Goal: Task Accomplishment & Management: Manage account settings

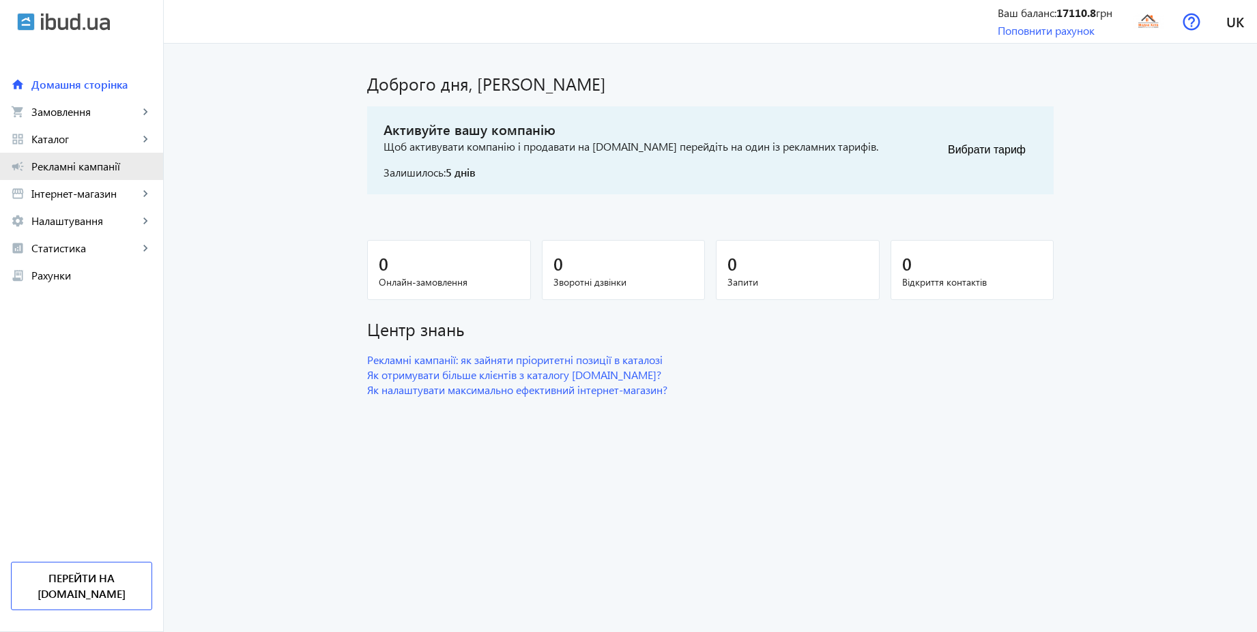
click at [70, 164] on span "Рекламні кампанії" at bounding box center [91, 167] width 121 height 14
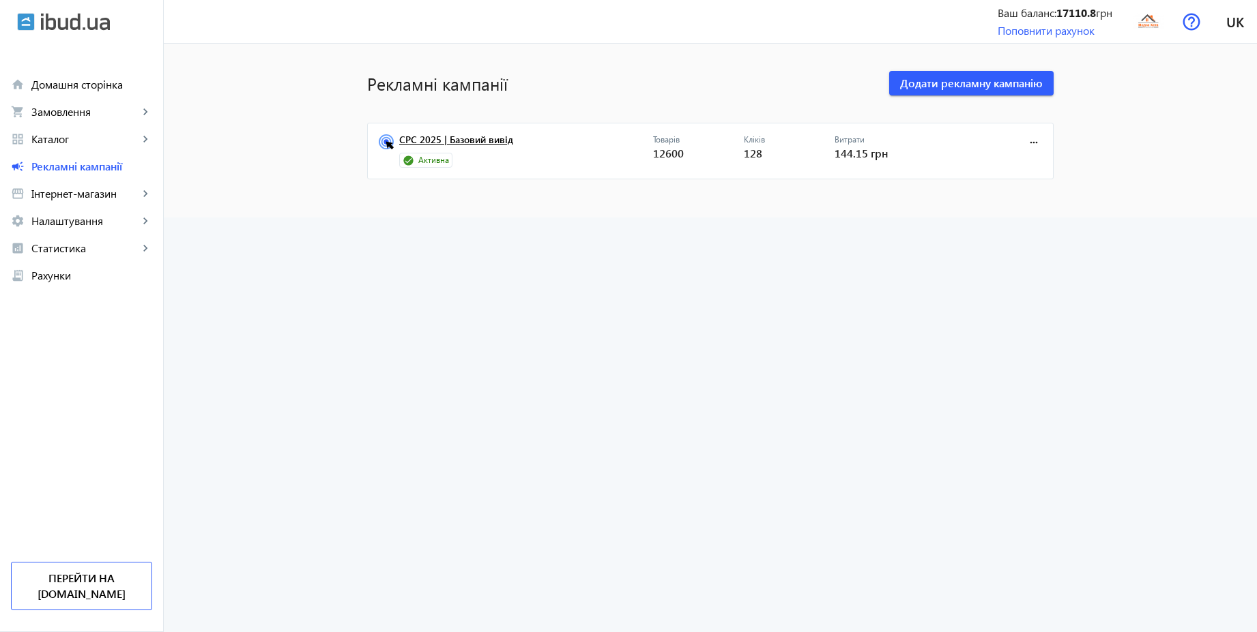
click at [482, 140] on link "CPC 2025 | Базовий вивід" at bounding box center [526, 143] width 254 height 19
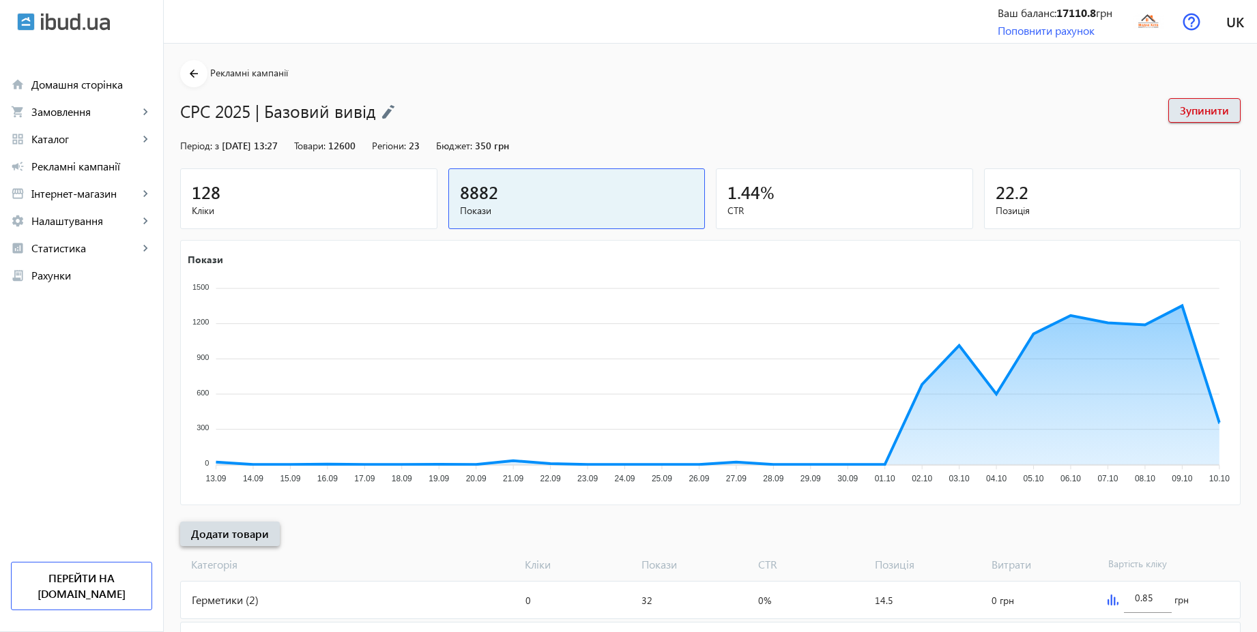
click at [248, 532] on span "Додати товари" at bounding box center [230, 534] width 78 height 15
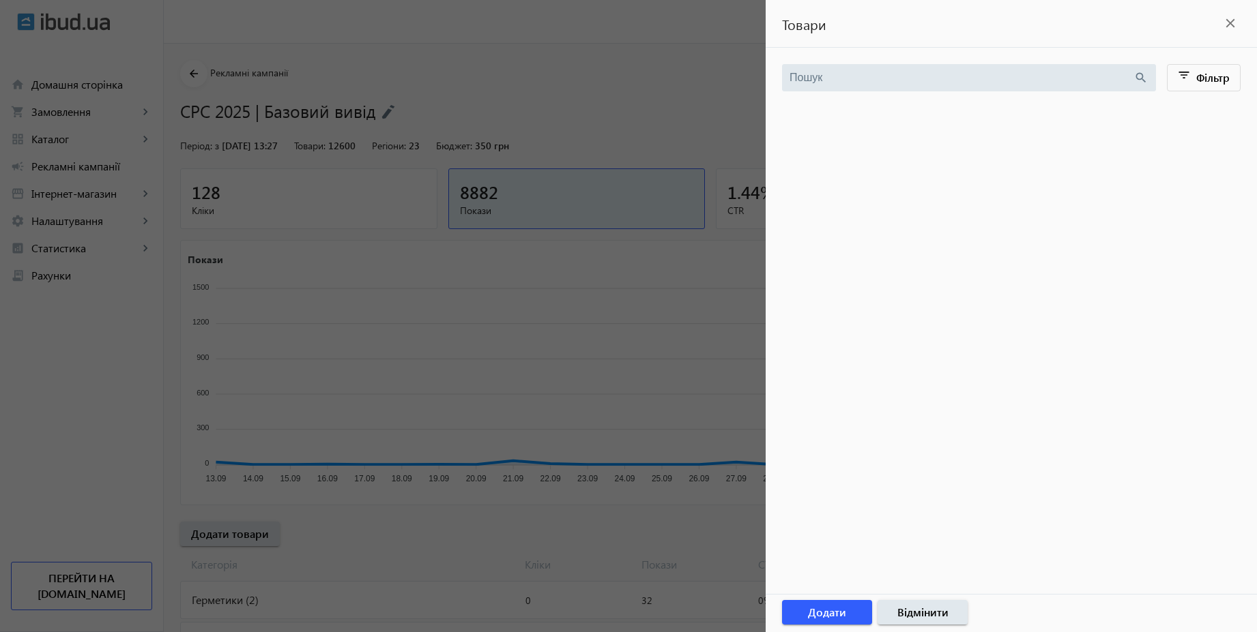
click at [604, 68] on div at bounding box center [628, 316] width 1257 height 632
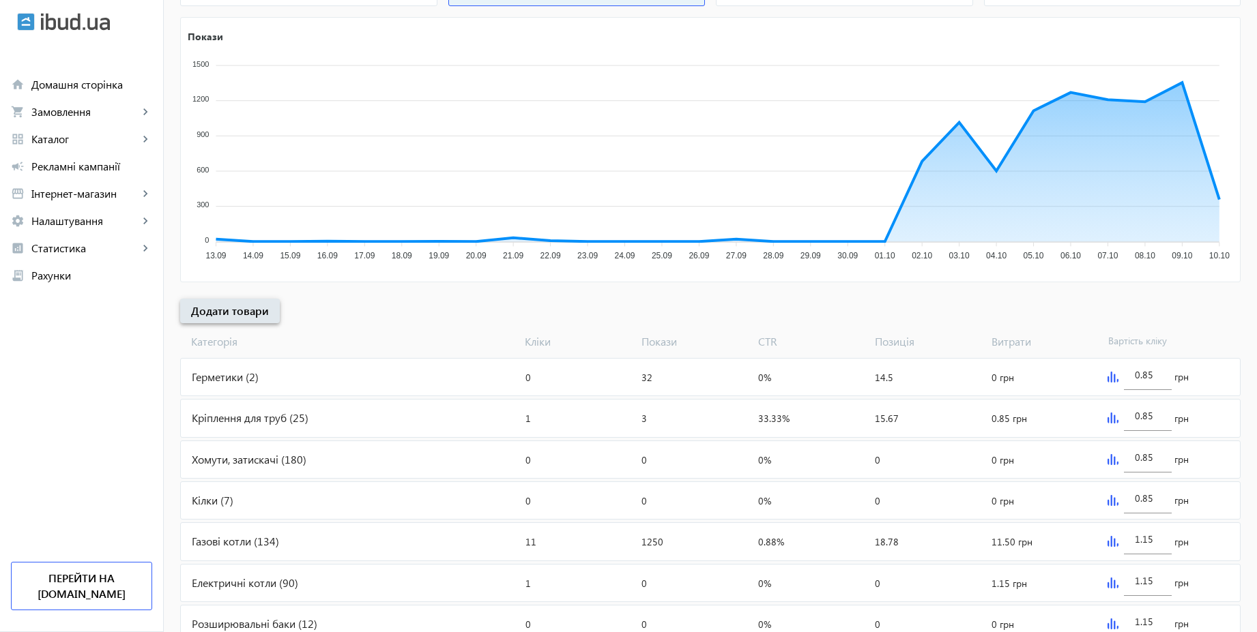
scroll to position [458, 0]
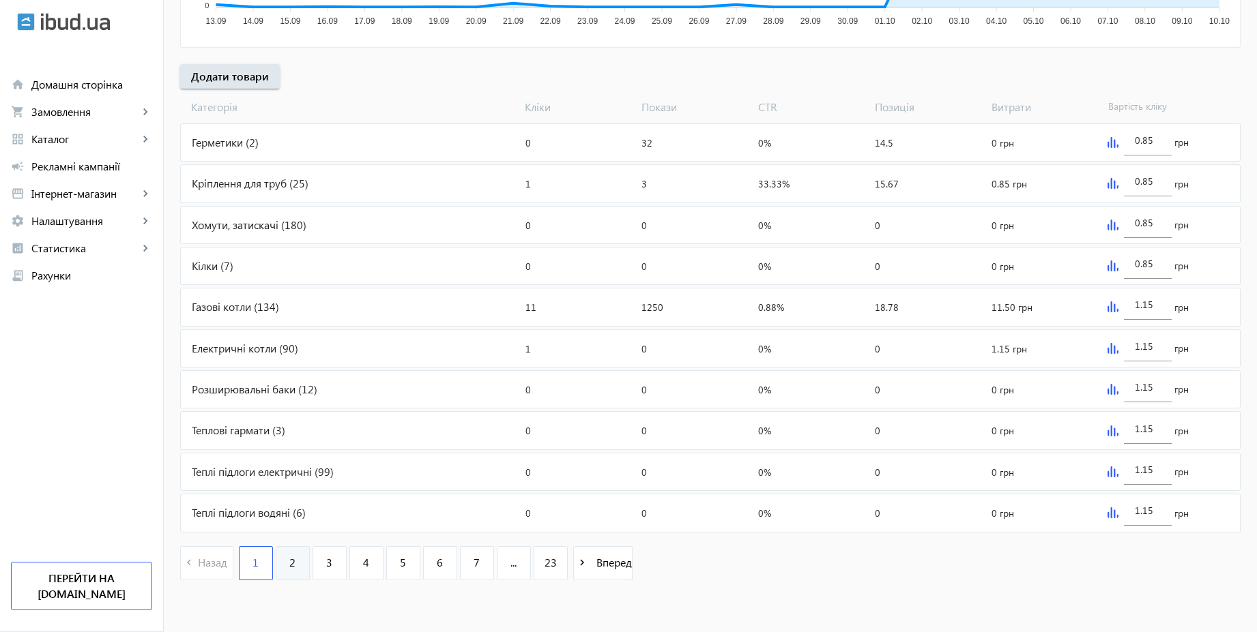
click at [285, 571] on link "2" at bounding box center [293, 563] width 34 height 34
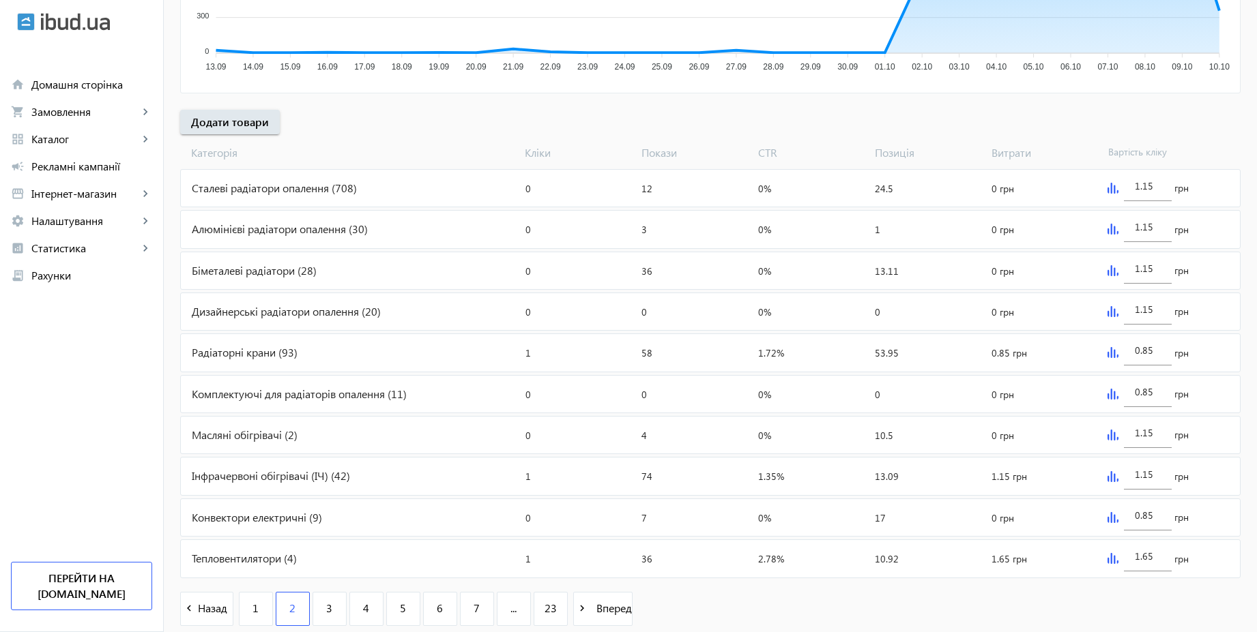
scroll to position [458, 0]
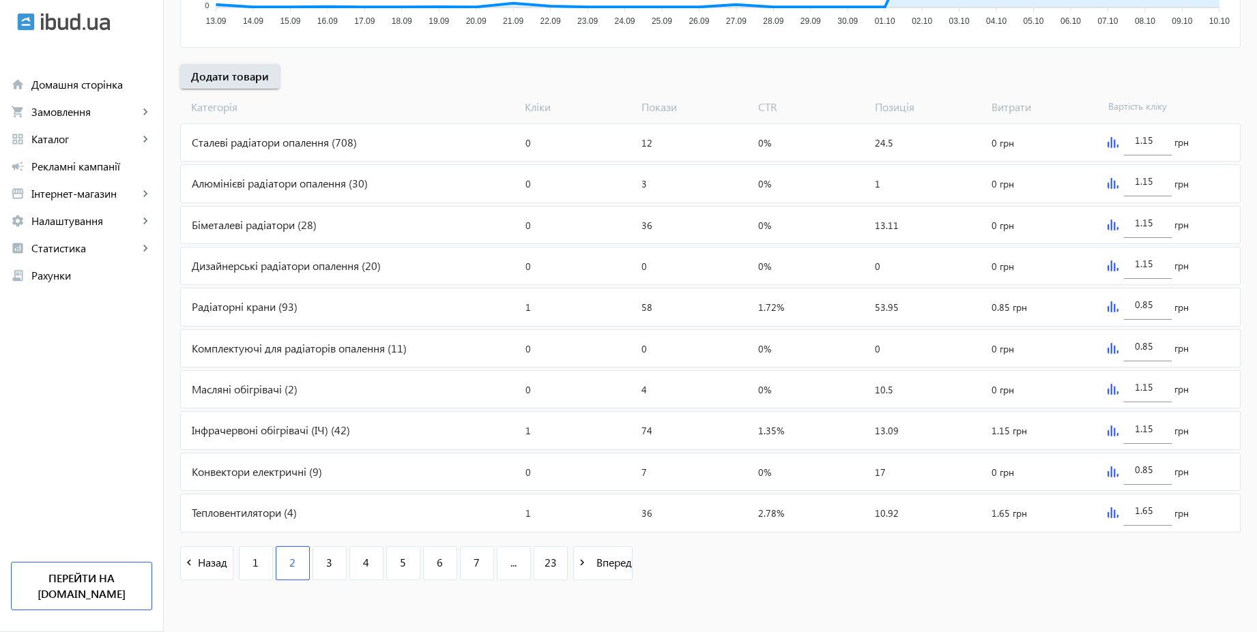
click at [1111, 476] on img at bounding box center [1112, 472] width 11 height 11
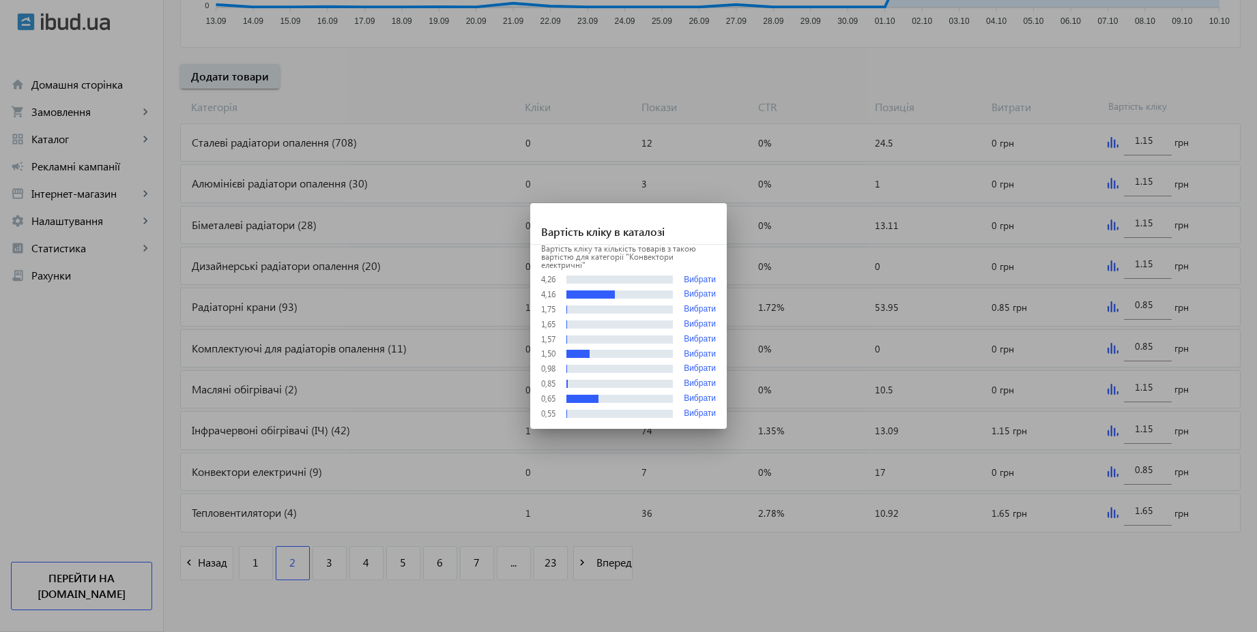
scroll to position [0, 0]
click at [1160, 519] on div at bounding box center [628, 316] width 1257 height 632
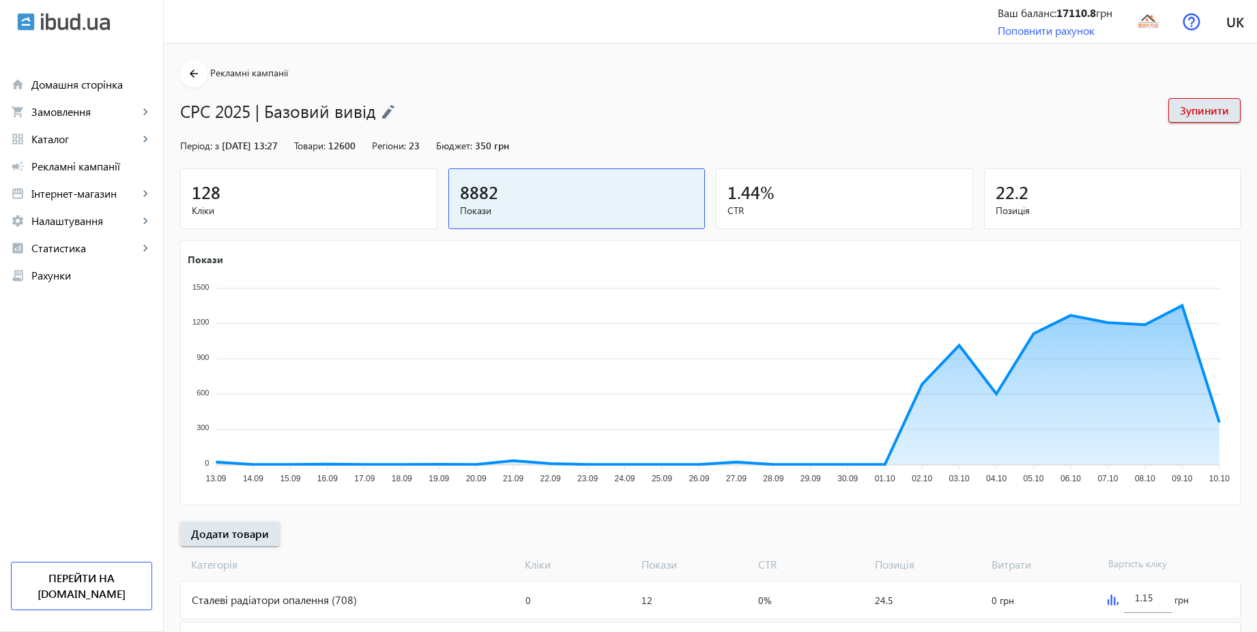
scroll to position [458, 0]
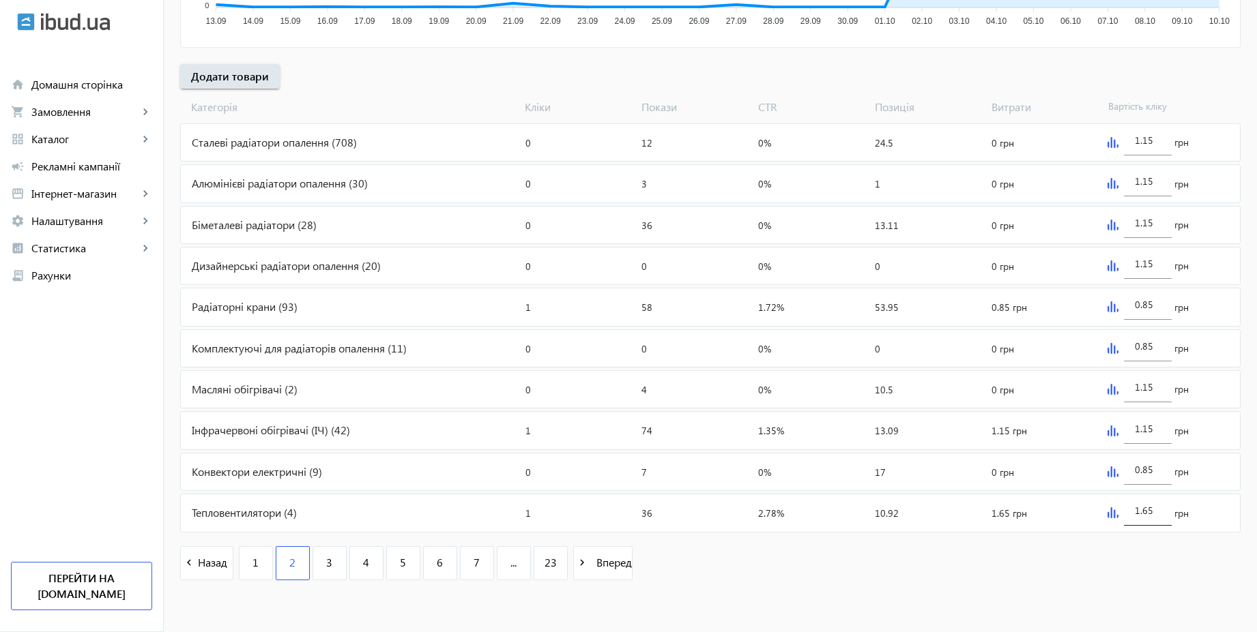
click at [1159, 513] on input "1.65" at bounding box center [1148, 510] width 26 height 13
click at [1163, 471] on div "0.85" at bounding box center [1148, 466] width 48 height 38
paste input "1.6"
type input "1.65"
click at [1133, 571] on div "navigate_before Назад 1 2 3 4 5 6 7 ... 23 navigate_next Вперед" at bounding box center [710, 565] width 1060 height 59
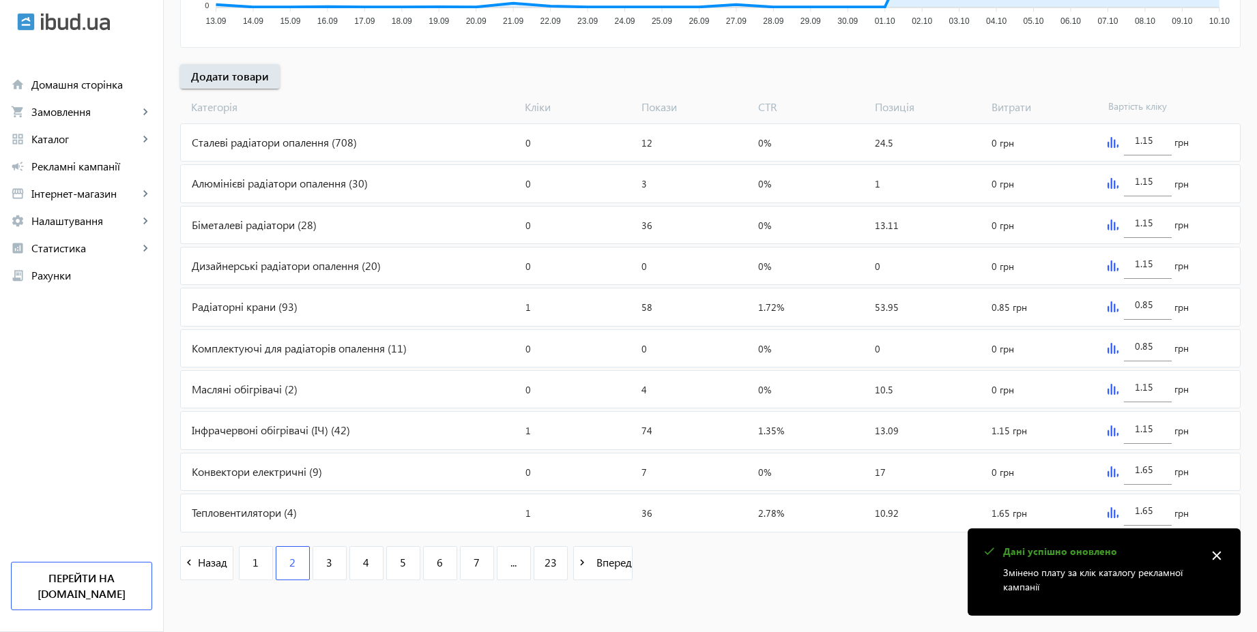
click at [1107, 433] on img at bounding box center [1112, 431] width 11 height 11
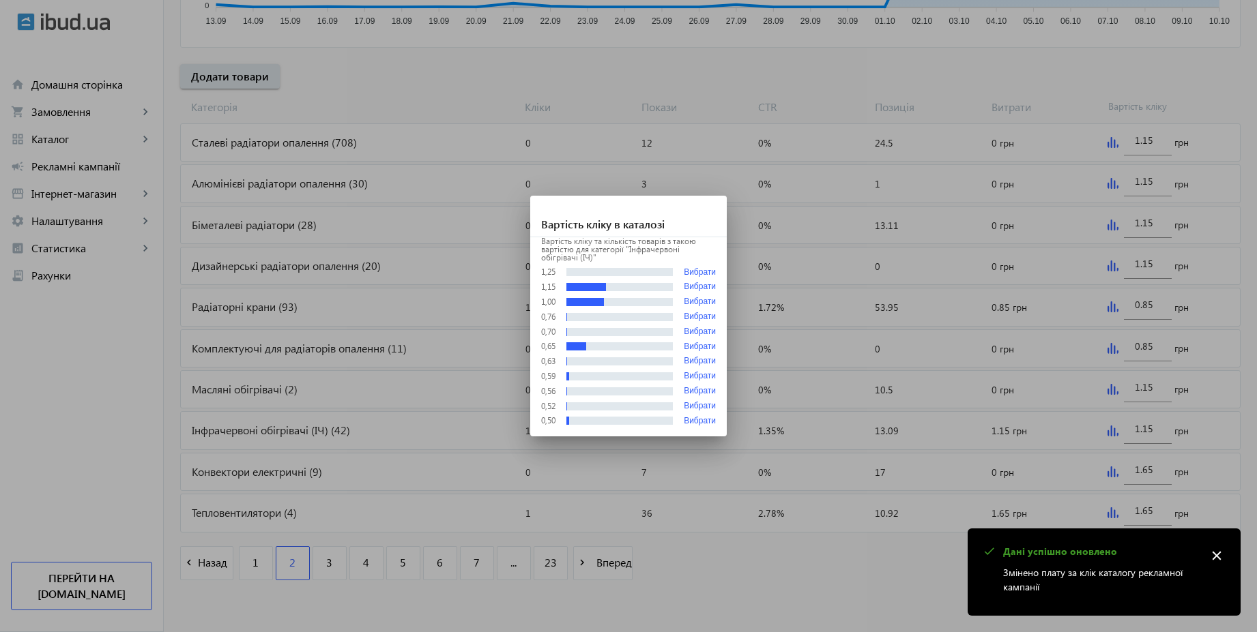
scroll to position [0, 0]
click at [1157, 430] on div at bounding box center [628, 316] width 1257 height 632
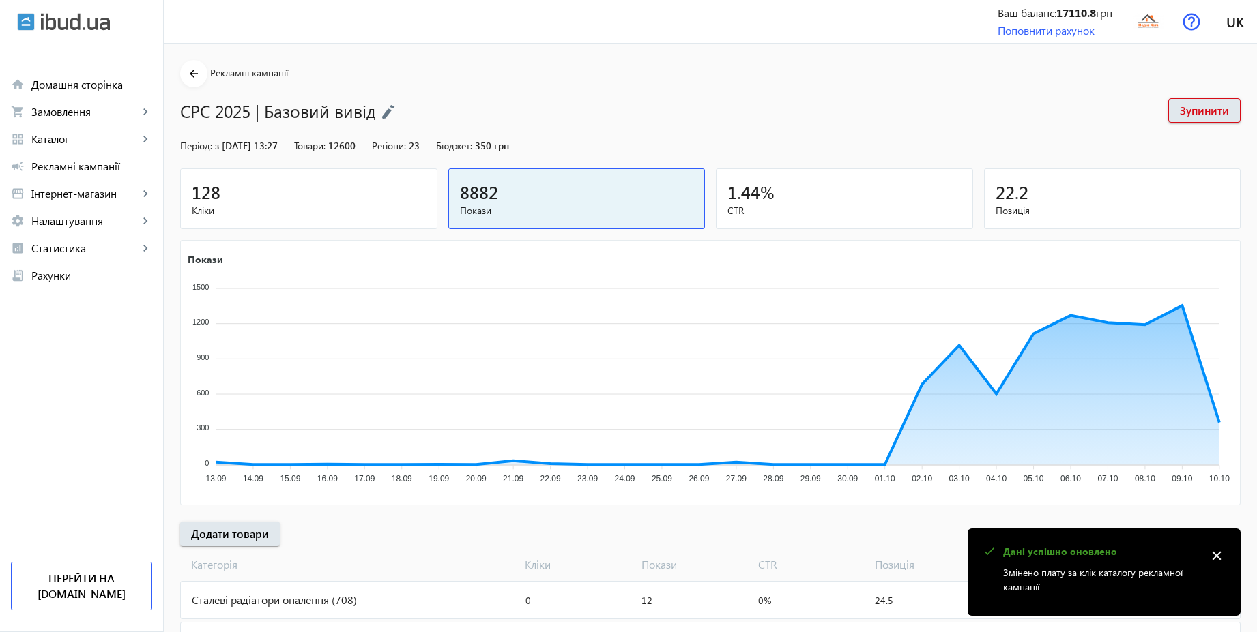
scroll to position [458, 0]
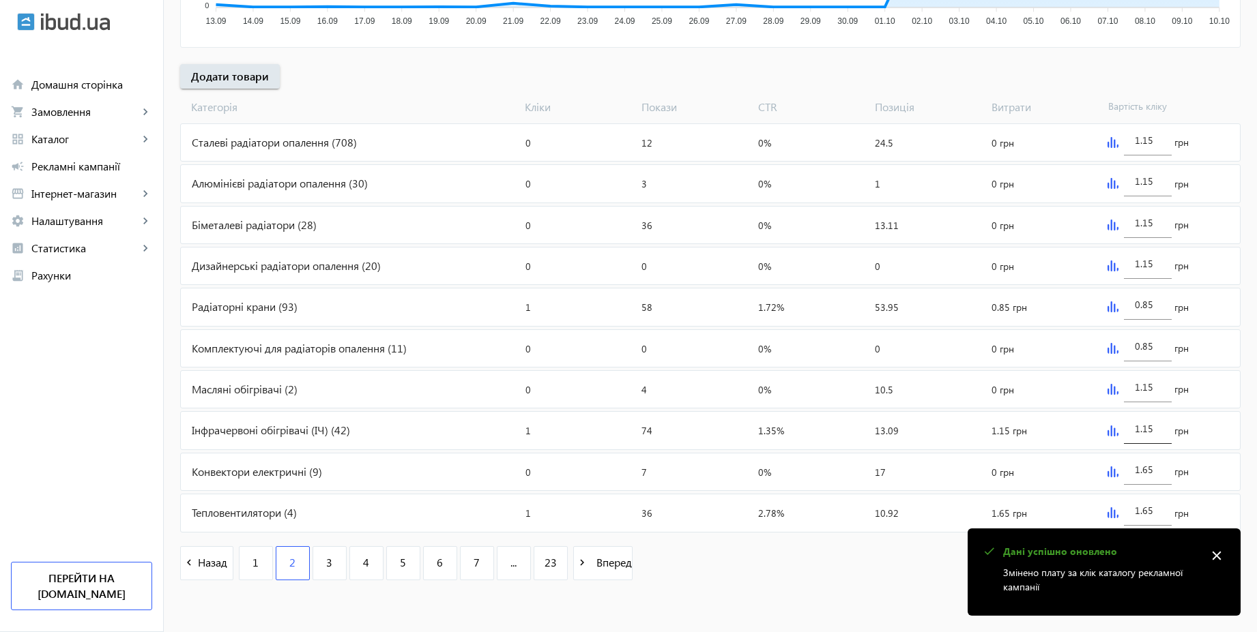
click at [1156, 430] on input "1.15" at bounding box center [1148, 428] width 26 height 13
paste input "6"
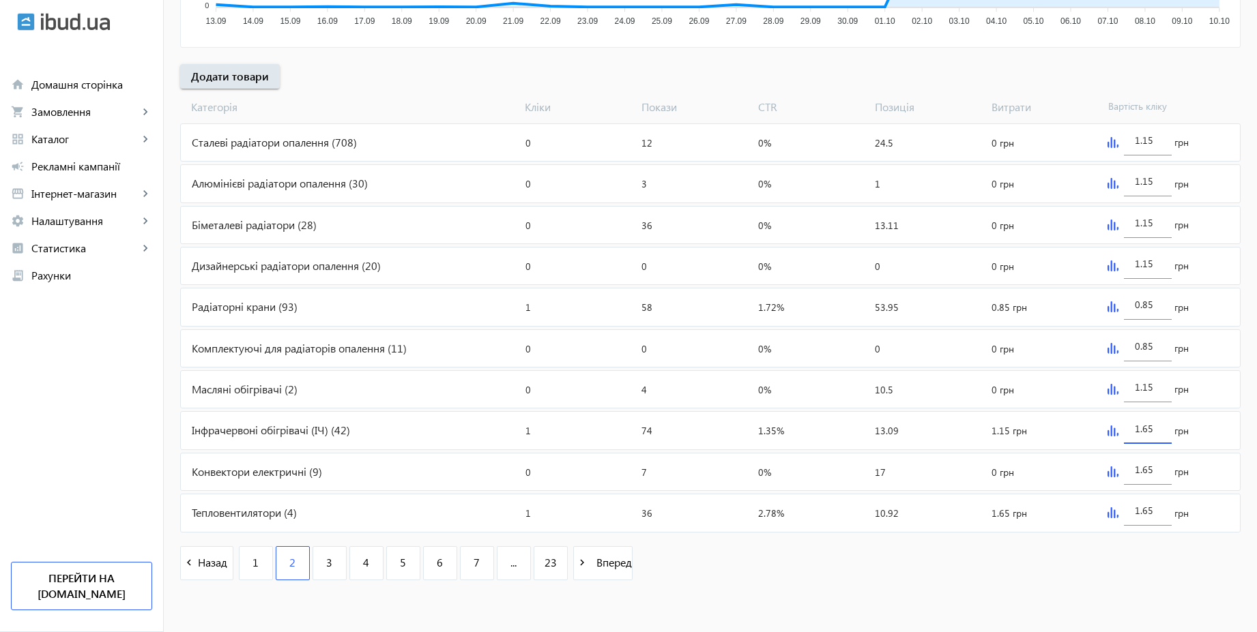
type input "1.65"
click at [871, 606] on mat-sidenav-content "arrow_back Рекламні кампанії CPC 2025 | Базовий вивід Зупинити Період: з [DATE]…" at bounding box center [710, 109] width 1093 height 1047
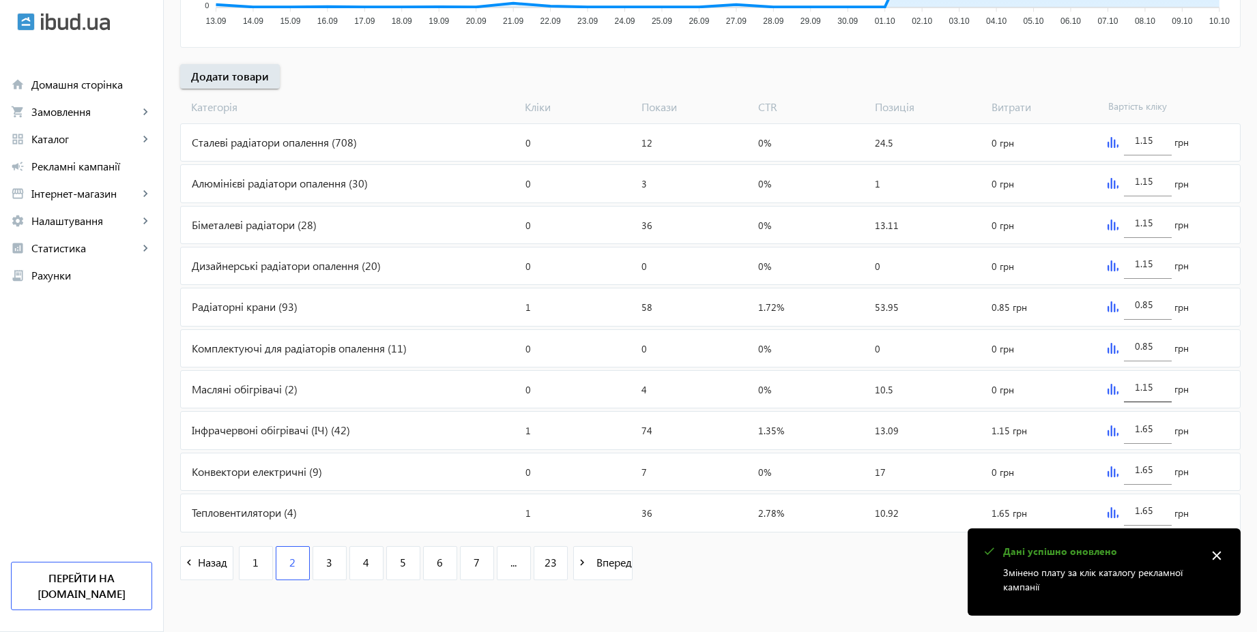
click at [1158, 390] on input "1.15" at bounding box center [1148, 387] width 26 height 13
paste input "6"
type input "1.65"
click at [892, 598] on mat-sidenav-content "arrow_back Рекламні кампанії CPC 2025 | Базовий вивід Зупинити Період: з [DATE]…" at bounding box center [710, 109] width 1093 height 1047
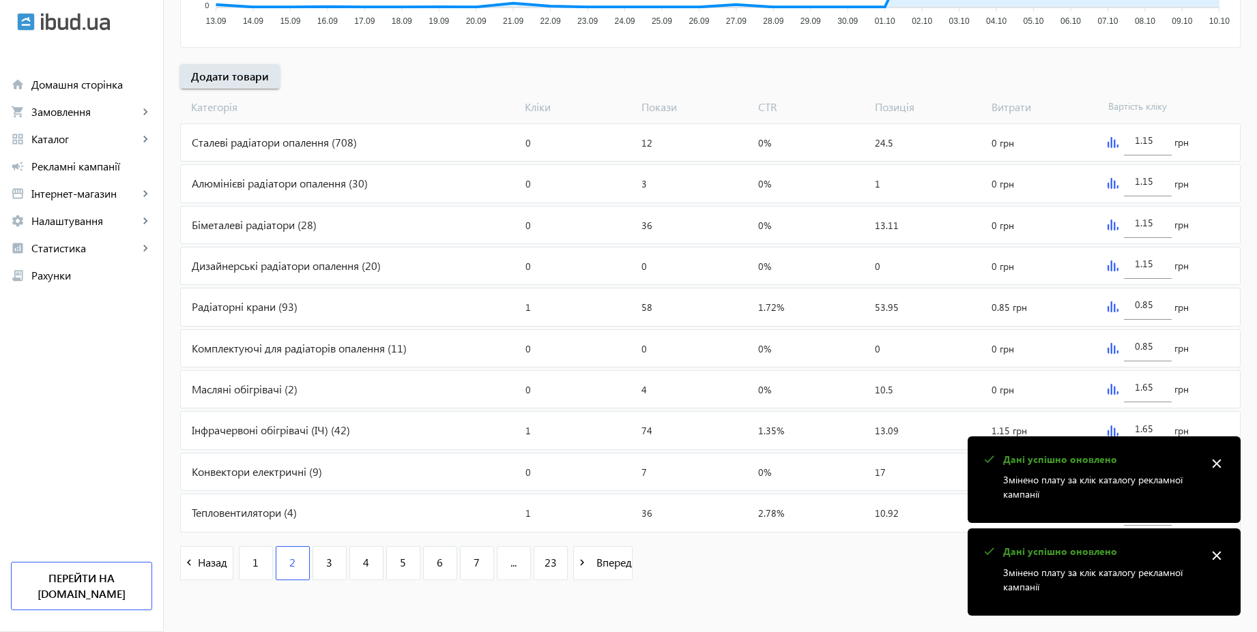
click at [1217, 468] on mat-icon "close" at bounding box center [1216, 464] width 20 height 20
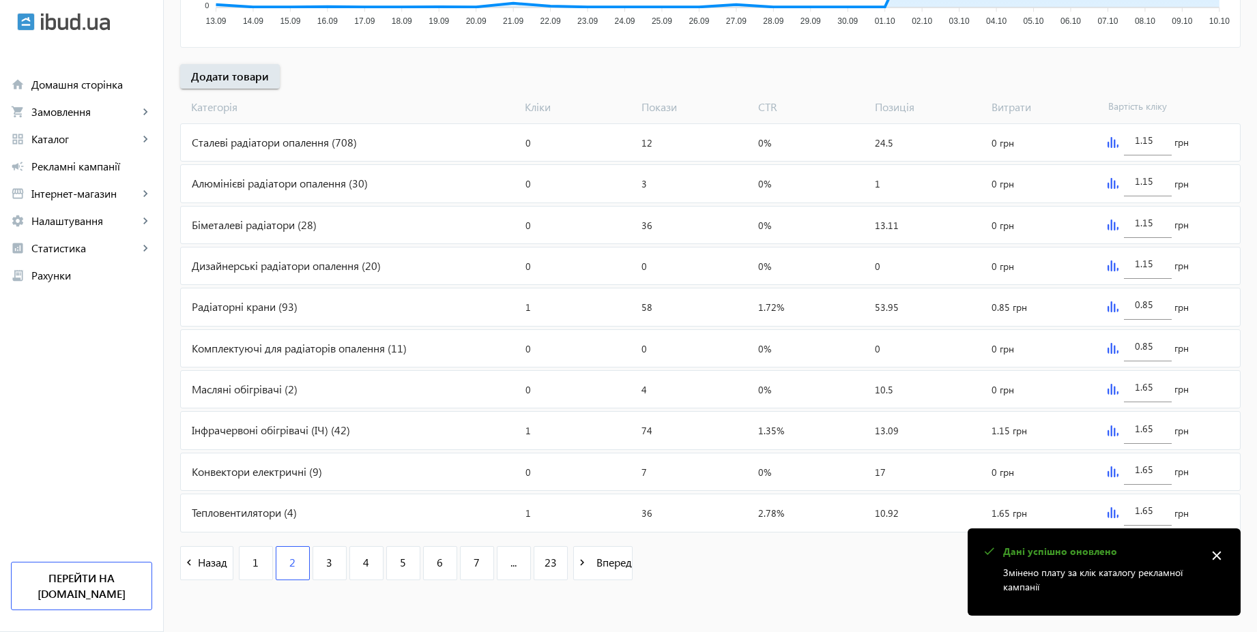
click at [1214, 557] on mat-icon "close" at bounding box center [1216, 556] width 20 height 20
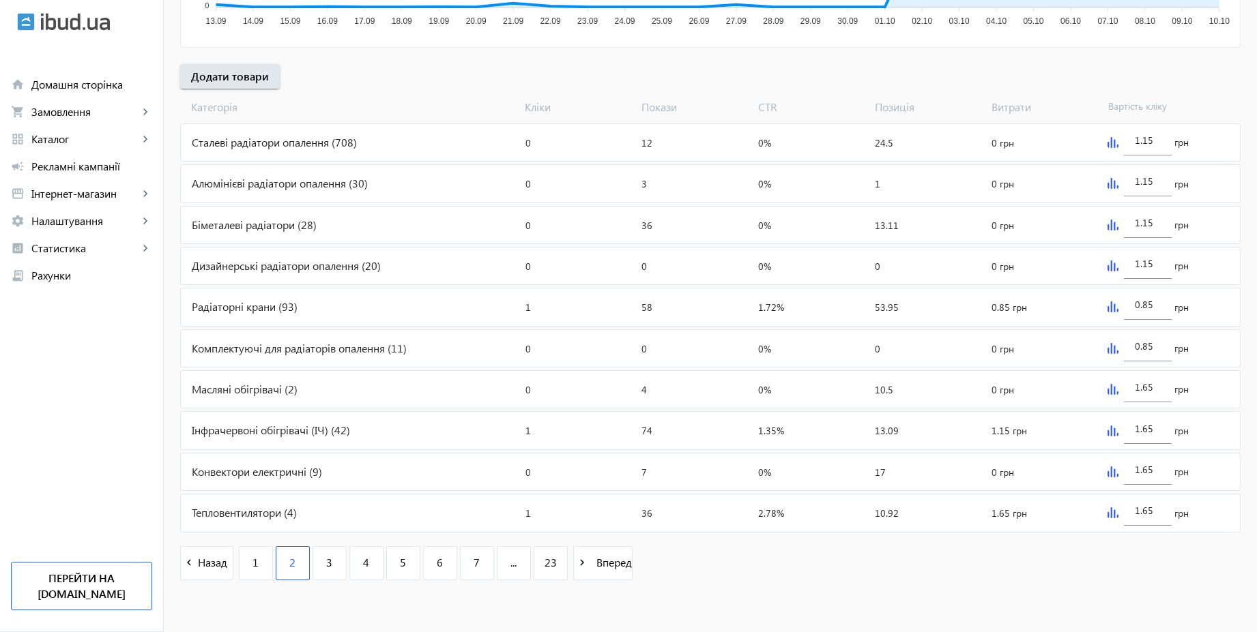
click at [1115, 228] on img at bounding box center [1112, 225] width 11 height 11
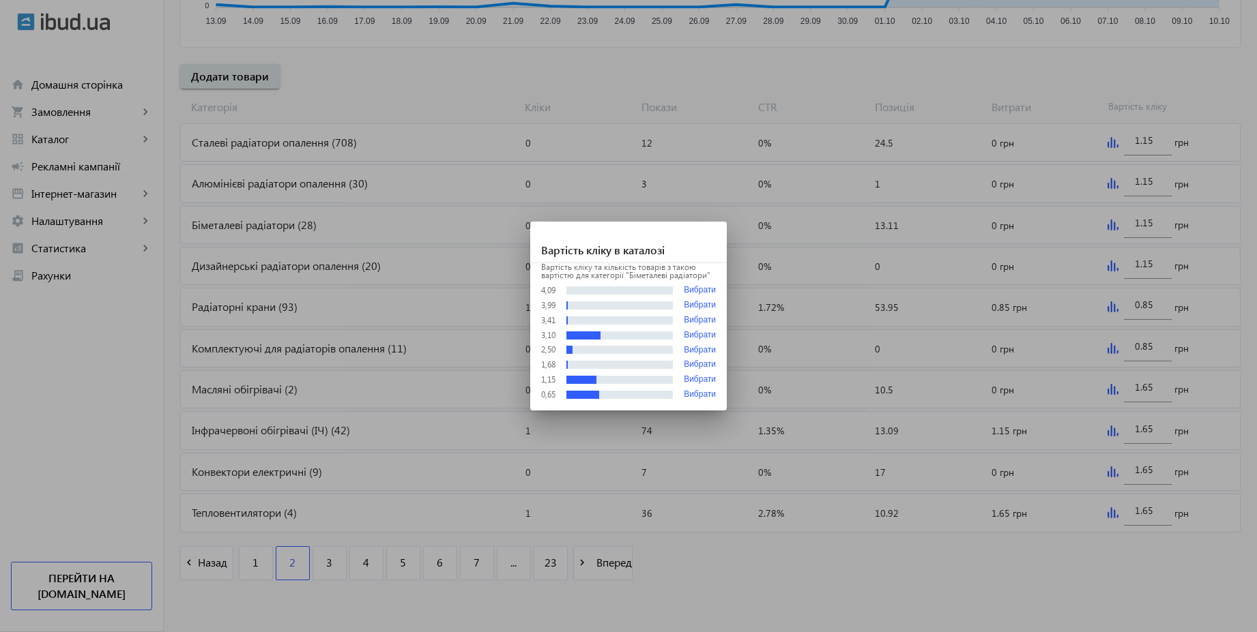
scroll to position [0, 0]
click at [1160, 226] on div at bounding box center [628, 316] width 1257 height 632
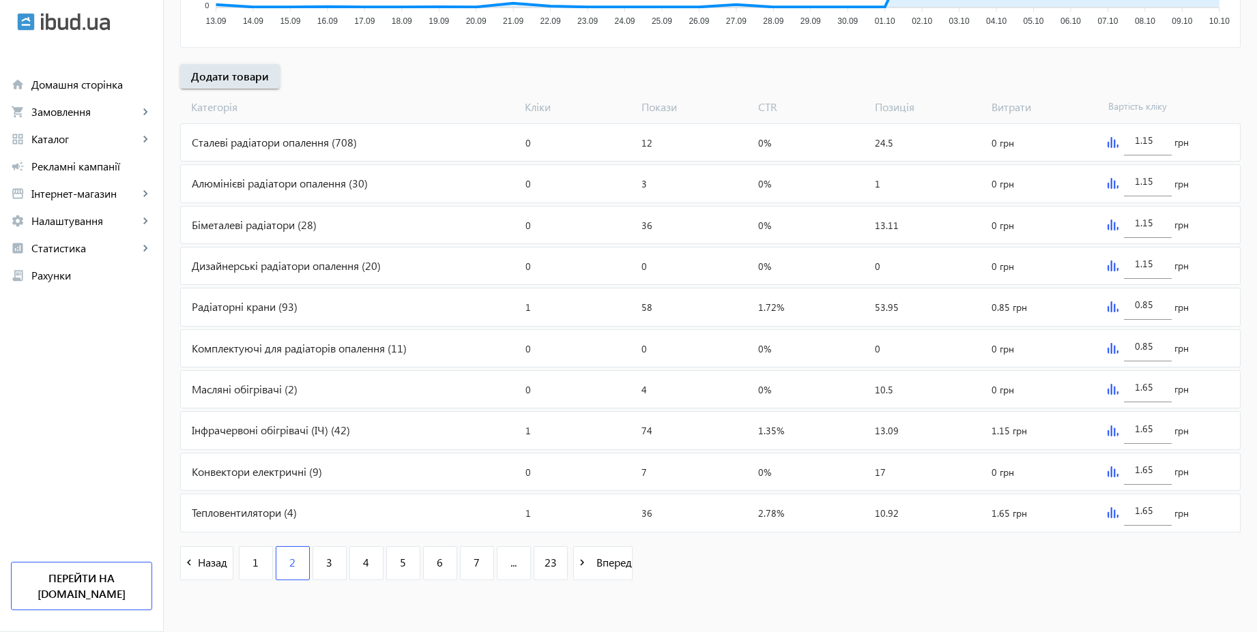
scroll to position [458, 0]
click at [1160, 225] on div "1.15" at bounding box center [1148, 219] width 48 height 38
paste input "6"
type input "1.65"
click at [1163, 268] on div "1.15" at bounding box center [1148, 260] width 48 height 38
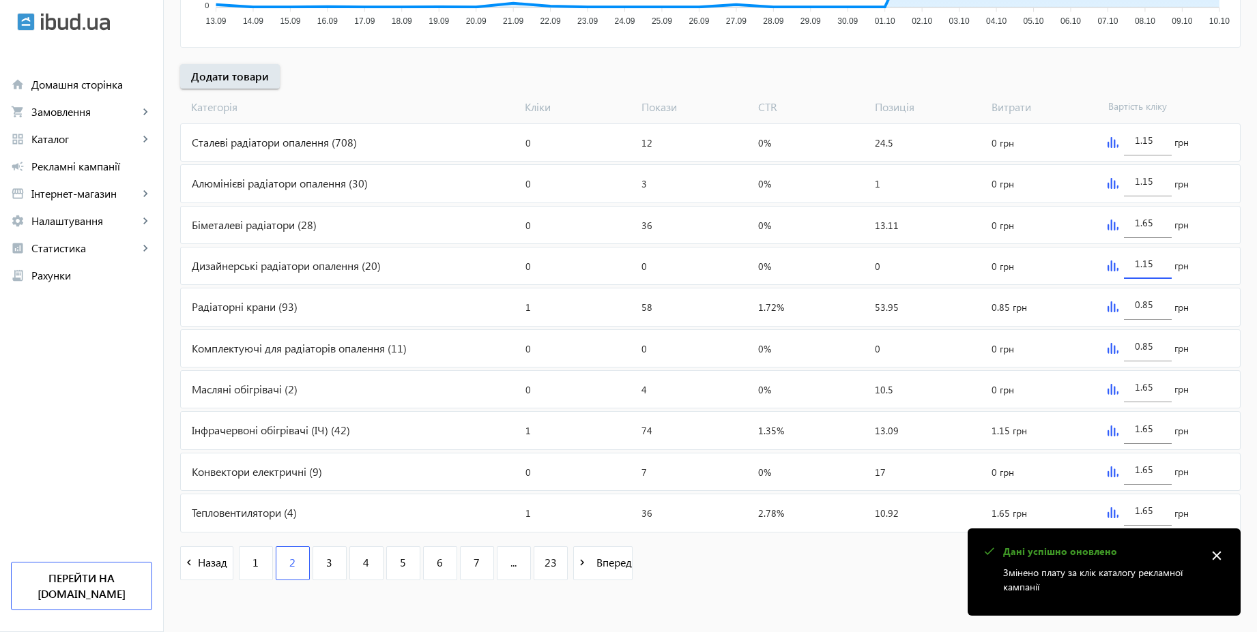
paste input "6"
type input "1.65"
click at [1154, 183] on input "1.15" at bounding box center [1148, 181] width 26 height 13
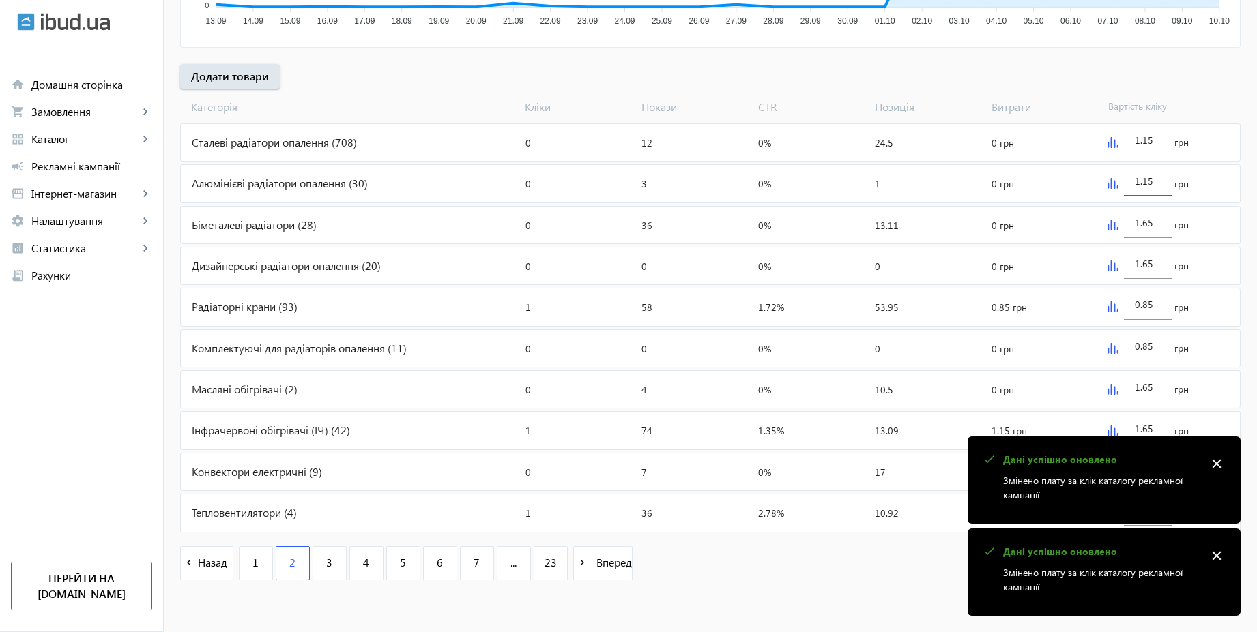
paste input "6"
type input "1.65"
click at [1162, 144] on div "1.15" at bounding box center [1148, 136] width 48 height 38
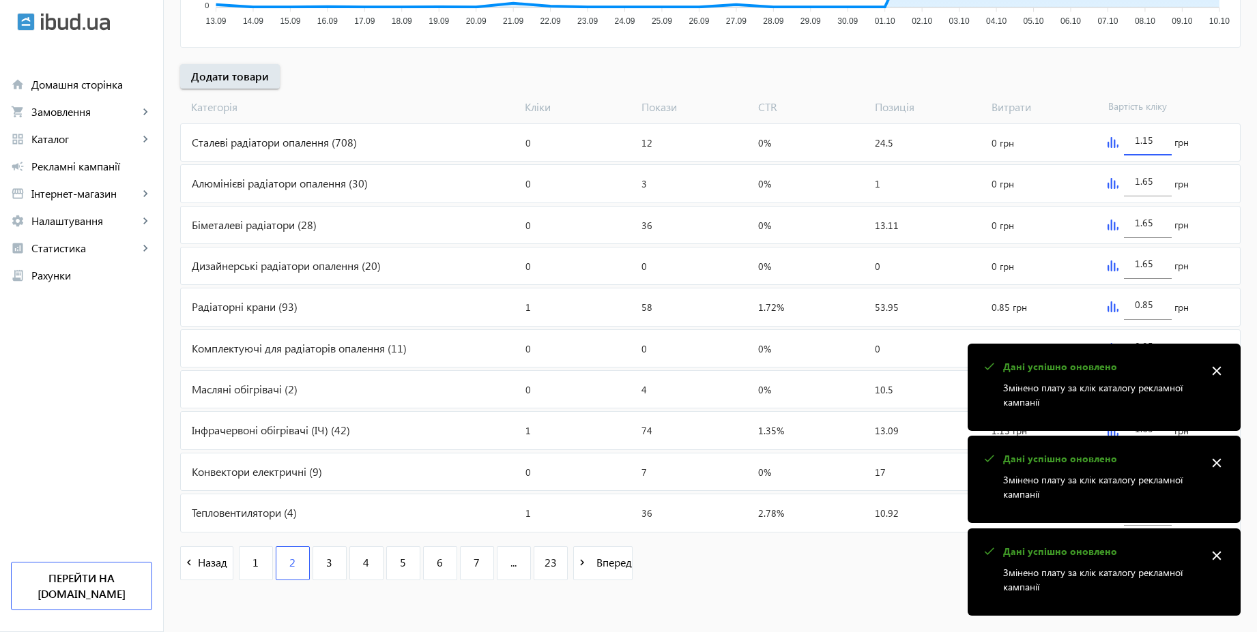
paste input "6"
type input "1.65"
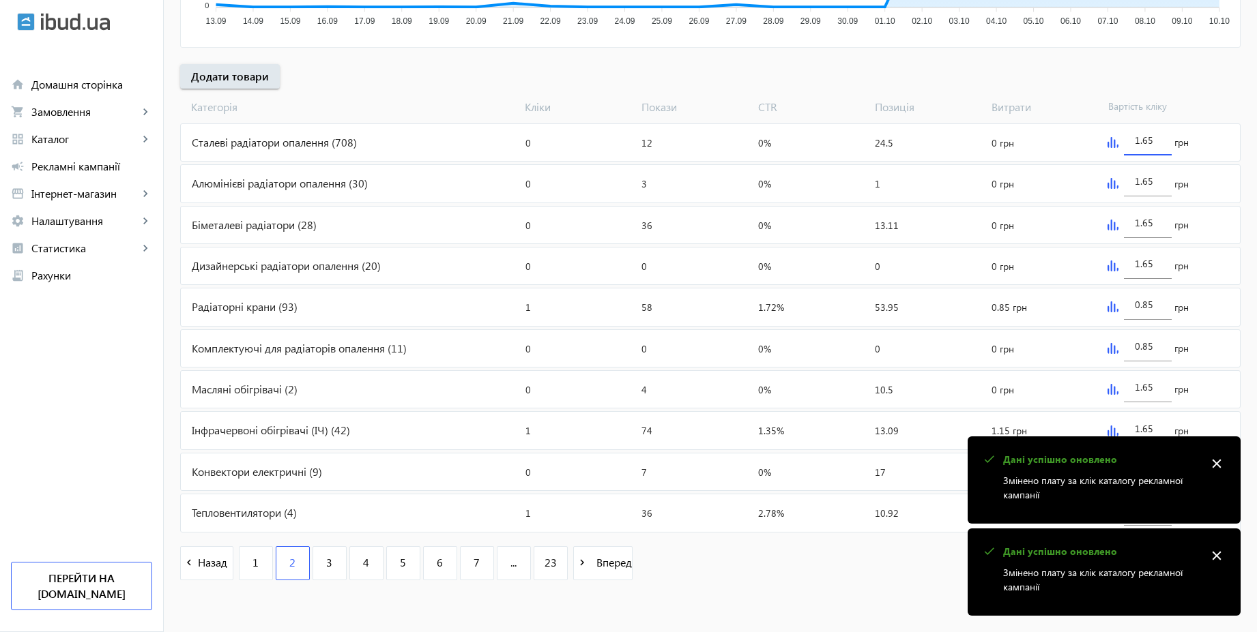
click at [1196, 84] on div "arrow_back Рекламні кампанії CPC 2025 | Базовий вивід Зупинити Період: з [DATE]…" at bounding box center [710, 98] width 1093 height 992
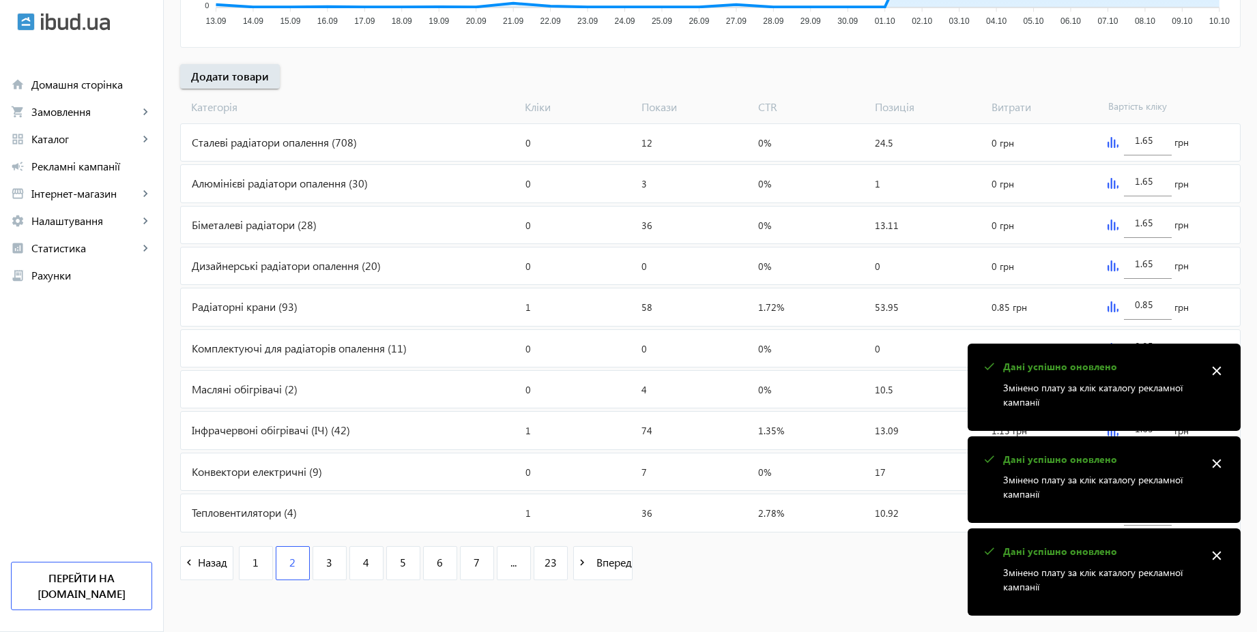
click at [1113, 141] on img at bounding box center [1112, 142] width 11 height 11
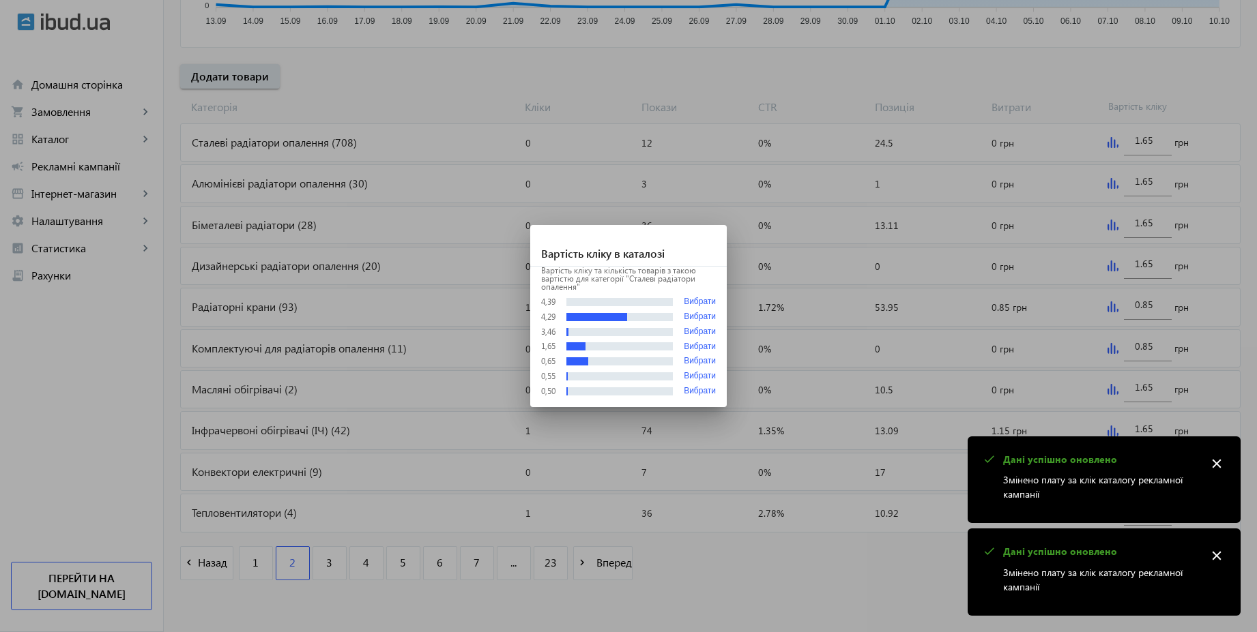
scroll to position [0, 0]
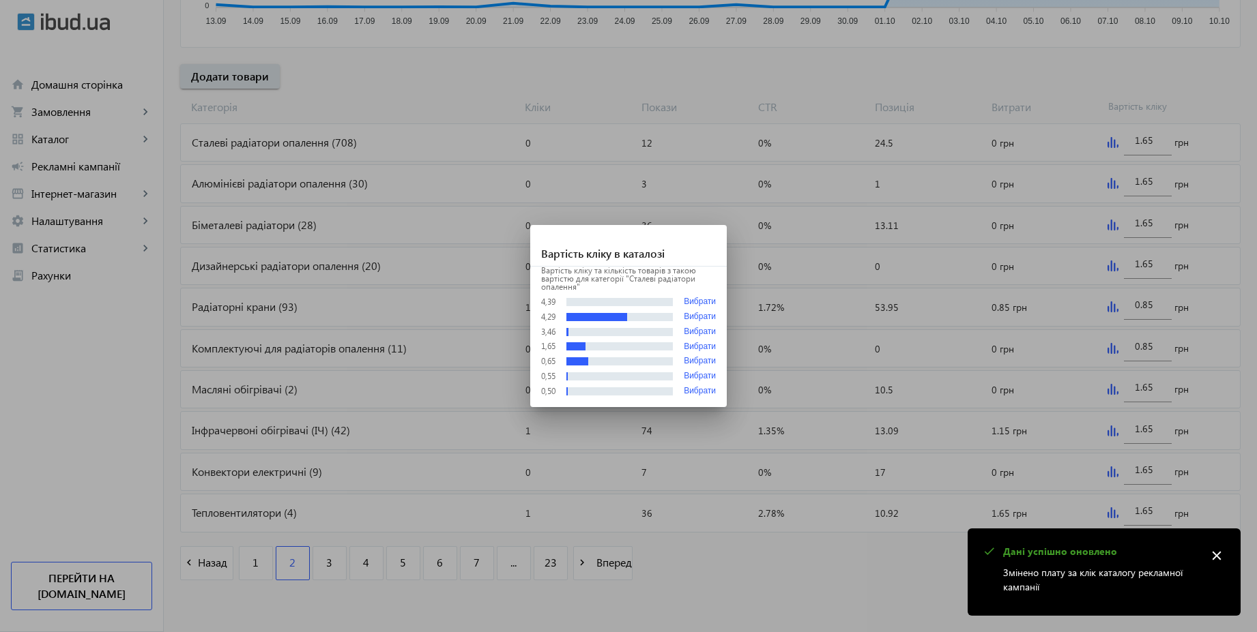
click at [1052, 98] on div at bounding box center [628, 316] width 1257 height 632
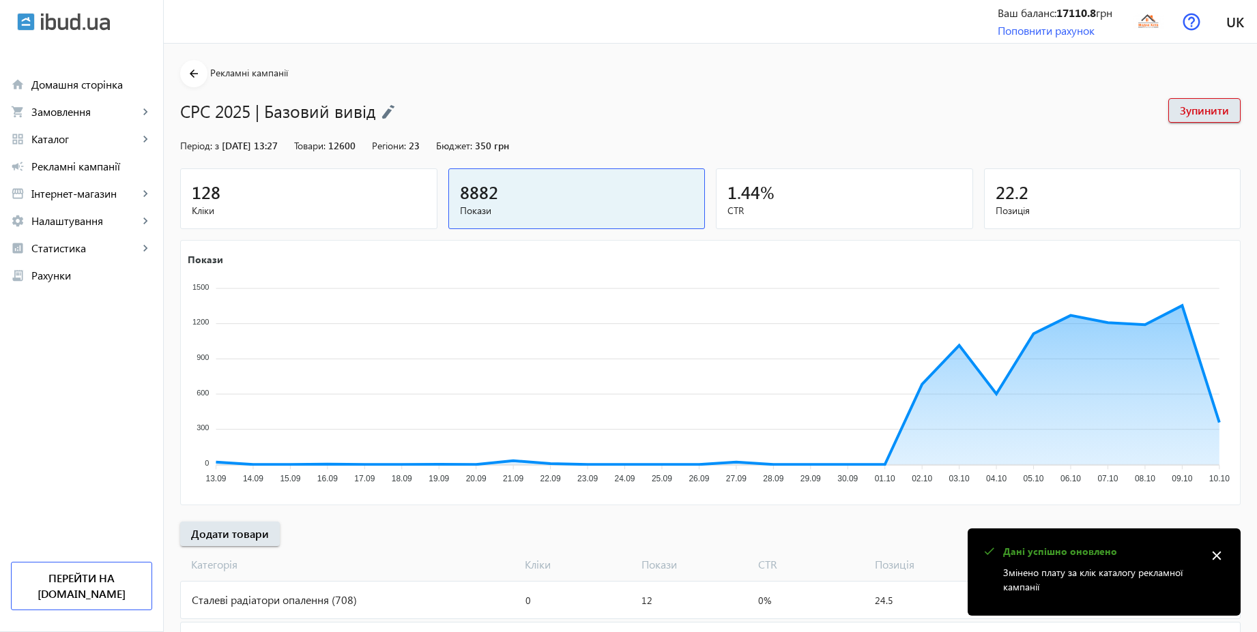
scroll to position [458, 0]
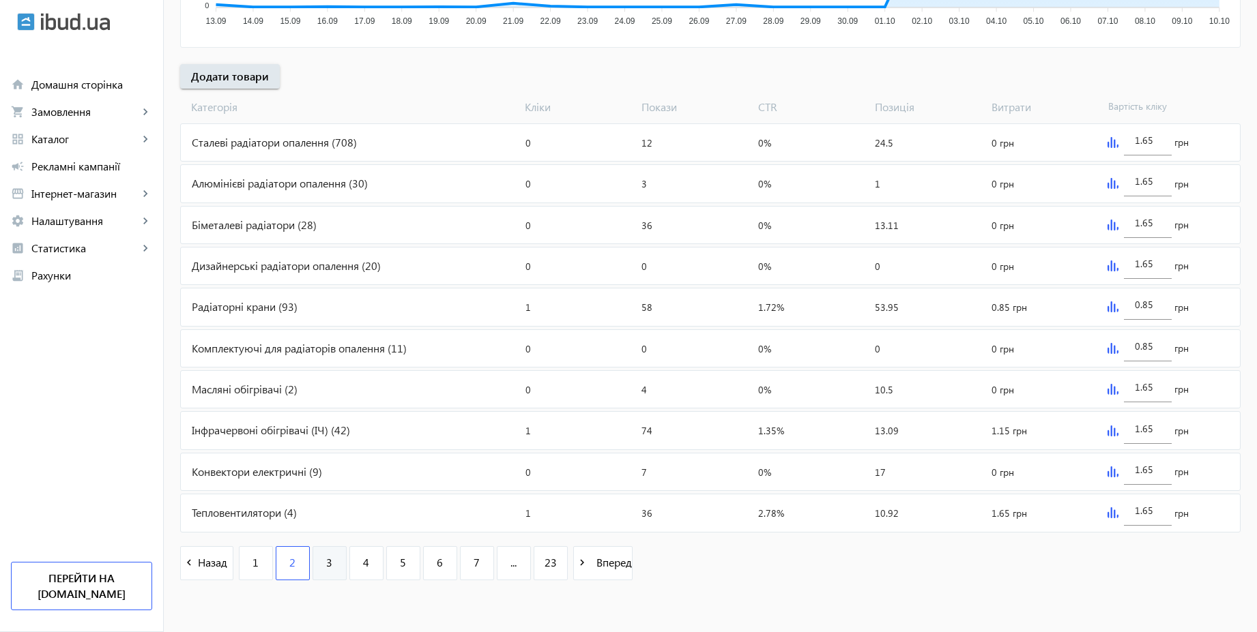
click at [326, 562] on span "3" at bounding box center [329, 562] width 6 height 15
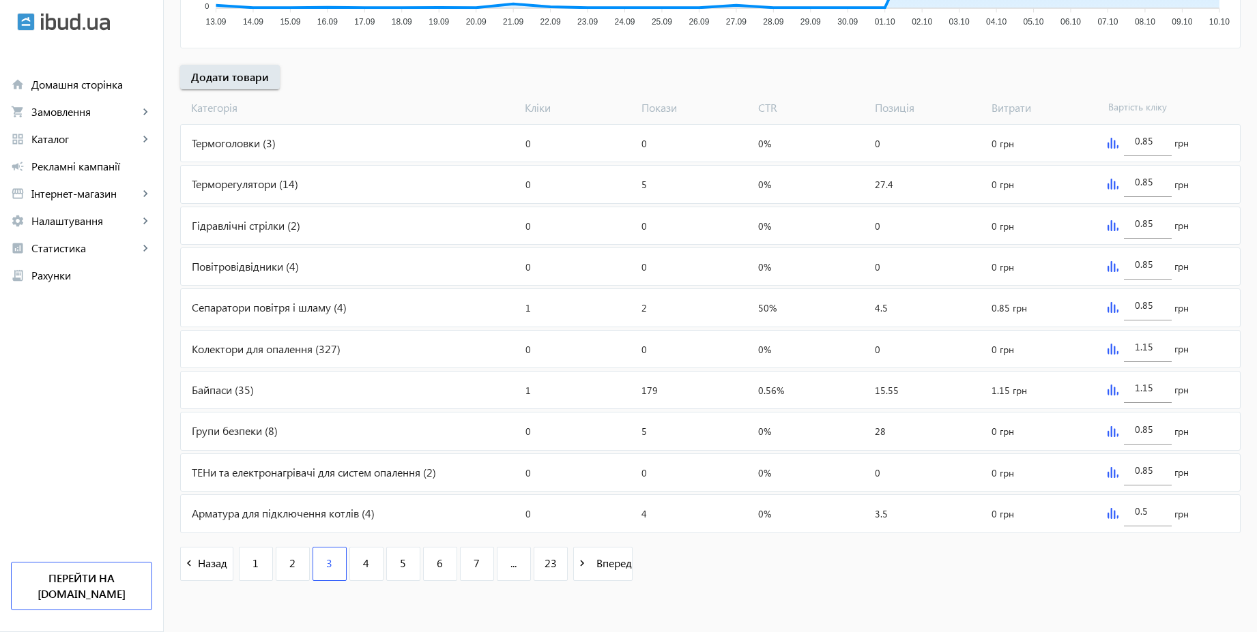
scroll to position [458, 0]
click at [1149, 510] on input "0.5" at bounding box center [1148, 510] width 26 height 13
type input "0.85"
click at [1115, 619] on mat-sidenav-content "arrow_back Рекламні кампанії CPC 2025 | Базовий вивід Зупинити Період: з [DATE]…" at bounding box center [710, 109] width 1093 height 1047
click at [353, 553] on link "4" at bounding box center [366, 563] width 34 height 34
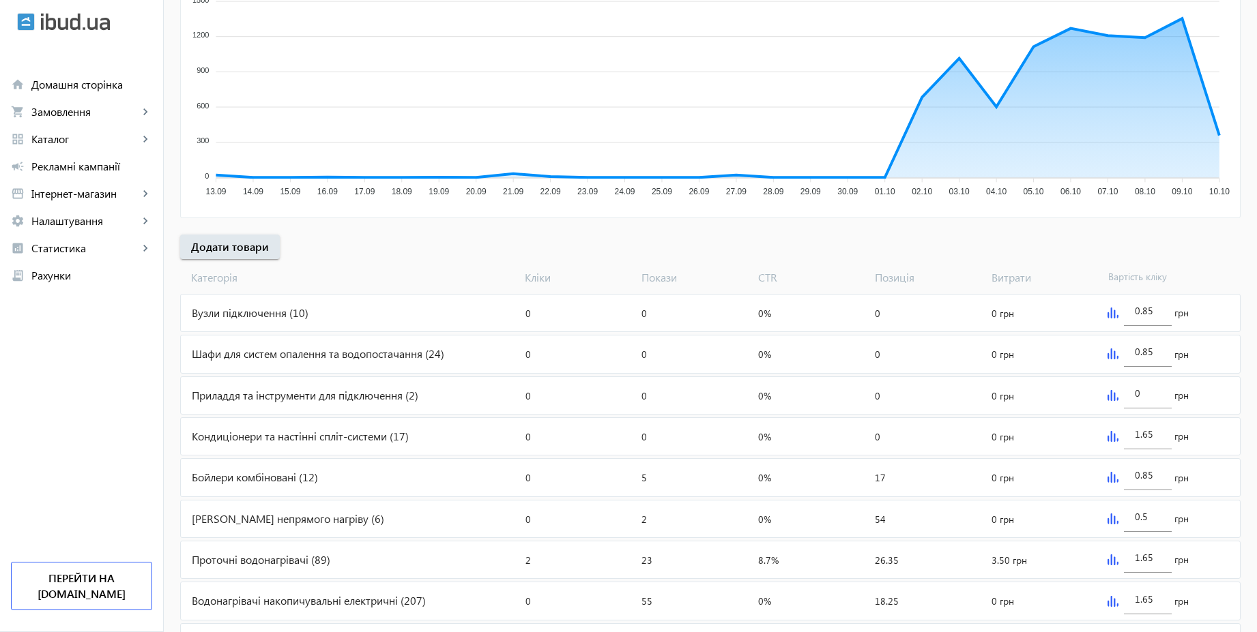
scroll to position [458, 0]
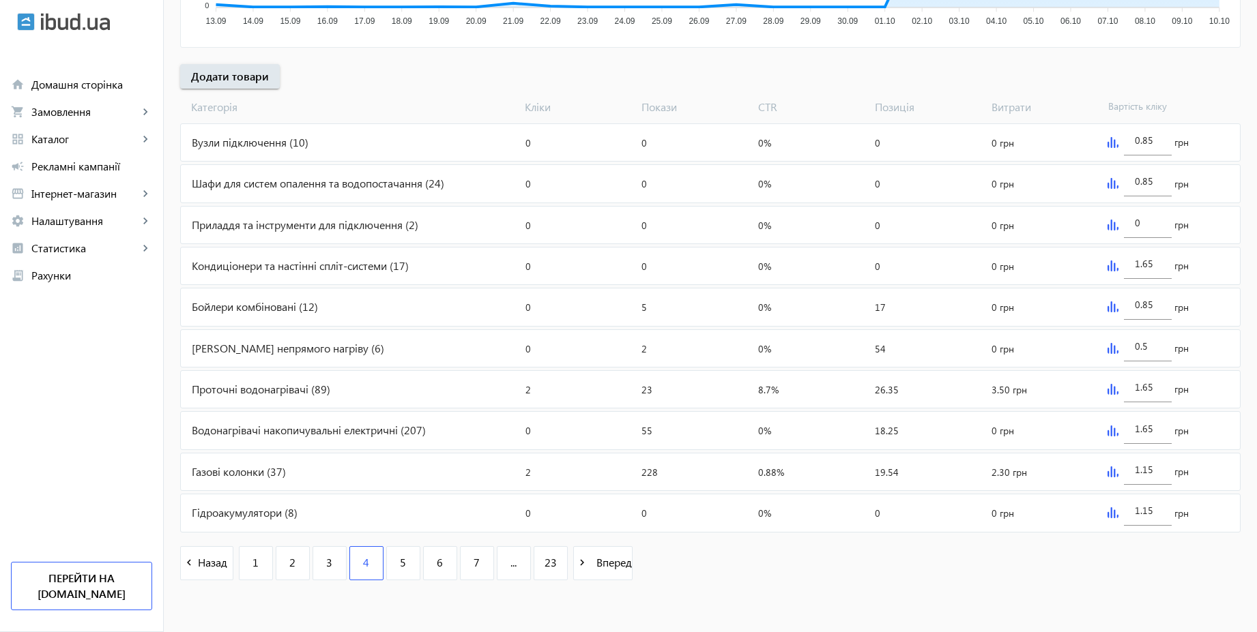
click at [1115, 349] on img at bounding box center [1112, 348] width 11 height 11
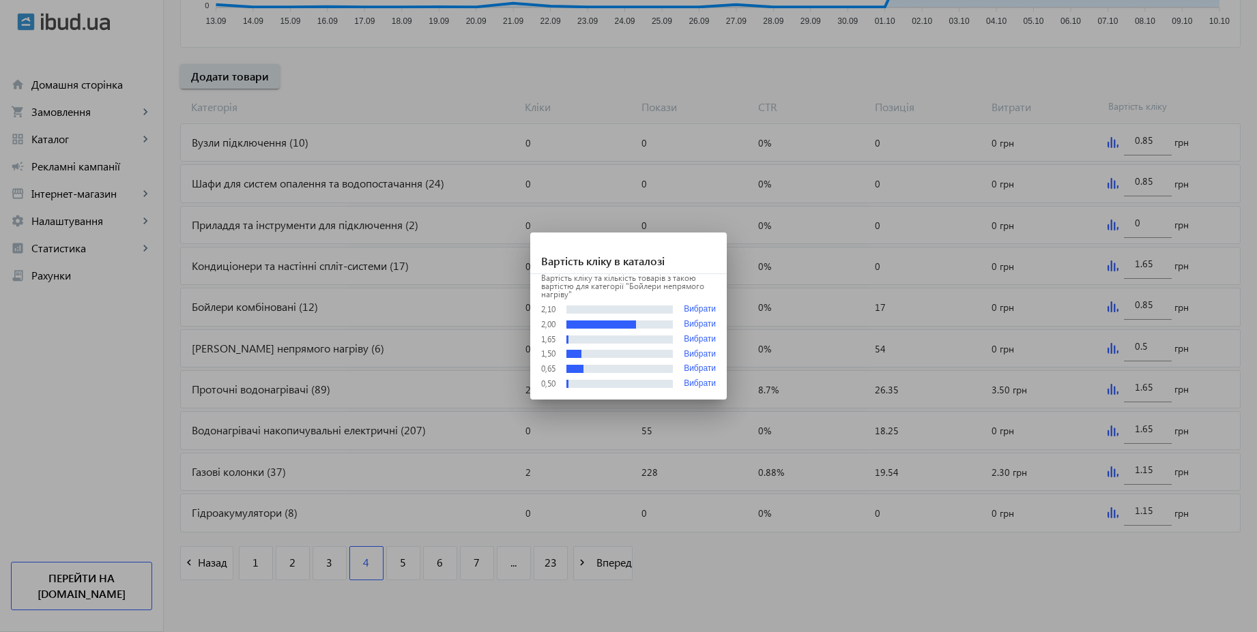
scroll to position [0, 0]
click at [1137, 348] on div at bounding box center [628, 316] width 1257 height 632
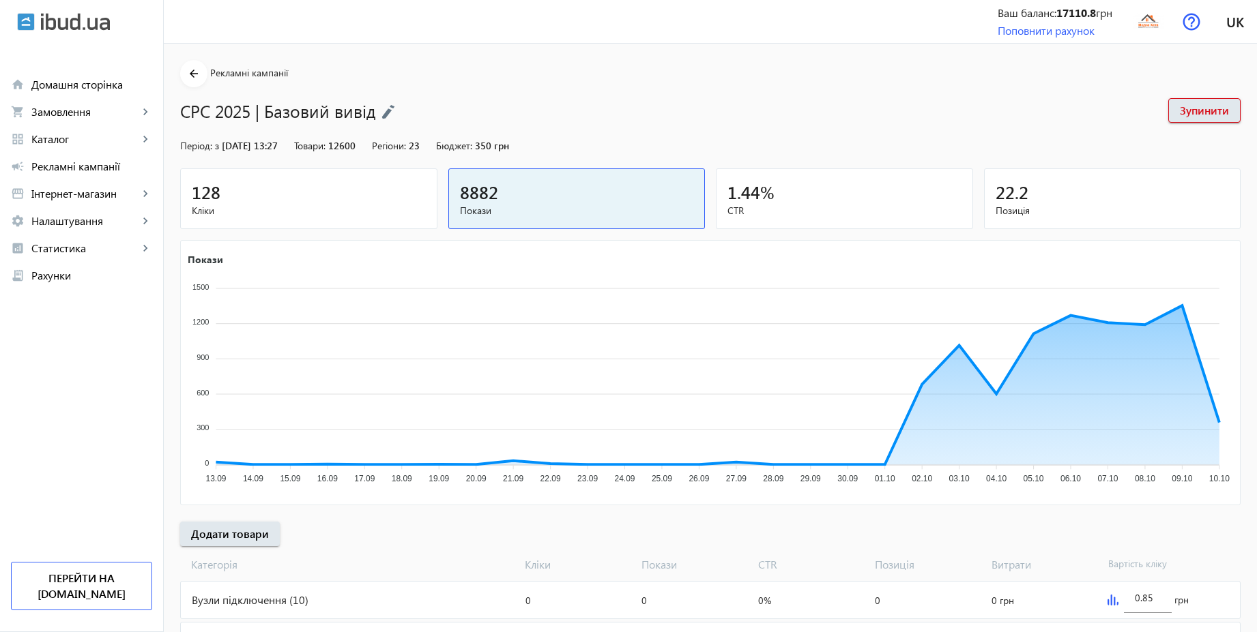
scroll to position [458, 0]
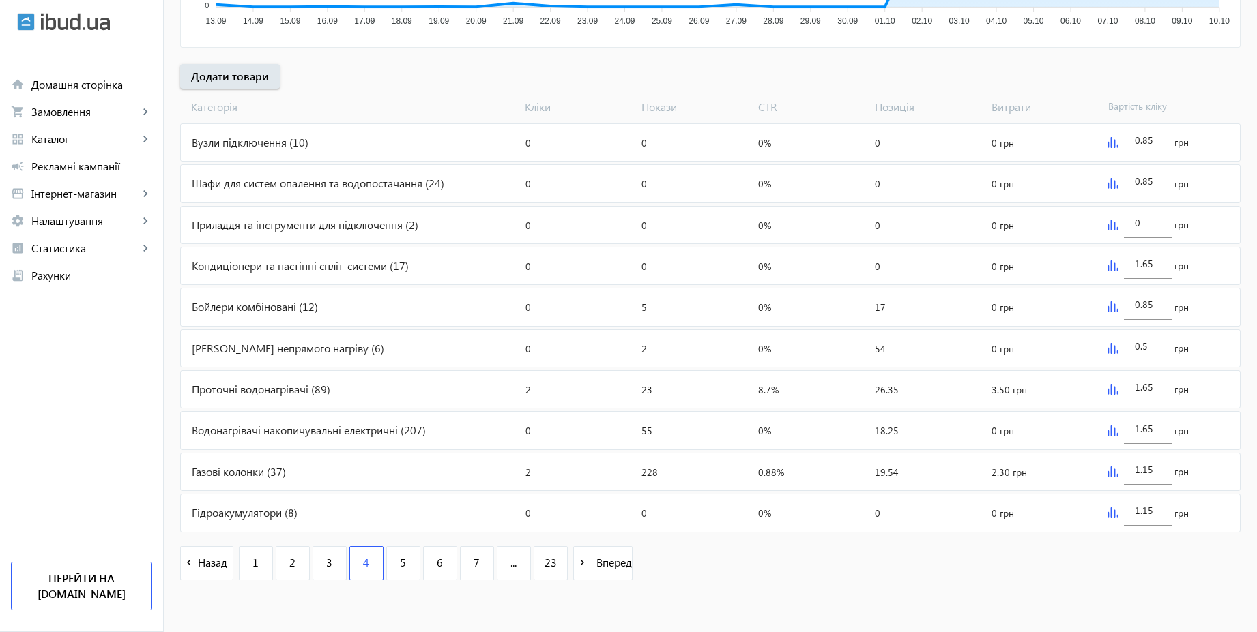
click at [1154, 346] on input "0.5" at bounding box center [1148, 346] width 26 height 13
paste input "1.6"
type input "1.65"
click at [1089, 607] on mat-sidenav-content "arrow_back Рекламні кампанії CPC 2025 | Базовий вивід Зупинити Період: з [DATE]…" at bounding box center [710, 109] width 1093 height 1047
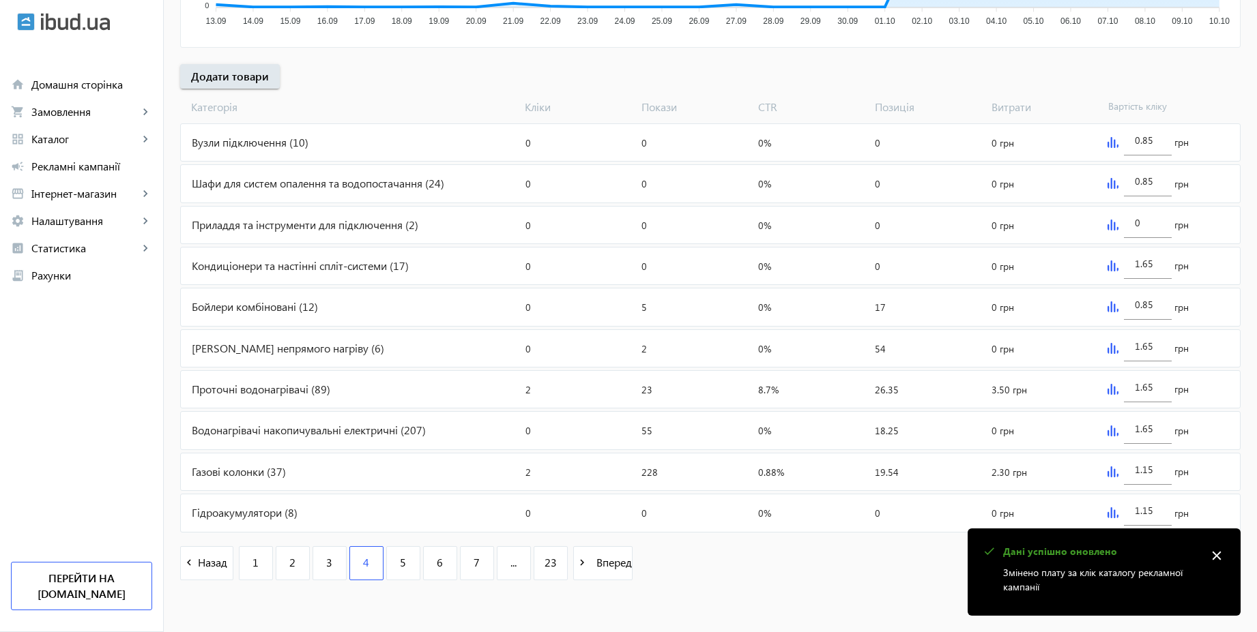
click at [1110, 311] on img at bounding box center [1112, 307] width 11 height 11
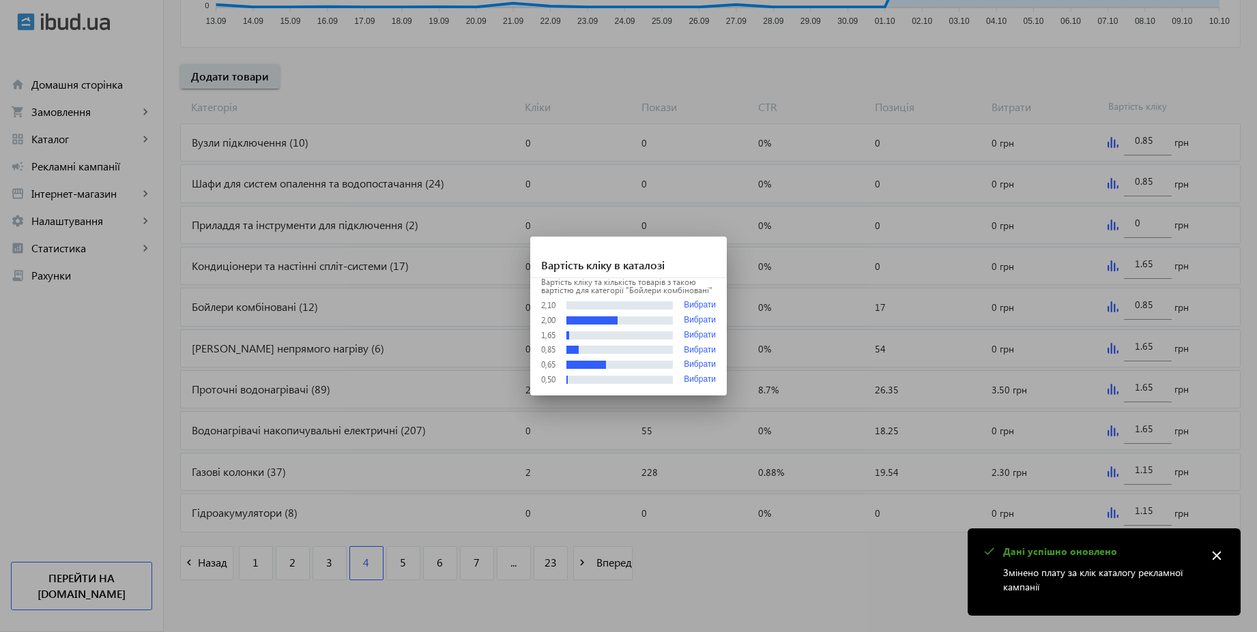
click at [1153, 303] on div at bounding box center [628, 316] width 1257 height 632
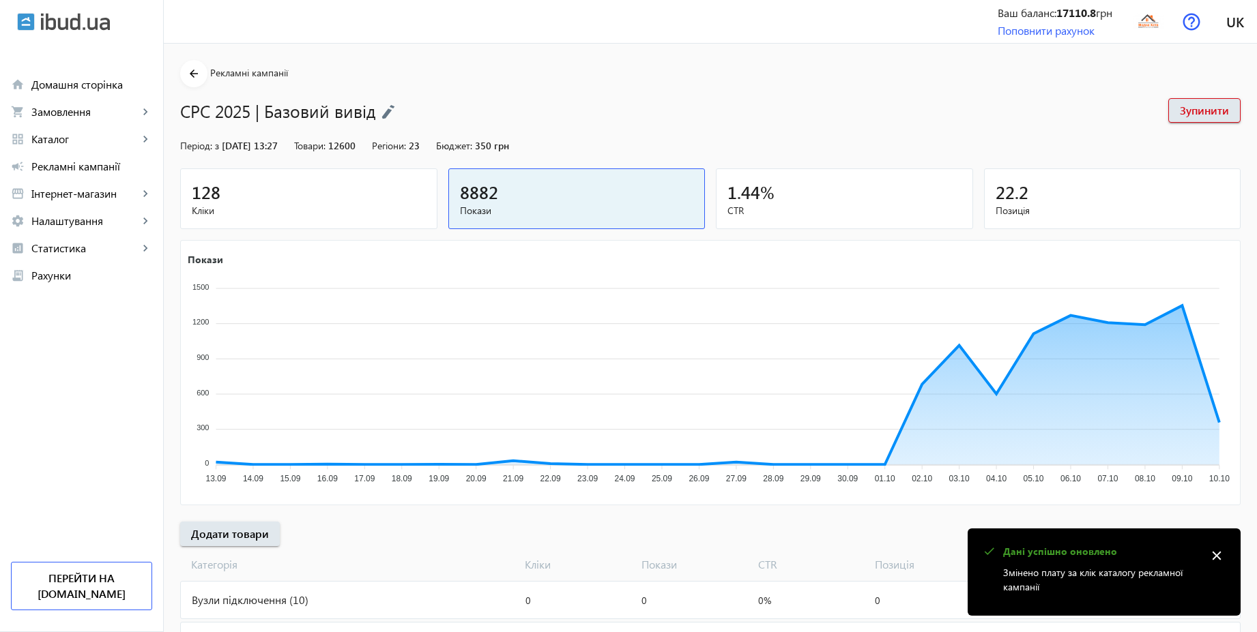
scroll to position [458, 0]
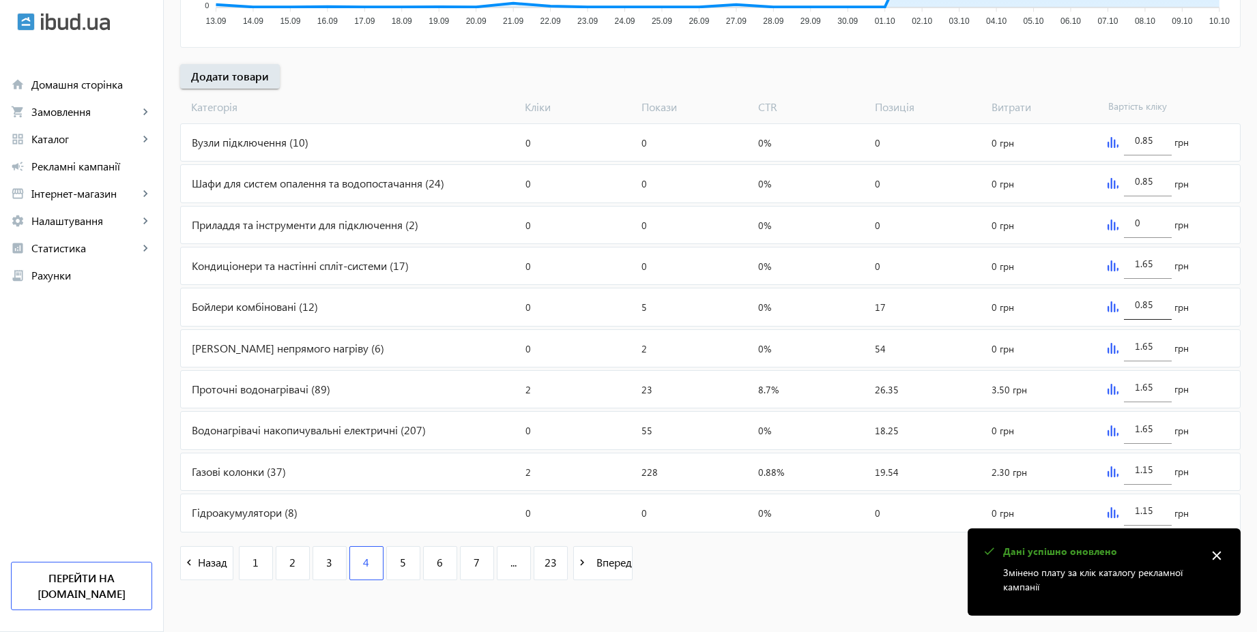
click at [1152, 308] on input "0.85" at bounding box center [1148, 304] width 26 height 13
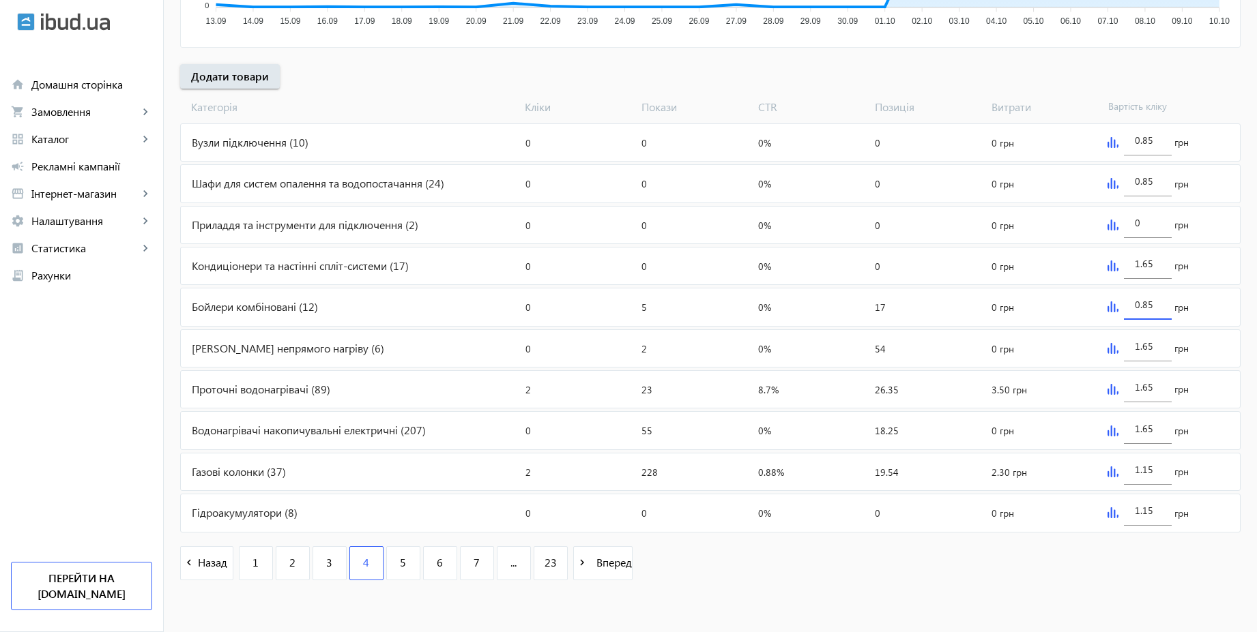
paste input "1.6"
type input "1.65"
click at [1244, 269] on div "arrow_back Рекламні кампанії CPC 2025 | Базовий вивід Зупинити Період: з [DATE]…" at bounding box center [710, 98] width 1093 height 992
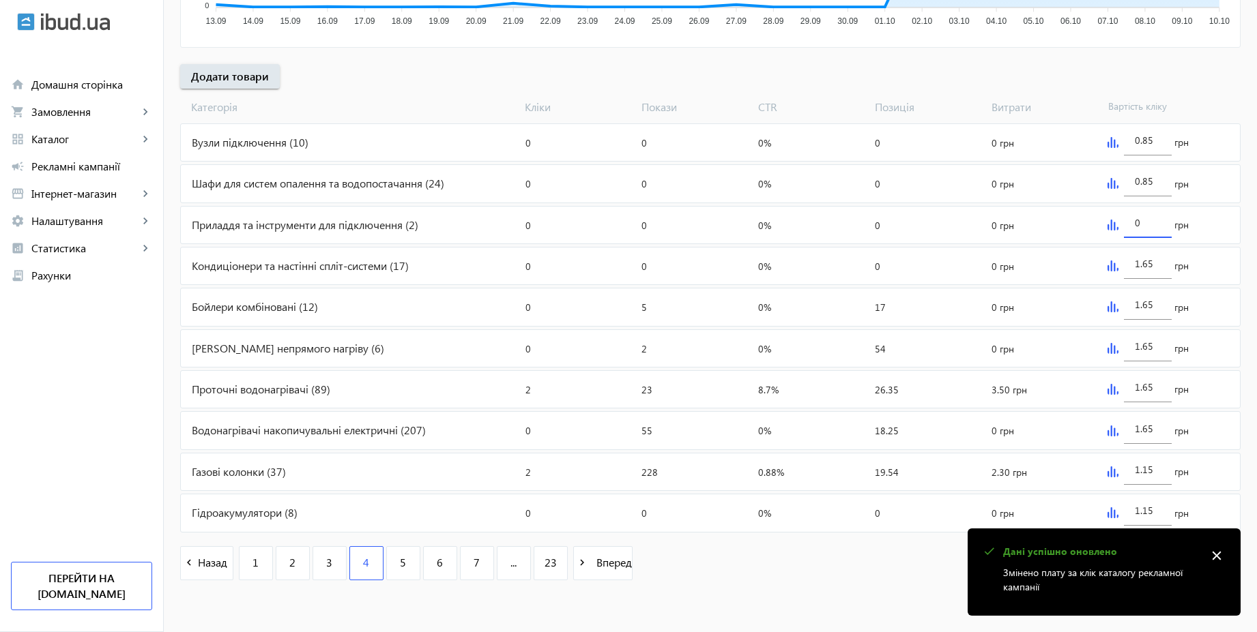
click at [1152, 222] on input "0" at bounding box center [1148, 222] width 26 height 13
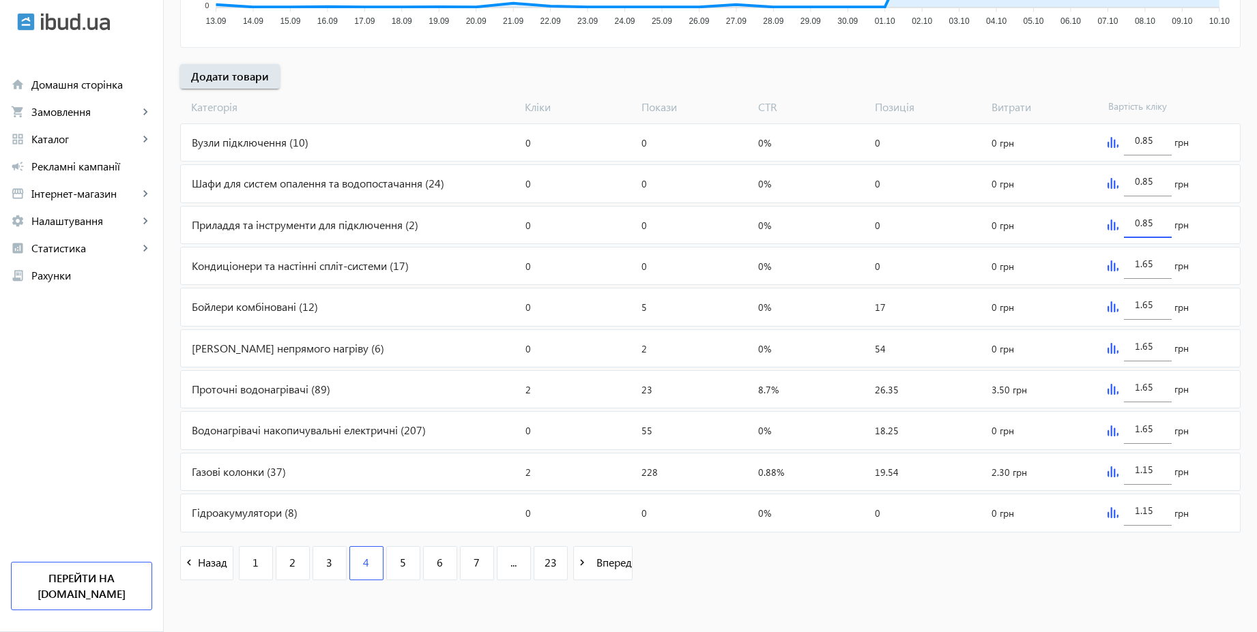
type input "0.85"
click at [1073, 65] on div "arrow_back Рекламні кампанії CPC 2025 | Базовий вивід Зупинити Період: з [DATE]…" at bounding box center [710, 98] width 1093 height 992
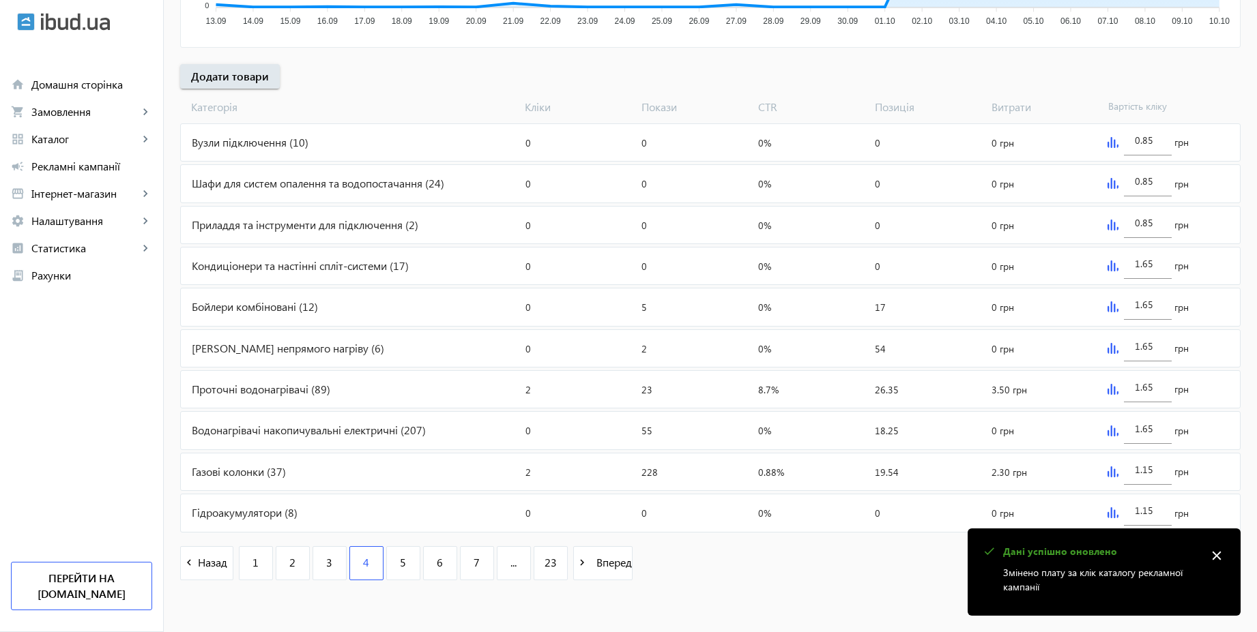
click at [1110, 475] on img at bounding box center [1112, 472] width 11 height 11
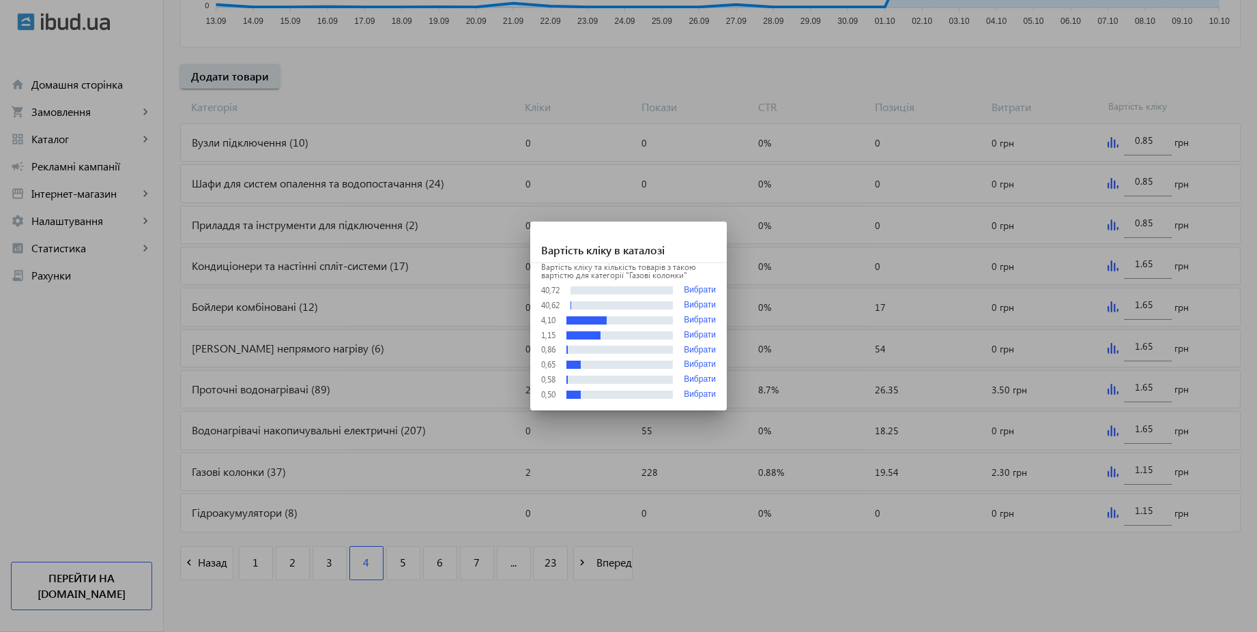
scroll to position [0, 0]
click at [1158, 469] on div at bounding box center [628, 316] width 1257 height 632
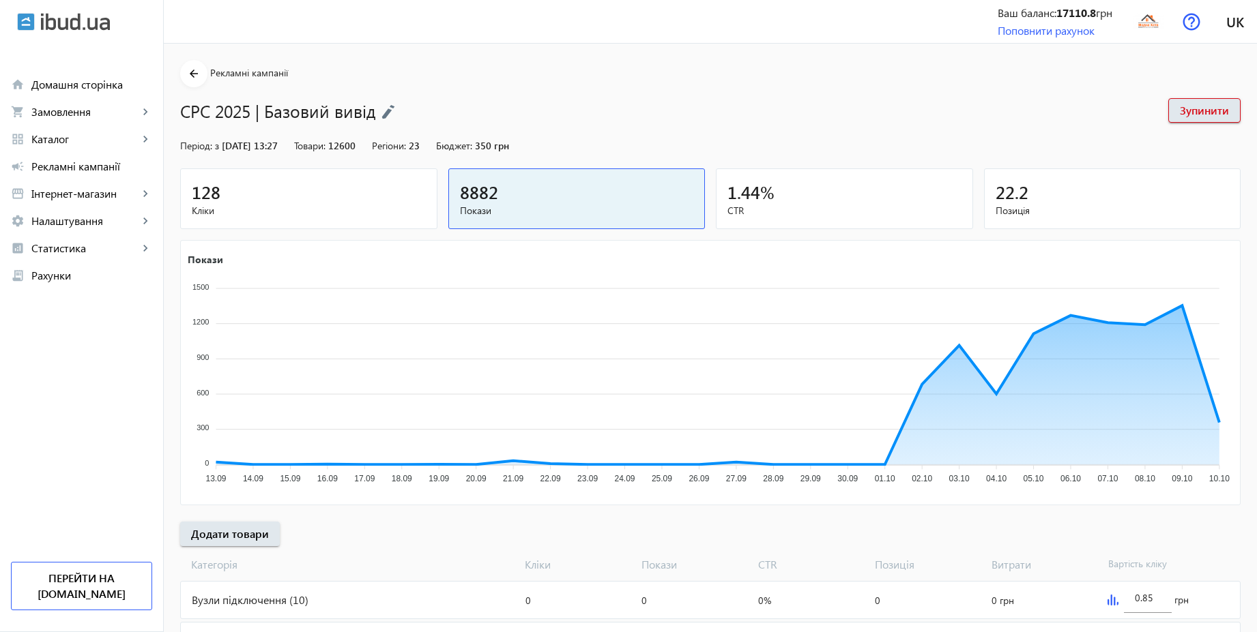
scroll to position [458, 0]
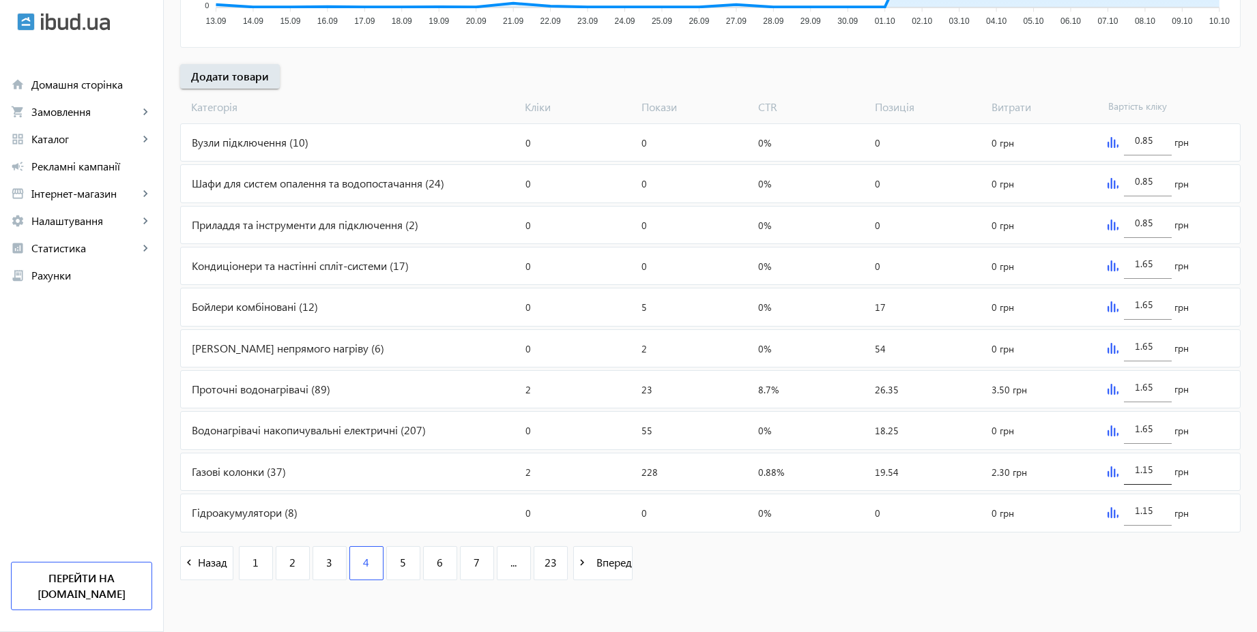
click at [1160, 469] on div "1.15" at bounding box center [1148, 466] width 48 height 38
paste input "6"
type input "1.65"
click at [1086, 578] on div "navigate_before Назад 1 2 3 4 5 6 7 ... 23 navigate_next Вперед" at bounding box center [710, 565] width 1060 height 59
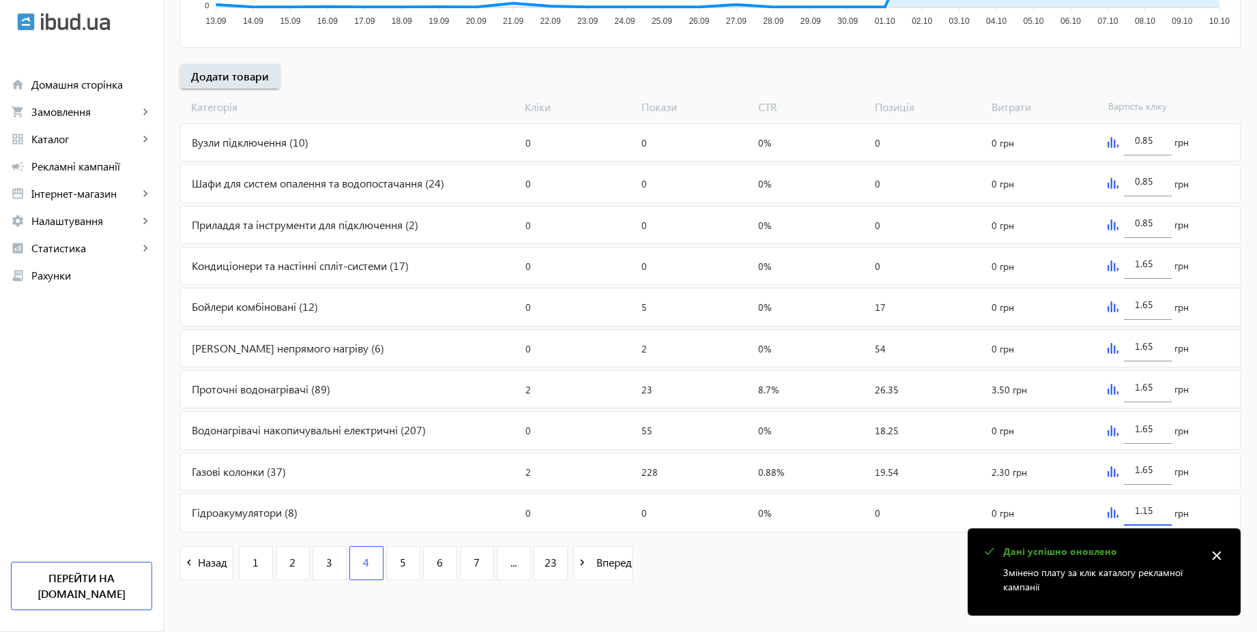
click at [1158, 512] on input "1.15" at bounding box center [1148, 510] width 26 height 13
paste input "6"
type input "1.65"
click at [849, 610] on mat-sidenav-content "arrow_back Рекламні кампанії CPC 2025 | Базовий вивід Зупинити Період: з [DATE]…" at bounding box center [710, 109] width 1093 height 1047
click at [1215, 553] on mat-icon "close" at bounding box center [1216, 556] width 20 height 20
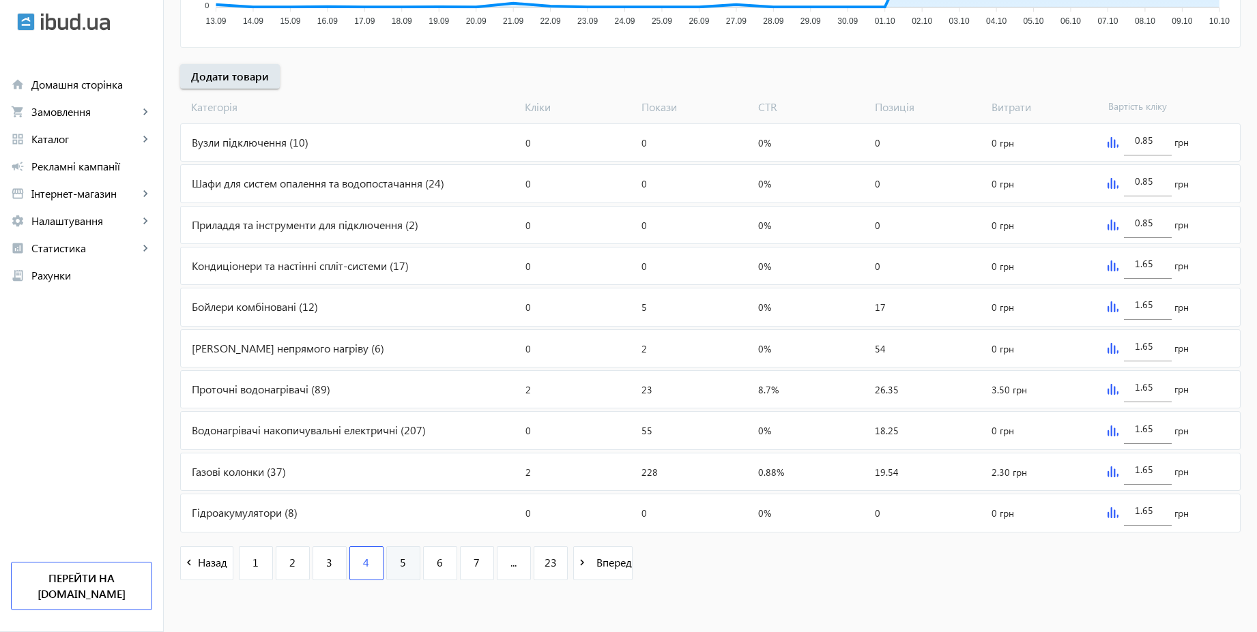
click at [400, 568] on span "5" at bounding box center [403, 562] width 6 height 15
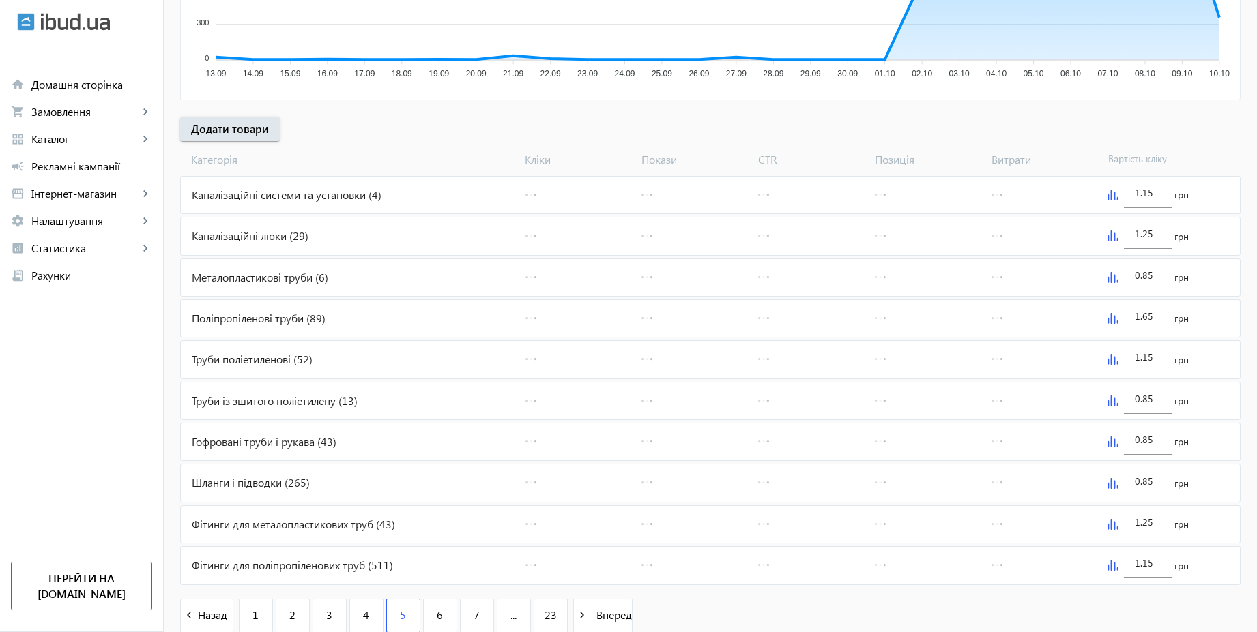
scroll to position [409, 0]
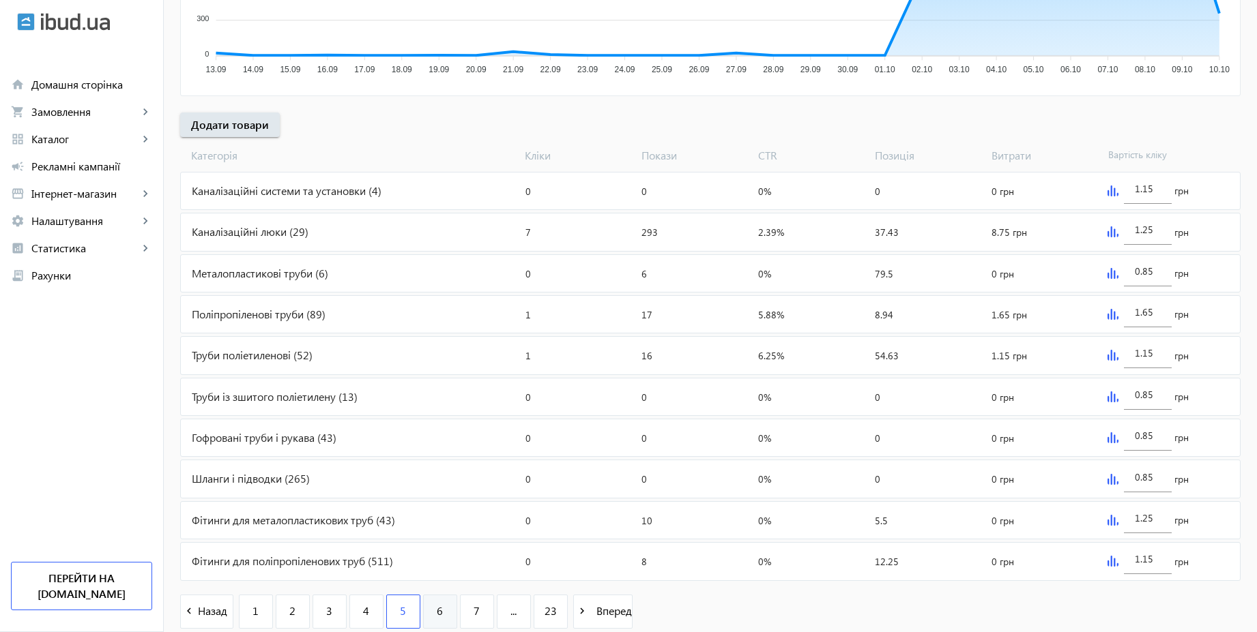
click at [428, 608] on link "6" at bounding box center [440, 612] width 34 height 34
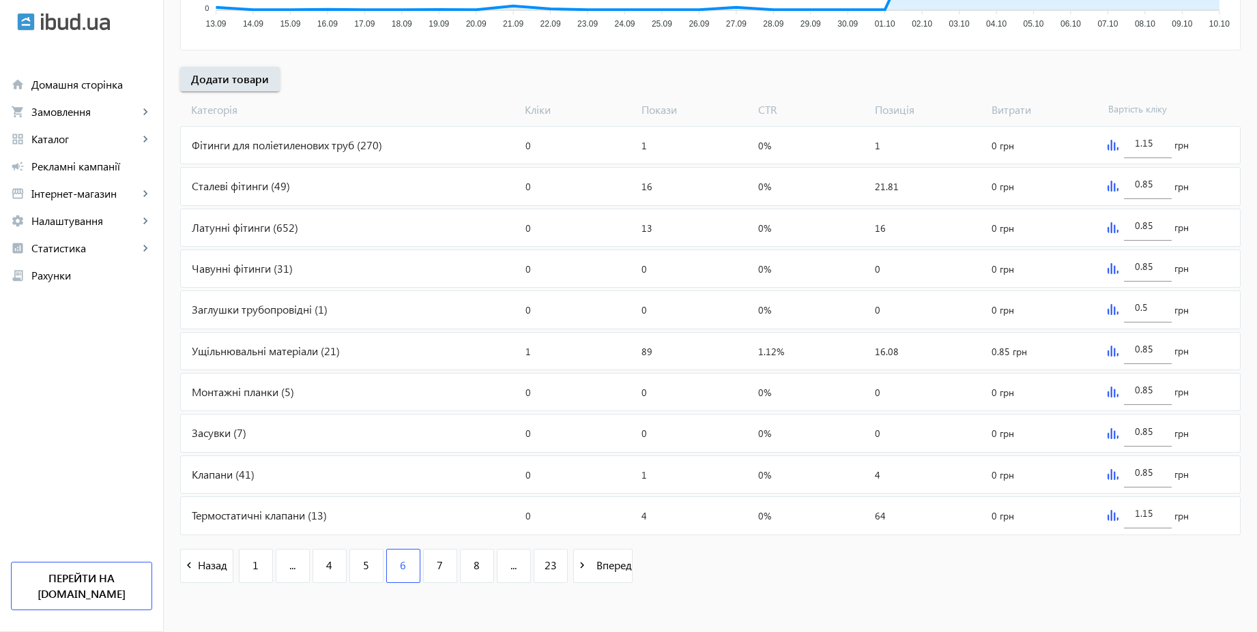
scroll to position [458, 0]
click at [437, 559] on span "7" at bounding box center [440, 562] width 6 height 15
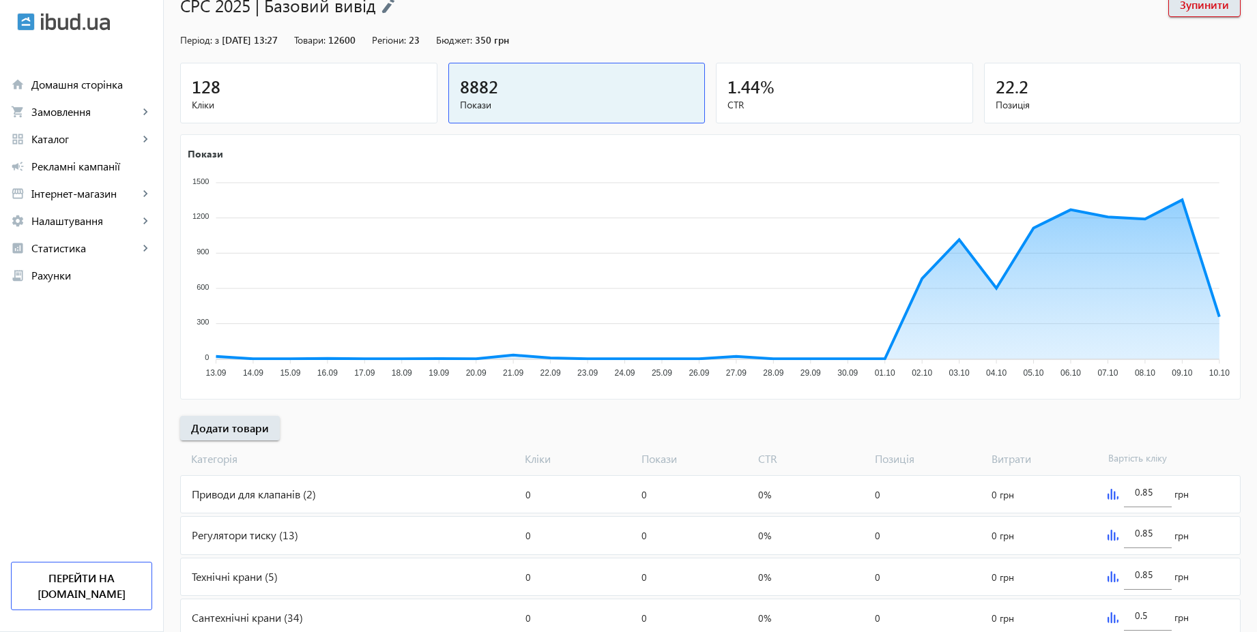
scroll to position [327, 0]
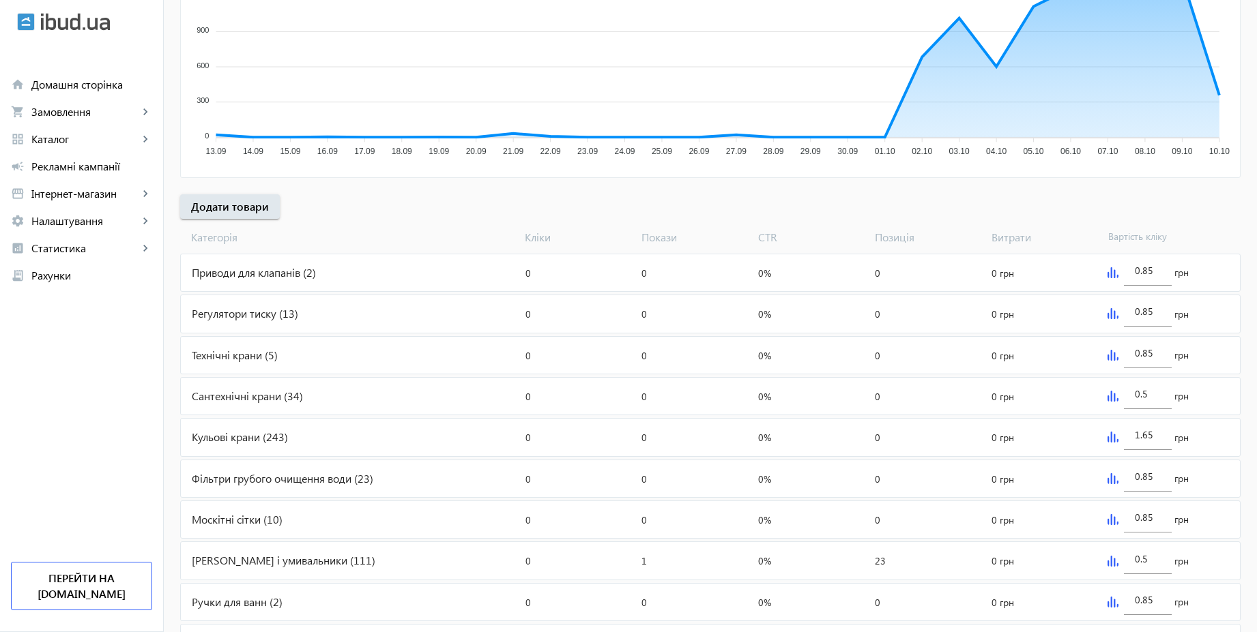
click at [1109, 396] on img at bounding box center [1112, 396] width 11 height 11
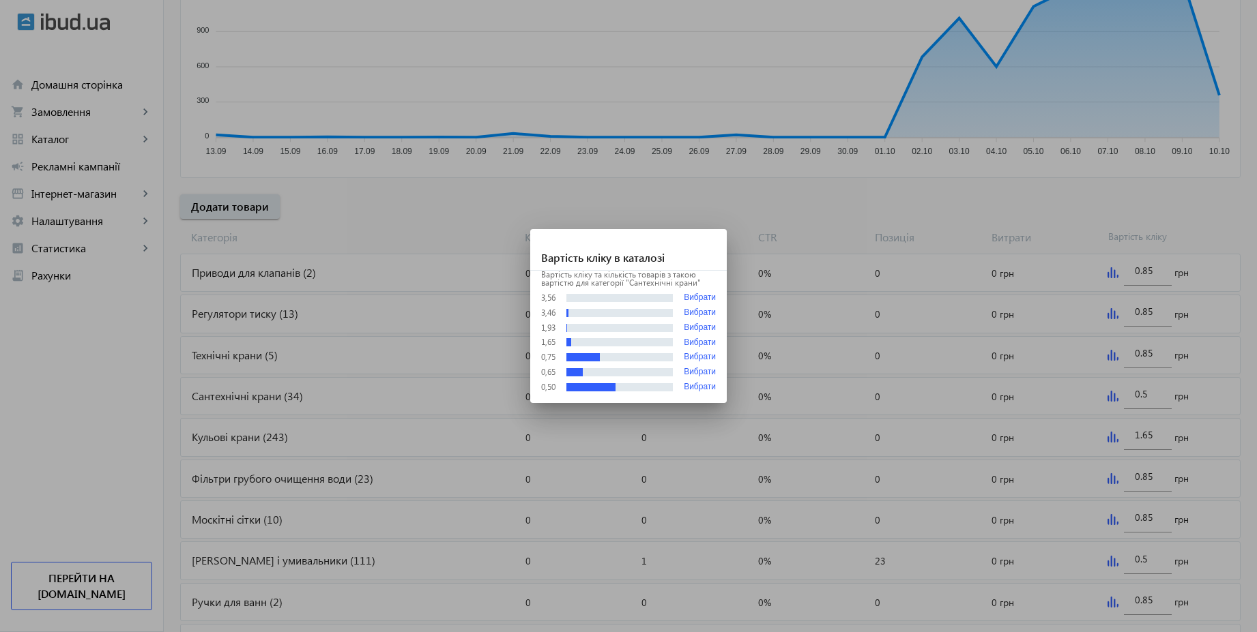
scroll to position [0, 0]
click at [1054, 220] on div at bounding box center [628, 316] width 1257 height 632
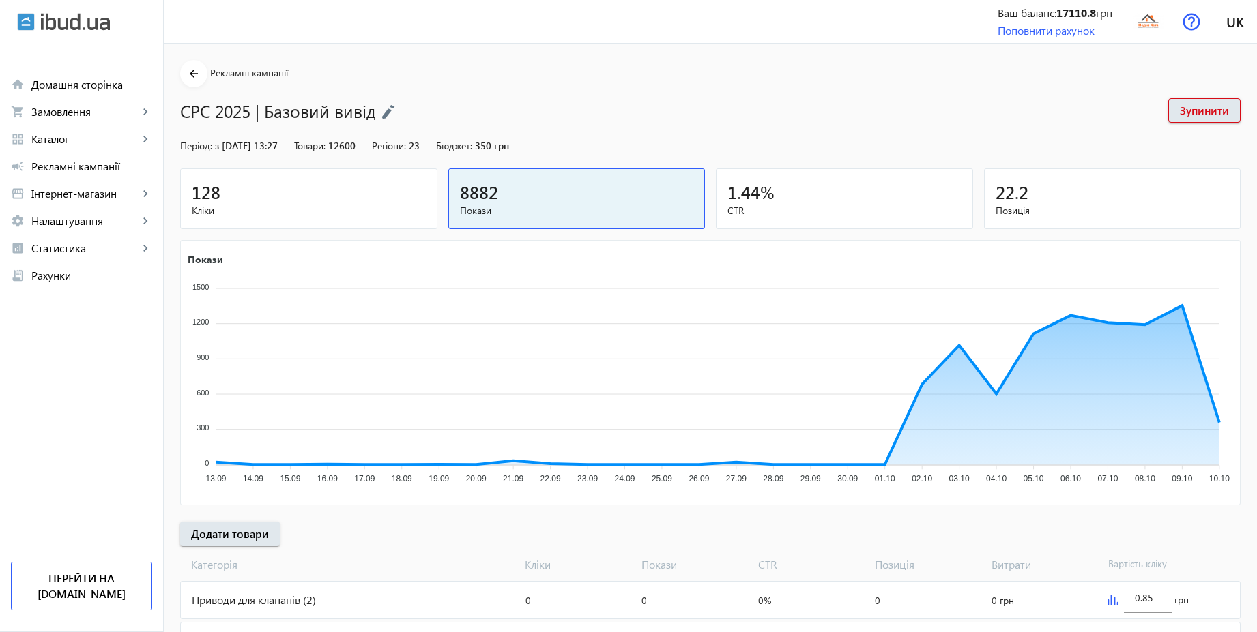
scroll to position [327, 0]
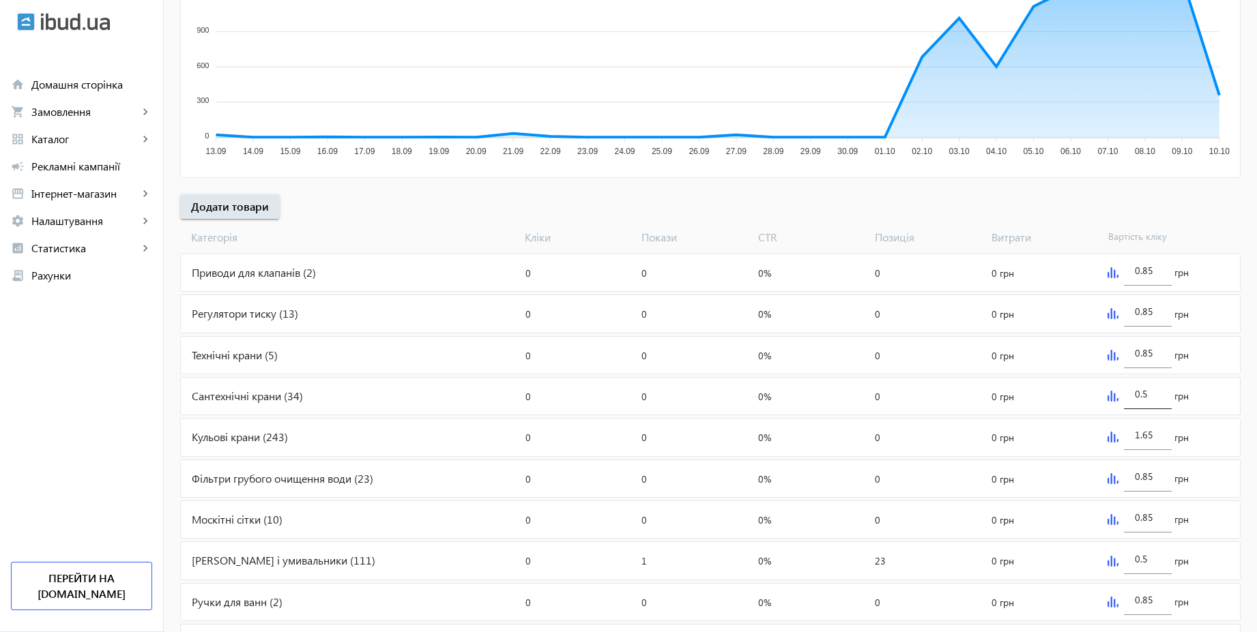
click at [1156, 402] on div "0.5" at bounding box center [1148, 390] width 26 height 38
type input "0.85"
click at [1089, 200] on div "arrow_back Рекламні кампанії CPC 2025 | Базовий вивід Зупинити Період: з [DATE]…" at bounding box center [710, 229] width 1093 height 992
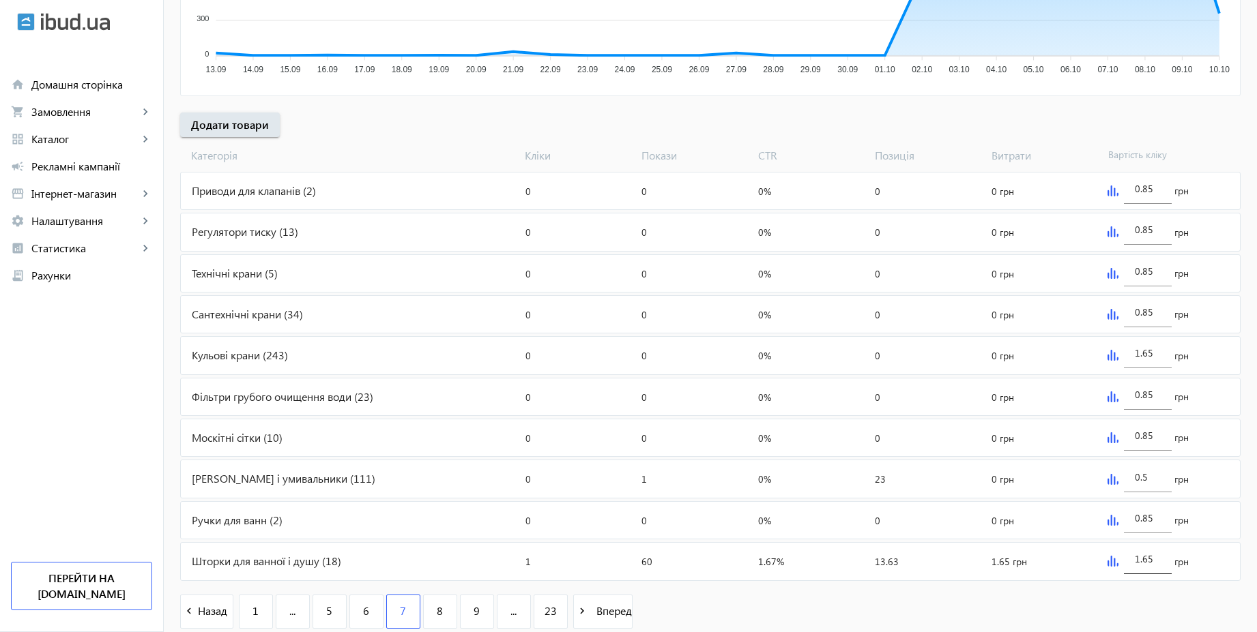
scroll to position [458, 0]
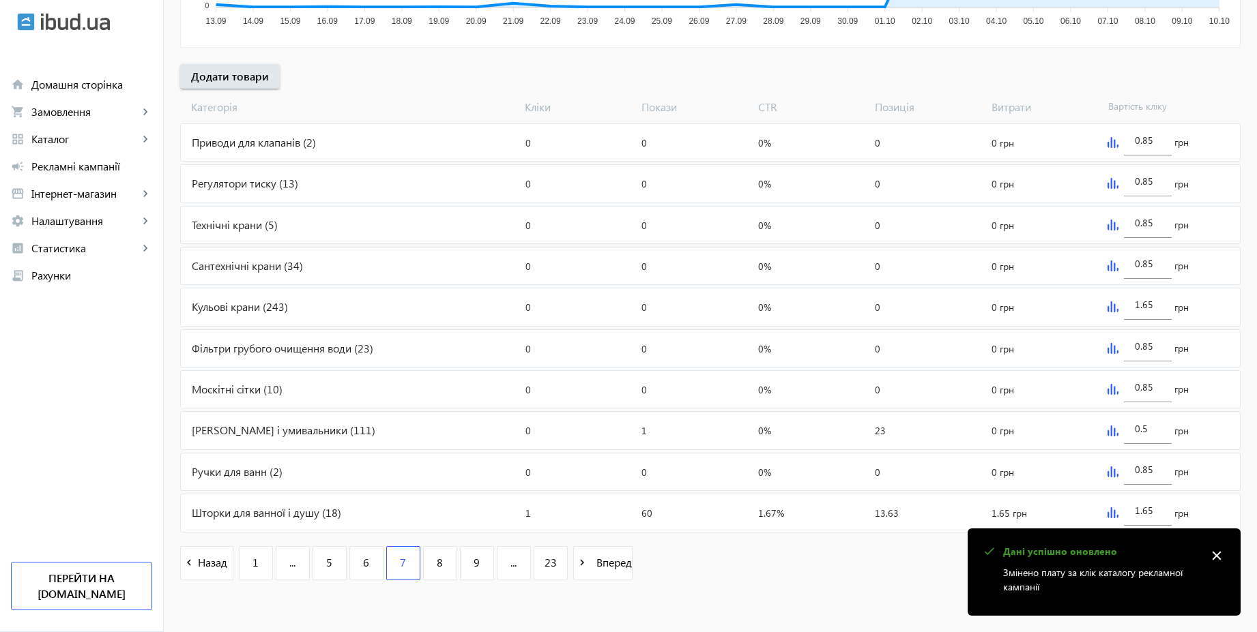
click at [1113, 433] on img at bounding box center [1112, 431] width 11 height 11
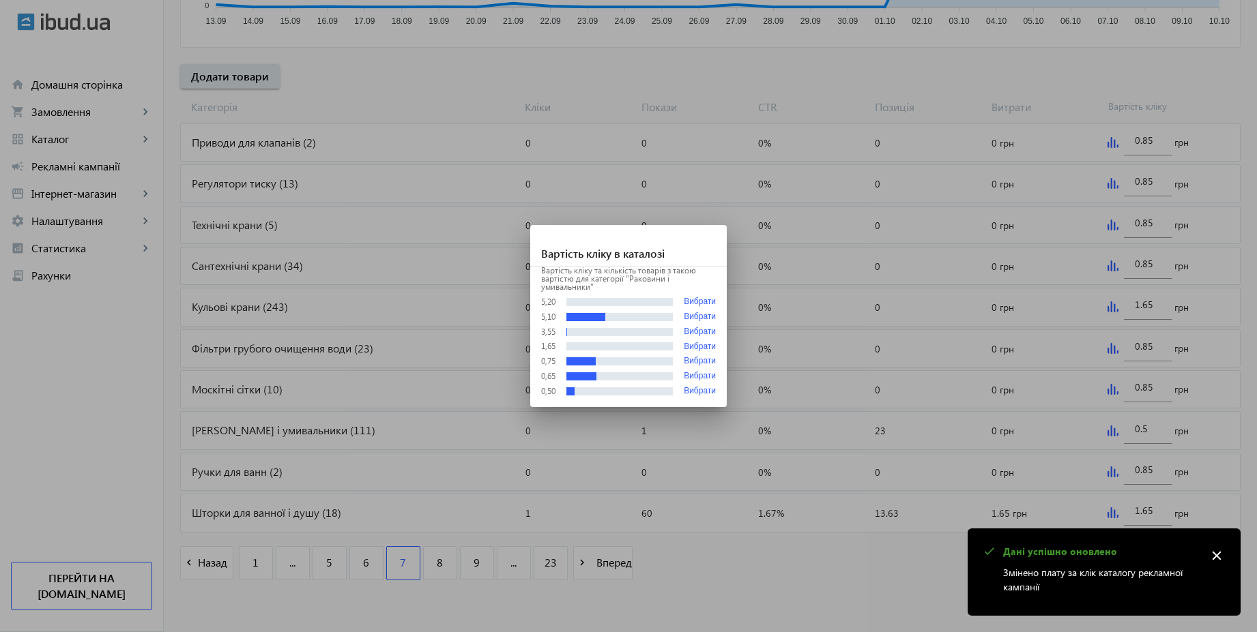
click at [1156, 433] on div at bounding box center [628, 316] width 1257 height 632
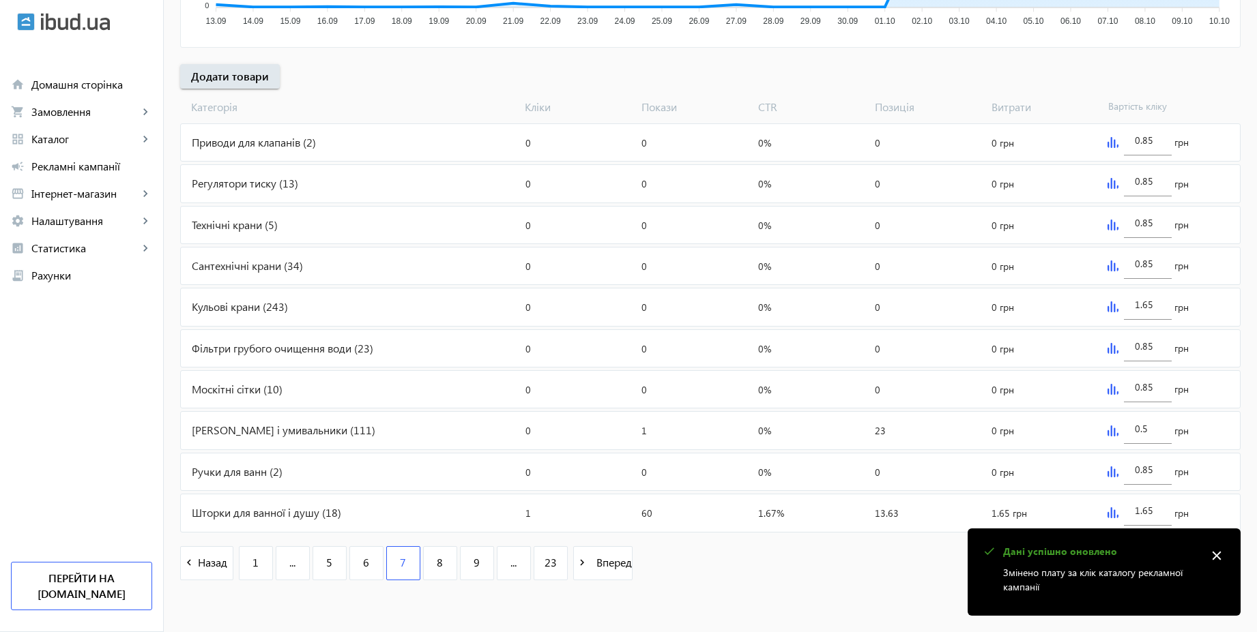
scroll to position [458, 0]
click at [1152, 430] on input "0.5" at bounding box center [1148, 428] width 26 height 13
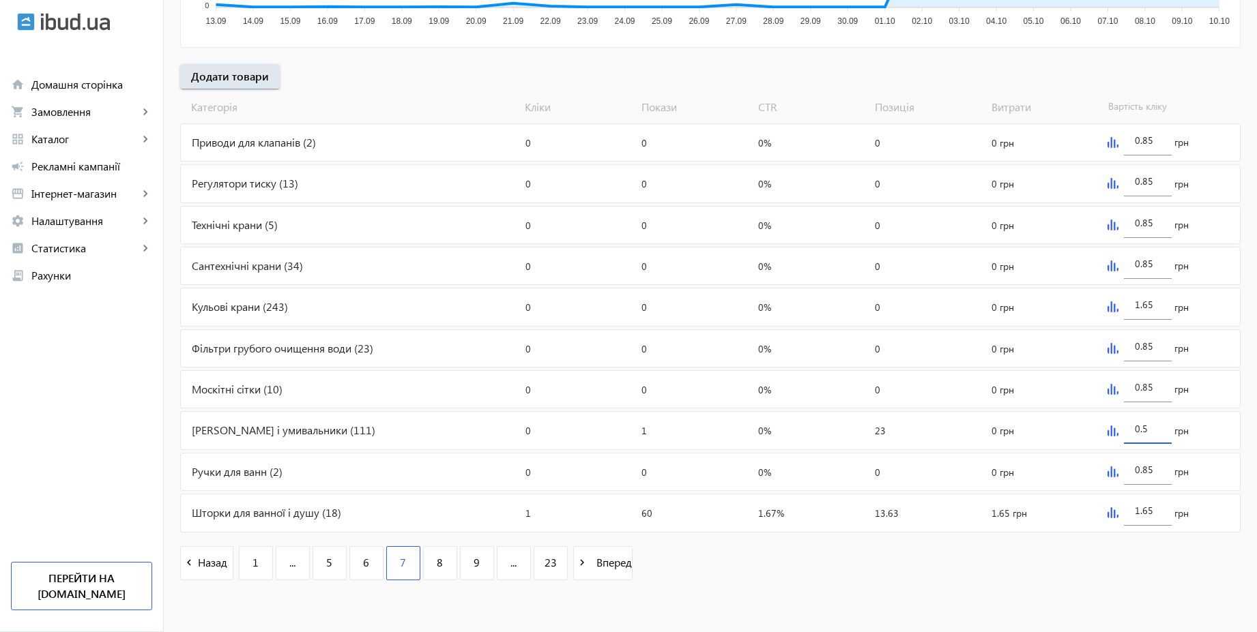
paste input "1.6"
type input "1.65"
click at [1246, 385] on div "arrow_back Рекламні кампанії CPC 2025 | Базовий вивід Зупинити Період: з [DATE]…" at bounding box center [710, 98] width 1093 height 992
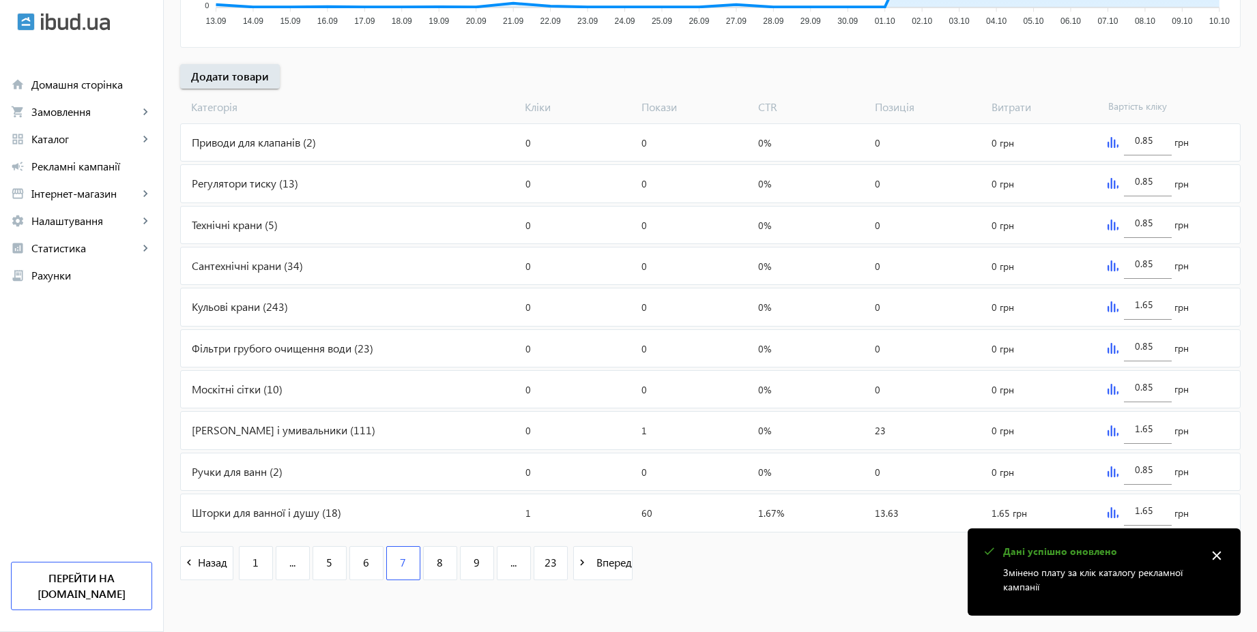
click at [1114, 308] on img at bounding box center [1112, 307] width 11 height 11
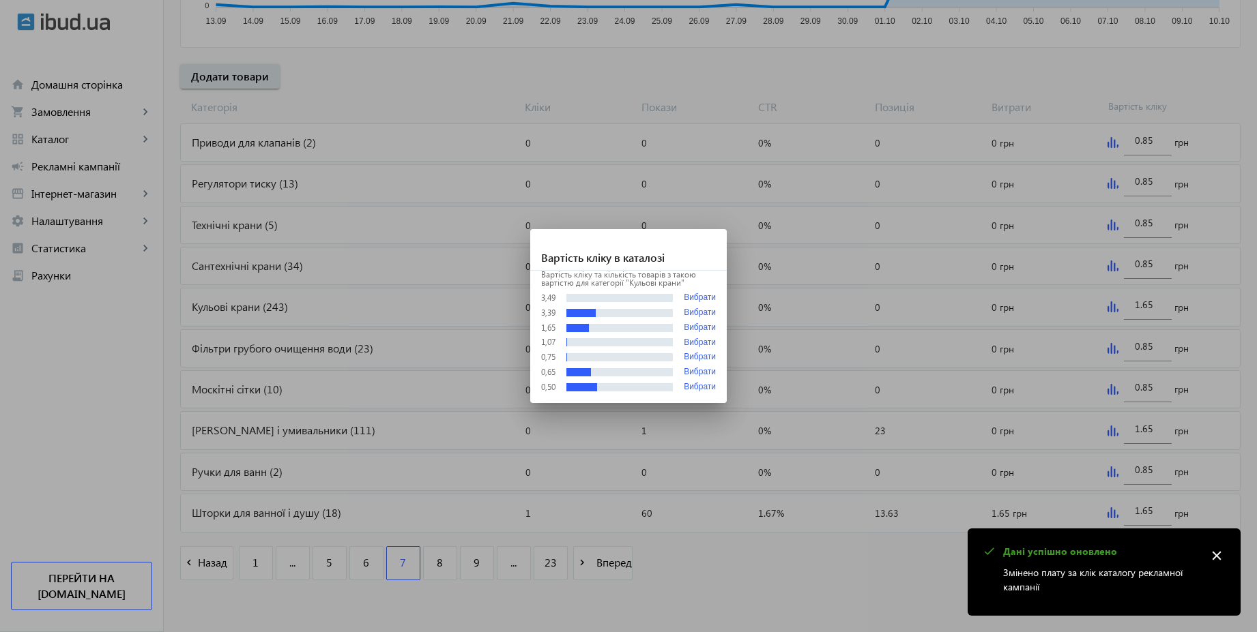
scroll to position [0, 0]
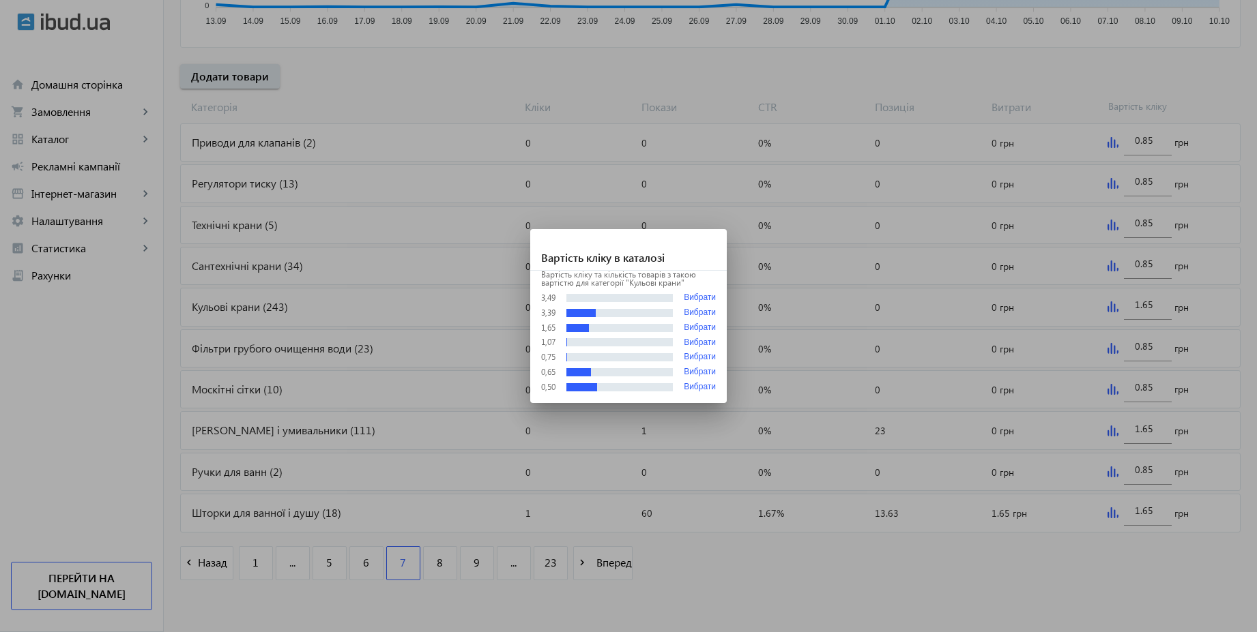
click at [1148, 306] on div at bounding box center [628, 316] width 1257 height 632
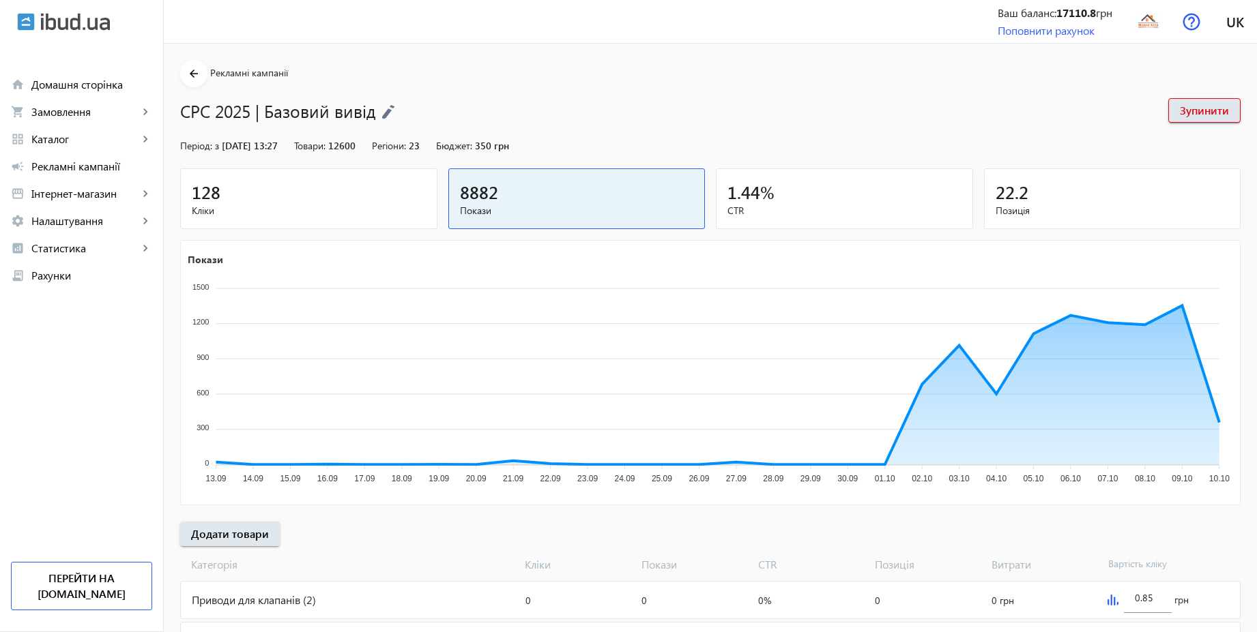
scroll to position [458, 0]
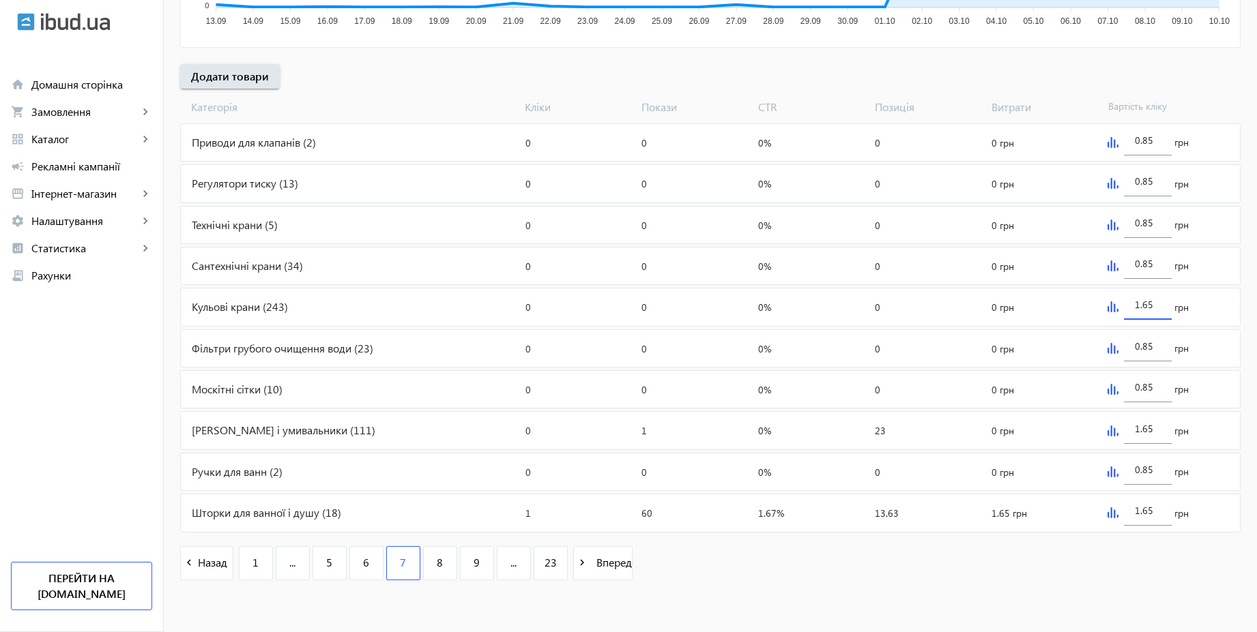
click at [1156, 306] on input "1.65" at bounding box center [1148, 304] width 26 height 13
click at [1081, 602] on mat-sidenav-content "arrow_back Рекламні кампанії CPC 2025 | Базовий вивід Зупинити Період: з [DATE]…" at bounding box center [710, 109] width 1093 height 1047
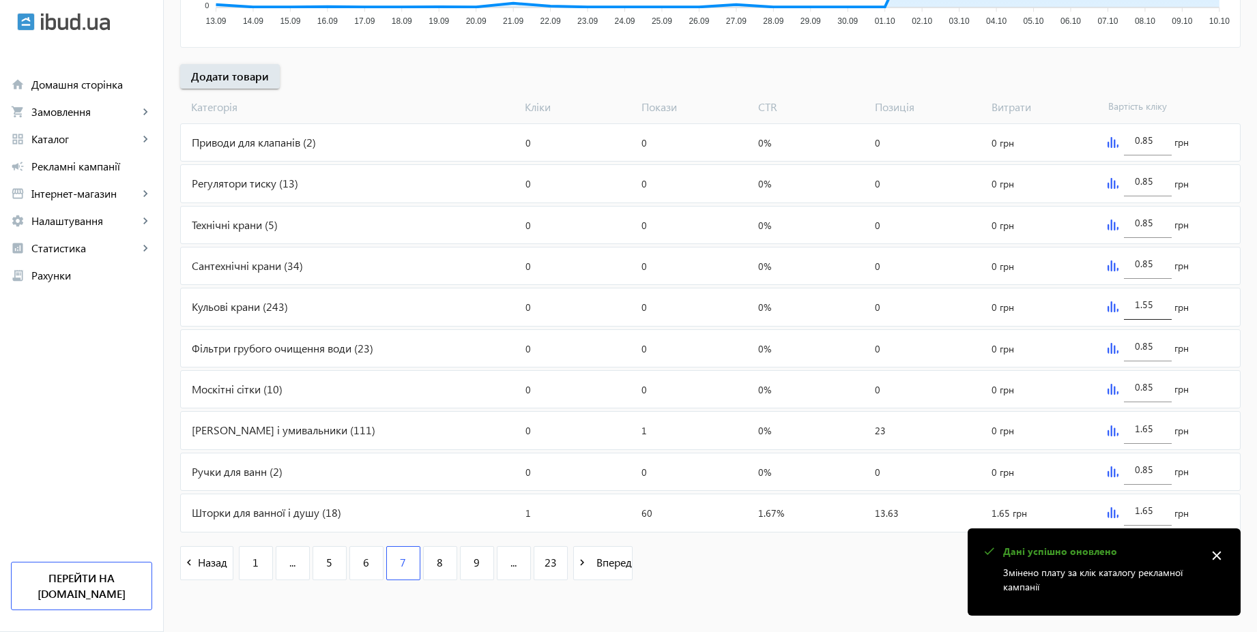
click at [1161, 304] on div "1.55" at bounding box center [1148, 301] width 48 height 38
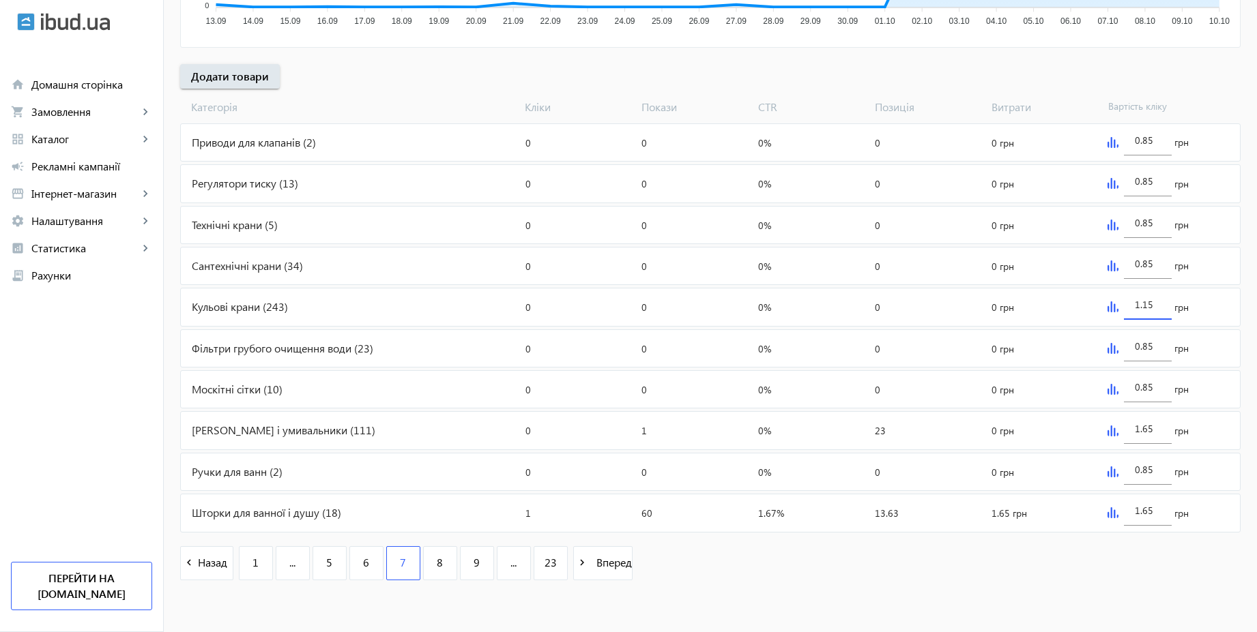
type input "1.15"
click at [1101, 583] on div "navigate_before Назад 1 ... 5 6 7 8 9 ... 23 navigate_next Вперед" at bounding box center [710, 565] width 1060 height 59
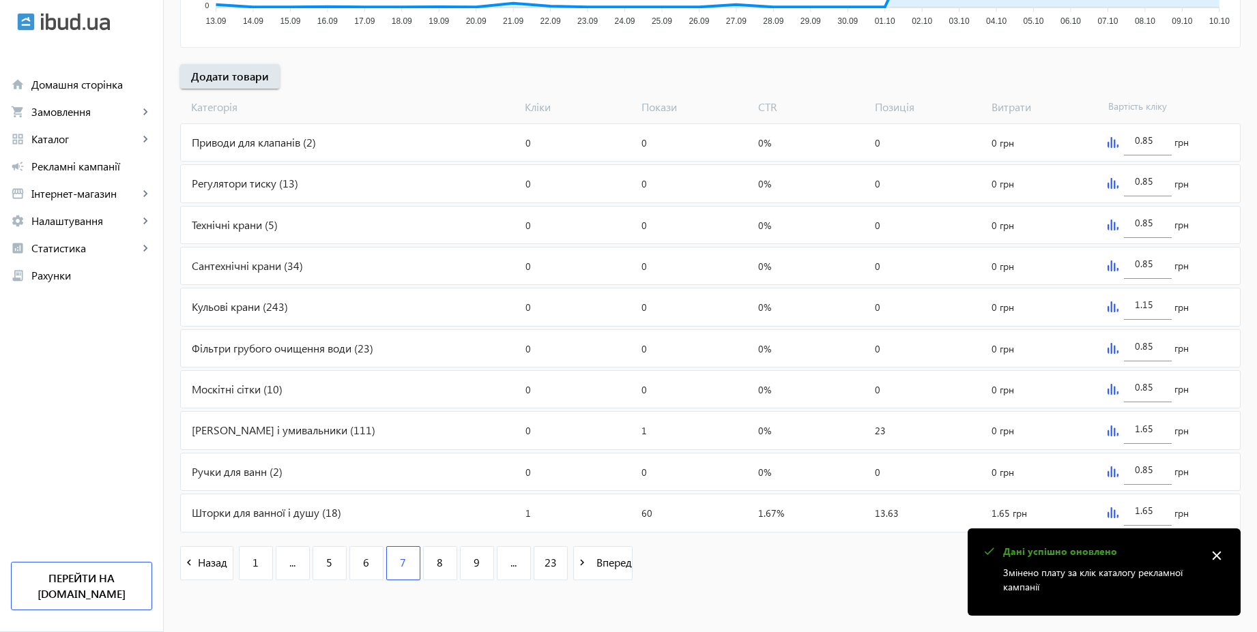
click at [1218, 554] on mat-icon "close" at bounding box center [1216, 556] width 20 height 20
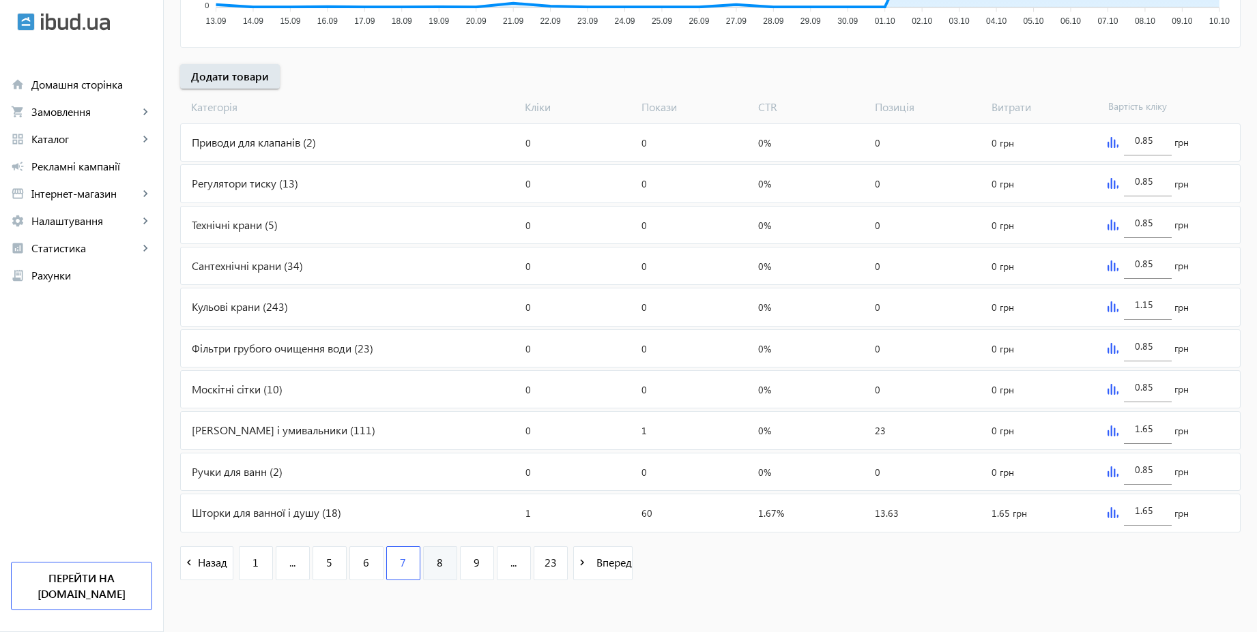
click at [437, 556] on span "8" at bounding box center [440, 562] width 6 height 15
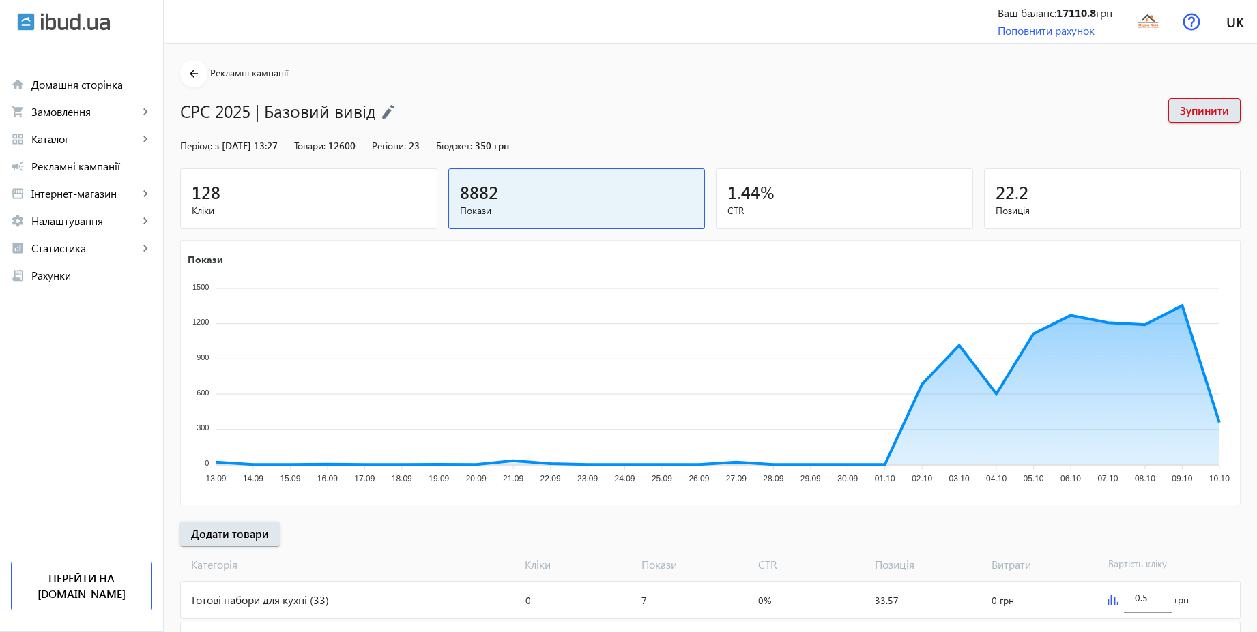
scroll to position [458, 0]
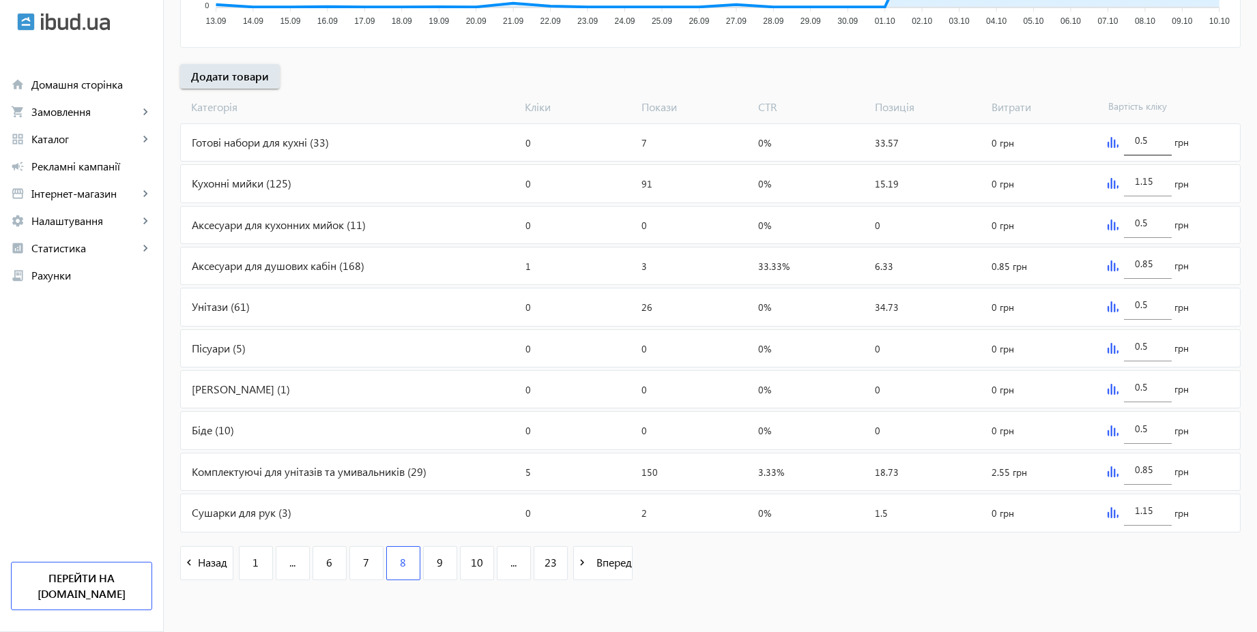
click at [1156, 147] on div "0.5" at bounding box center [1148, 136] width 26 height 38
type input "0.85"
click at [1159, 231] on div "0.5" at bounding box center [1148, 219] width 26 height 38
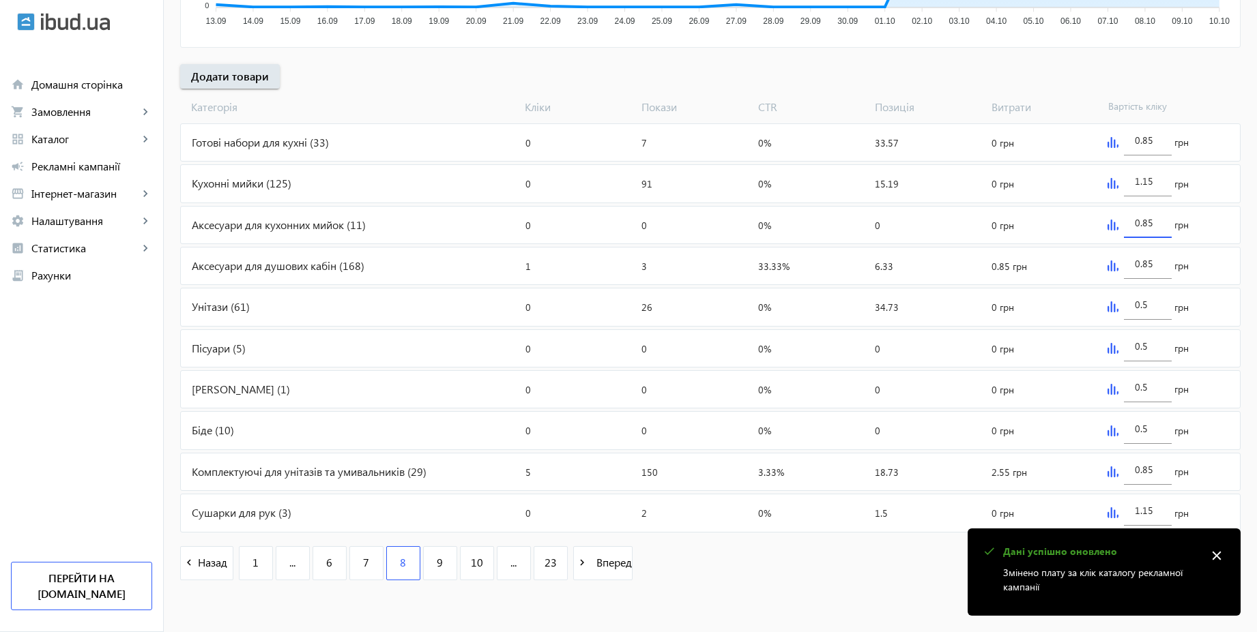
type input "0.85"
click at [1058, 74] on div "arrow_back Рекламні кампанії CPC 2025 | Базовий вивід Зупинити Період: з [DATE]…" at bounding box center [710, 98] width 1093 height 992
click at [1113, 309] on img at bounding box center [1112, 307] width 11 height 11
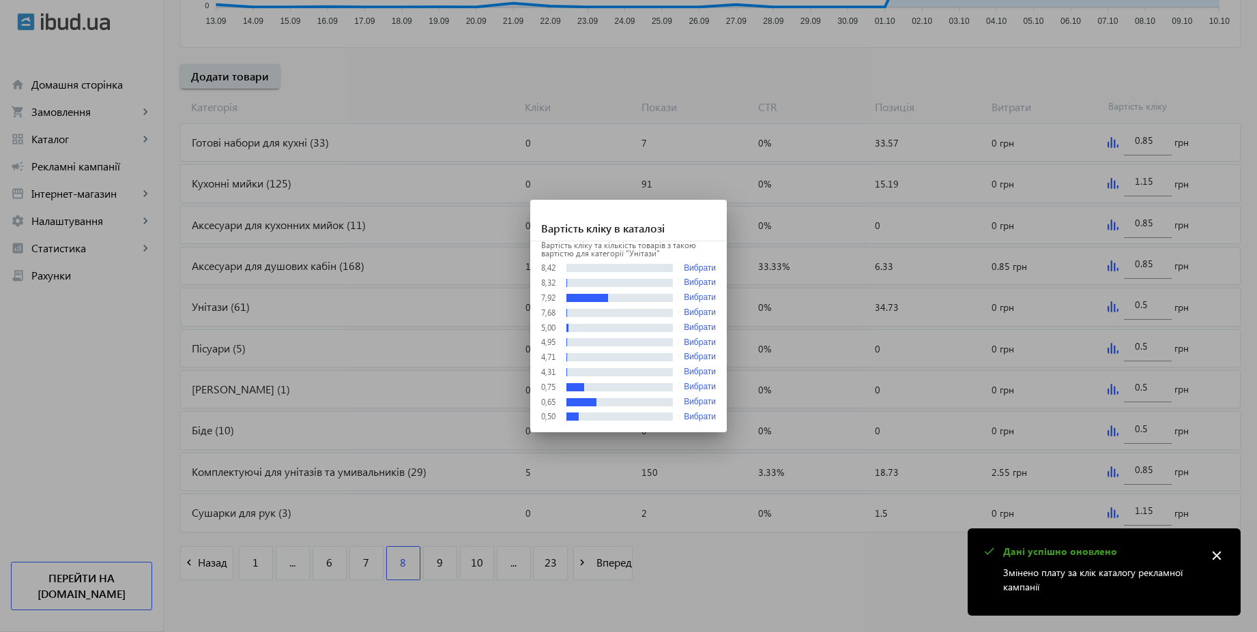
scroll to position [0, 0]
click at [1137, 308] on div at bounding box center [628, 316] width 1257 height 632
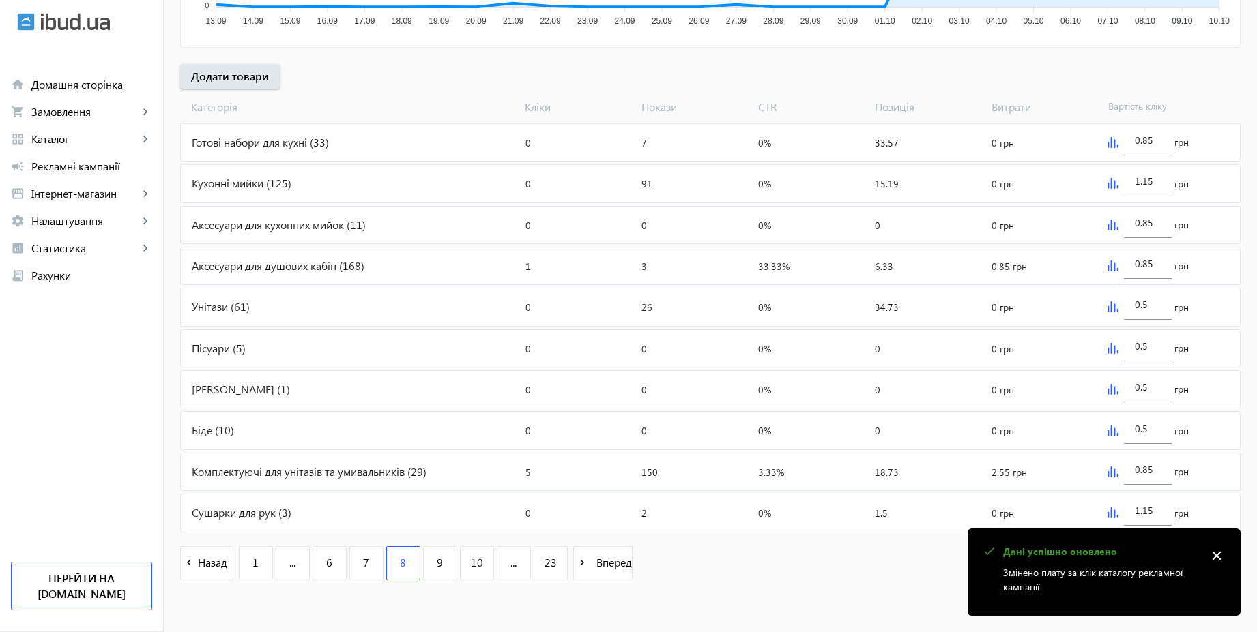
scroll to position [458, 0]
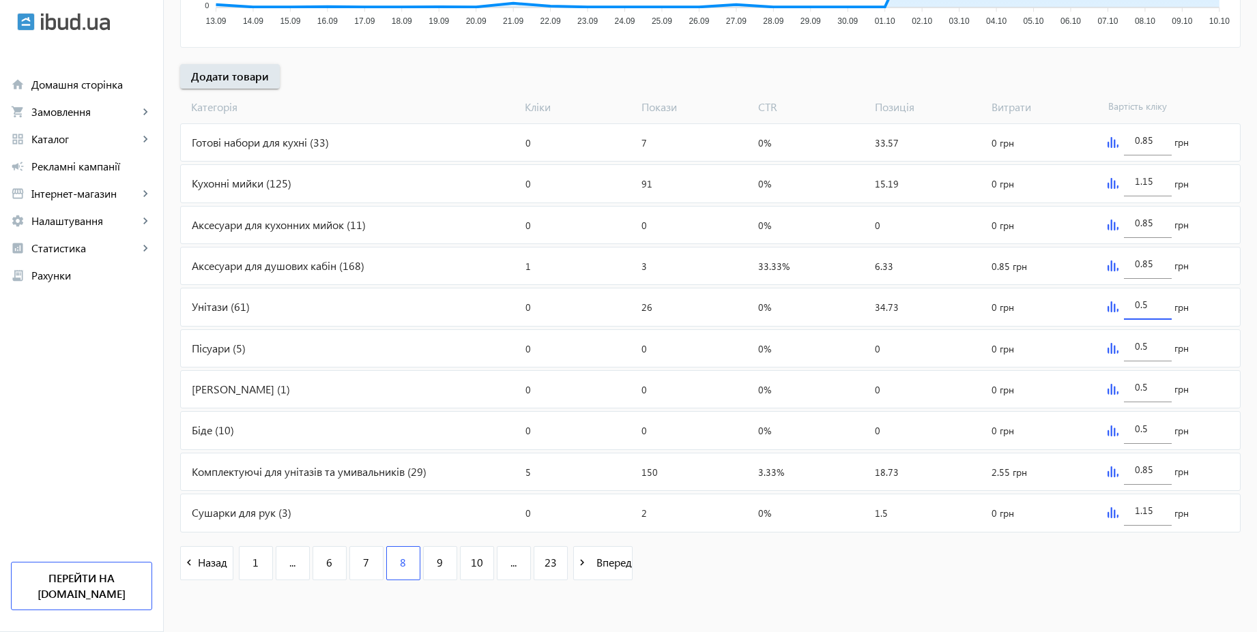
click at [1154, 309] on input "0.5" at bounding box center [1148, 304] width 26 height 13
paste input "1.6"
type input "1.65"
click at [1244, 269] on div "arrow_back Рекламні кампанії CPC 2025 | Базовий вивід Зупинити Період: з [DATE]…" at bounding box center [710, 98] width 1093 height 992
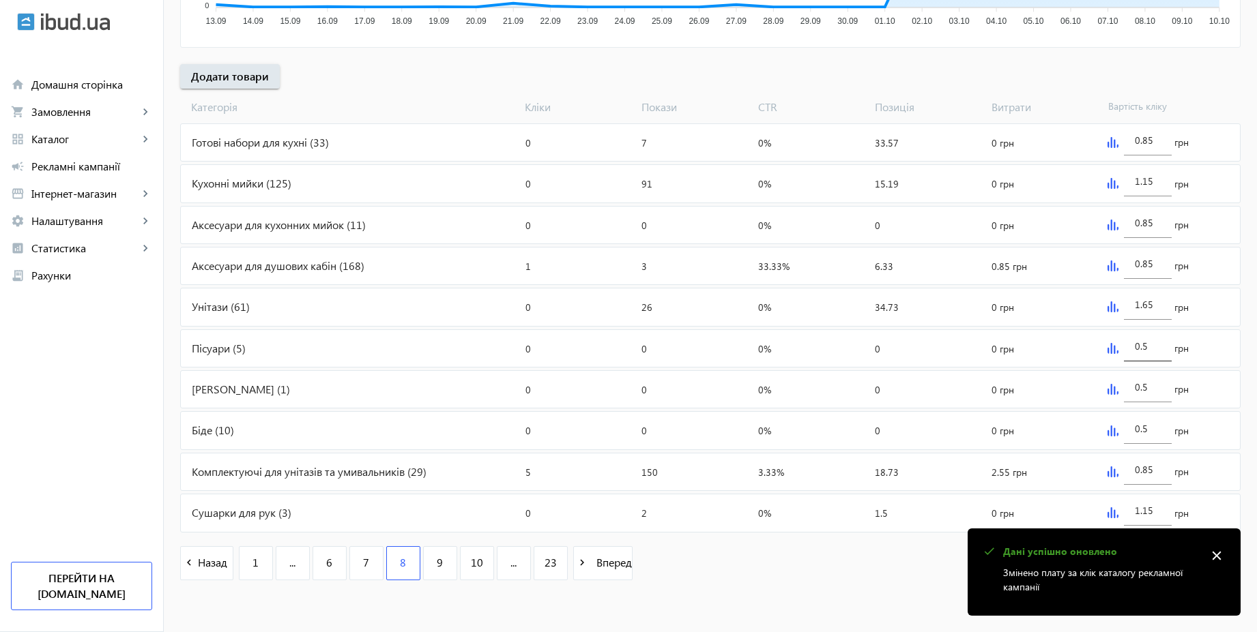
click at [1154, 349] on input "0.5" at bounding box center [1148, 346] width 26 height 13
paste input "1.6"
type input "1.65"
click at [1250, 308] on div "arrow_back Рекламні кампанії CPC 2025 | Базовий вивід Зупинити Період: з [DATE]…" at bounding box center [710, 98] width 1093 height 992
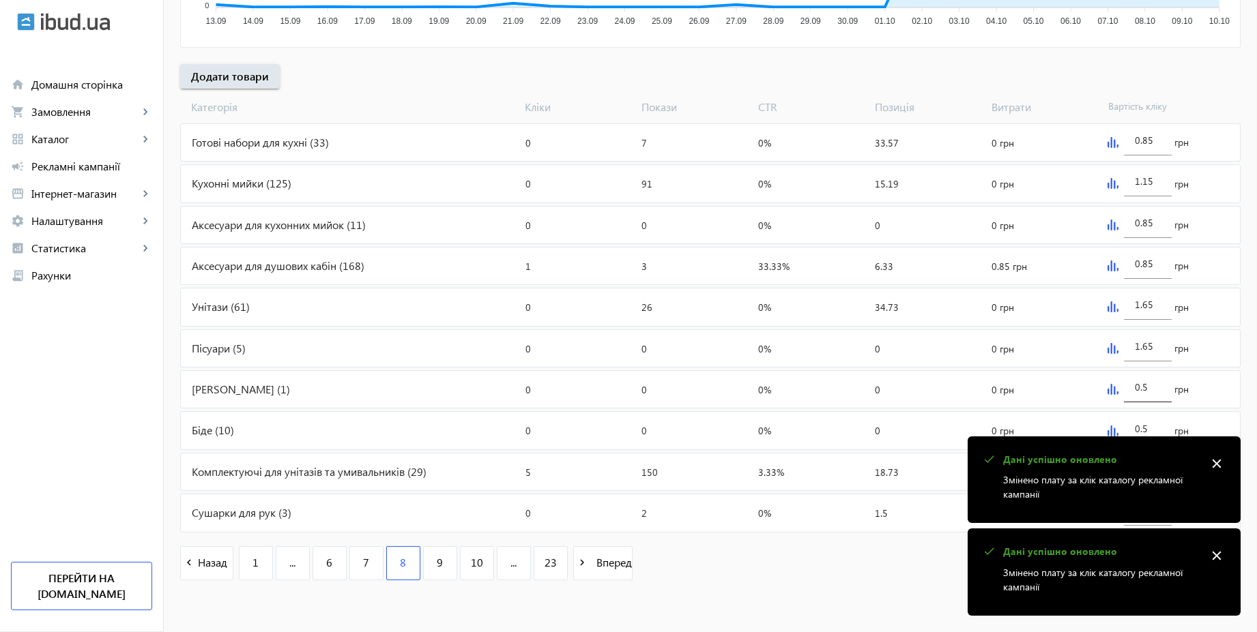
click at [1157, 385] on input "0.5" at bounding box center [1148, 387] width 26 height 13
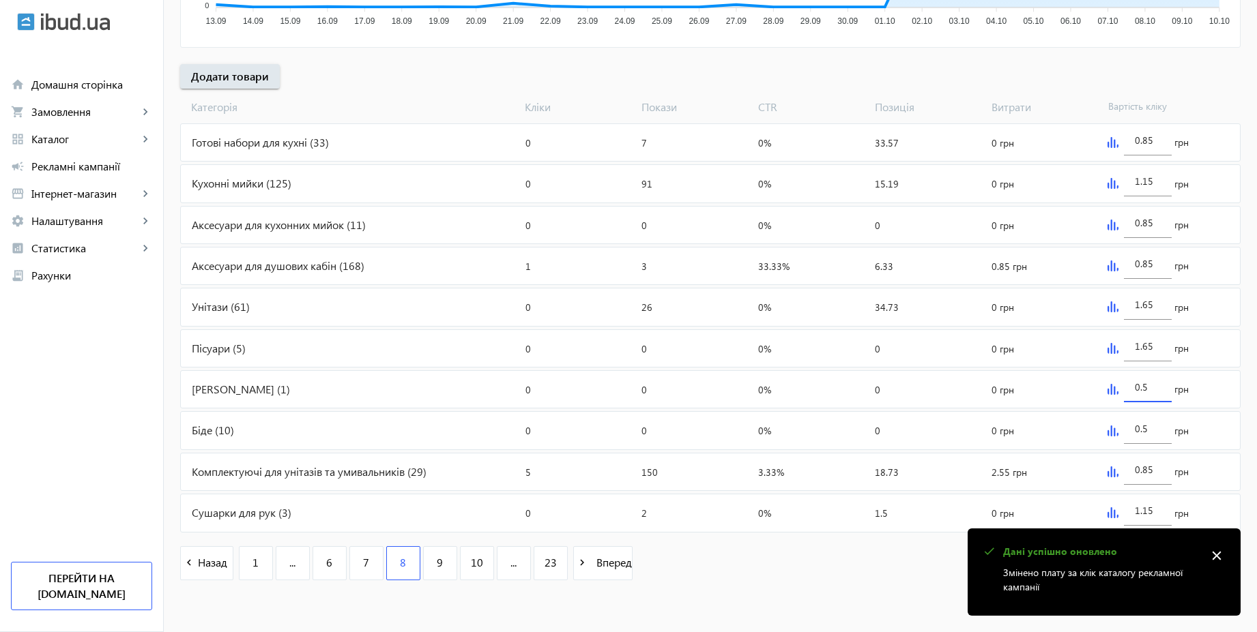
paste input "1.6"
type input "1.65"
click at [1156, 428] on input "0.5" at bounding box center [1148, 428] width 26 height 13
paste input "1.6"
type input "1.65"
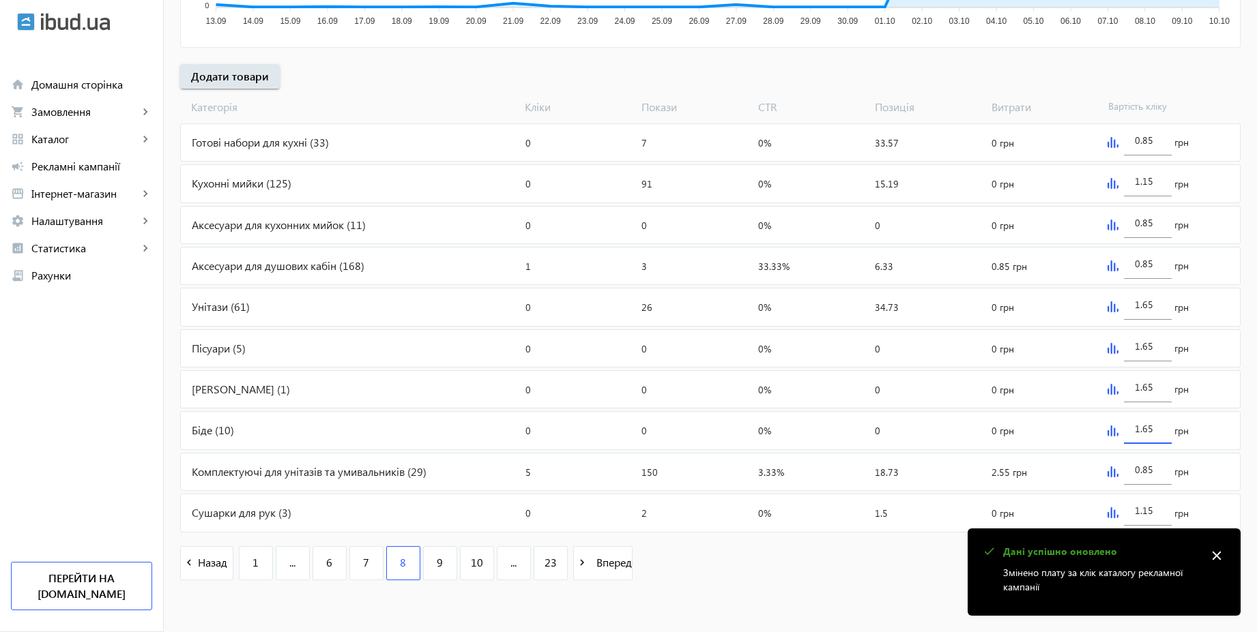
click at [1240, 372] on div "arrow_back Рекламні кампанії CPC 2025 | Базовий вивід Зупинити Період: з [DATE]…" at bounding box center [710, 98] width 1093 height 992
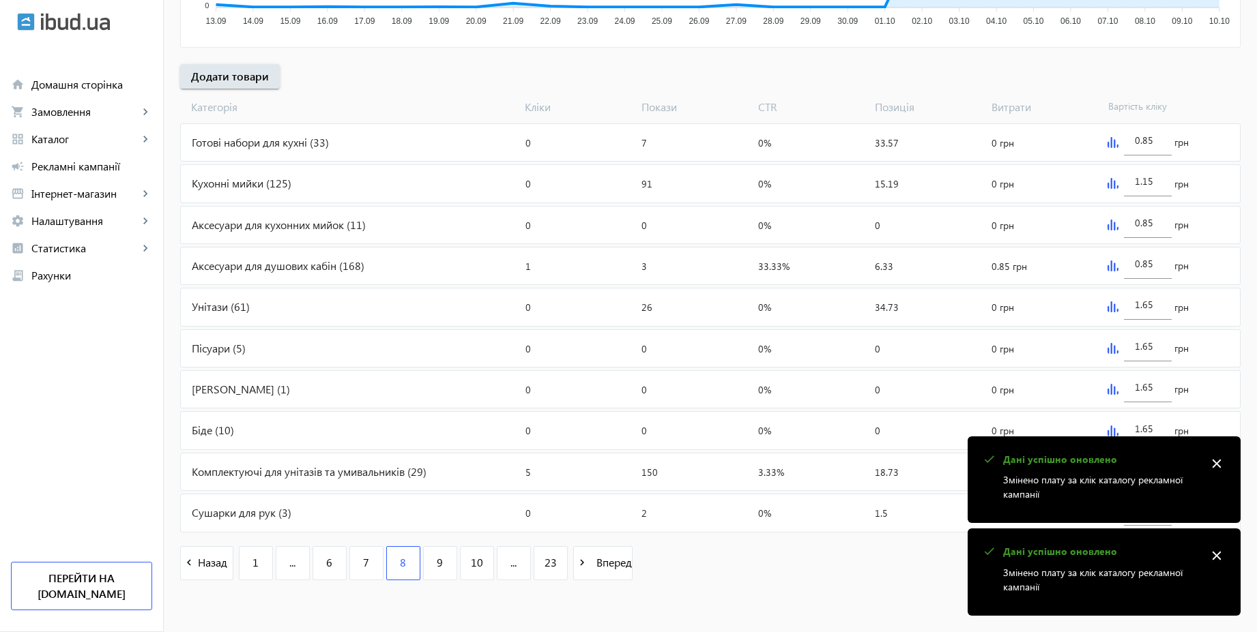
click at [1224, 462] on mat-icon "close" at bounding box center [1216, 464] width 20 height 20
click at [1216, 559] on mat-icon "close" at bounding box center [1216, 556] width 20 height 20
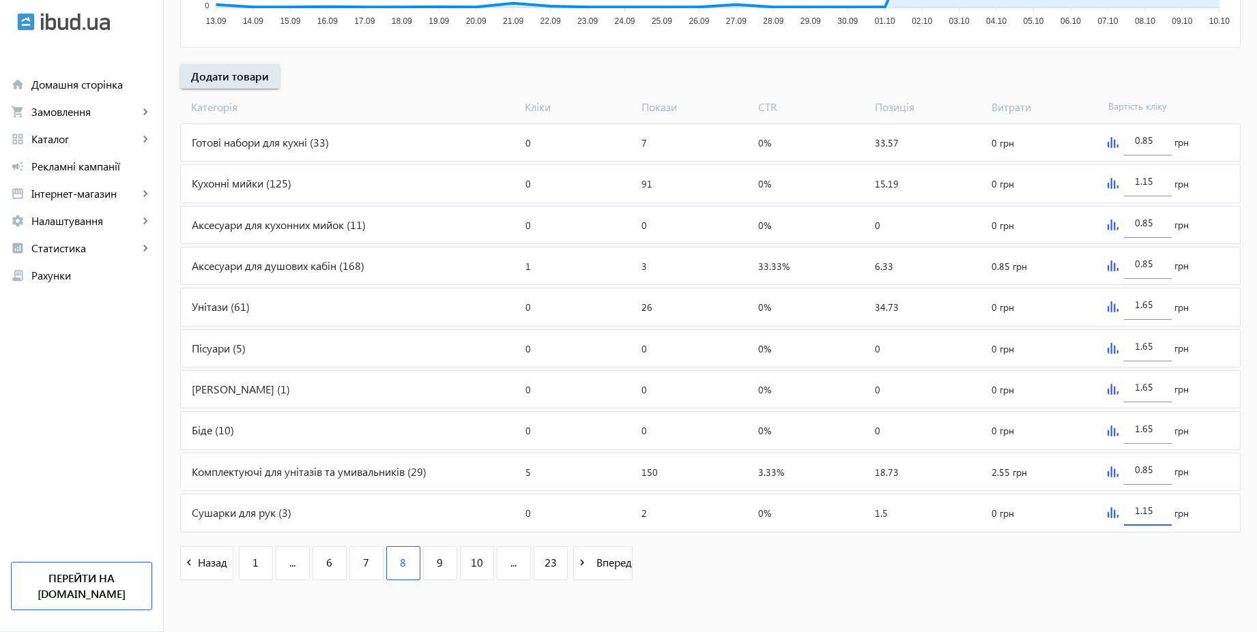
click at [1154, 515] on input "1.15" at bounding box center [1148, 510] width 26 height 13
paste input "6"
type input "1.65"
click at [1108, 594] on mat-sidenav-content "arrow_back Рекламні кампанії CPC 2025 | Базовий вивід Зупинити Період: з [DATE]…" at bounding box center [710, 109] width 1093 height 1047
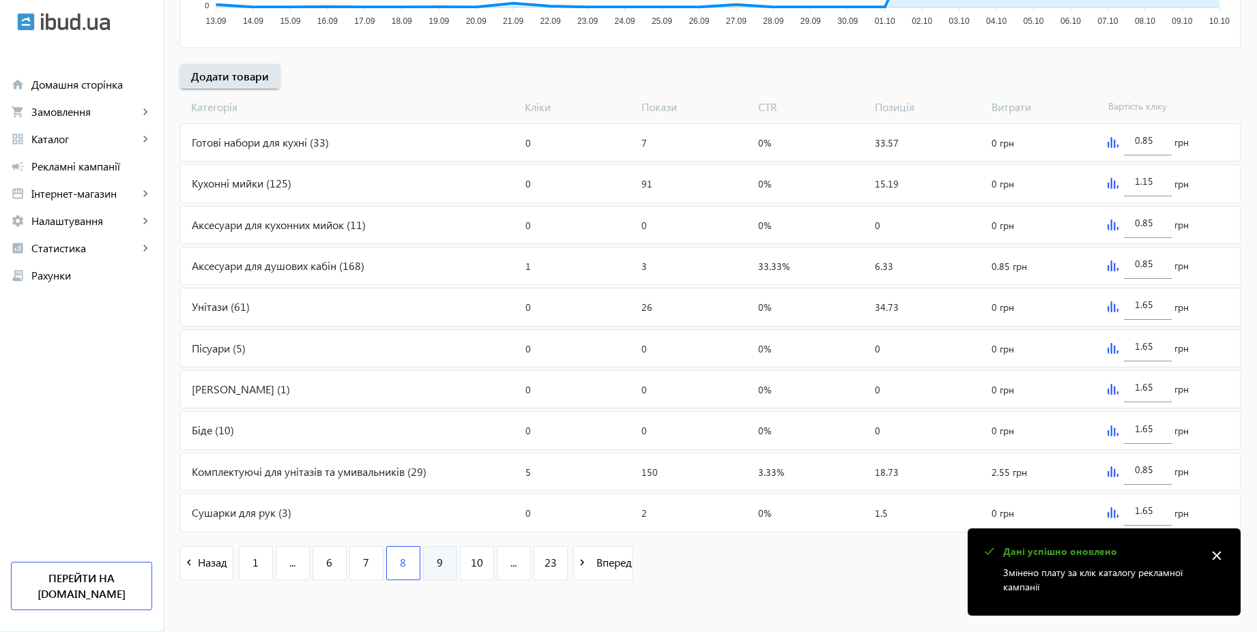
click at [426, 558] on link "9" at bounding box center [440, 563] width 34 height 34
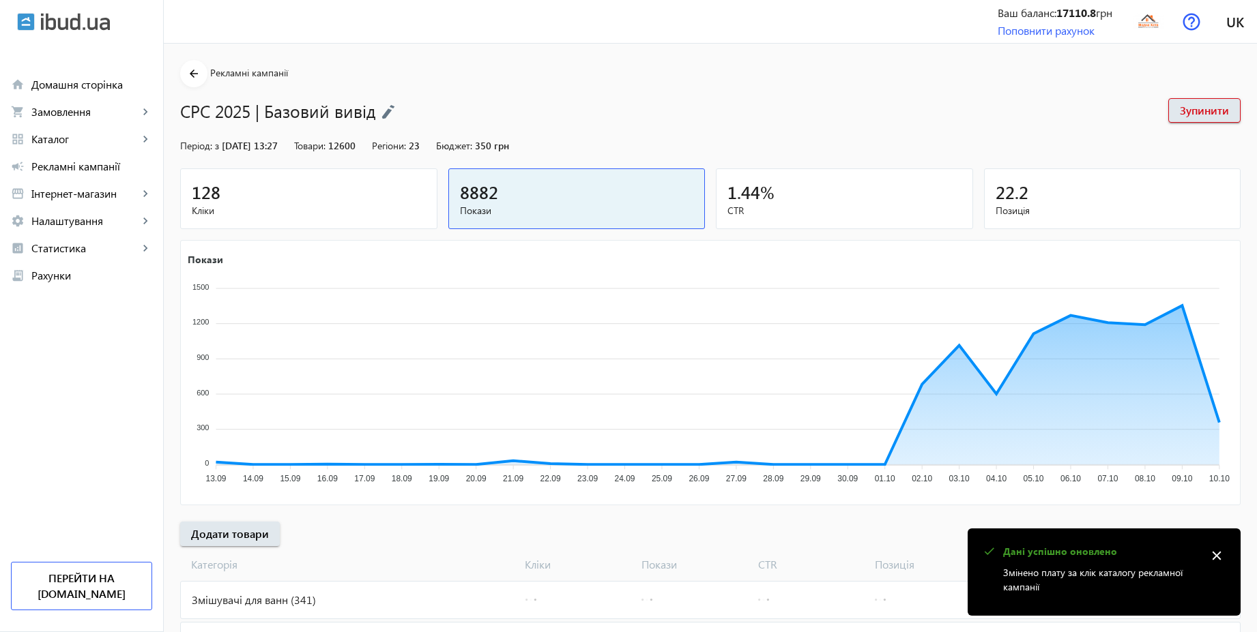
scroll to position [458, 0]
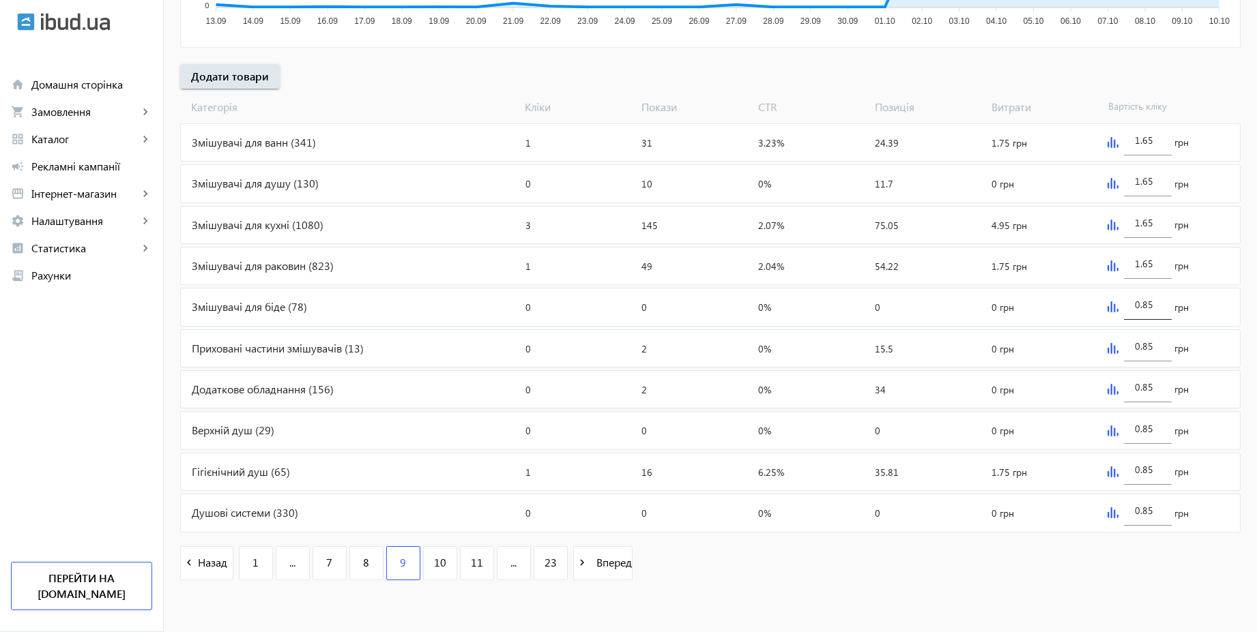
click at [1157, 304] on input "0.85" at bounding box center [1148, 304] width 26 height 13
paste input "1.6"
type input "1.65"
click at [1246, 282] on div "arrow_back Рекламні кампанії CPC 2025 | Базовий вивід Зупинити Період: з [DATE]…" at bounding box center [710, 98] width 1093 height 992
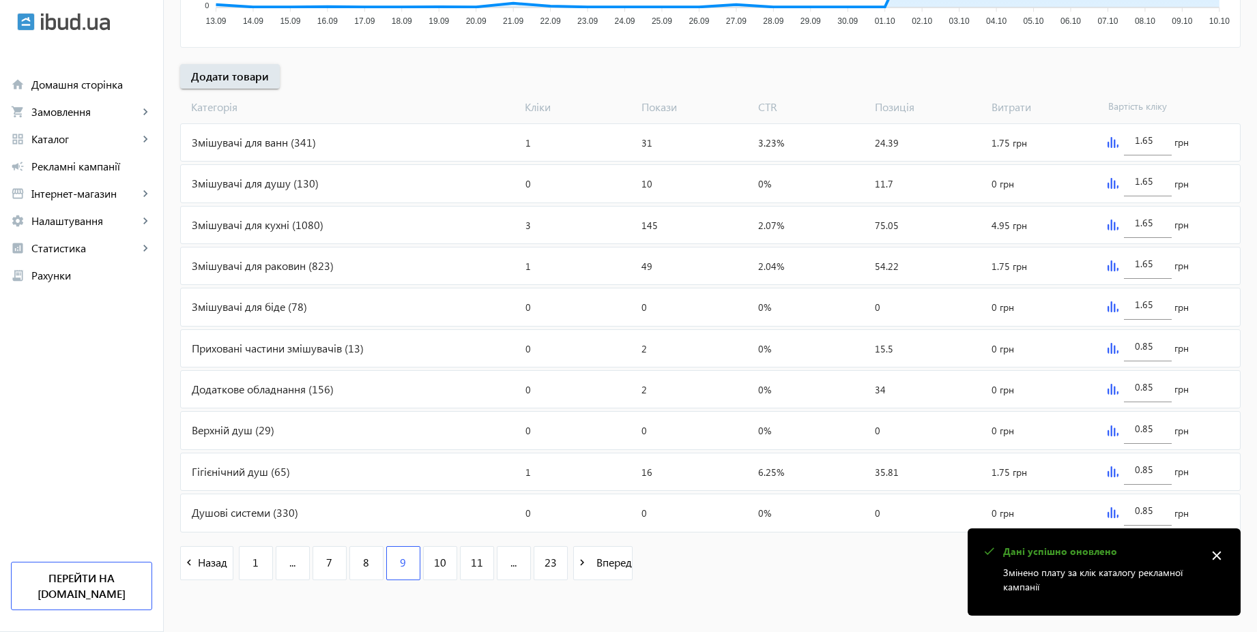
click at [1212, 551] on mat-icon "close" at bounding box center [1216, 556] width 20 height 20
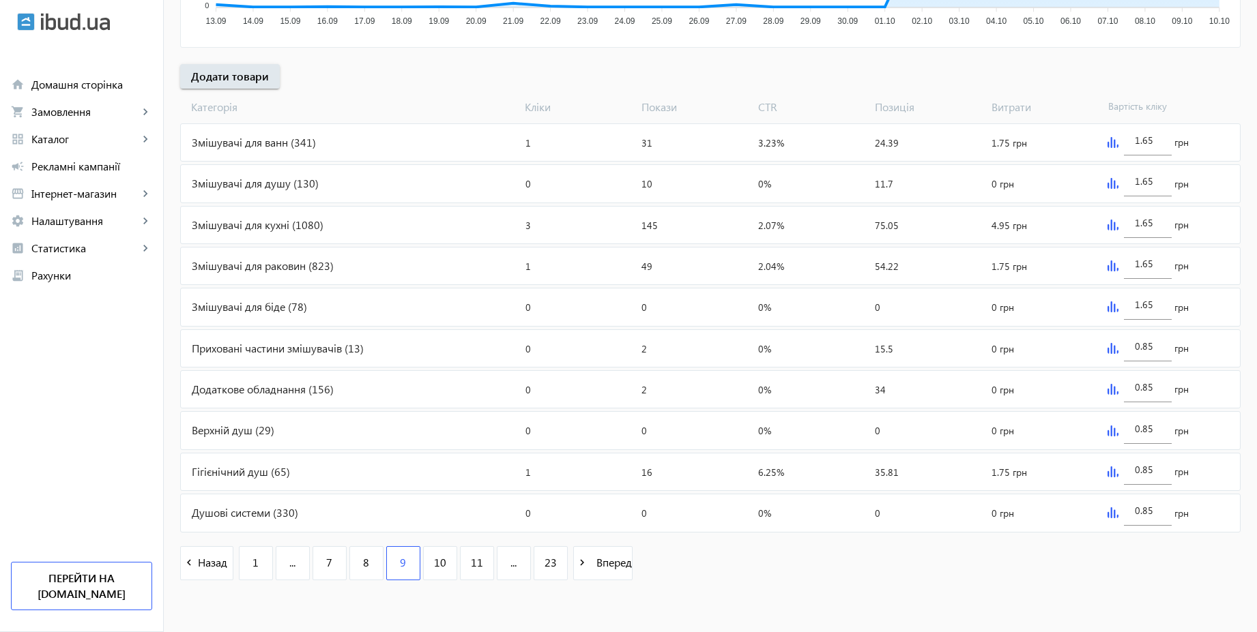
click at [1113, 431] on img at bounding box center [1112, 431] width 11 height 11
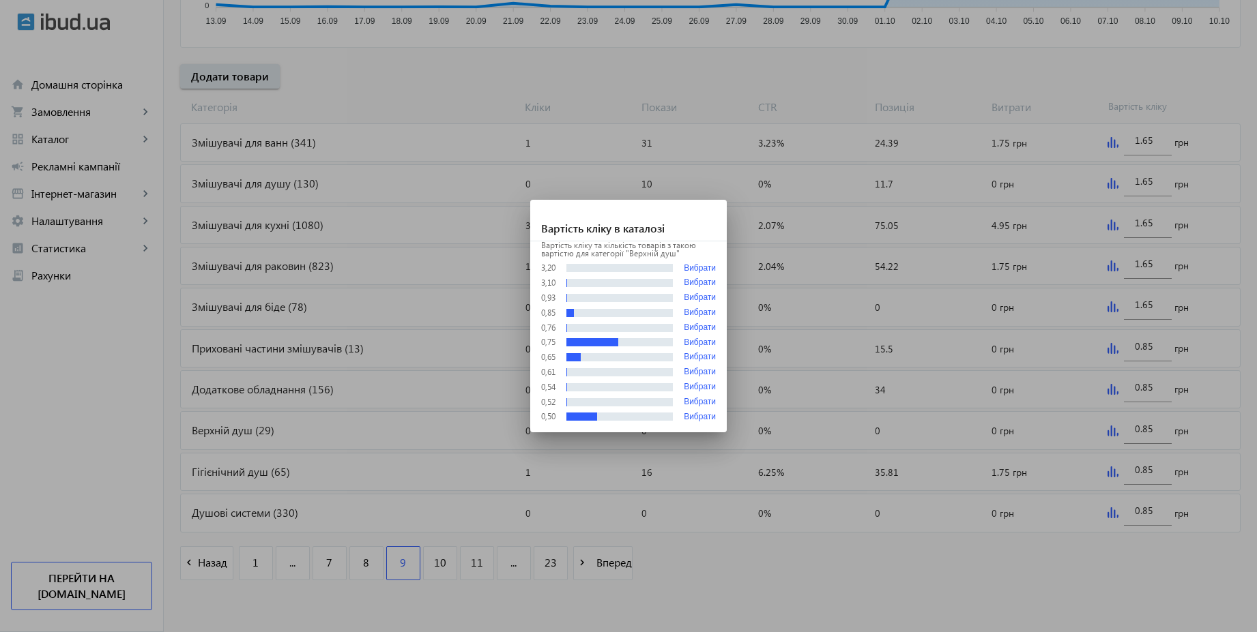
click at [1150, 430] on div at bounding box center [628, 316] width 1257 height 632
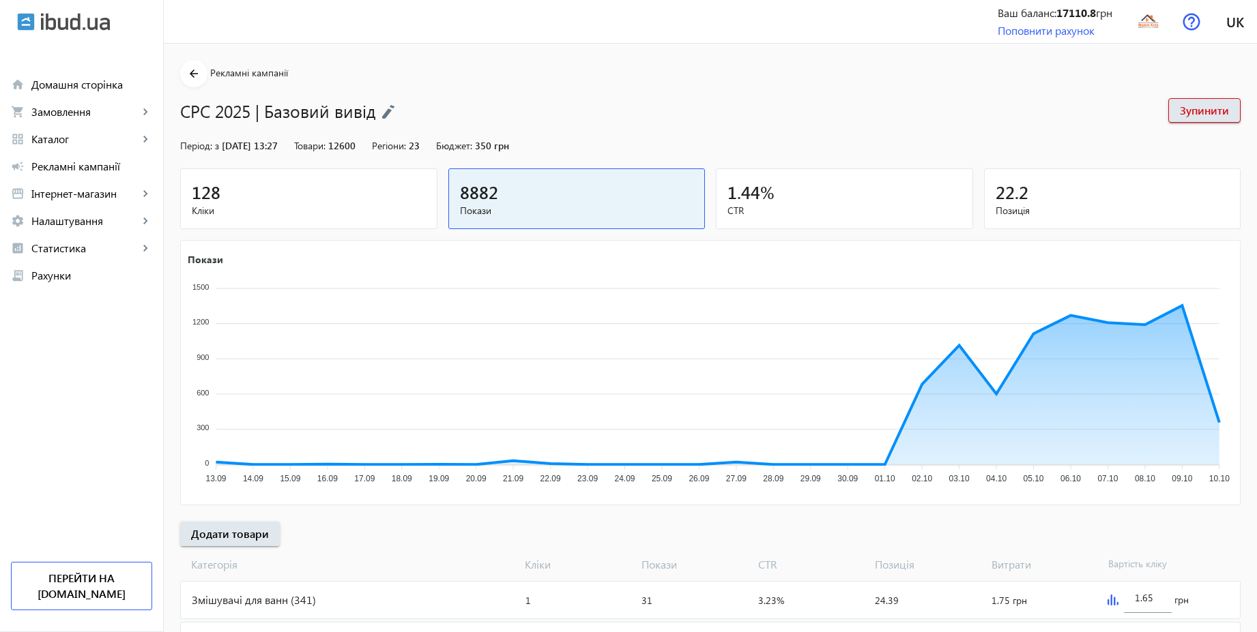
scroll to position [458, 0]
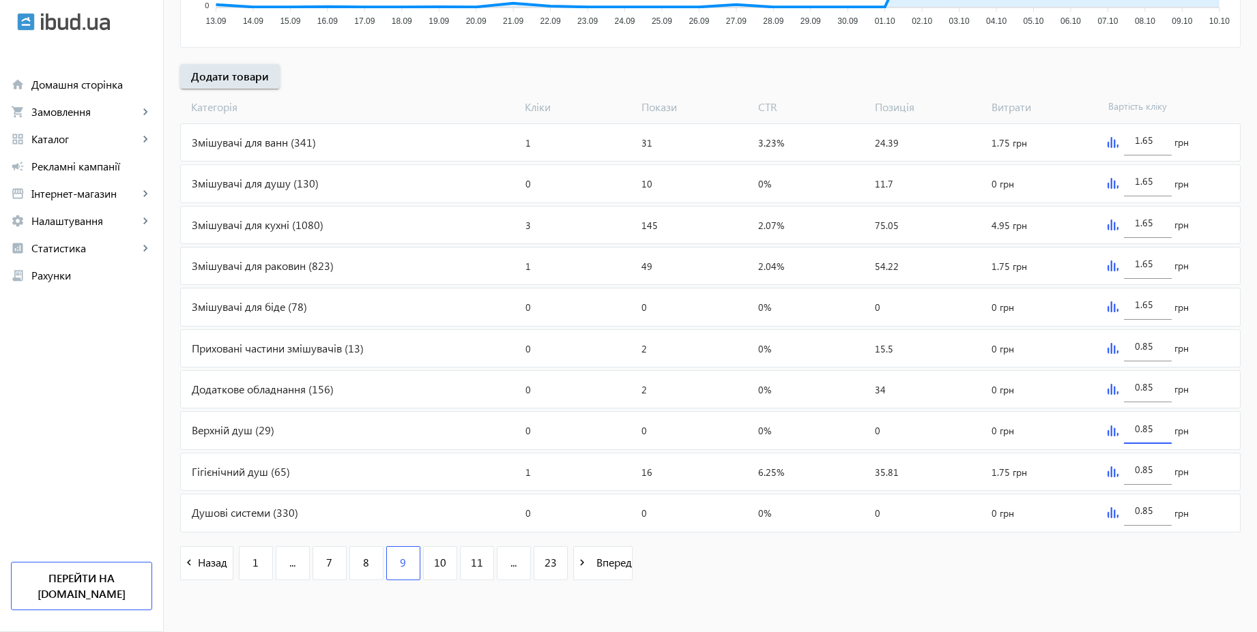
click at [1156, 428] on input "0.85" at bounding box center [1148, 428] width 26 height 13
paste input "1.6"
type input "1.65"
click at [1161, 463] on div "0.85" at bounding box center [1148, 466] width 48 height 38
paste input "1.6"
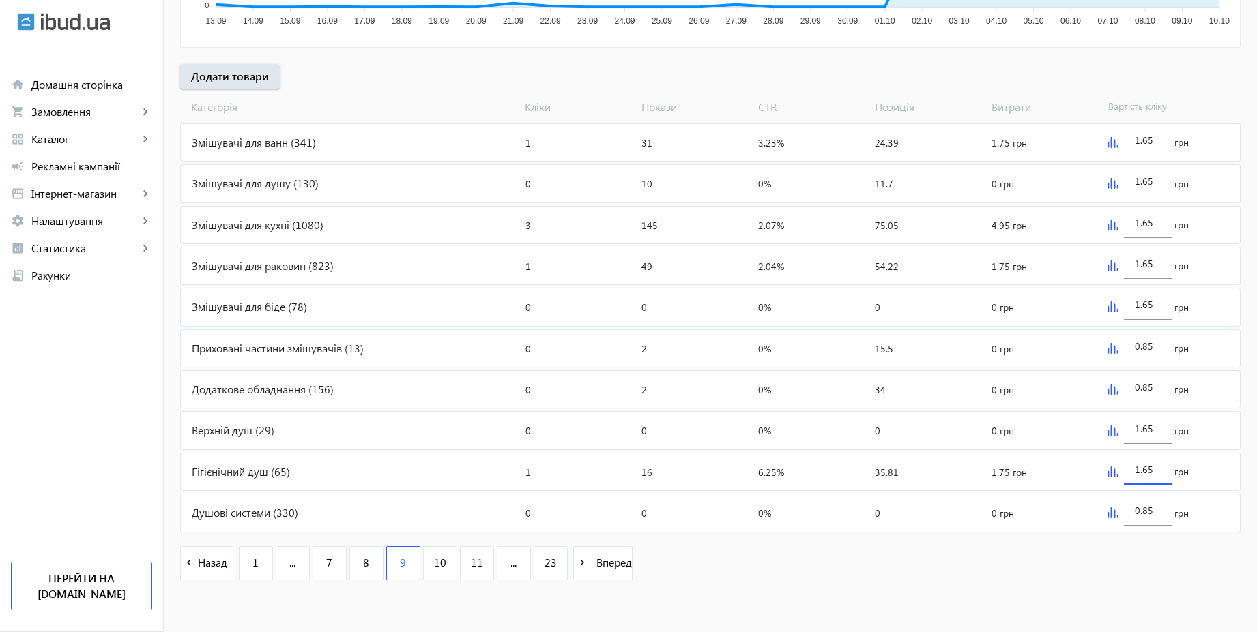
type input "1.65"
click at [1254, 441] on div "arrow_back Рекламні кампанії CPC 2025 | Базовий вивід Зупинити Період: з [DATE]…" at bounding box center [710, 98] width 1093 height 992
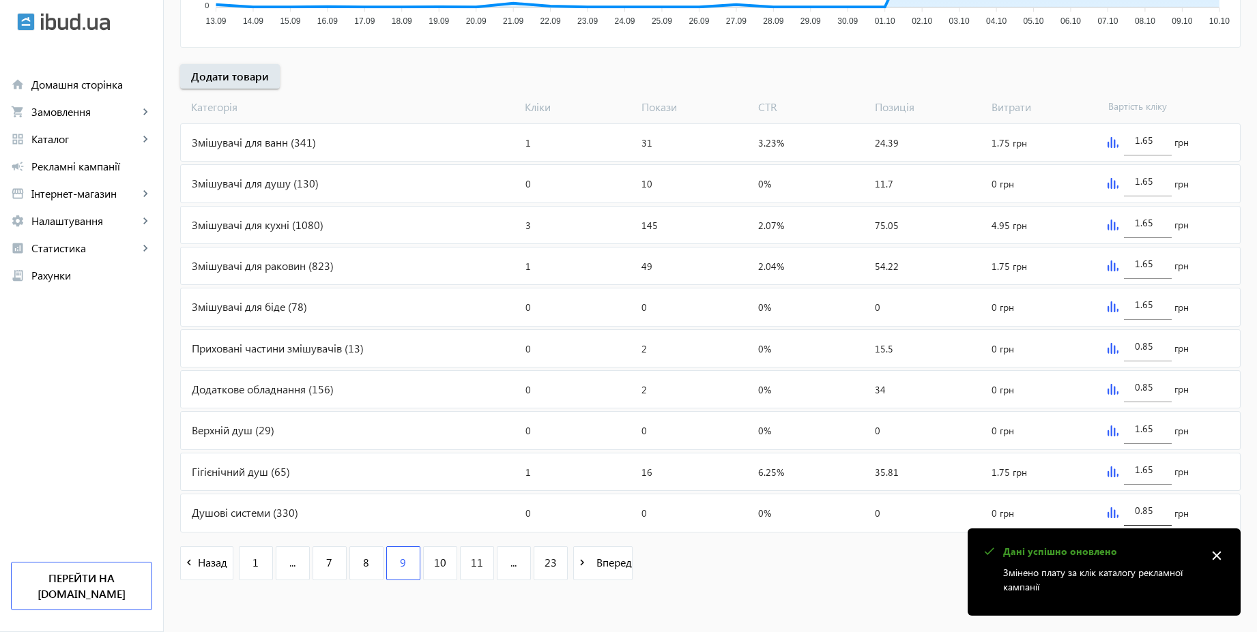
click at [1161, 511] on div "0.85" at bounding box center [1148, 507] width 48 height 38
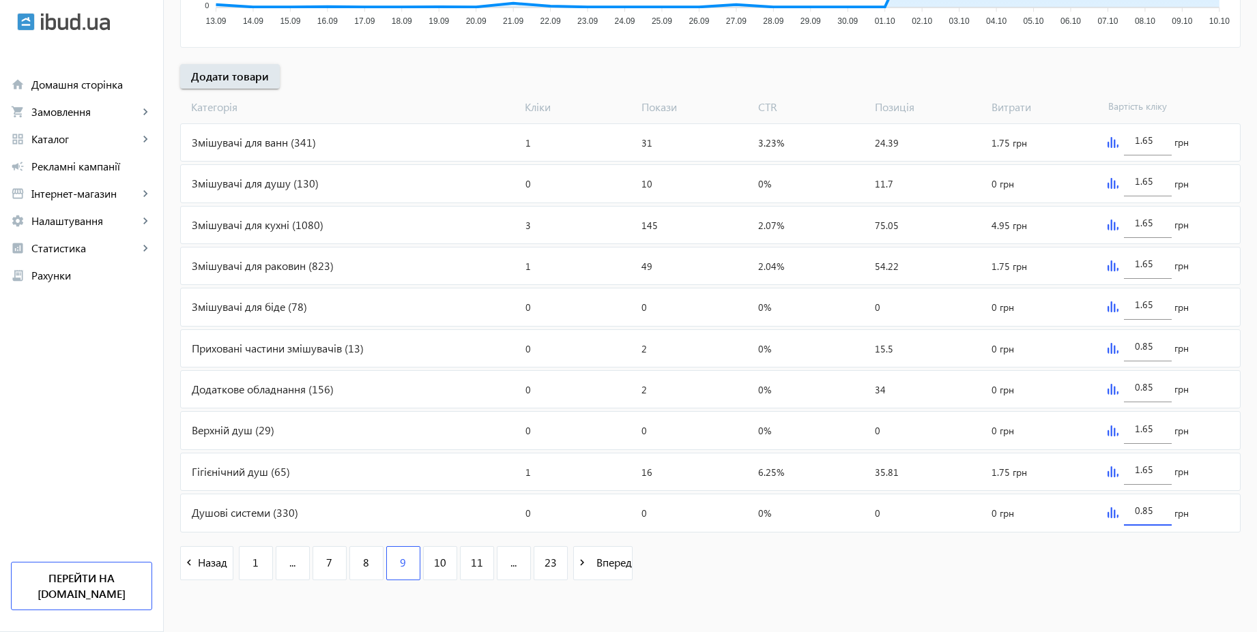
paste input "1.6"
type input "1.65"
click at [1244, 468] on div "arrow_back Рекламні кампанії CPC 2025 | Базовий вивід Зупинити Період: з [DATE]…" at bounding box center [710, 98] width 1093 height 992
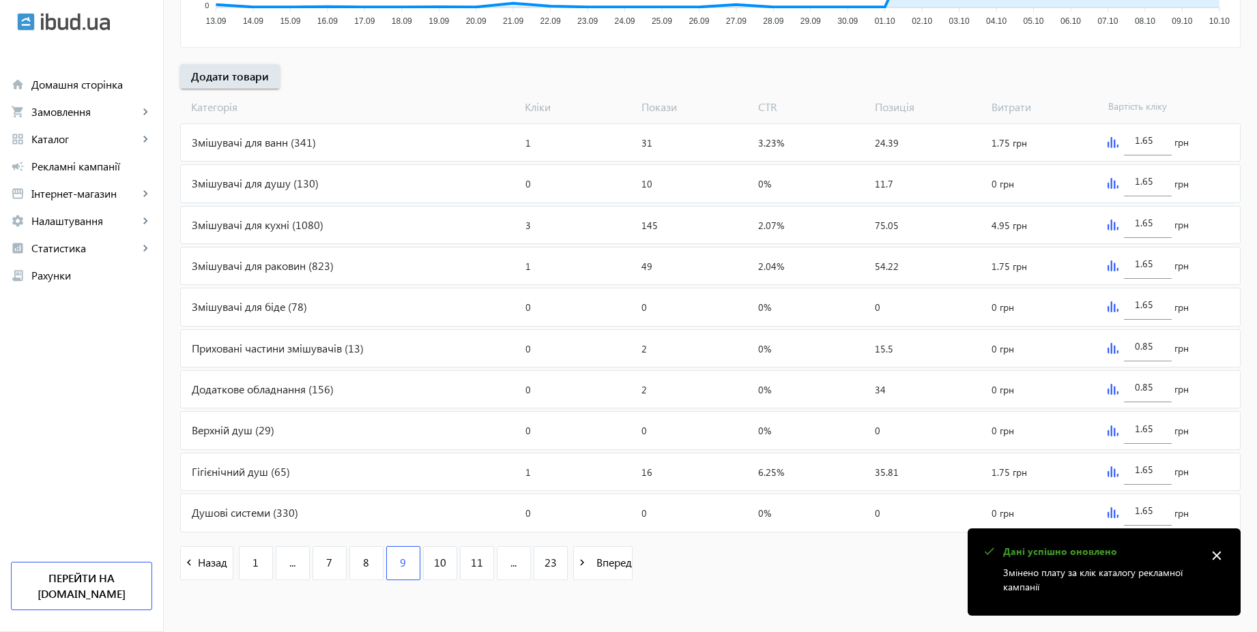
click at [1225, 559] on mat-icon "close" at bounding box center [1216, 556] width 20 height 20
click at [435, 555] on span "10" at bounding box center [440, 562] width 12 height 15
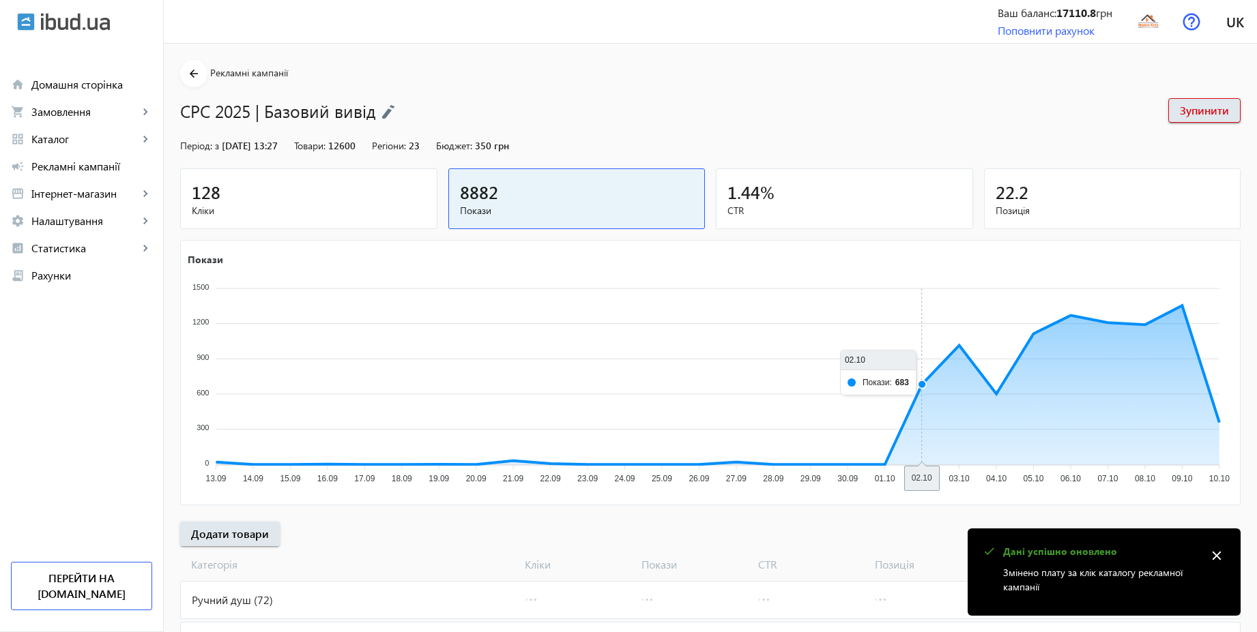
scroll to position [327, 0]
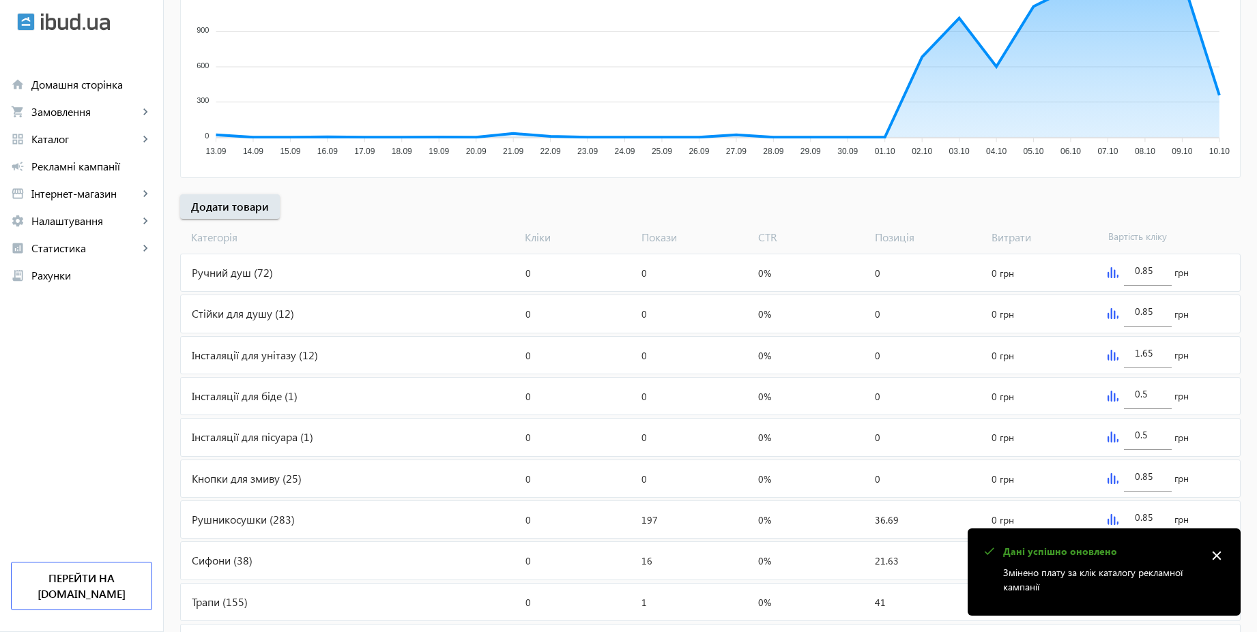
click at [1216, 553] on mat-icon "close" at bounding box center [1216, 556] width 20 height 20
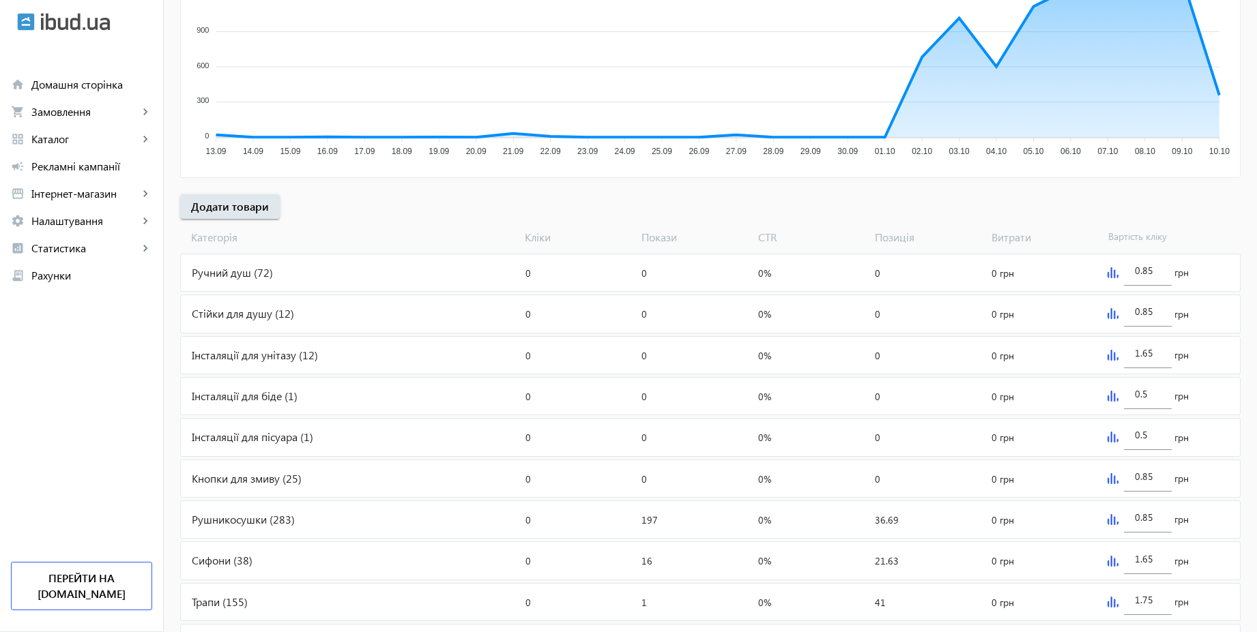
click at [1112, 397] on img at bounding box center [1112, 396] width 11 height 11
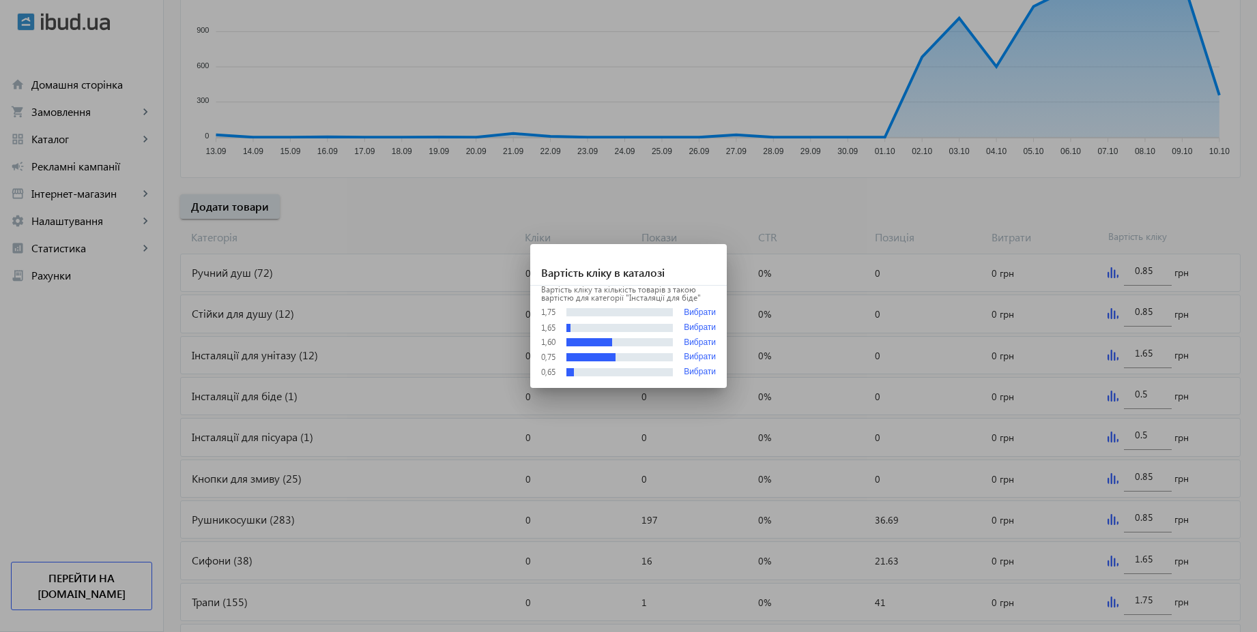
scroll to position [0, 0]
click at [1151, 391] on div at bounding box center [628, 316] width 1257 height 632
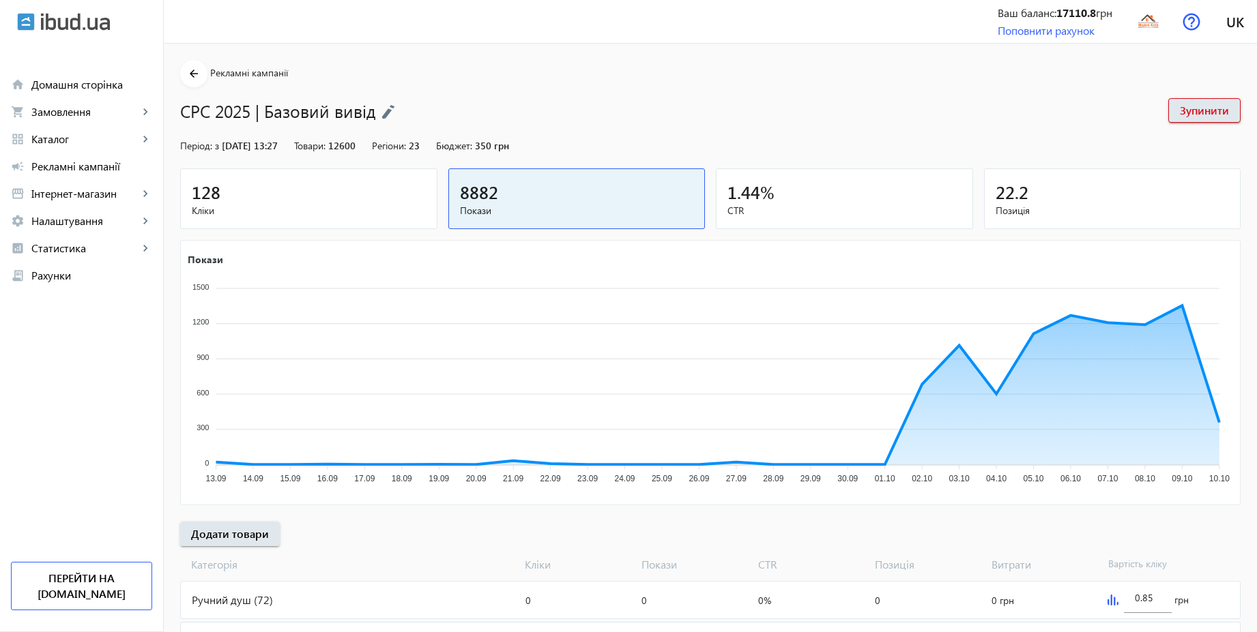
scroll to position [327, 0]
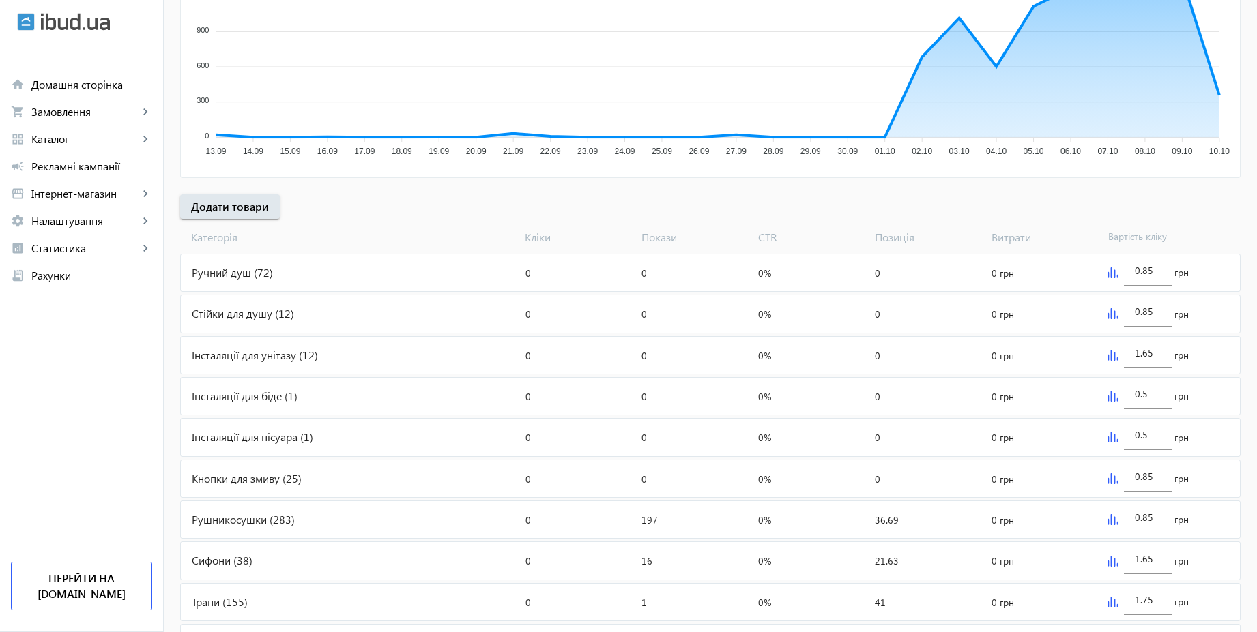
click at [1151, 391] on input "0.5" at bounding box center [1148, 394] width 26 height 13
paste input "1.6"
type input "1.65"
click at [1250, 337] on div "arrow_back Рекламні кампанії CPC 2025 | Базовий вивід Зупинити Період: з [DATE]…" at bounding box center [710, 229] width 1093 height 992
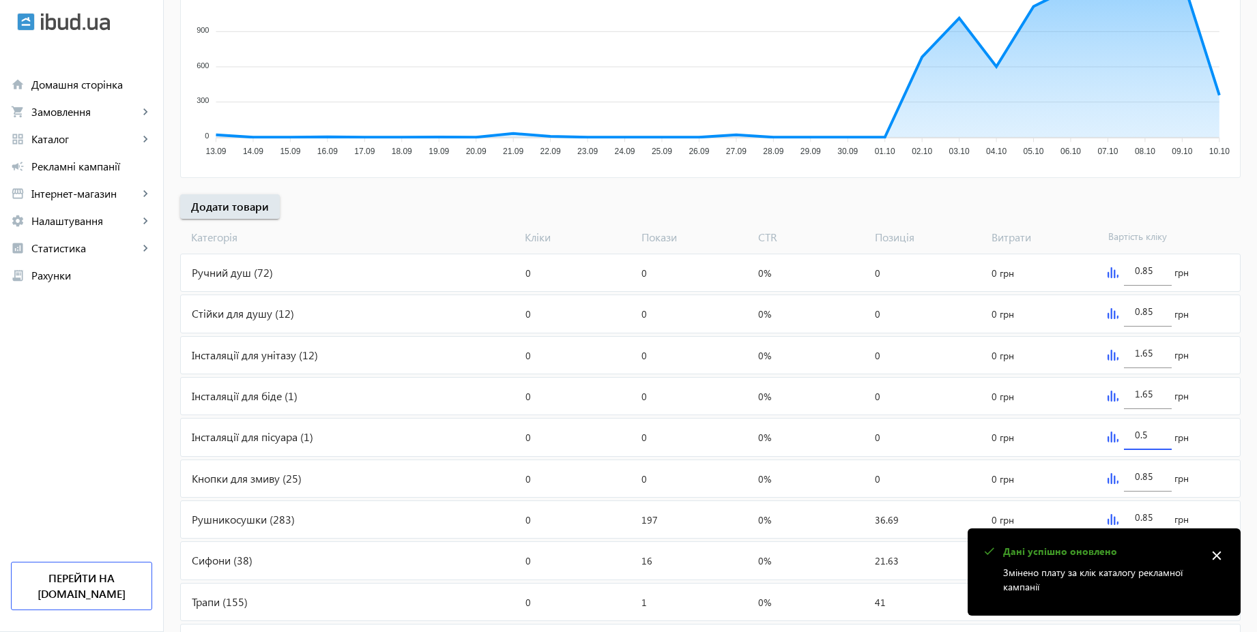
click at [1154, 437] on input "0.5" at bounding box center [1148, 434] width 26 height 13
paste input "1.6"
type input "1.65"
click at [1249, 379] on div "arrow_back Рекламні кампанії CPC 2025 | Базовий вивід Зупинити Період: з [DATE]…" at bounding box center [710, 229] width 1093 height 992
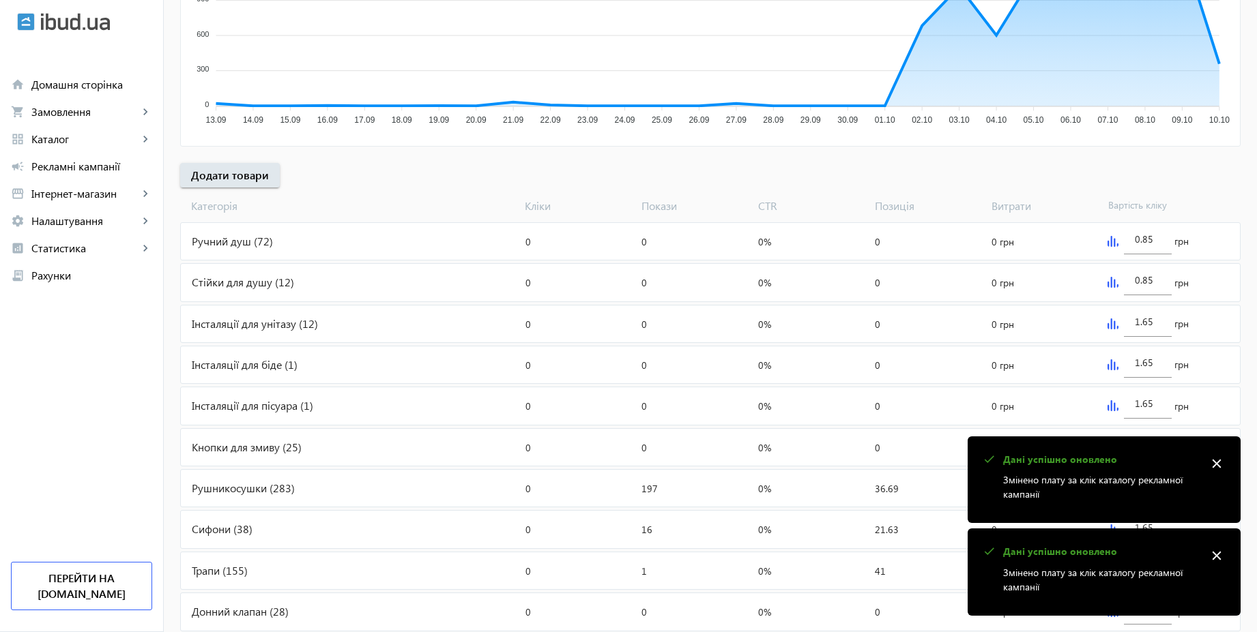
scroll to position [458, 0]
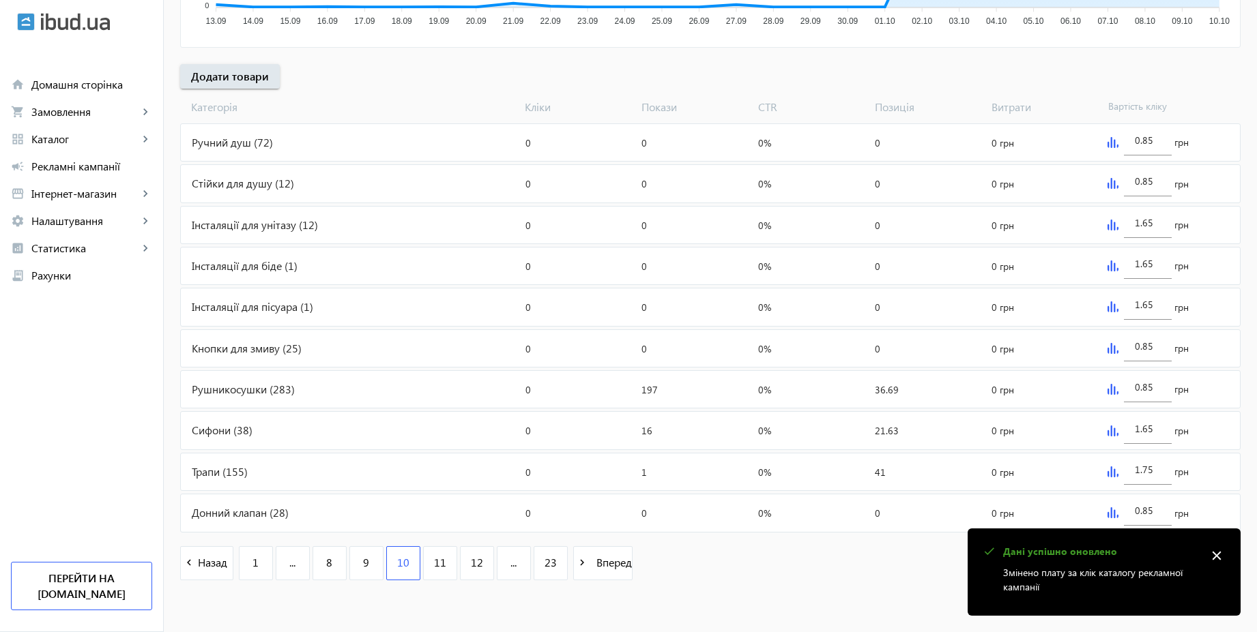
click at [1113, 140] on img at bounding box center [1112, 142] width 11 height 11
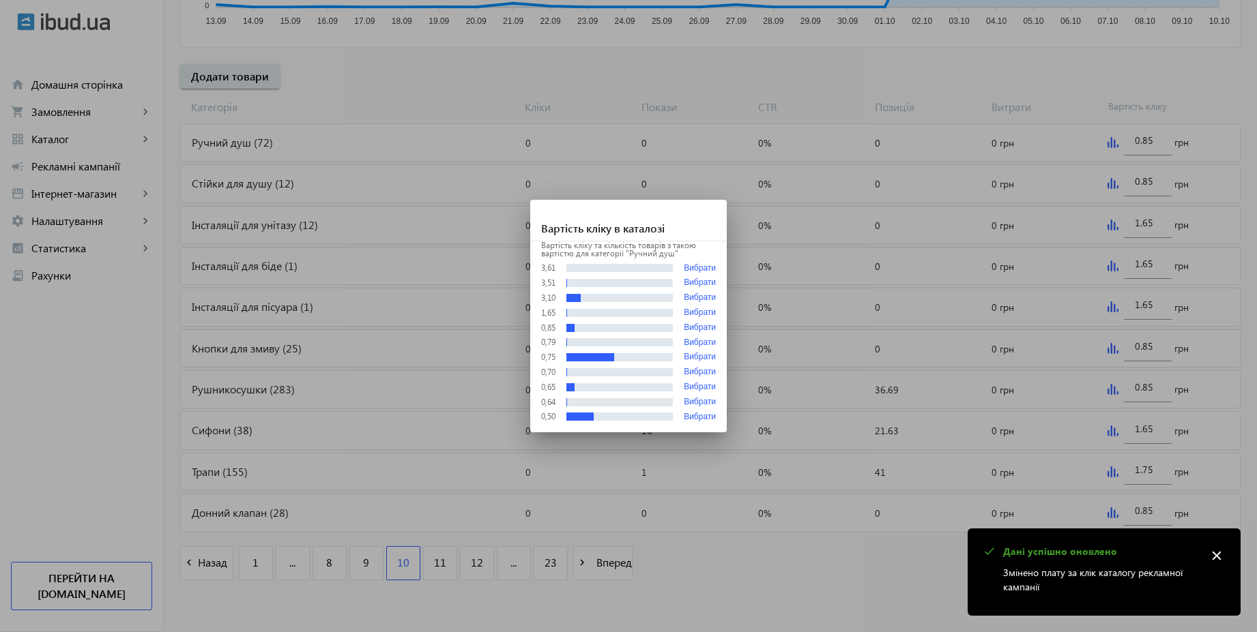
click at [615, 83] on div at bounding box center [628, 316] width 1257 height 632
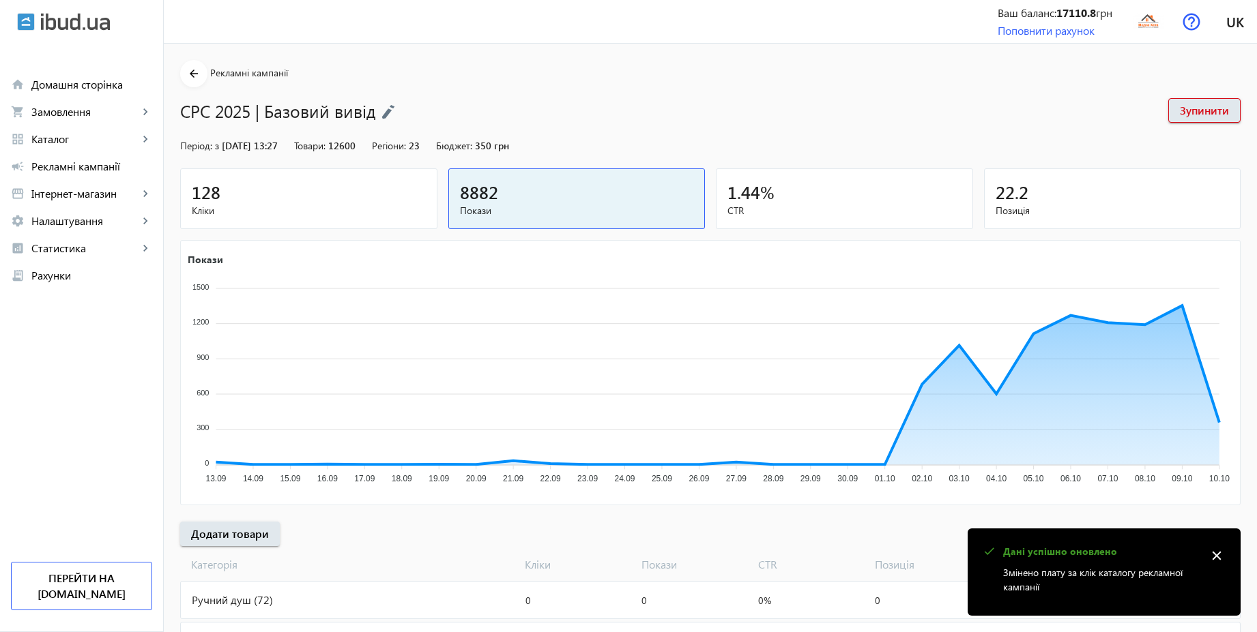
scroll to position [458, 0]
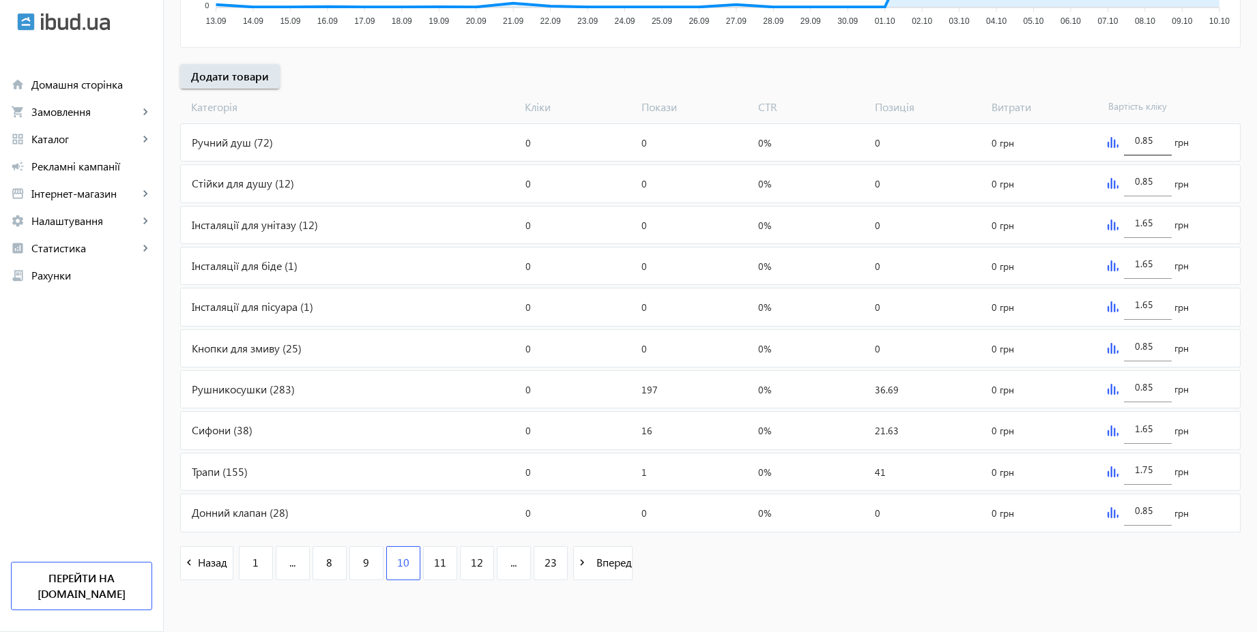
click at [1158, 138] on input "0.85" at bounding box center [1148, 140] width 26 height 13
paste input "1.6"
type input "1.65"
click at [1182, 94] on div "[PERSON_NAME] Покази CTR Позиція Витрати Вартість кліку" at bounding box center [710, 104] width 1060 height 31
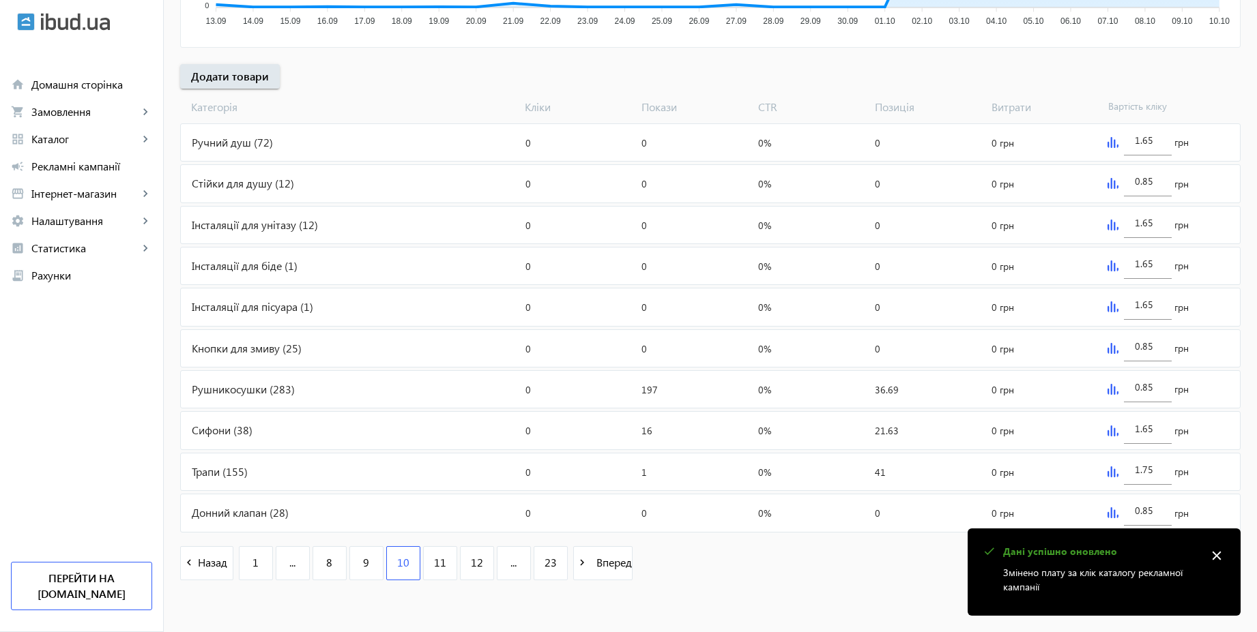
click at [1219, 554] on mat-icon "close" at bounding box center [1216, 556] width 20 height 20
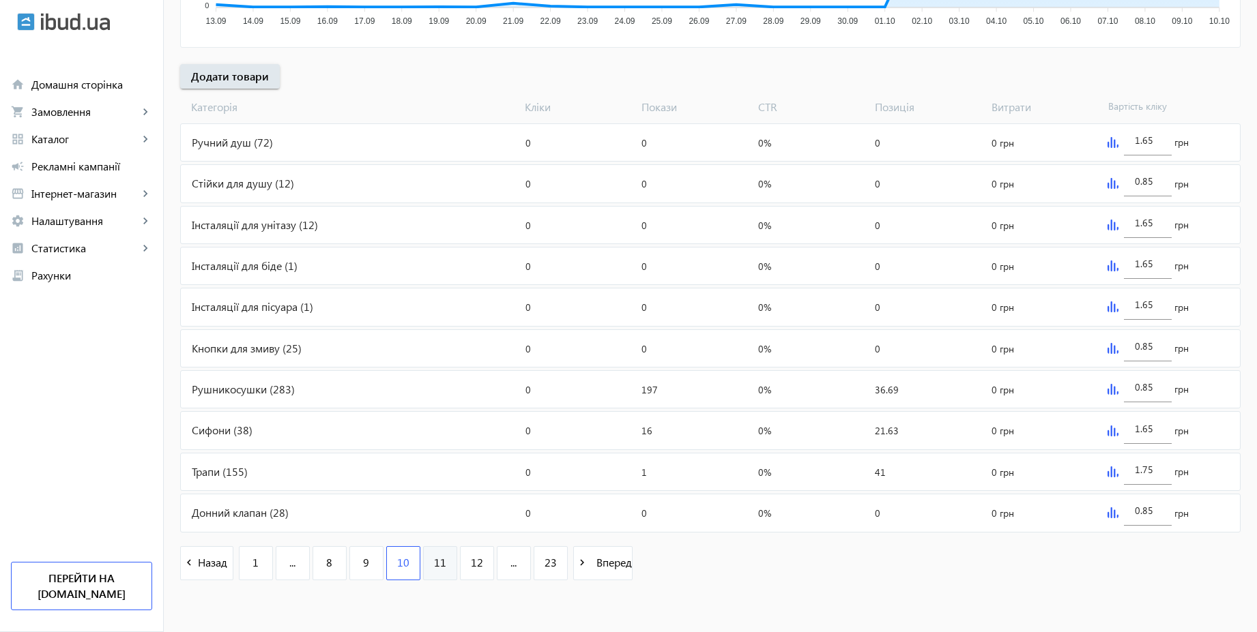
click at [435, 567] on span "11" at bounding box center [440, 562] width 12 height 15
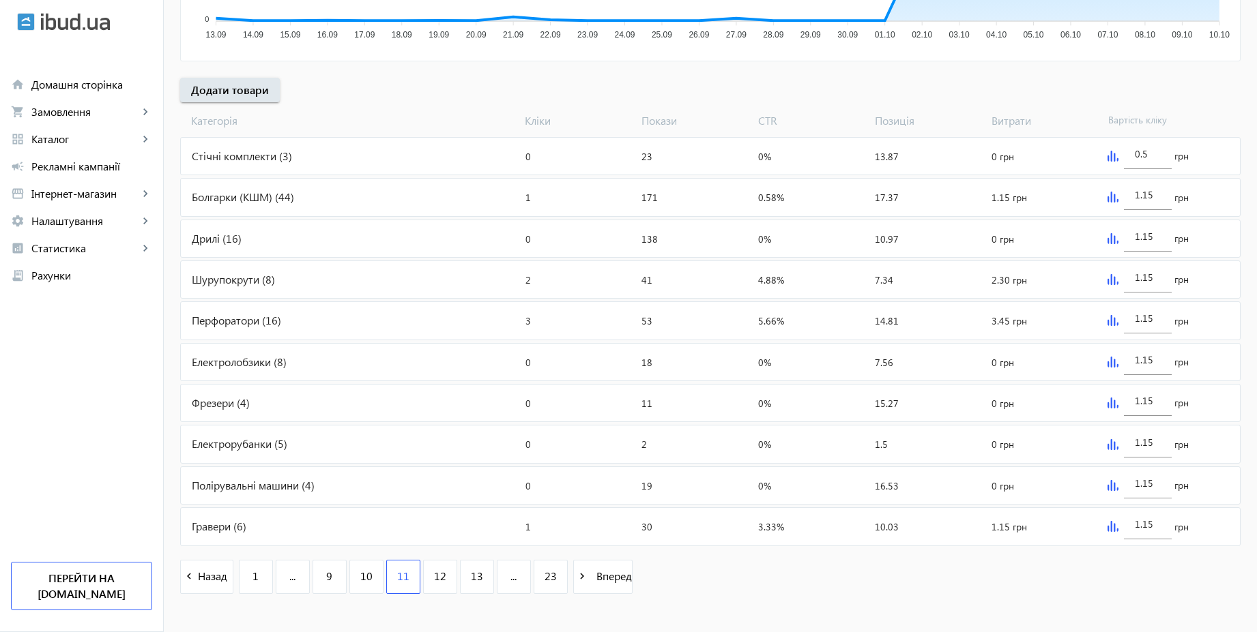
scroll to position [458, 0]
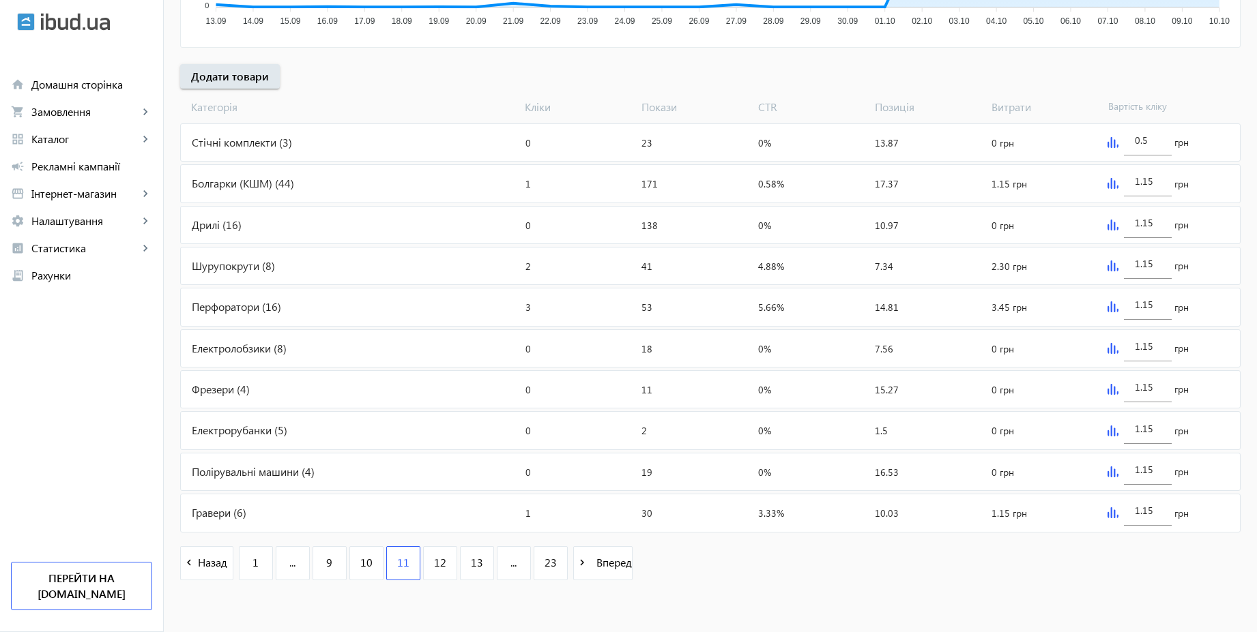
click at [1112, 144] on img at bounding box center [1112, 142] width 11 height 11
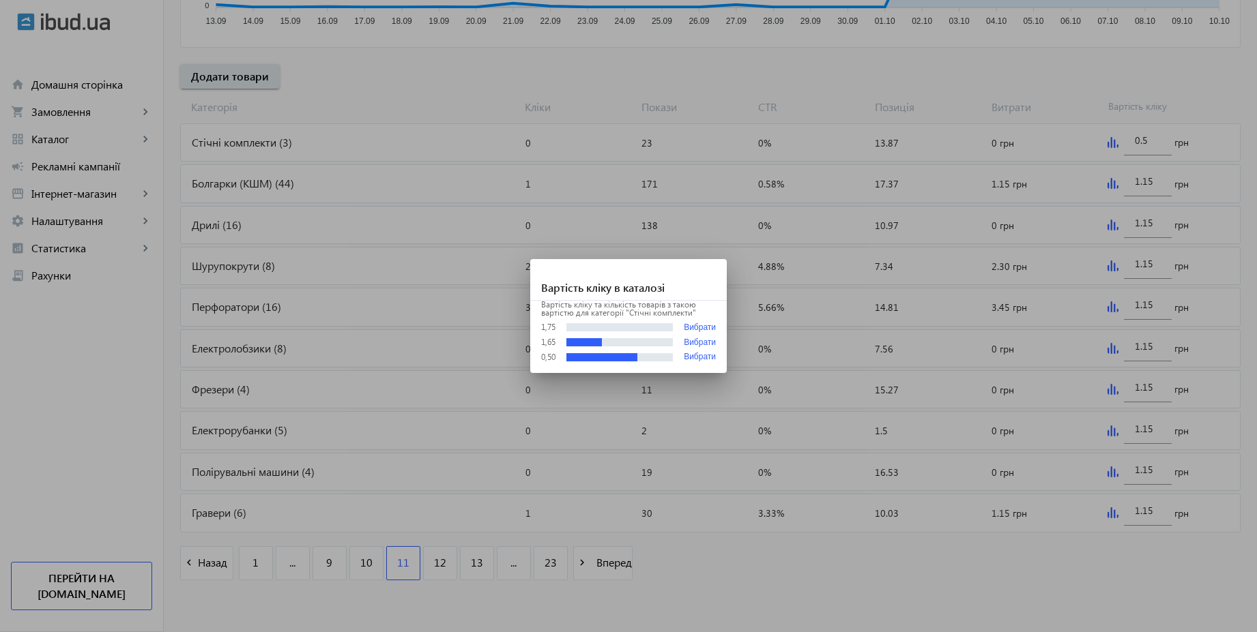
click at [1167, 83] on div at bounding box center [628, 316] width 1257 height 632
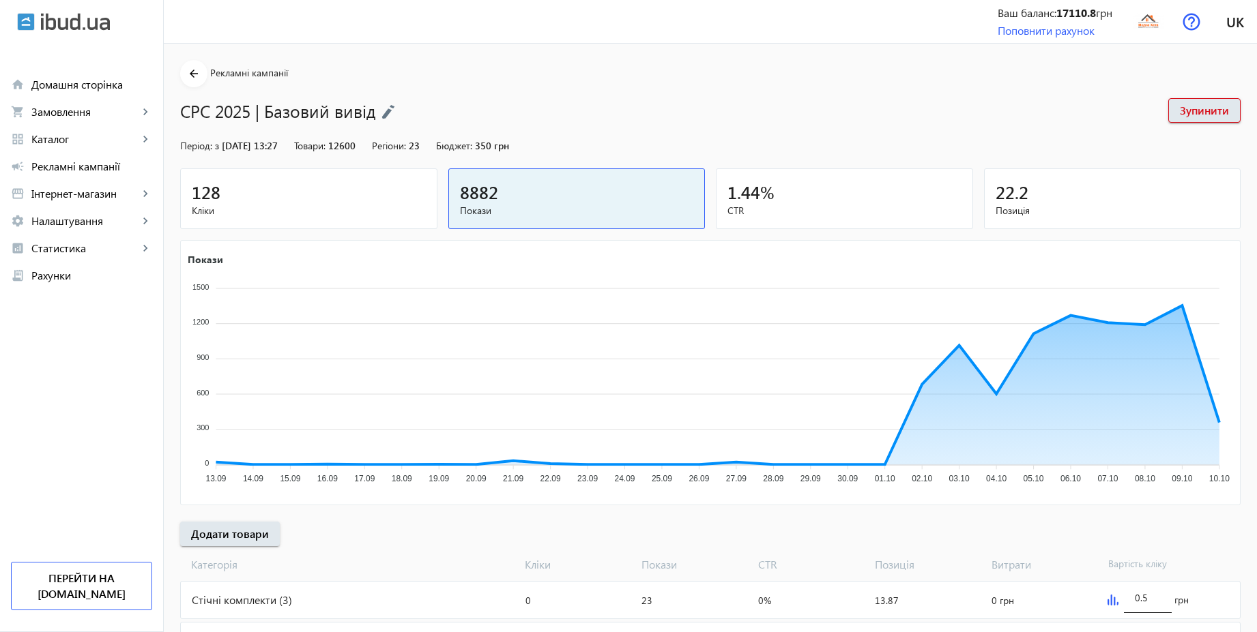
scroll to position [458, 0]
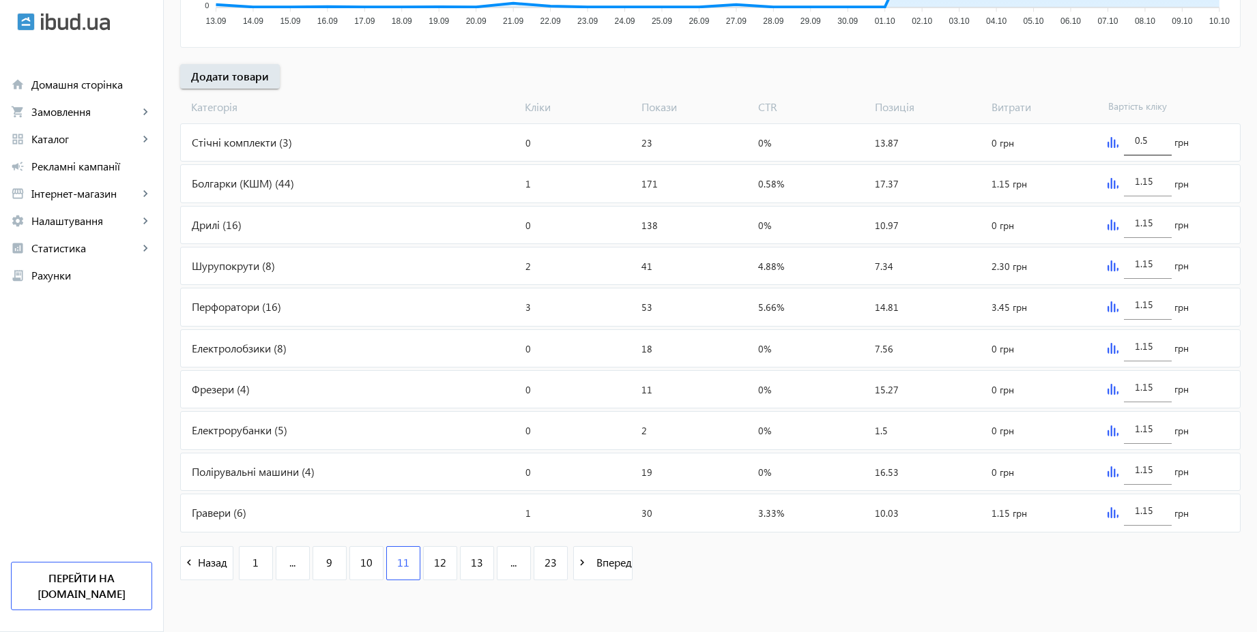
click at [1154, 138] on input "0.5" at bounding box center [1148, 140] width 26 height 13
type input "0.85"
click at [1090, 81] on div "arrow_back Рекламні кампанії CPC 2025 | Базовий вивід Зупинити Період: з [DATE]…" at bounding box center [710, 98] width 1093 height 992
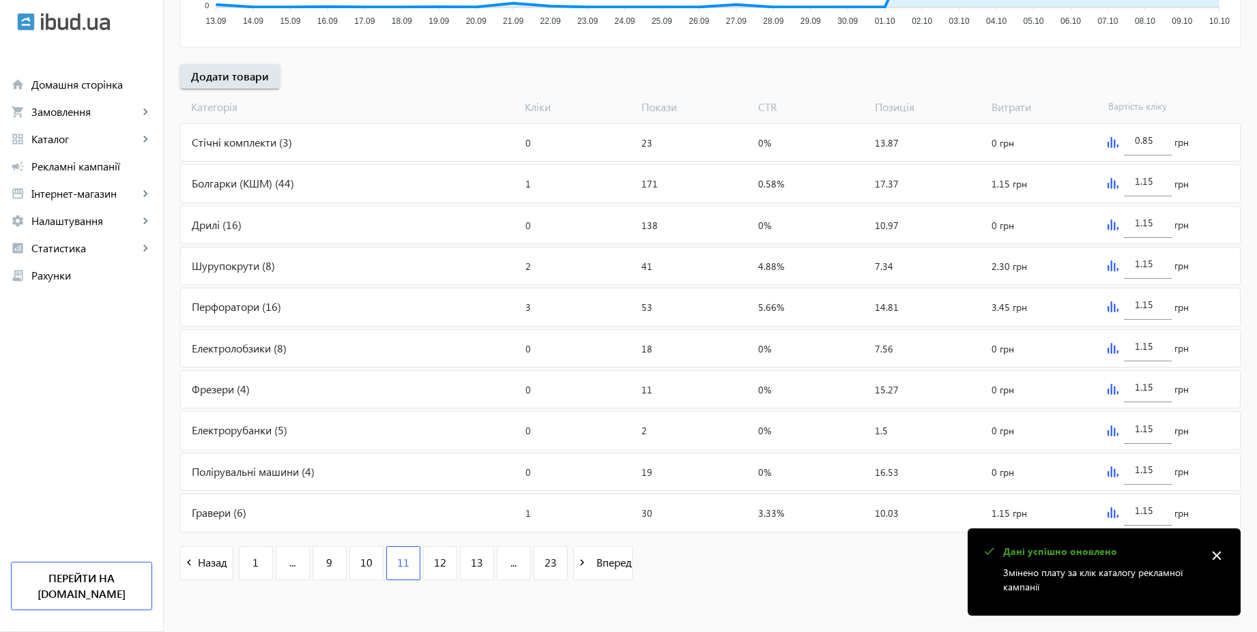
click at [1110, 180] on img at bounding box center [1112, 183] width 11 height 11
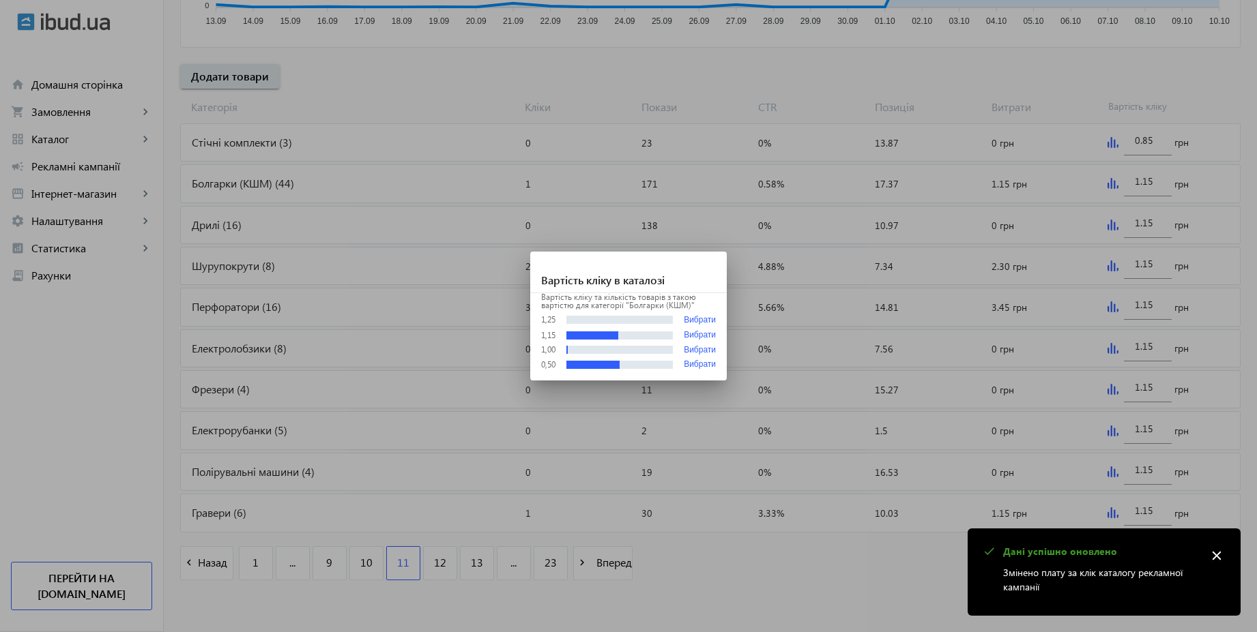
scroll to position [0, 0]
click at [1144, 186] on div at bounding box center [628, 316] width 1257 height 632
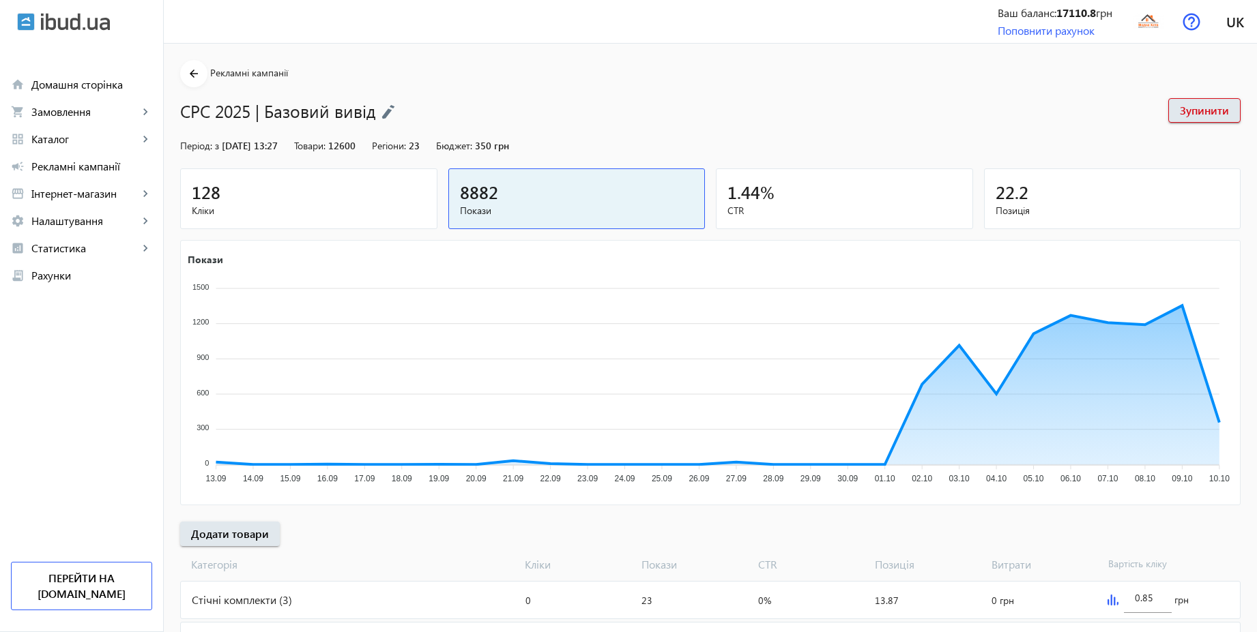
scroll to position [458, 0]
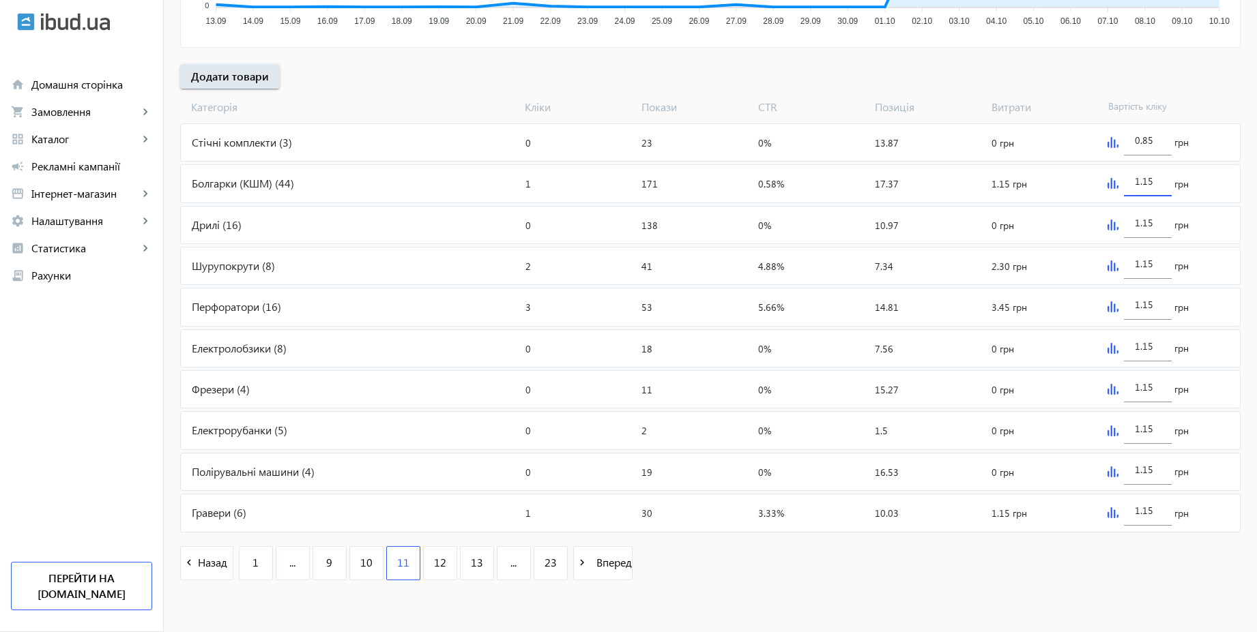
click at [1154, 182] on input "1.15" at bounding box center [1148, 181] width 26 height 13
type input "1.55"
click at [1168, 227] on div "1.15" at bounding box center [1148, 219] width 48 height 38
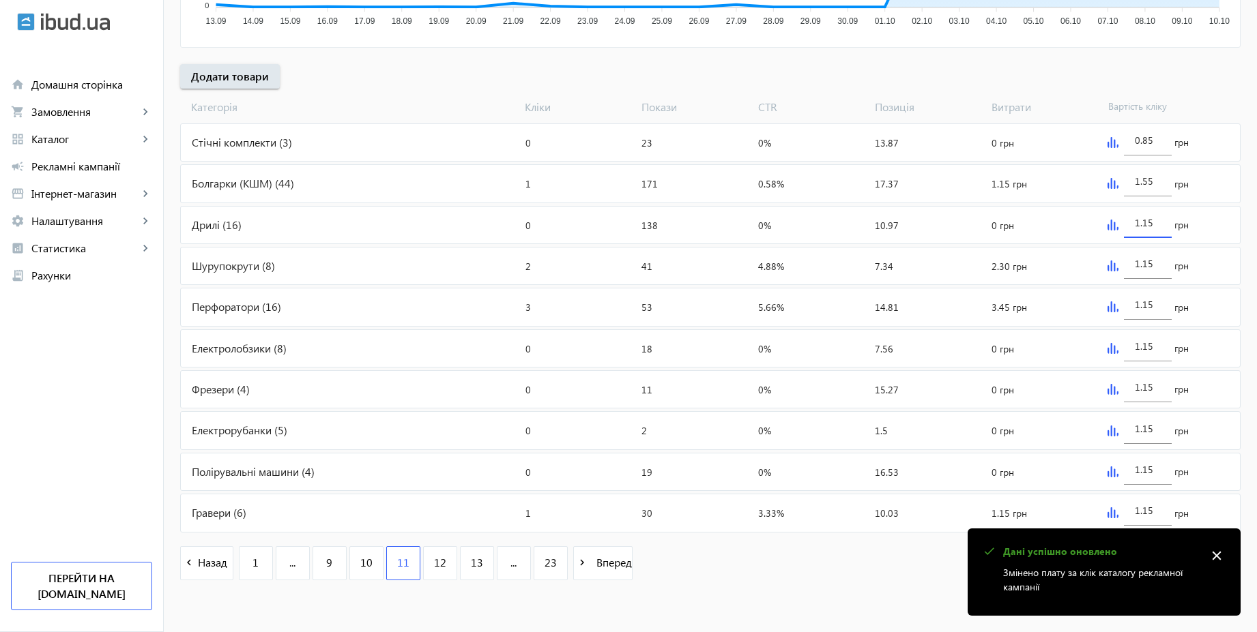
paste input "5"
type input "1.55"
click at [1154, 260] on input "1.15" at bounding box center [1148, 263] width 26 height 13
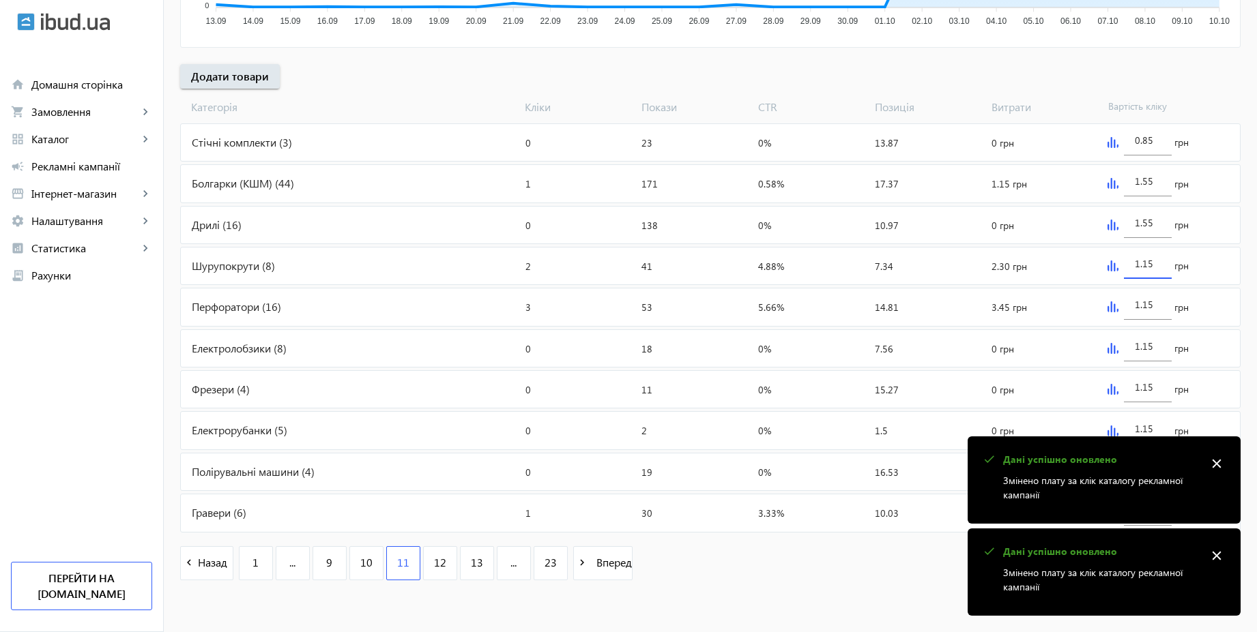
paste input "5"
type input "1.55"
click at [1155, 301] on input "1.15" at bounding box center [1148, 304] width 26 height 13
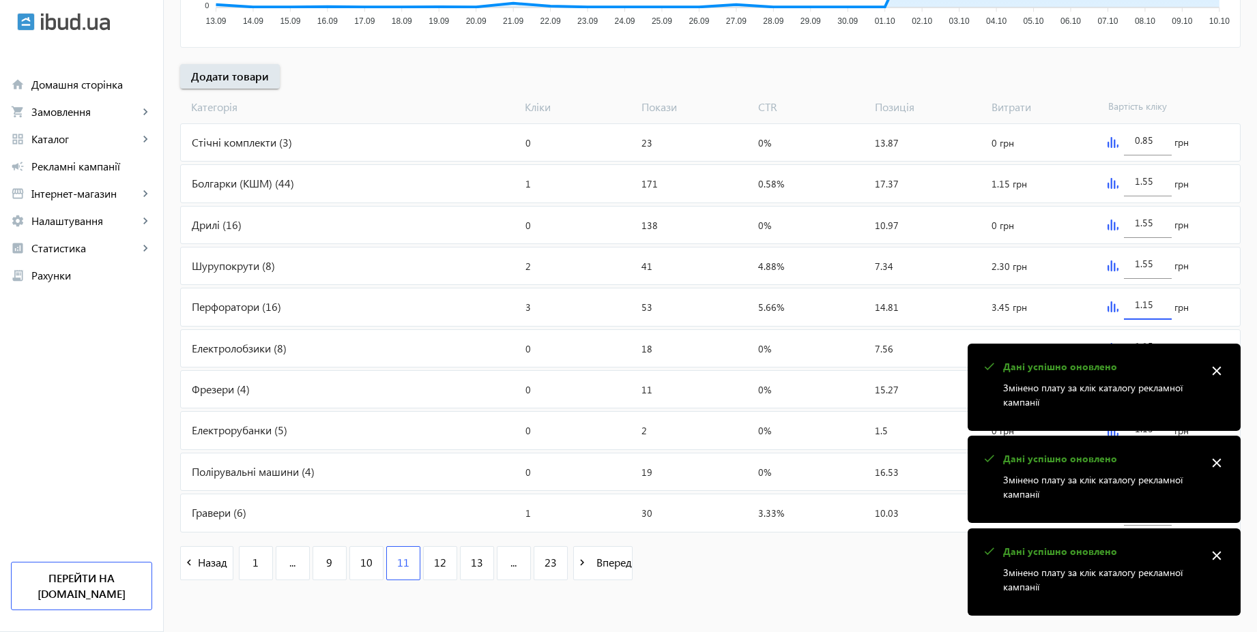
paste input "5"
type input "1.55"
click at [1185, 104] on span "Вартість кліку" at bounding box center [1160, 107] width 117 height 15
click at [1225, 552] on mat-icon "close" at bounding box center [1216, 556] width 20 height 20
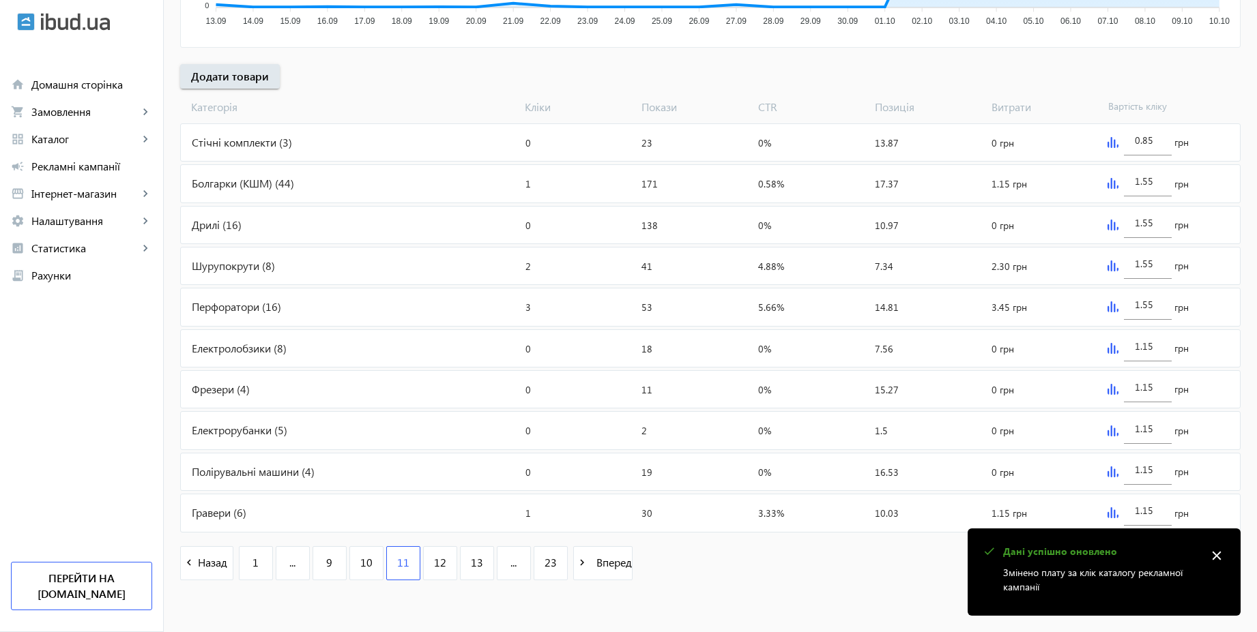
click at [1224, 551] on mat-icon "close" at bounding box center [1216, 556] width 20 height 20
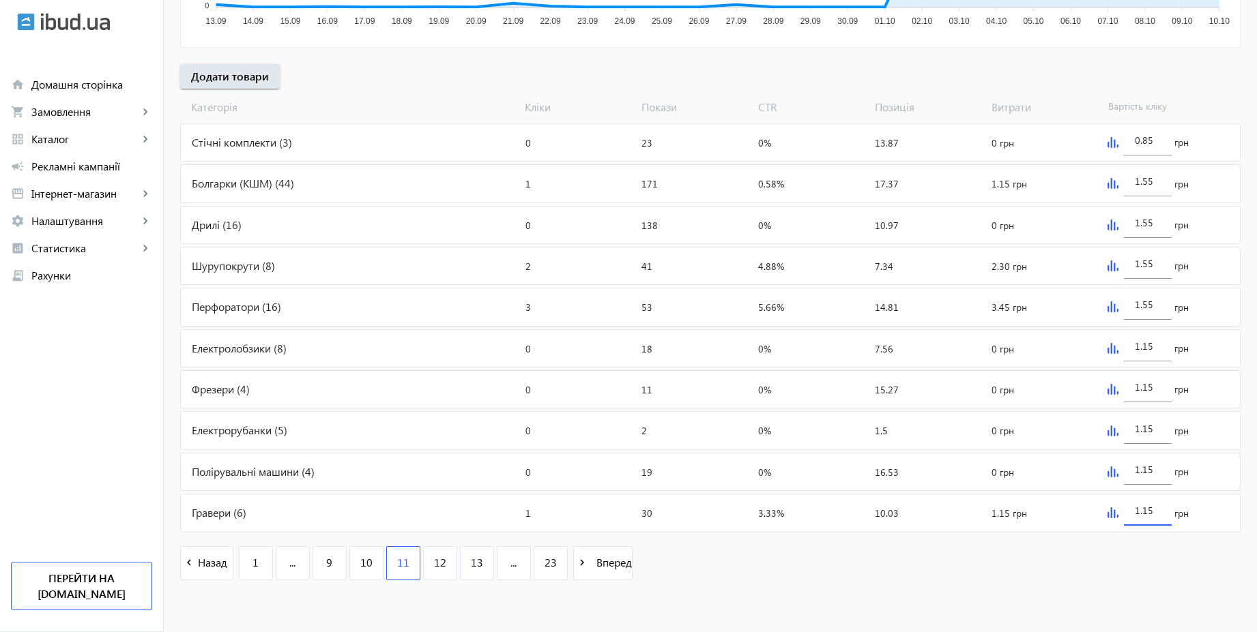
click at [1156, 513] on input "1.15" at bounding box center [1148, 510] width 26 height 13
paste input "5"
type input "1.55"
click at [1157, 475] on input "1.15" at bounding box center [1148, 469] width 26 height 13
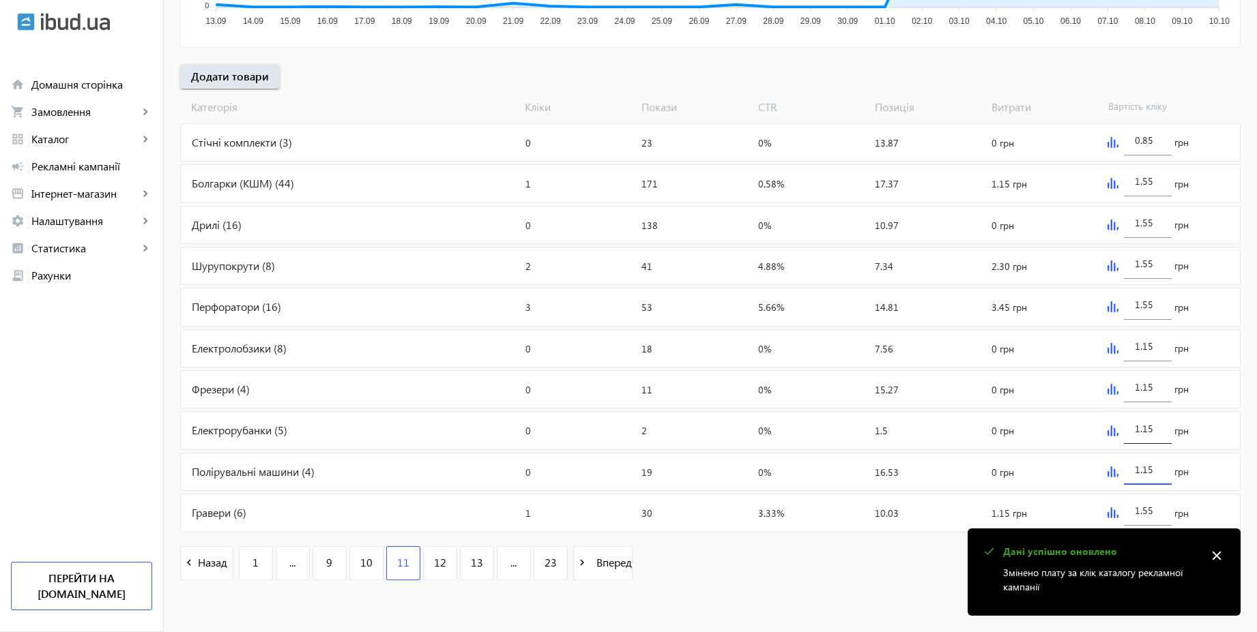
paste input "5"
type input "1.55"
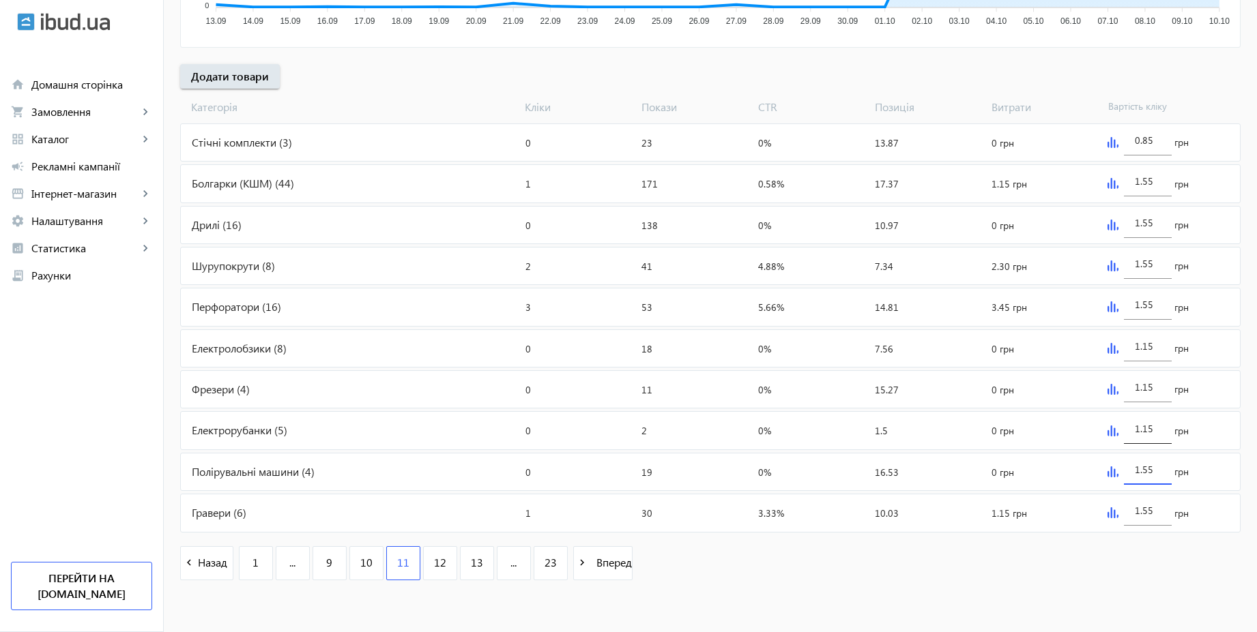
click at [1161, 429] on div "1.15" at bounding box center [1148, 425] width 48 height 38
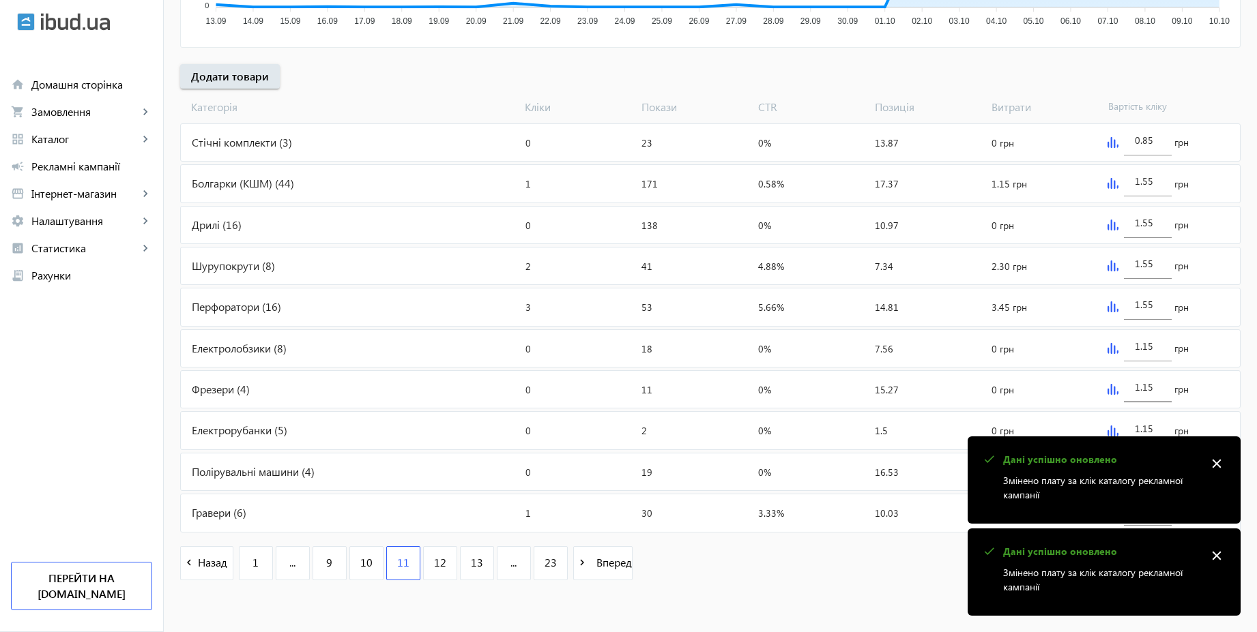
paste input "5"
type input "1.55"
click at [1162, 390] on div "1.15" at bounding box center [1148, 383] width 48 height 38
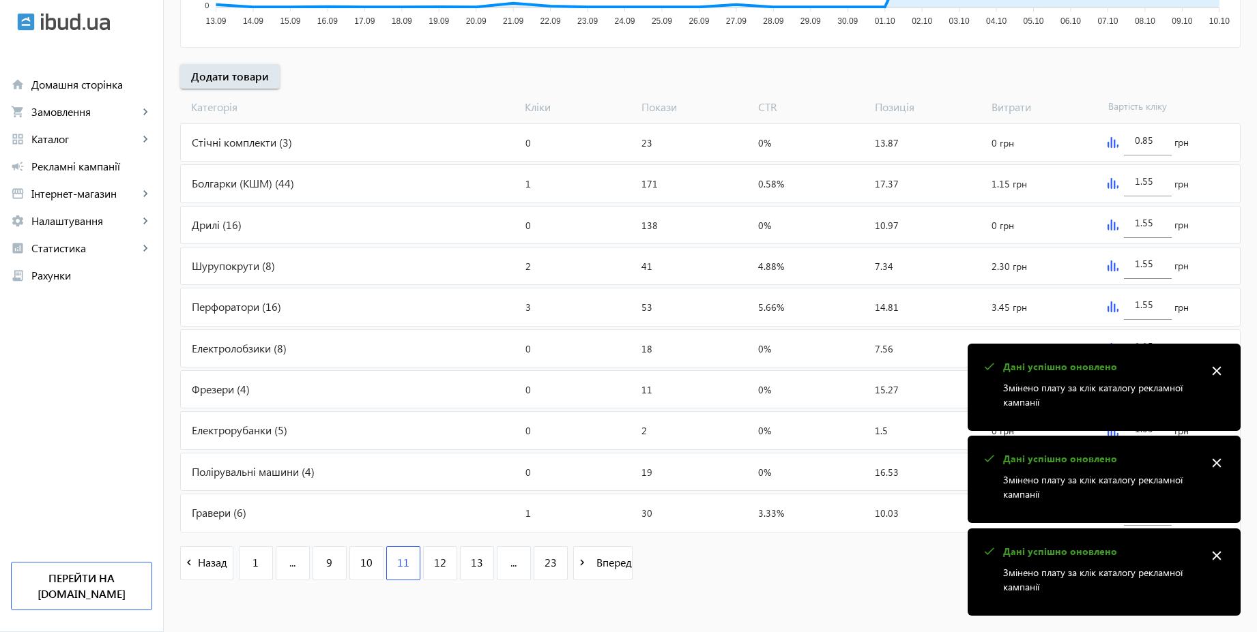
paste input "5"
type input "1.55"
click at [1208, 362] on mat-icon "close" at bounding box center [1216, 371] width 20 height 20
click at [1165, 349] on general-toast "check Дані успішно оновлено Змінено плату за клік каталогу рекламної кампанії c…" at bounding box center [1103, 387] width 273 height 87
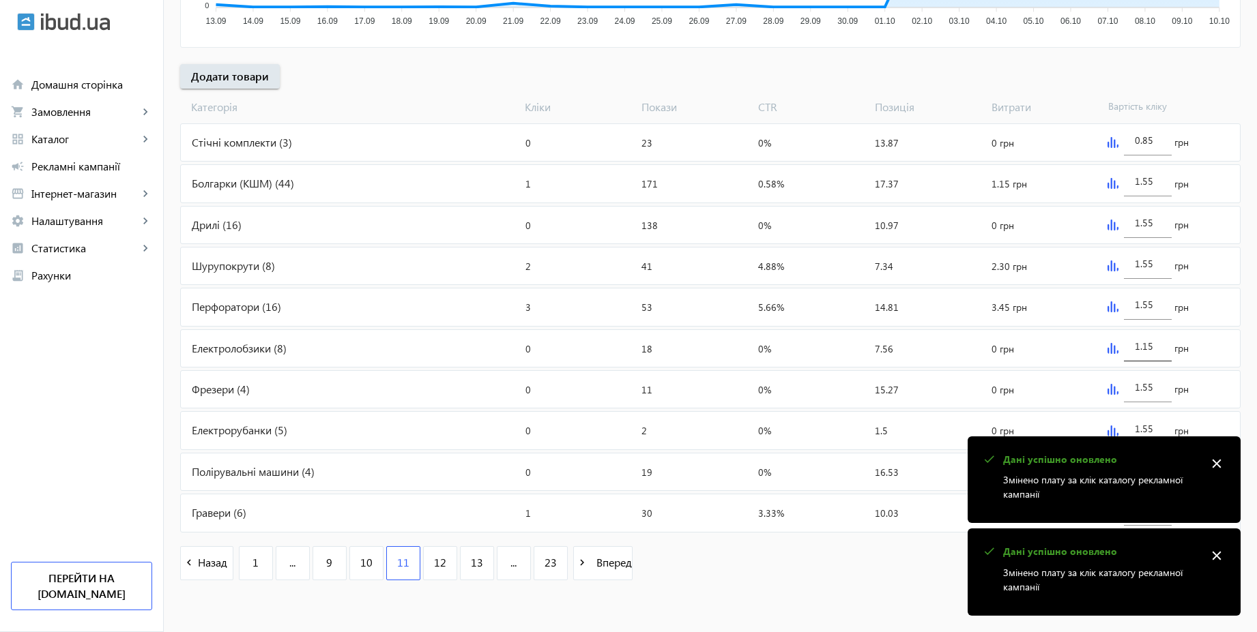
click at [1158, 348] on input "1.15" at bounding box center [1148, 346] width 26 height 13
paste input "5"
type input "1.55"
click at [1246, 310] on div "arrow_back Рекламні кампанії CPC 2025 | Базовий вивід Зупинити Період: з [DATE]…" at bounding box center [710, 98] width 1093 height 992
click at [1218, 555] on mat-icon "close" at bounding box center [1216, 556] width 20 height 20
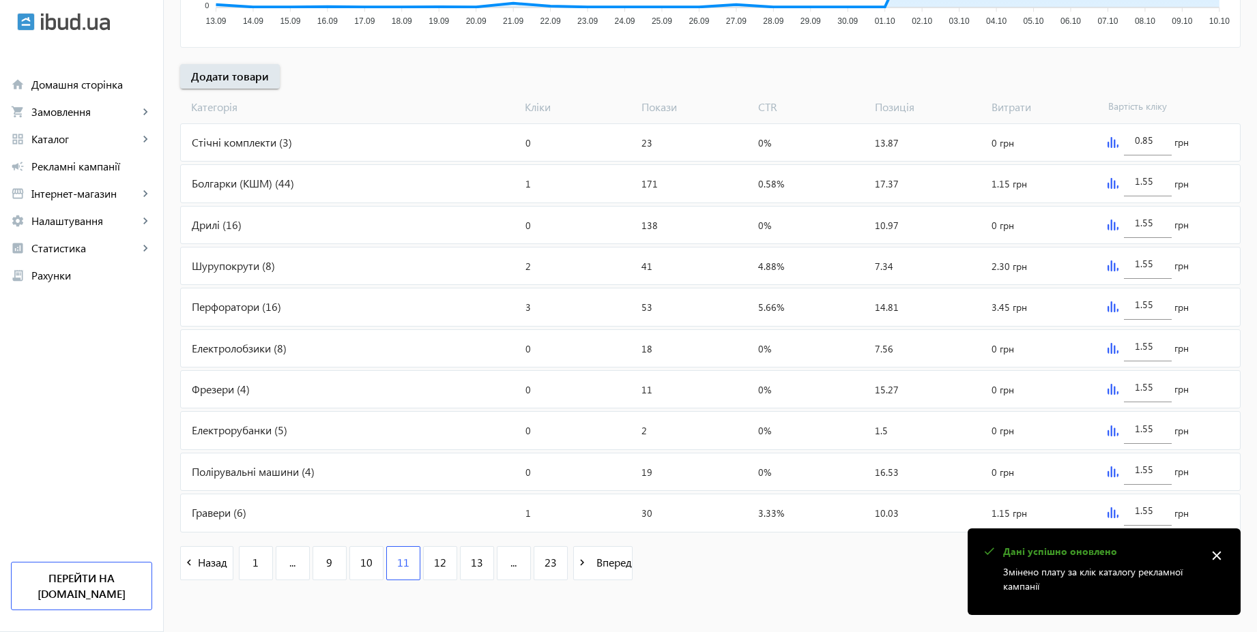
click at [1218, 555] on mat-icon "close" at bounding box center [1216, 556] width 20 height 20
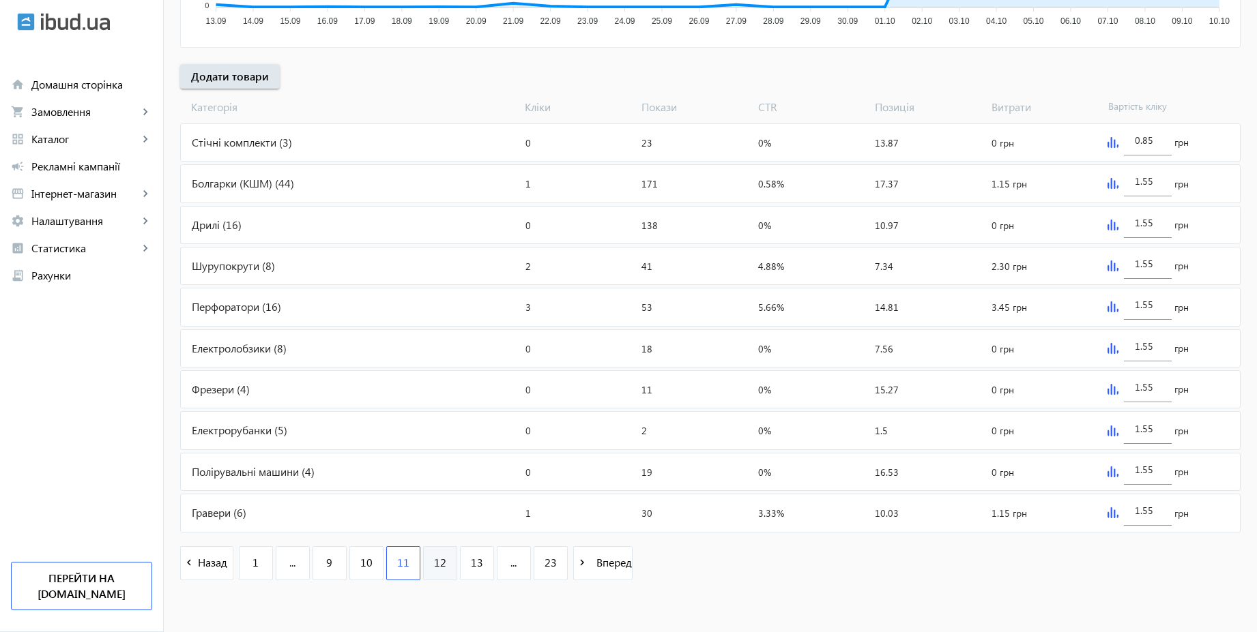
click at [434, 568] on span "12" at bounding box center [440, 562] width 12 height 15
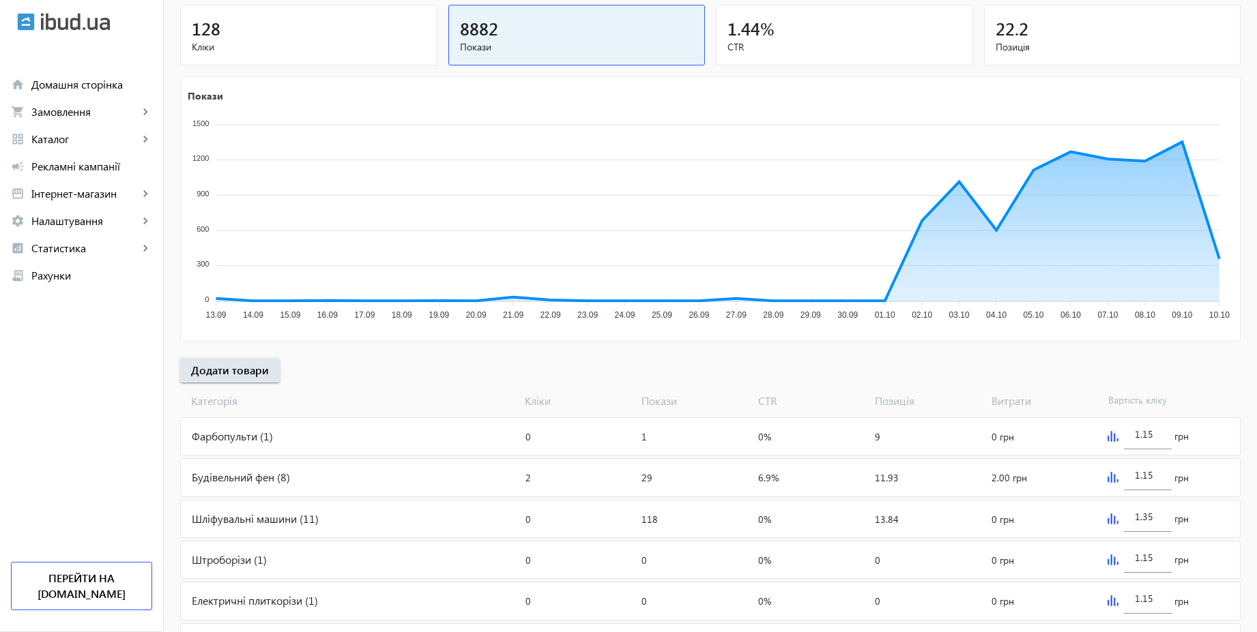
scroll to position [458, 0]
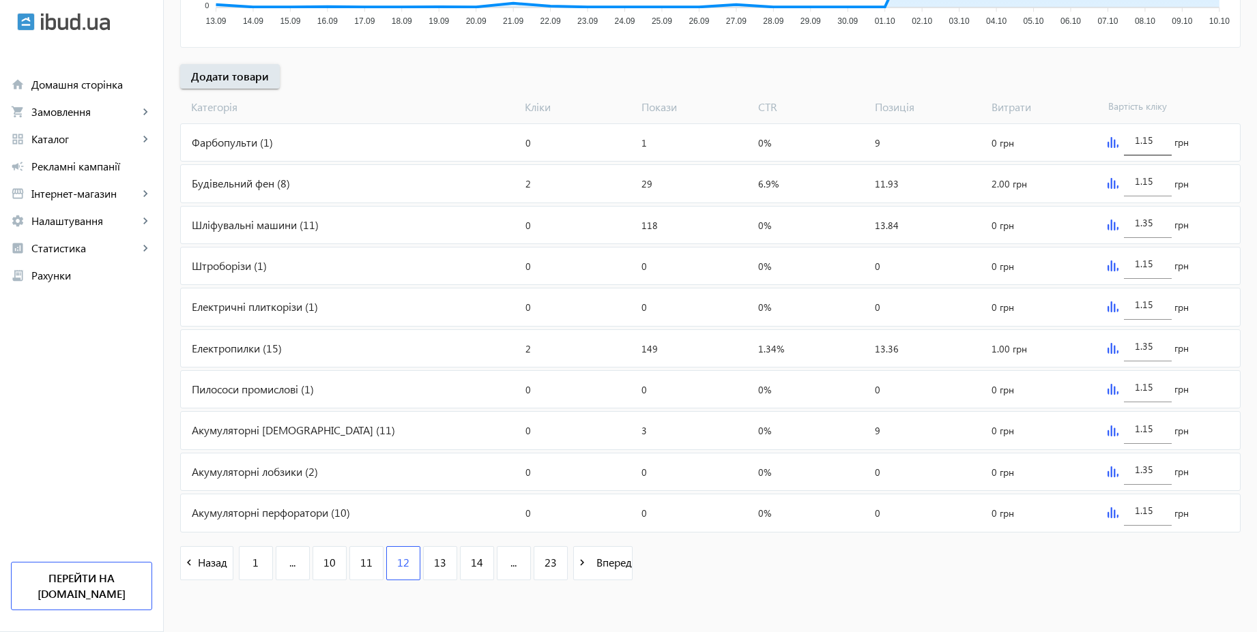
click at [1154, 144] on input "1.15" at bounding box center [1148, 140] width 26 height 13
click at [1157, 508] on input "1.15" at bounding box center [1148, 510] width 26 height 13
paste input "5"
type input "1.55"
click at [1157, 470] on input "1.35" at bounding box center [1148, 469] width 26 height 13
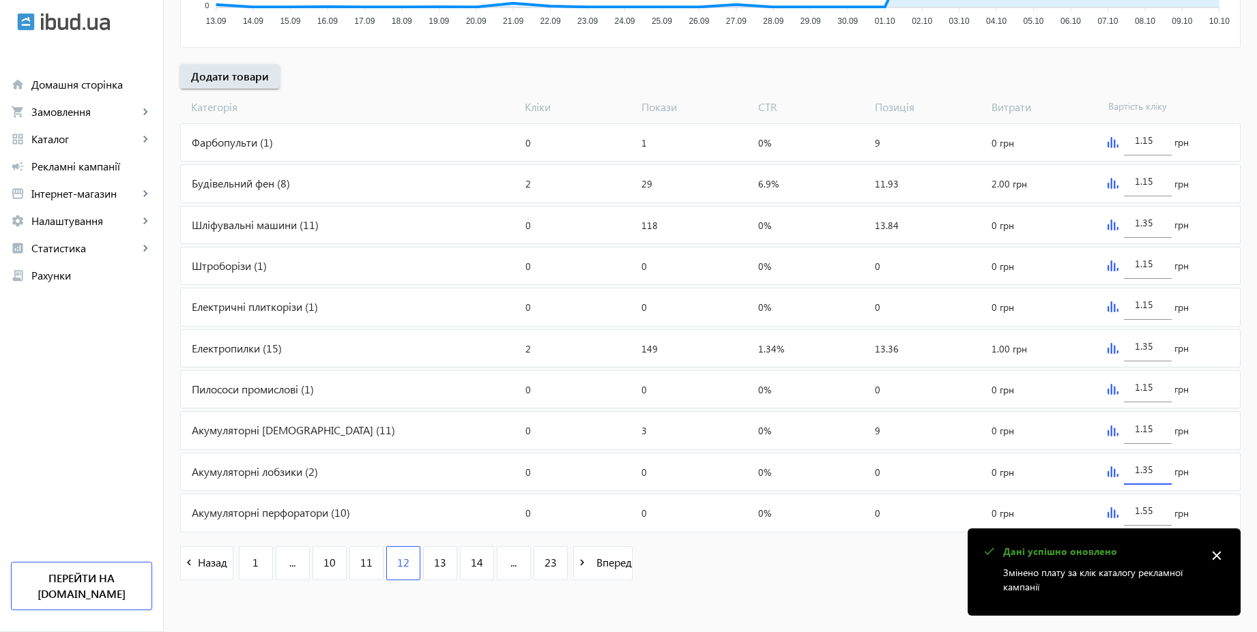
paste input "5"
type input "1.55"
click at [1156, 433] on input "1.15" at bounding box center [1148, 428] width 26 height 13
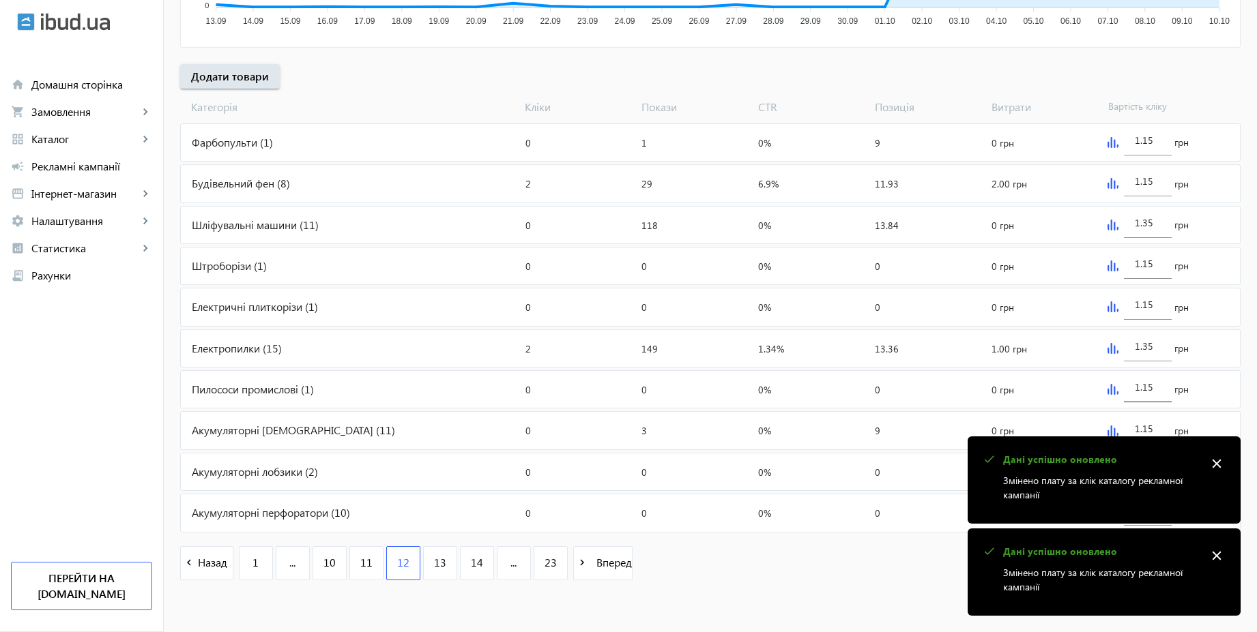
paste input "5"
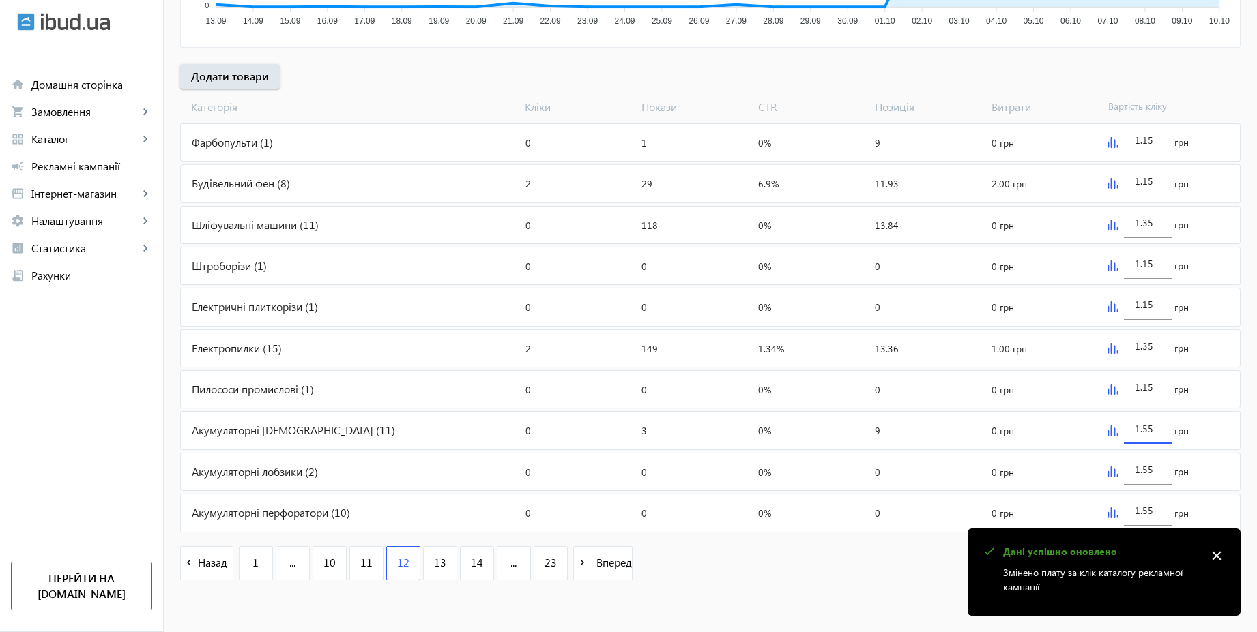
type input "1.55"
click at [1160, 391] on input "1.15" at bounding box center [1148, 387] width 26 height 13
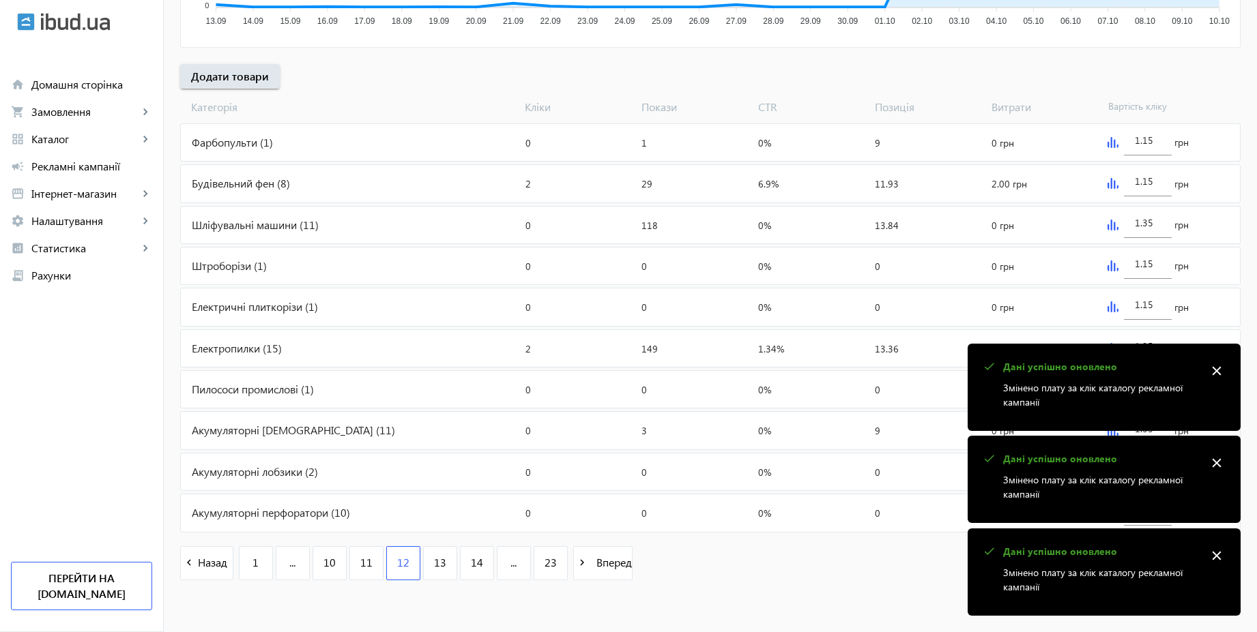
paste input "5"
type input "1.55"
click at [1225, 371] on mat-icon "close" at bounding box center [1216, 371] width 20 height 20
click at [1222, 371] on mat-icon "close" at bounding box center [1216, 371] width 20 height 20
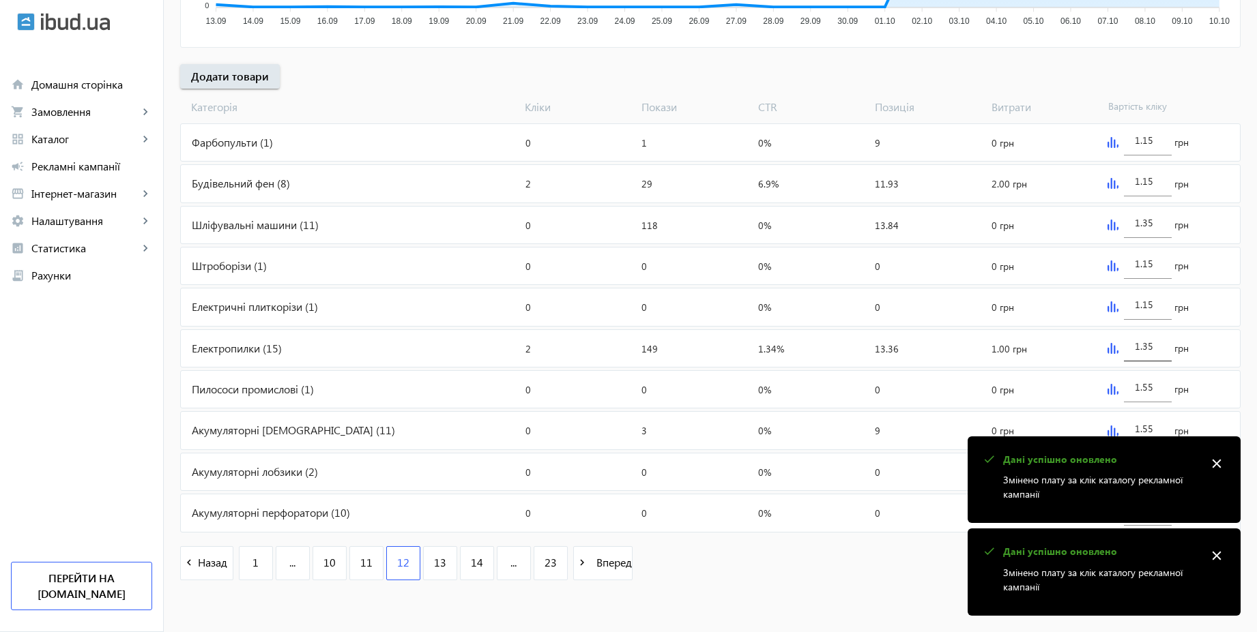
click at [1166, 349] on div "1.35" at bounding box center [1148, 342] width 48 height 38
paste input "5"
type input "1.55"
click at [1158, 310] on input "1.15" at bounding box center [1148, 304] width 26 height 13
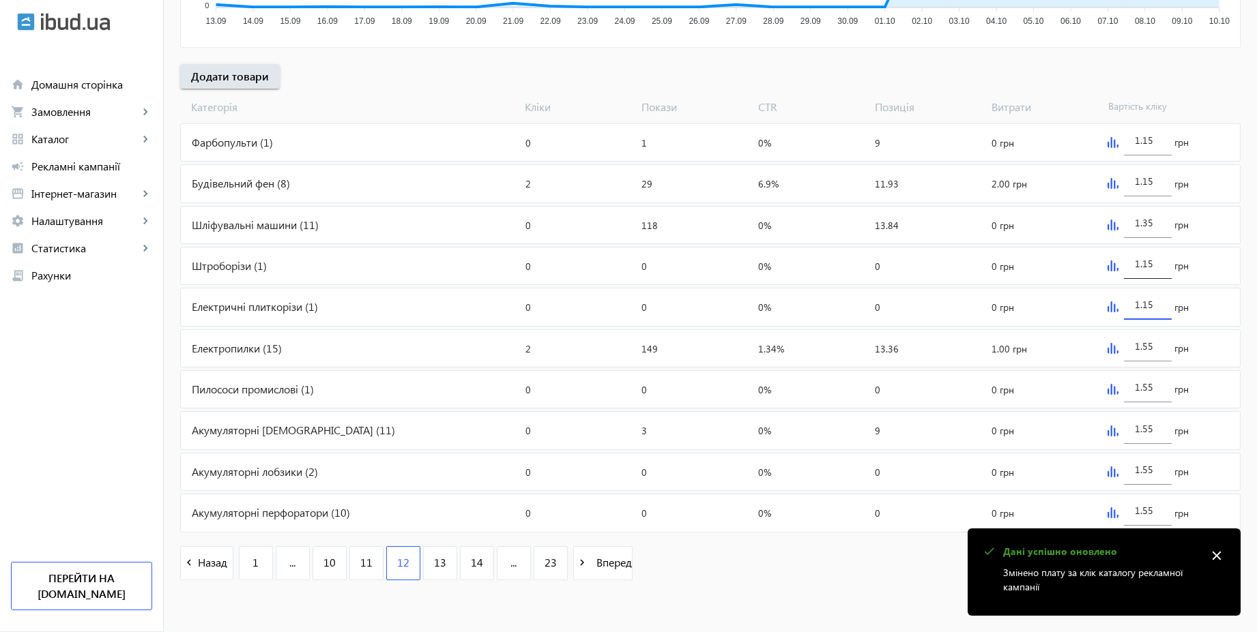
paste input "5"
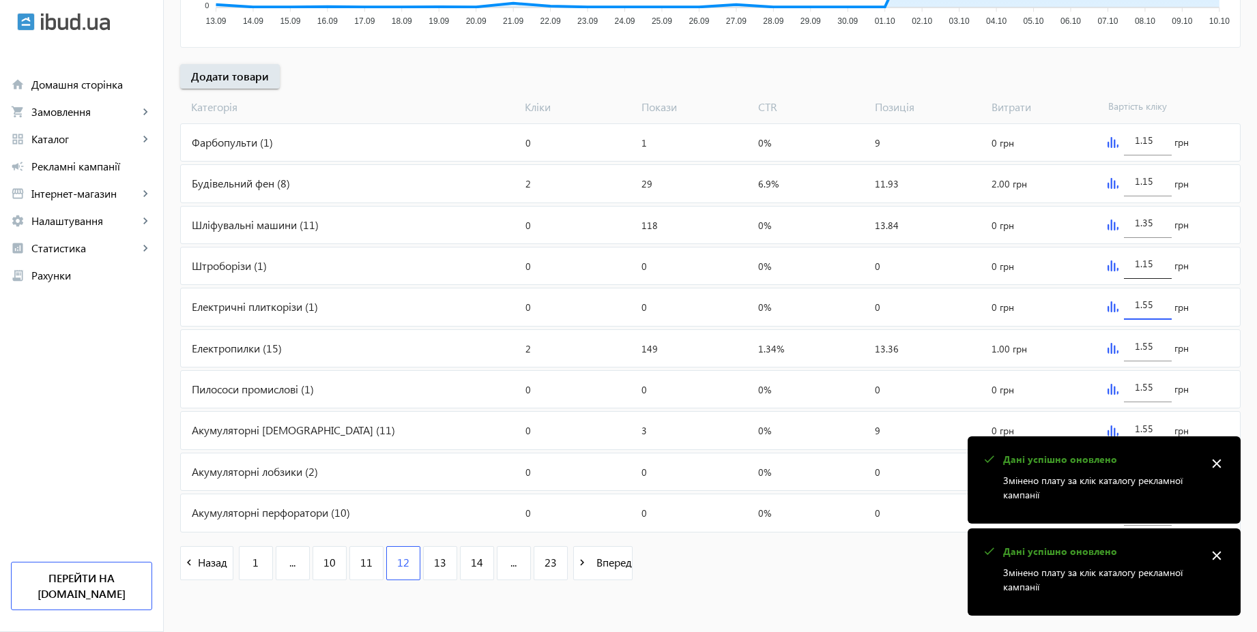
type input "1.55"
click at [1155, 265] on input "1.15" at bounding box center [1148, 263] width 26 height 13
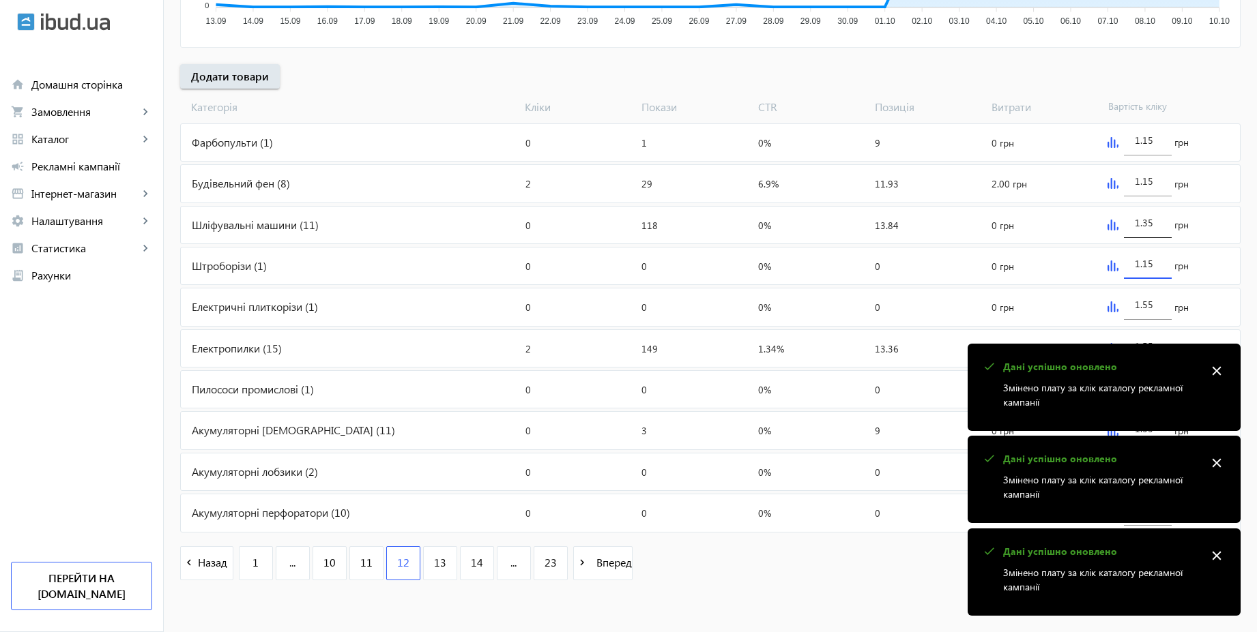
paste input "5"
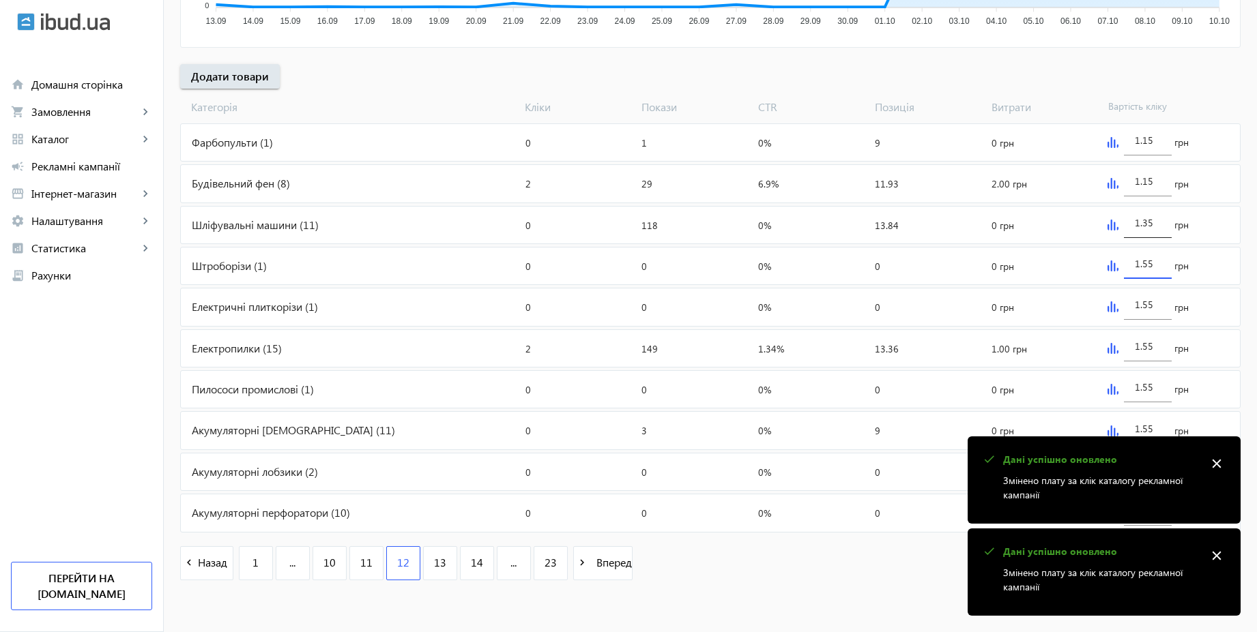
type input "1.55"
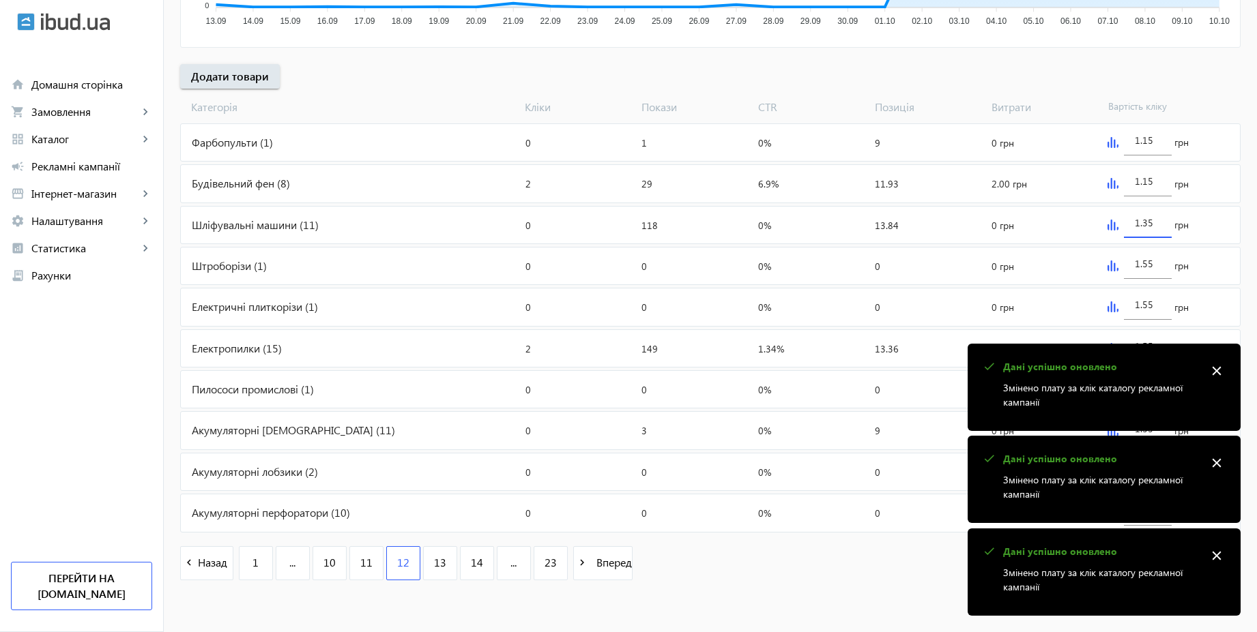
click at [1156, 224] on input "1.35" at bounding box center [1148, 222] width 26 height 13
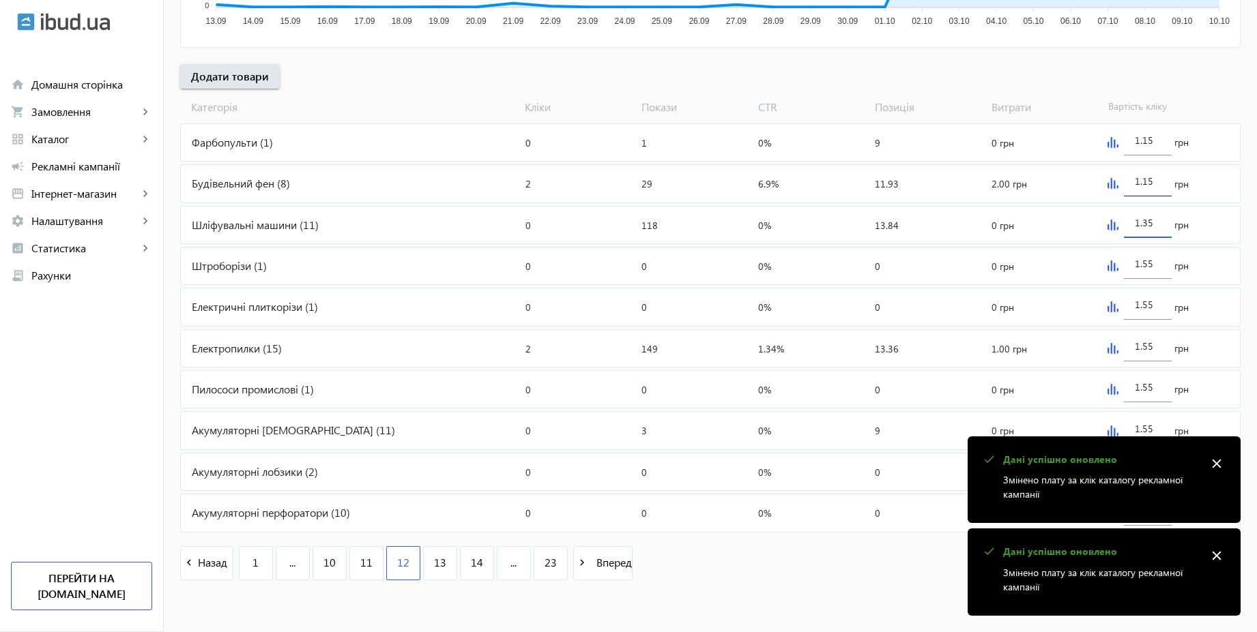
paste input "5"
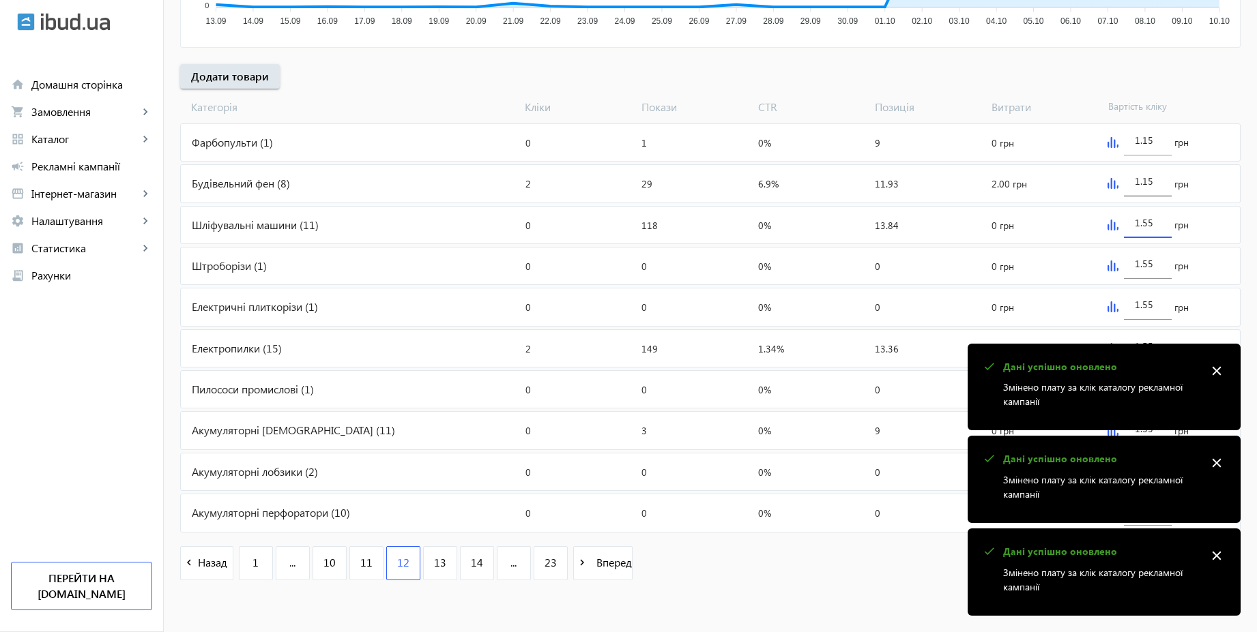
type input "1.55"
click at [1159, 184] on input "1.15" at bounding box center [1148, 181] width 26 height 13
paste input "5"
type input "1.55"
click at [1159, 138] on input "1.15" at bounding box center [1148, 140] width 26 height 13
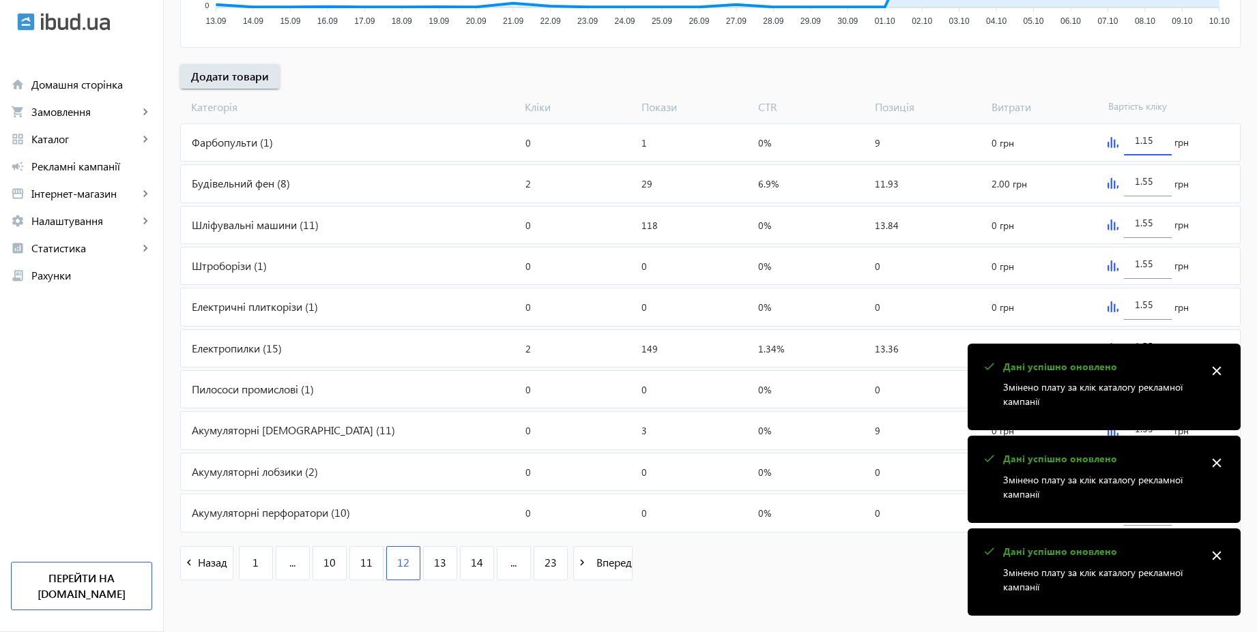
paste input "5"
type input "1.55"
click at [1196, 100] on span "Вартість кліку" at bounding box center [1160, 107] width 117 height 15
click at [1218, 557] on div "check Дані успішно оновлено Змінено плату за клік каталогу рекламної кампанії c…" at bounding box center [1103, 480] width 273 height 272
click at [1218, 558] on mat-icon "close" at bounding box center [1216, 556] width 20 height 20
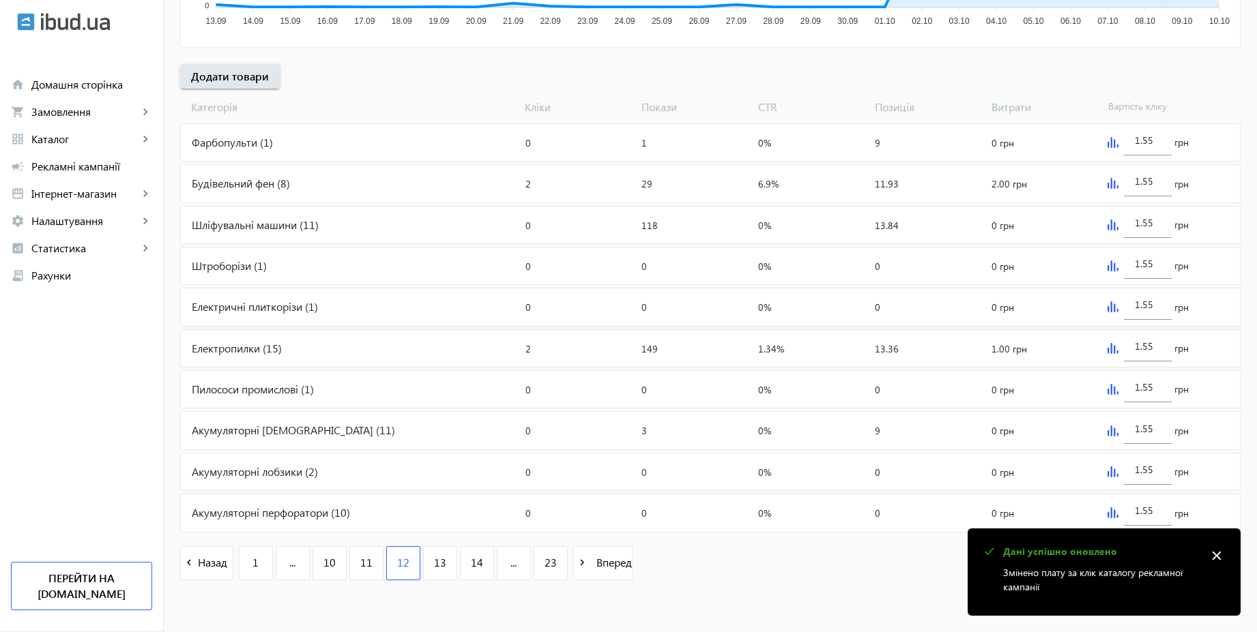
click at [1217, 558] on mat-icon "close" at bounding box center [1216, 556] width 20 height 20
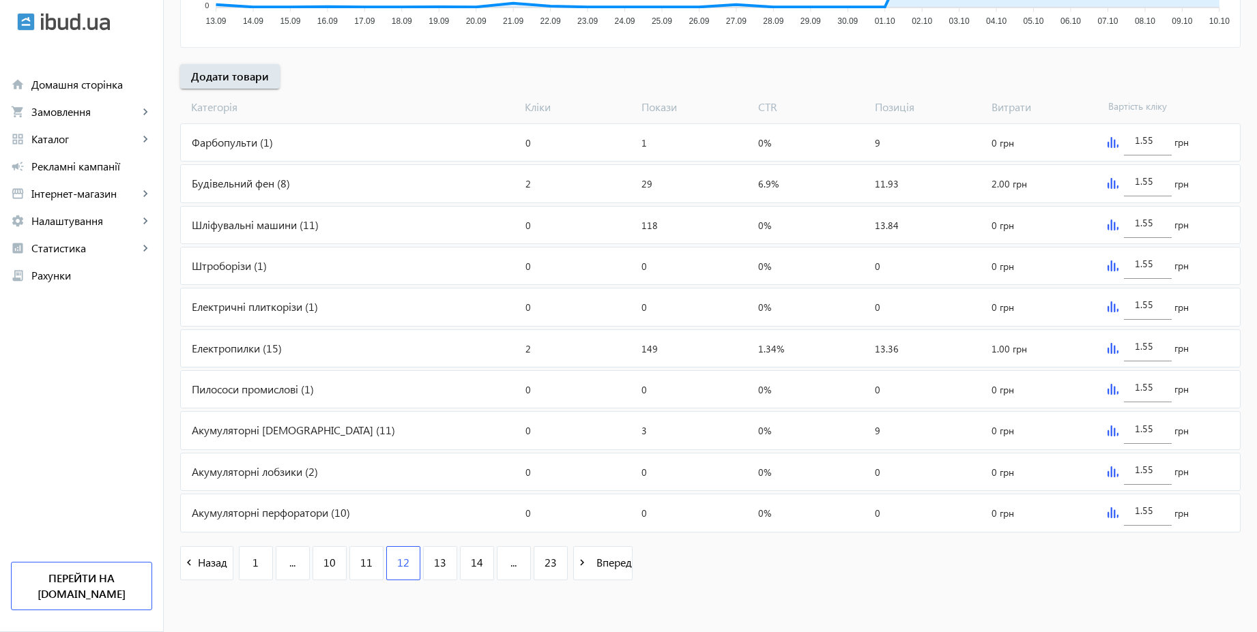
click at [1107, 513] on img at bounding box center [1112, 513] width 11 height 11
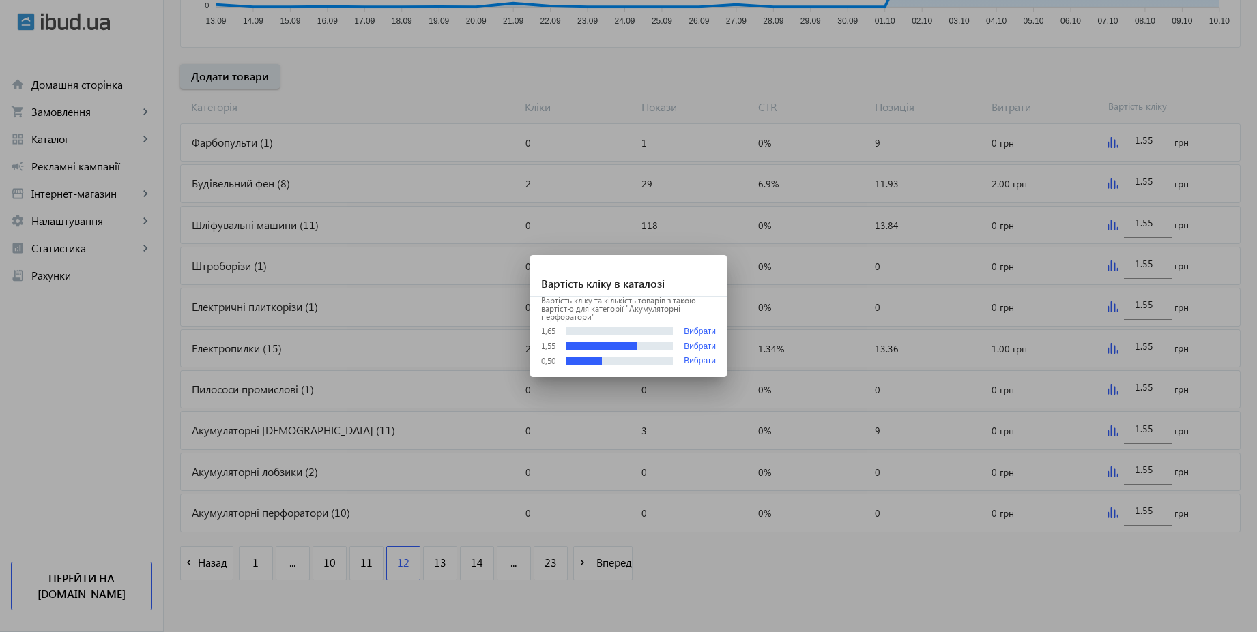
scroll to position [0, 0]
click at [793, 585] on div at bounding box center [628, 316] width 1257 height 632
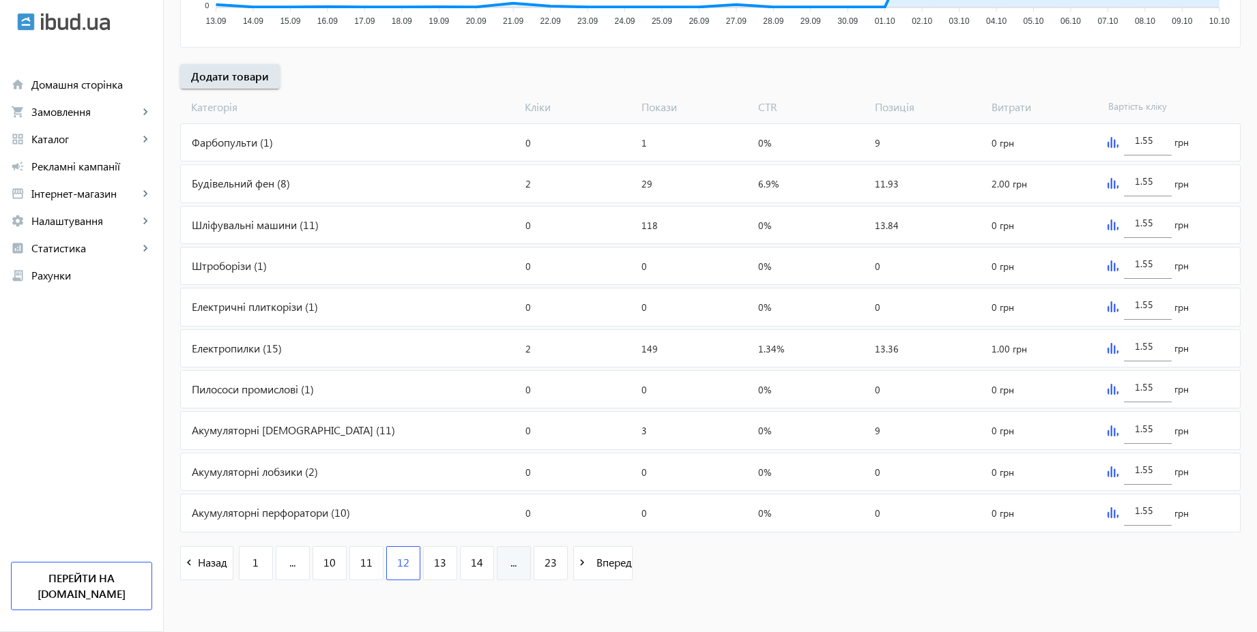
scroll to position [458, 0]
click at [434, 569] on span "13" at bounding box center [440, 562] width 12 height 15
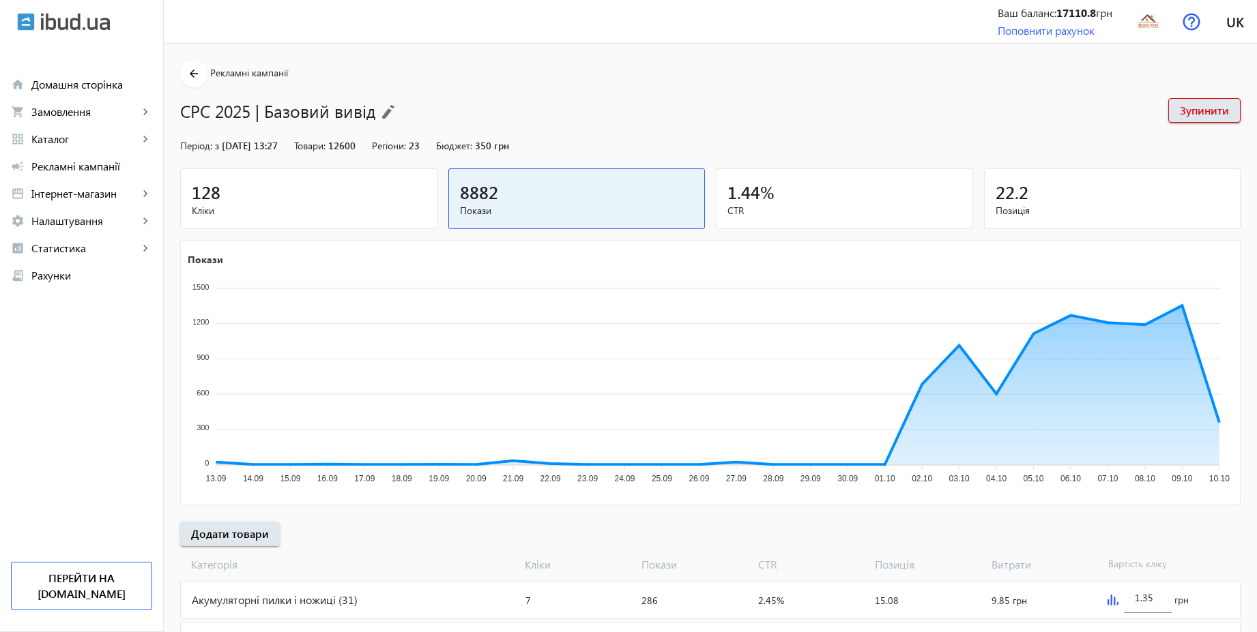
scroll to position [458, 0]
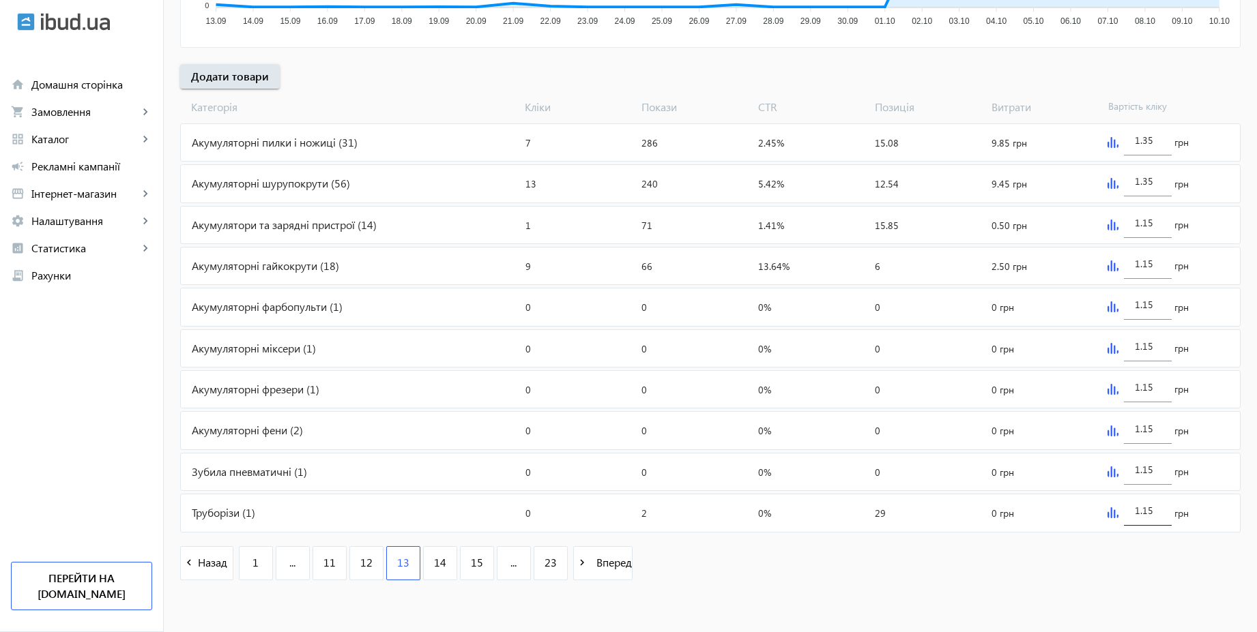
click at [1155, 514] on input "1.15" at bounding box center [1148, 510] width 26 height 13
paste input "5"
type input "1.55"
click at [1158, 473] on input "1.15" at bounding box center [1148, 469] width 26 height 13
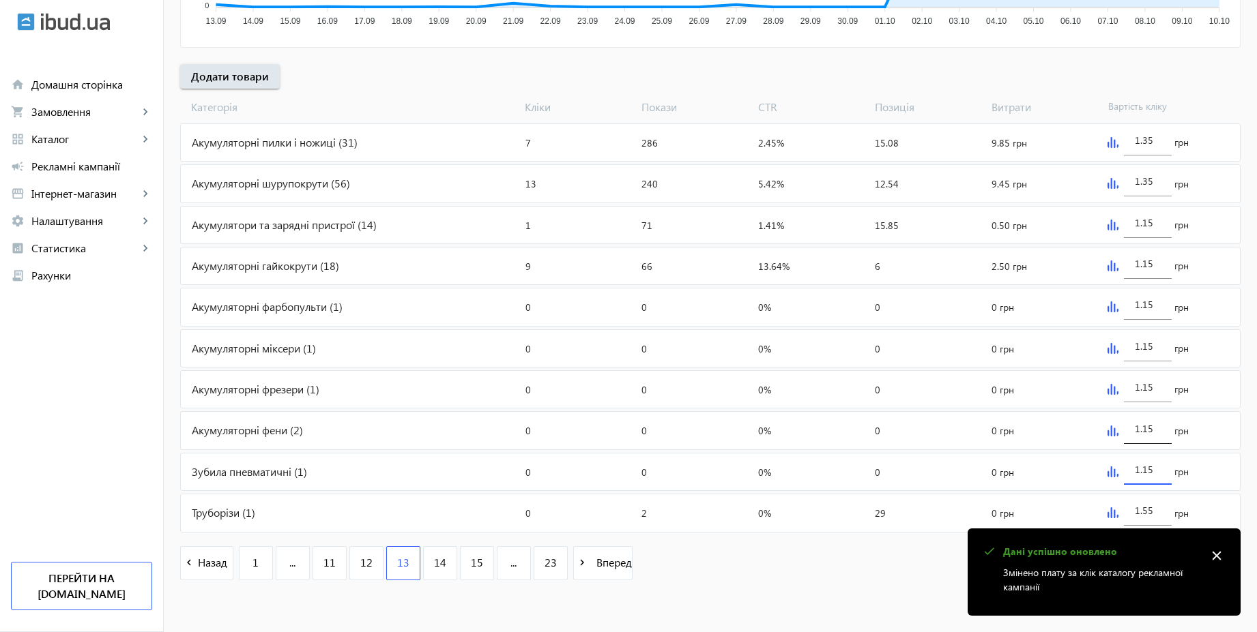
paste input "5"
type input "1.55"
click at [1156, 433] on input "1.15" at bounding box center [1148, 428] width 26 height 13
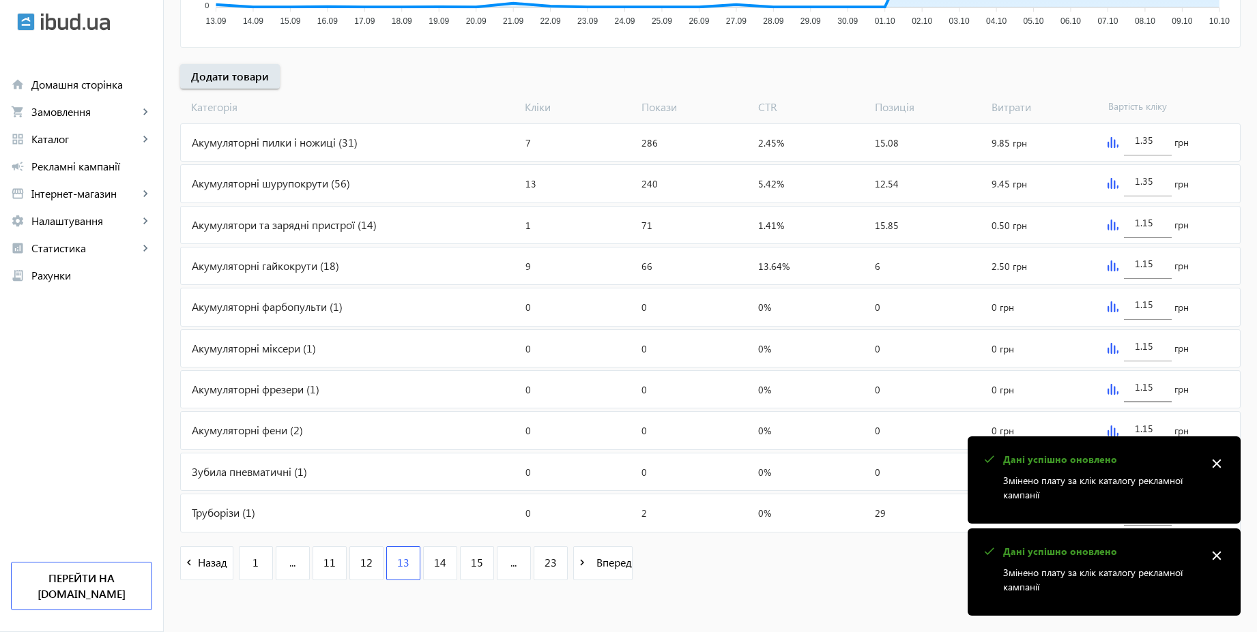
paste input "5"
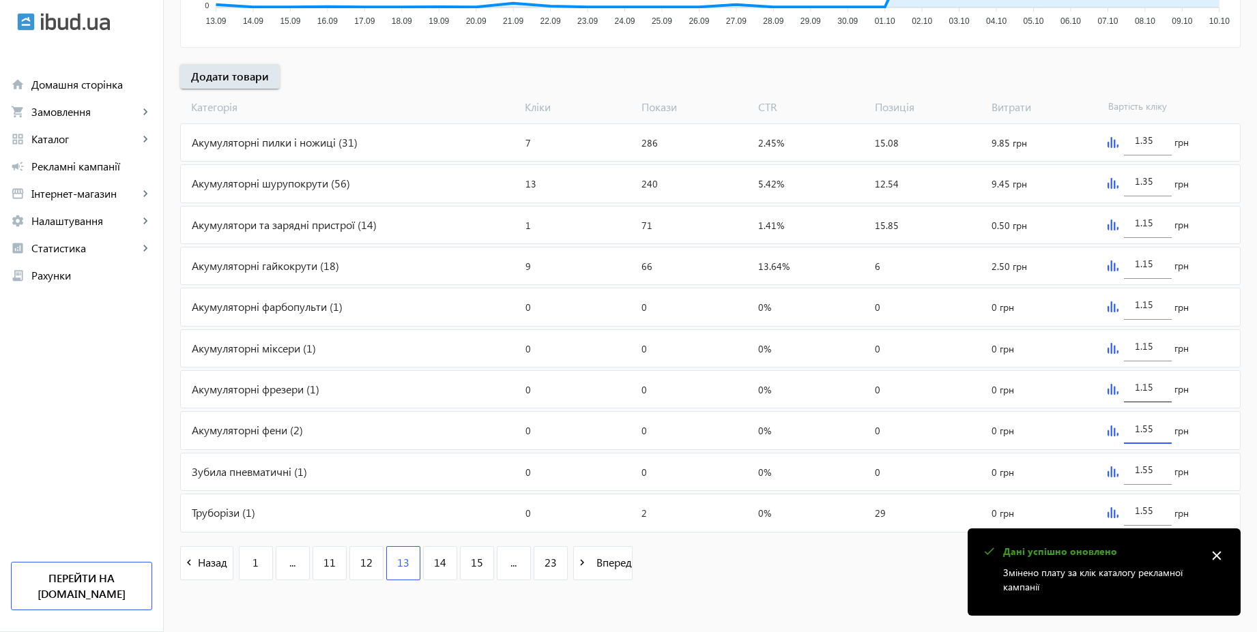
type input "1.55"
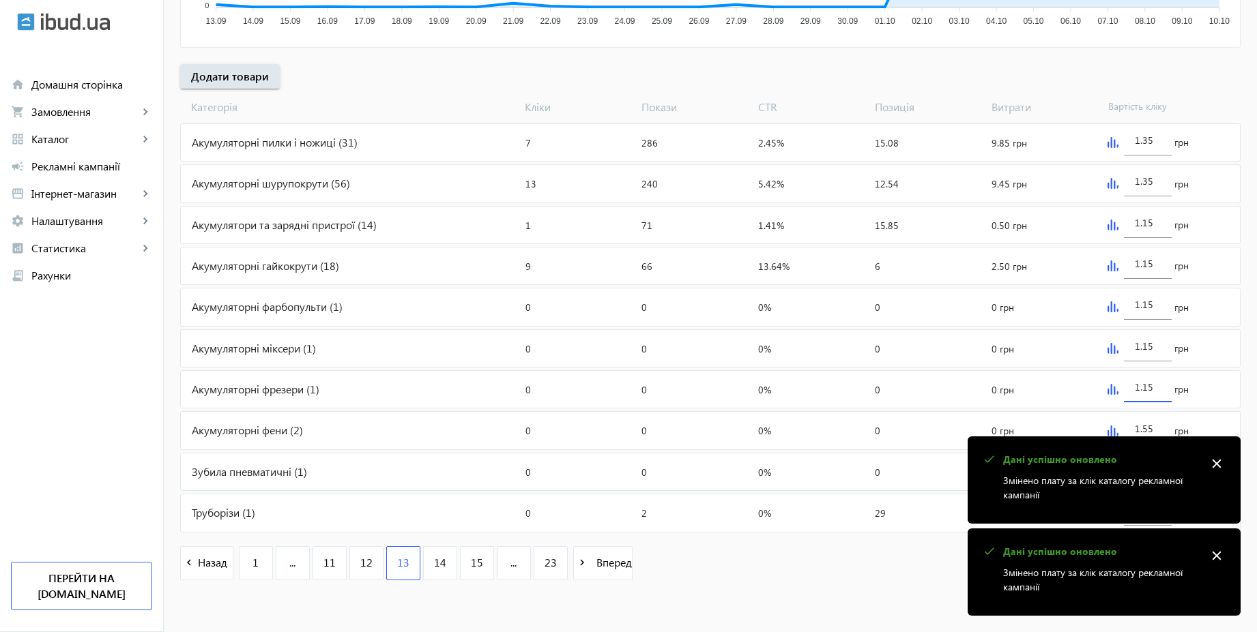
click at [1158, 386] on input "1.15" at bounding box center [1148, 387] width 26 height 13
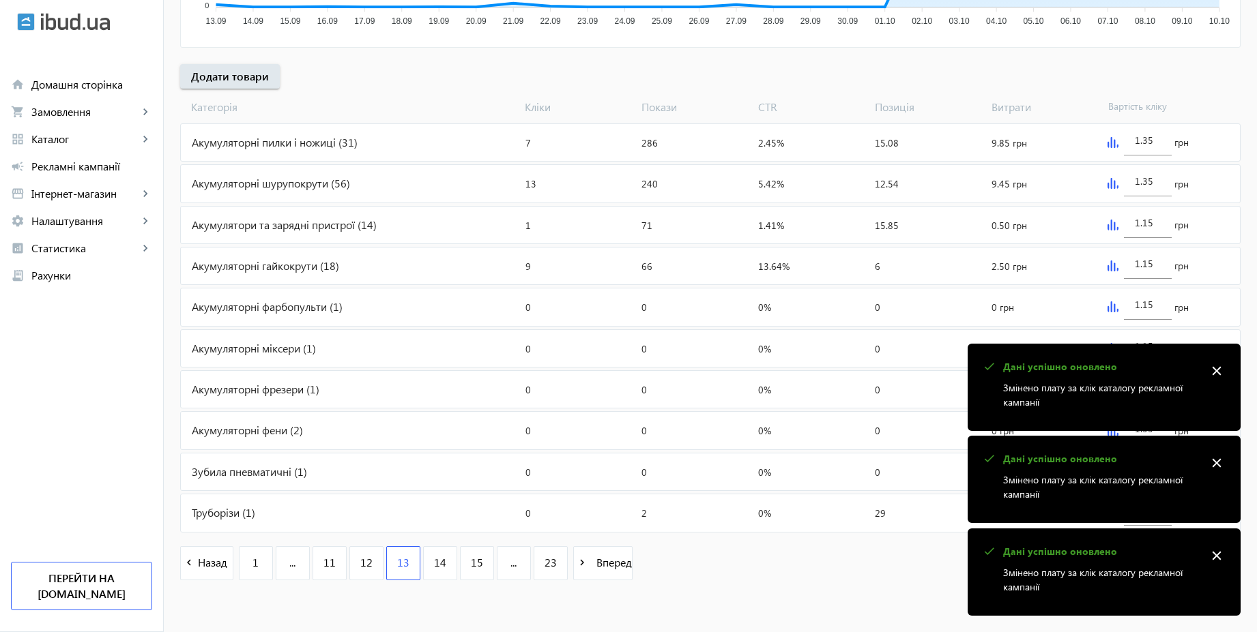
paste input "5"
type input "1.55"
click at [1225, 372] on mat-icon "close" at bounding box center [1216, 371] width 20 height 20
click at [1223, 372] on mat-icon "close" at bounding box center [1216, 371] width 20 height 20
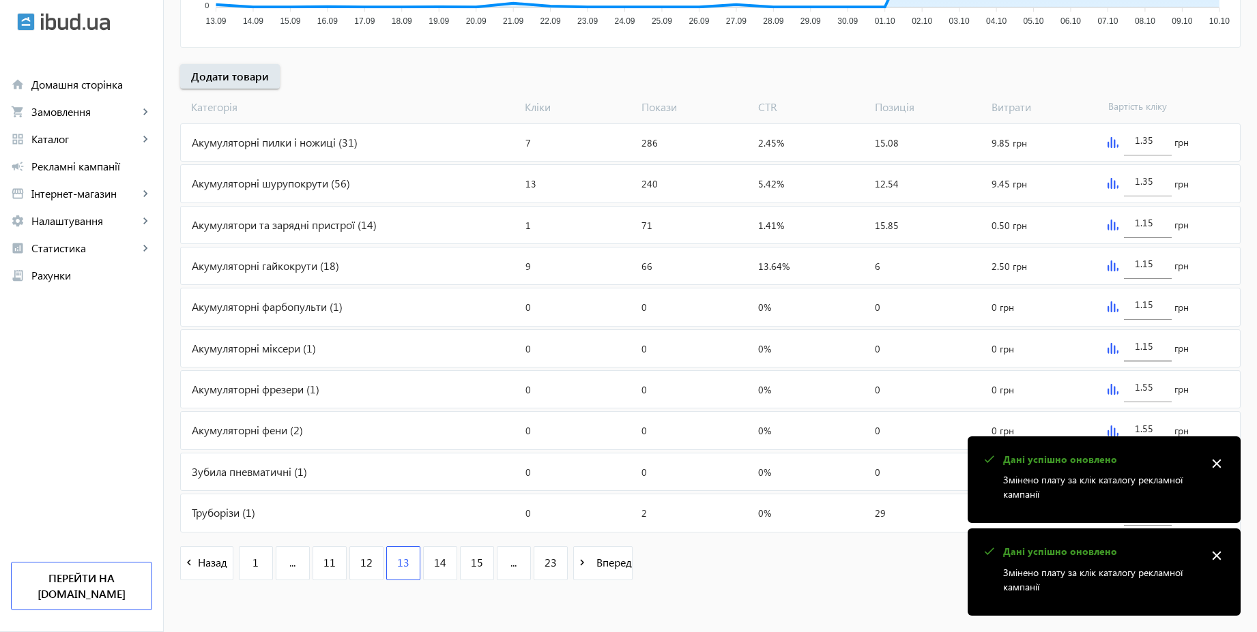
click at [1158, 347] on input "1.15" at bounding box center [1148, 346] width 26 height 13
paste input "5"
type input "1.55"
click at [1156, 308] on input "1.15" at bounding box center [1148, 304] width 26 height 13
paste input "5"
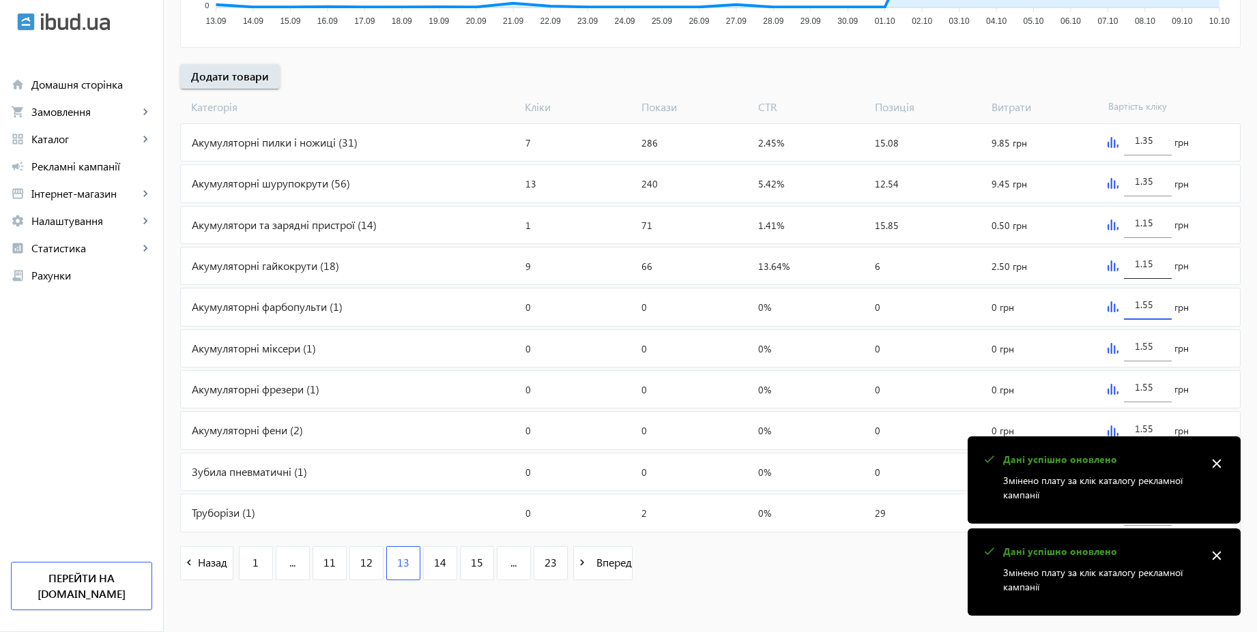
type input "1.55"
click at [1154, 265] on input "1.15" at bounding box center [1148, 263] width 26 height 13
paste input "5"
type input "1.55"
click at [1152, 225] on input "1.15" at bounding box center [1148, 222] width 26 height 13
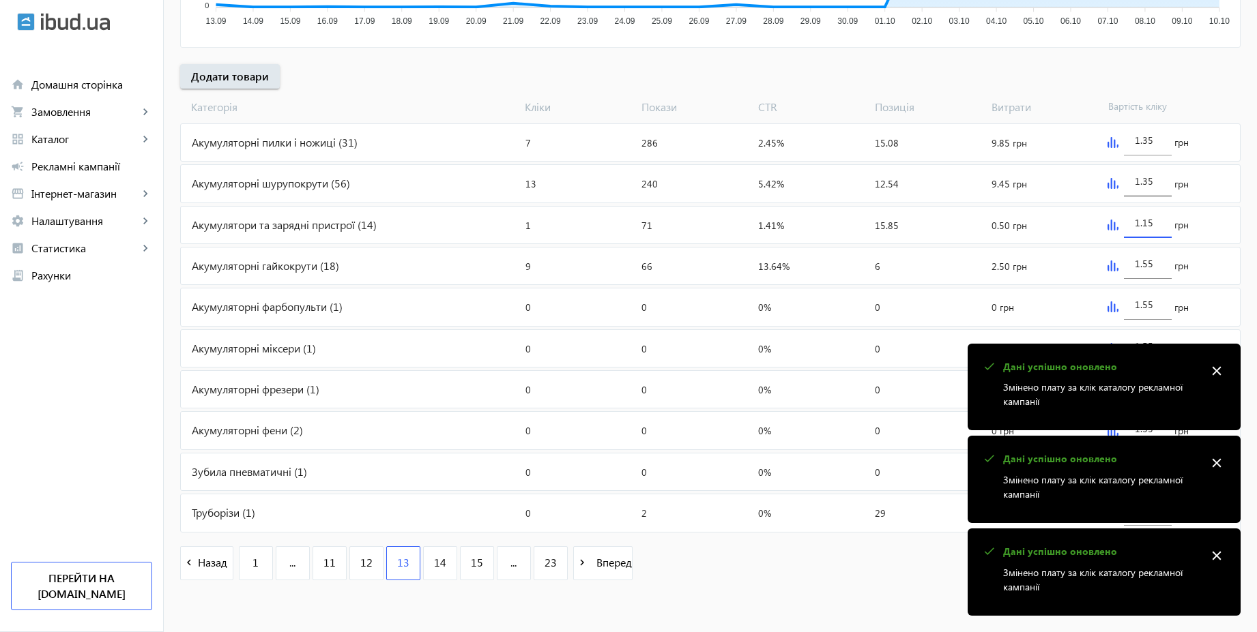
paste input "5"
type input "1.55"
click at [1157, 184] on input "1.35" at bounding box center [1148, 181] width 26 height 13
paste input "5"
type input "1.55"
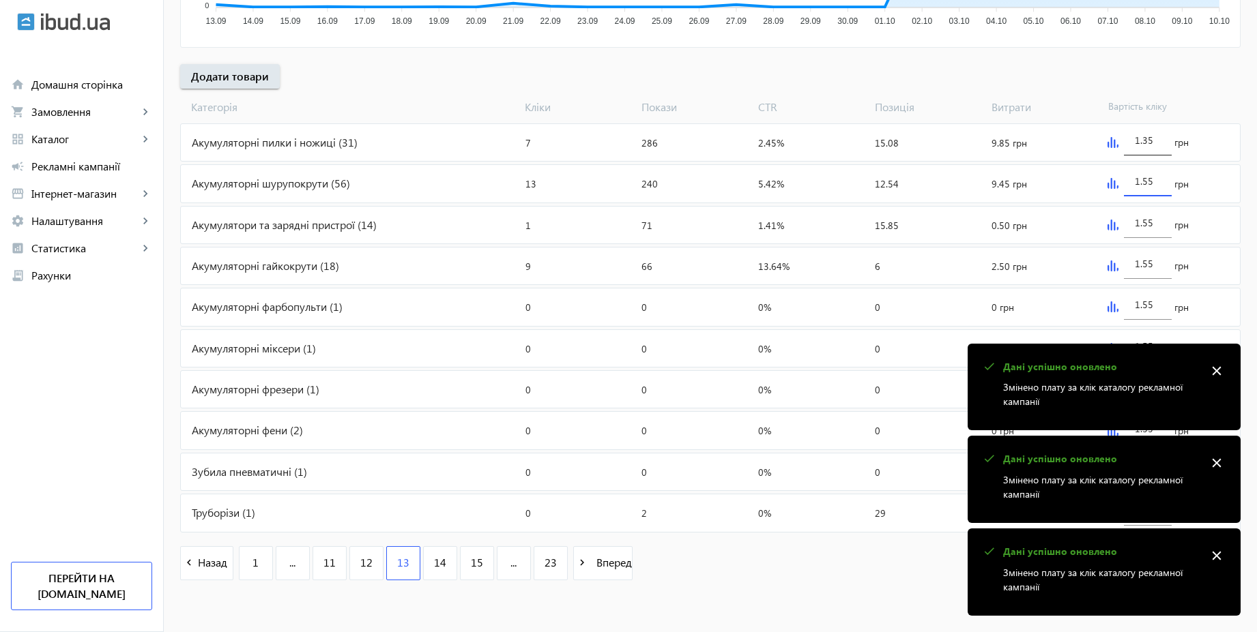
click at [1157, 134] on input "1.35" at bounding box center [1148, 140] width 26 height 13
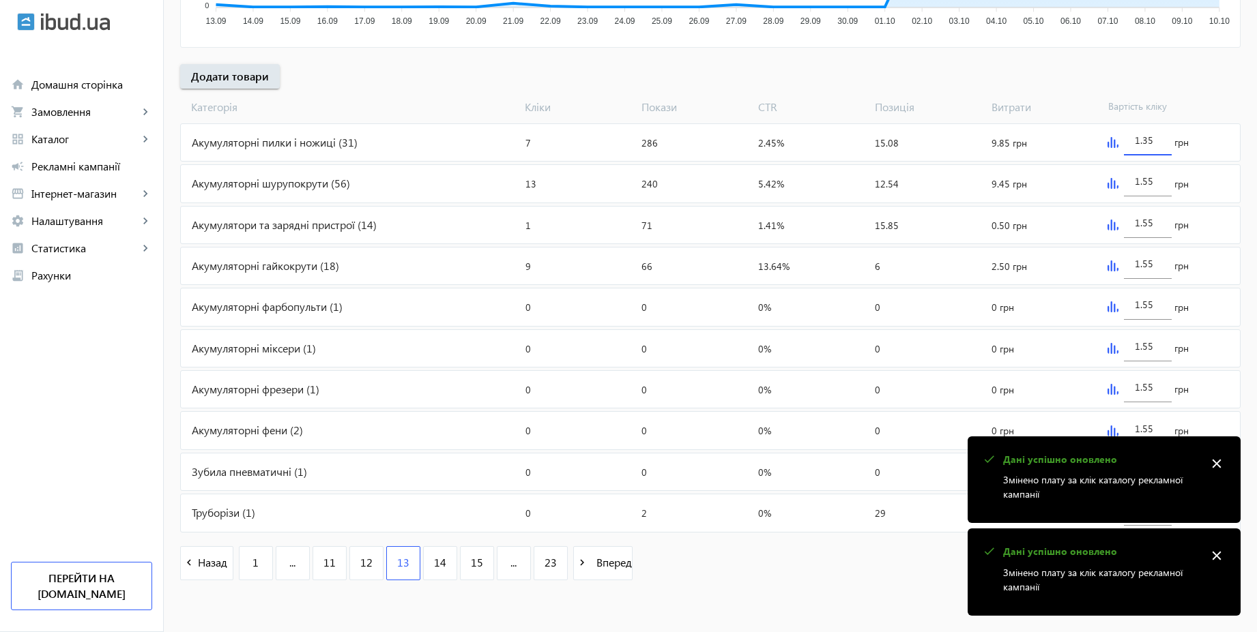
paste input "5"
type input "1.55"
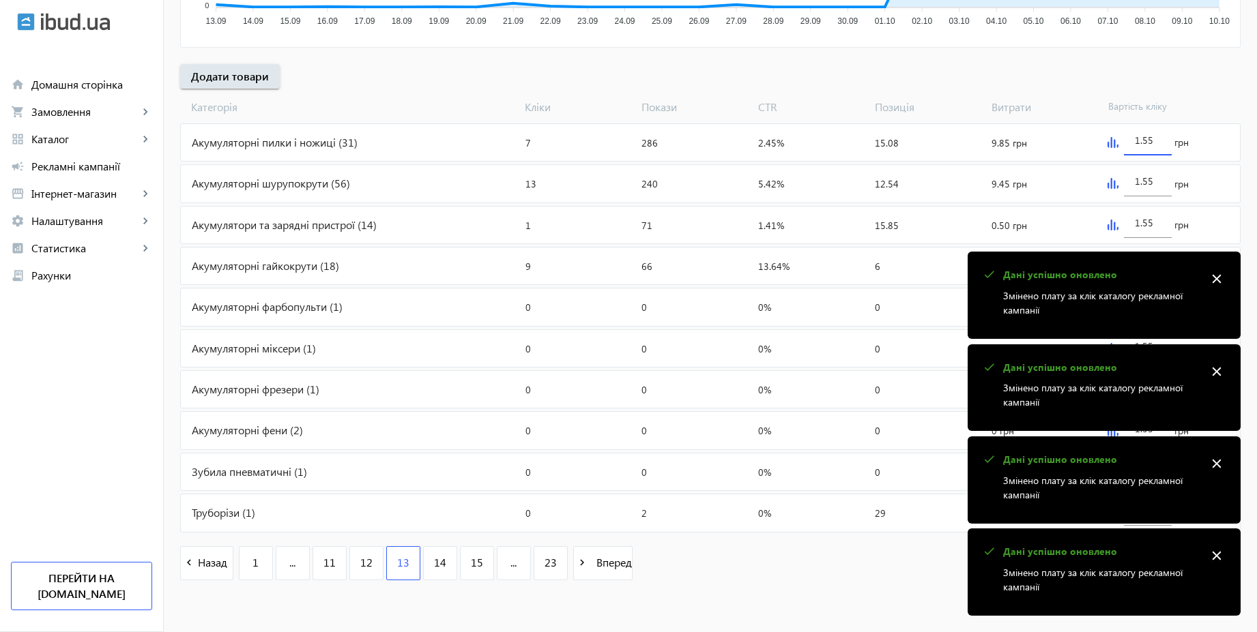
click at [1201, 102] on span "Вартість кліку" at bounding box center [1160, 107] width 117 height 15
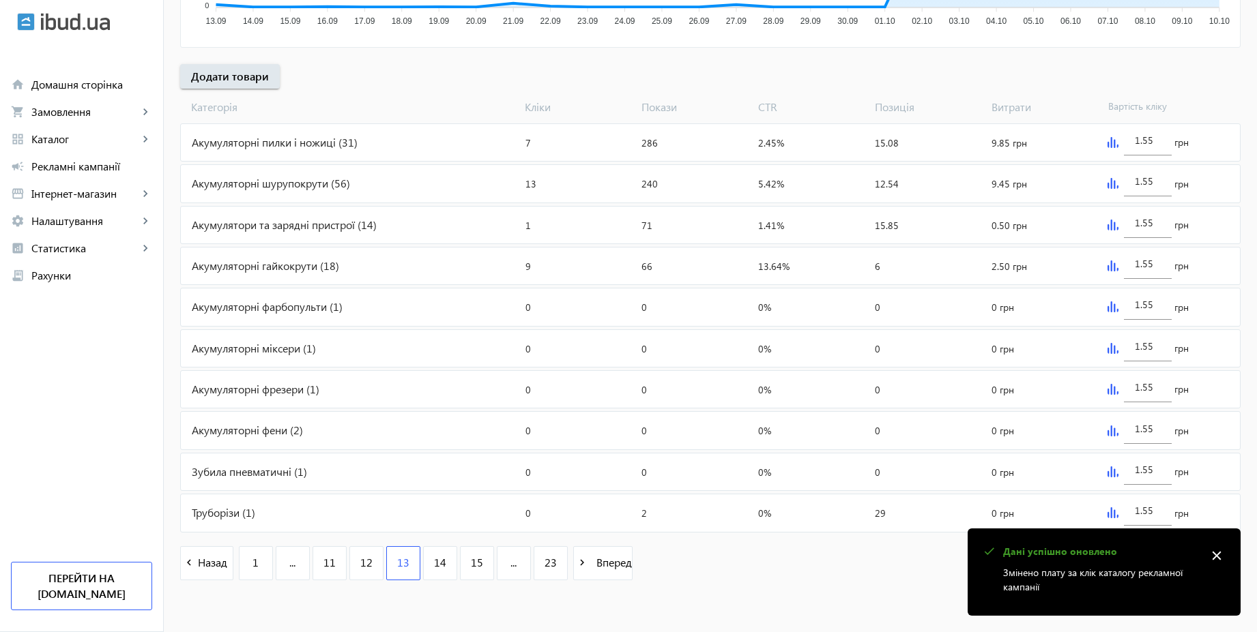
click at [1219, 560] on mat-icon "close" at bounding box center [1216, 556] width 20 height 20
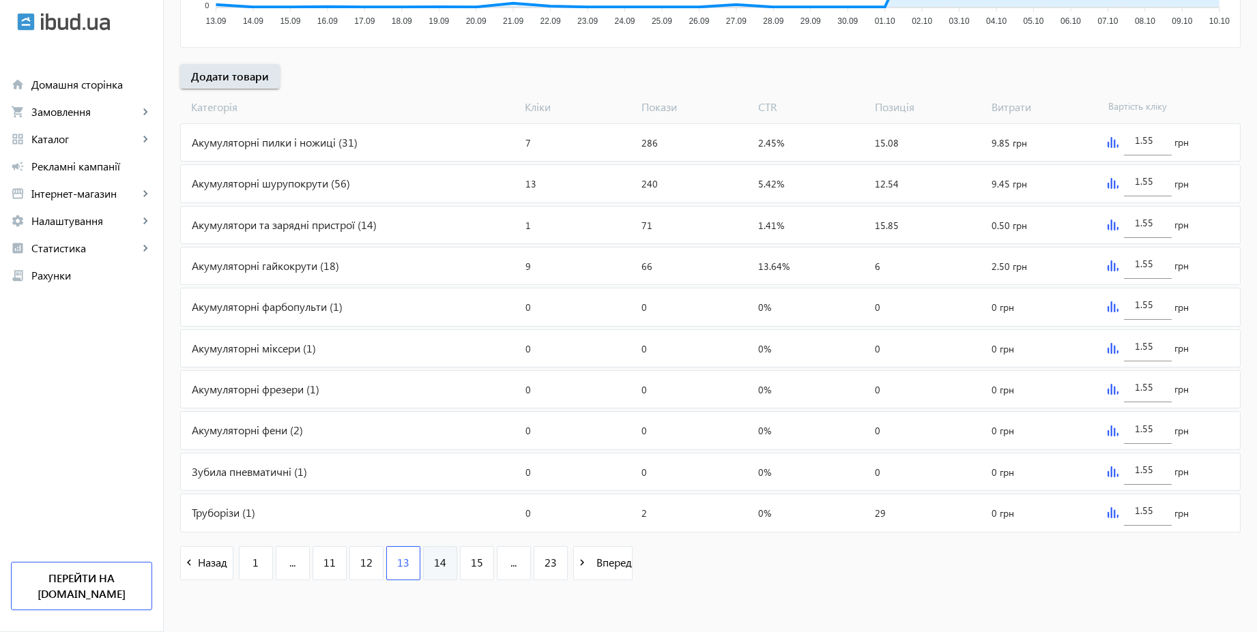
click at [434, 564] on span "14" at bounding box center [440, 562] width 12 height 15
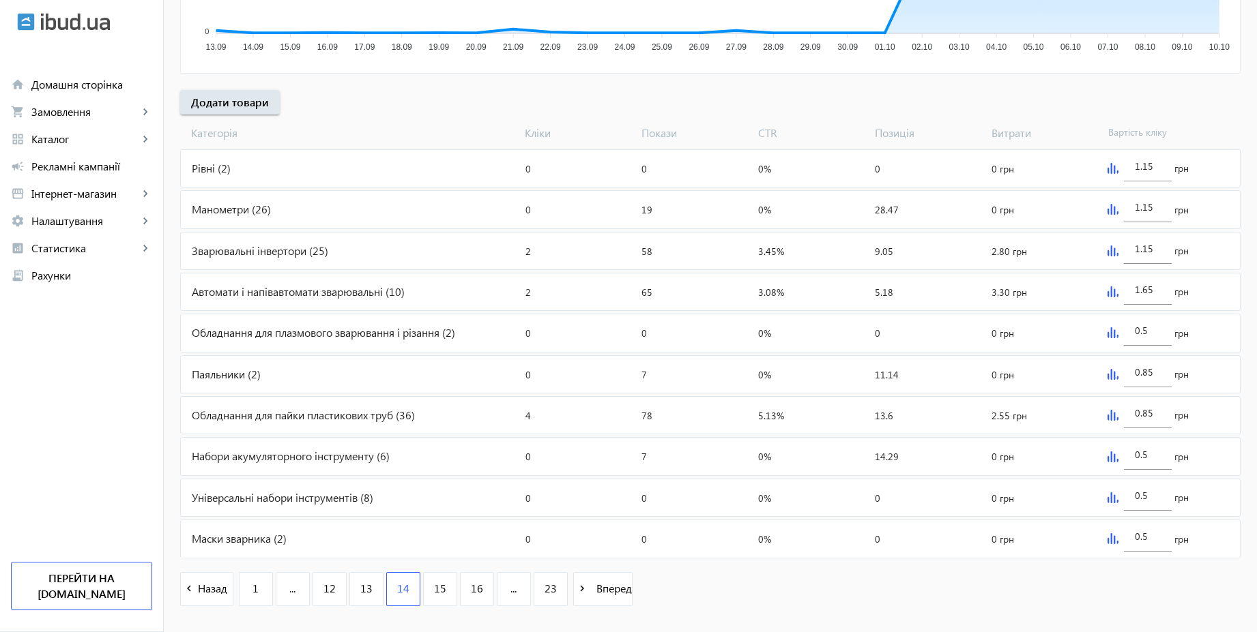
scroll to position [458, 0]
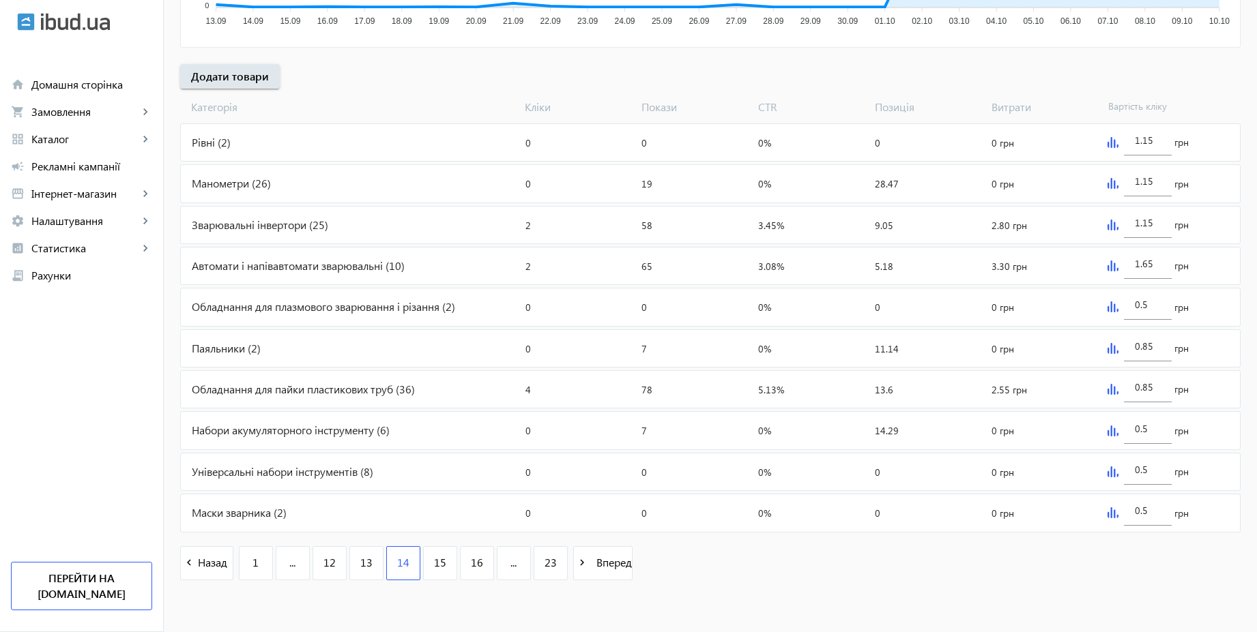
click at [1112, 474] on img at bounding box center [1112, 472] width 11 height 11
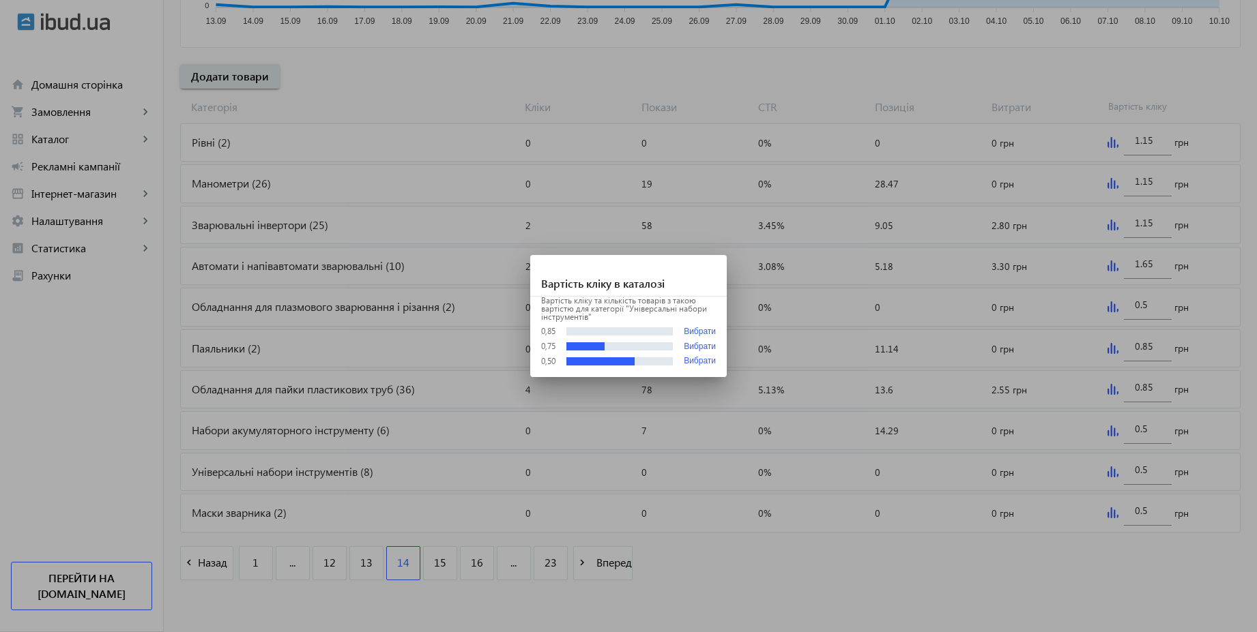
scroll to position [0, 0]
click at [1035, 581] on div at bounding box center [628, 316] width 1257 height 632
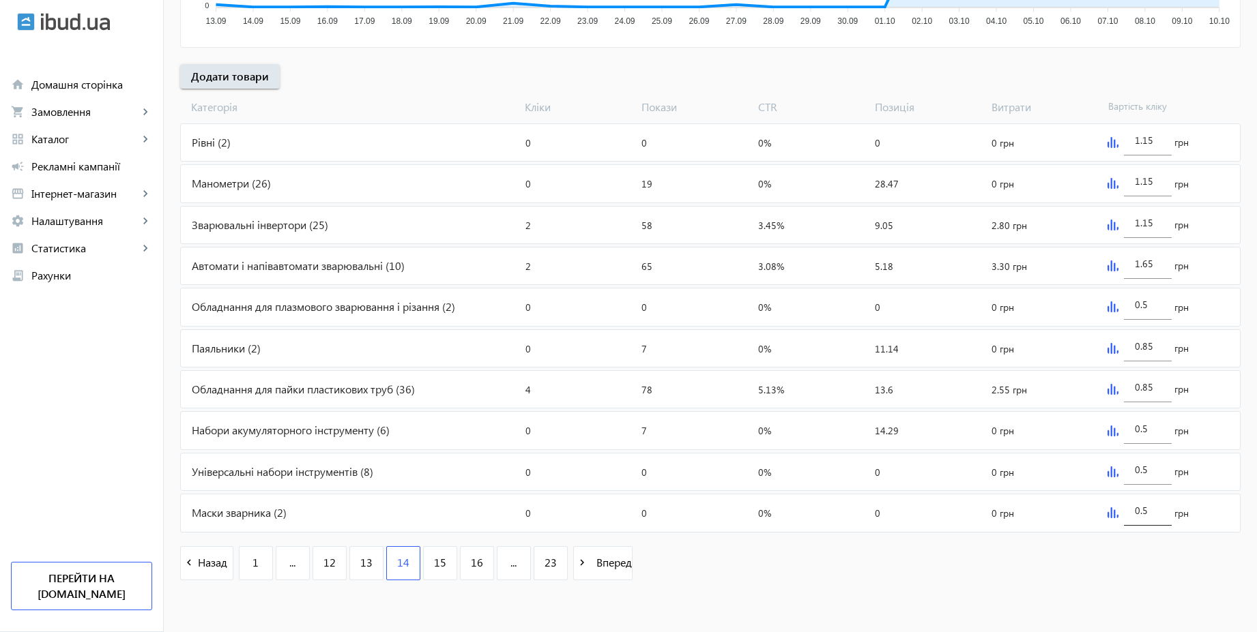
scroll to position [458, 0]
click at [1149, 471] on input "0.5" at bounding box center [1148, 469] width 26 height 13
paste input "1.5"
type input "1.55"
click at [1153, 429] on input "0.5" at bounding box center [1148, 428] width 26 height 13
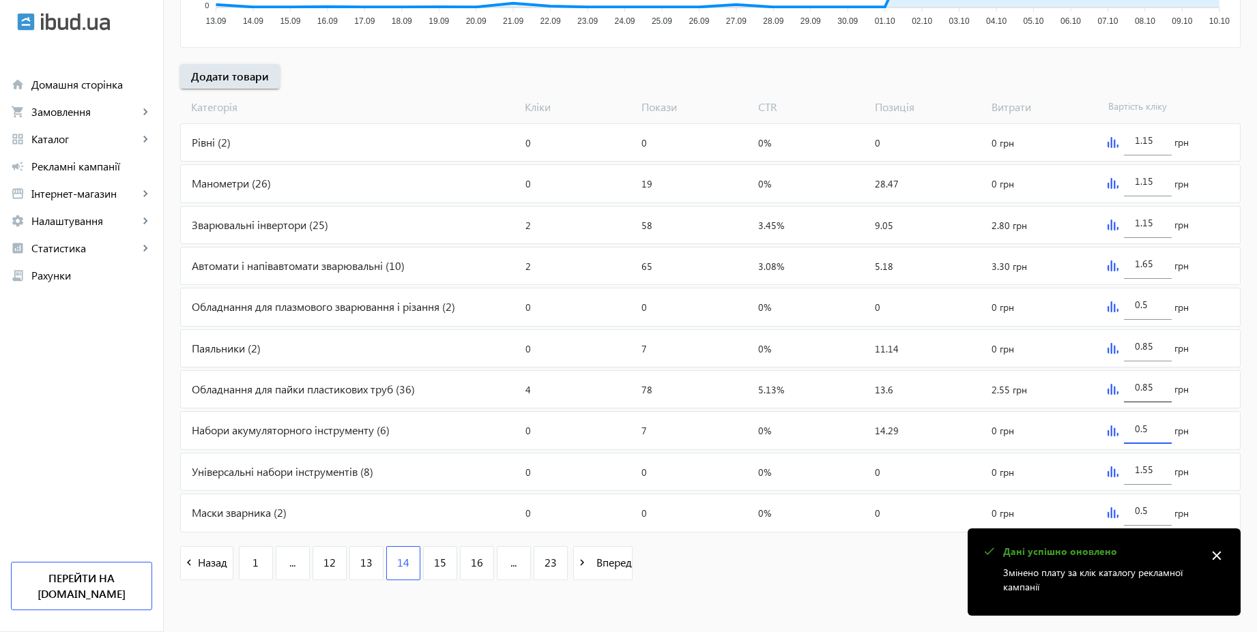
paste input "1.5"
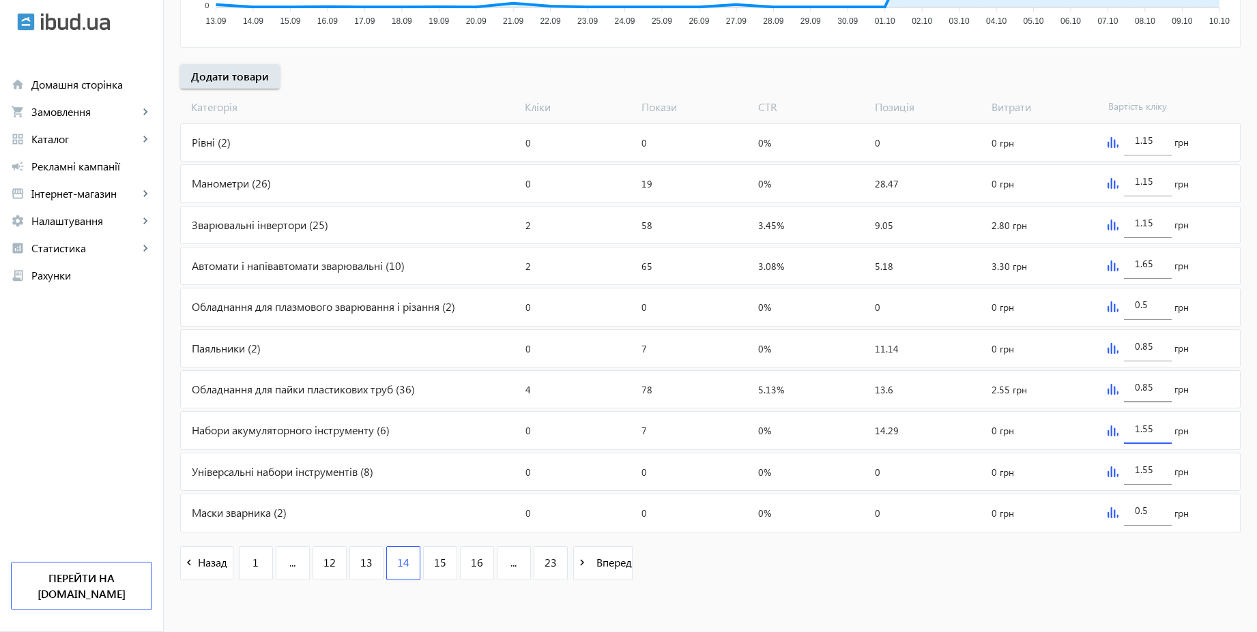
type input "1.55"
click at [1154, 391] on input "0.85" at bounding box center [1148, 387] width 26 height 13
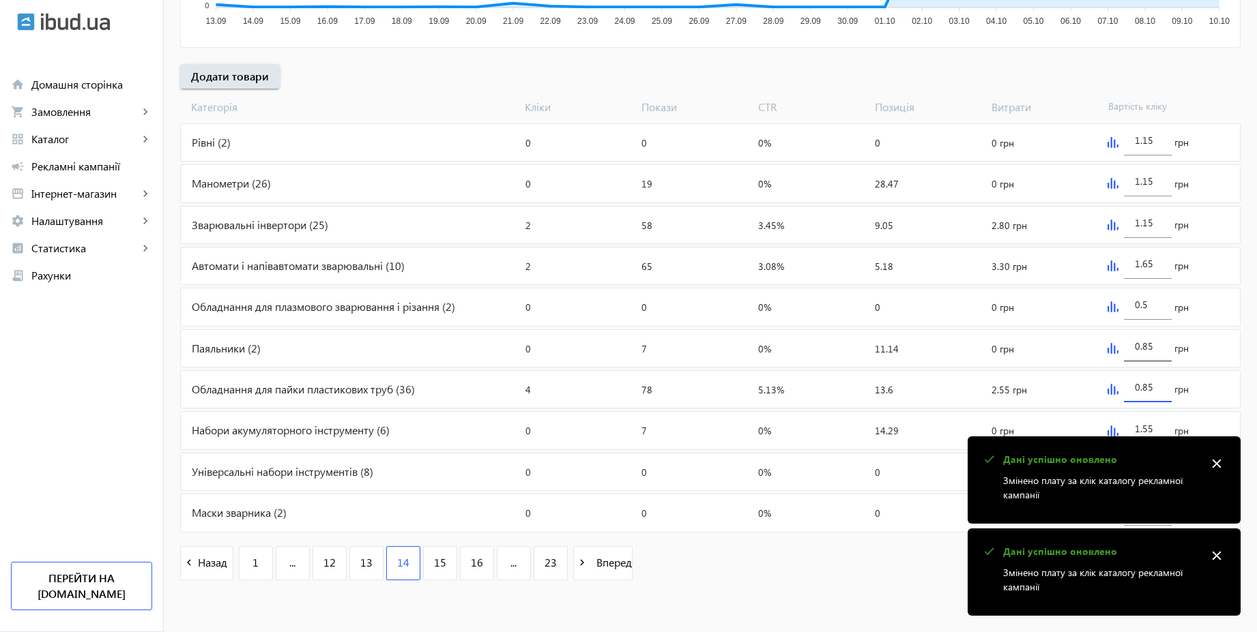
paste input "1.5"
type input "1.55"
click at [1156, 345] on input "0.85" at bounding box center [1148, 346] width 26 height 13
paste input "1.5"
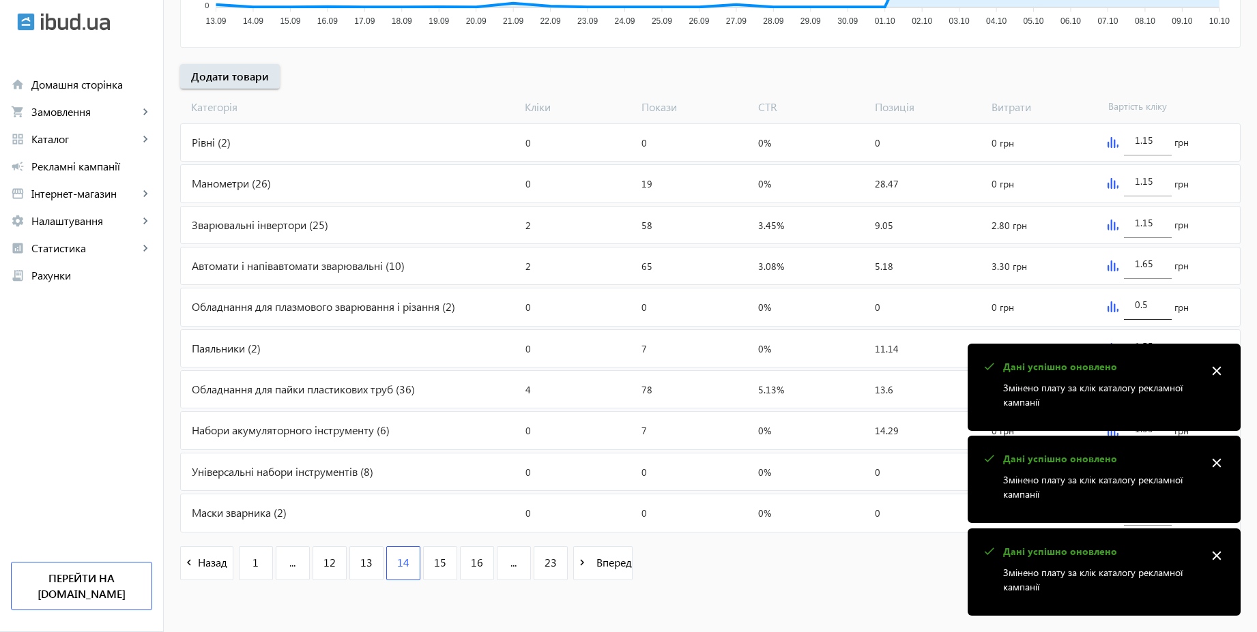
type input "1.55"
click at [1156, 304] on input "0.5" at bounding box center [1148, 304] width 26 height 13
paste input "1.5"
type input "1.55"
click at [1158, 268] on input "1.65" at bounding box center [1148, 263] width 26 height 13
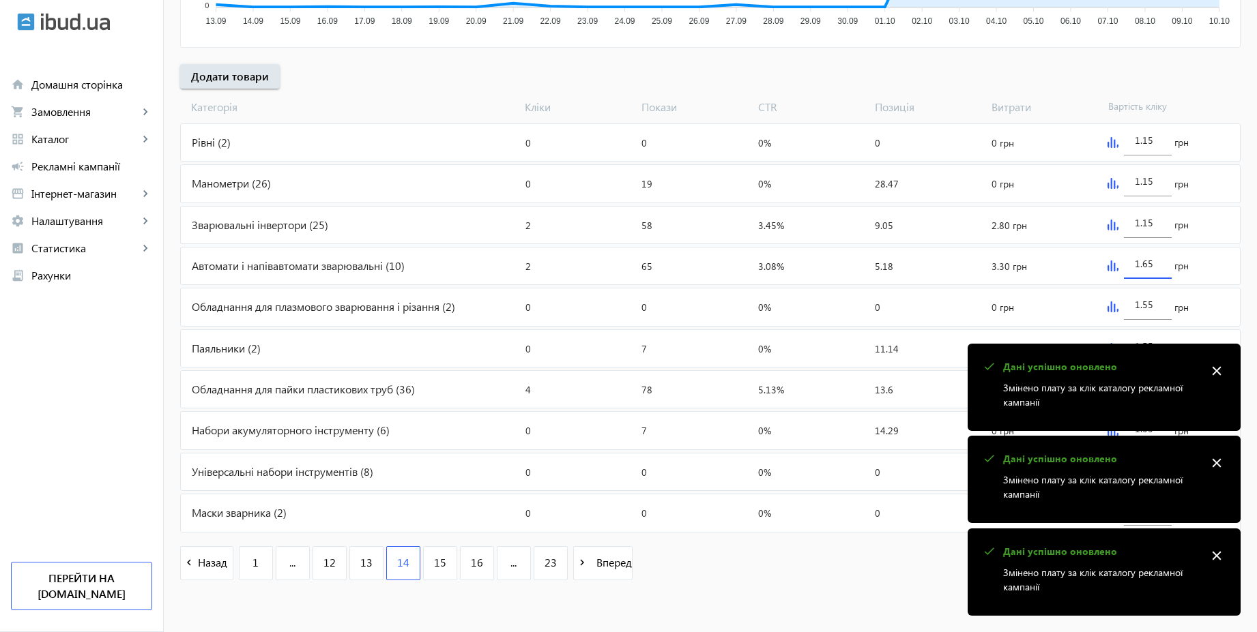
paste input "5"
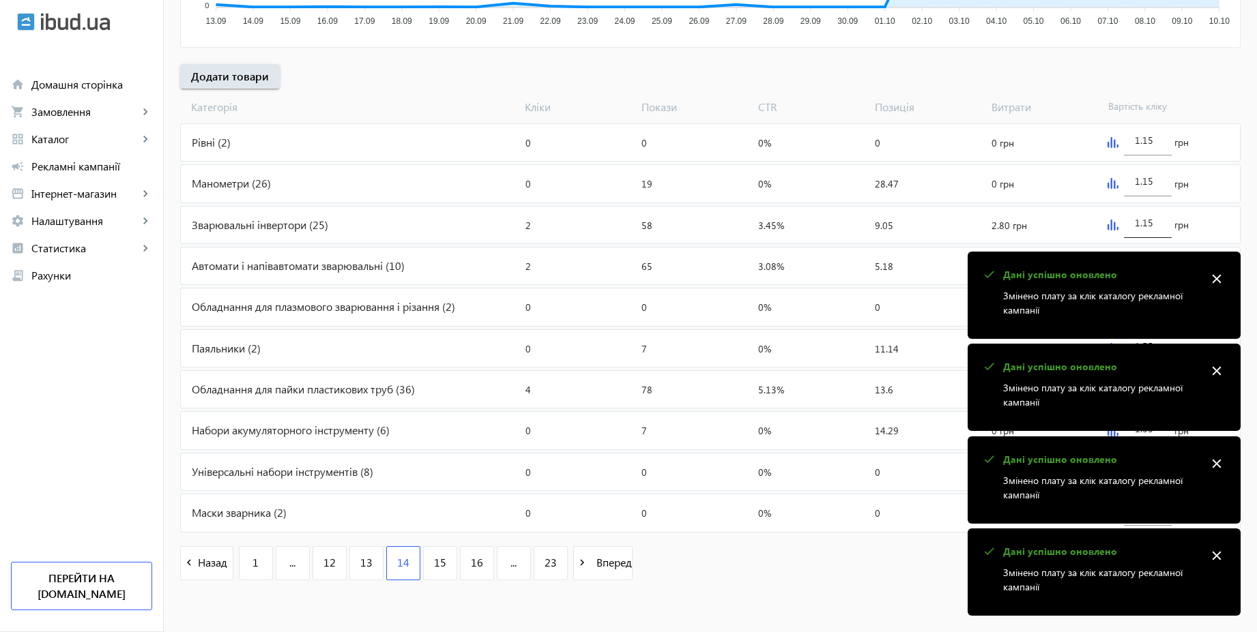
type input "1.55"
click at [1158, 223] on input "1.15" at bounding box center [1148, 222] width 26 height 13
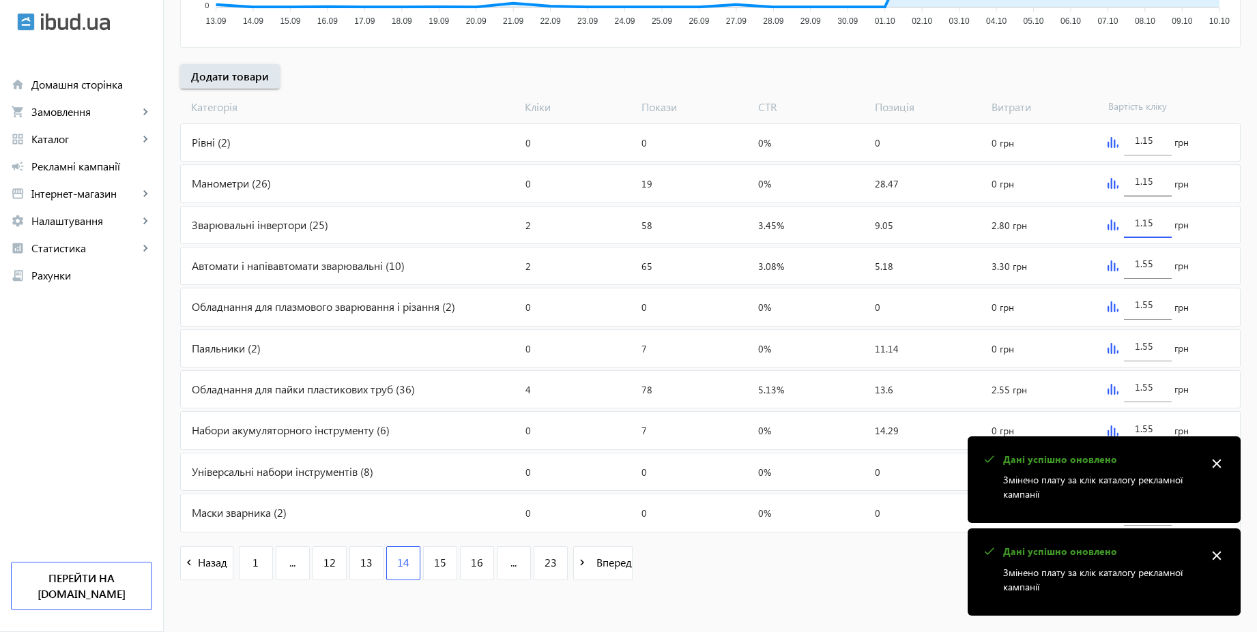
paste input "5"
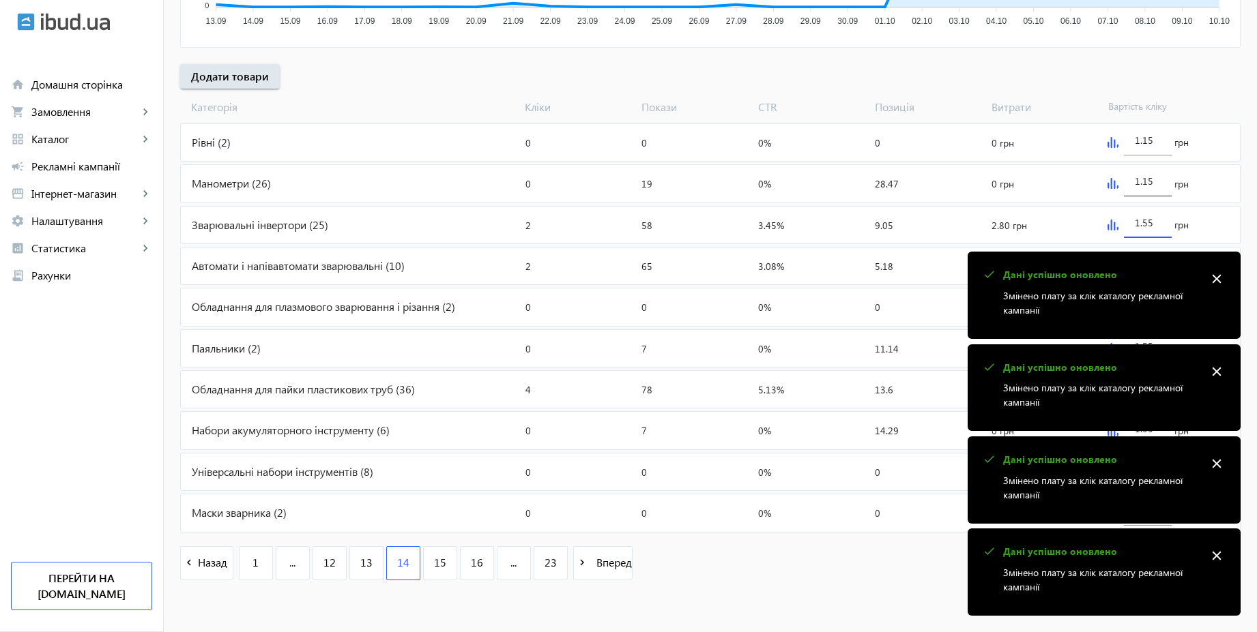
type input "1.55"
click at [1153, 184] on input "1.15" at bounding box center [1148, 181] width 26 height 13
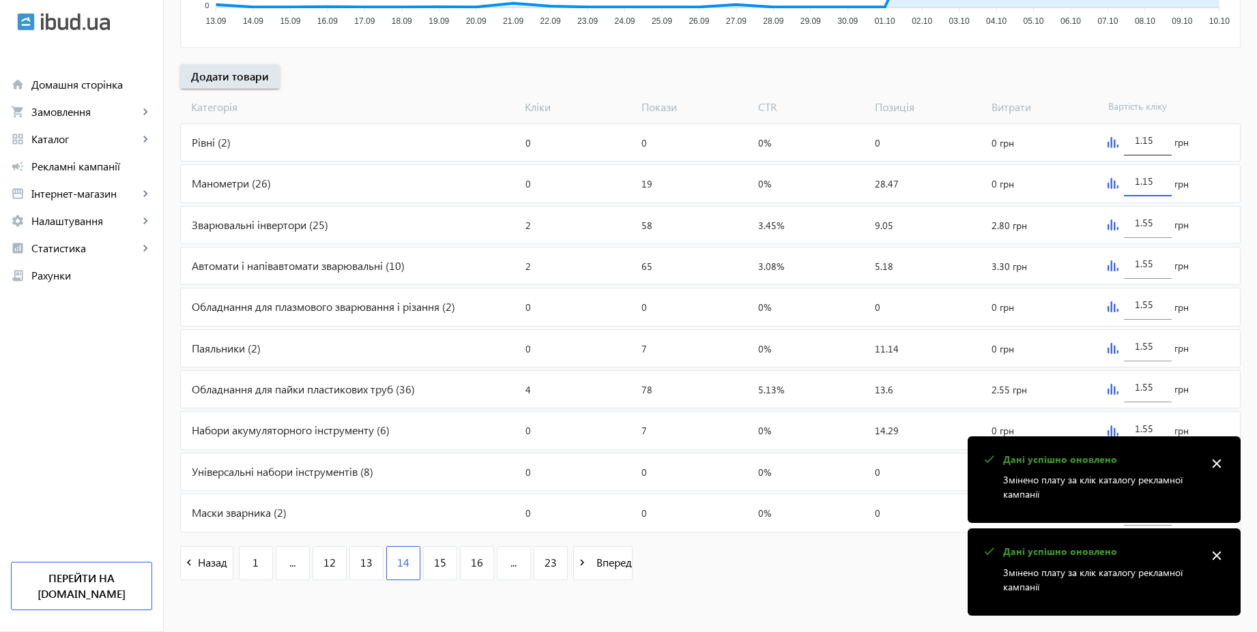
paste input "5"
type input "1.55"
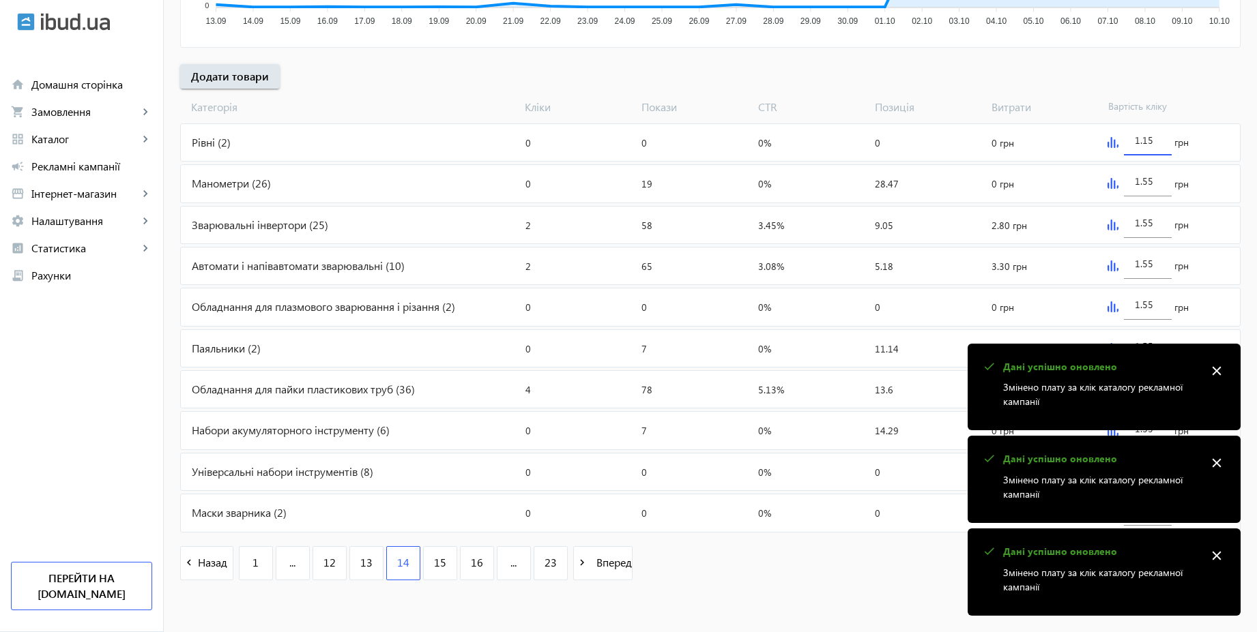
click at [1156, 139] on input "1.15" at bounding box center [1148, 140] width 26 height 13
paste input "5"
type input "1.55"
click at [1227, 81] on div "arrow_back Рекламні кампанії CPC 2025 | Базовий вивід Зупинити Період: з [DATE]…" at bounding box center [710, 98] width 1093 height 992
click at [1218, 559] on mat-icon "close" at bounding box center [1216, 556] width 20 height 20
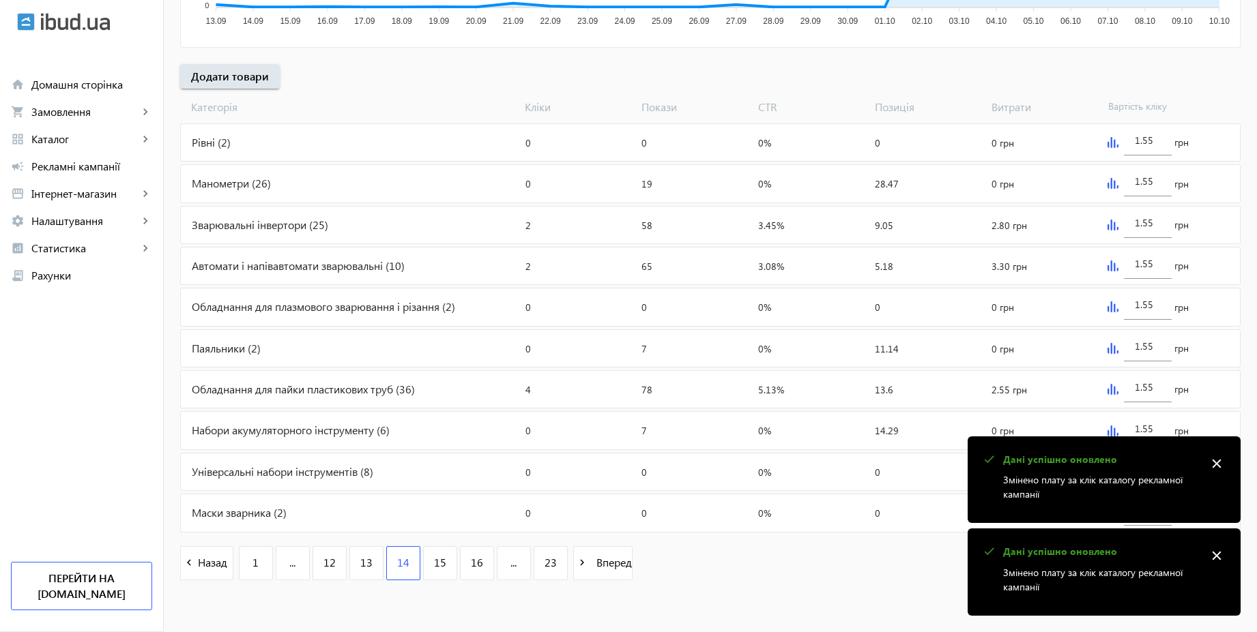
click at [1218, 559] on mat-icon "close" at bounding box center [1216, 556] width 20 height 20
click at [0, 0] on mat-icon "close" at bounding box center [0, 0] width 0 height 0
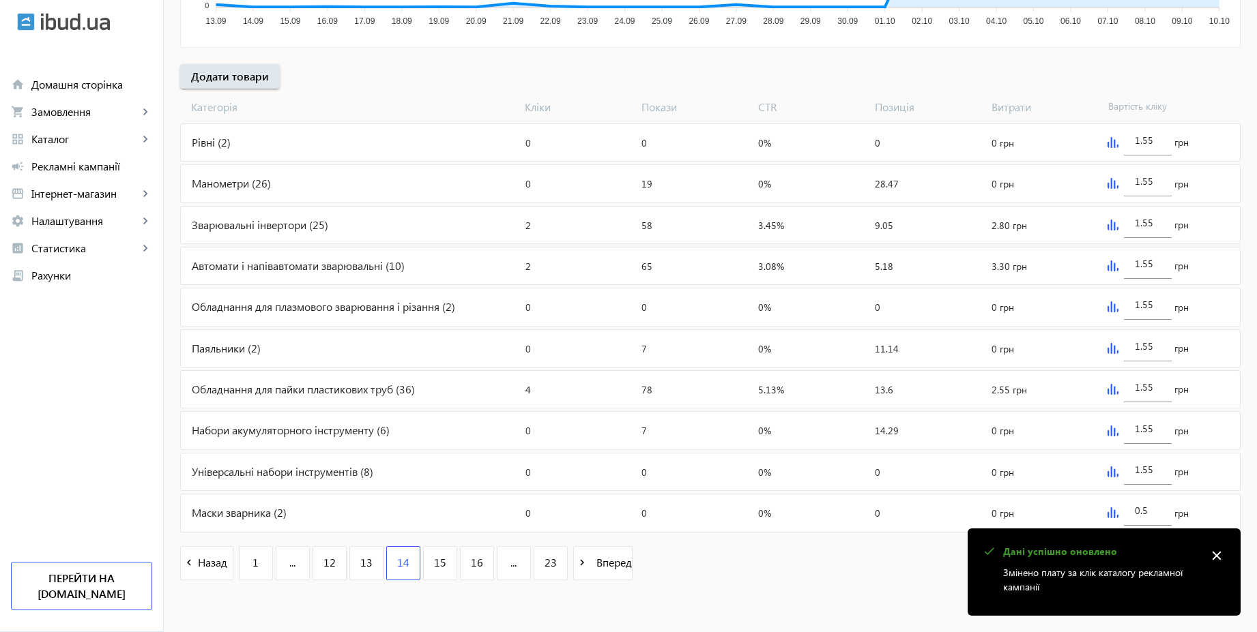
click at [1218, 559] on mat-icon "close" at bounding box center [1216, 556] width 20 height 20
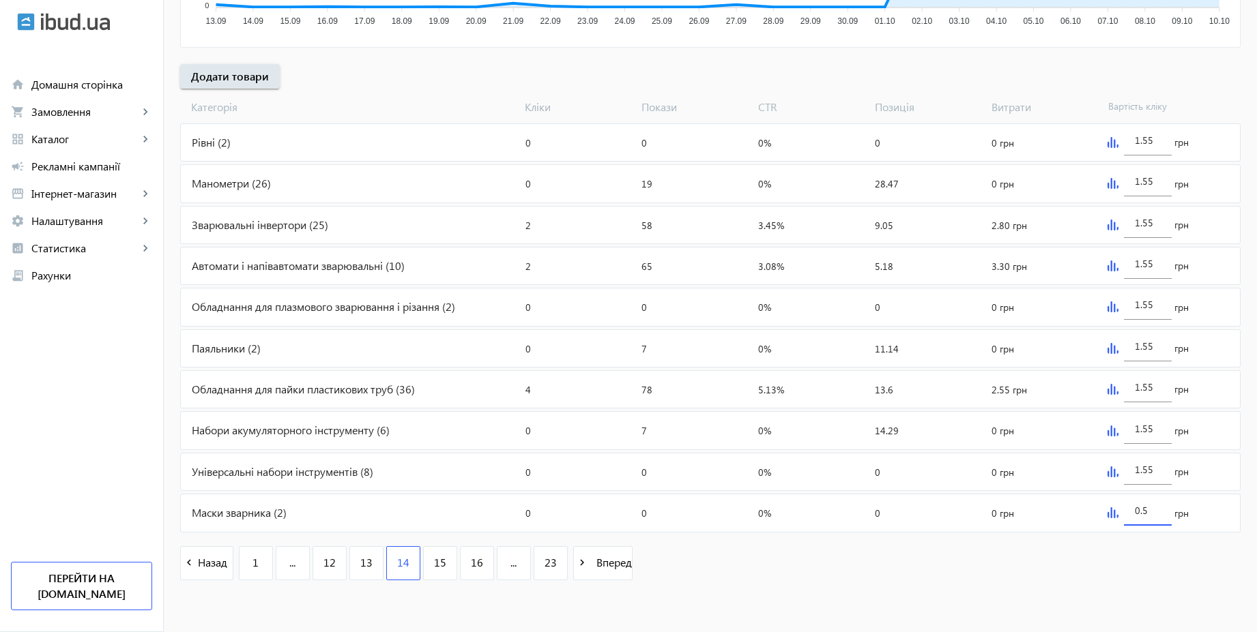
click at [1147, 512] on input "0.5" at bounding box center [1148, 510] width 26 height 13
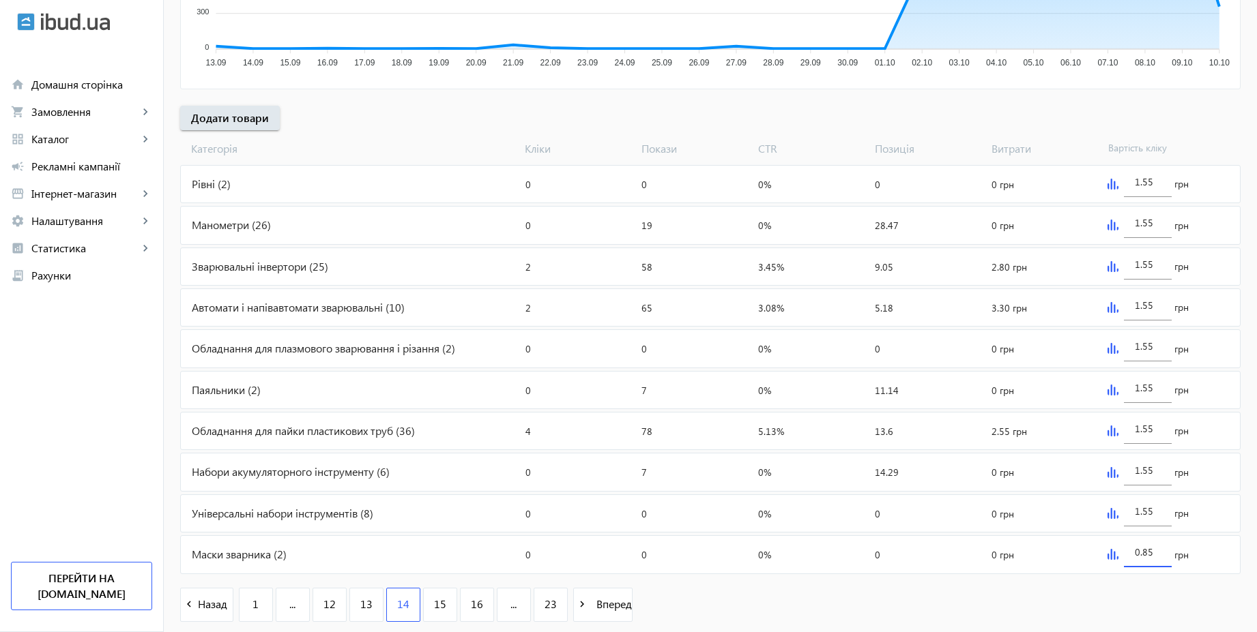
scroll to position [376, 0]
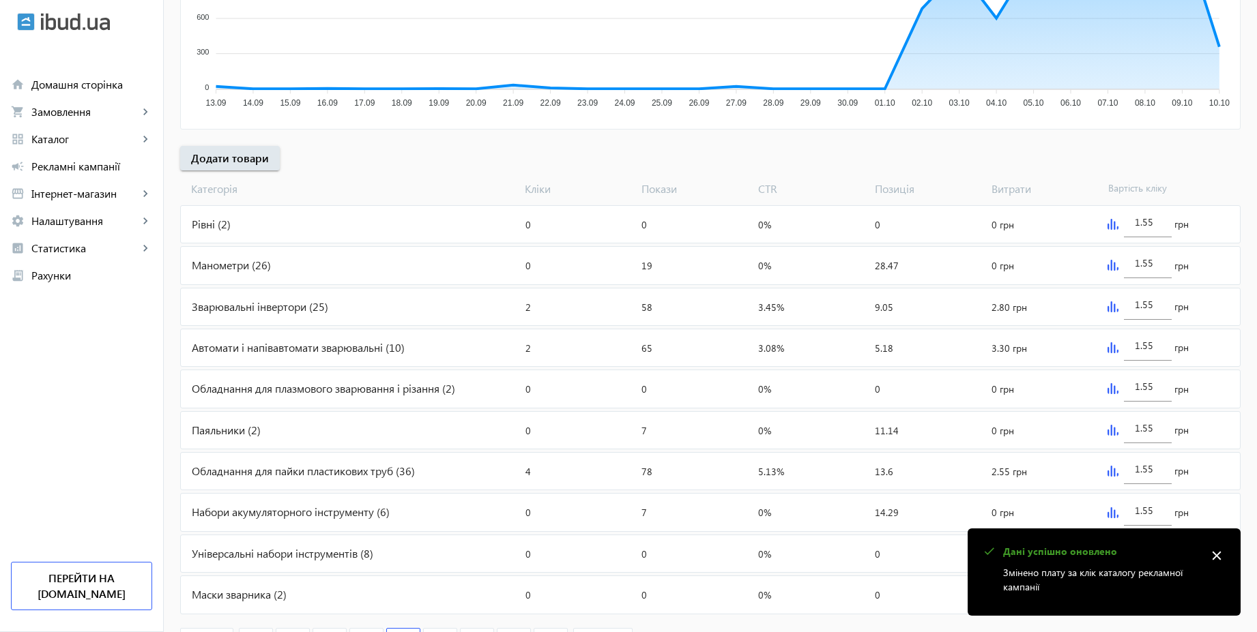
click at [1225, 557] on mat-icon "close" at bounding box center [1216, 556] width 20 height 20
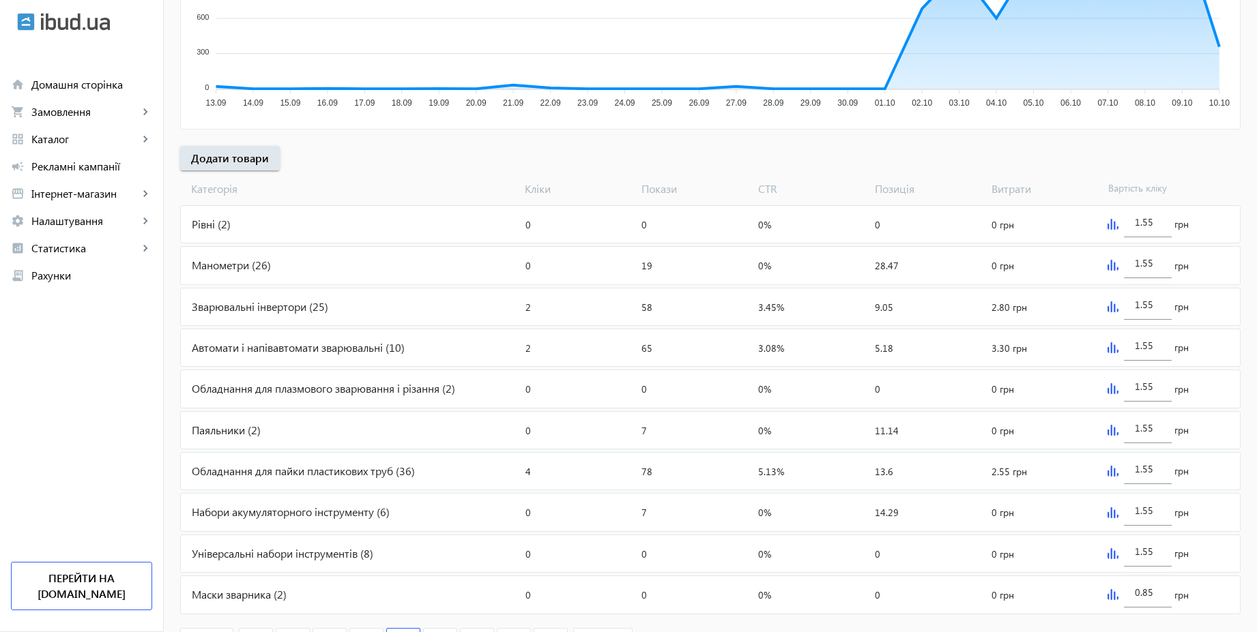
scroll to position [458, 0]
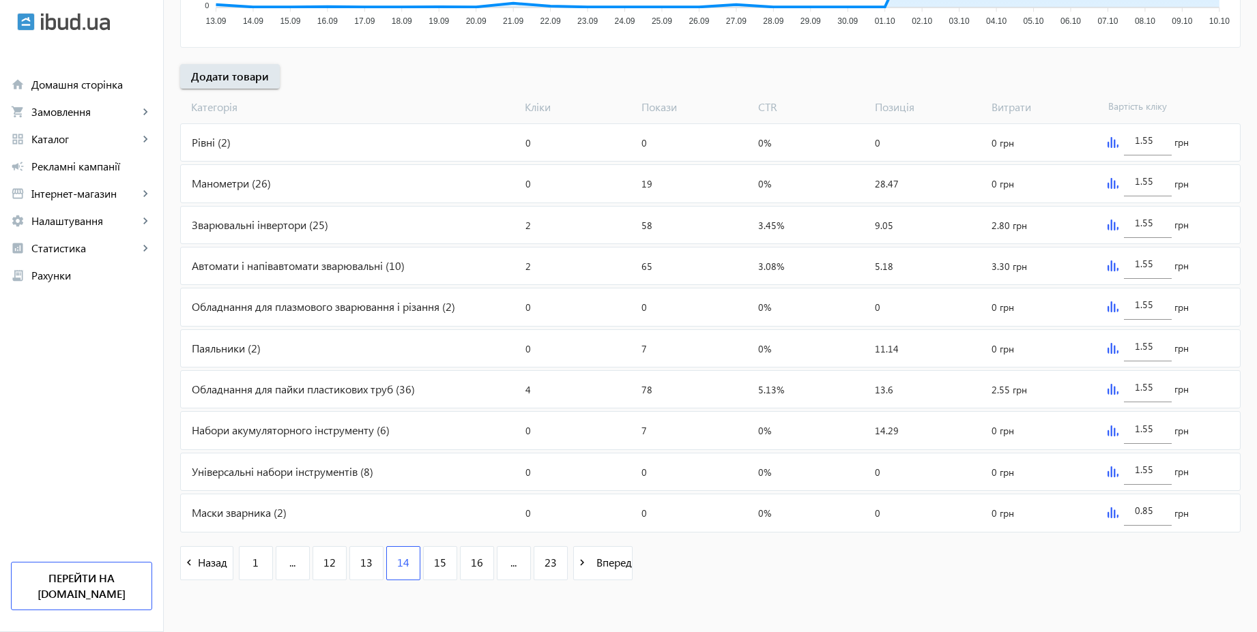
click at [1109, 512] on img at bounding box center [1112, 513] width 11 height 11
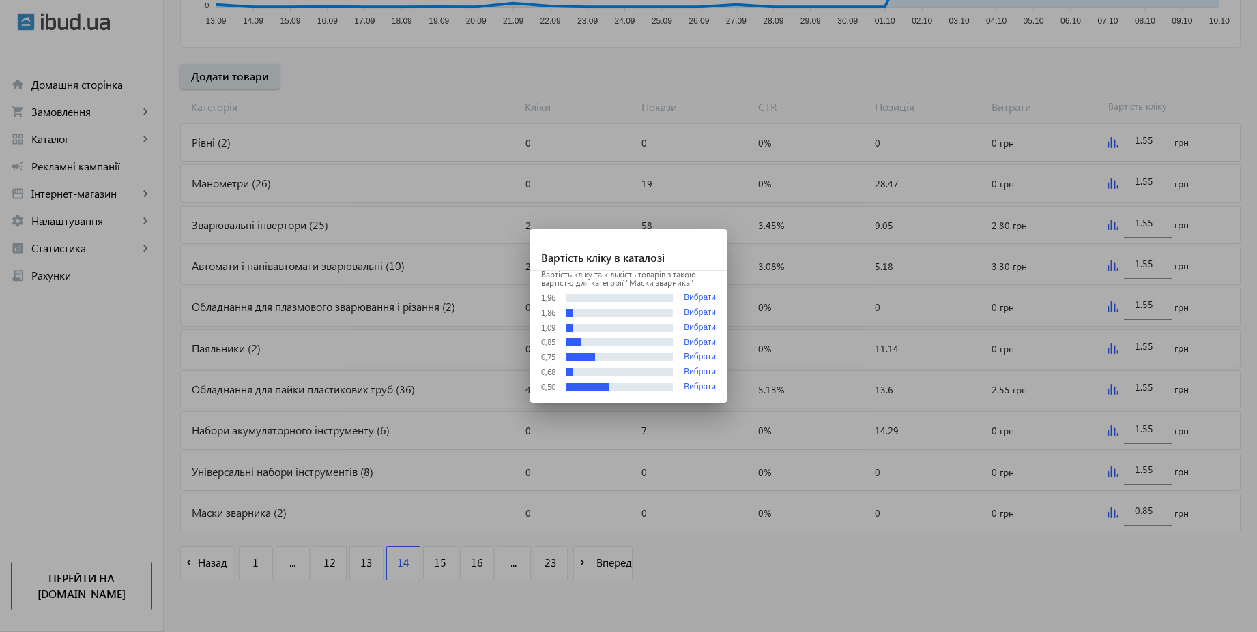
scroll to position [0, 0]
click at [1044, 569] on div at bounding box center [628, 316] width 1257 height 632
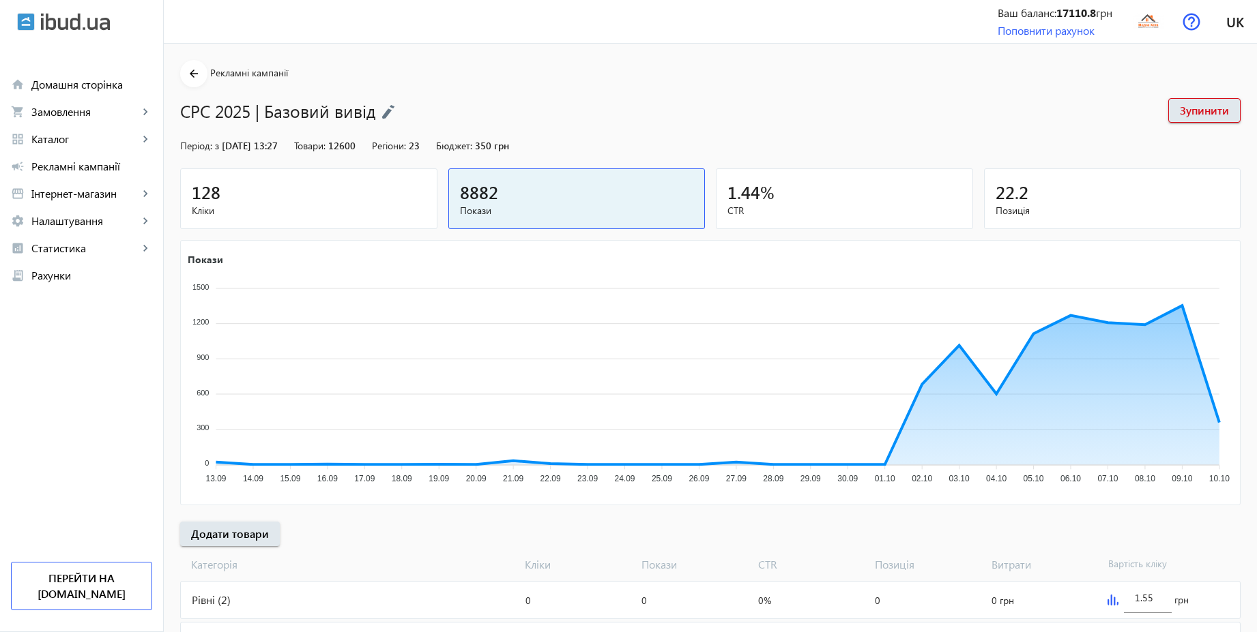
scroll to position [458, 0]
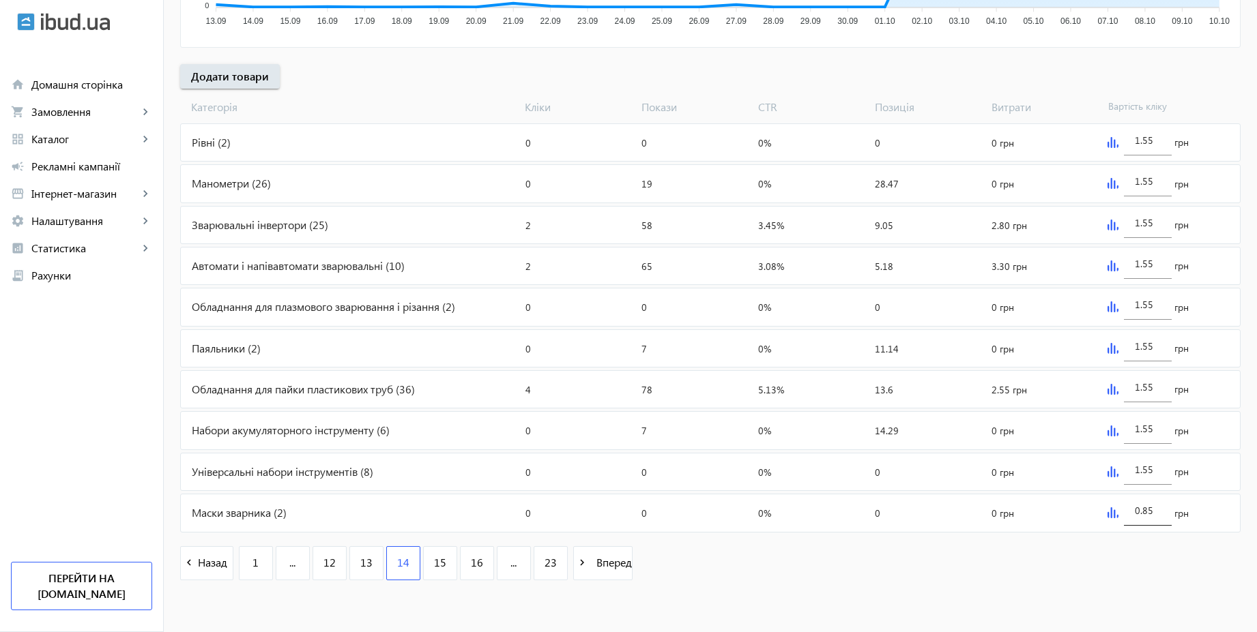
click at [1153, 516] on input "0.85" at bounding box center [1148, 510] width 26 height 13
paste input "1.5"
type input "1.55"
click at [1109, 573] on div "navigate_before Назад 1 ... 12 13 14 15 16 ... 23 navigate_next Вперед" at bounding box center [710, 565] width 1060 height 59
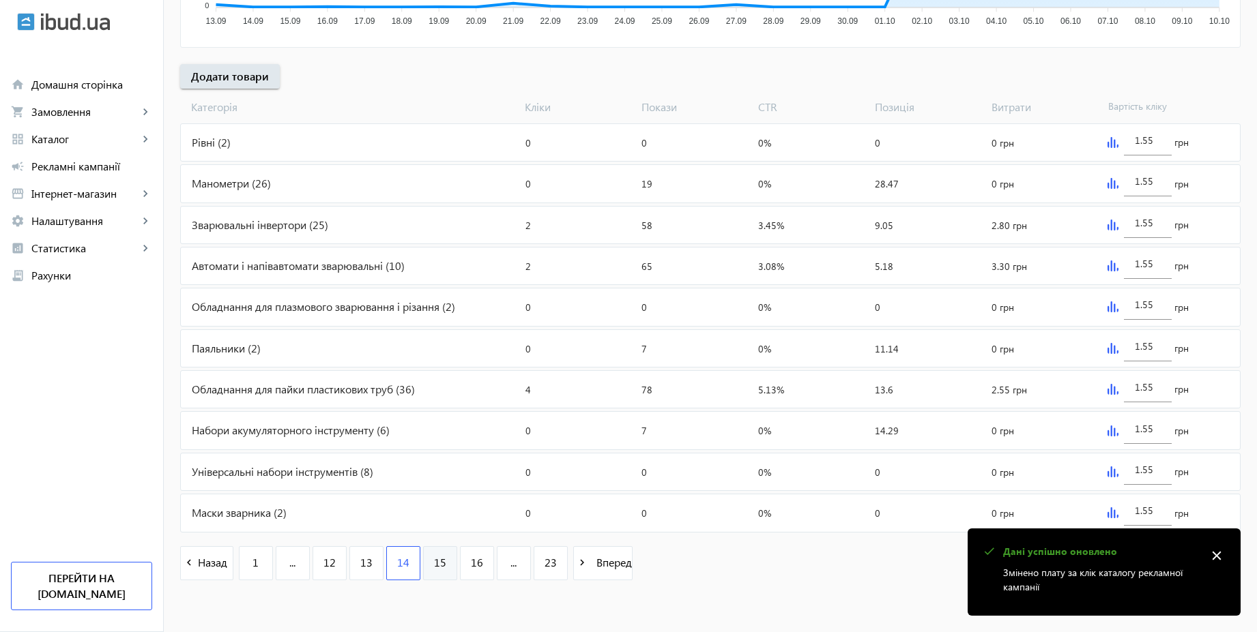
click at [434, 560] on span "15" at bounding box center [440, 562] width 12 height 15
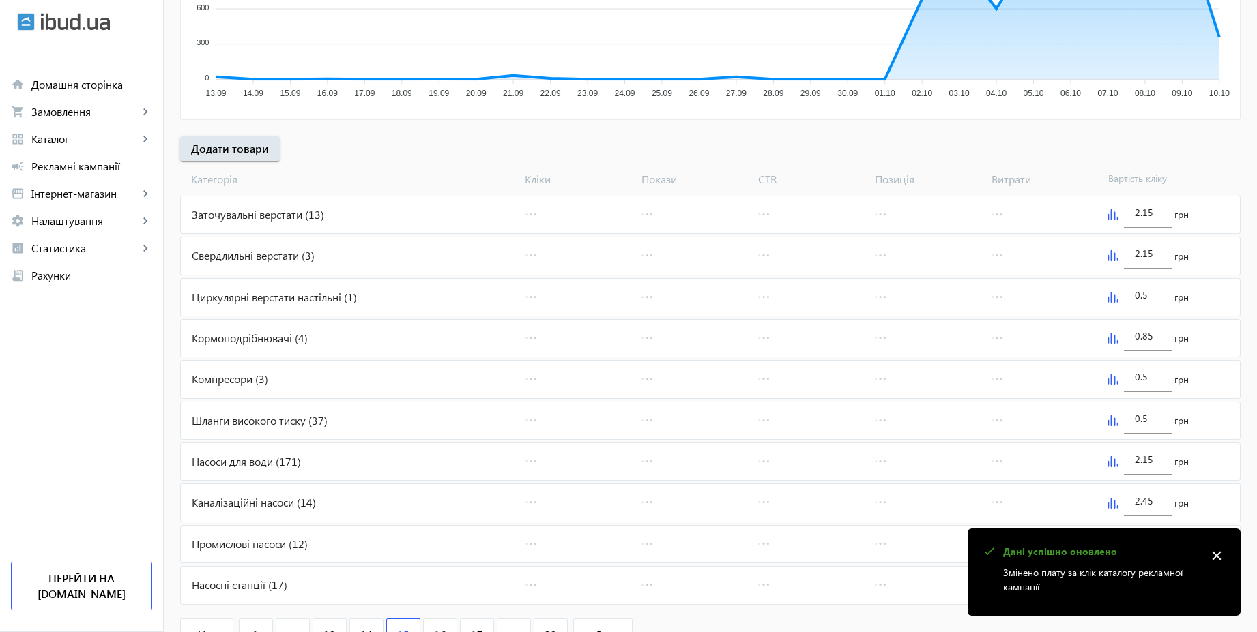
scroll to position [409, 0]
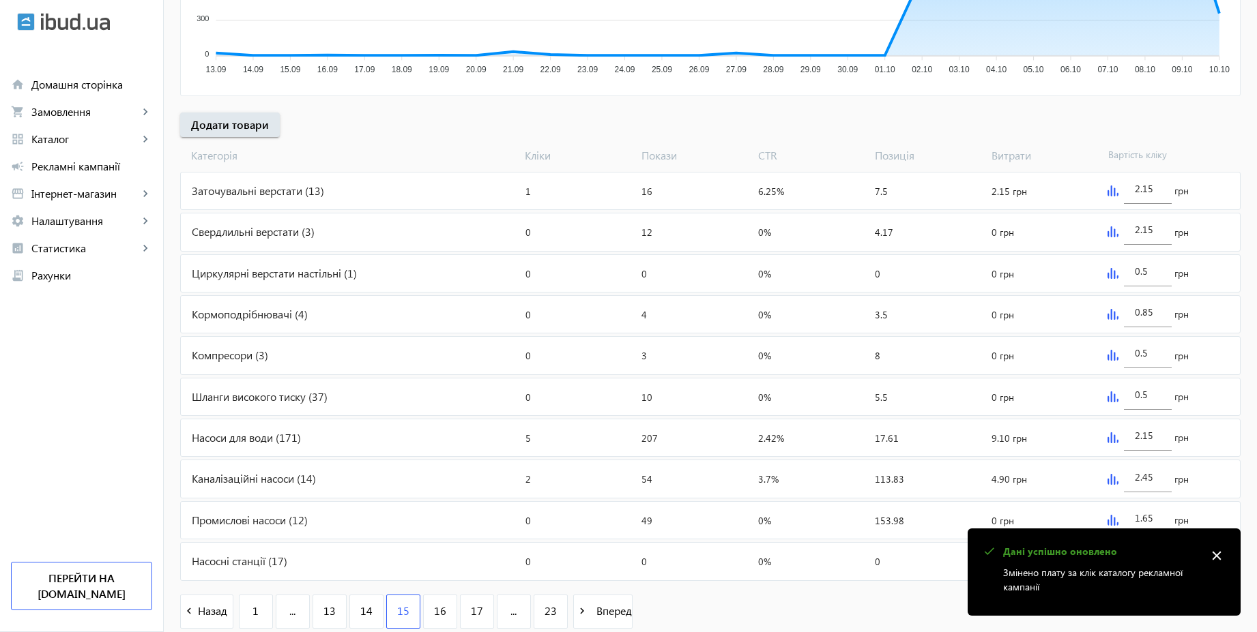
click at [1217, 555] on mat-icon "close" at bounding box center [1216, 556] width 20 height 20
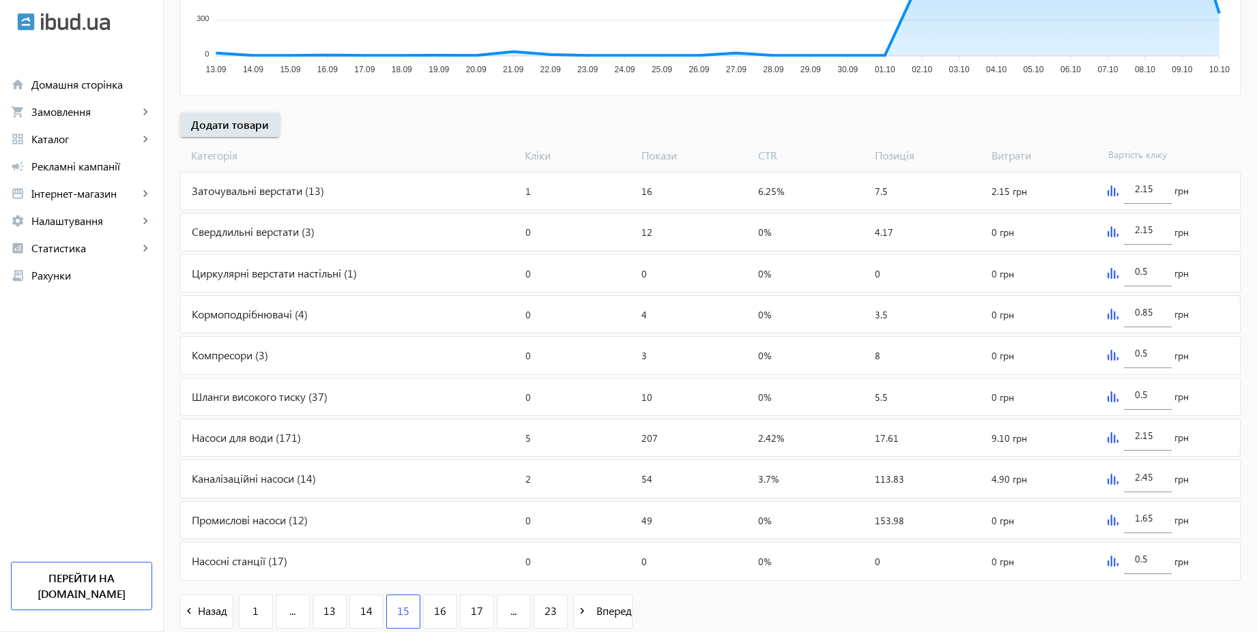
click at [1109, 189] on img at bounding box center [1112, 191] width 11 height 11
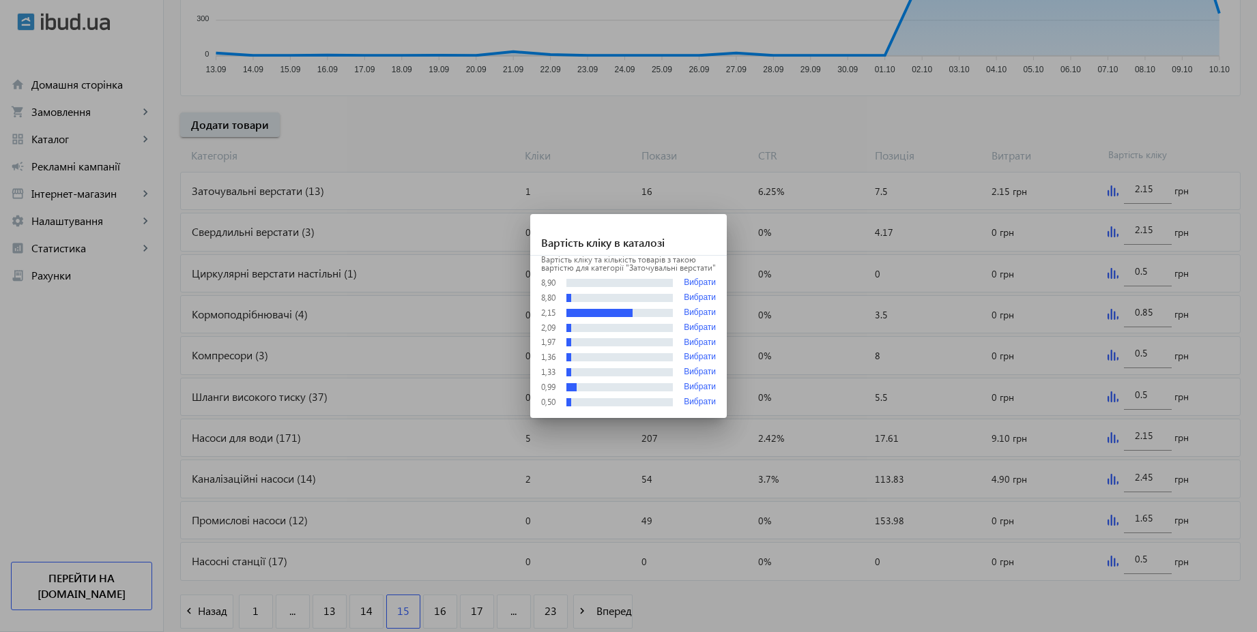
click at [1156, 191] on div at bounding box center [628, 316] width 1257 height 632
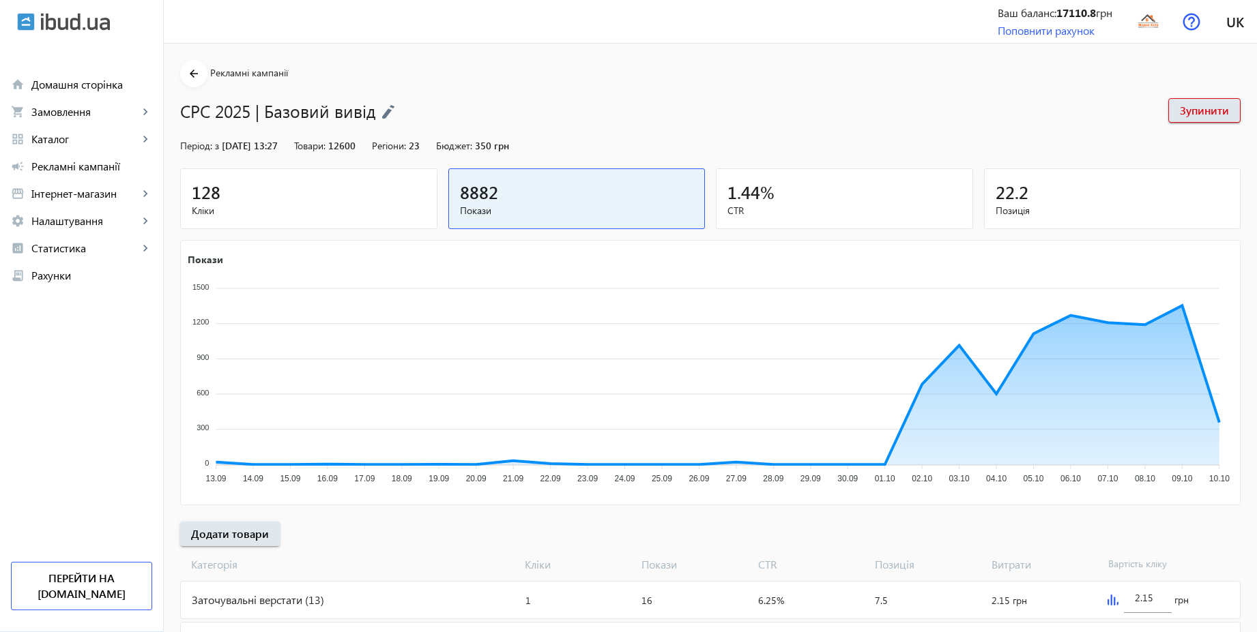
scroll to position [409, 0]
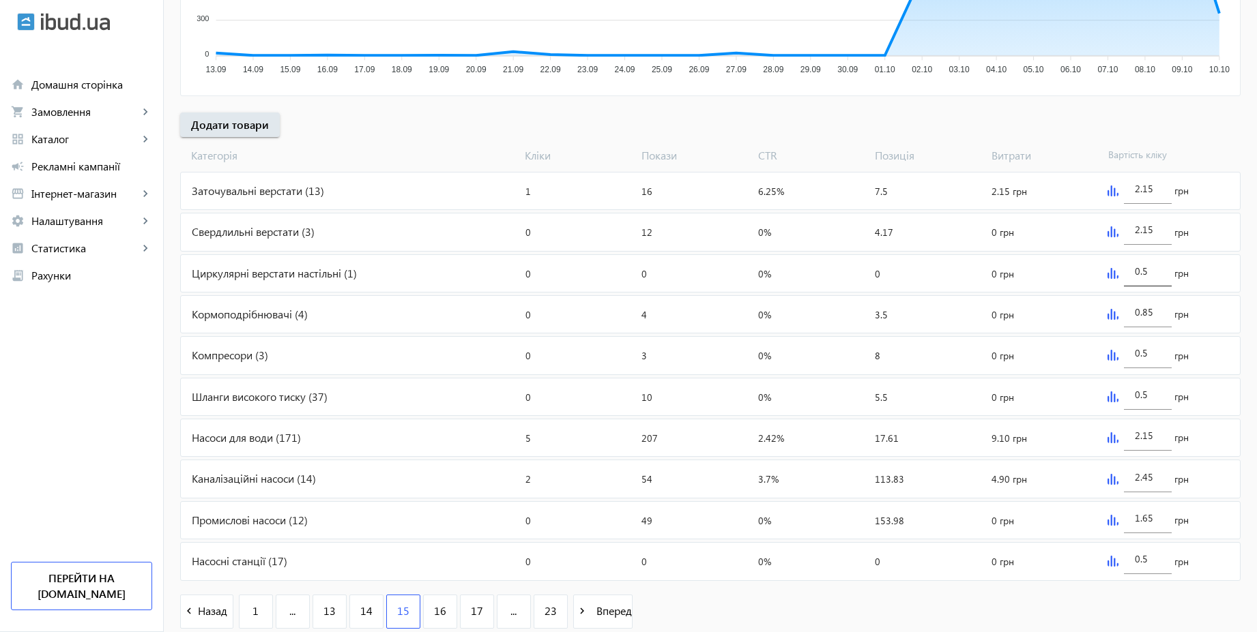
click at [1165, 272] on div "0.5" at bounding box center [1148, 267] width 48 height 38
type input "2.15"
click at [1194, 111] on div "arrow_back Рекламні кампанії CPC 2025 | Базовий вивід Зупинити Період: з [DATE]…" at bounding box center [710, 147] width 1093 height 992
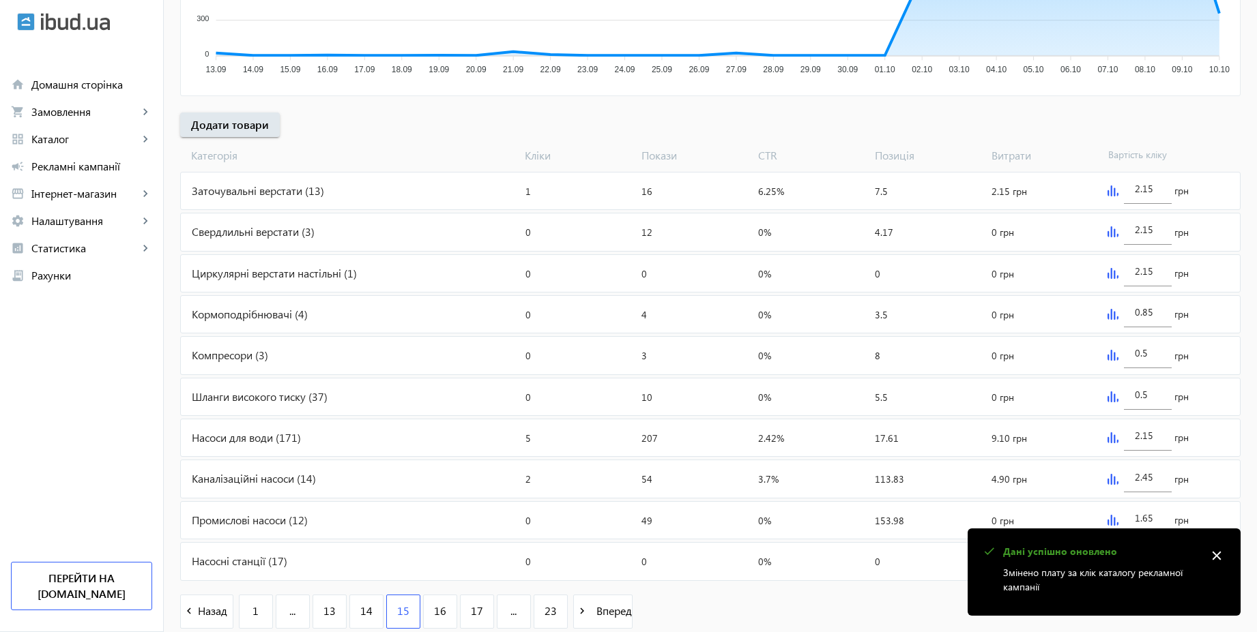
click at [1113, 310] on img at bounding box center [1112, 314] width 11 height 11
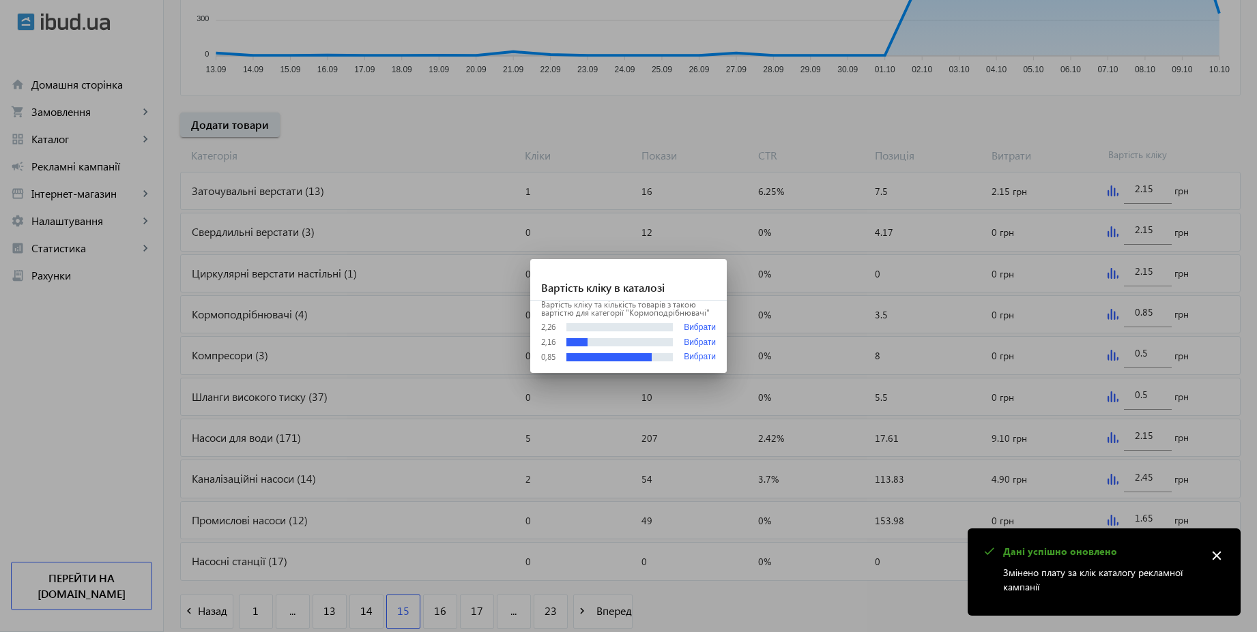
scroll to position [0, 0]
click at [1149, 310] on div at bounding box center [628, 316] width 1257 height 632
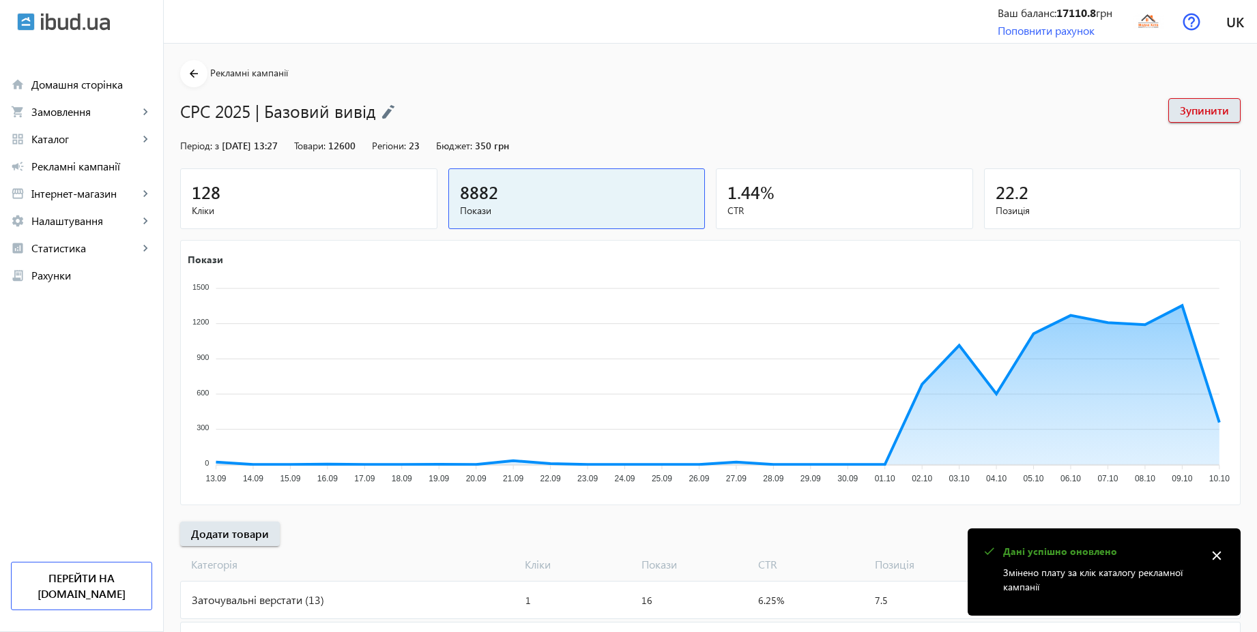
scroll to position [409, 0]
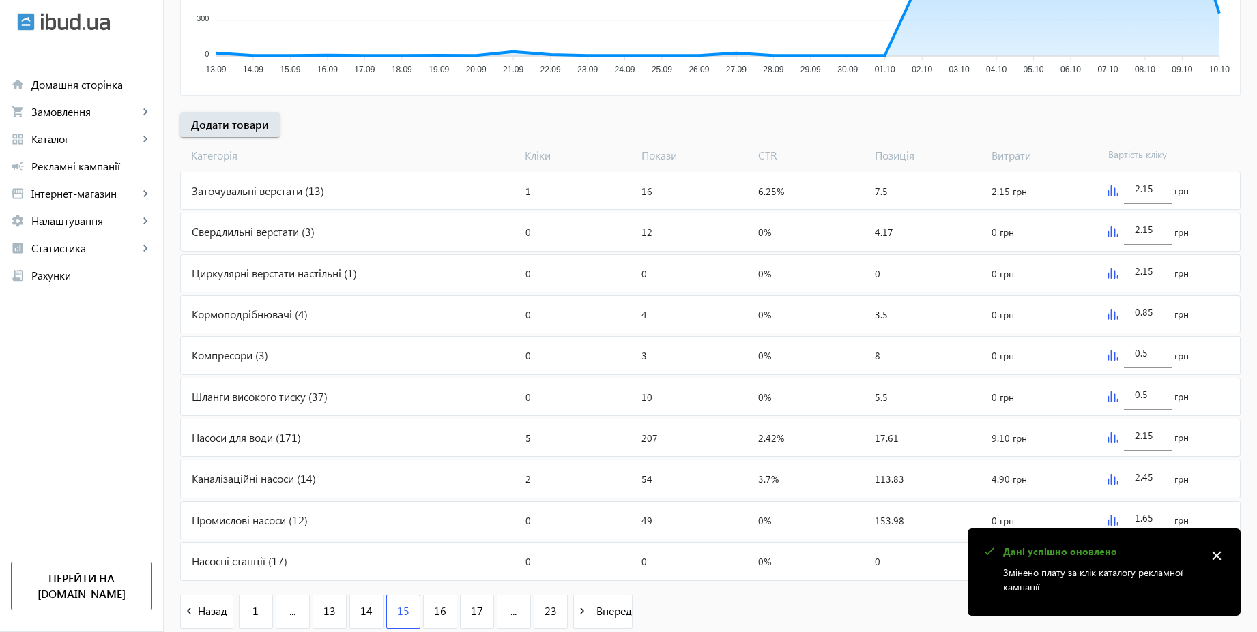
click at [1148, 312] on input "0.85" at bounding box center [1148, 312] width 26 height 13
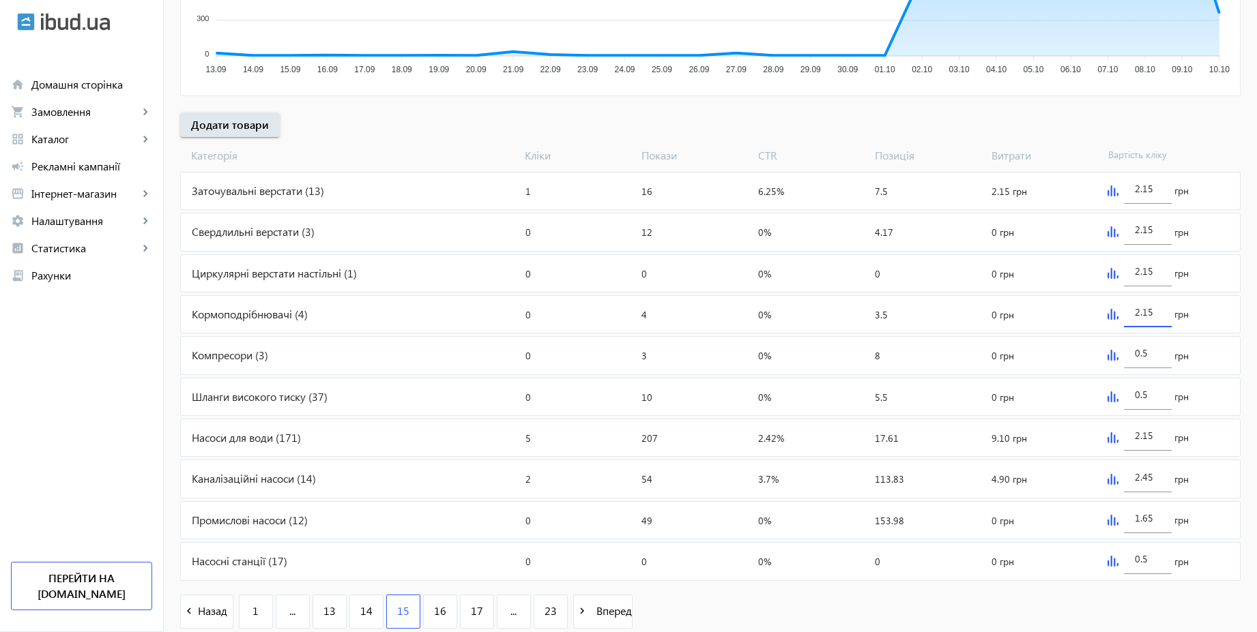
type input "2.15"
click at [1189, 154] on span "Вартість кліку" at bounding box center [1160, 155] width 117 height 15
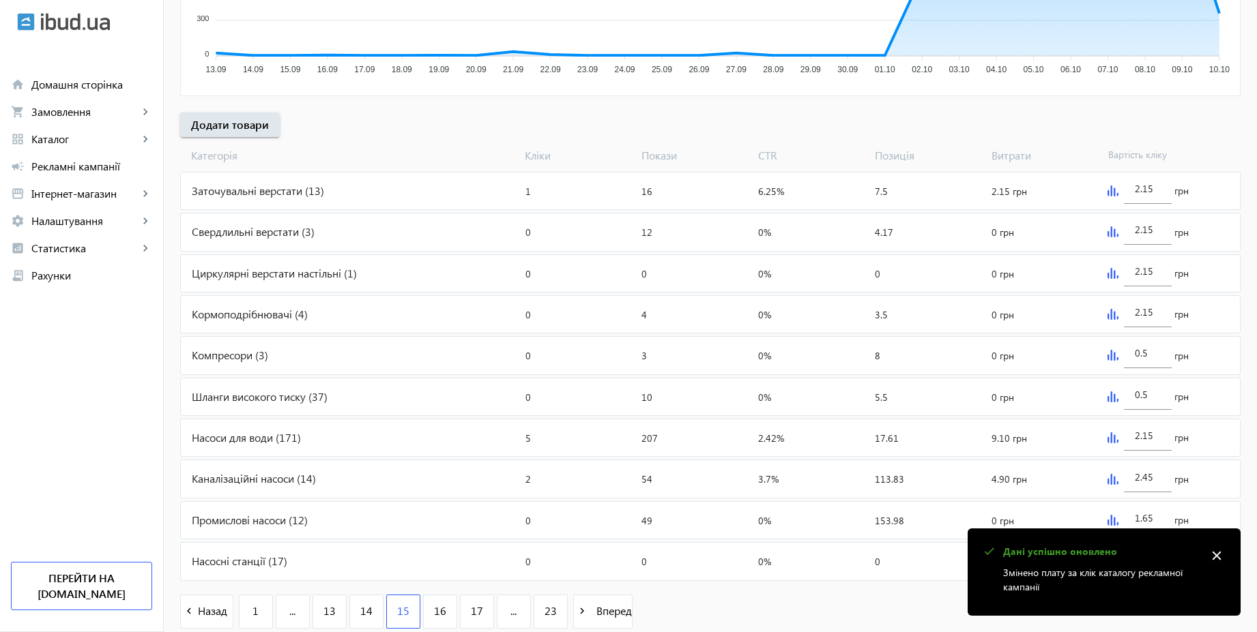
click at [1105, 358] on div "0.5 грн" at bounding box center [1171, 355] width 138 height 37
click at [1111, 355] on img at bounding box center [1112, 355] width 11 height 11
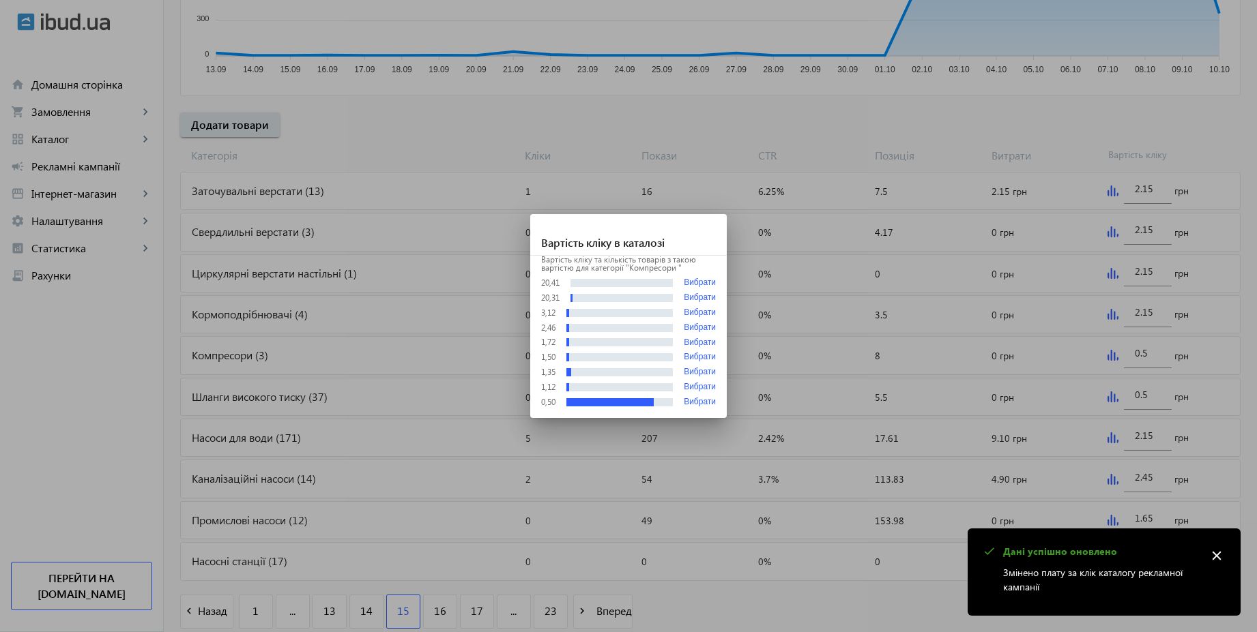
scroll to position [0, 0]
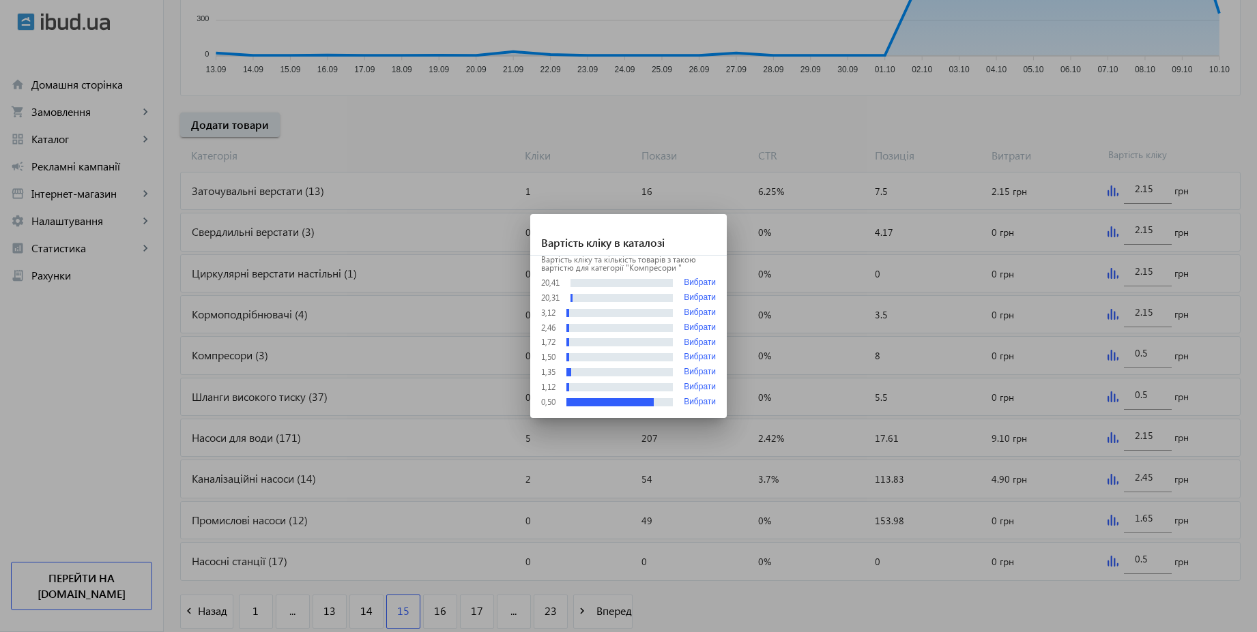
click at [1147, 353] on div at bounding box center [628, 316] width 1257 height 632
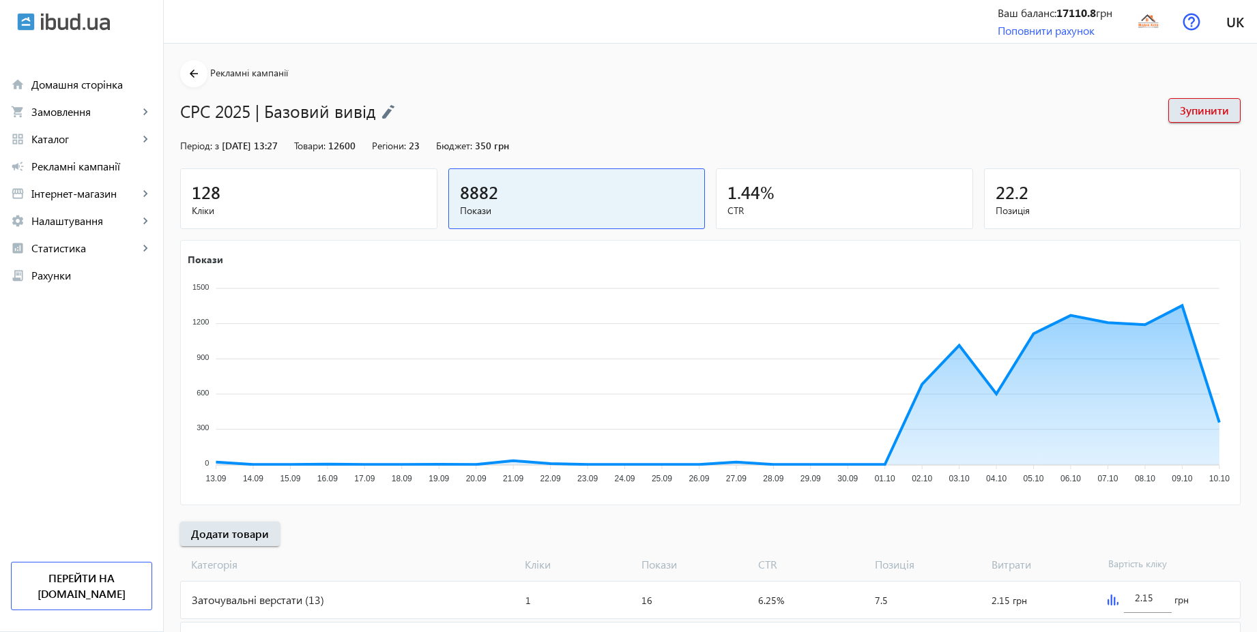
scroll to position [409, 0]
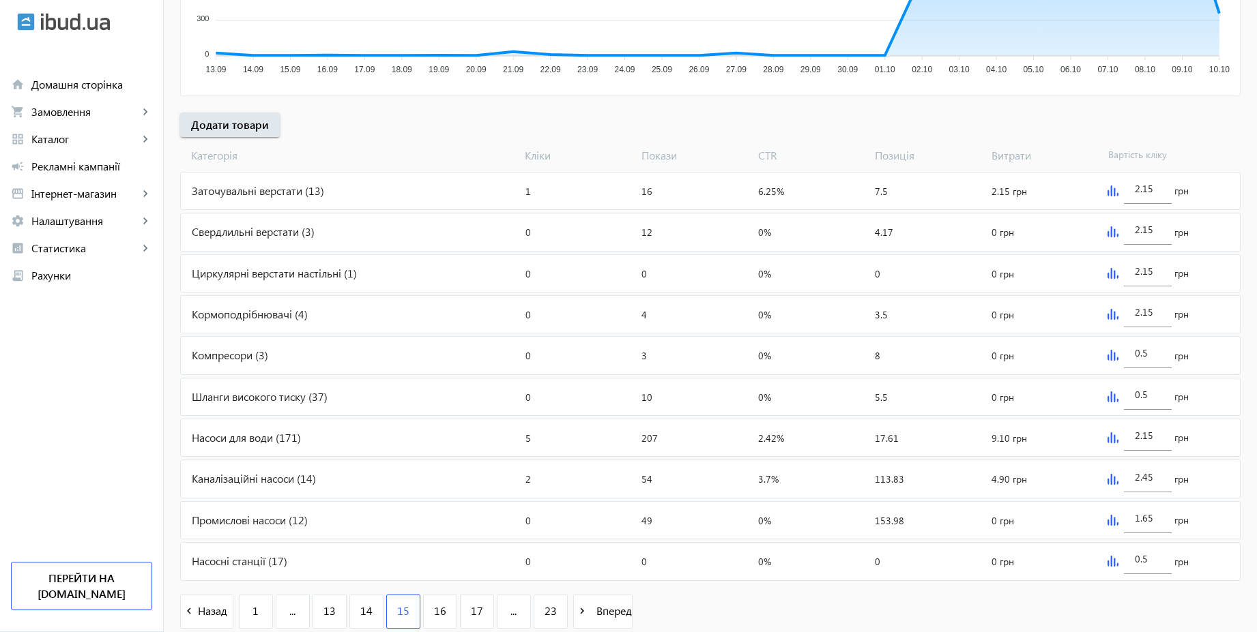
click at [1147, 353] on input "0.5" at bounding box center [1148, 353] width 26 height 13
type input "2.15"
click at [1247, 298] on div "arrow_back Рекламні кампанії CPC 2025 | Базовий вивід Зупинити Період: з [DATE]…" at bounding box center [710, 147] width 1093 height 992
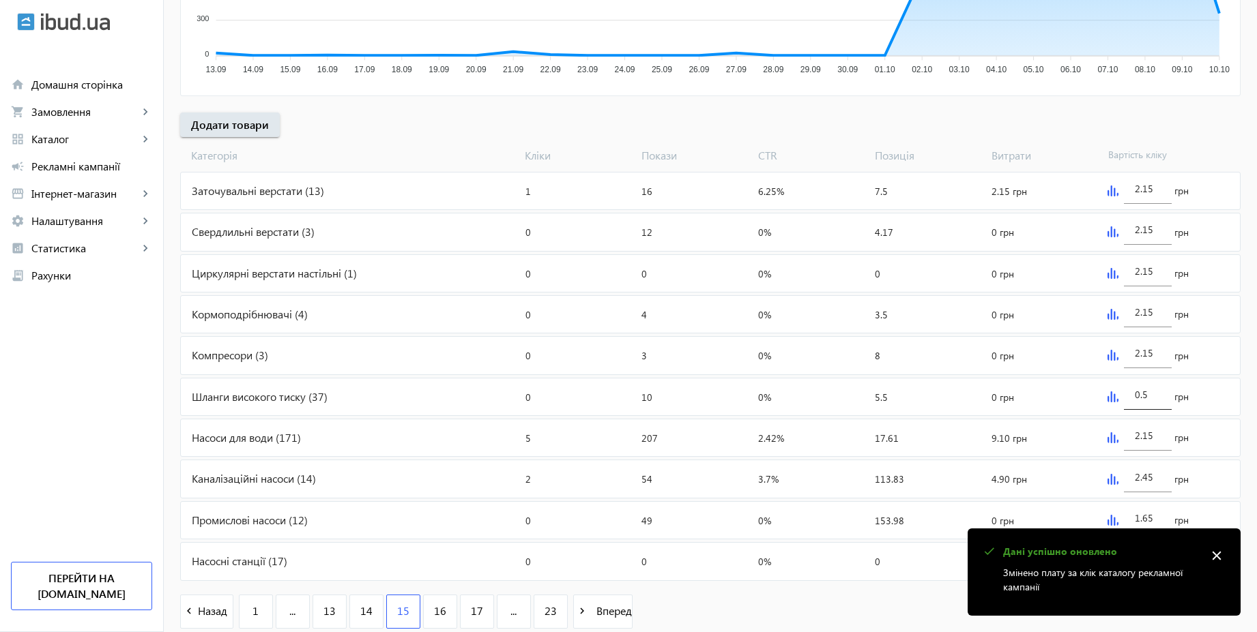
click at [1149, 398] on input "0.5" at bounding box center [1148, 394] width 26 height 13
paste input "1.5"
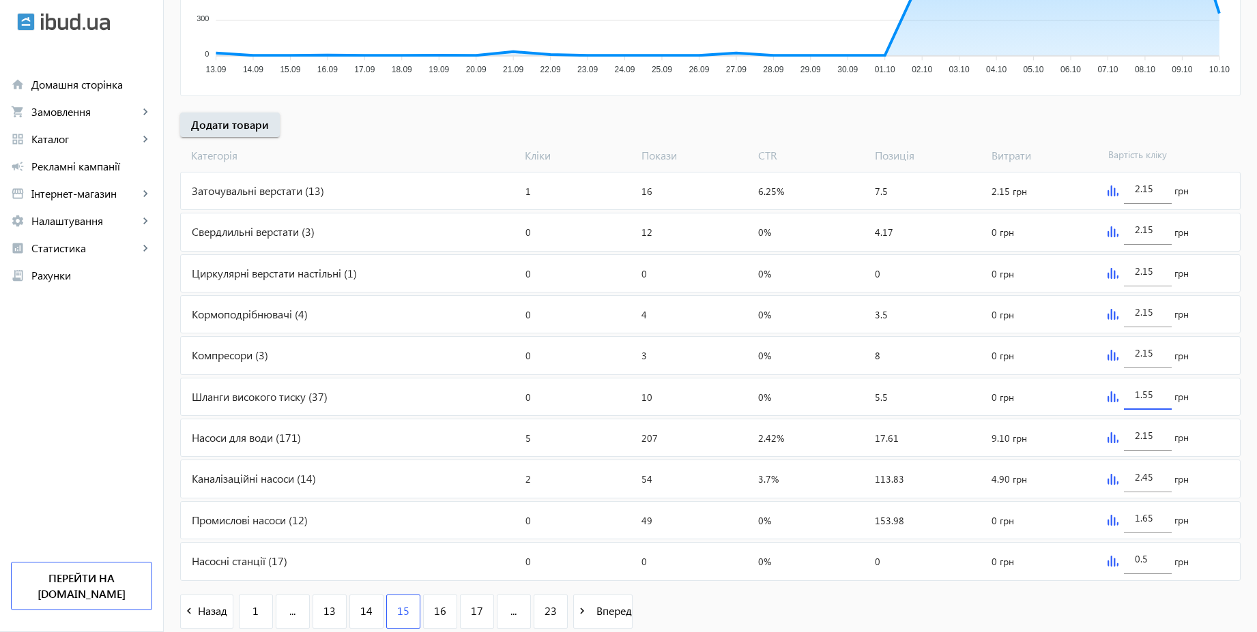
type input "1.55"
click at [1251, 349] on div "arrow_back Рекламні кампанії CPC 2025 | Базовий вивід Зупинити Період: з [DATE]…" at bounding box center [710, 147] width 1093 height 992
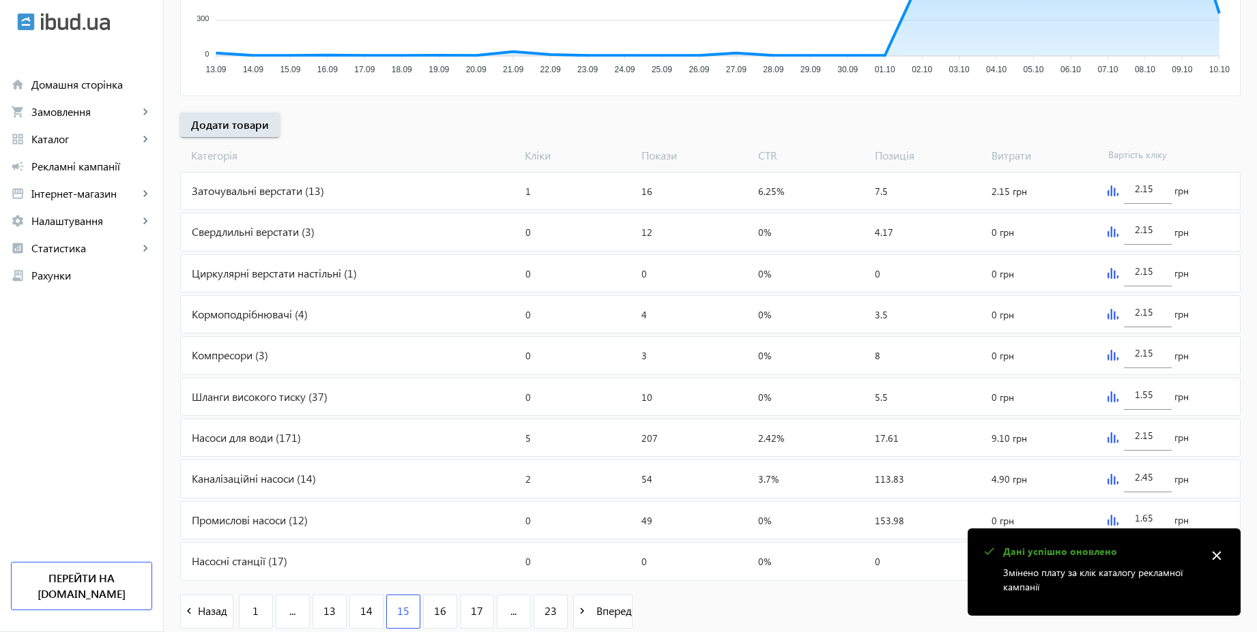
click at [1219, 555] on mat-icon "close" at bounding box center [1216, 556] width 20 height 20
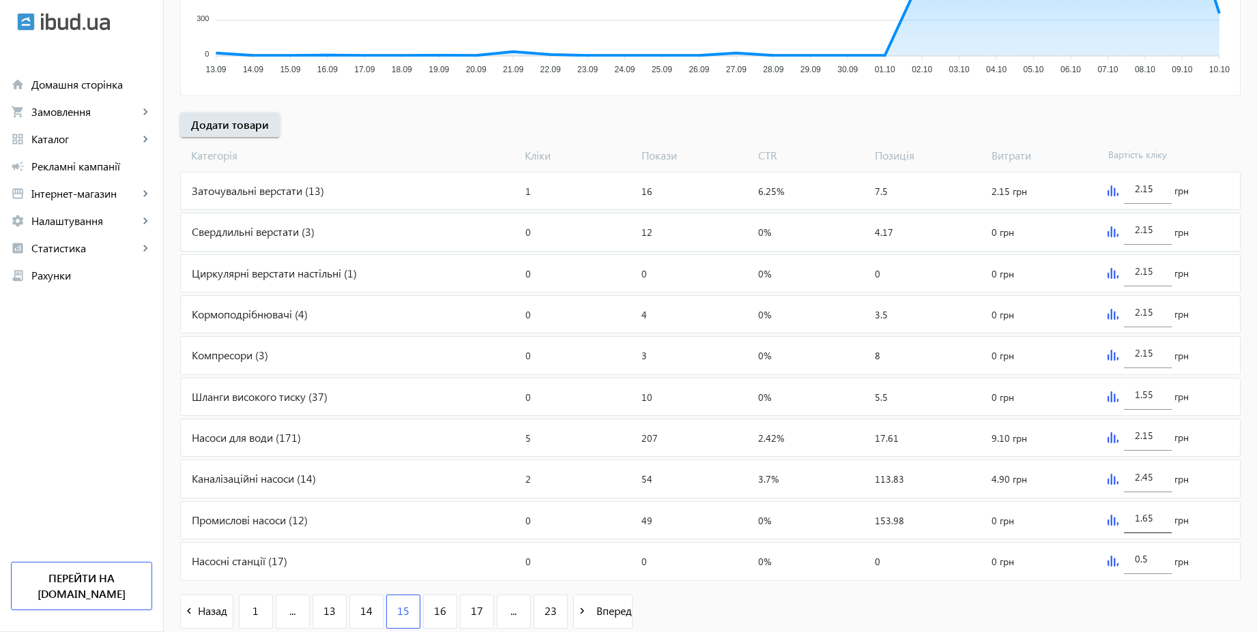
click at [1152, 520] on input "1.65" at bounding box center [1148, 518] width 26 height 13
type input "2.15"
click at [1110, 564] on img at bounding box center [1112, 561] width 11 height 11
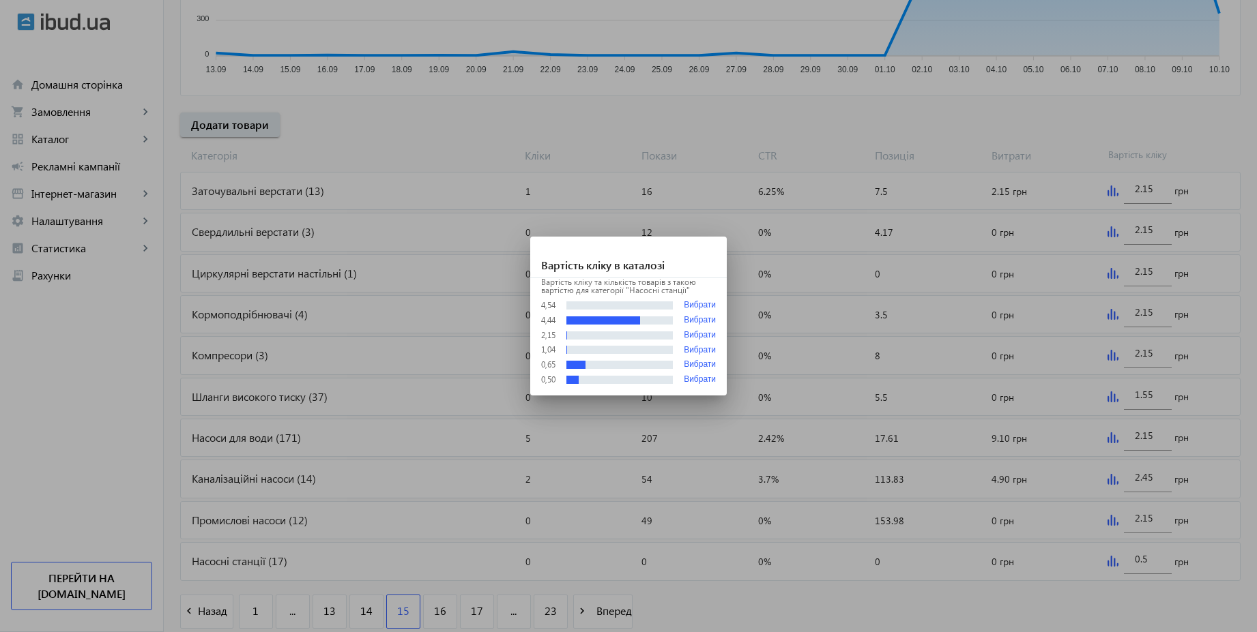
scroll to position [0, 0]
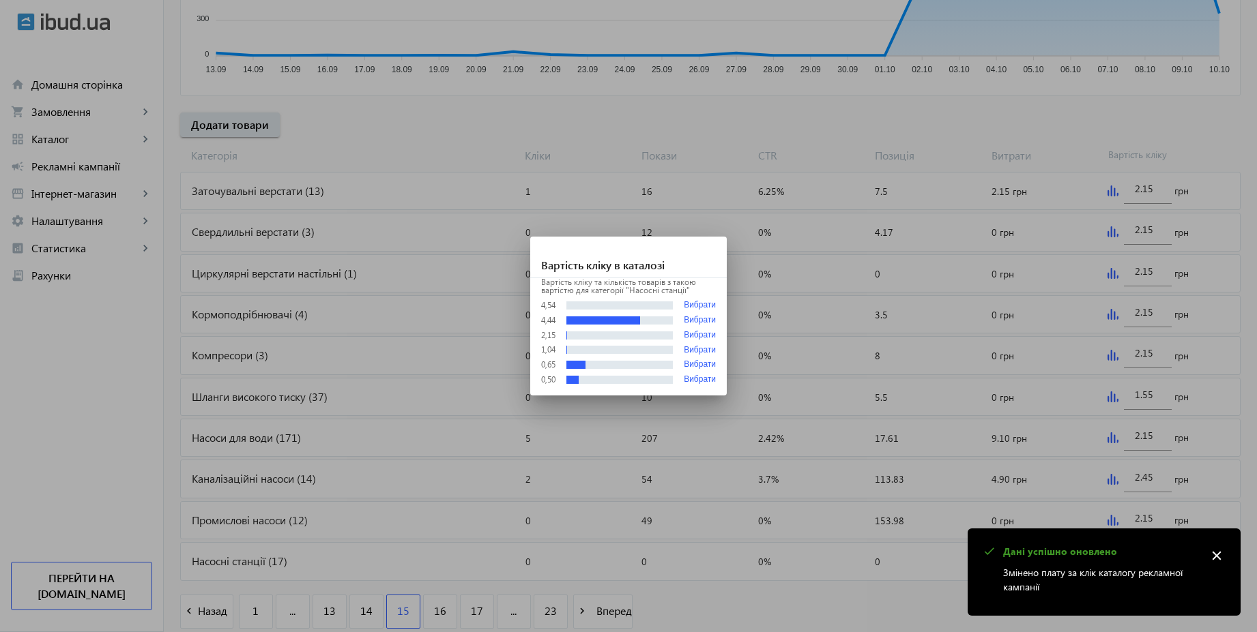
click at [924, 606] on div at bounding box center [628, 316] width 1257 height 632
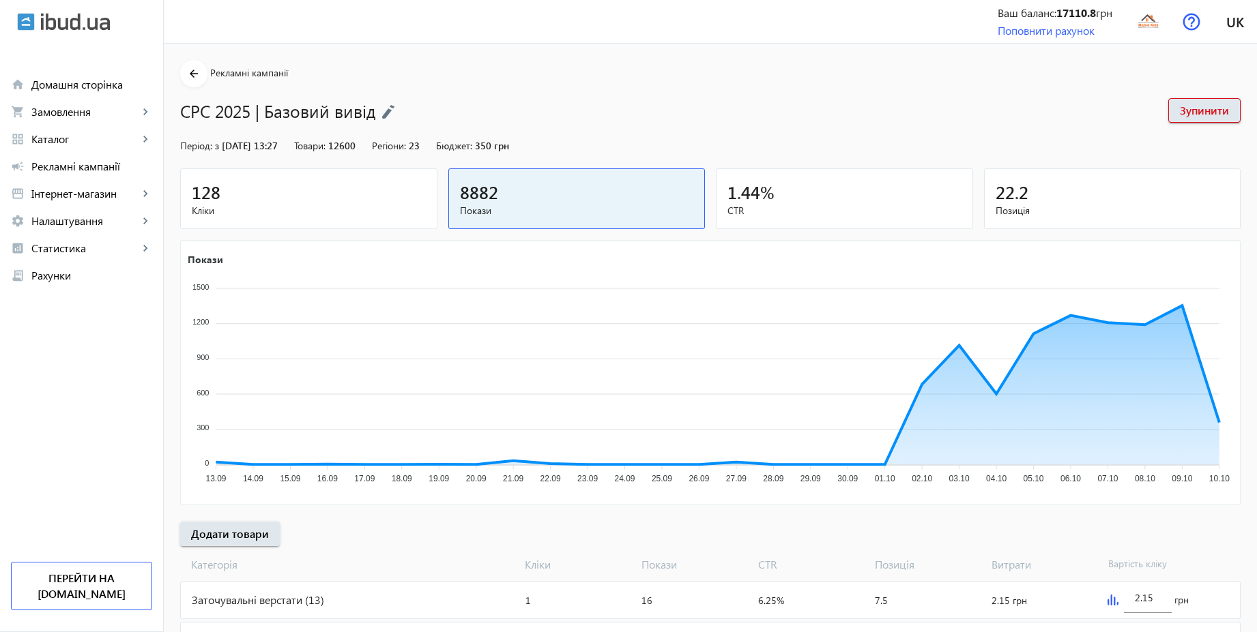
scroll to position [409, 0]
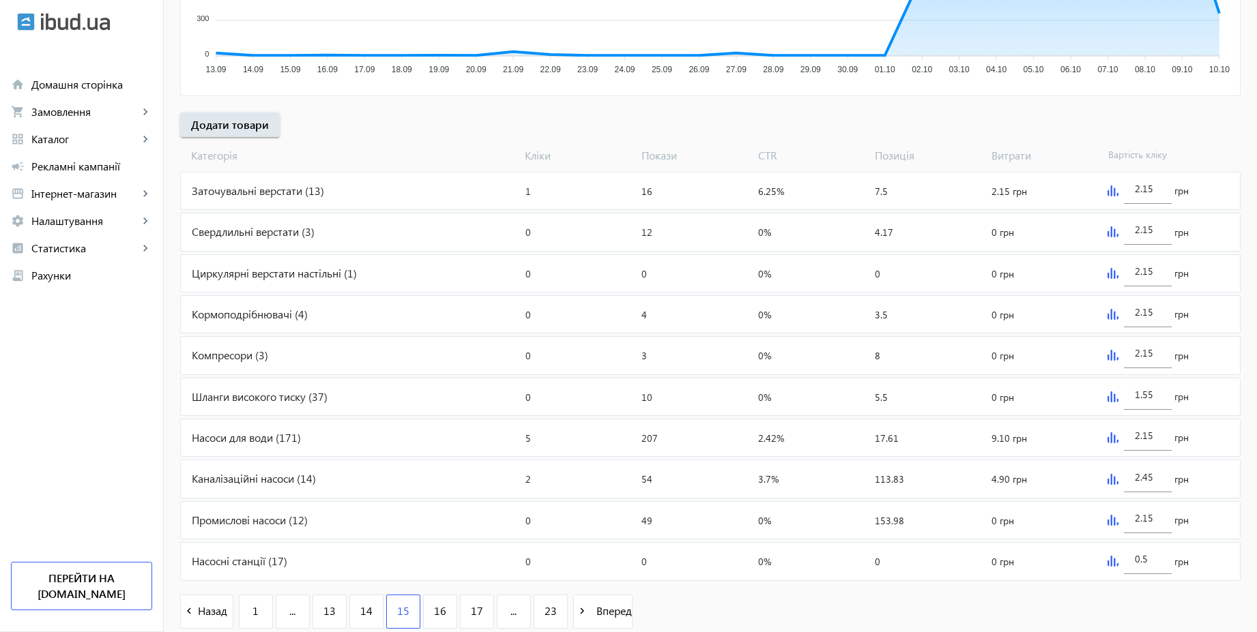
click at [1215, 557] on div "0.5 грн" at bounding box center [1171, 561] width 138 height 37
click at [1156, 565] on input "0.5" at bounding box center [1148, 559] width 26 height 13
type input "2.15"
click at [1109, 615] on div "navigate_before Назад 1 ... 13 14 15 16 17 ... 23 navigate_next Вперед" at bounding box center [710, 613] width 1060 height 59
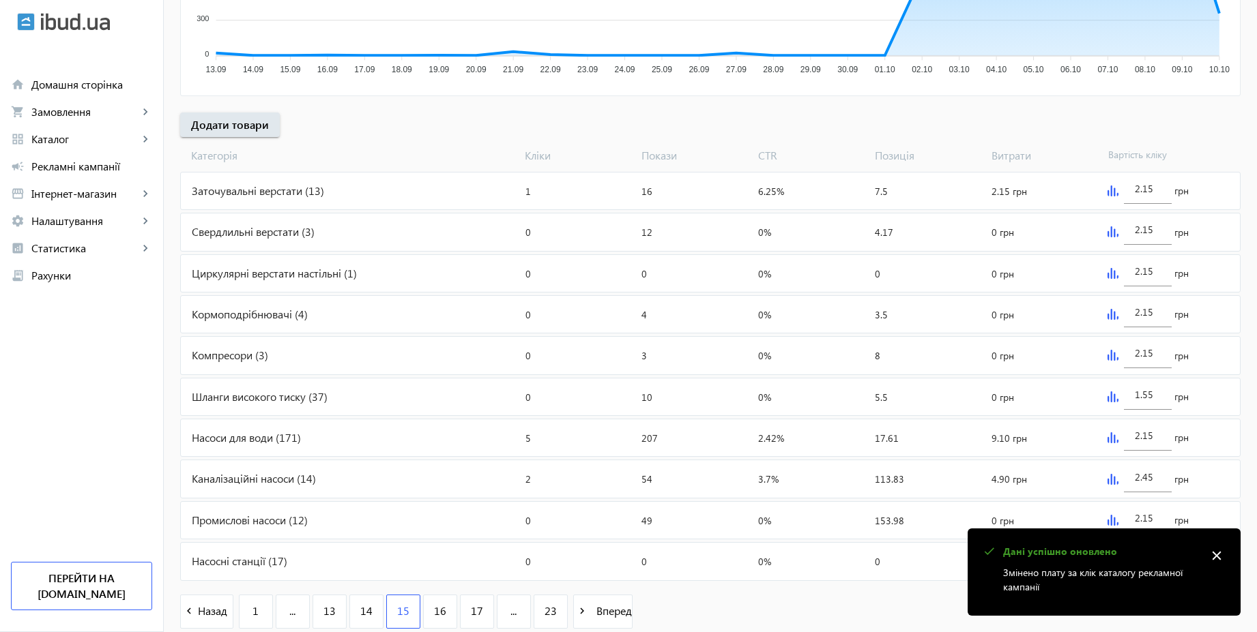
click at [1216, 556] on mat-icon "close" at bounding box center [1216, 556] width 20 height 20
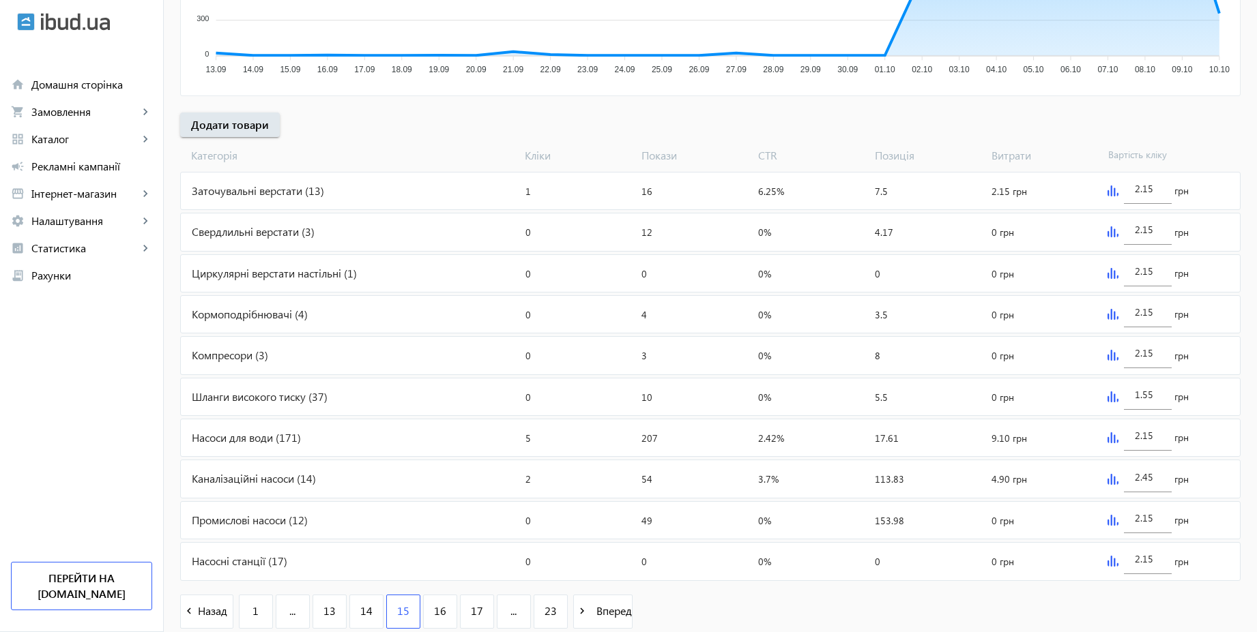
scroll to position [458, 0]
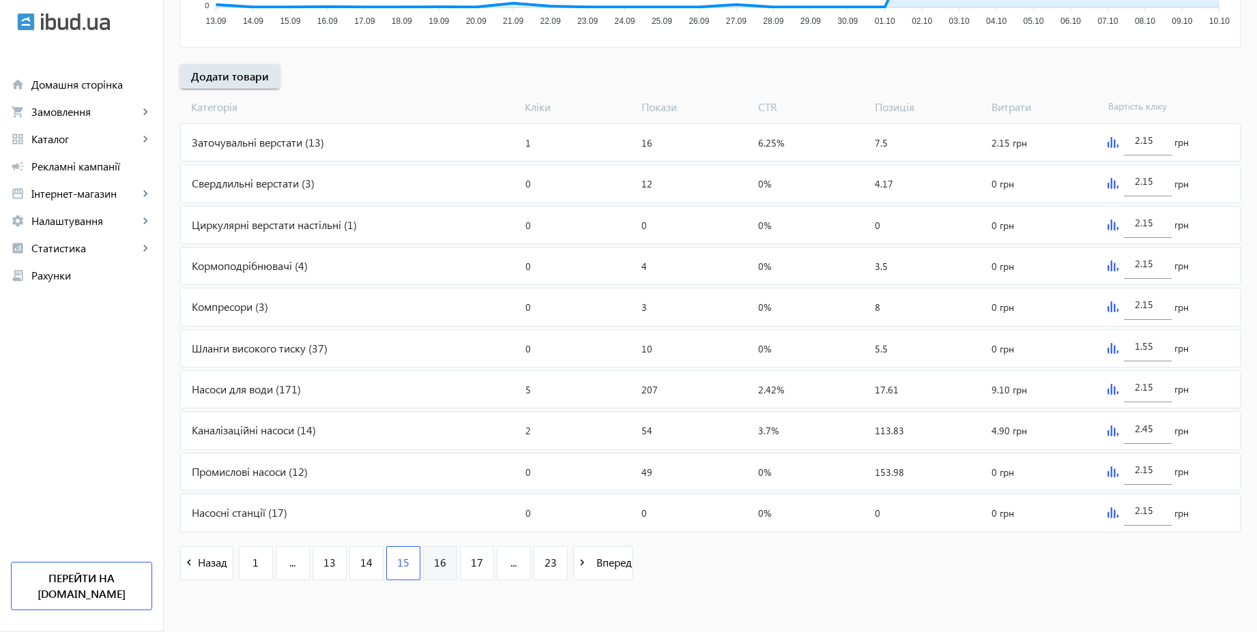
click at [434, 564] on span "16" at bounding box center [440, 562] width 12 height 15
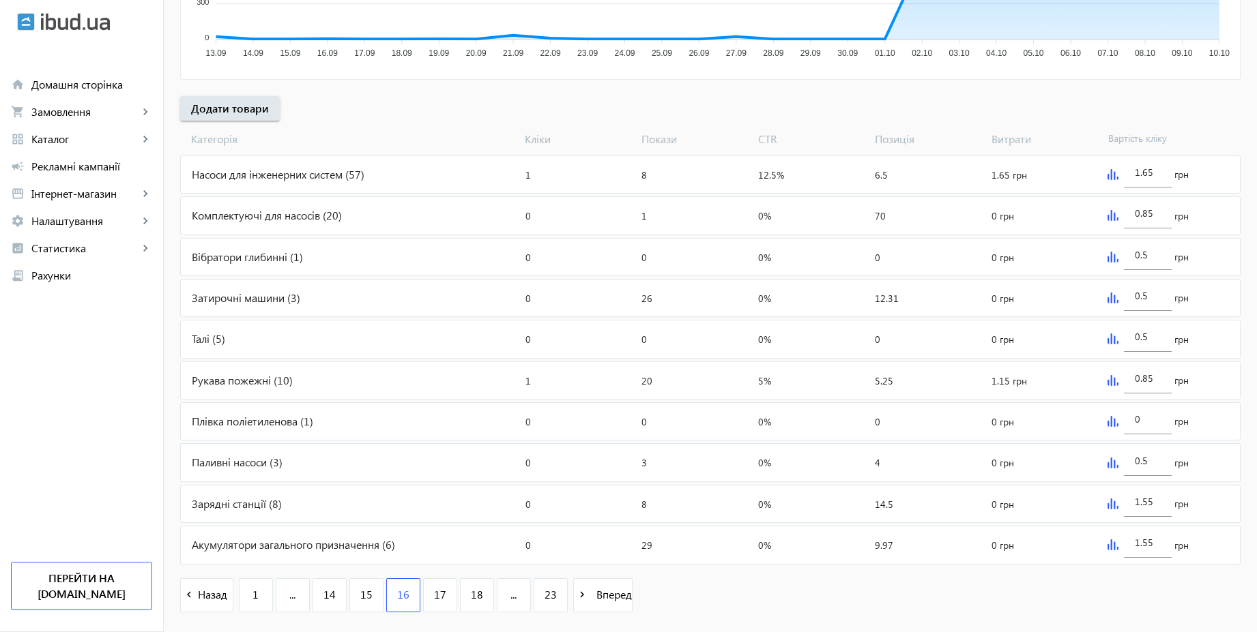
scroll to position [443, 0]
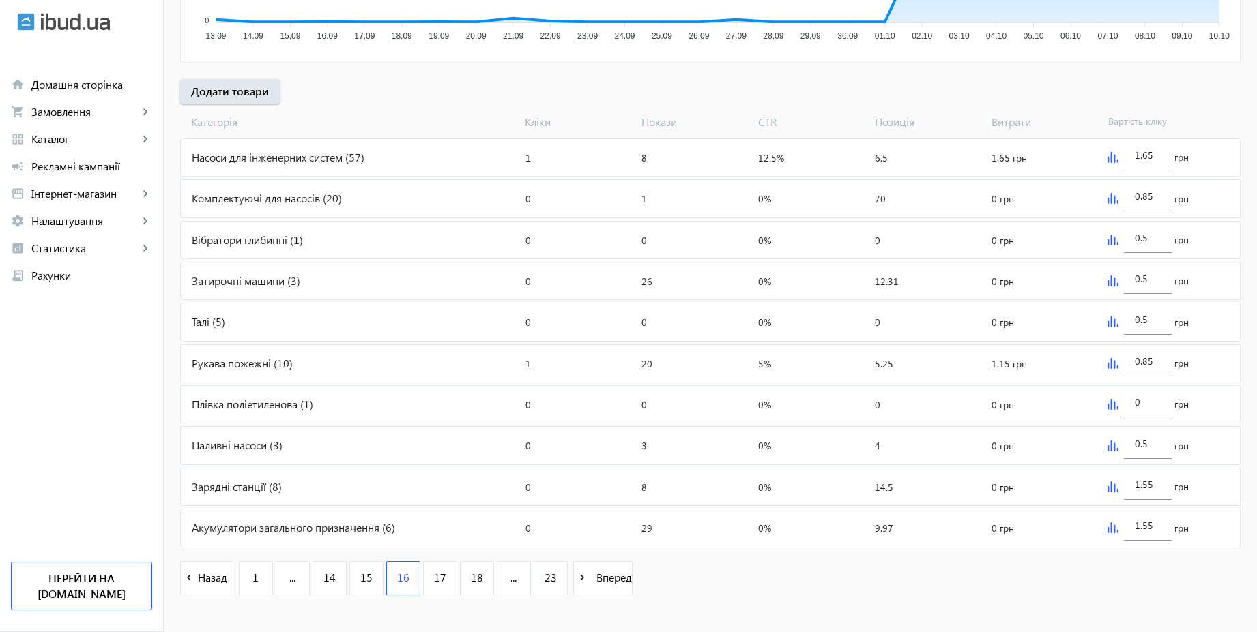
click at [1148, 402] on input "0" at bounding box center [1148, 402] width 26 height 13
type input "0.85"
click at [1085, 584] on div "navigate_before Назад 1 ... 14 15 16 17 18 ... 23 navigate_next Вперед" at bounding box center [710, 580] width 1060 height 59
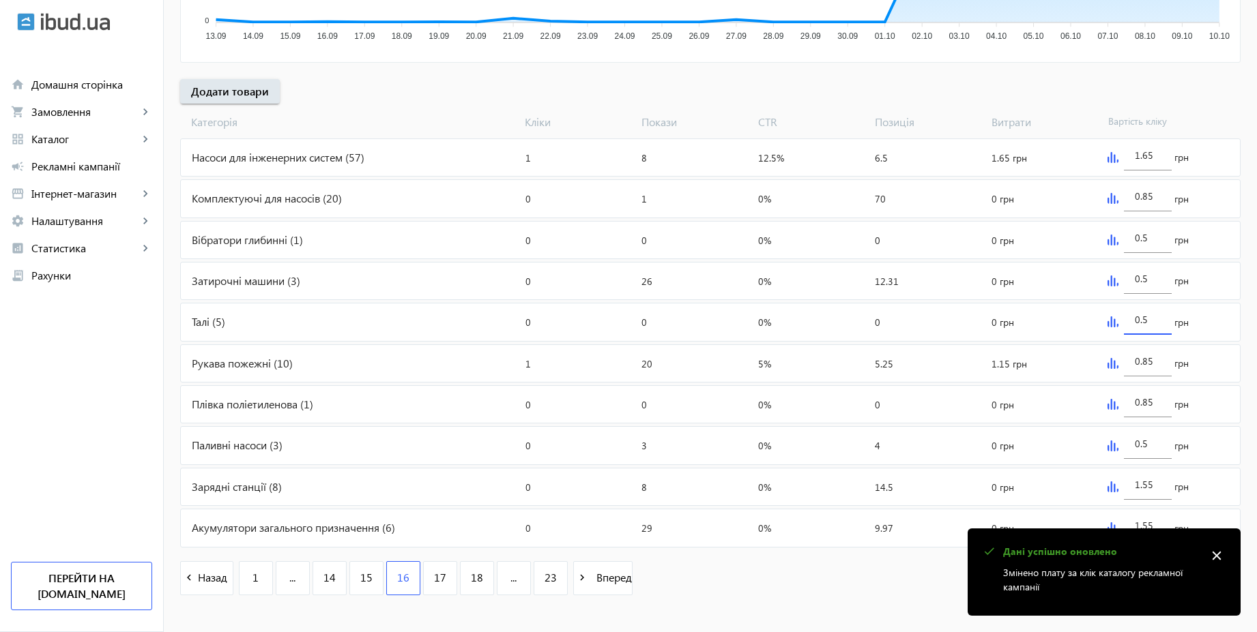
click at [1151, 323] on input "0.5" at bounding box center [1148, 319] width 26 height 13
paste input "1.5"
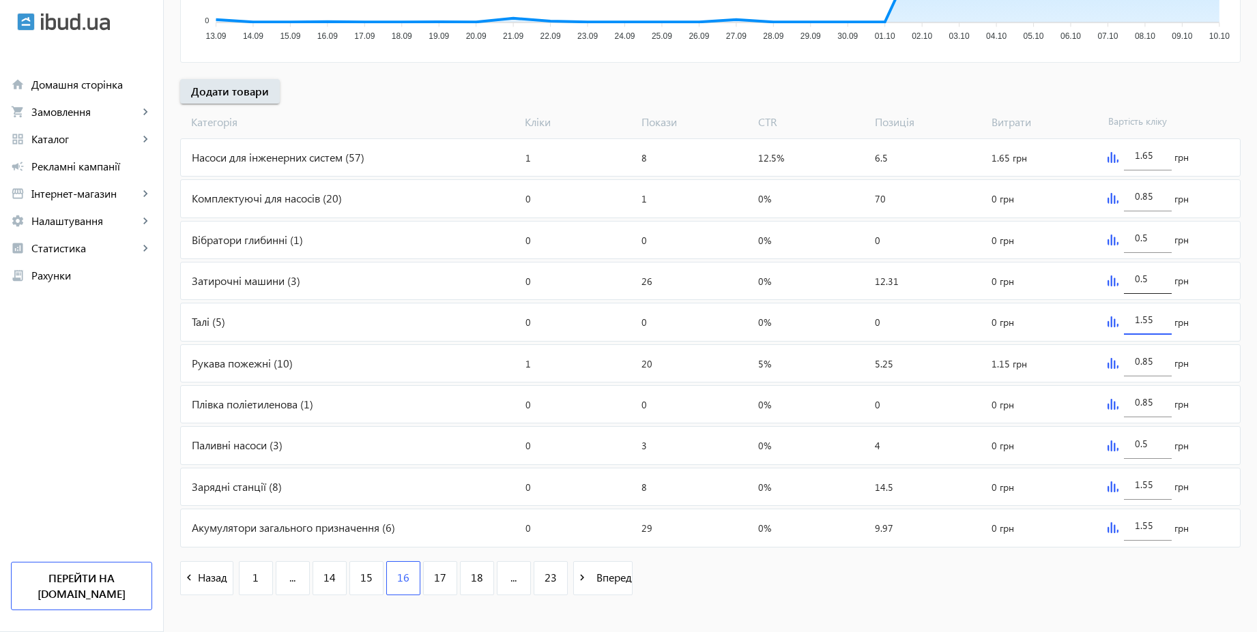
type input "1.55"
click at [1156, 285] on div "0.5" at bounding box center [1148, 275] width 26 height 38
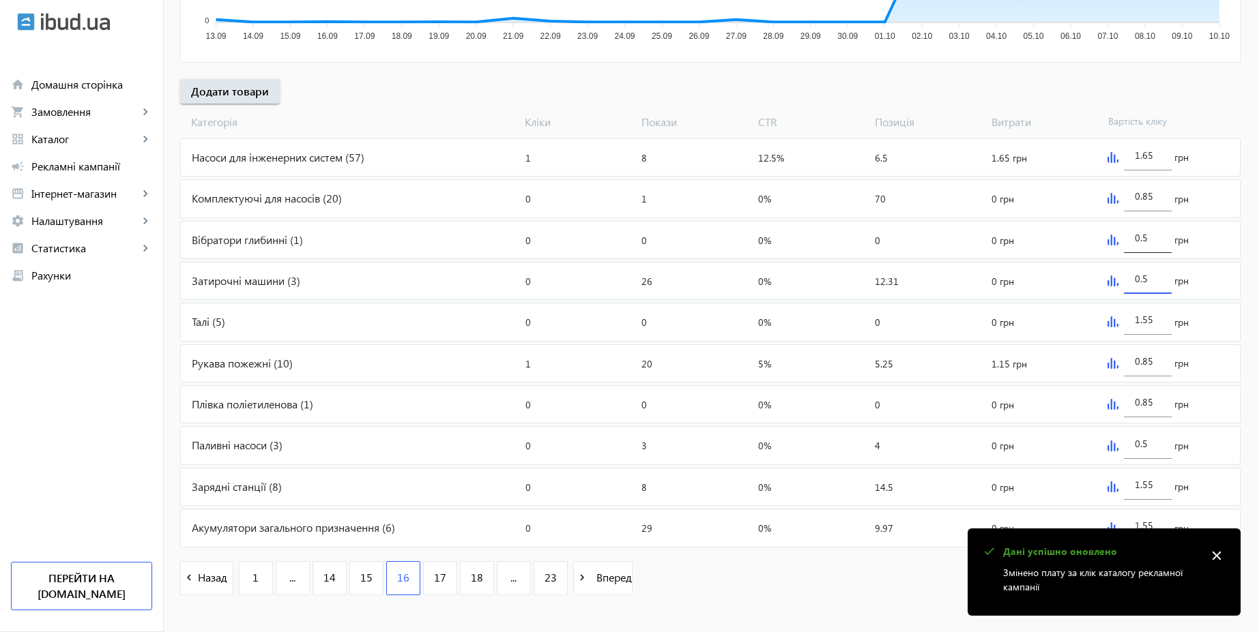
paste input "1.5"
type input "1.55"
click at [1152, 239] on input "0.5" at bounding box center [1148, 237] width 26 height 13
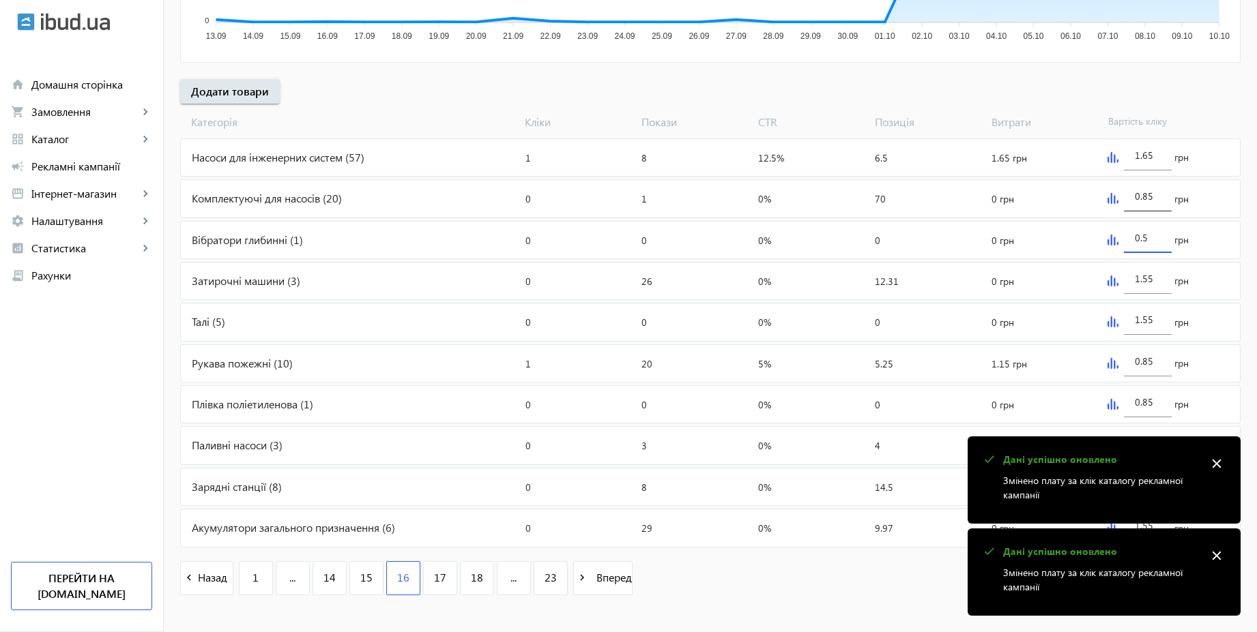
paste input "1.5"
type input "1.55"
click at [1156, 199] on input "0.85" at bounding box center [1148, 196] width 26 height 13
paste input "1.5"
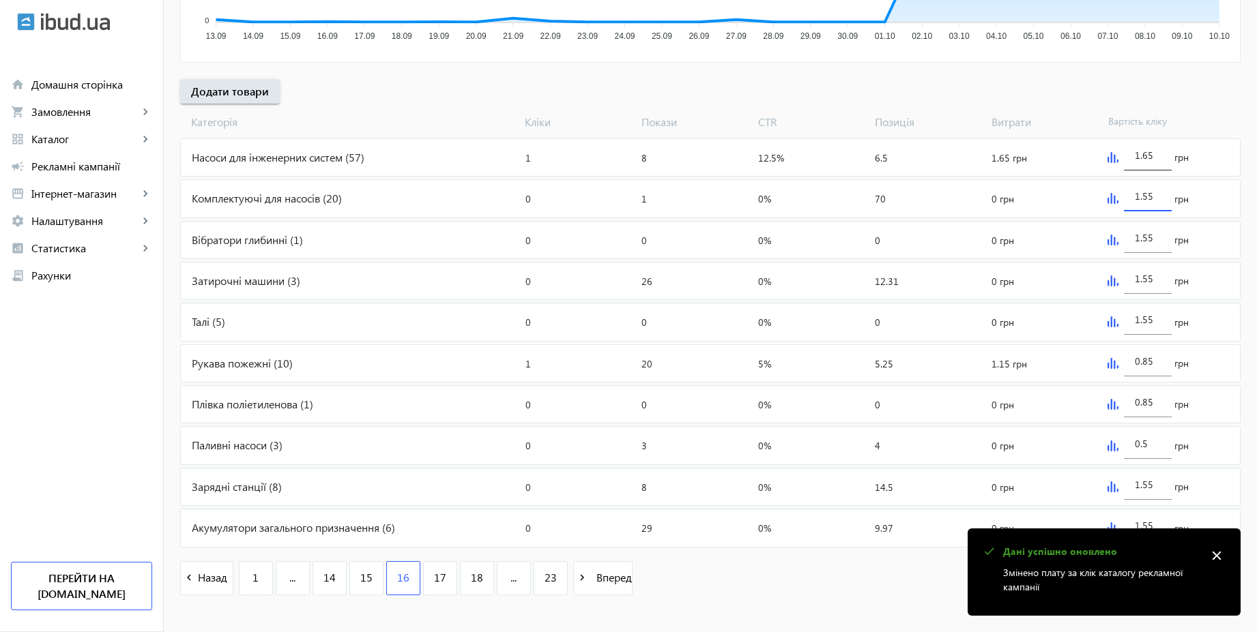
type input "1.55"
click at [1155, 159] on input "1.65" at bounding box center [1148, 155] width 26 height 13
type input "2.15"
click at [1051, 90] on div "arrow_back Рекламні кампанії CPC 2025 | Базовий вивід Зупинити Період: з [DATE]…" at bounding box center [710, 113] width 1093 height 992
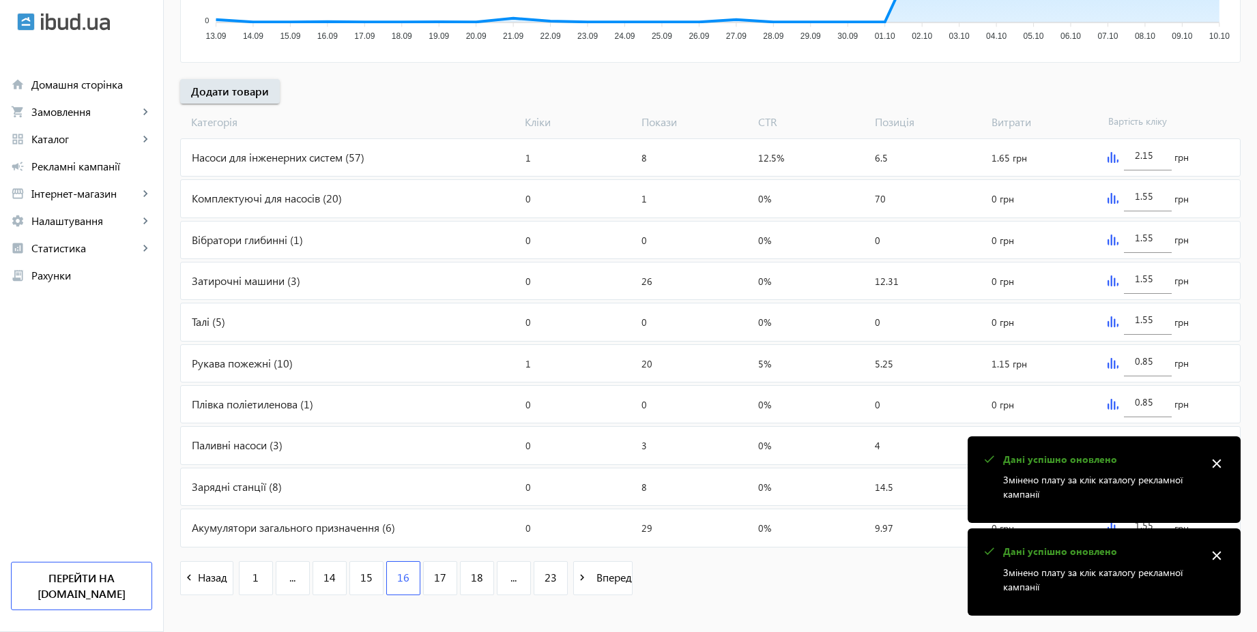
click at [1222, 460] on mat-icon "close" at bounding box center [1216, 464] width 20 height 20
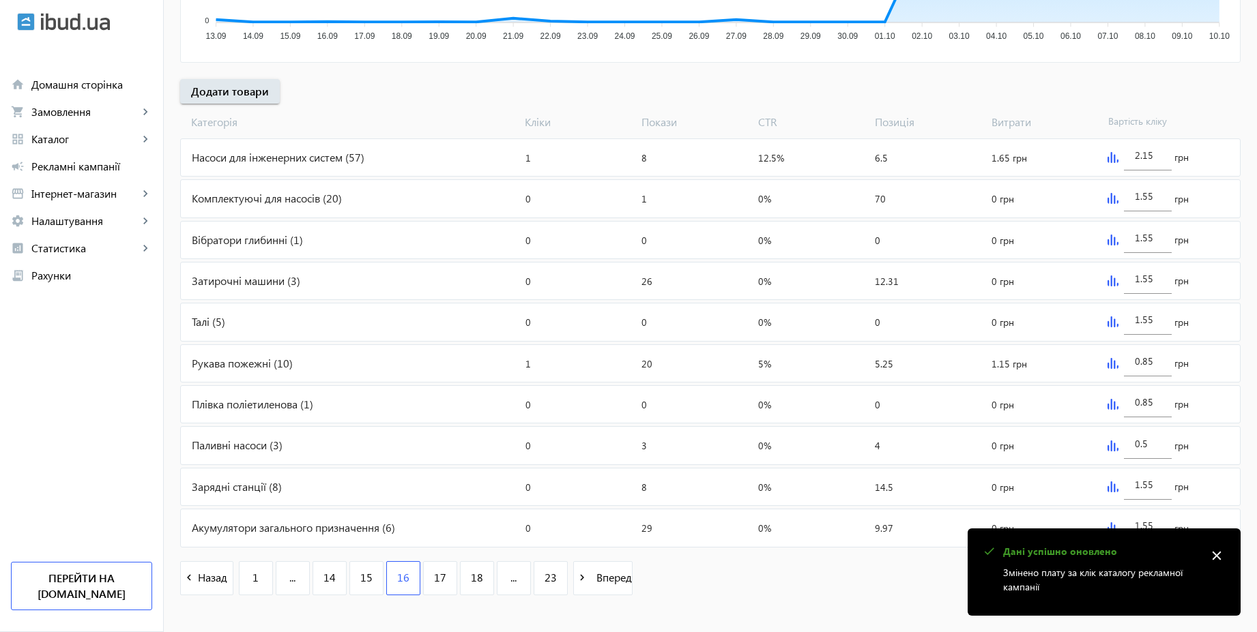
click at [1215, 555] on mat-icon "close" at bounding box center [1216, 556] width 20 height 20
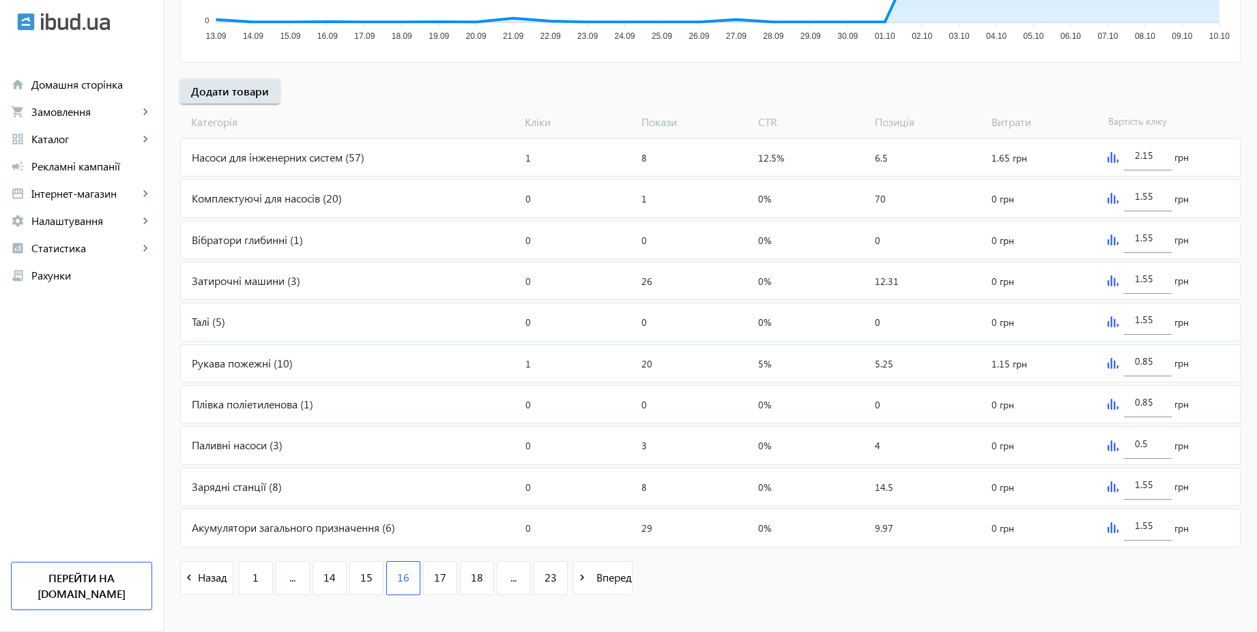
click at [1110, 446] on img at bounding box center [1112, 446] width 11 height 11
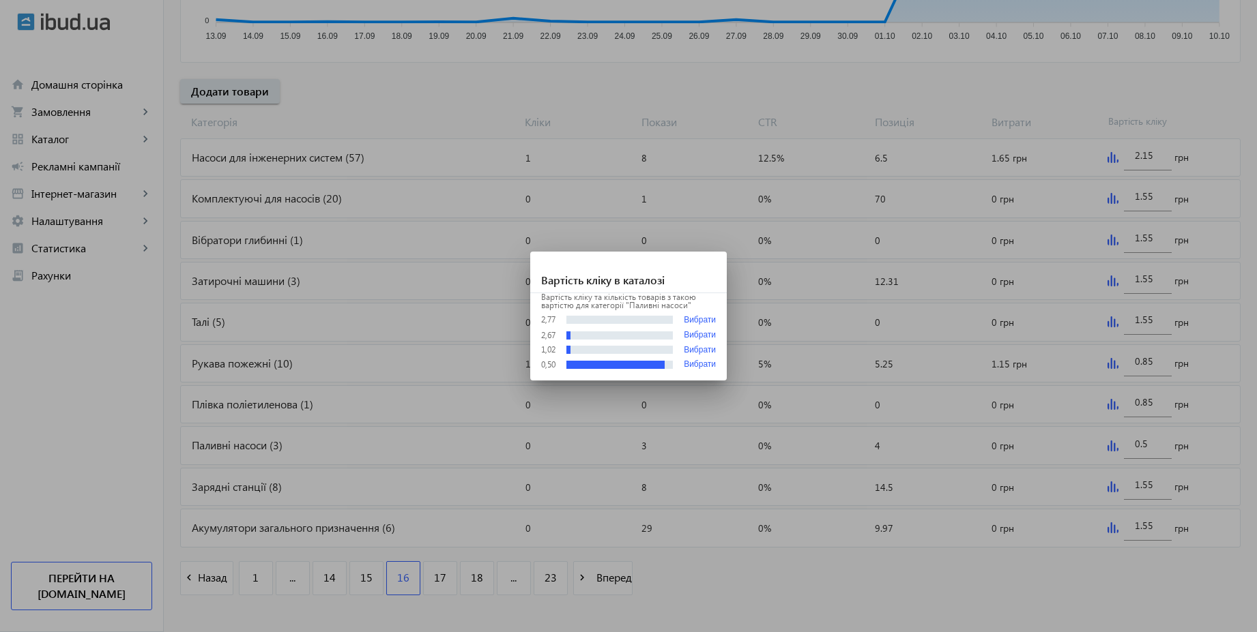
scroll to position [0, 0]
click at [1149, 439] on div at bounding box center [628, 316] width 1257 height 632
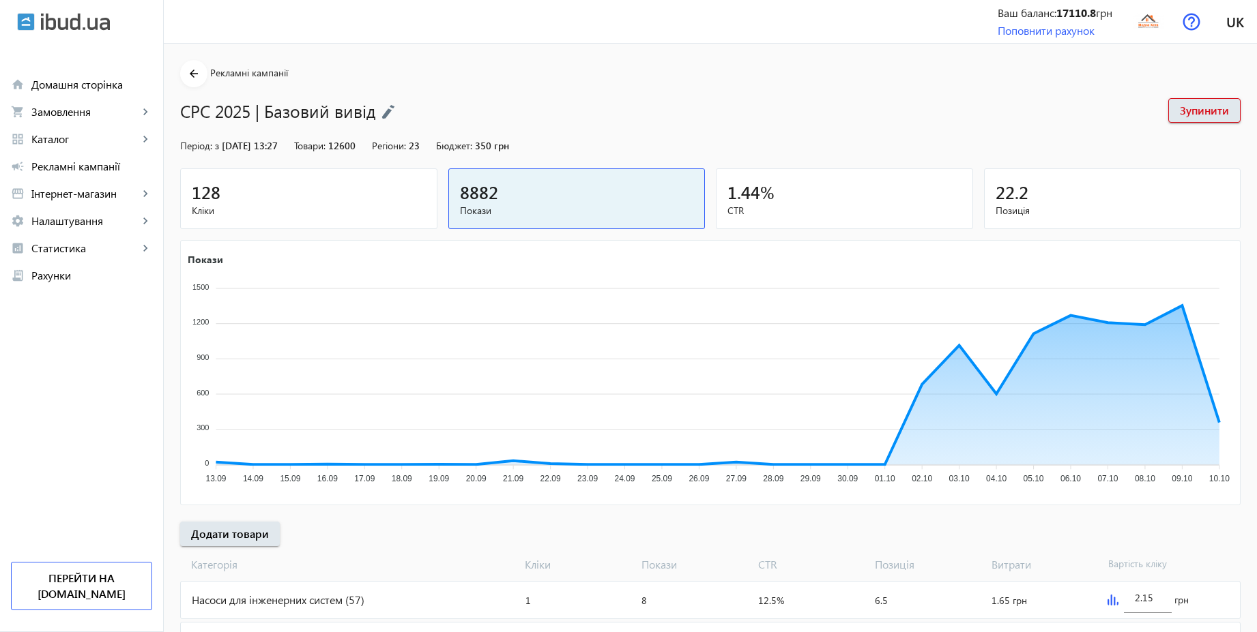
scroll to position [443, 0]
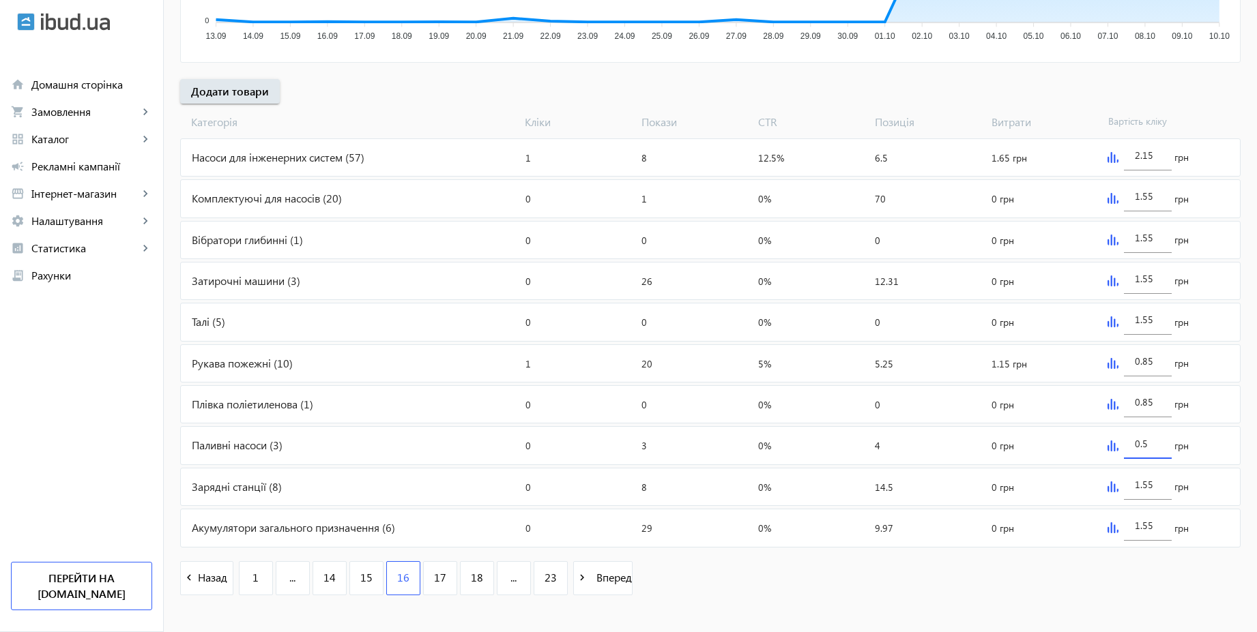
click at [1149, 443] on input "0.5" at bounding box center [1148, 443] width 26 height 13
type input "2.15"
click at [1099, 612] on mat-sidenav-content "arrow_back Рекламні кампанії CPC 2025 | Базовий вивід Зупинити Період: з [DATE]…" at bounding box center [710, 124] width 1093 height 1047
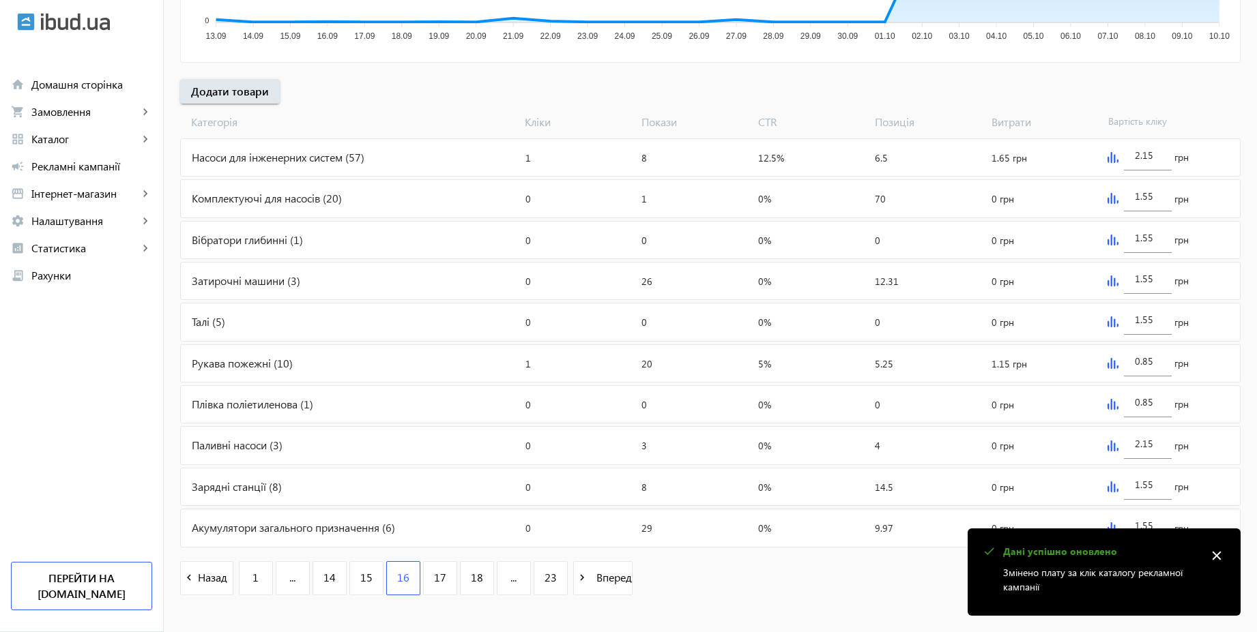
click at [1221, 550] on mat-icon "close" at bounding box center [1216, 556] width 20 height 20
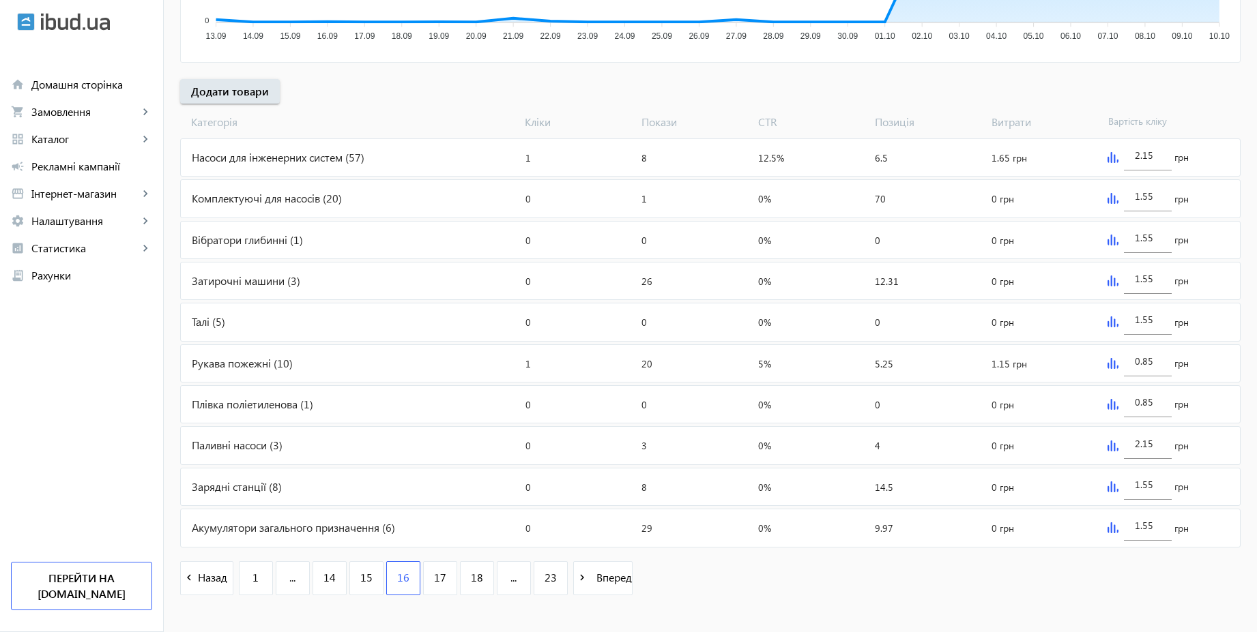
click at [1109, 490] on img at bounding box center [1112, 487] width 11 height 11
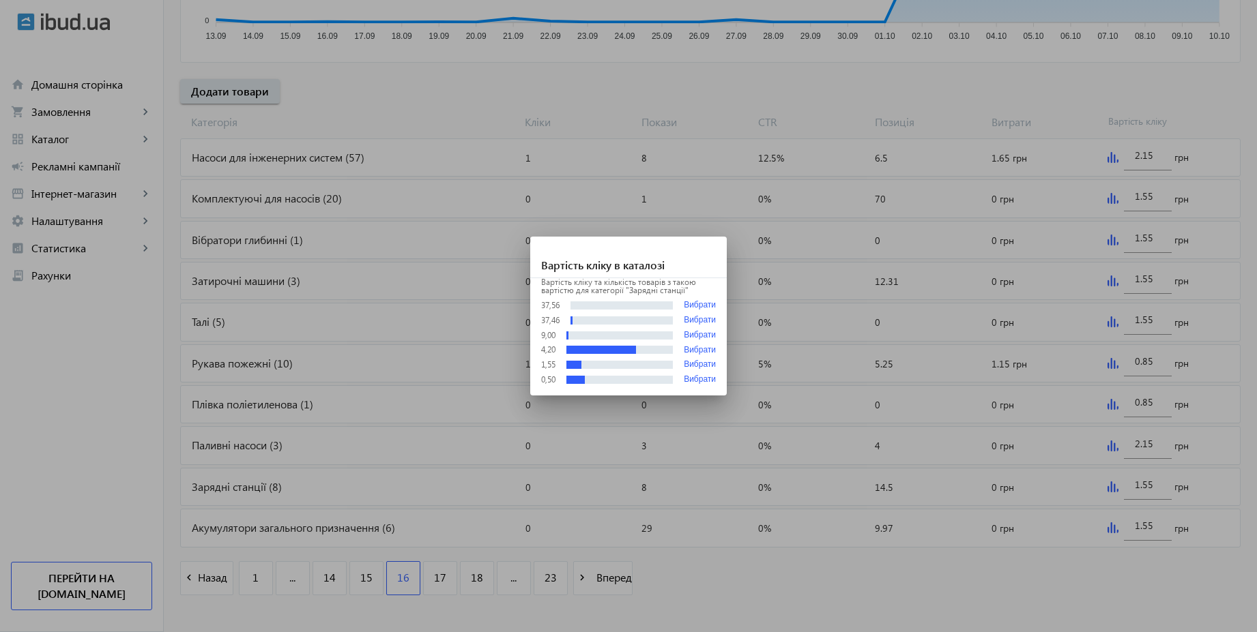
click at [987, 590] on div at bounding box center [628, 316] width 1257 height 632
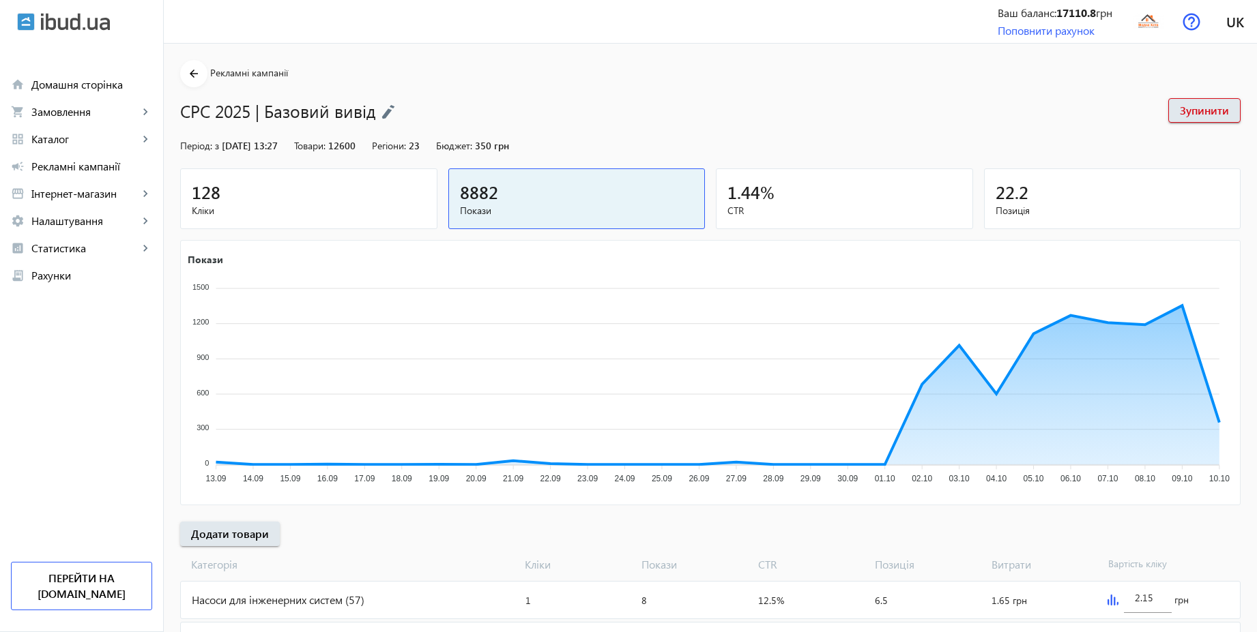
scroll to position [443, 0]
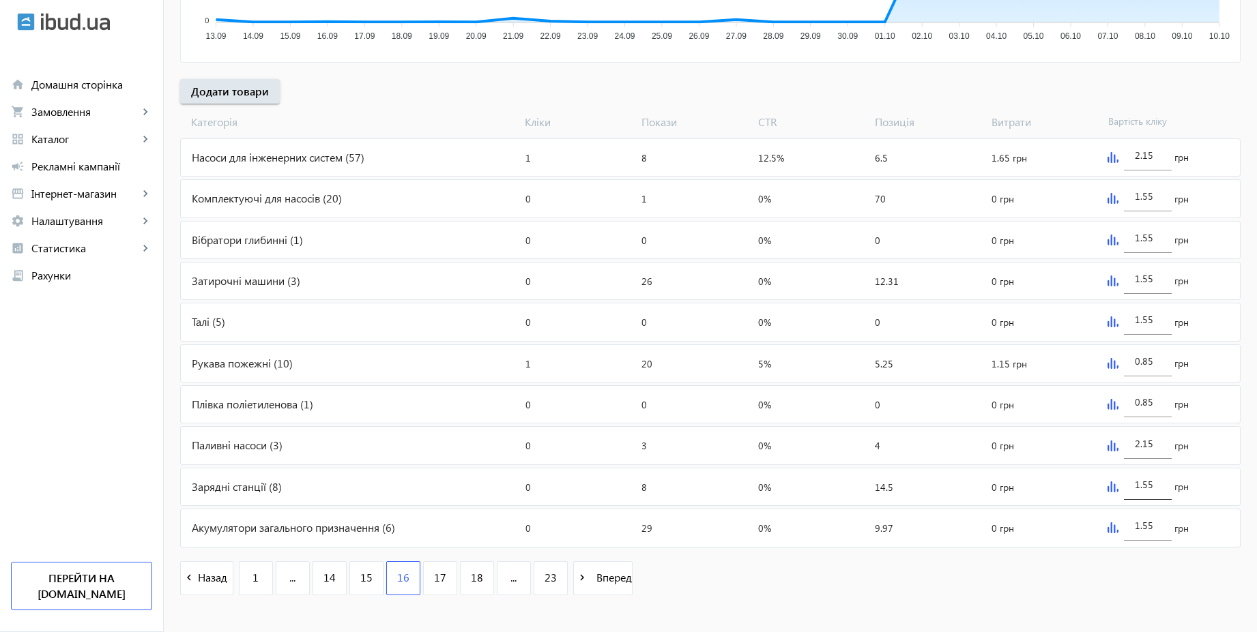
click at [1158, 486] on input "1.55" at bounding box center [1148, 484] width 26 height 13
type input "2.15"
click at [1062, 576] on div "navigate_before Назад 1 ... 14 15 16 17 18 ... 23 navigate_next Вперед" at bounding box center [710, 580] width 1060 height 59
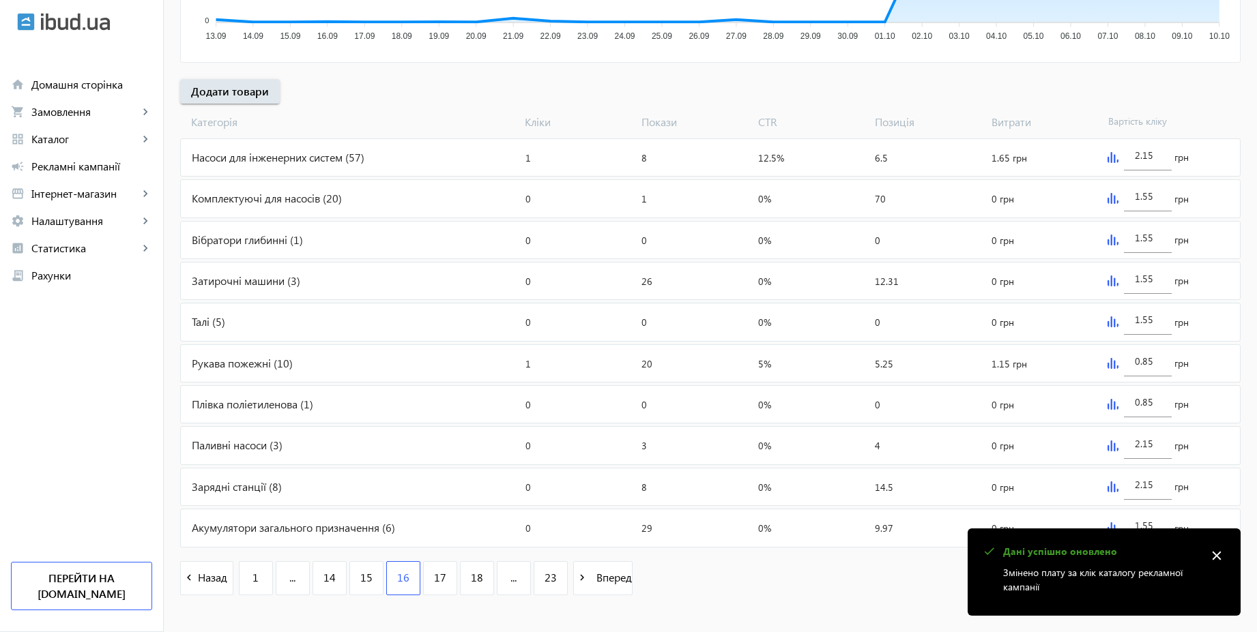
click at [1211, 551] on mat-icon "close" at bounding box center [1216, 556] width 20 height 20
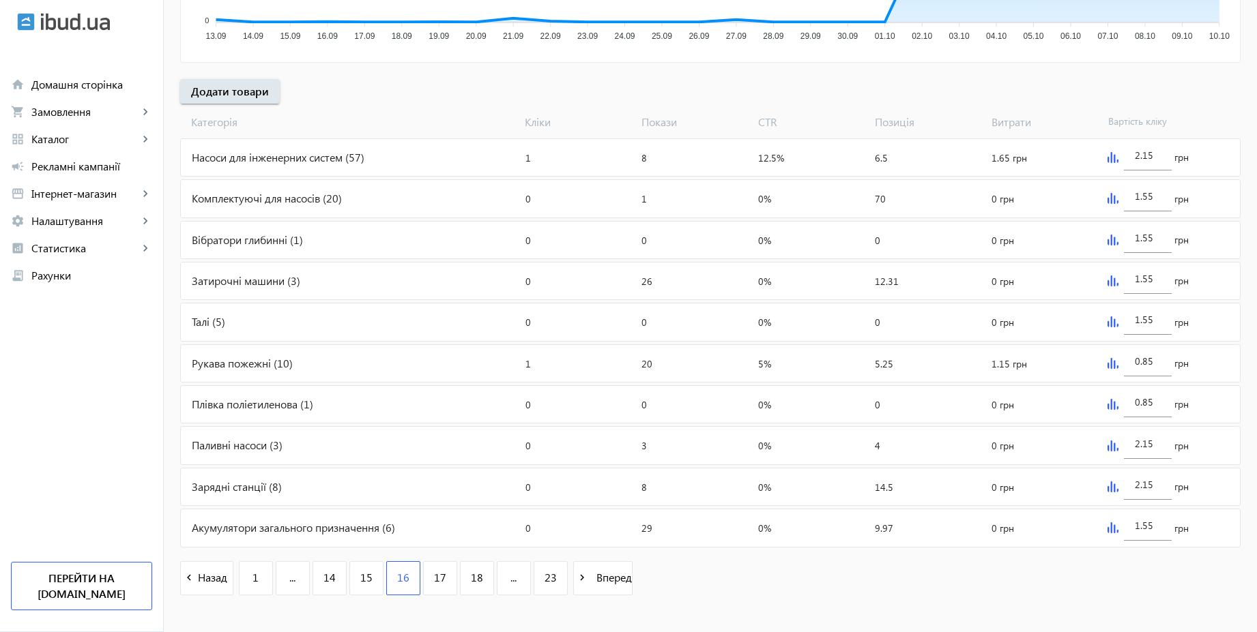
click at [1111, 529] on img at bounding box center [1112, 528] width 11 height 11
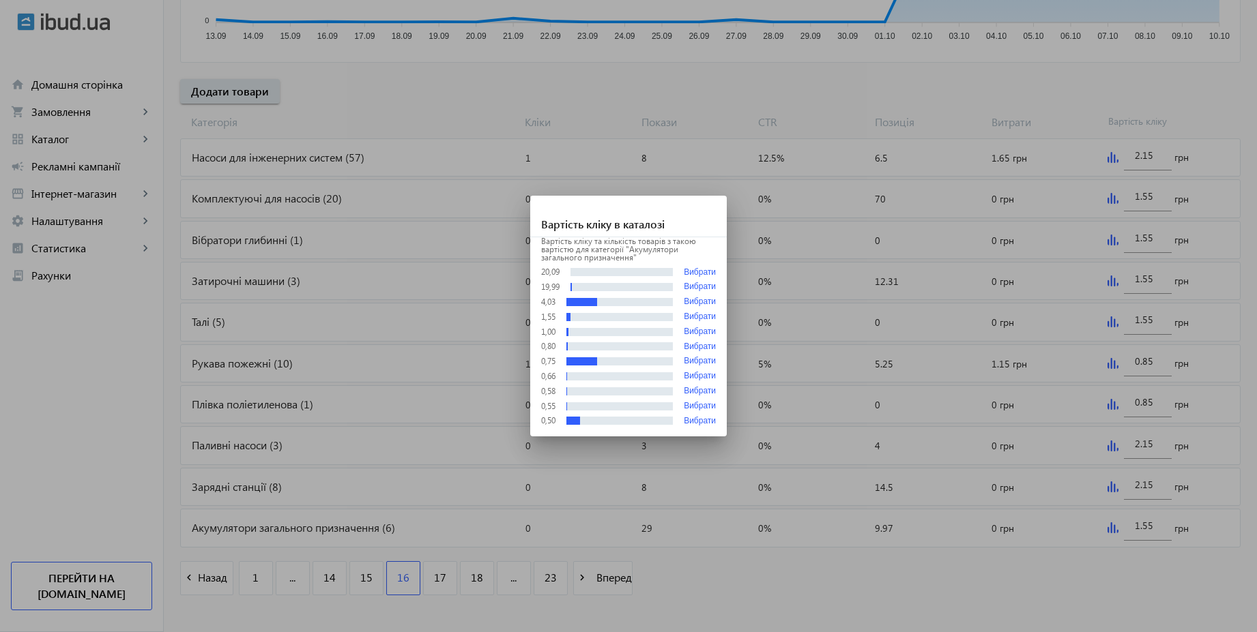
scroll to position [0, 0]
click at [1076, 599] on div at bounding box center [628, 316] width 1257 height 632
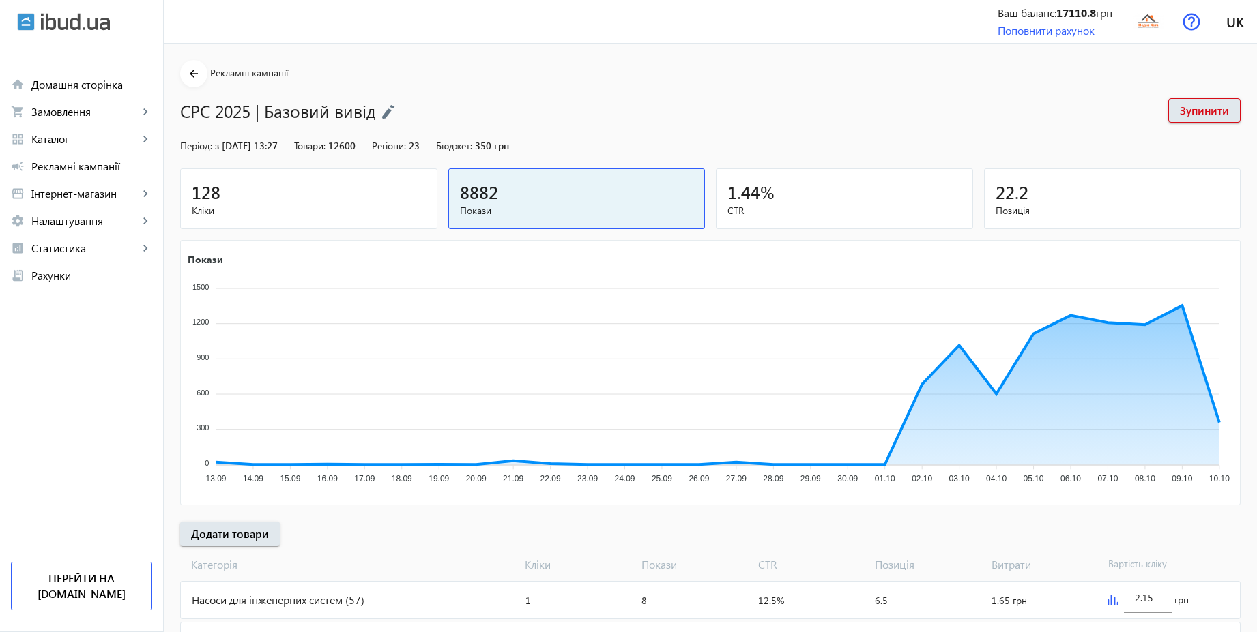
scroll to position [443, 0]
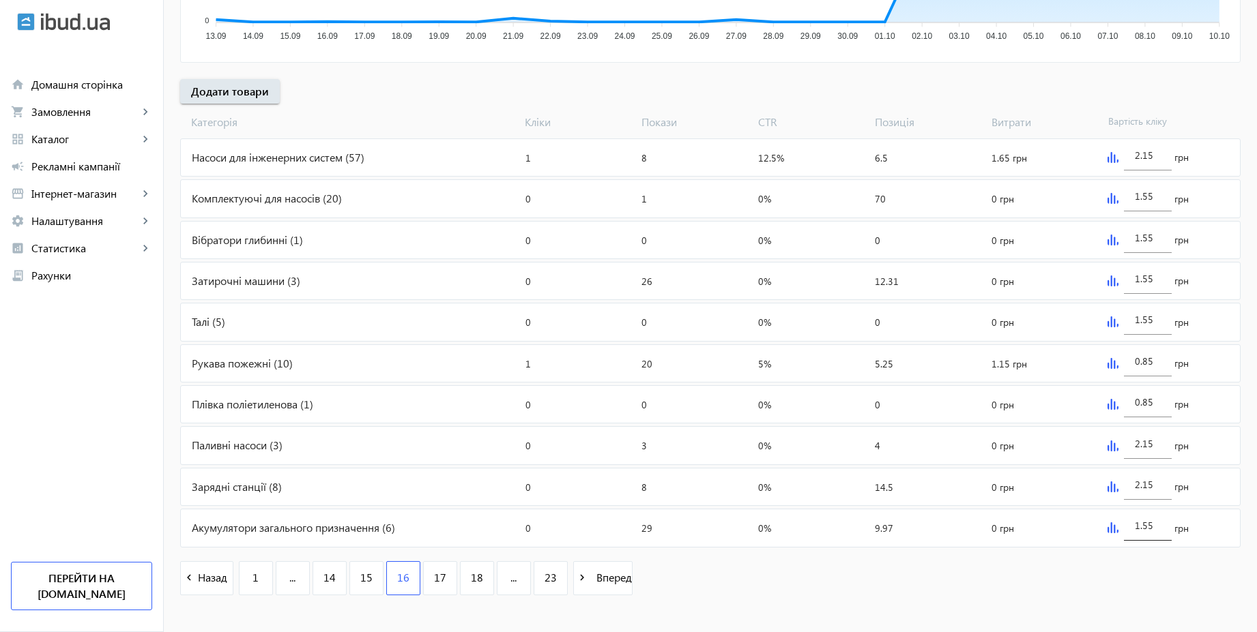
click at [1156, 525] on input "1.55" at bounding box center [1148, 525] width 26 height 13
type input "2.15"
click at [1106, 597] on div "navigate_before Назад 1 ... 14 15 16 17 18 ... 23 navigate_next Вперед" at bounding box center [710, 580] width 1060 height 59
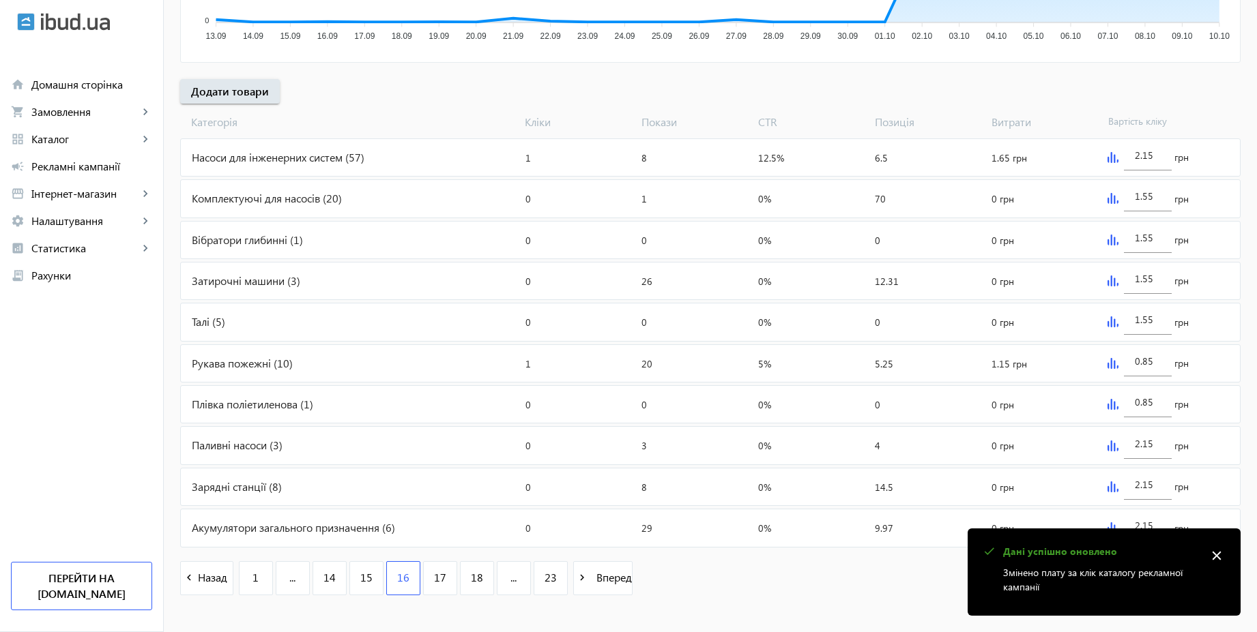
click at [1216, 552] on mat-icon "close" at bounding box center [1216, 556] width 20 height 20
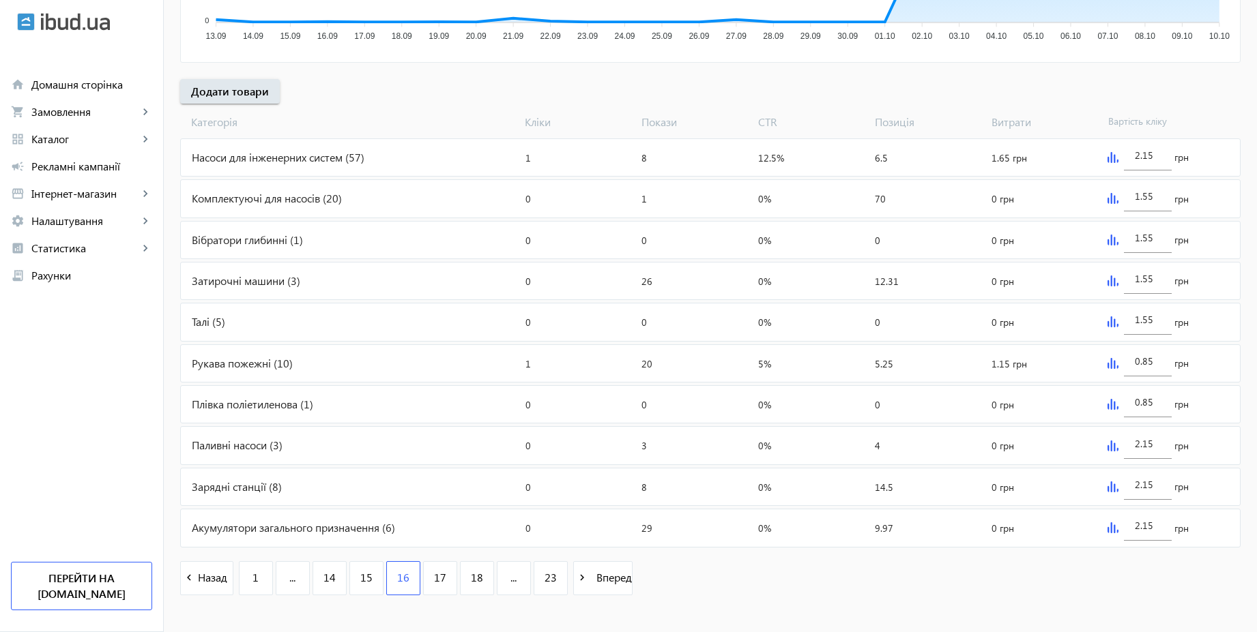
click at [1108, 530] on img at bounding box center [1112, 528] width 11 height 11
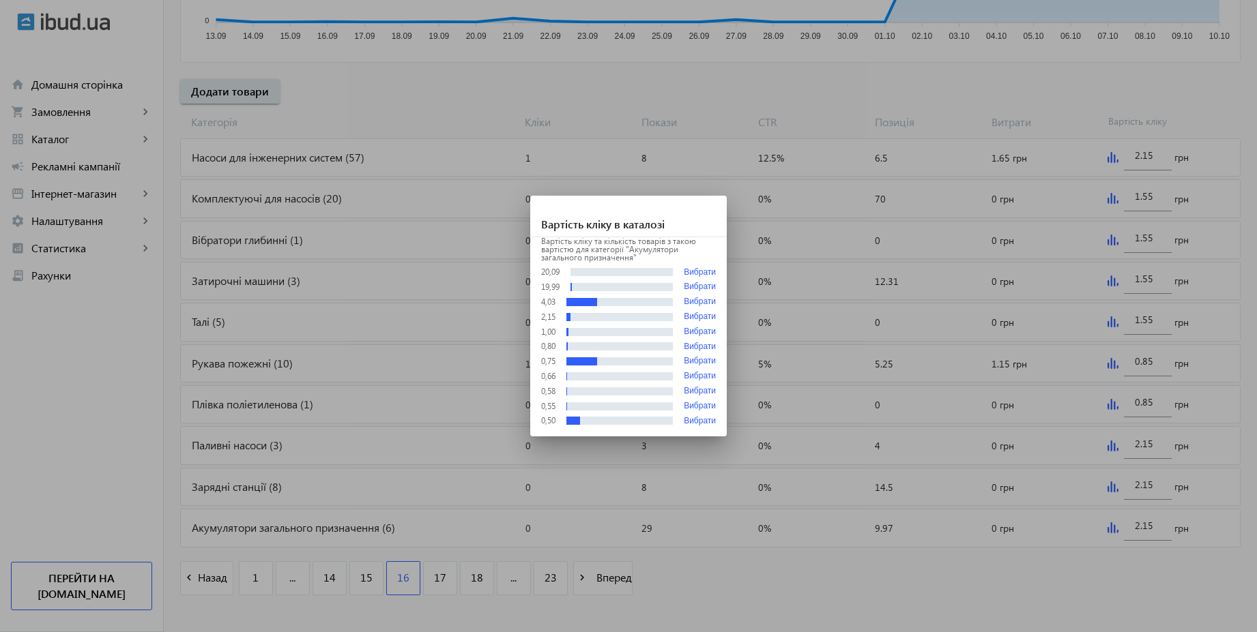
click at [831, 597] on div at bounding box center [628, 316] width 1257 height 632
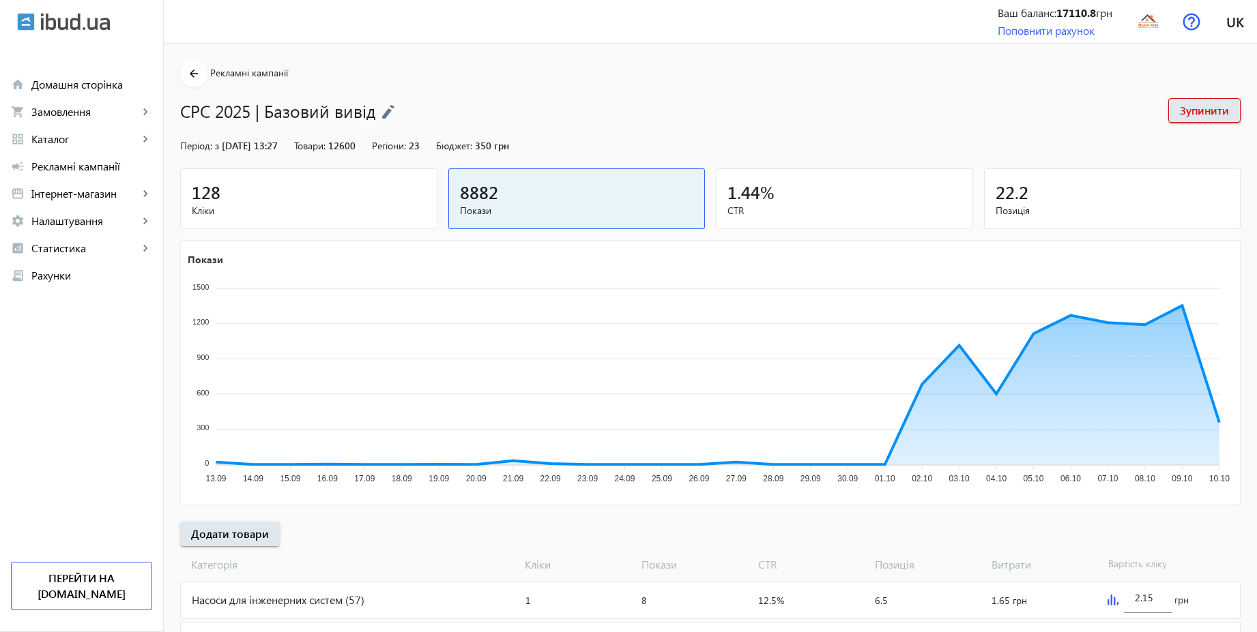
scroll to position [443, 0]
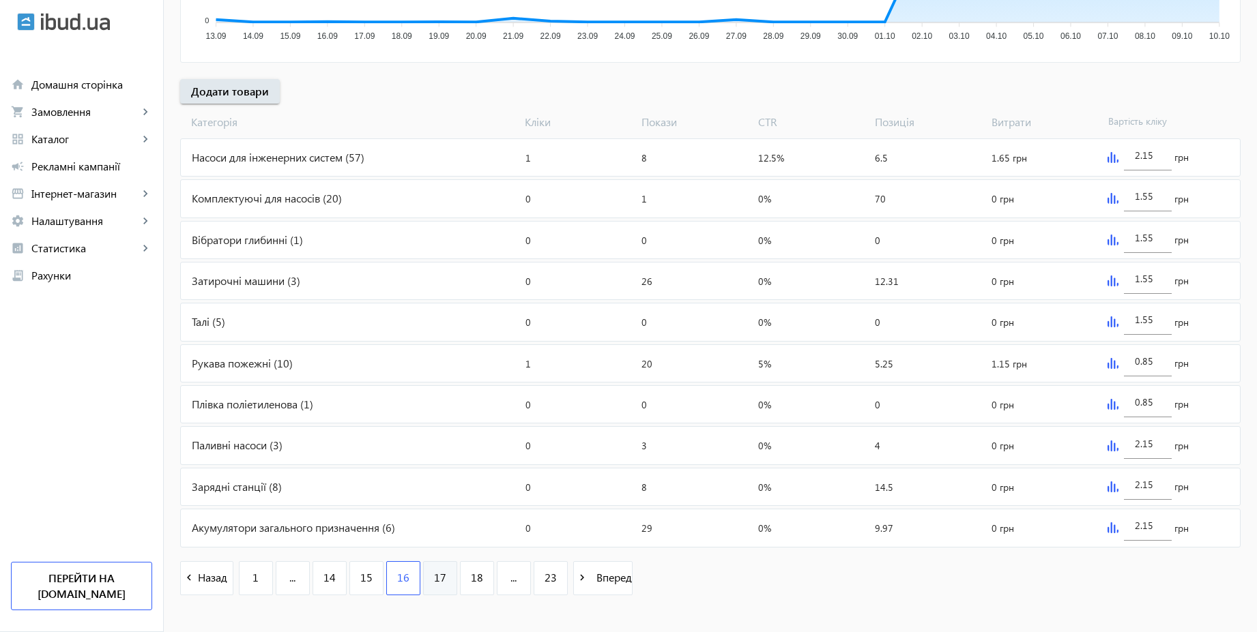
click at [437, 578] on span "17" at bounding box center [440, 577] width 12 height 15
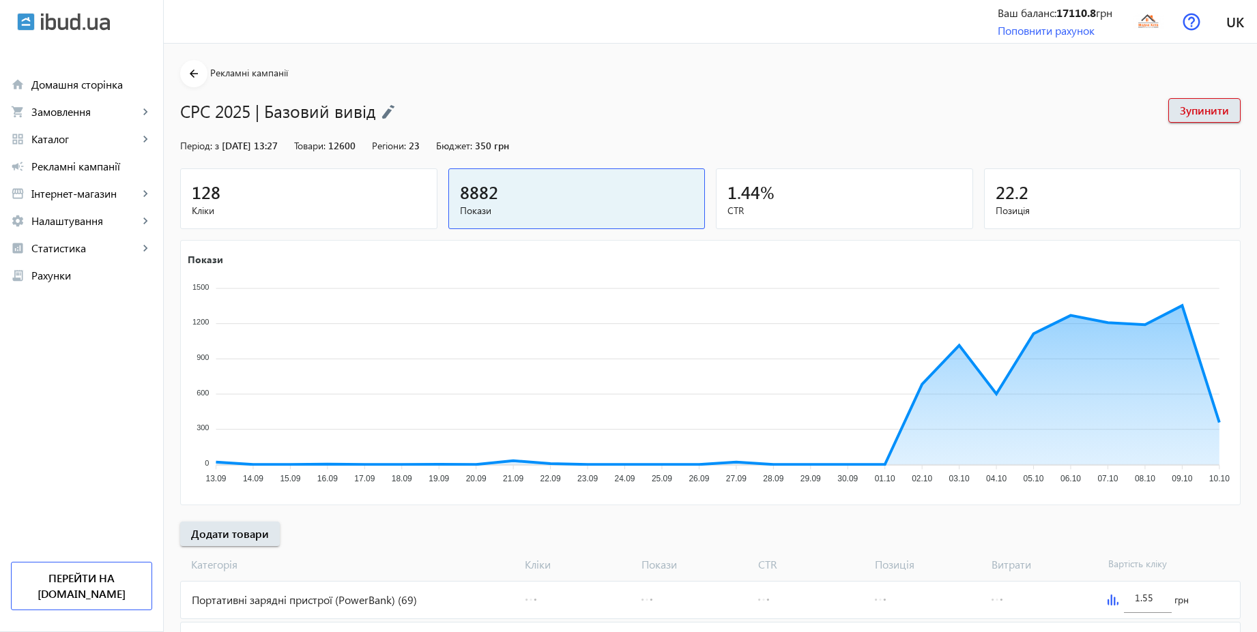
scroll to position [458, 0]
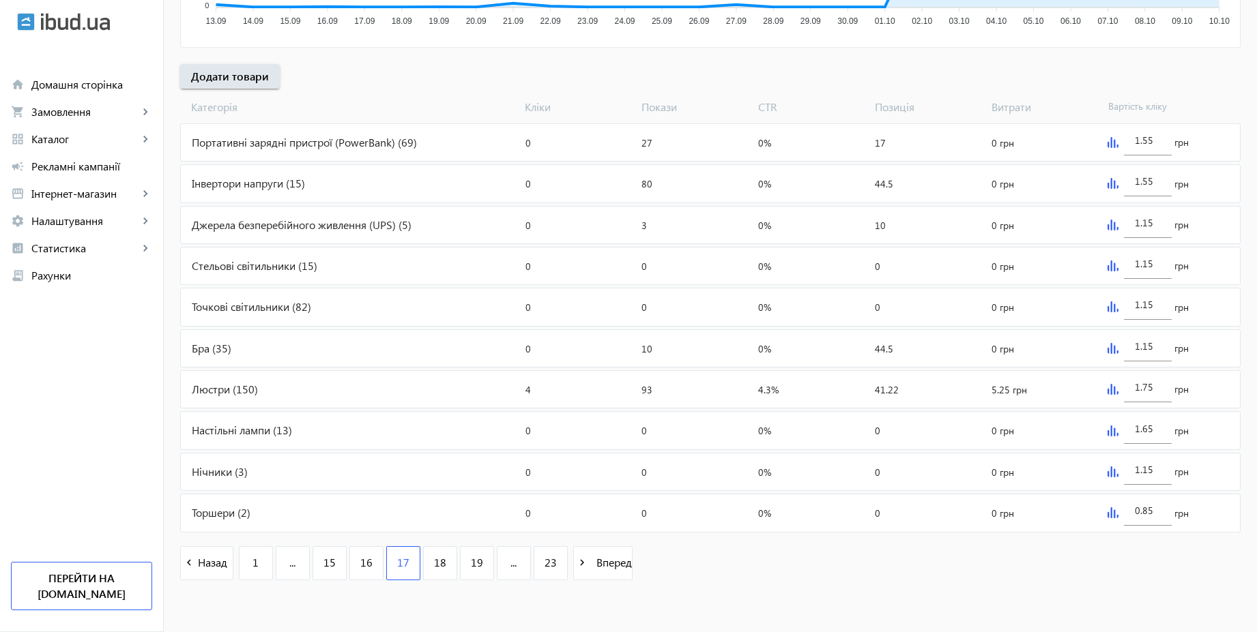
click at [1110, 227] on img at bounding box center [1112, 225] width 11 height 11
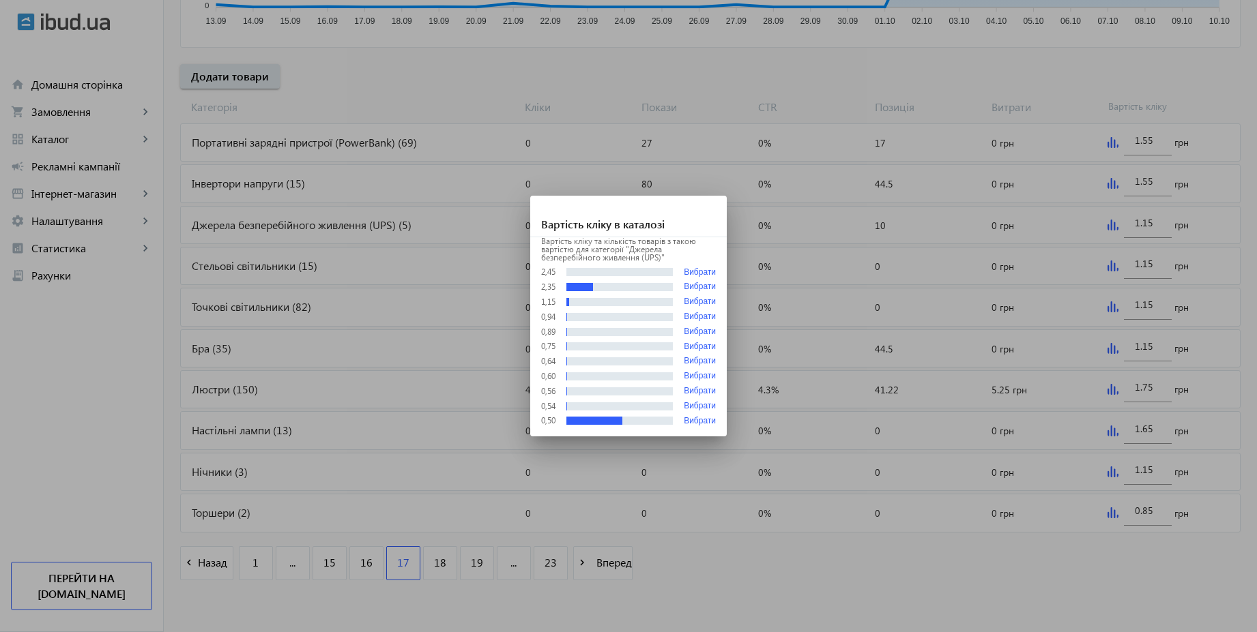
scroll to position [0, 0]
click at [1122, 194] on div at bounding box center [628, 316] width 1257 height 632
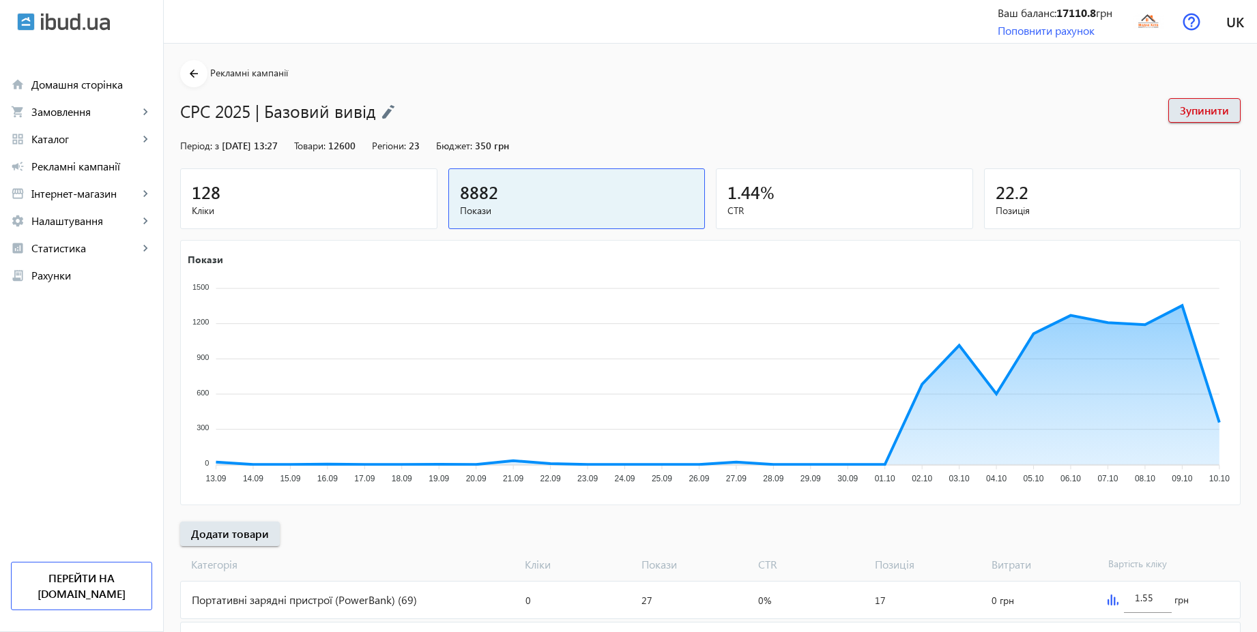
scroll to position [458, 0]
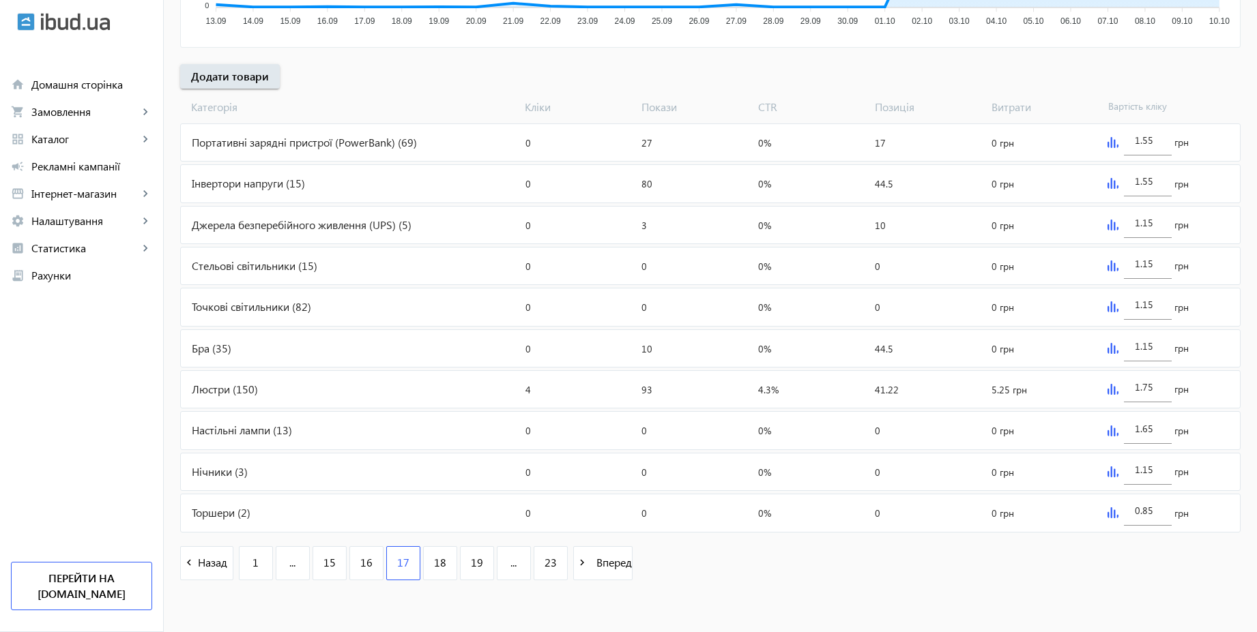
click at [1109, 179] on img at bounding box center [1112, 183] width 11 height 11
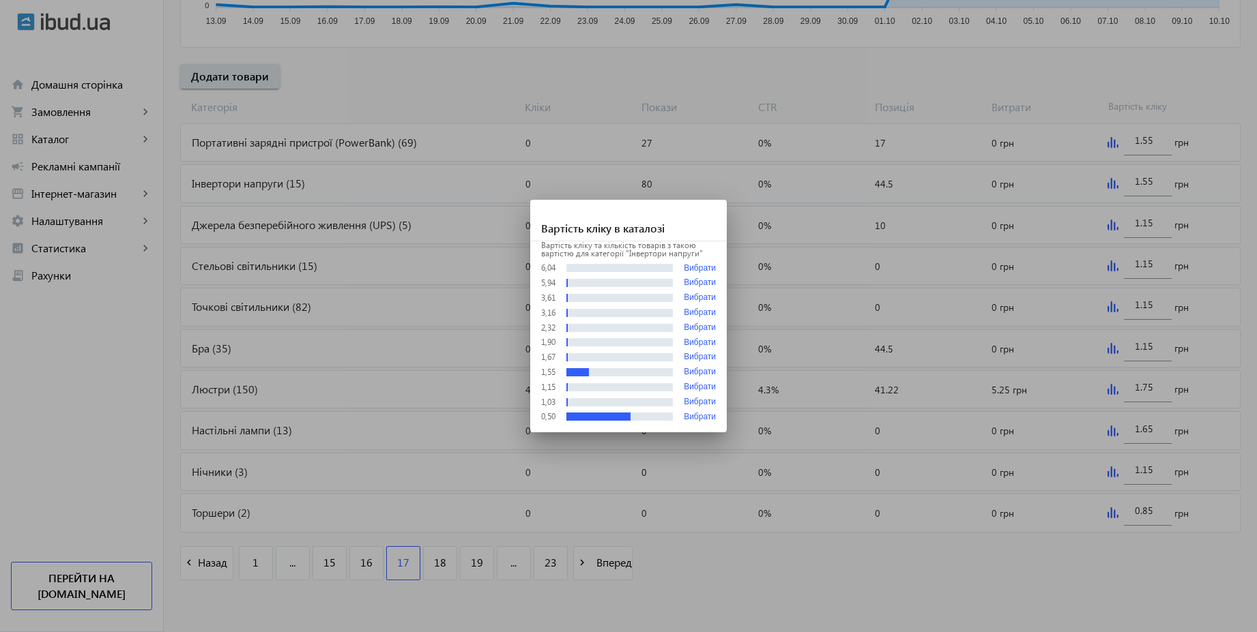
scroll to position [0, 0]
click at [1113, 145] on div at bounding box center [628, 316] width 1257 height 632
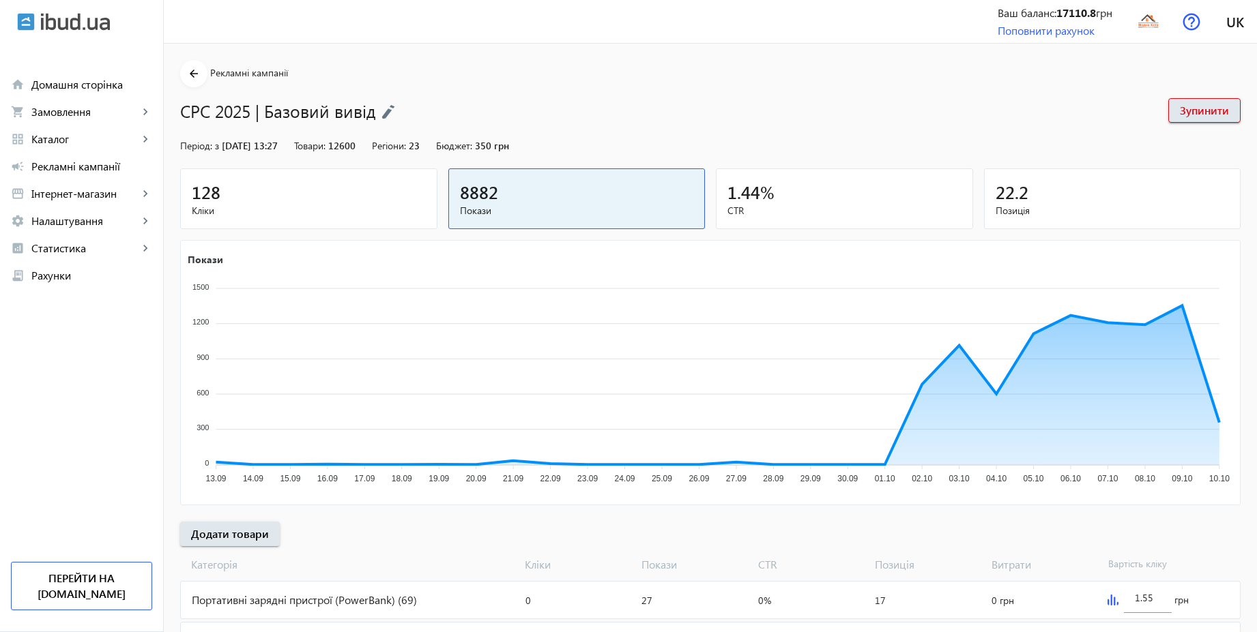
scroll to position [458, 0]
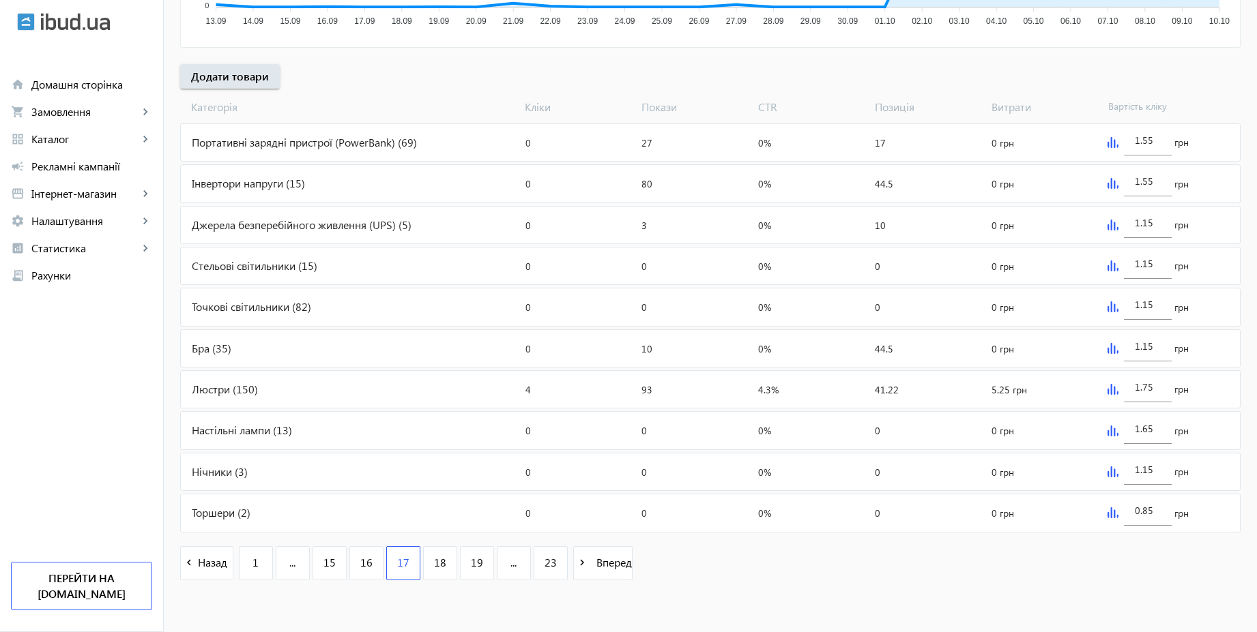
click at [1113, 145] on img at bounding box center [1112, 142] width 11 height 11
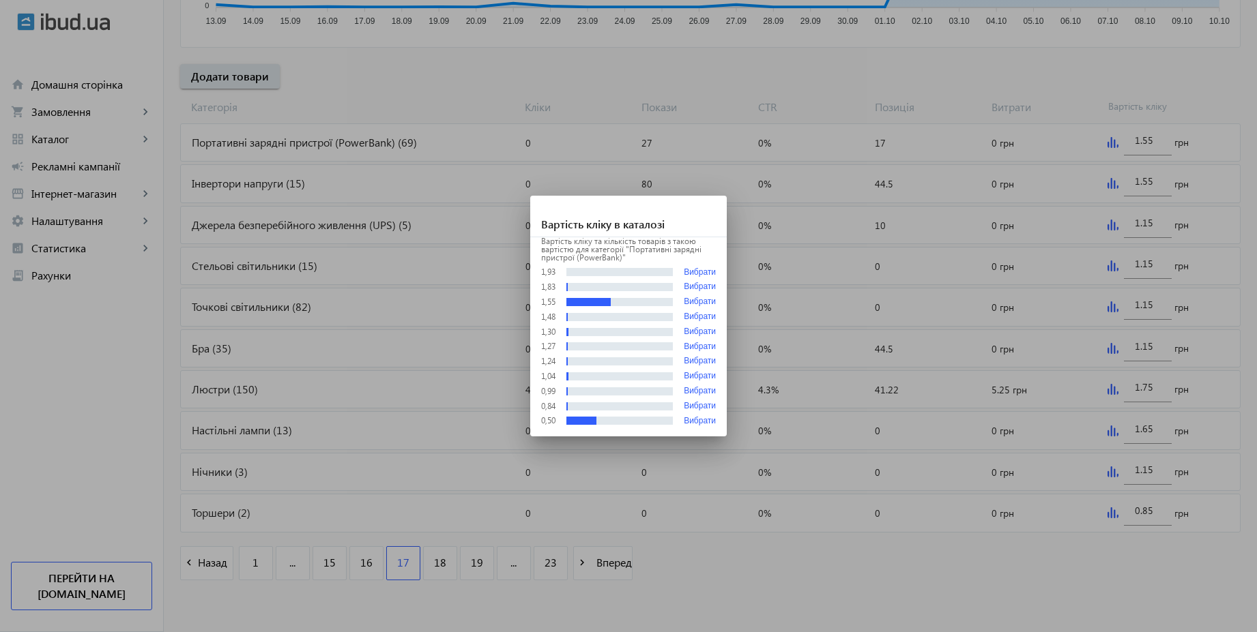
scroll to position [0, 0]
click at [1092, 93] on div at bounding box center [628, 316] width 1257 height 632
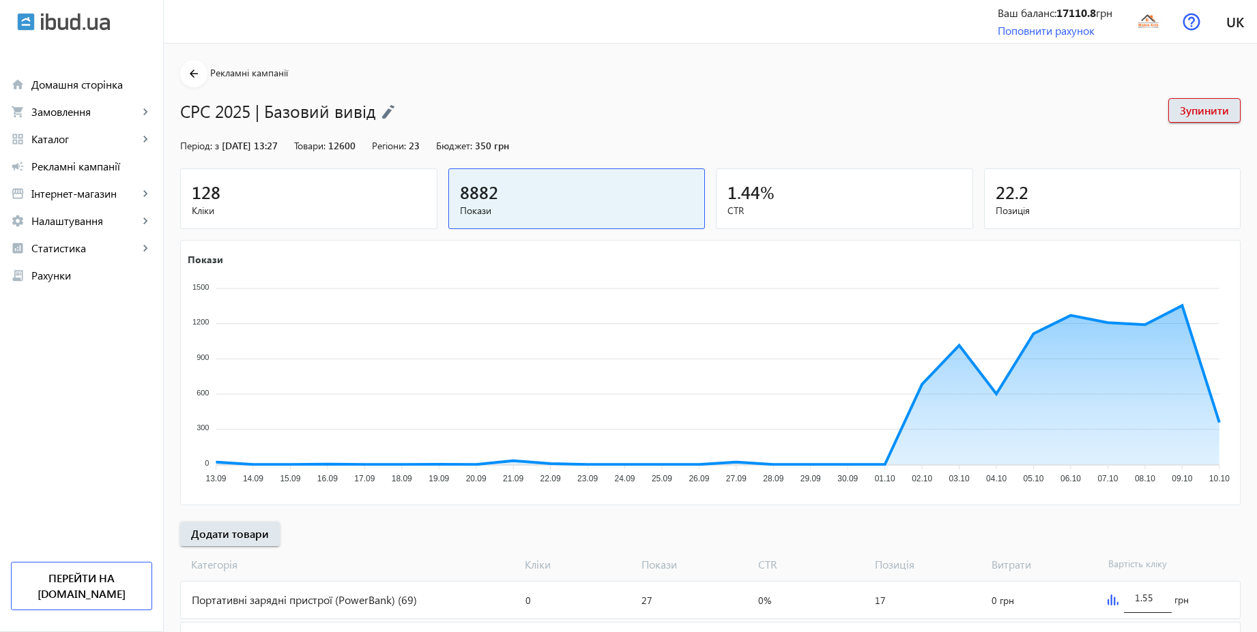
scroll to position [458, 0]
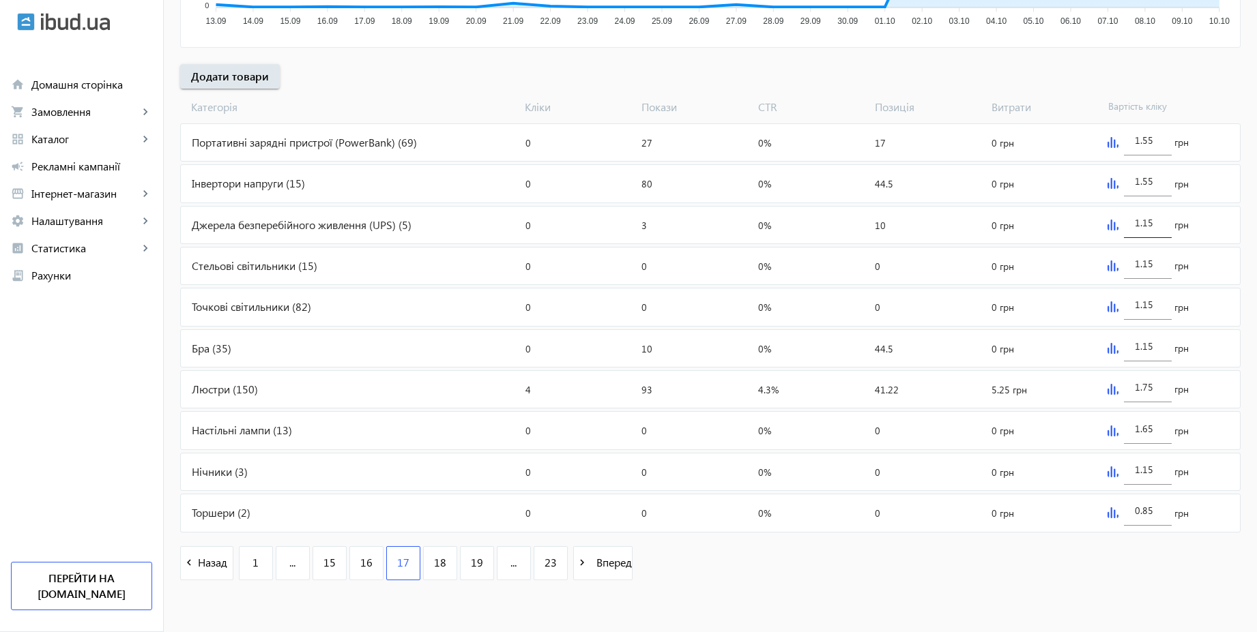
click at [1162, 222] on div "1.15" at bounding box center [1148, 219] width 48 height 38
type input "2.15"
click at [1152, 173] on div "1.55" at bounding box center [1148, 177] width 26 height 38
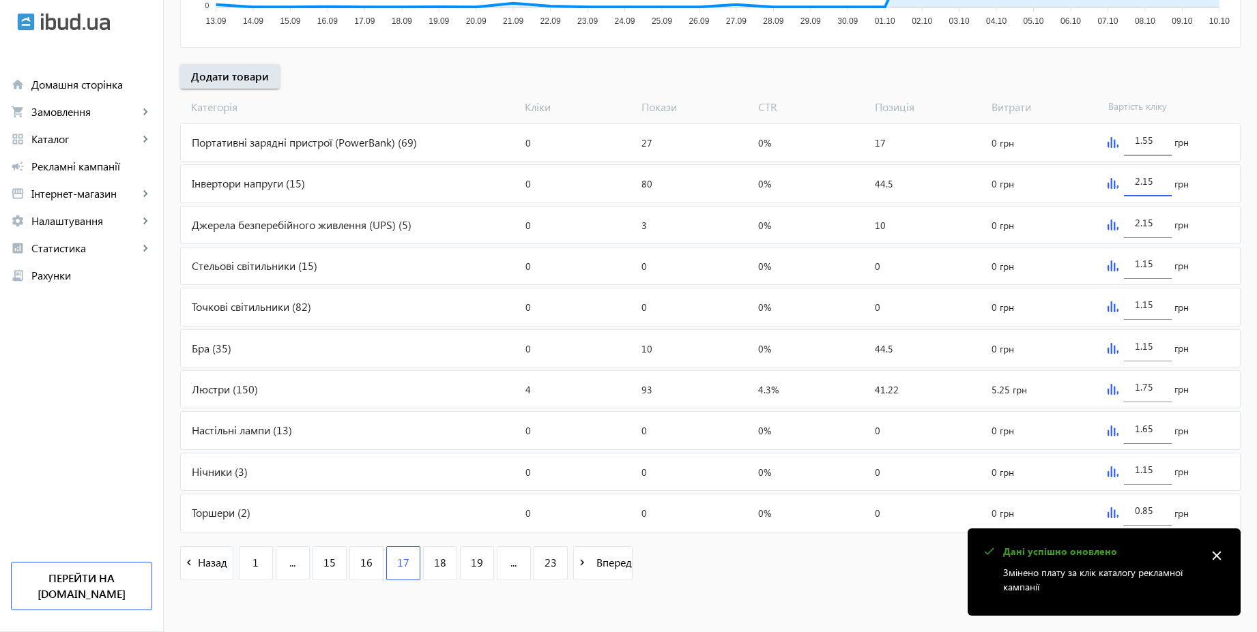
type input "2.15"
click at [1162, 137] on div "1.55" at bounding box center [1148, 136] width 48 height 38
type input "2.15"
click at [1057, 78] on div "arrow_back Рекламні кампанії CPC 2025 | Базовий вивід Зупинити Період: з [DATE]…" at bounding box center [710, 98] width 1093 height 992
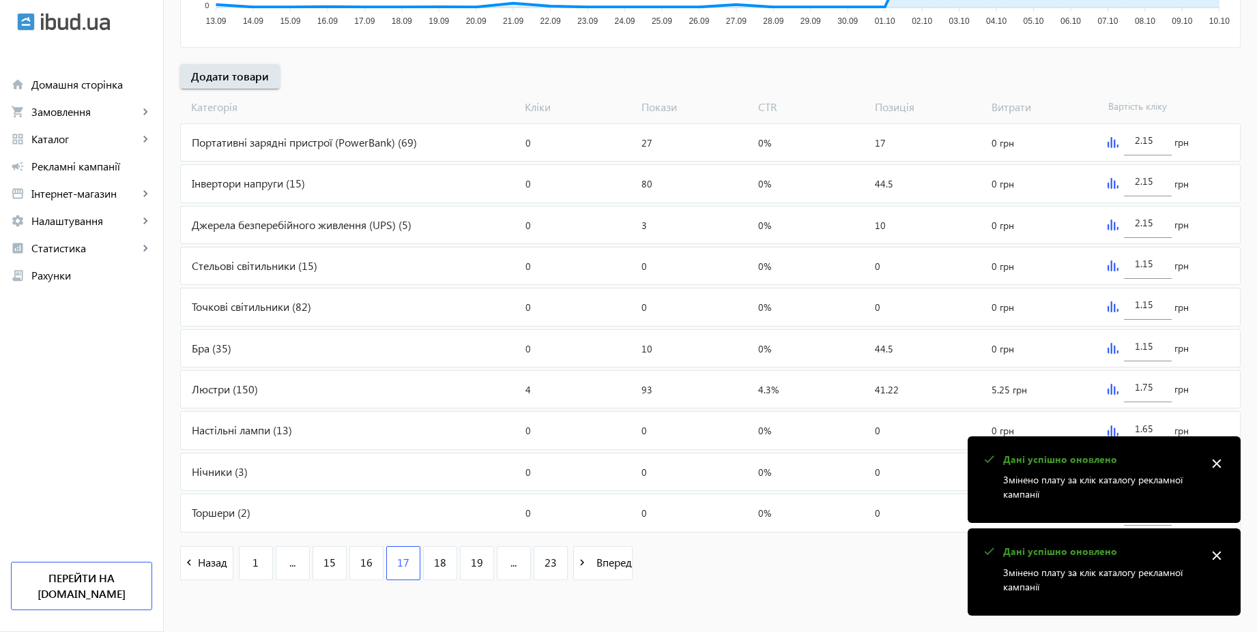
click at [1216, 553] on mat-icon "close" at bounding box center [1216, 556] width 20 height 20
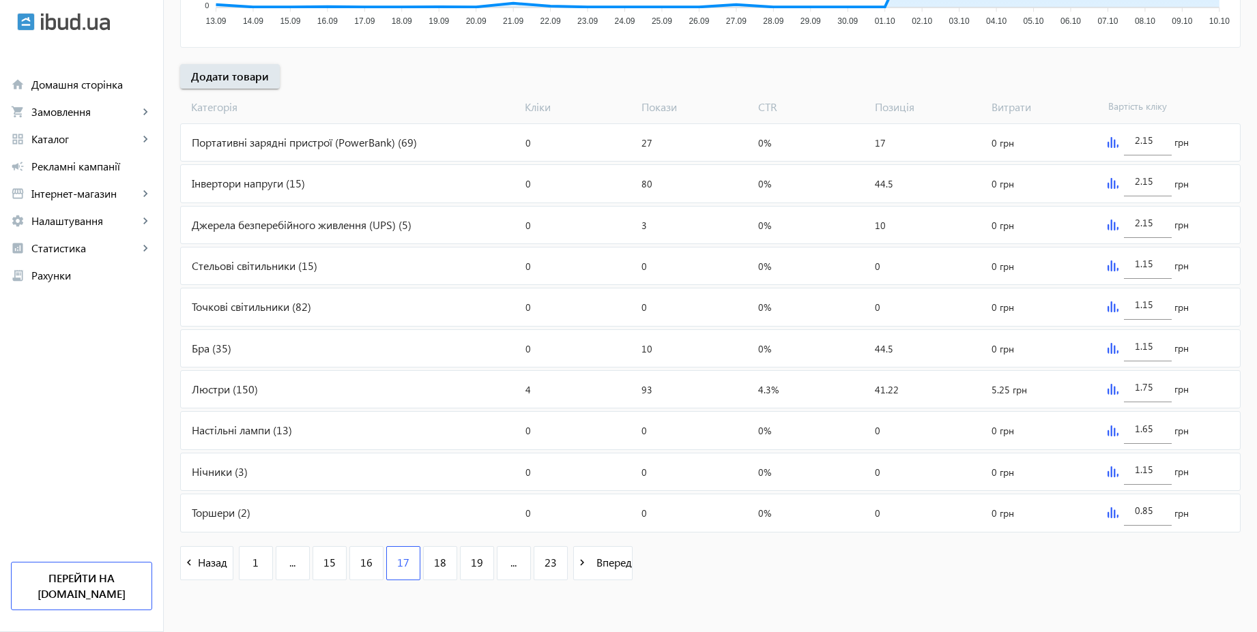
click at [1216, 553] on div "navigate_before Назад 1 ... 15 16 17 18 19 ... 23 navigate_next Вперед" at bounding box center [710, 565] width 1060 height 59
click at [1159, 510] on input "0.85" at bounding box center [1148, 510] width 26 height 13
click at [1154, 516] on input "0.85" at bounding box center [1148, 510] width 26 height 13
paste input "1.5"
type input "1.55"
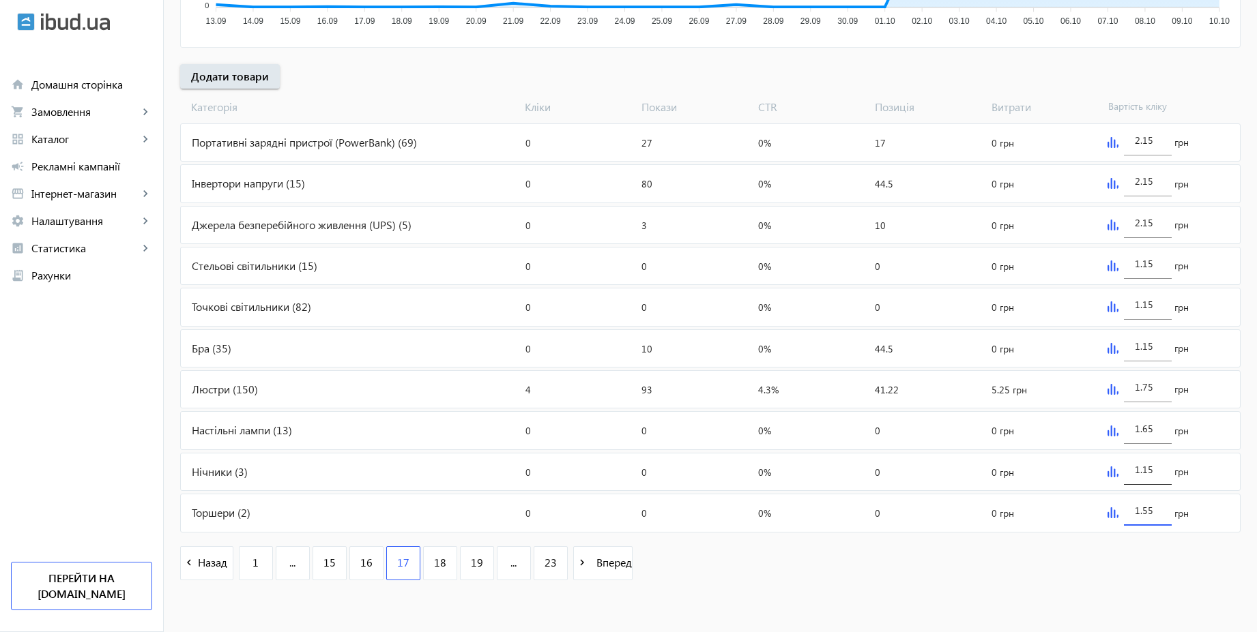
click at [1154, 472] on input "1.15" at bounding box center [1148, 469] width 26 height 13
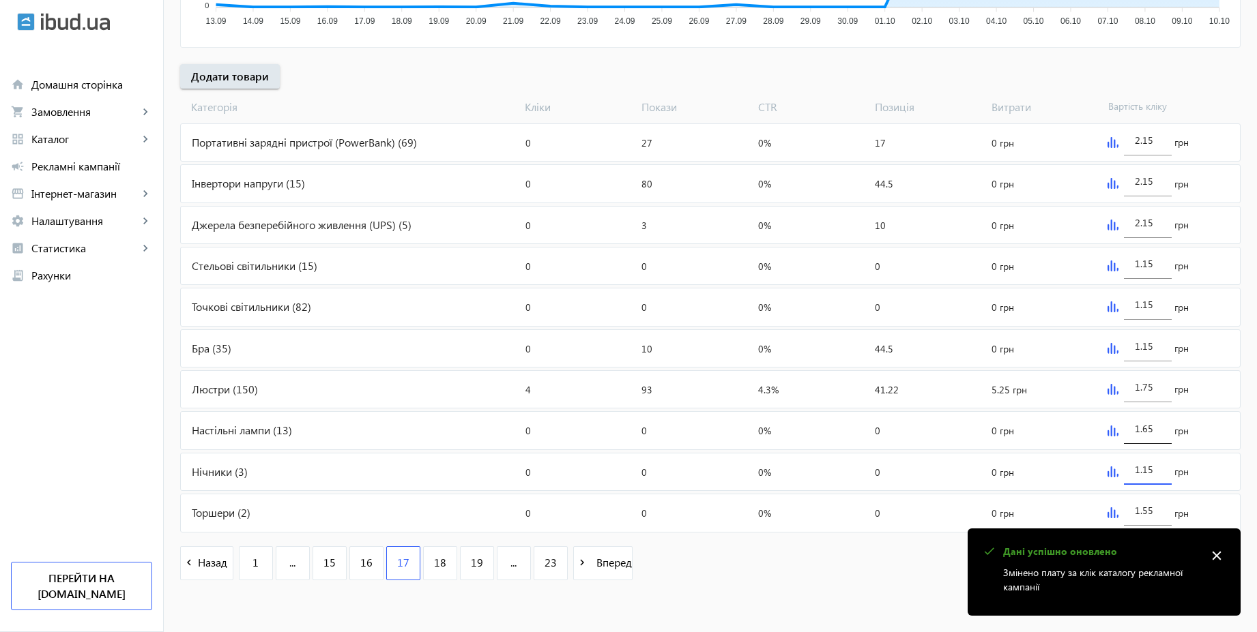
paste input "5"
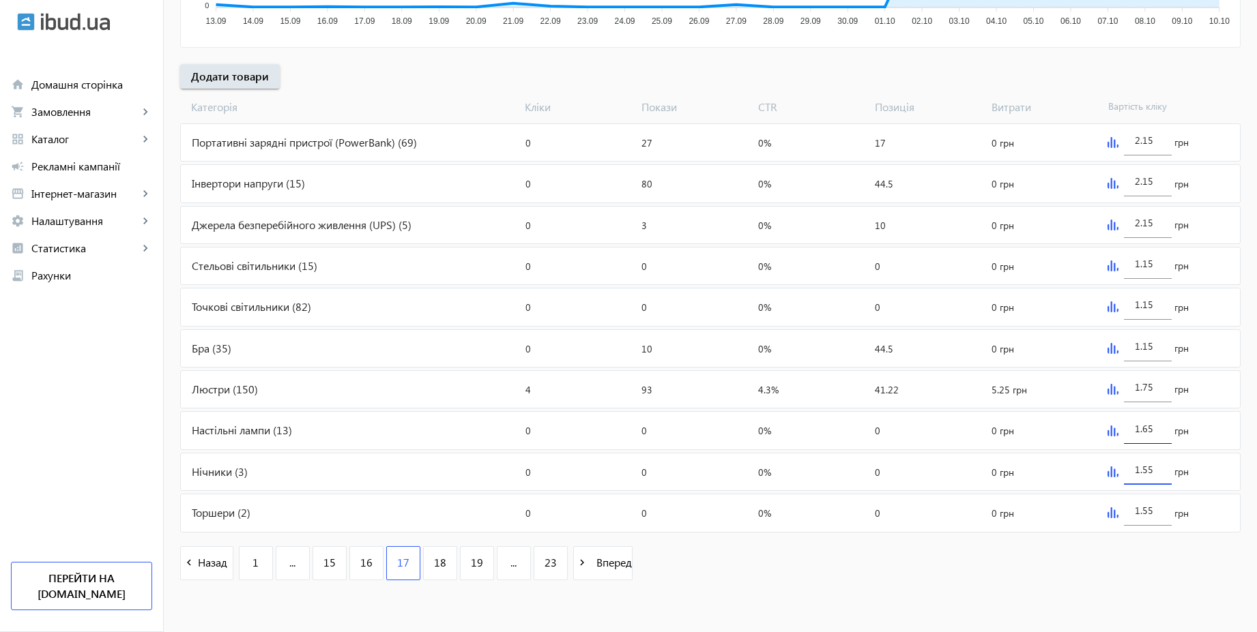
type input "1.55"
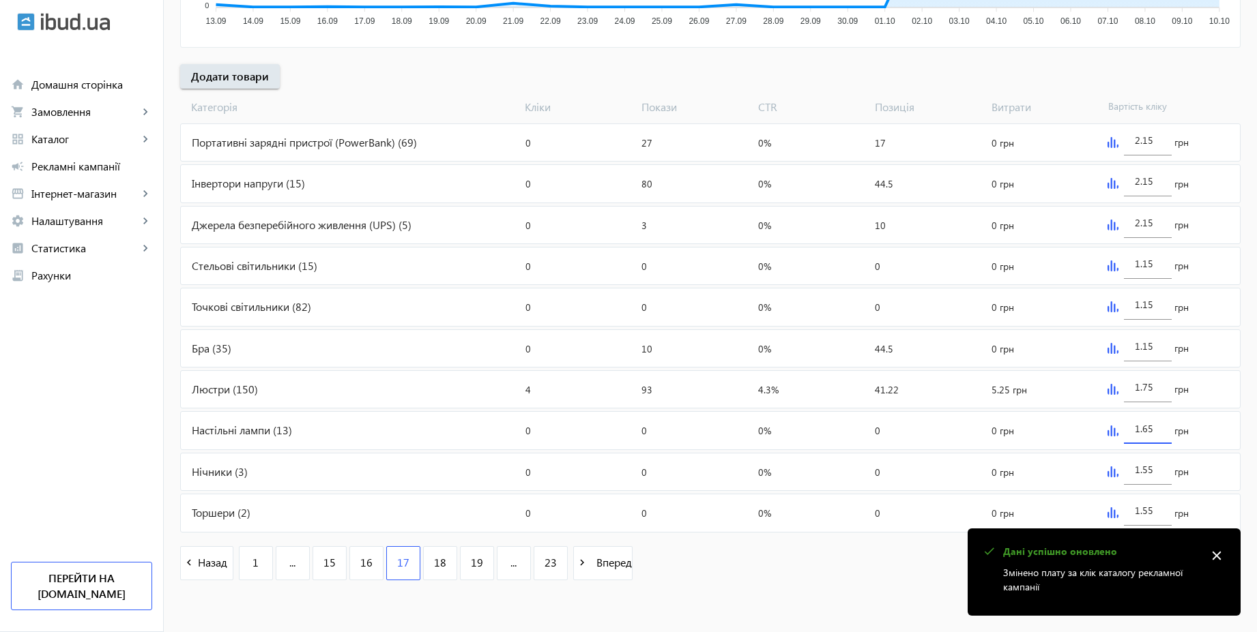
click at [1152, 430] on input "1.65" at bounding box center [1148, 428] width 26 height 13
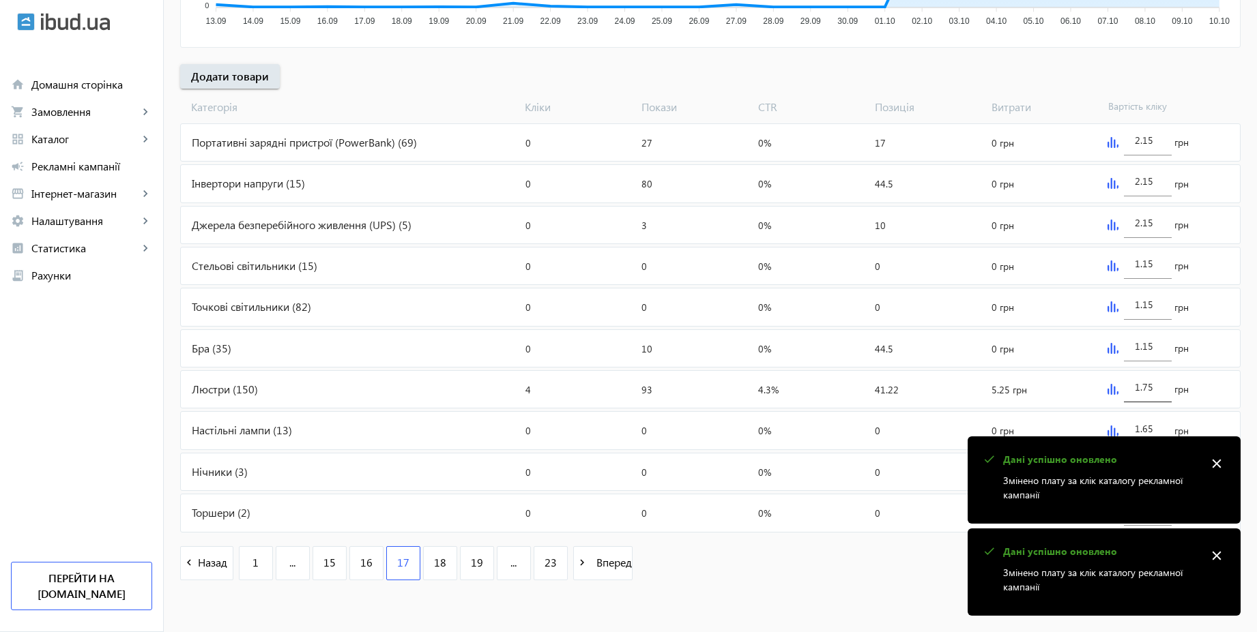
paste input "5"
type input "1.55"
click at [1156, 390] on input "1.75" at bounding box center [1148, 387] width 26 height 13
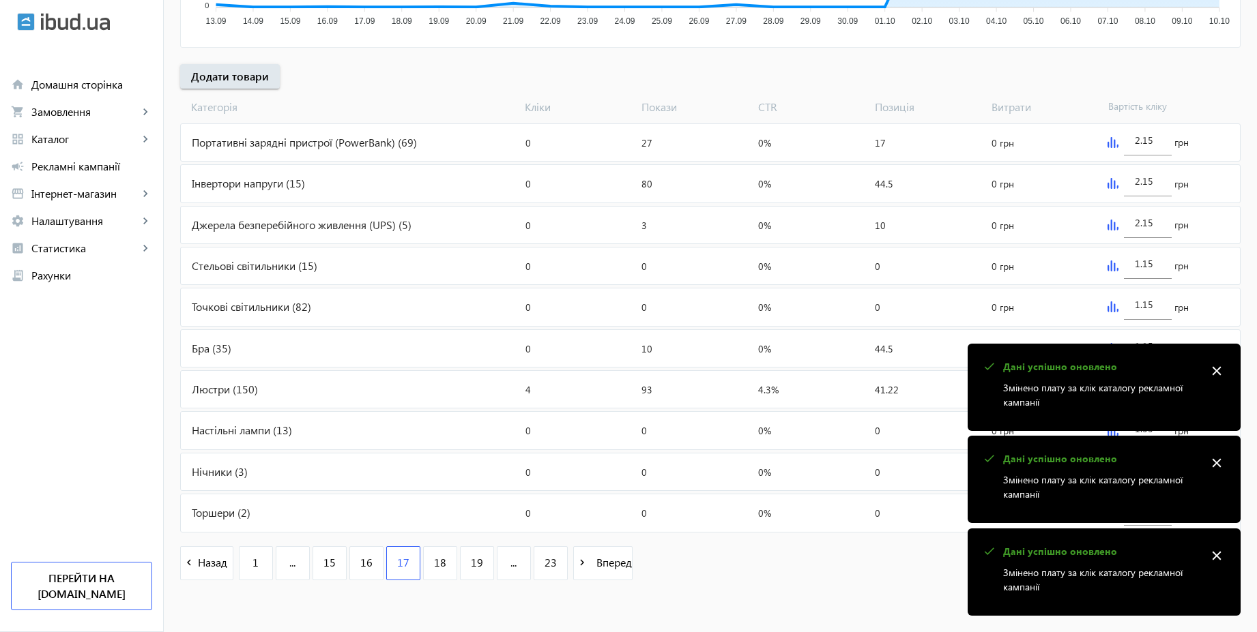
paste input "5"
type input "1.55"
click at [1226, 373] on mat-icon "close" at bounding box center [1216, 371] width 20 height 20
click at [1218, 462] on mat-icon "close" at bounding box center [1216, 464] width 20 height 20
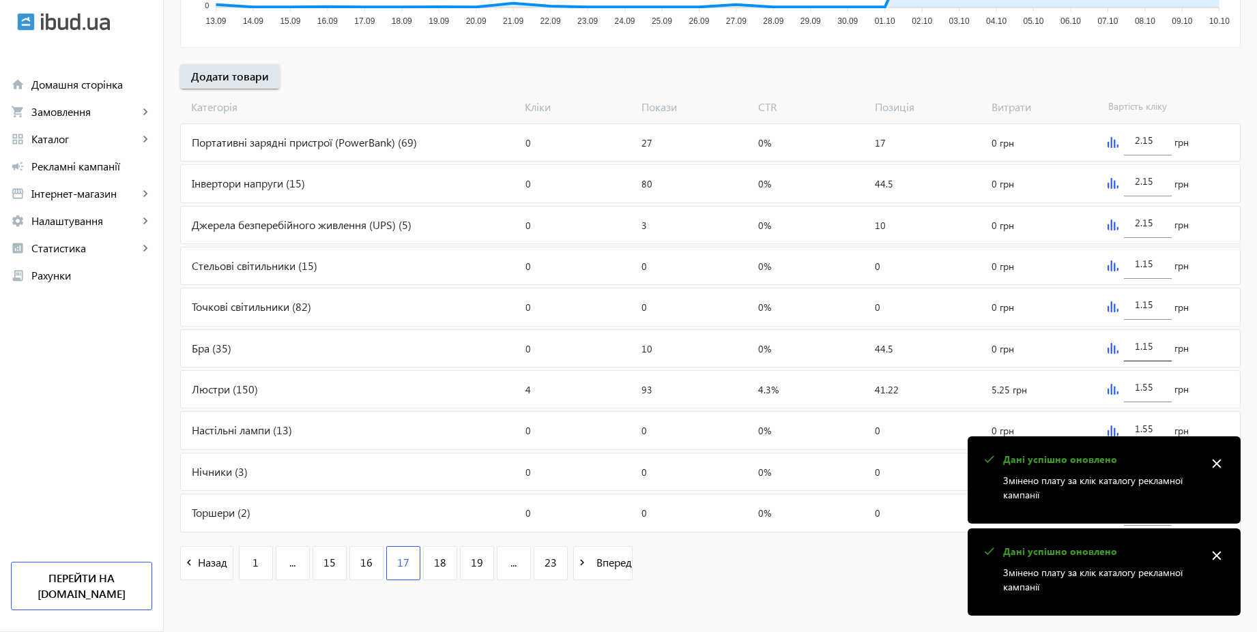
click at [1158, 347] on input "1.15" at bounding box center [1148, 346] width 26 height 13
paste input "5"
type input "1.55"
click at [1154, 308] on input "1.15" at bounding box center [1148, 304] width 26 height 13
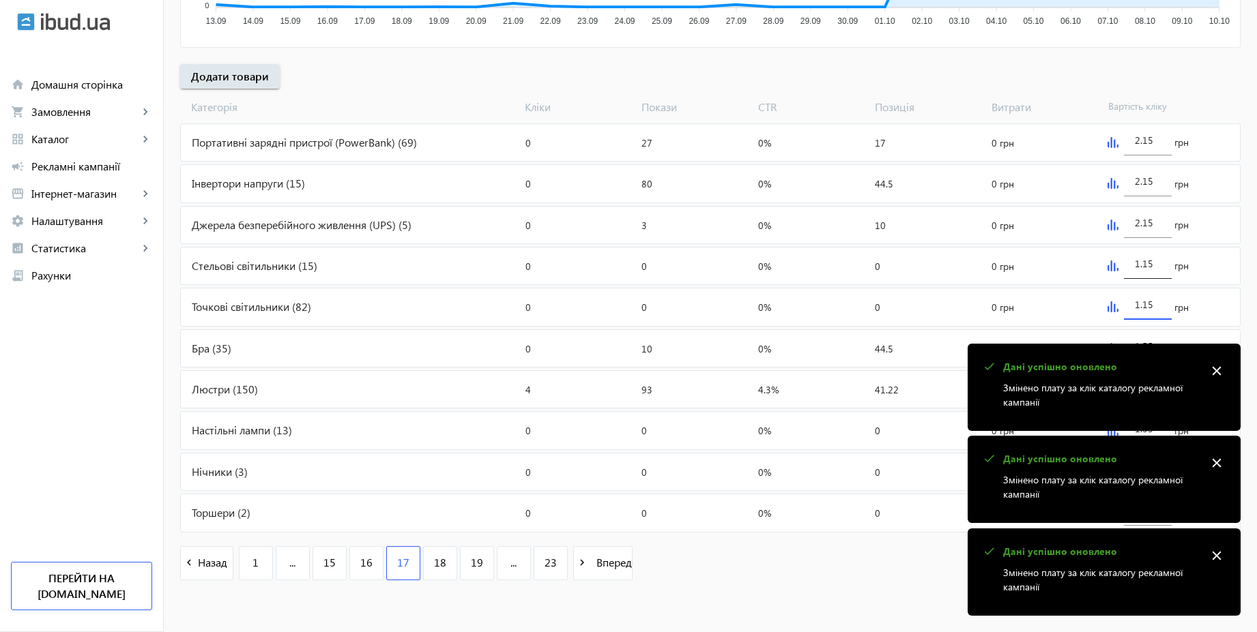
paste input "5"
type input "1.55"
click at [1161, 263] on div "1.15" at bounding box center [1148, 260] width 48 height 38
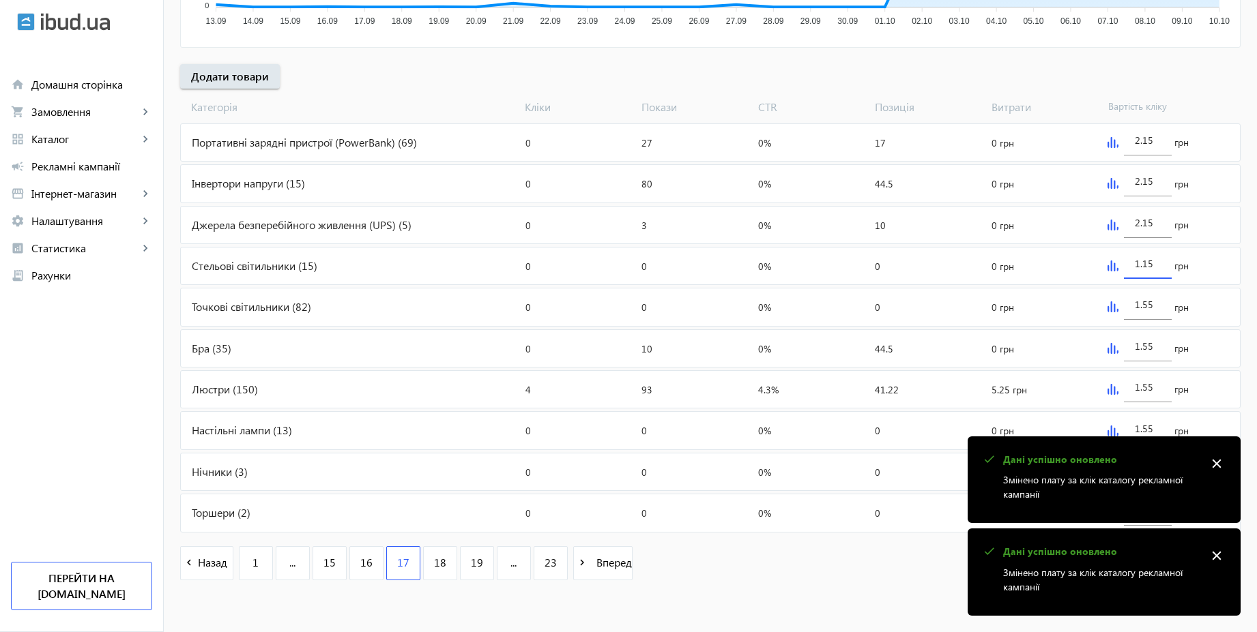
paste input "5"
type input "1.55"
click at [1246, 252] on div "arrow_back Рекламні кампанії CPC 2025 | Базовий вивід Зупинити Період: з [DATE]…" at bounding box center [710, 98] width 1093 height 992
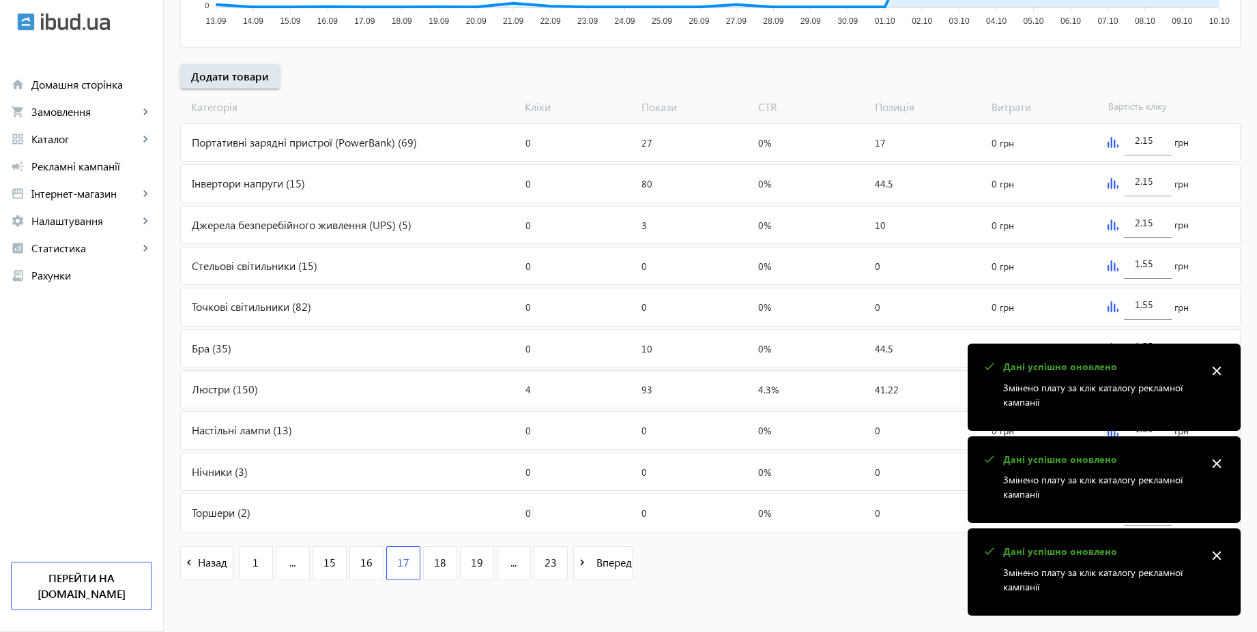
click at [1223, 556] on mat-icon "close" at bounding box center [1216, 556] width 20 height 20
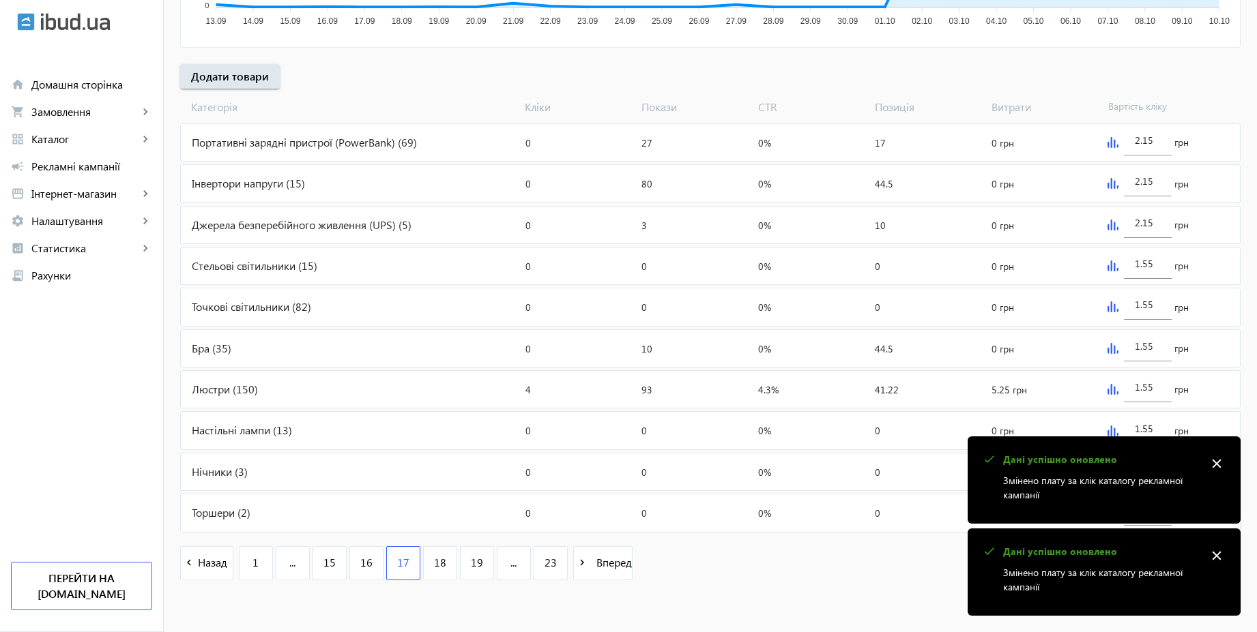
click at [1223, 556] on div "check Дані успішно оновлено Змінено плату за клік каталогу рекламної кампанії c…" at bounding box center [1103, 526] width 273 height 179
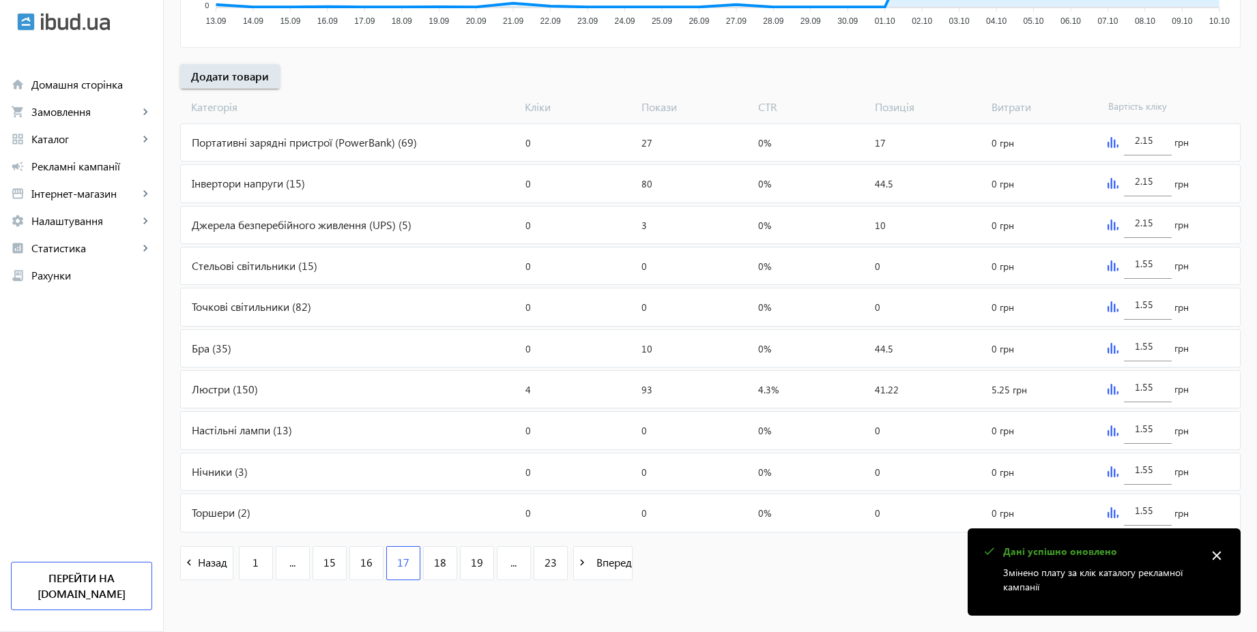
click at [1217, 556] on mat-icon "close" at bounding box center [1216, 556] width 20 height 20
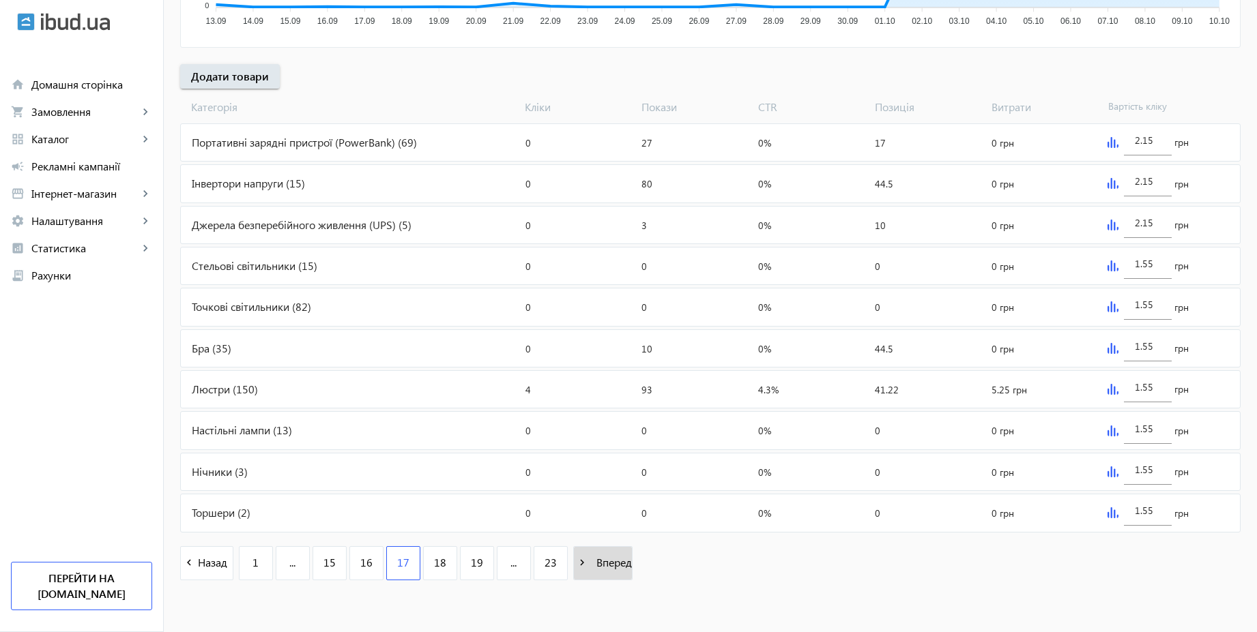
click at [607, 562] on span "Вперед" at bounding box center [611, 562] width 41 height 15
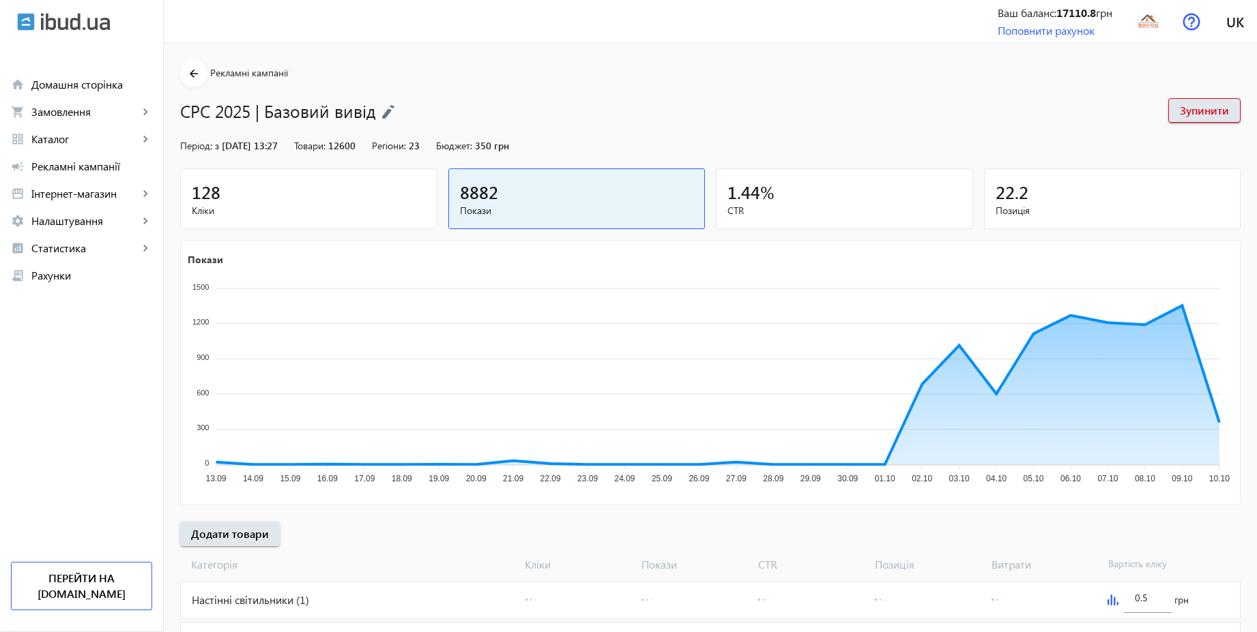
scroll to position [409, 0]
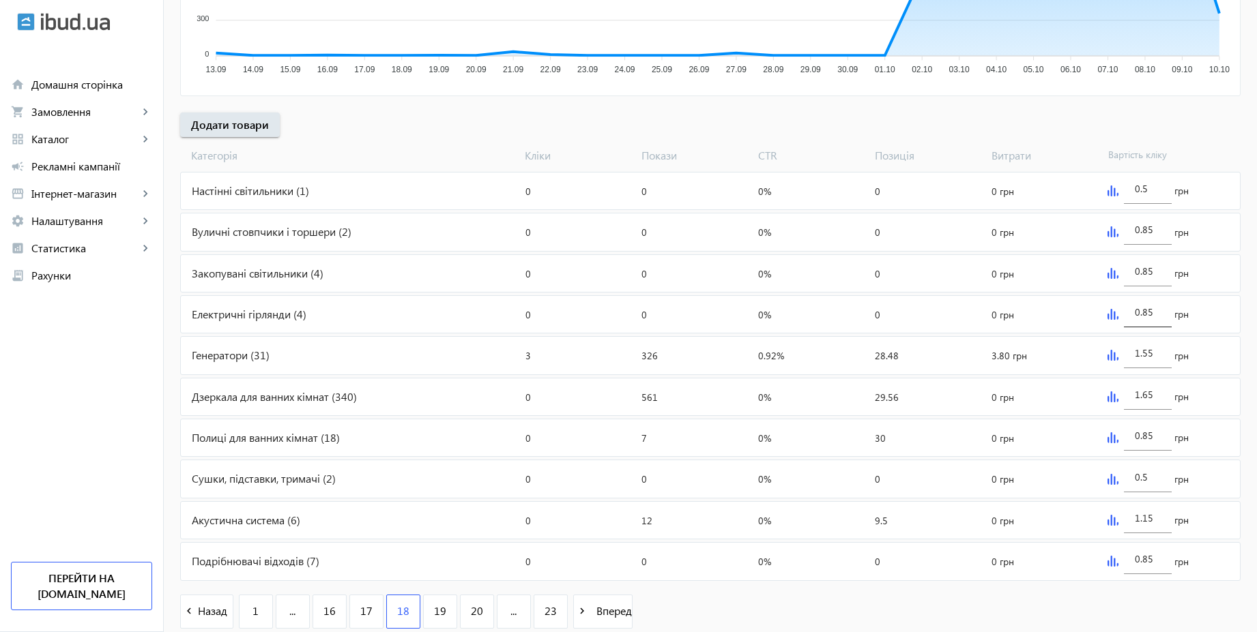
click at [1157, 309] on input "0.85" at bounding box center [1148, 312] width 26 height 13
paste input "1.5"
type input "1.55"
click at [1152, 271] on input "0.85" at bounding box center [1148, 271] width 26 height 13
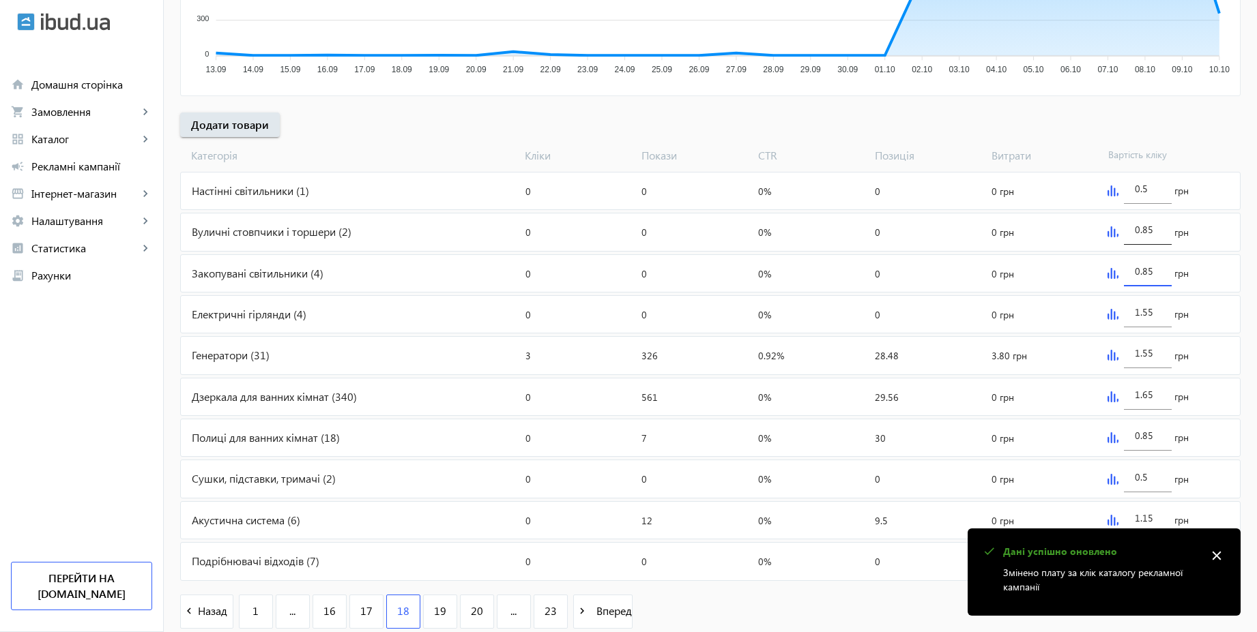
paste input "1.5"
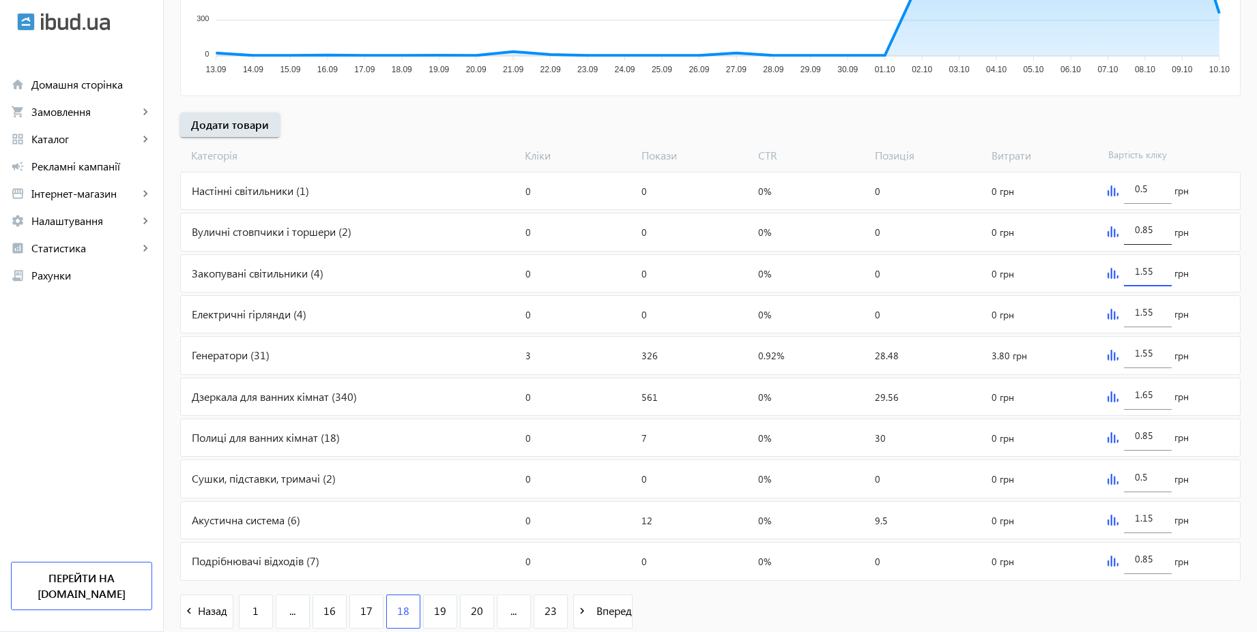
type input "1.55"
click at [1156, 229] on input "0.85" at bounding box center [1148, 229] width 26 height 13
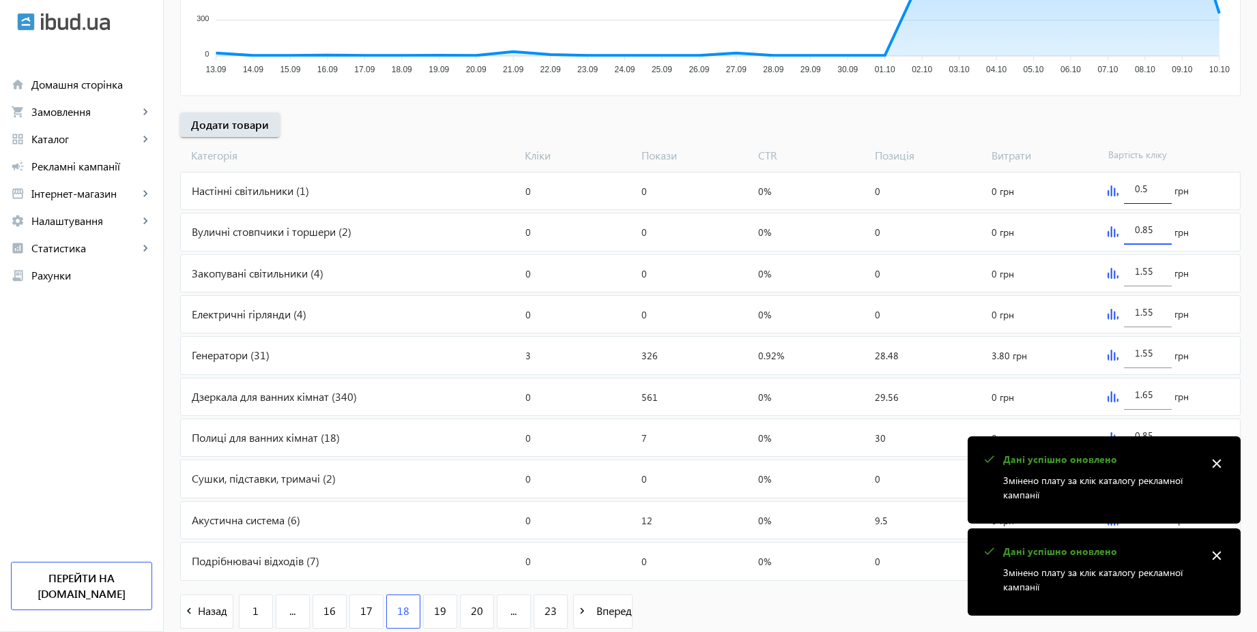
paste input "1.5"
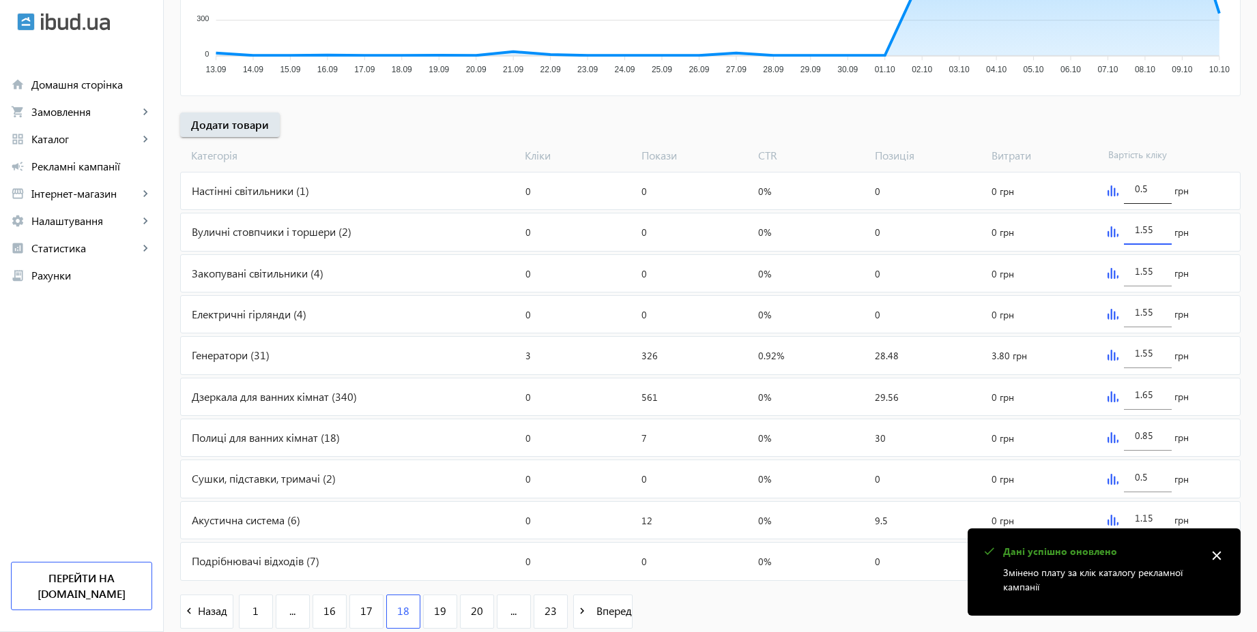
type input "1.55"
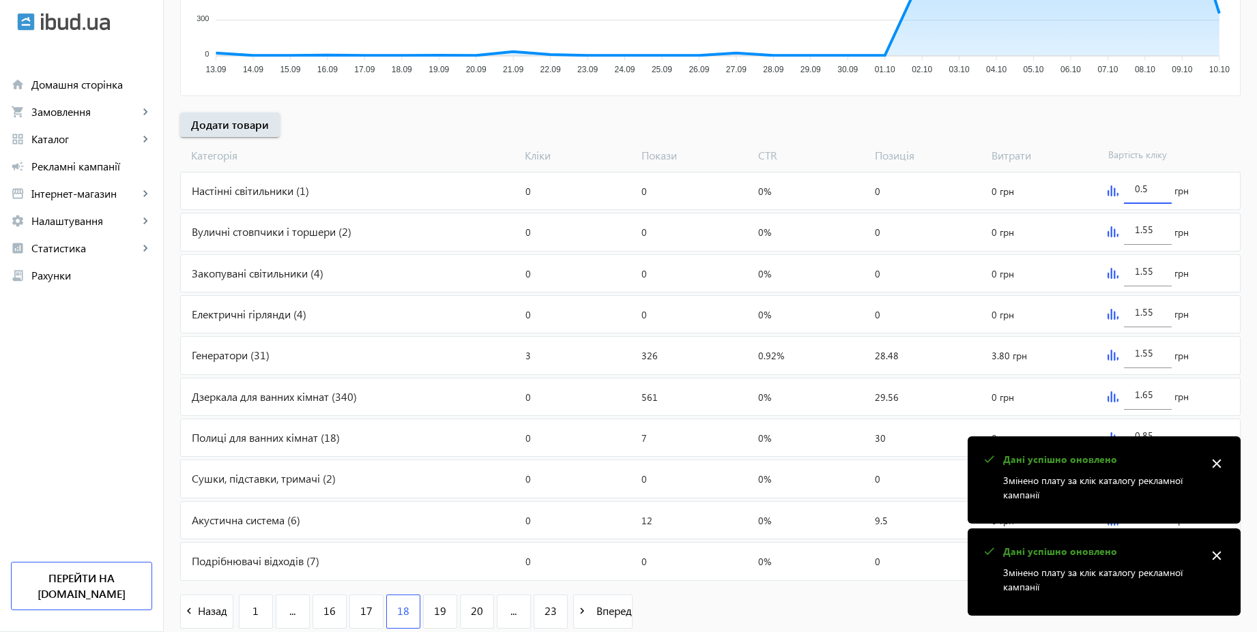
click at [1154, 190] on input "0.5" at bounding box center [1148, 188] width 26 height 13
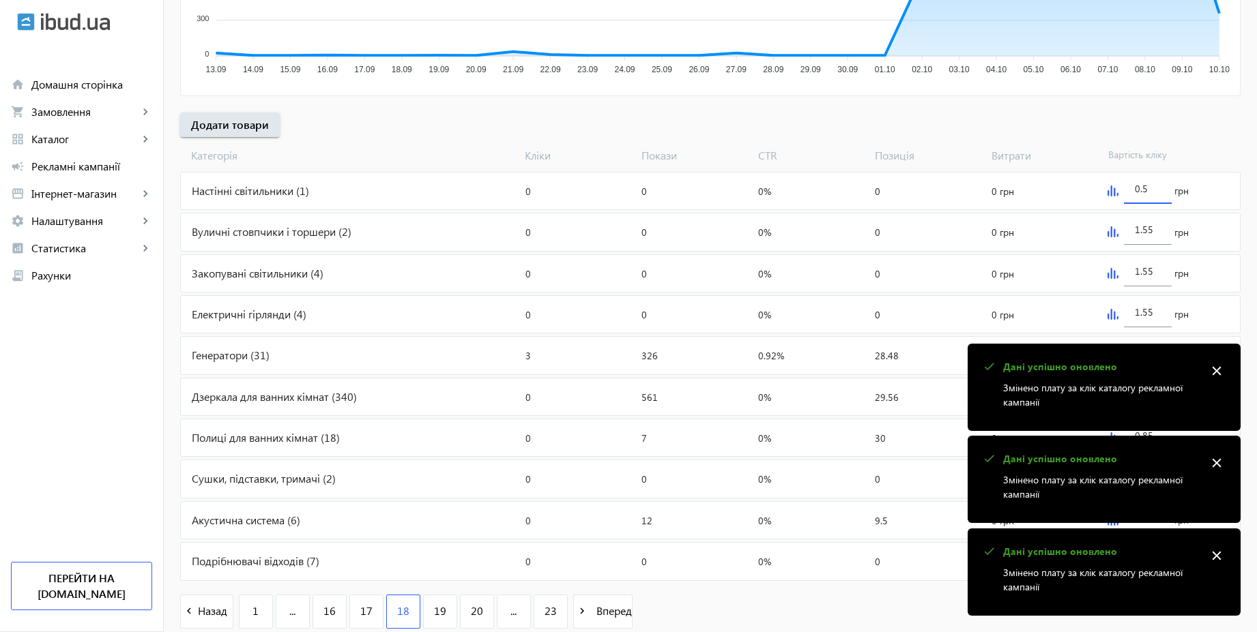
paste input "1.5"
type input "1.55"
click at [1205, 139] on div "[PERSON_NAME] Покази CTR Позиція Витрати Вартість кліку" at bounding box center [710, 152] width 1060 height 31
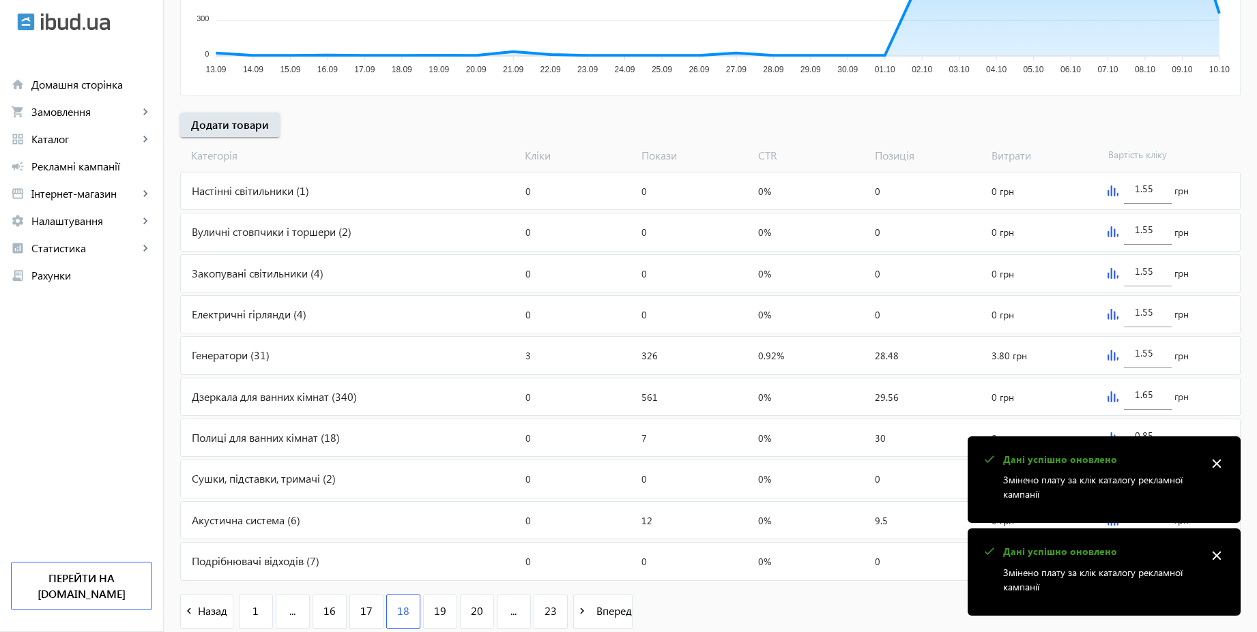
click at [1212, 553] on mat-icon "close" at bounding box center [1216, 556] width 20 height 20
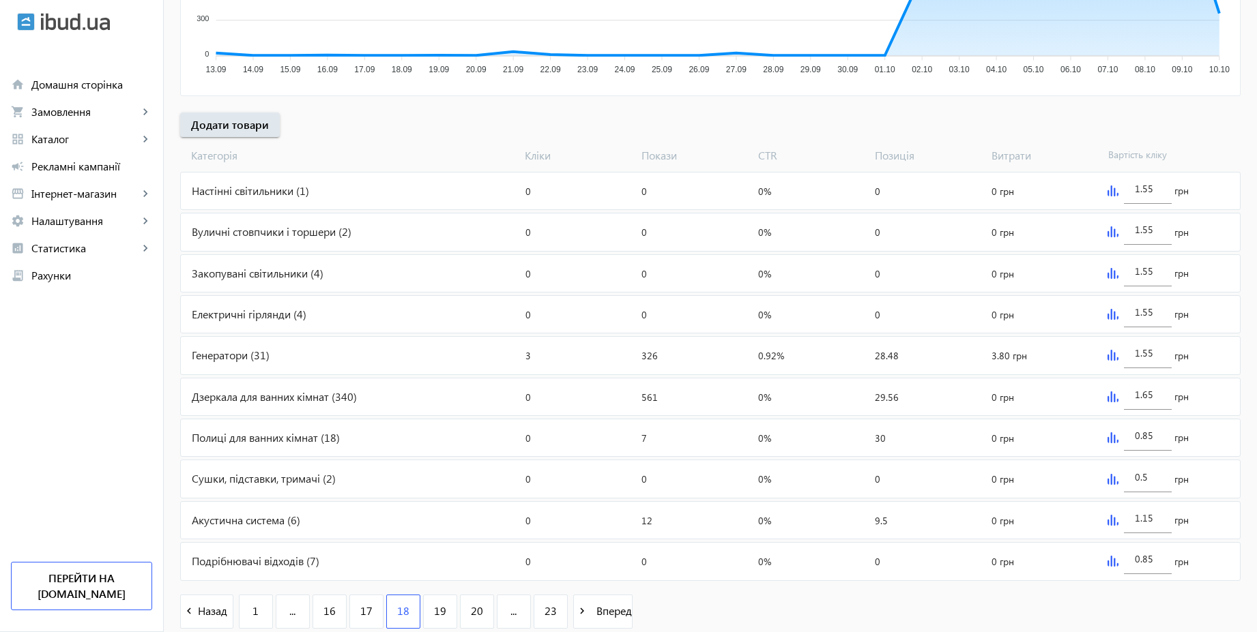
click at [1114, 363] on div "1.55 грн" at bounding box center [1171, 355] width 138 height 37
click at [1111, 353] on img at bounding box center [1112, 355] width 11 height 11
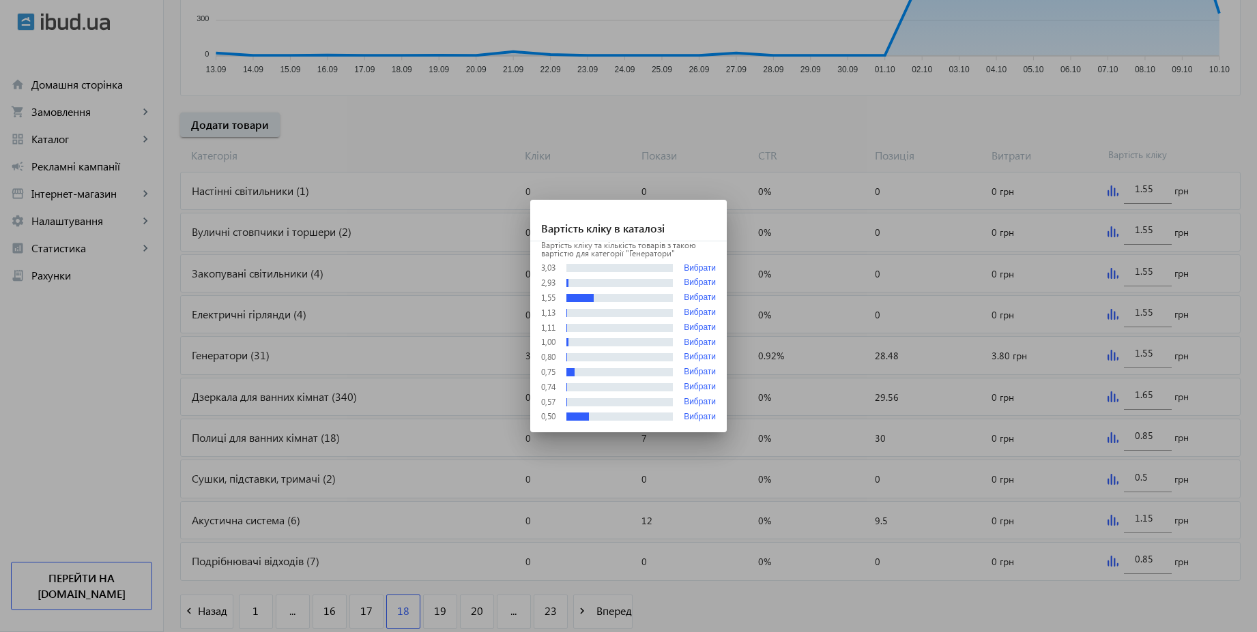
scroll to position [0, 0]
click at [1148, 358] on div at bounding box center [628, 316] width 1257 height 632
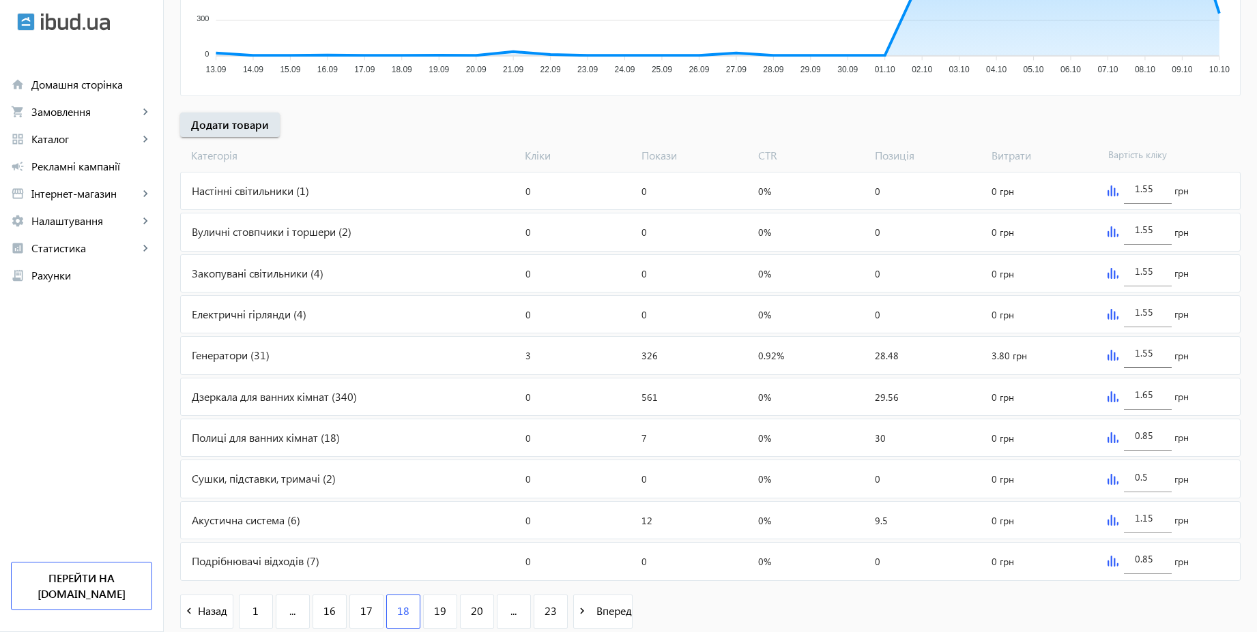
scroll to position [409, 0]
click at [1155, 355] on input "1.55" at bounding box center [1148, 353] width 26 height 13
type input "1.99"
click at [1218, 135] on div "arrow_back Рекламні кампанії CPC 2025 | Базовий вивід Зупинити Період: з [DATE]…" at bounding box center [710, 147] width 1093 height 992
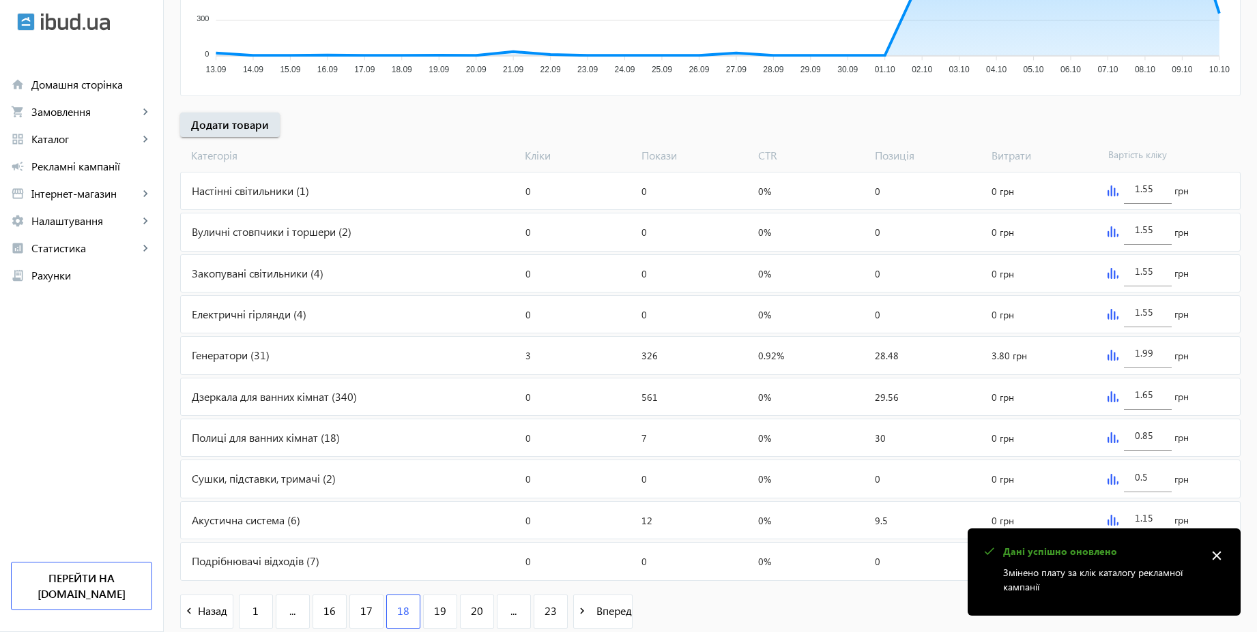
click at [1216, 559] on mat-icon "close" at bounding box center [1216, 556] width 20 height 20
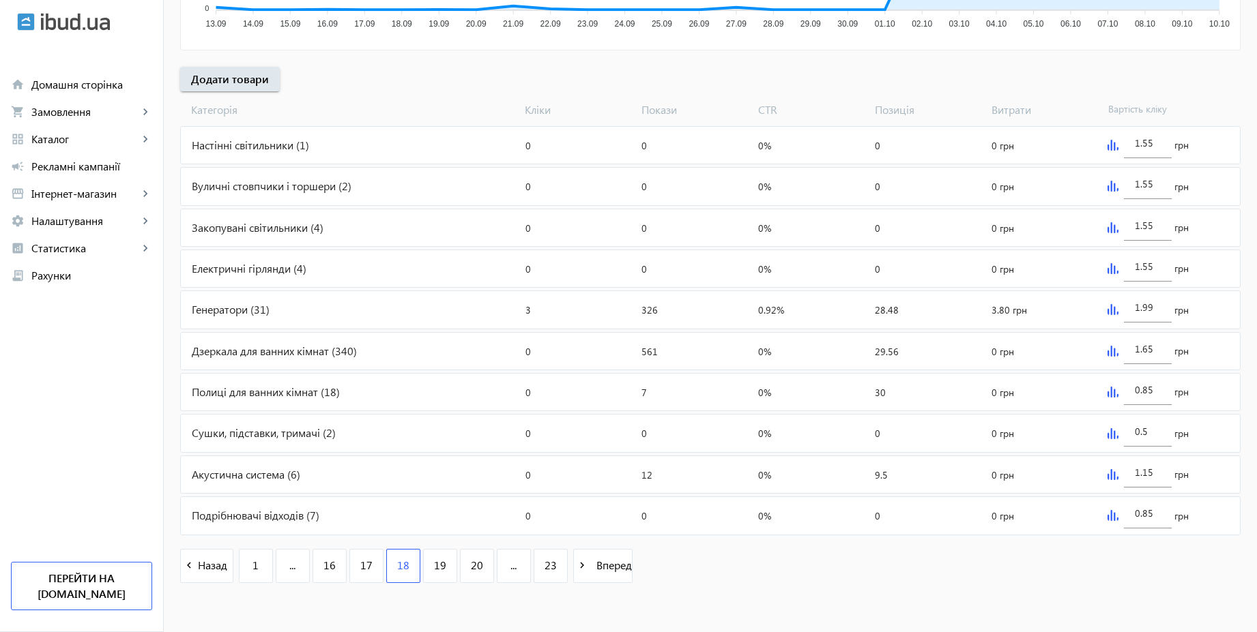
scroll to position [458, 0]
click at [1157, 514] on input "0.85" at bounding box center [1148, 510] width 26 height 13
paste input "1.5"
type input "1.55"
click at [1159, 471] on input "1.15" at bounding box center [1148, 469] width 26 height 13
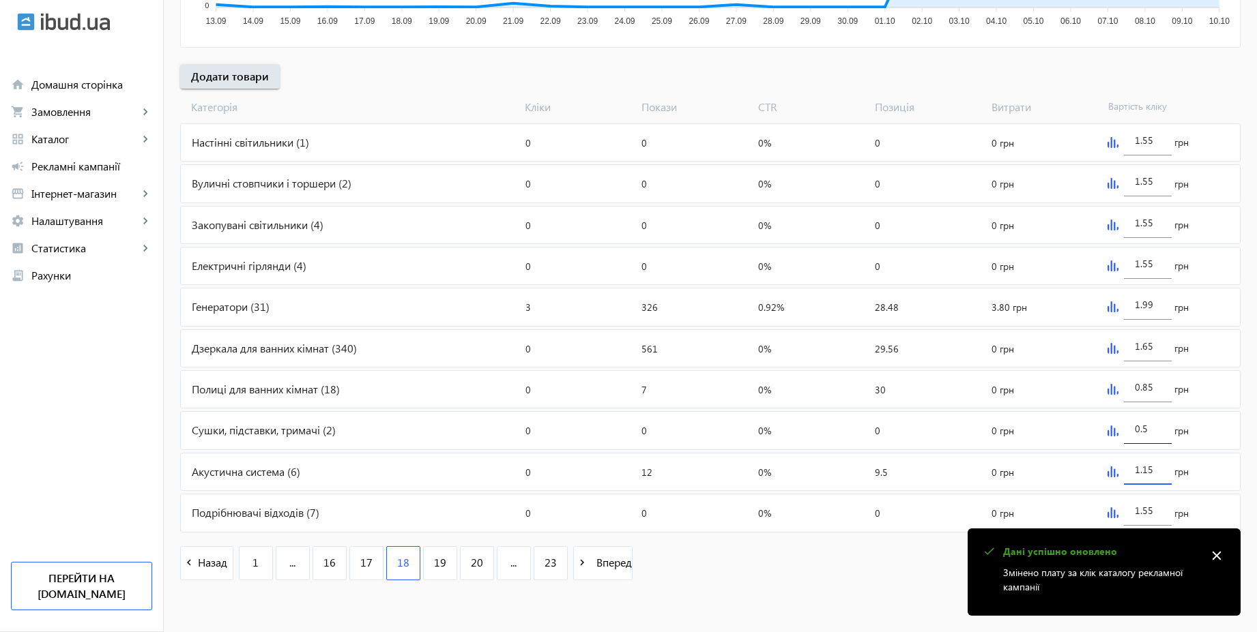
paste input "5"
type input "1.55"
click at [1152, 428] on input "0.5" at bounding box center [1148, 428] width 26 height 13
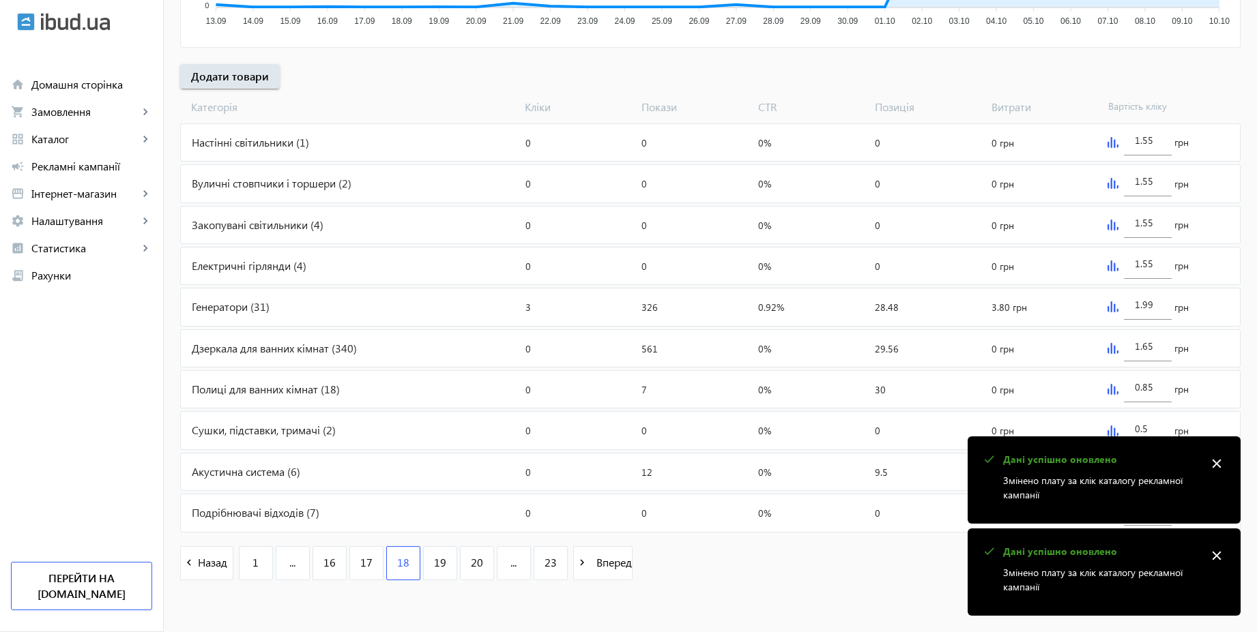
paste input "1.5"
type input "1.55"
click at [1154, 390] on input "0.85" at bounding box center [1148, 387] width 26 height 13
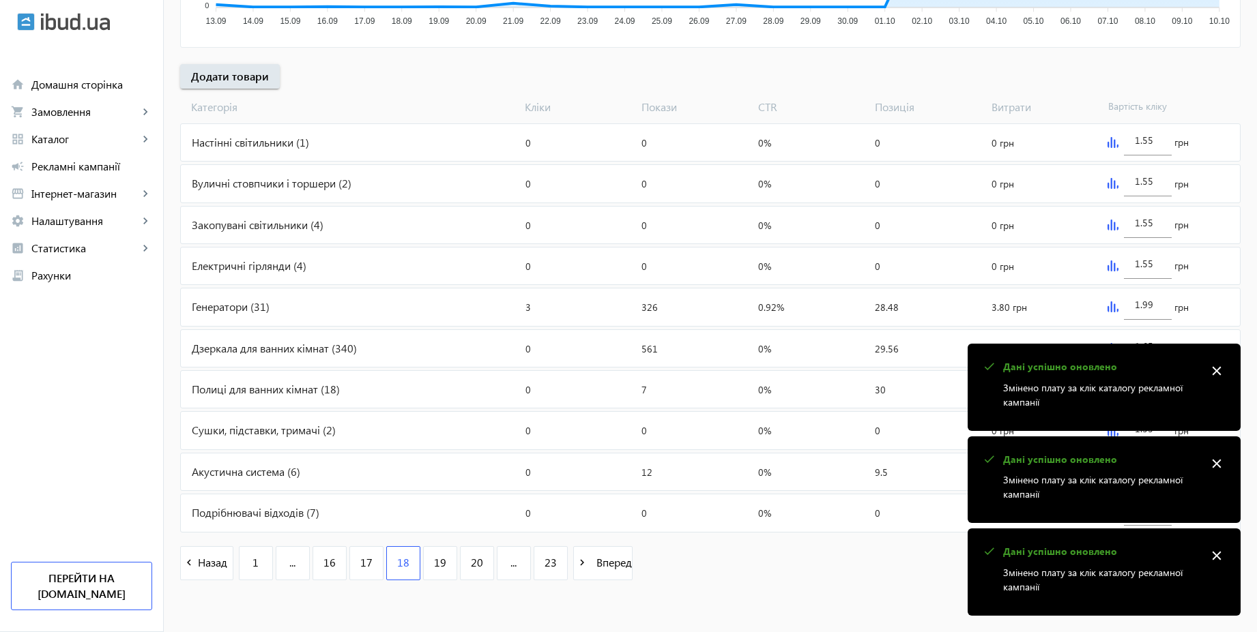
paste input "1.5"
type input "1.55"
click at [1222, 372] on mat-icon "close" at bounding box center [1216, 371] width 20 height 20
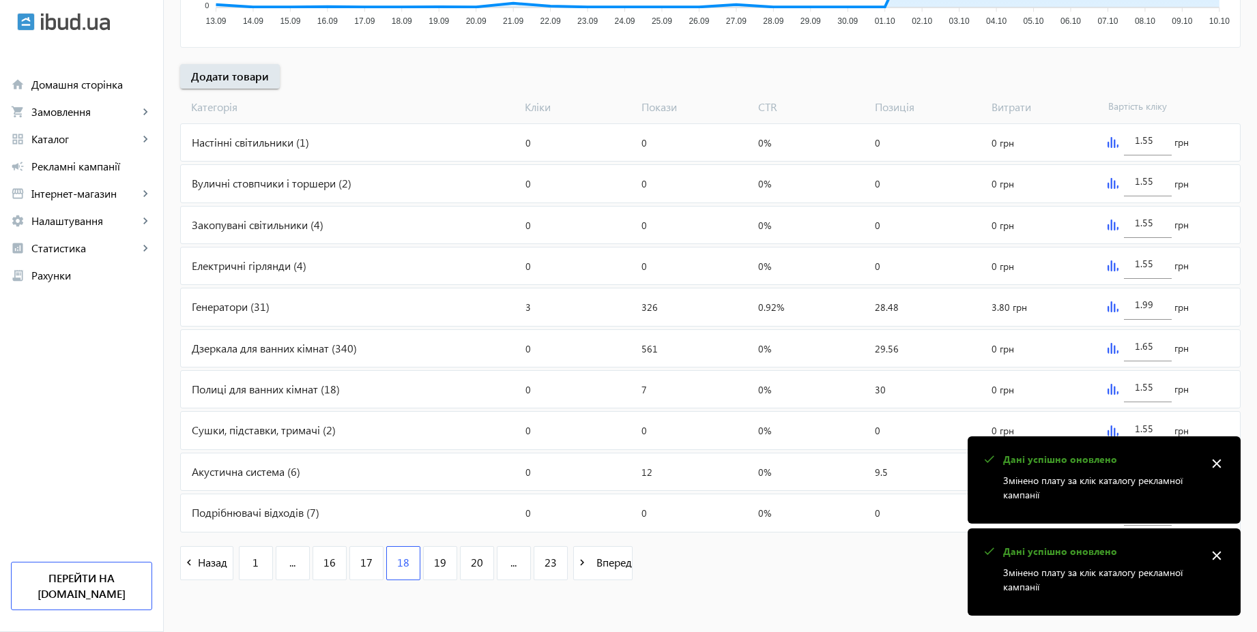
click at [1216, 459] on mat-icon "close" at bounding box center [1216, 464] width 20 height 20
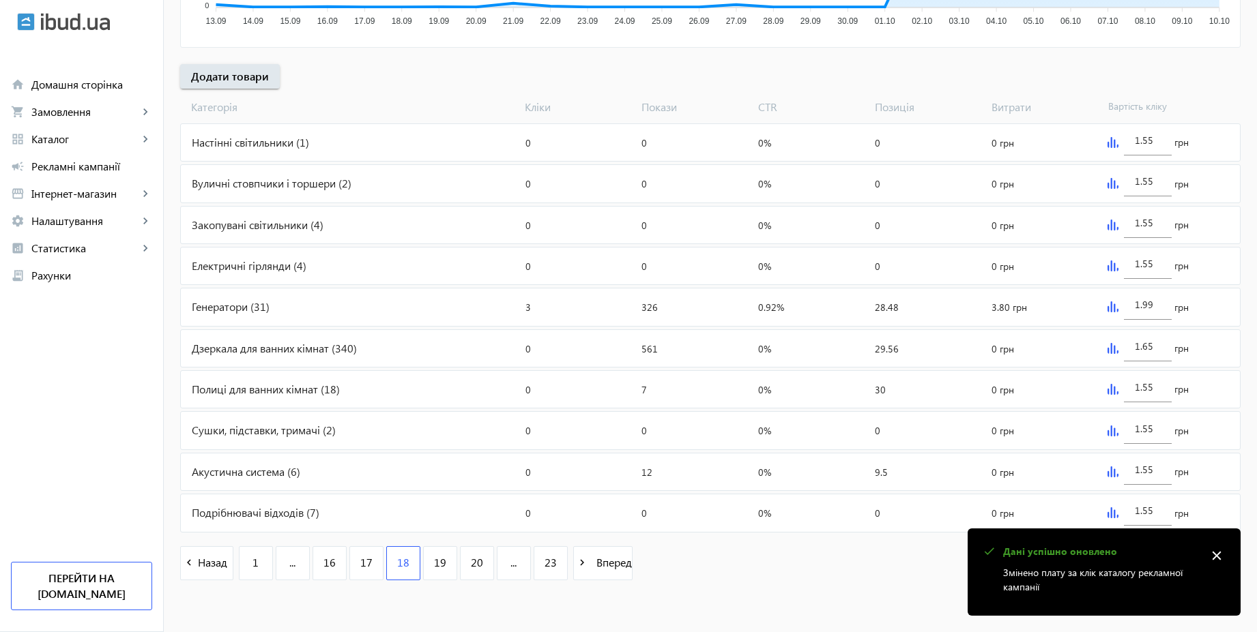
click at [1217, 559] on mat-icon "close" at bounding box center [1216, 556] width 20 height 20
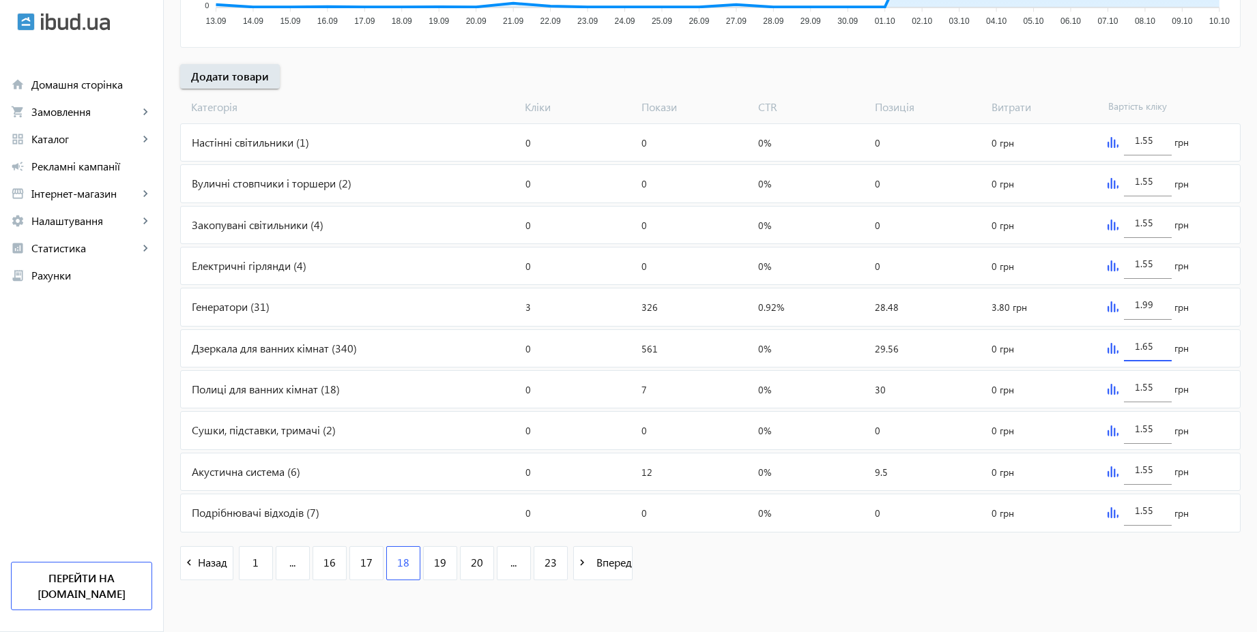
click at [1158, 345] on input "1.65" at bounding box center [1148, 346] width 26 height 13
paste input "5"
type input "1.55"
click at [1251, 297] on div "arrow_back Рекламні кампанії CPC 2025 | Базовий вивід Зупинити Період: з [DATE]…" at bounding box center [710, 98] width 1093 height 992
click at [1083, 78] on div "arrow_back Рекламні кампанії CPC 2025 | Базовий вивід Зупинити Період: з [DATE]…" at bounding box center [710, 98] width 1093 height 992
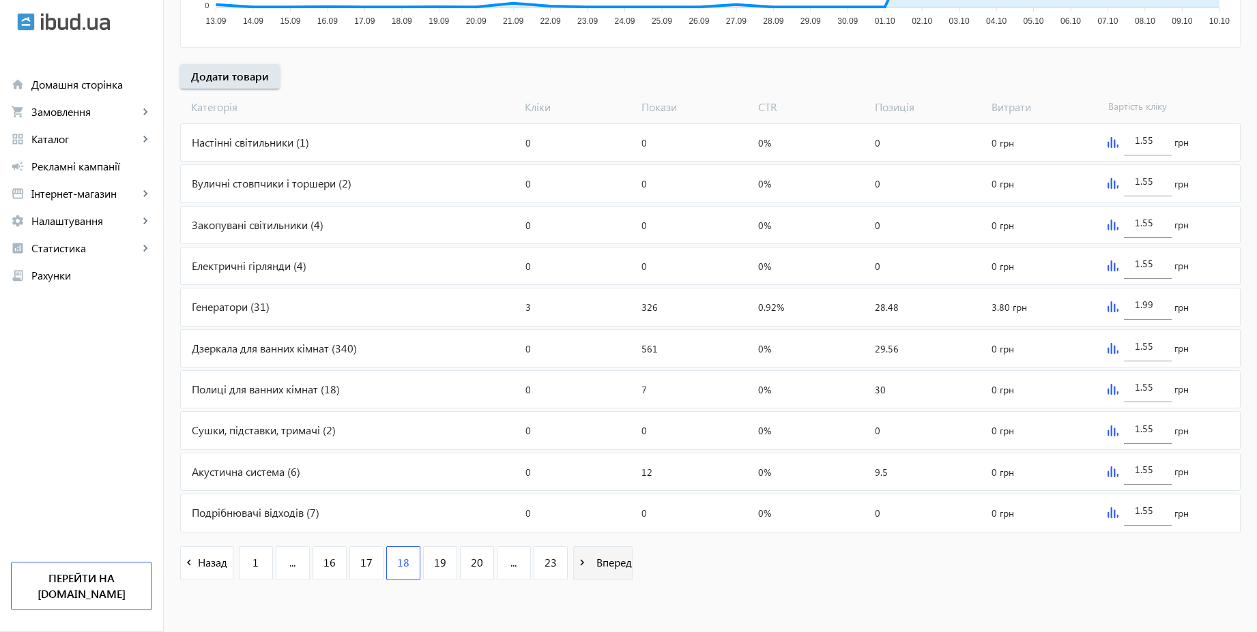
click at [605, 564] on span "Вперед" at bounding box center [611, 562] width 41 height 15
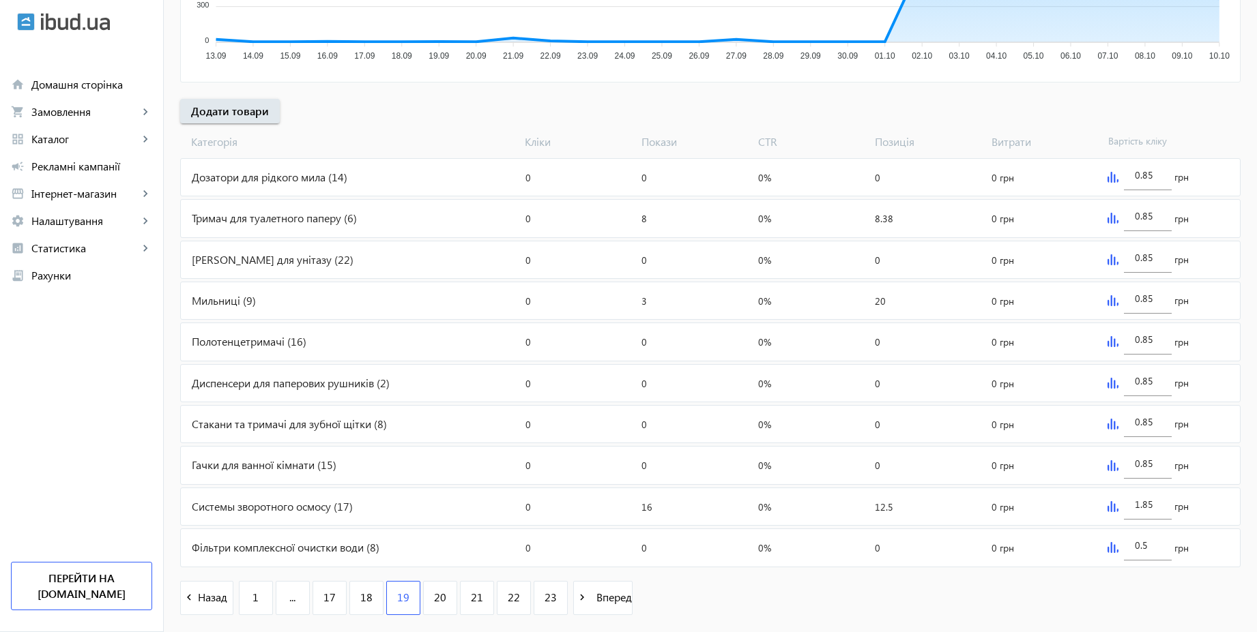
scroll to position [458, 0]
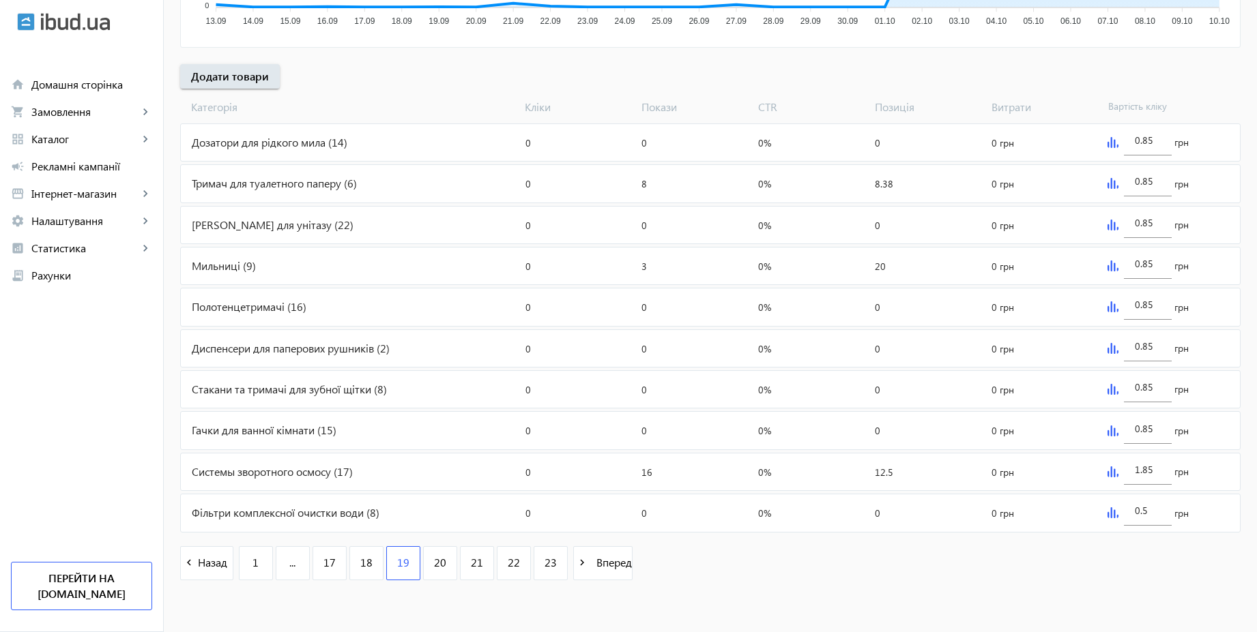
click at [1113, 514] on img at bounding box center [1112, 513] width 11 height 11
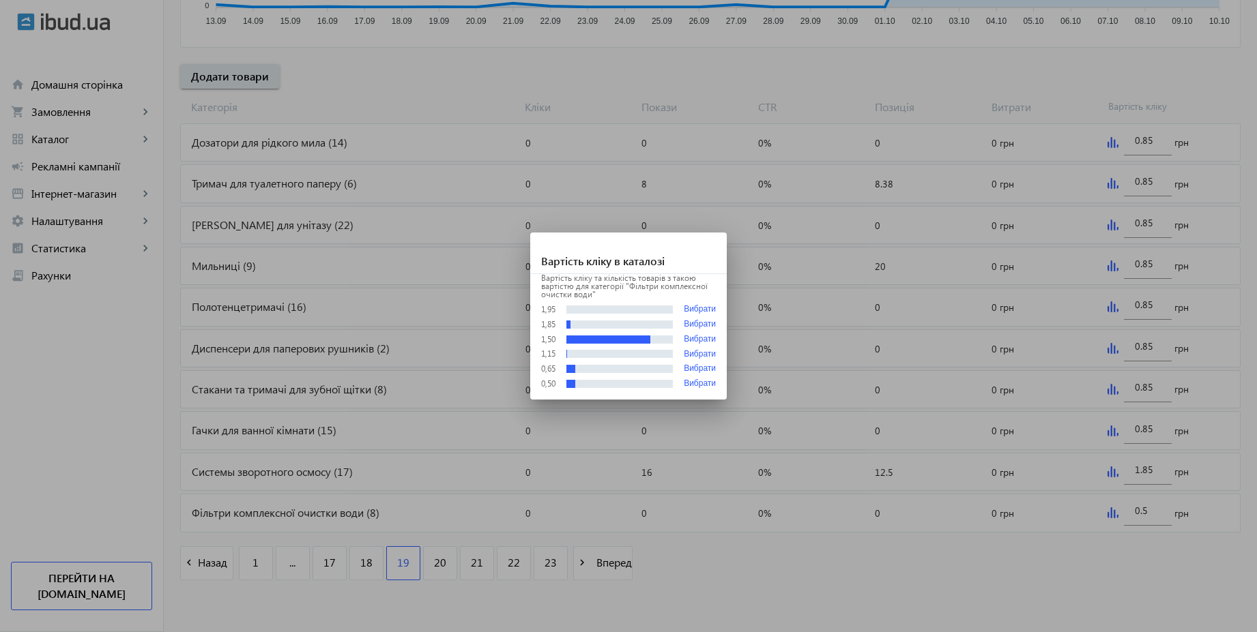
scroll to position [0, 0]
click at [1113, 564] on div at bounding box center [628, 316] width 1257 height 632
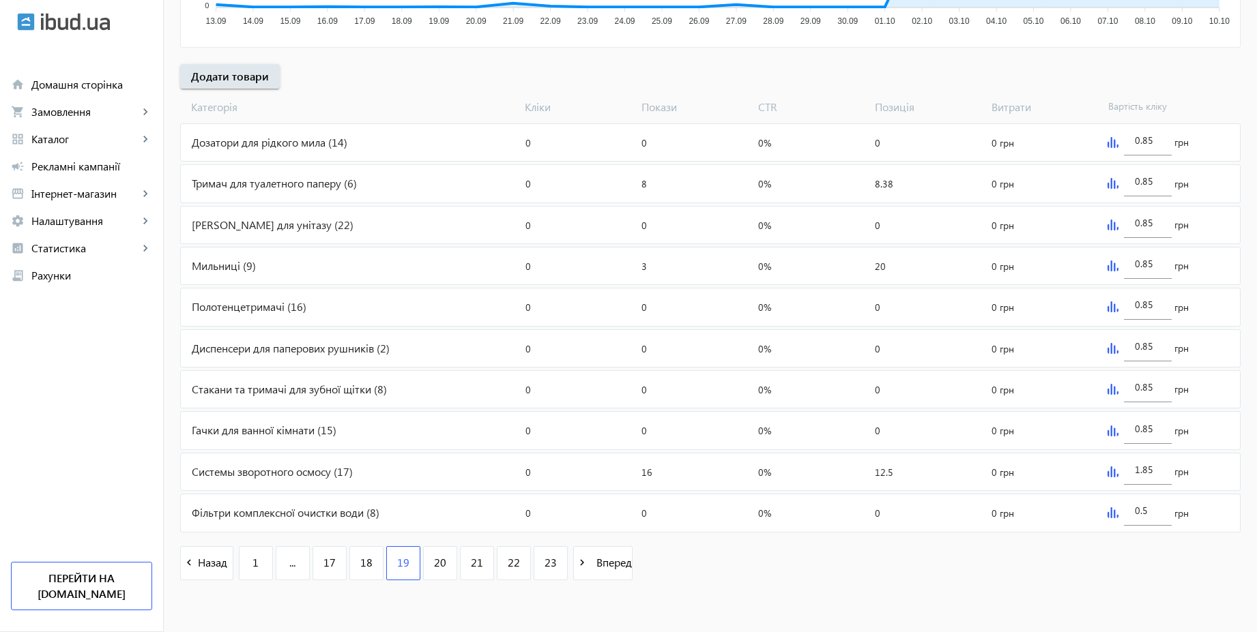
scroll to position [458, 0]
click at [1154, 512] on input "0.5" at bounding box center [1148, 510] width 26 height 13
paste input "1.5"
type input "1.55"
click at [1158, 469] on input "1.85" at bounding box center [1148, 469] width 26 height 13
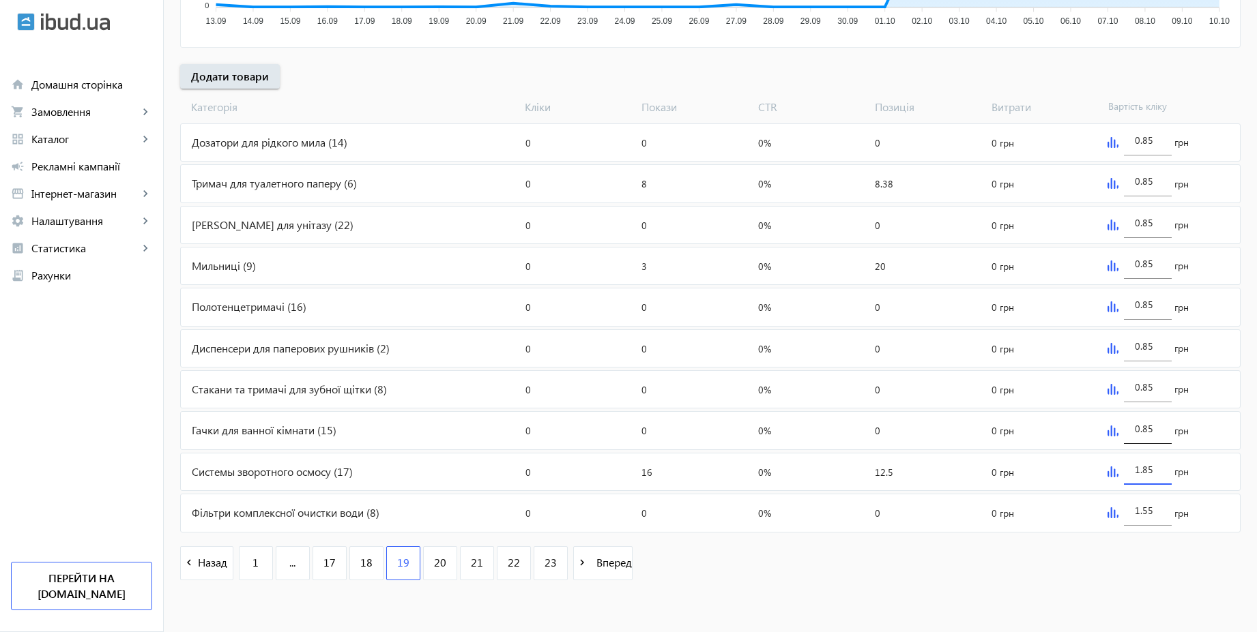
paste input "5"
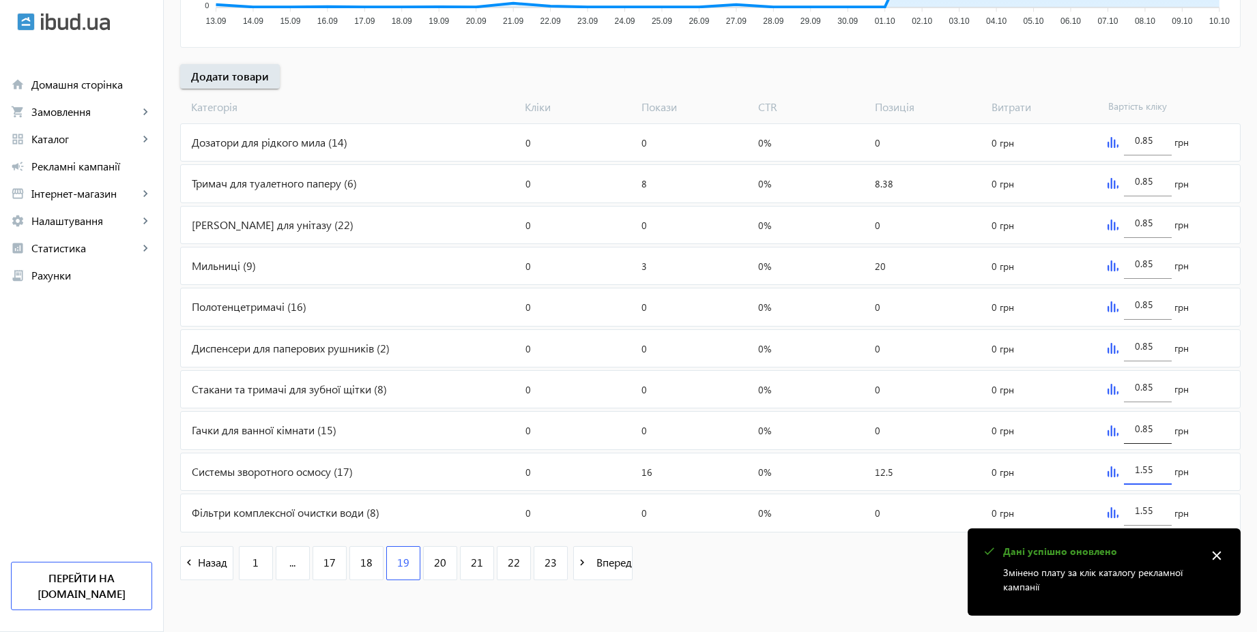
type input "1.55"
click at [1156, 431] on input "0.85" at bounding box center [1148, 428] width 26 height 13
paste input "1.5"
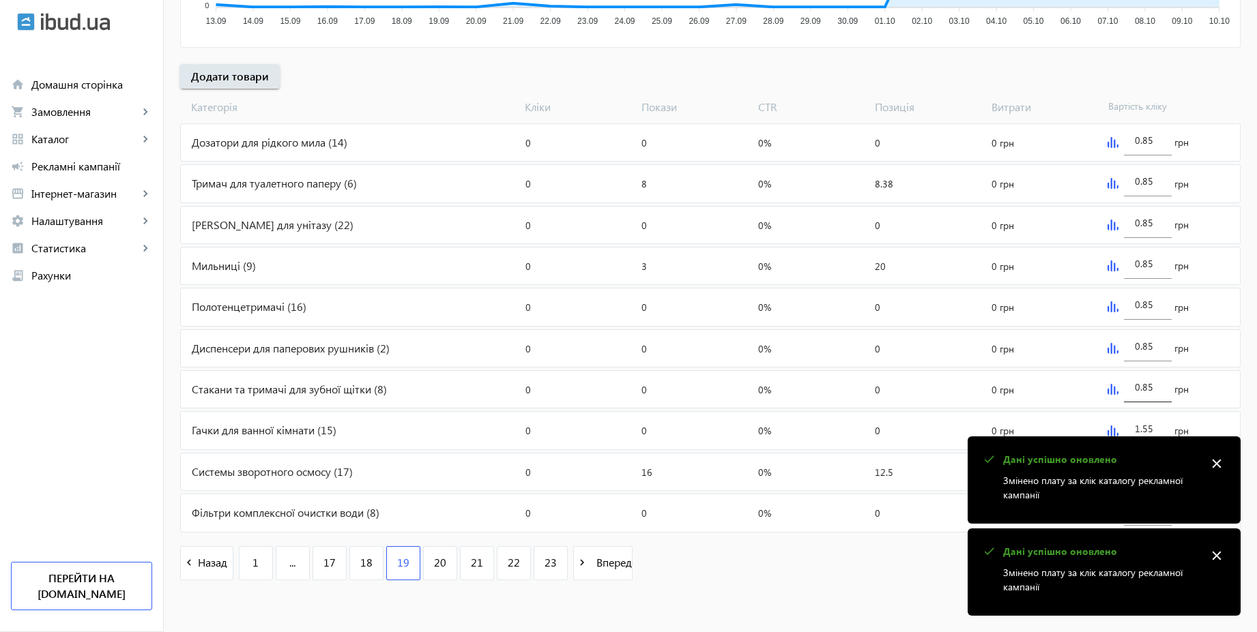
type input "1.55"
click at [1156, 390] on input "0.85" at bounding box center [1148, 387] width 26 height 13
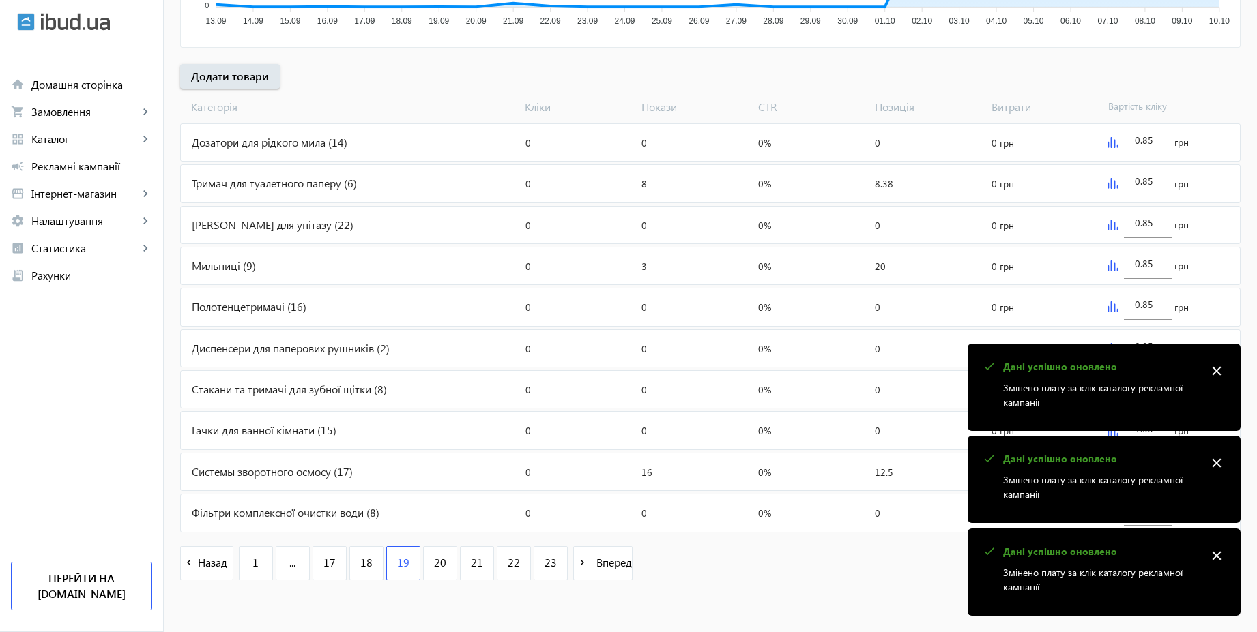
paste input "1.5"
type input "1.55"
click at [1213, 367] on mat-icon "close" at bounding box center [1216, 371] width 20 height 20
click at [1207, 461] on mat-icon "close" at bounding box center [1216, 464] width 20 height 20
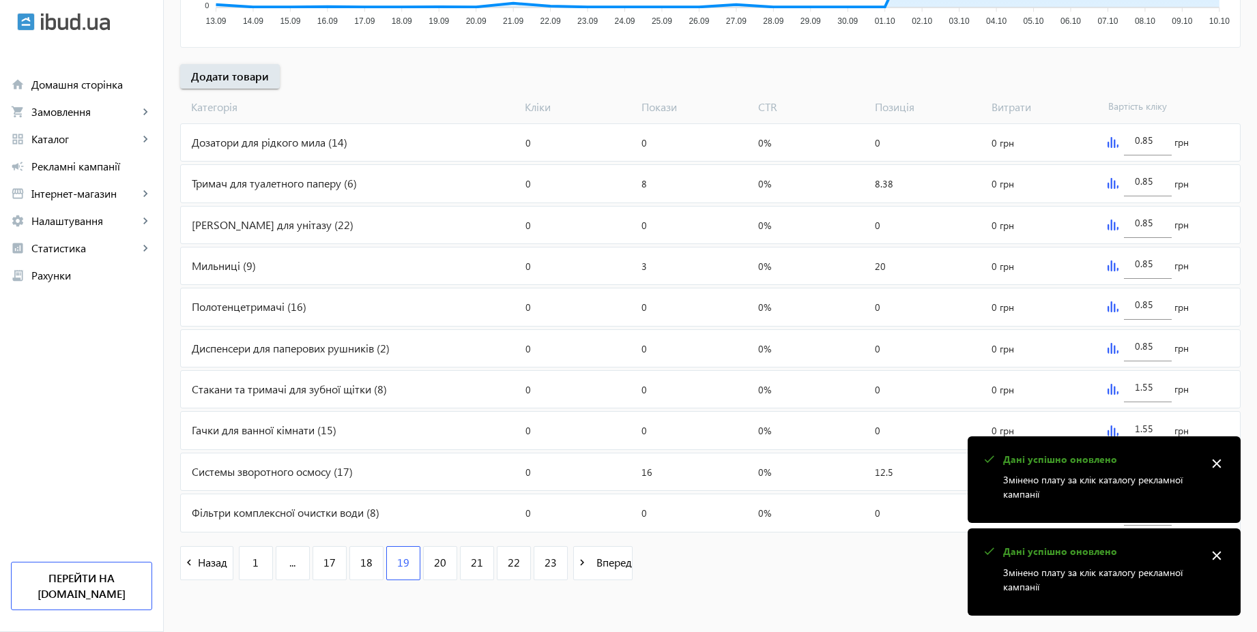
click at [1209, 556] on mat-icon "close" at bounding box center [1216, 556] width 20 height 20
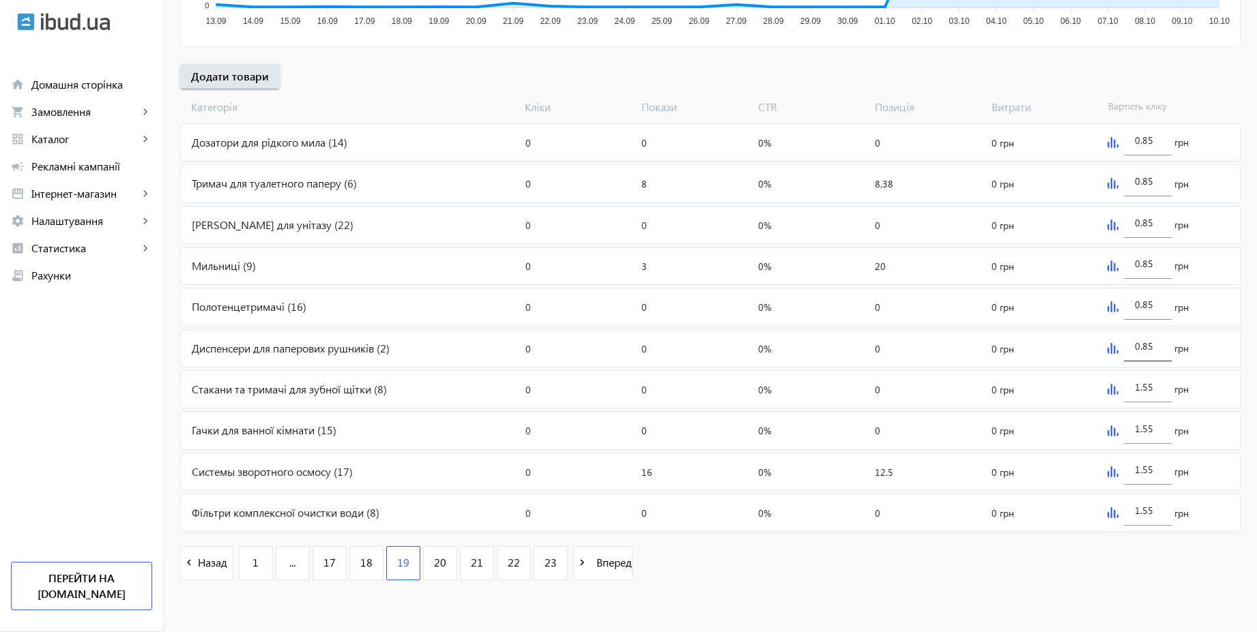
click at [1158, 347] on input "0.85" at bounding box center [1148, 346] width 26 height 13
paste input "1.5"
type input "1.55"
click at [1156, 307] on input "0.85" at bounding box center [1148, 304] width 26 height 13
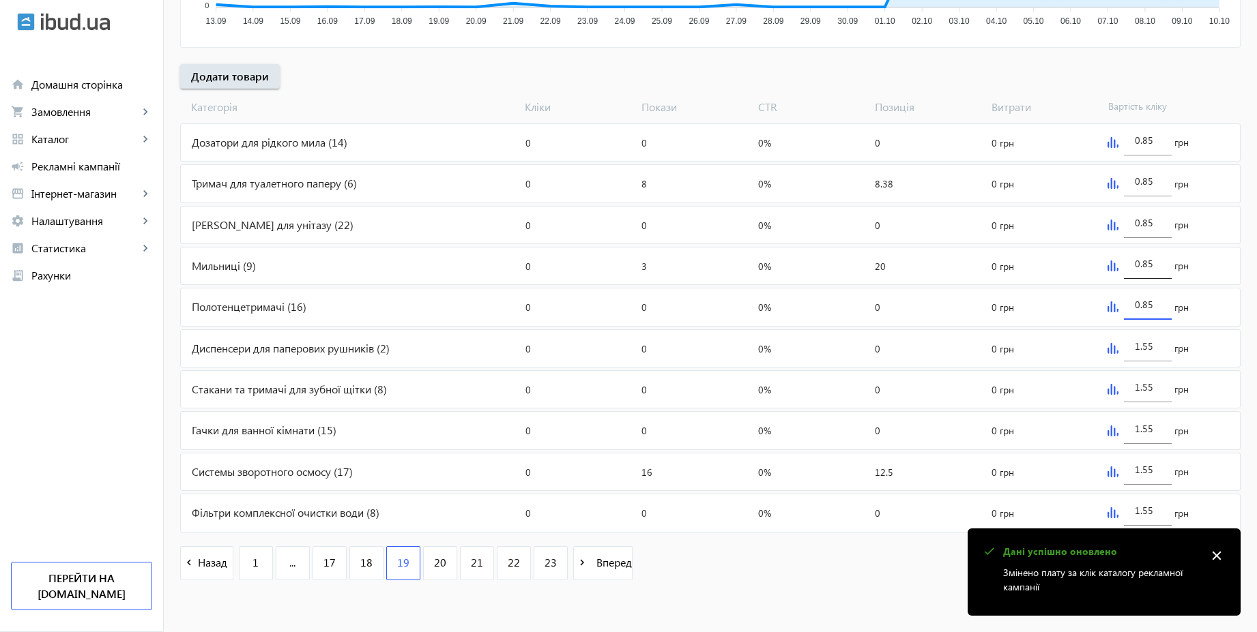
paste input "1.5"
type input "1.55"
click at [1160, 265] on div "0.85" at bounding box center [1148, 260] width 48 height 38
paste input "1.5"
type input "1.55"
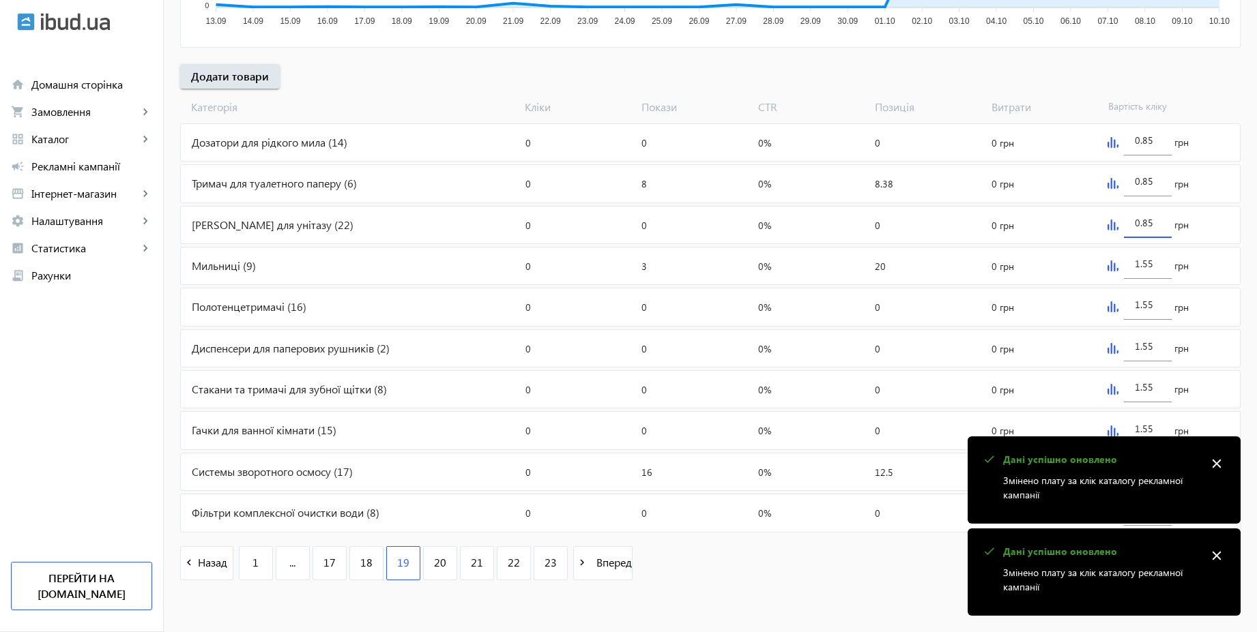
click at [1152, 229] on input "0.85" at bounding box center [1148, 222] width 26 height 13
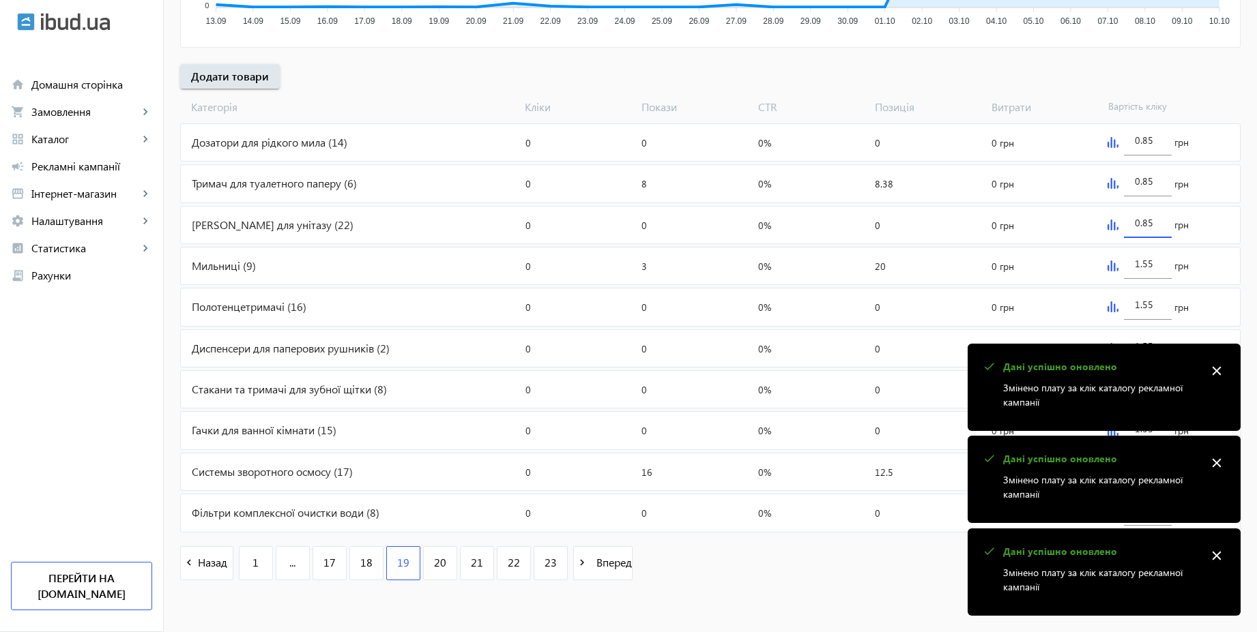
paste input "1.5"
type input "1.55"
click at [1156, 186] on input "0.85" at bounding box center [1148, 181] width 26 height 13
paste input "1.5"
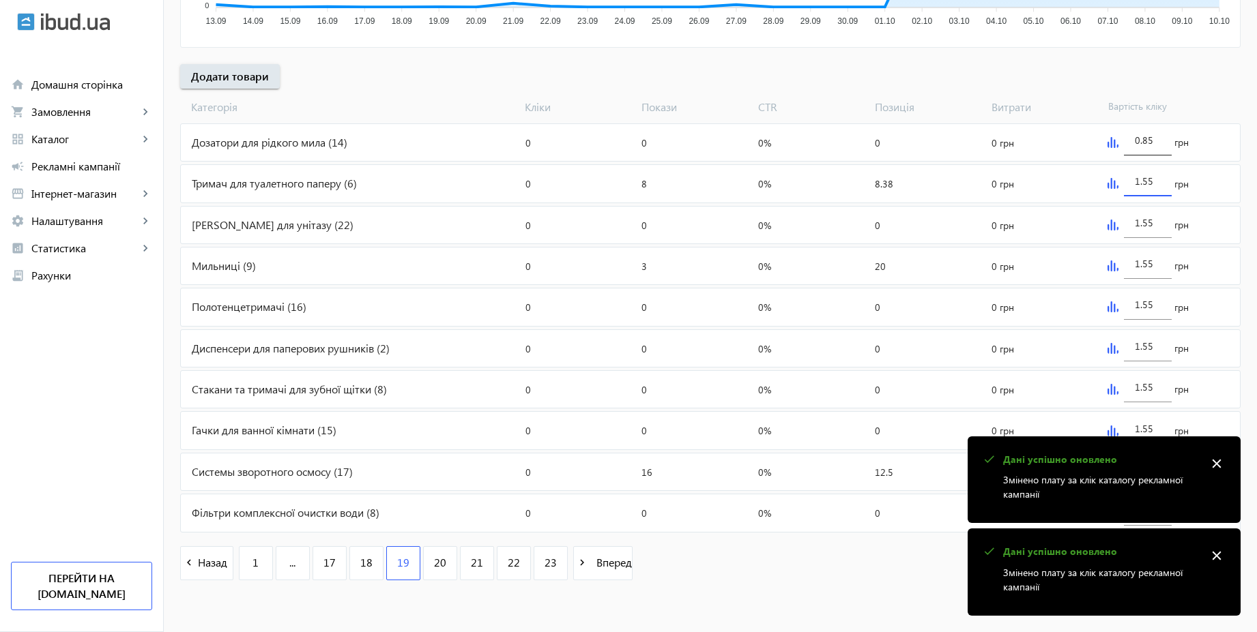
type input "1.55"
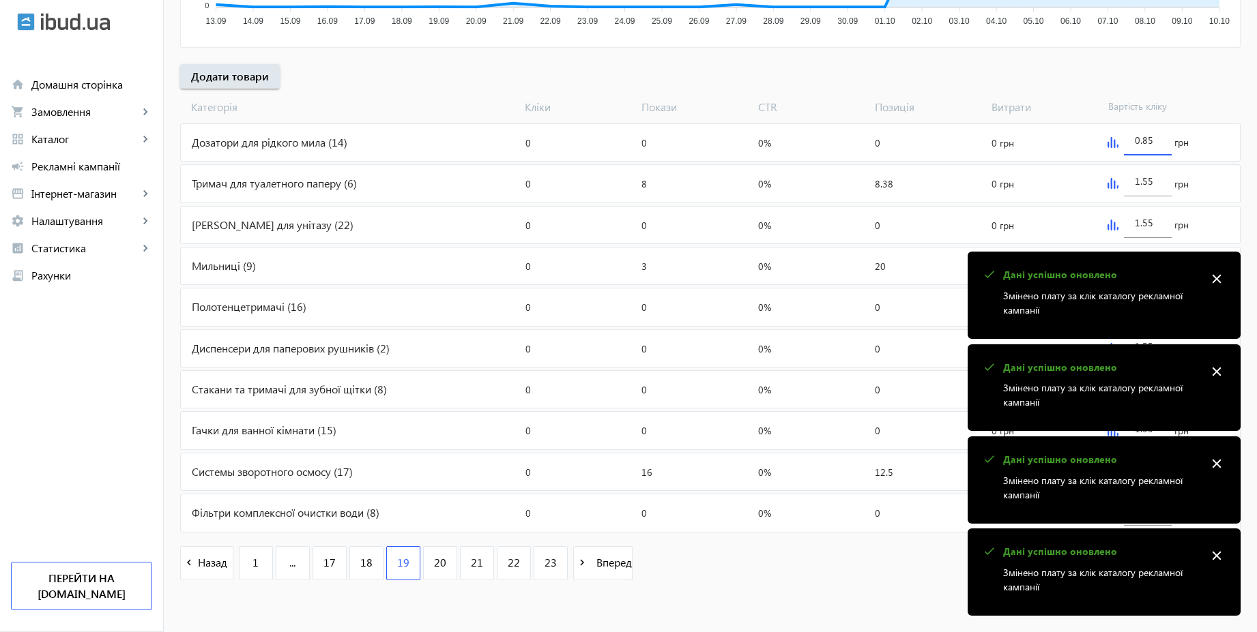
click at [1151, 143] on input "0.85" at bounding box center [1148, 140] width 26 height 13
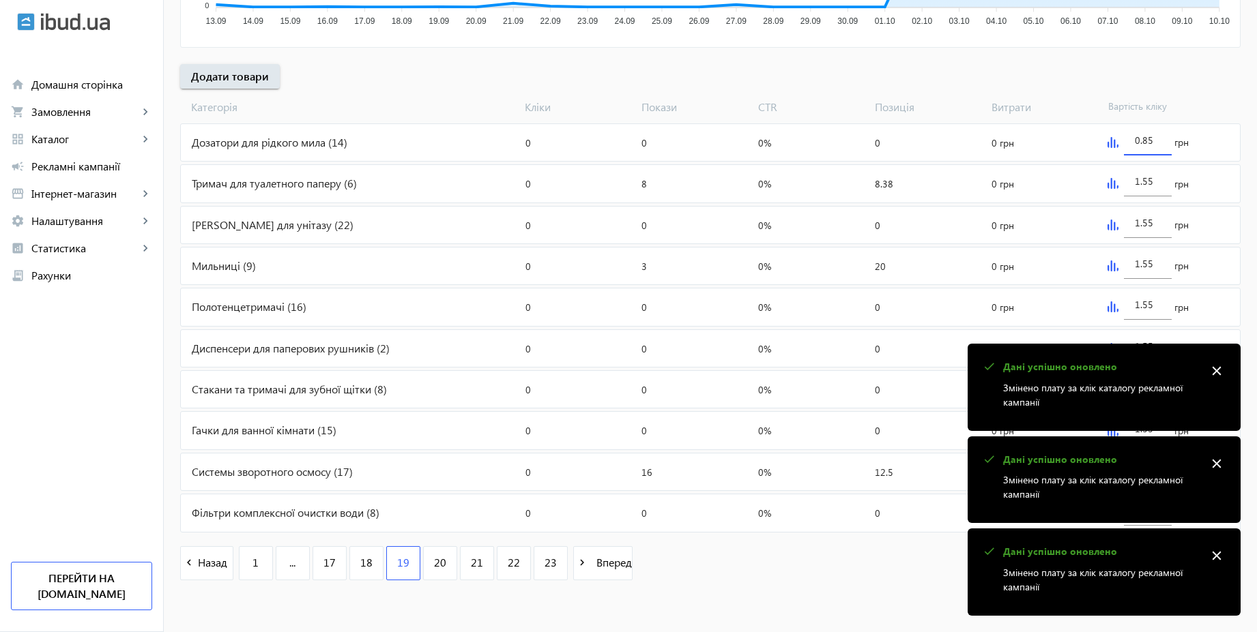
paste input "1.5"
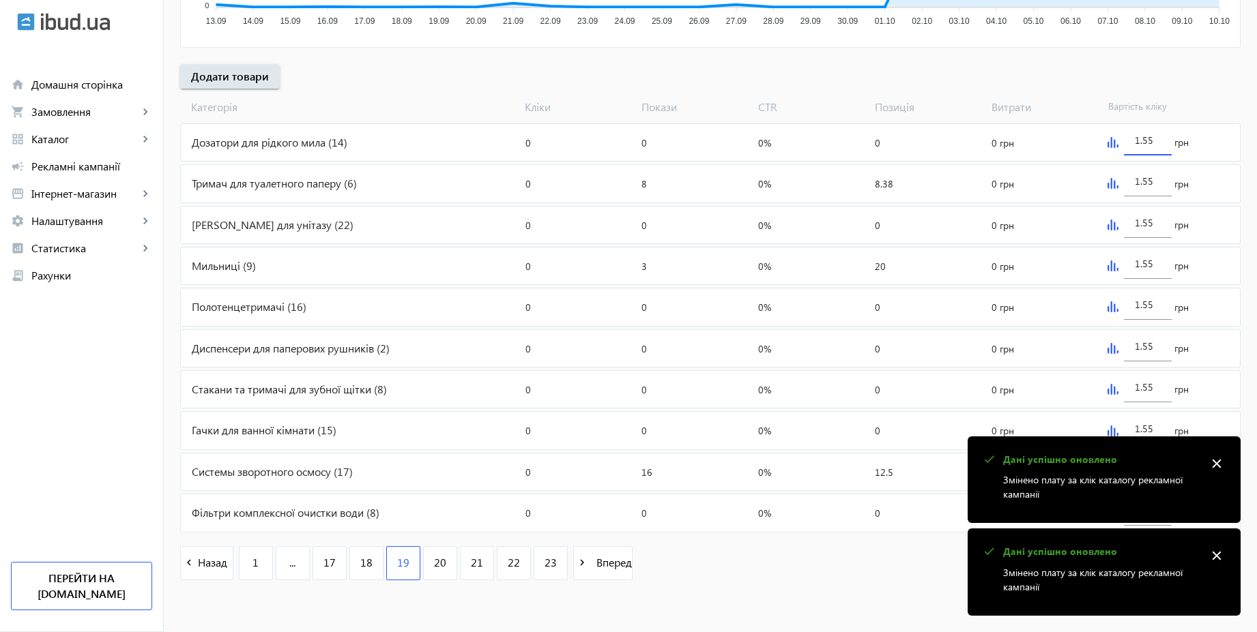
type input "1.55"
click at [1195, 67] on div "arrow_back Рекламні кампанії CPC 2025 | Базовий вивід Зупинити Період: з [DATE]…" at bounding box center [710, 98] width 1093 height 992
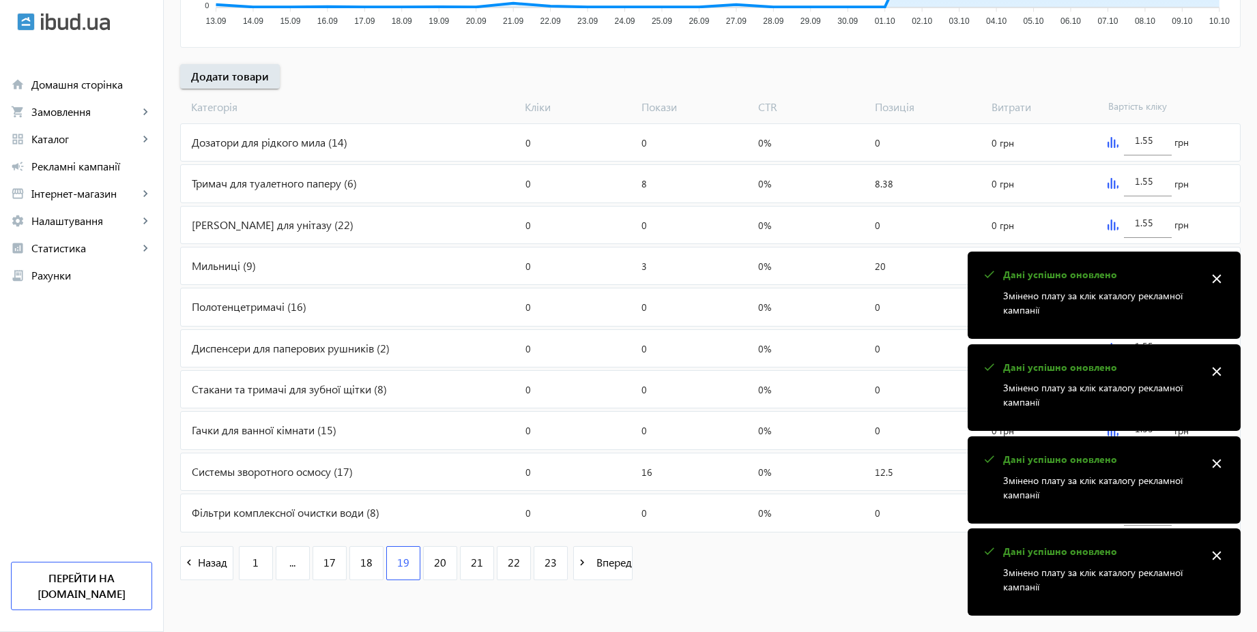
click at [1156, 259] on input "1.55" at bounding box center [1148, 263] width 26 height 13
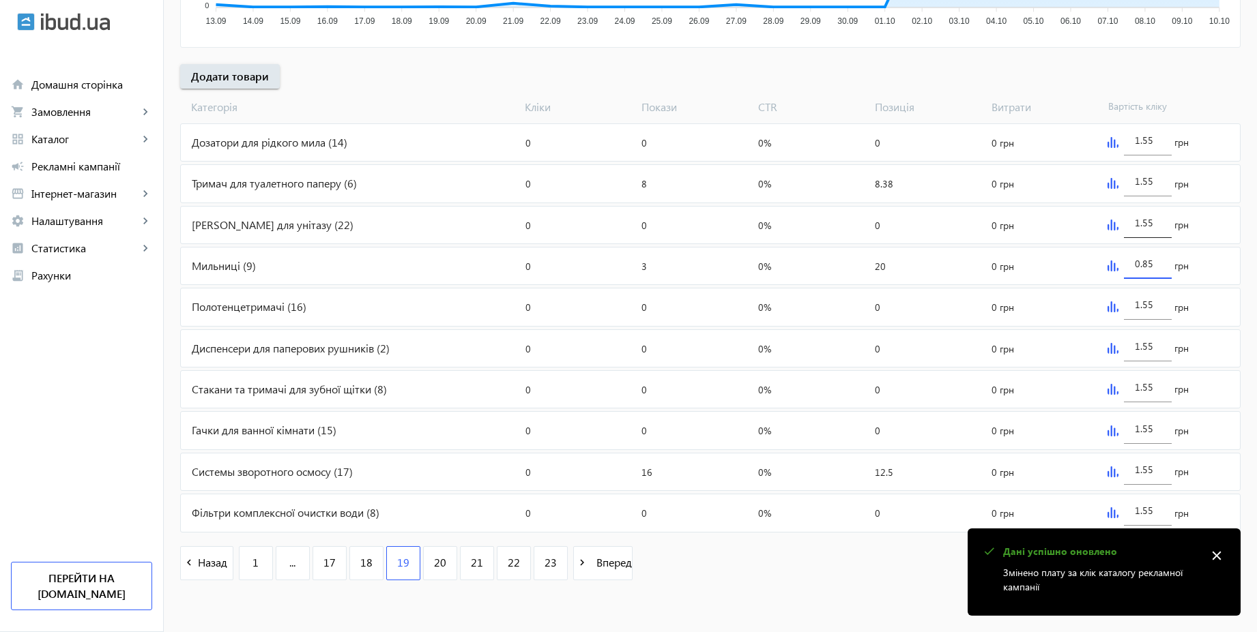
type input "0.85"
click at [1162, 217] on div "1.55" at bounding box center [1148, 219] width 48 height 38
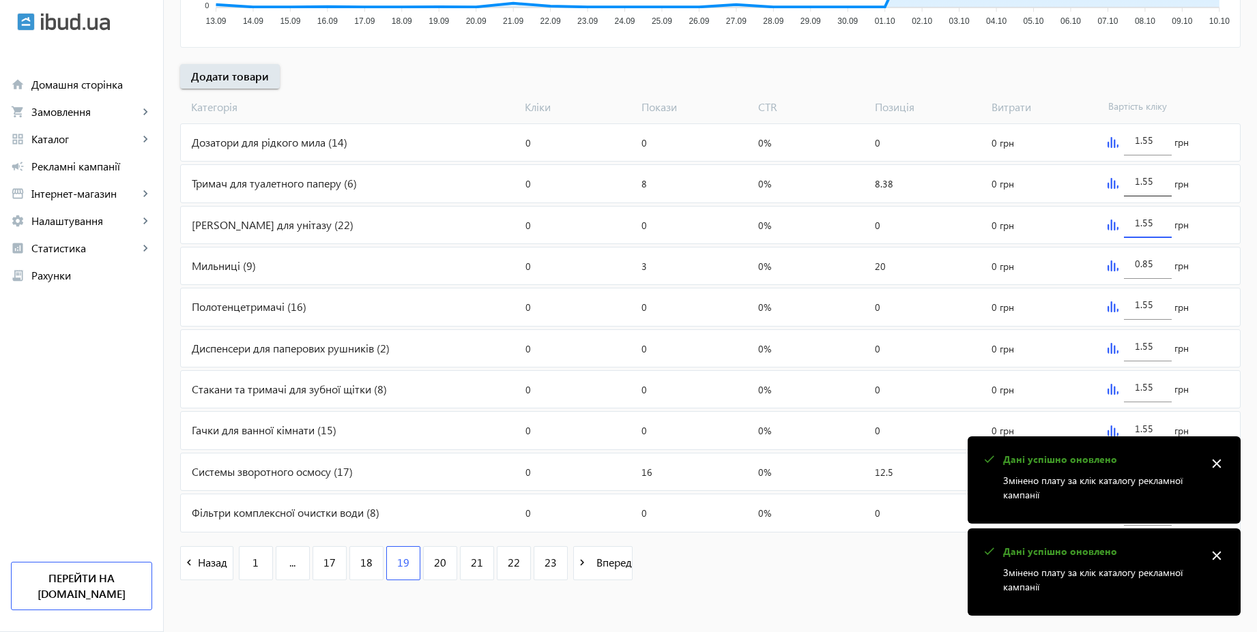
paste input "0.8"
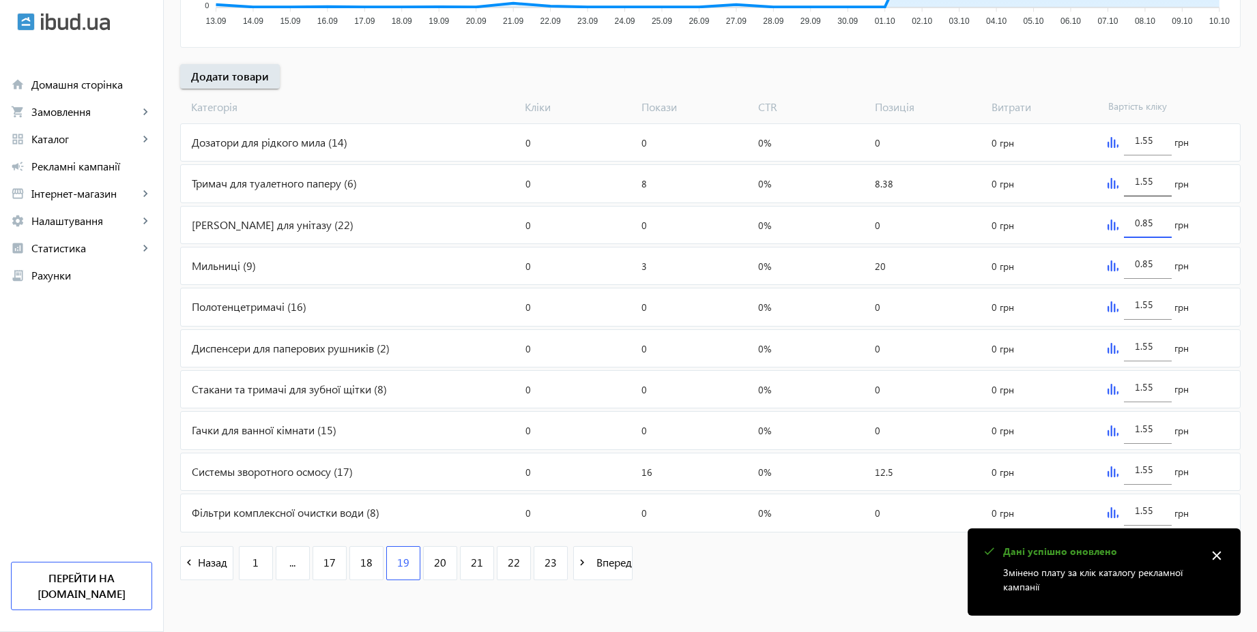
type input "0.85"
click at [1157, 184] on input "1.55" at bounding box center [1148, 181] width 26 height 13
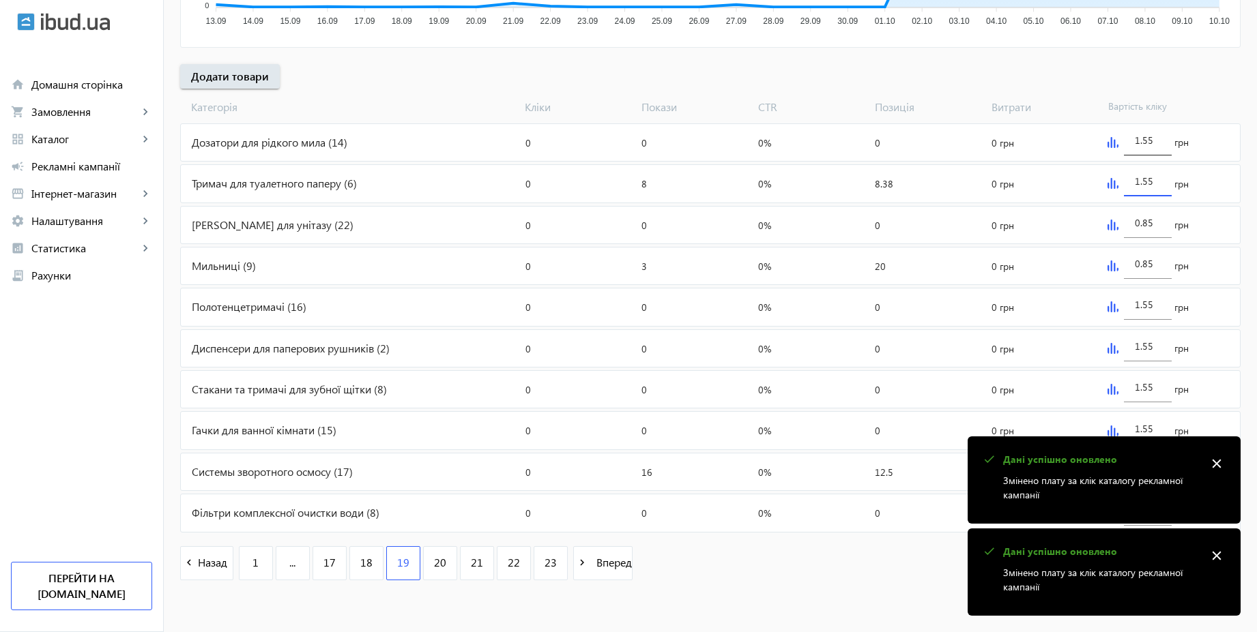
paste input "0.8"
type input "0.85"
click at [1159, 144] on input "1.55" at bounding box center [1148, 140] width 26 height 13
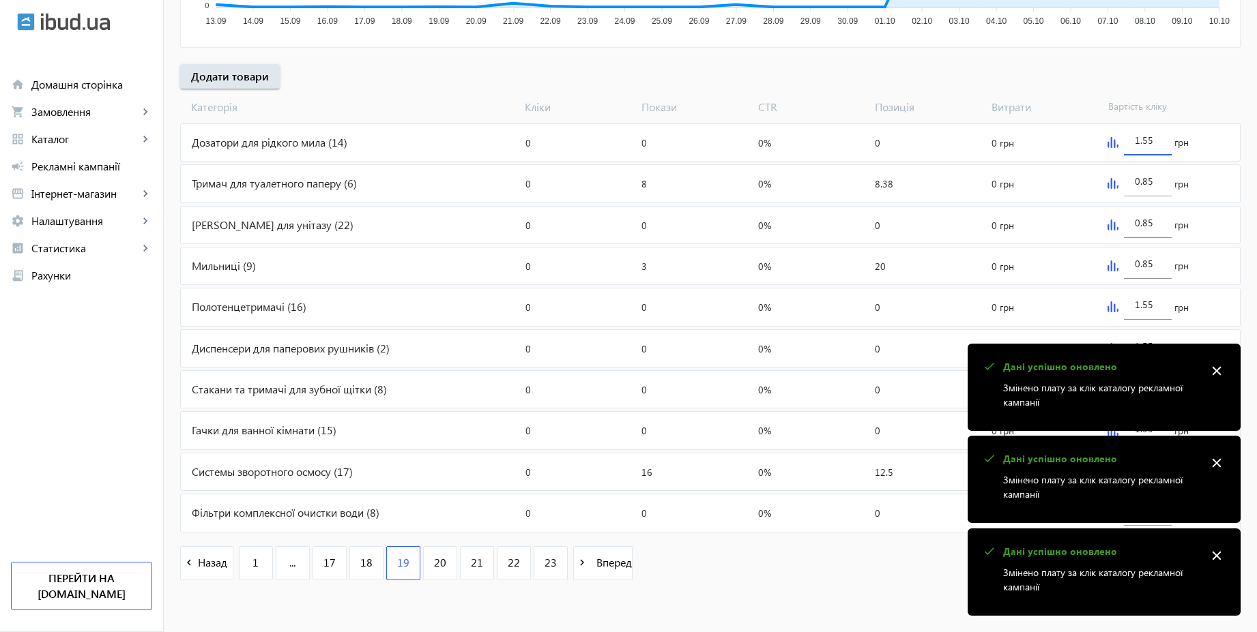
paste input "0.8"
type input "0.85"
click at [1194, 103] on span "Вартість кліку" at bounding box center [1160, 107] width 117 height 15
click at [1223, 468] on mat-icon "close" at bounding box center [1216, 464] width 20 height 20
click at [1221, 466] on mat-icon "close" at bounding box center [1216, 464] width 20 height 20
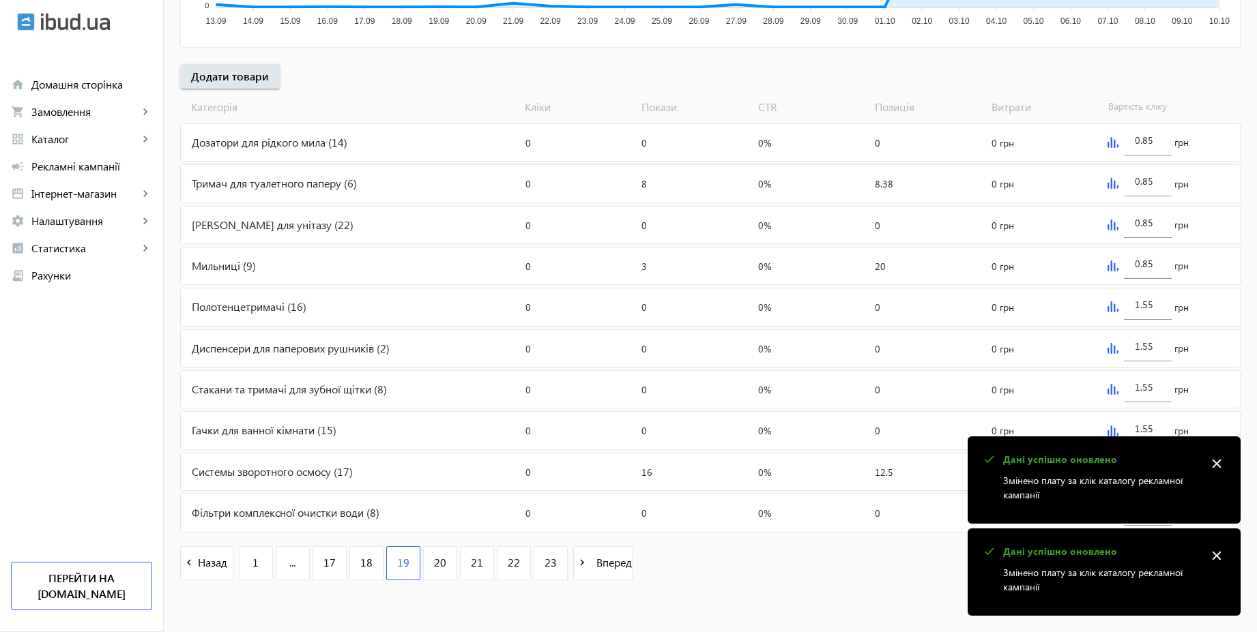
click at [1221, 466] on mat-icon "close" at bounding box center [1216, 464] width 20 height 20
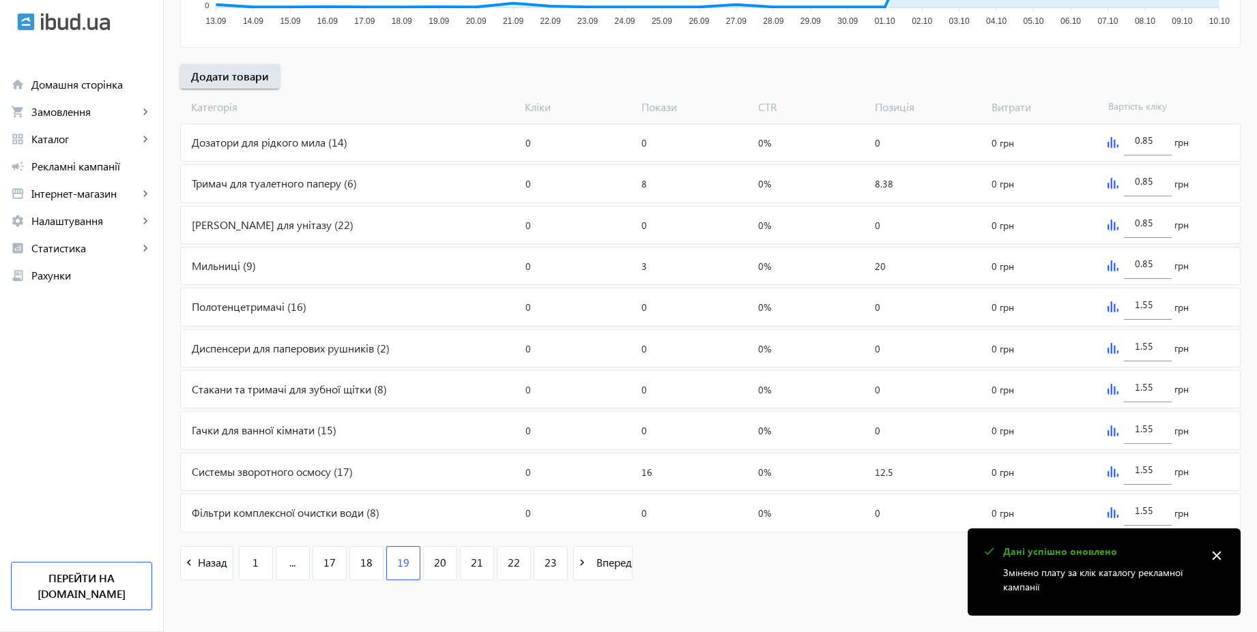
click at [1218, 559] on mat-icon "close" at bounding box center [1216, 556] width 20 height 20
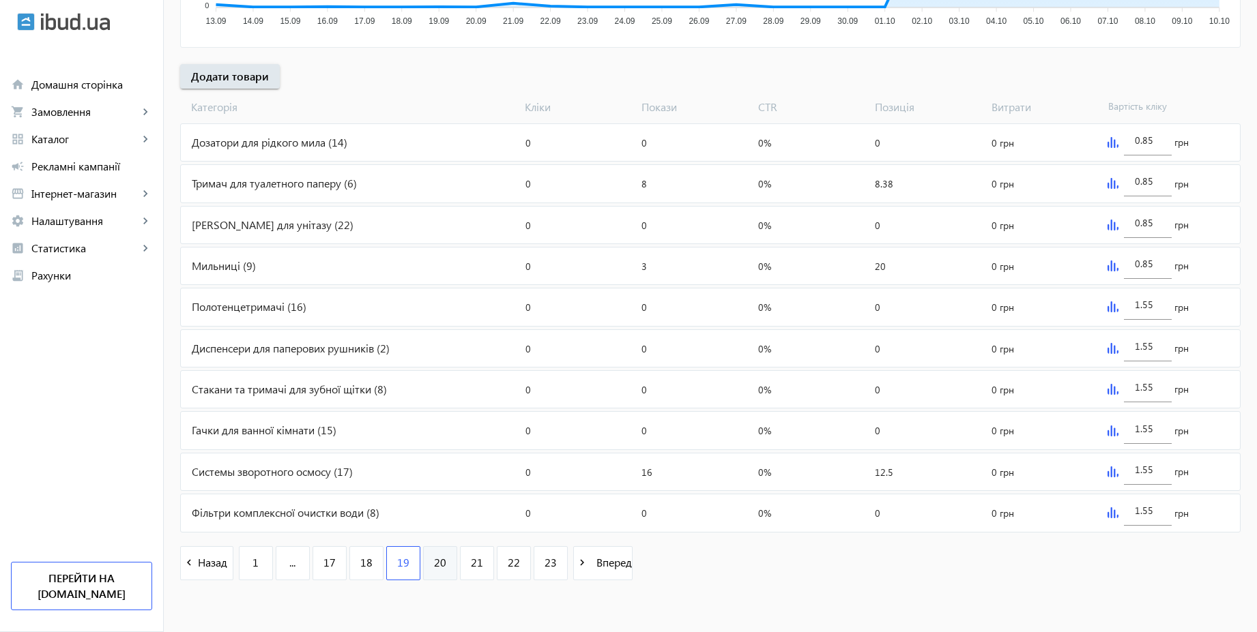
click at [434, 561] on span "20" at bounding box center [440, 562] width 12 height 15
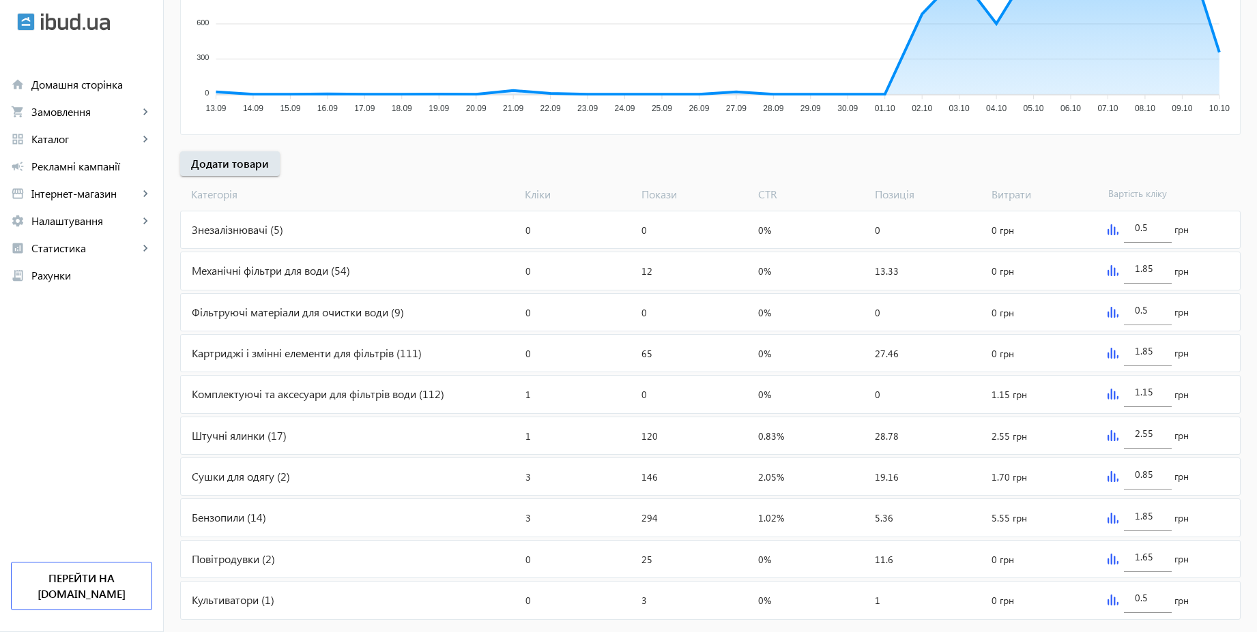
scroll to position [376, 0]
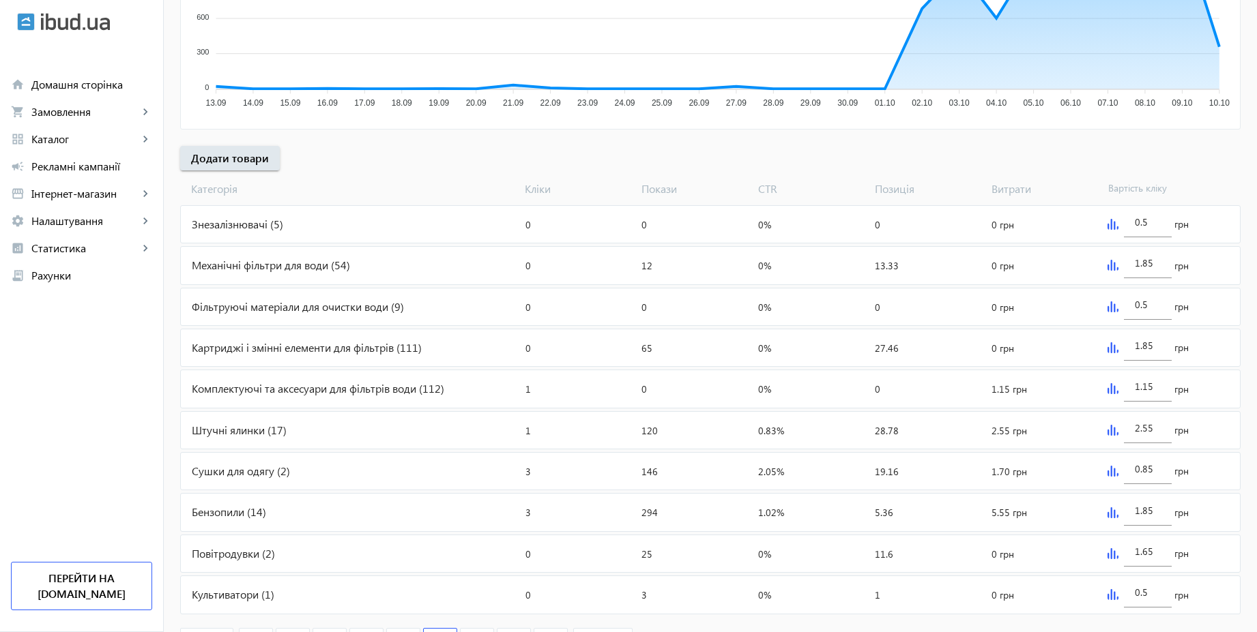
click at [1111, 265] on img at bounding box center [1112, 265] width 11 height 11
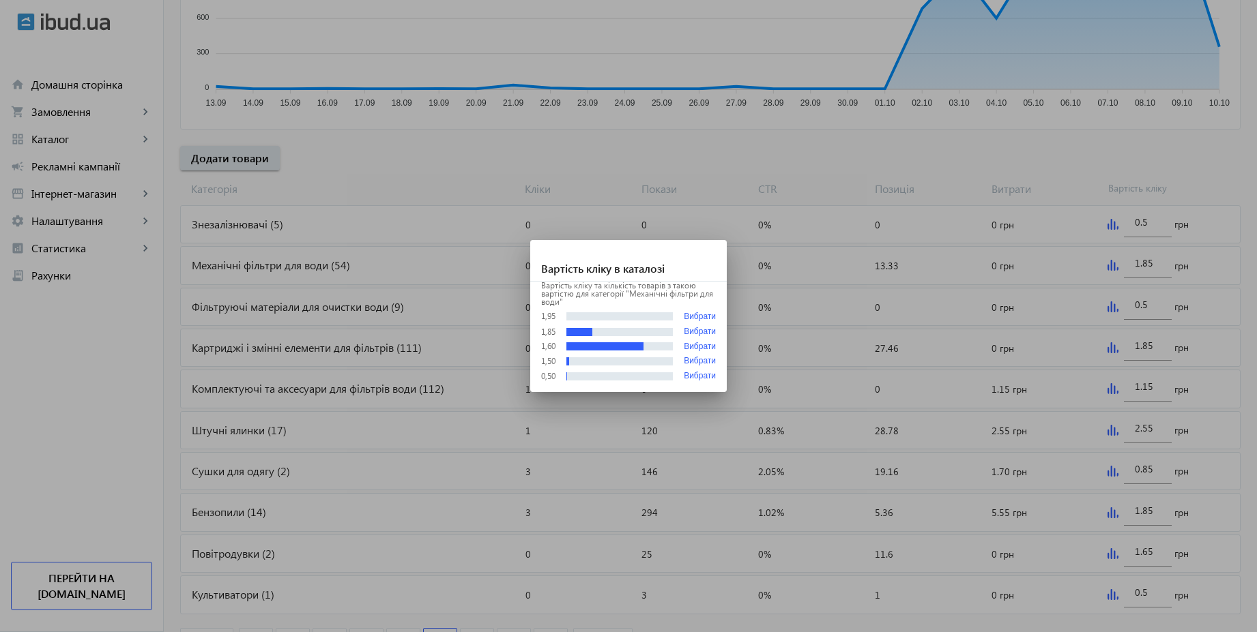
scroll to position [0, 0]
click at [1099, 177] on div at bounding box center [628, 316] width 1257 height 632
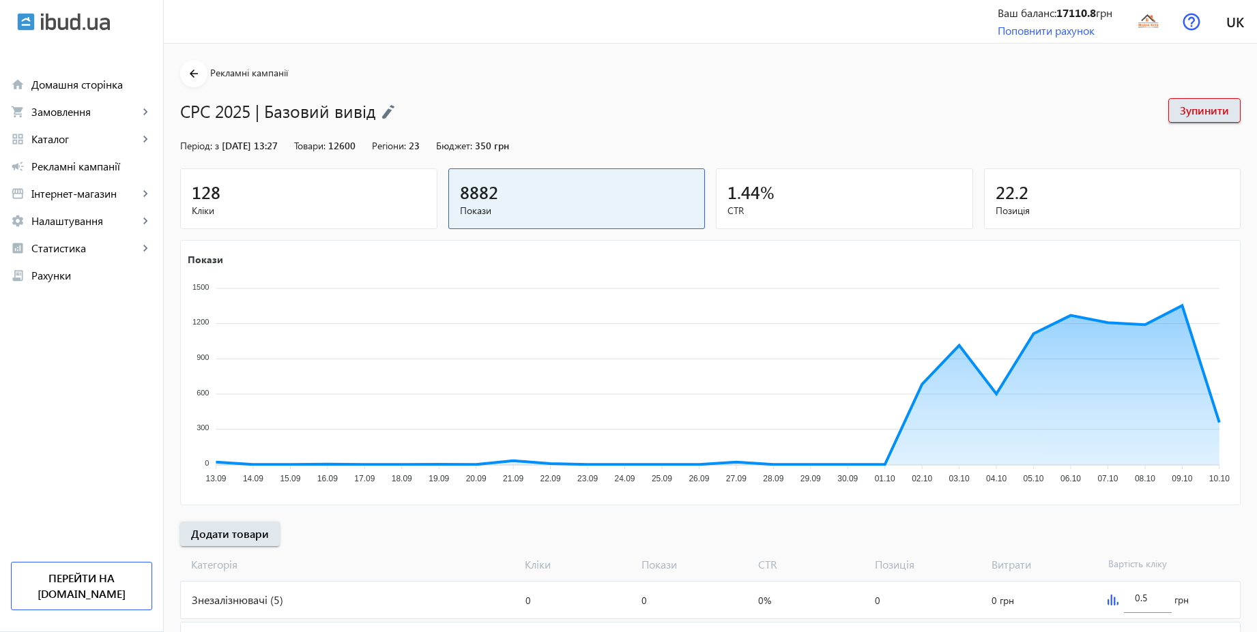
scroll to position [376, 0]
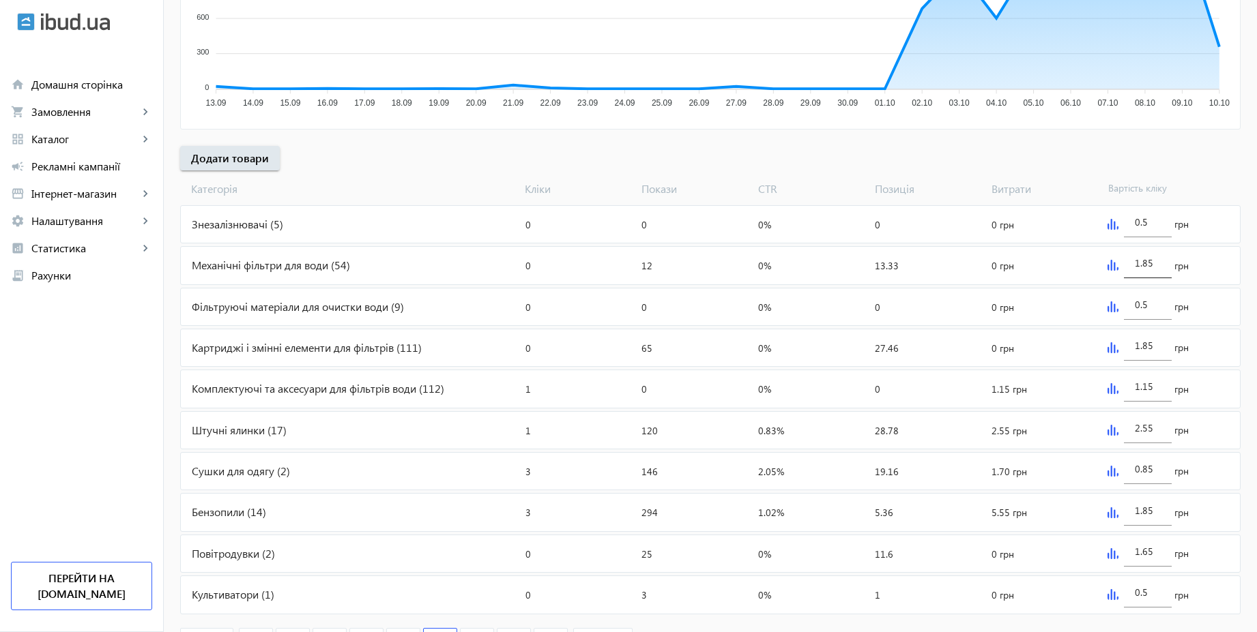
click at [1160, 259] on div "1.85" at bounding box center [1148, 259] width 48 height 38
type input "1.55"
click at [1151, 306] on input "0.5" at bounding box center [1148, 304] width 26 height 13
paste input "8"
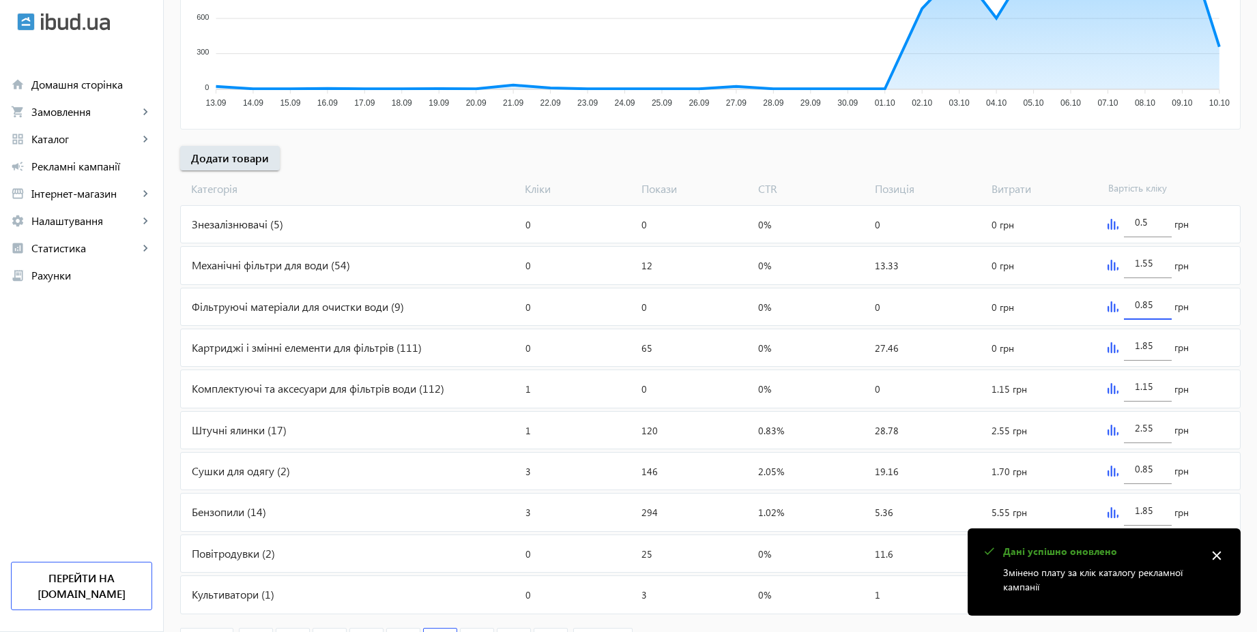
type input "0.85"
click at [1113, 224] on img at bounding box center [1112, 224] width 11 height 11
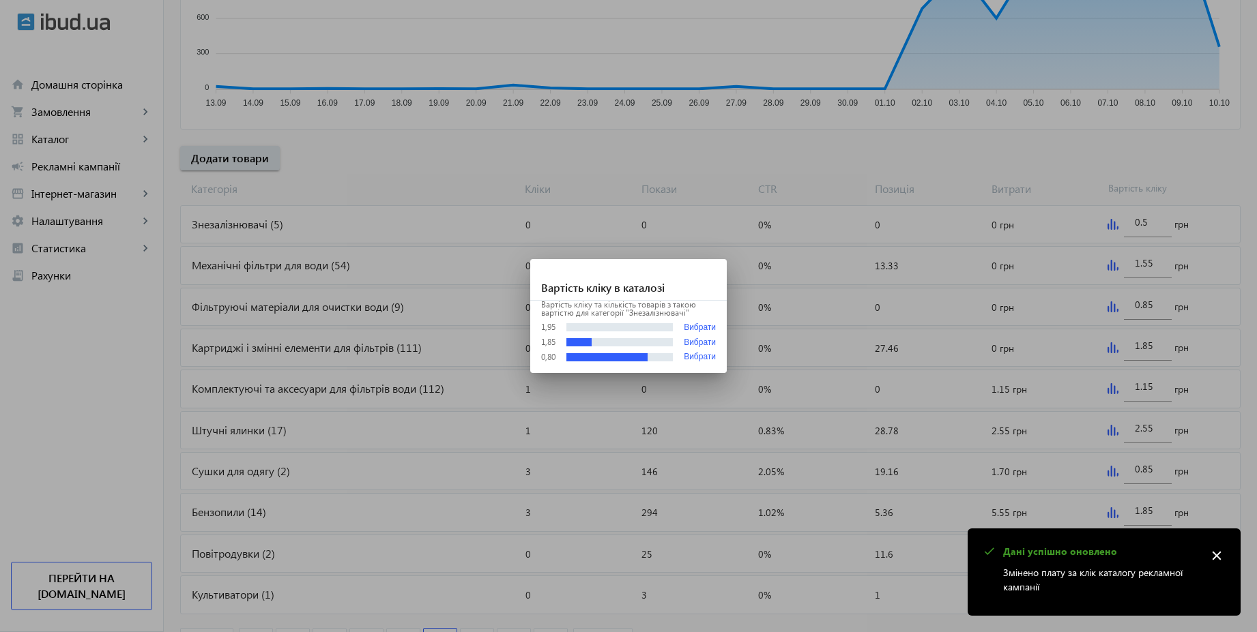
scroll to position [0, 0]
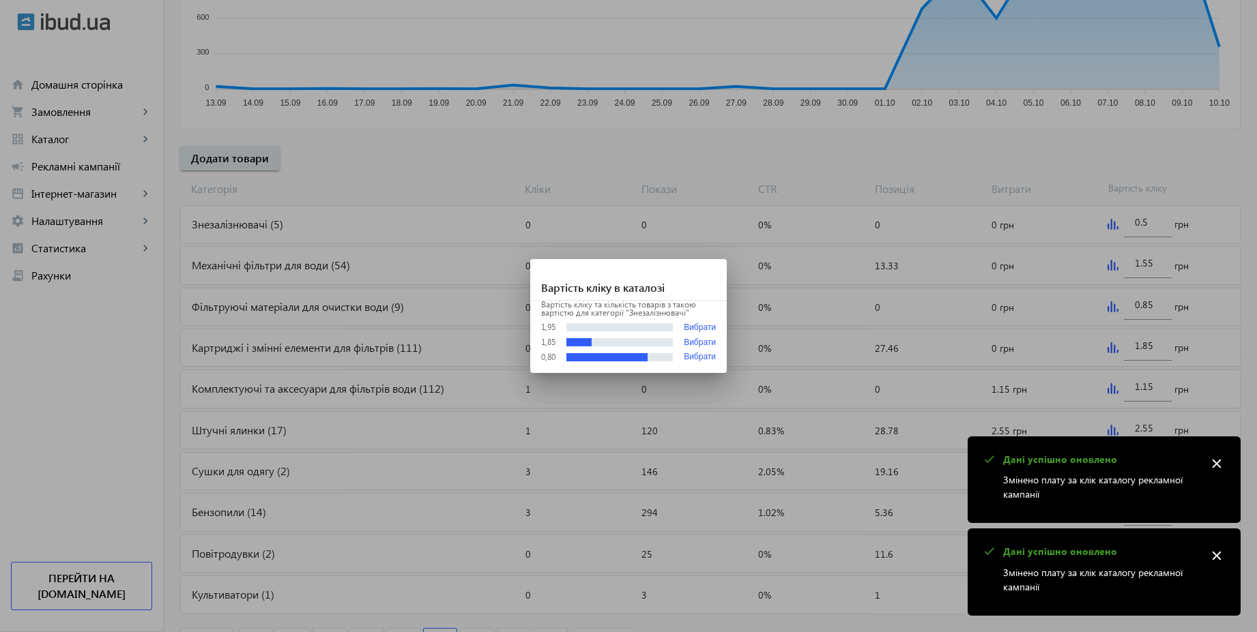
click at [1101, 173] on div at bounding box center [628, 316] width 1257 height 632
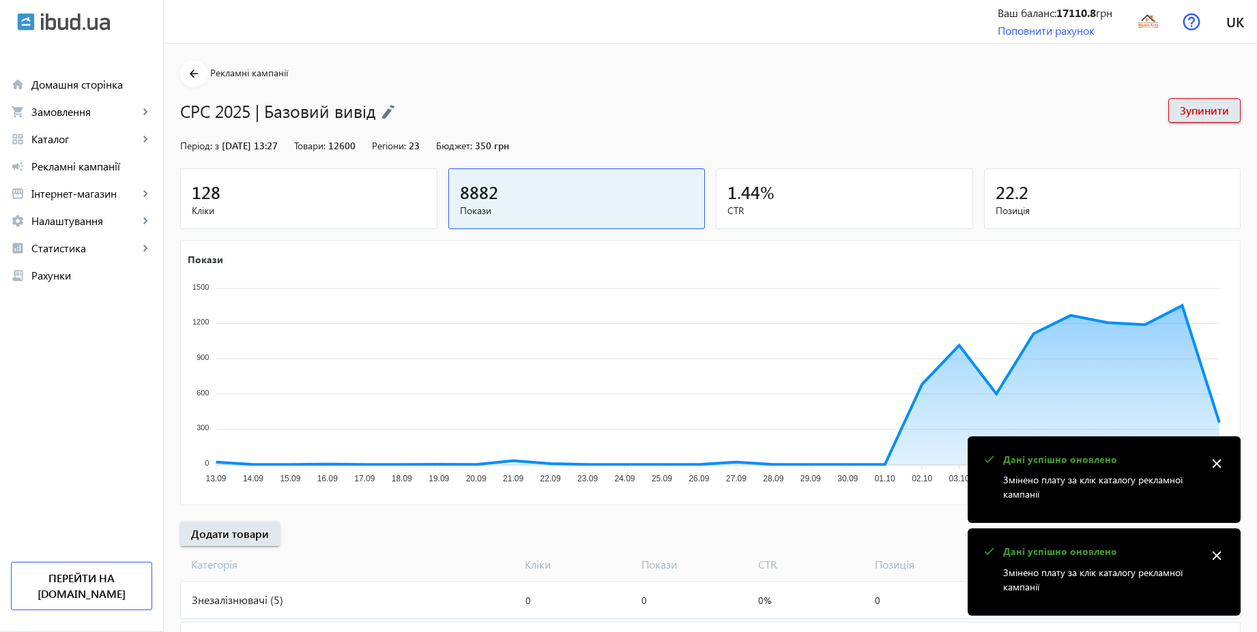
scroll to position [376, 0]
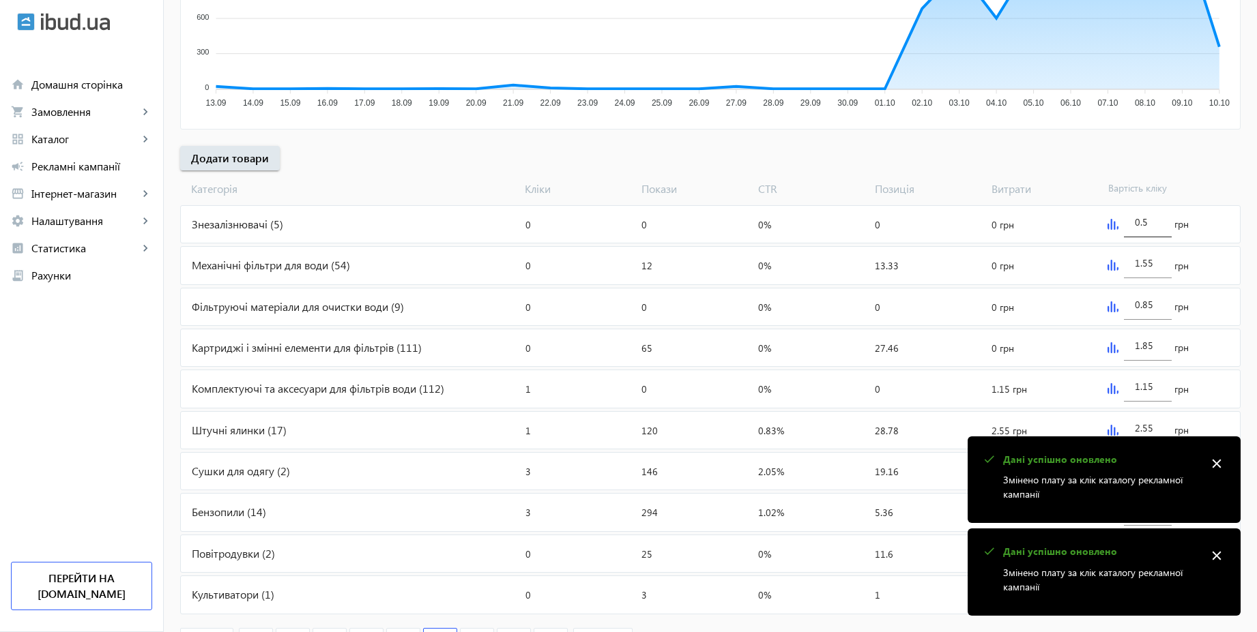
click at [1156, 222] on input "0.5" at bounding box center [1148, 222] width 26 height 13
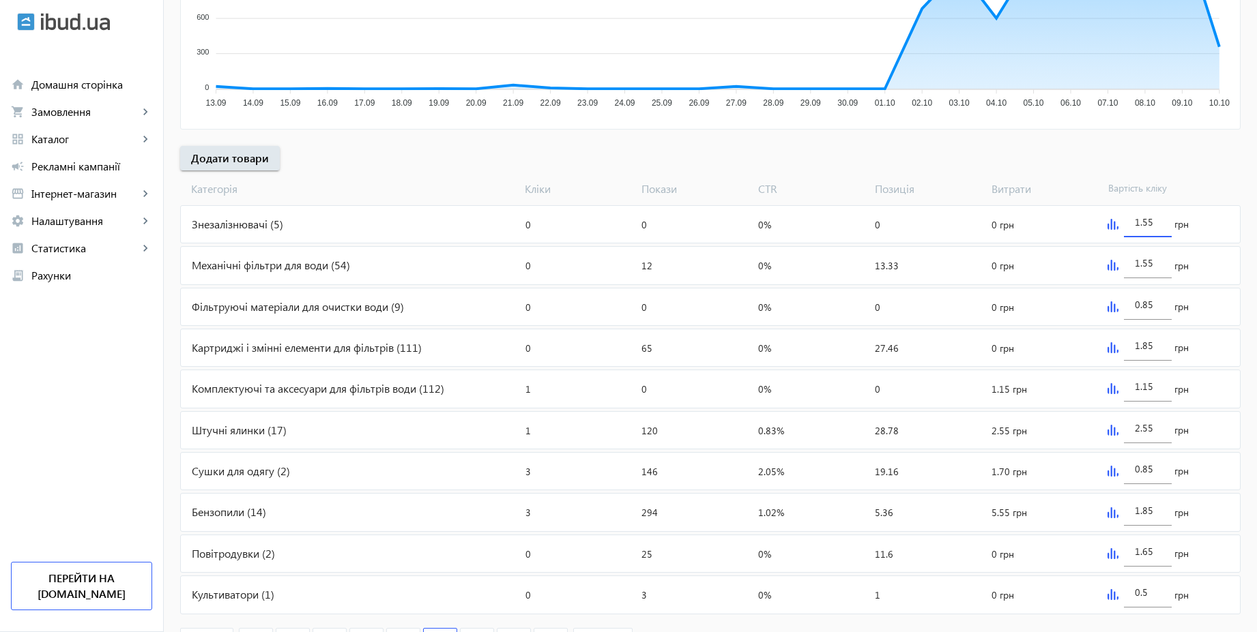
type input "1.55"
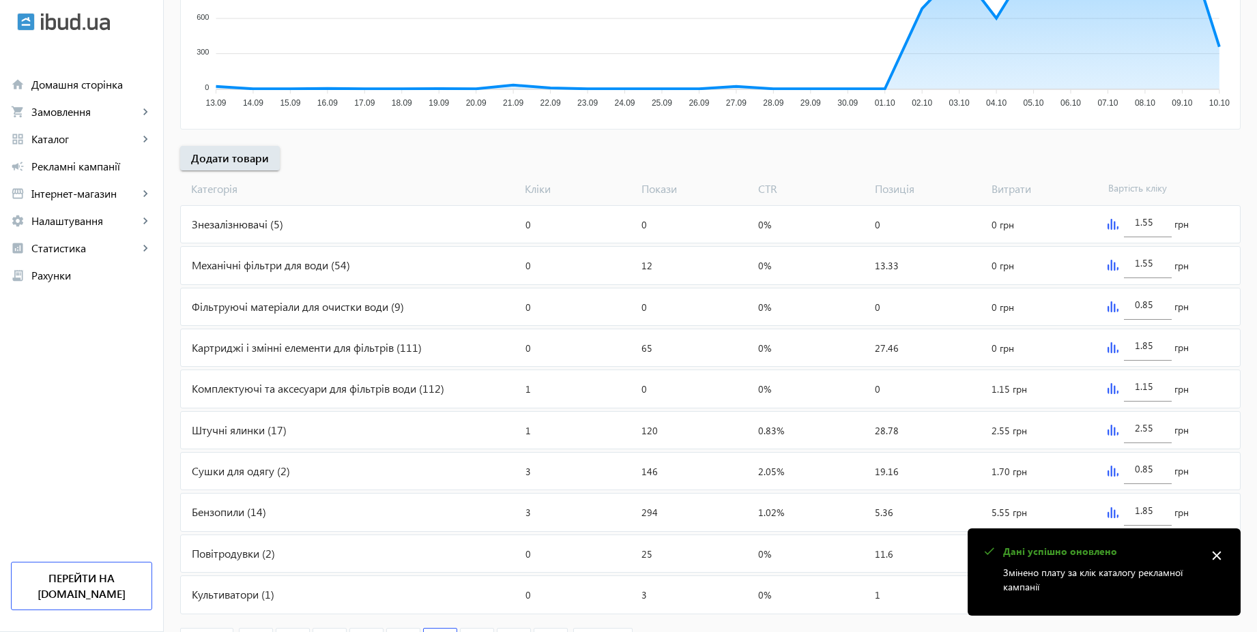
click at [1139, 156] on div "arrow_back Рекламні кампанії CPC 2025 | Базовий вивід Зупинити Період: з [DATE]…" at bounding box center [710, 180] width 1093 height 992
click at [1158, 343] on input "1.85" at bounding box center [1148, 345] width 26 height 13
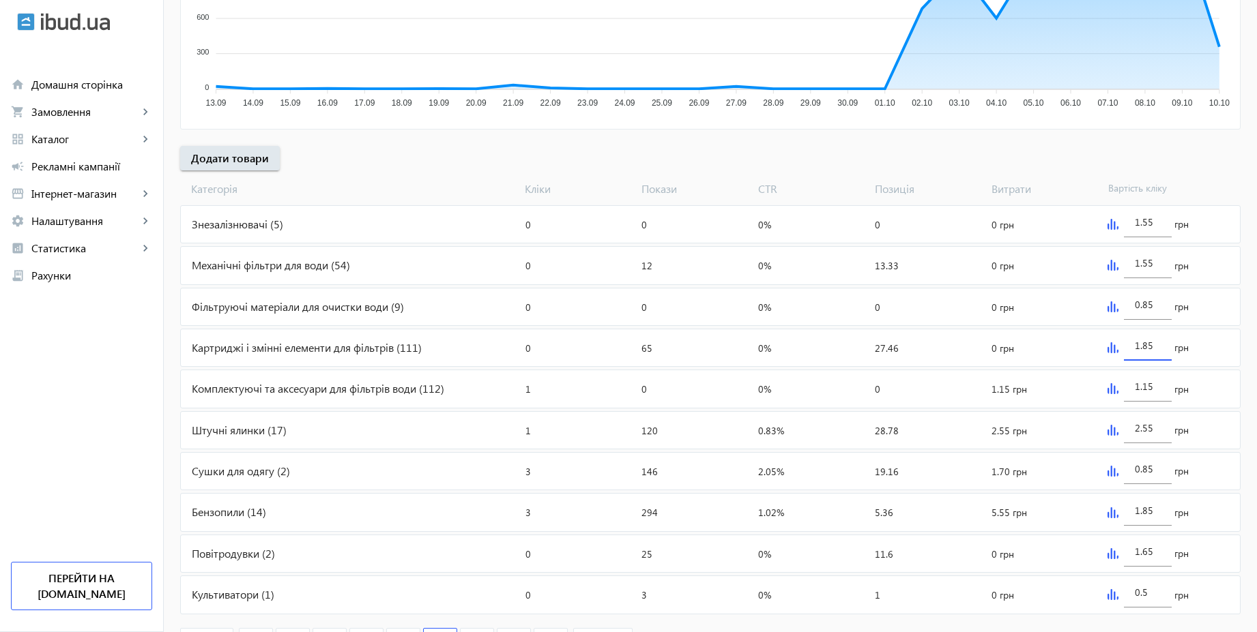
paste input "0"
type input "0.85"
click at [1152, 385] on input "1.15" at bounding box center [1148, 386] width 26 height 13
paste input "0.8"
type input "0.85"
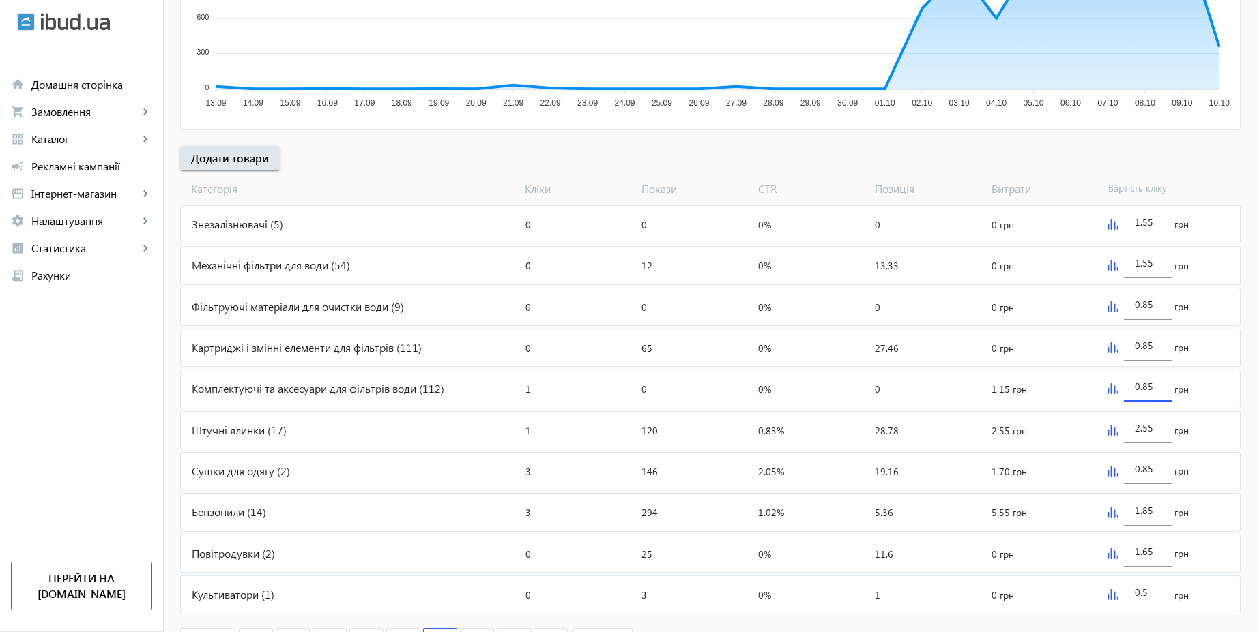
click at [1163, 162] on div "arrow_back Рекламні кампанії CPC 2025 | Базовий вивід Зупинити Період: з [DATE]…" at bounding box center [710, 180] width 1093 height 992
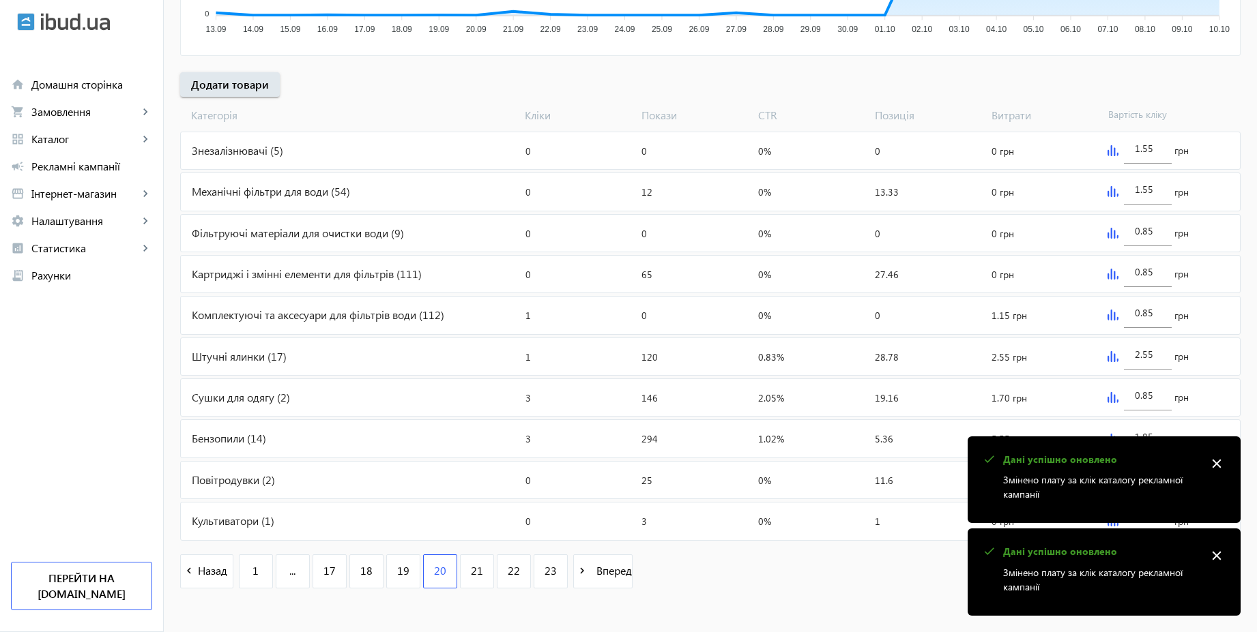
scroll to position [458, 0]
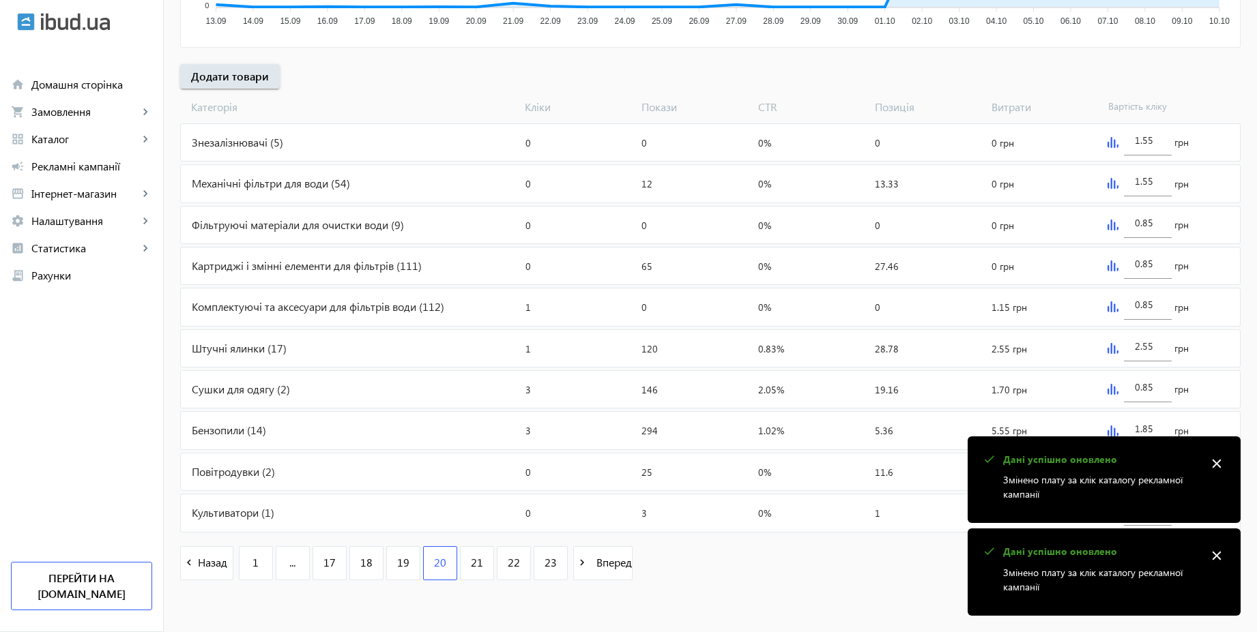
click at [1221, 464] on mat-icon "close" at bounding box center [1216, 464] width 20 height 20
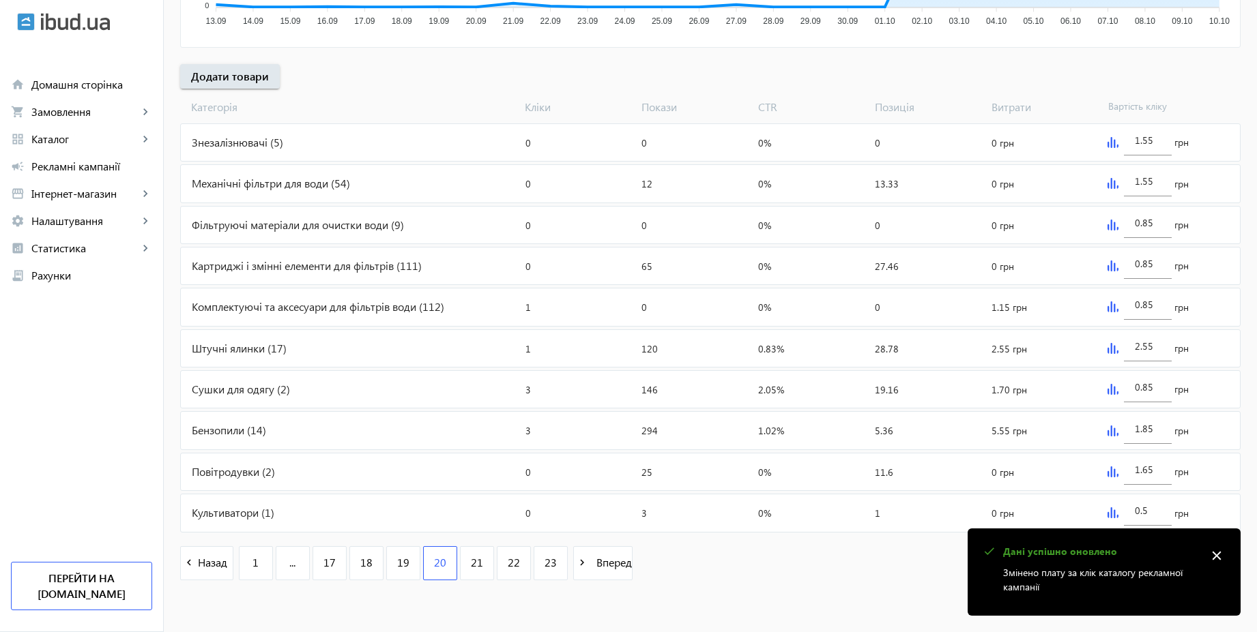
click at [1214, 551] on mat-icon "close" at bounding box center [1216, 556] width 20 height 20
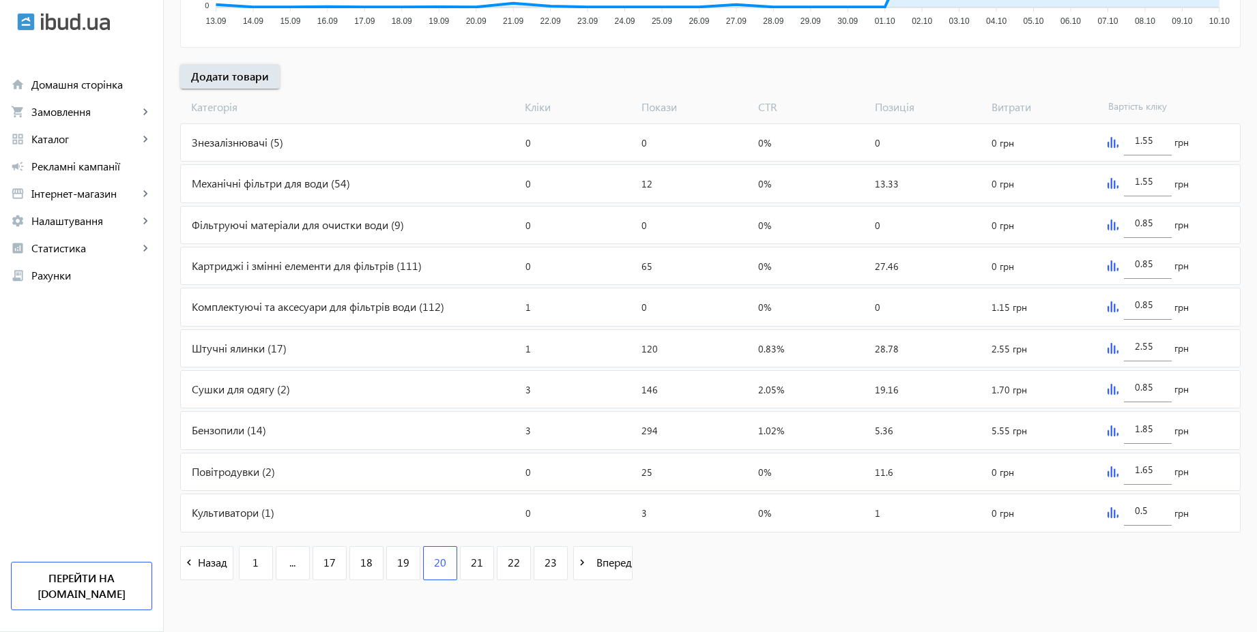
click at [1111, 346] on img at bounding box center [1112, 348] width 11 height 11
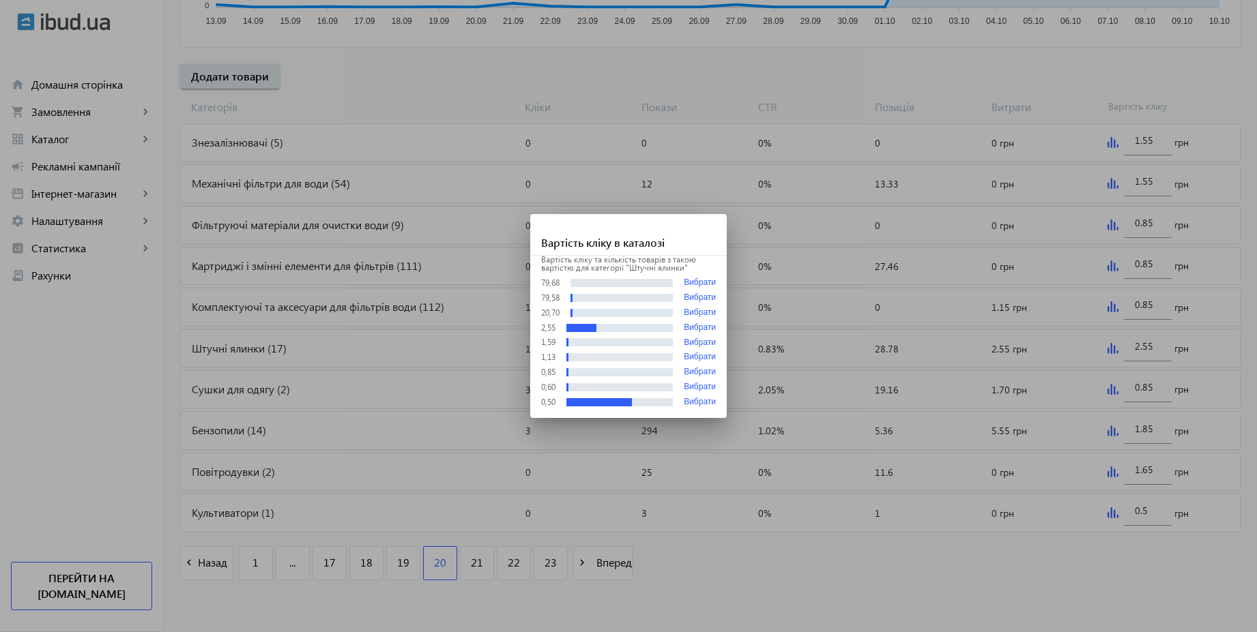
scroll to position [0, 0]
click at [1158, 357] on div at bounding box center [628, 316] width 1257 height 632
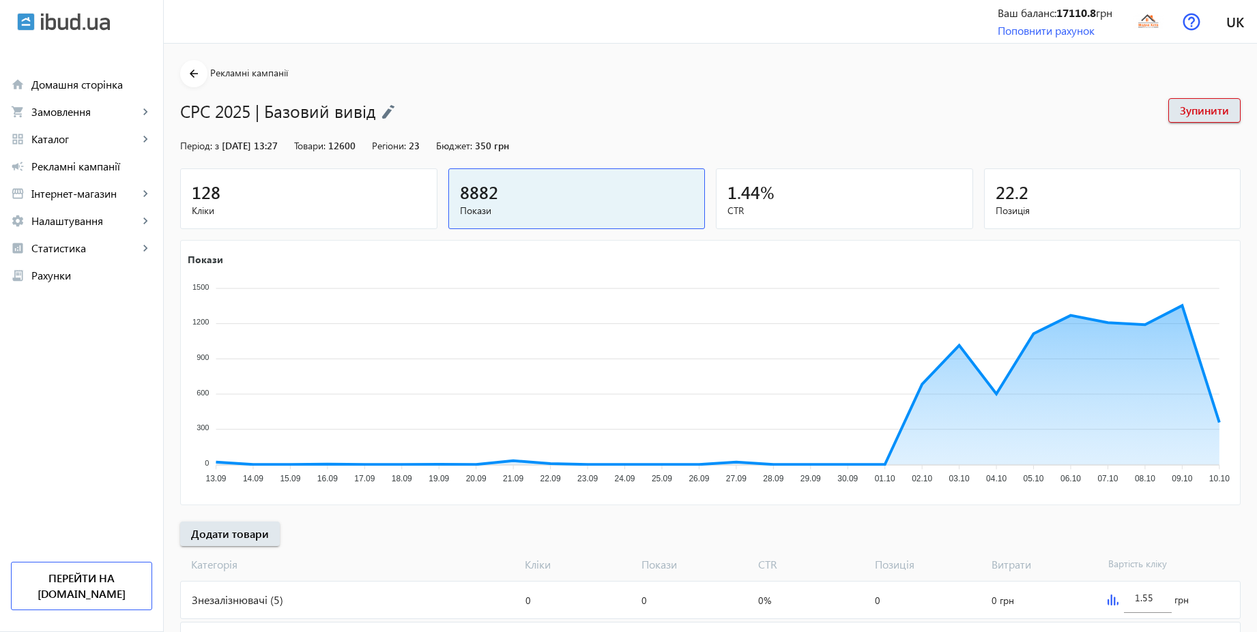
scroll to position [458, 0]
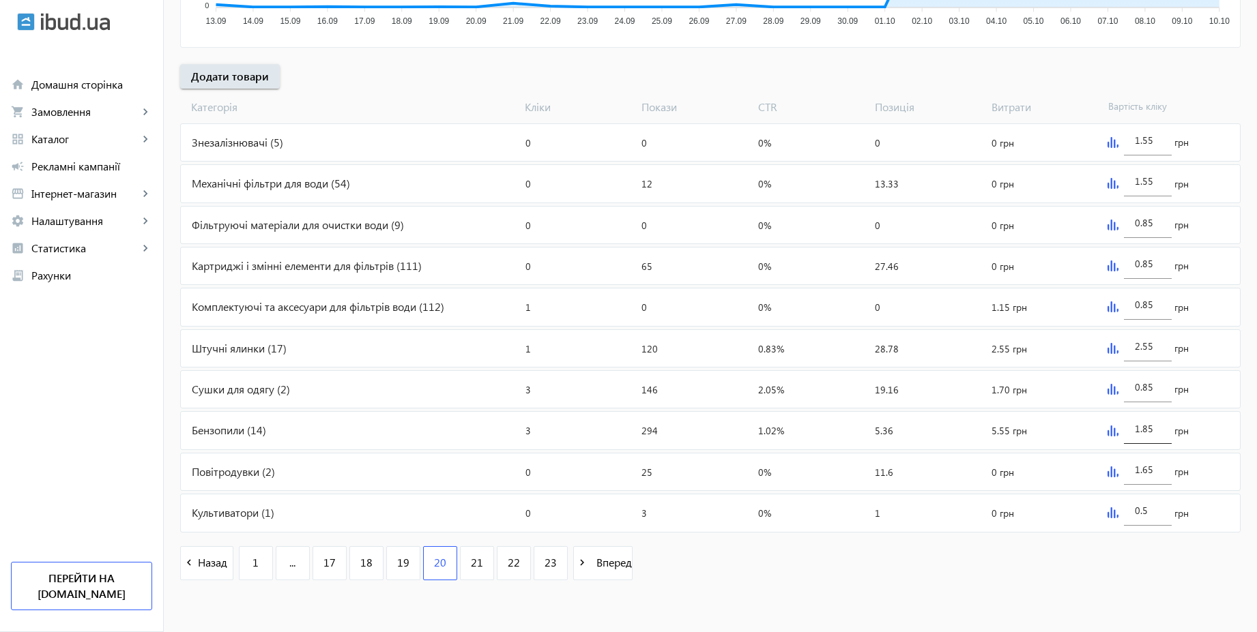
click at [1160, 428] on div "1.85" at bounding box center [1148, 425] width 48 height 38
type input "2.15"
click at [1109, 577] on div "navigate_before Назад 1 ... 17 18 19 20 21 22 23 navigate_next Вперед" at bounding box center [710, 565] width 1060 height 59
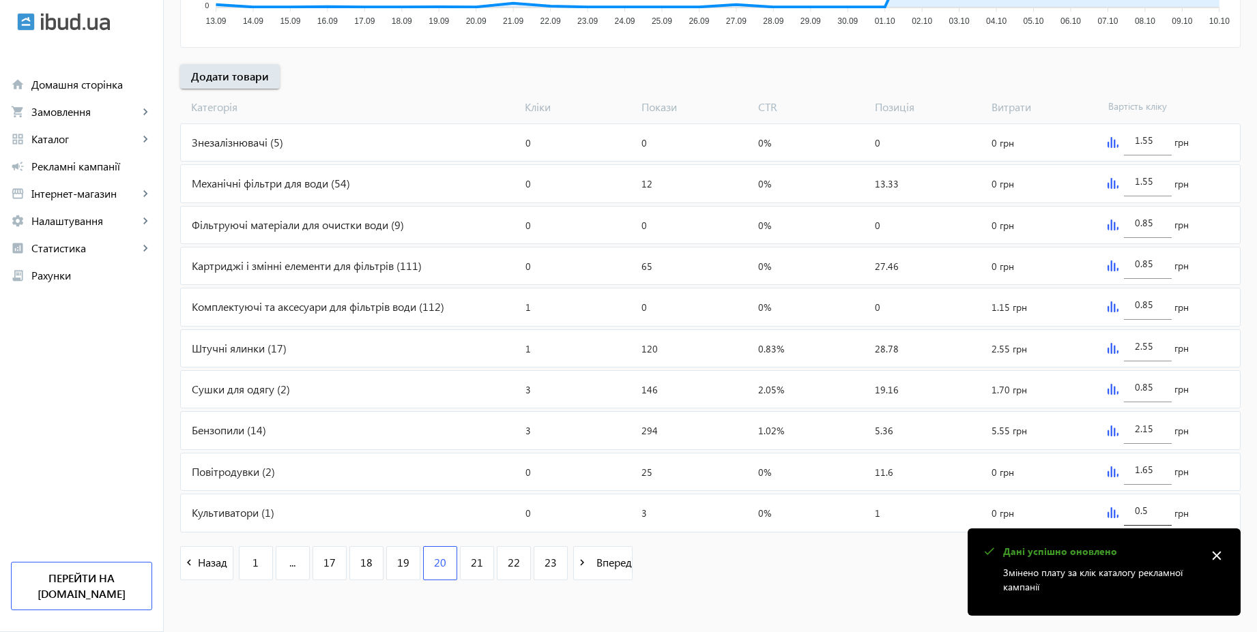
click at [1152, 512] on input "0.5" at bounding box center [1148, 510] width 26 height 13
type input "1.55"
click at [1156, 466] on input "1.65" at bounding box center [1148, 469] width 26 height 13
paste input "5"
type input "1.55"
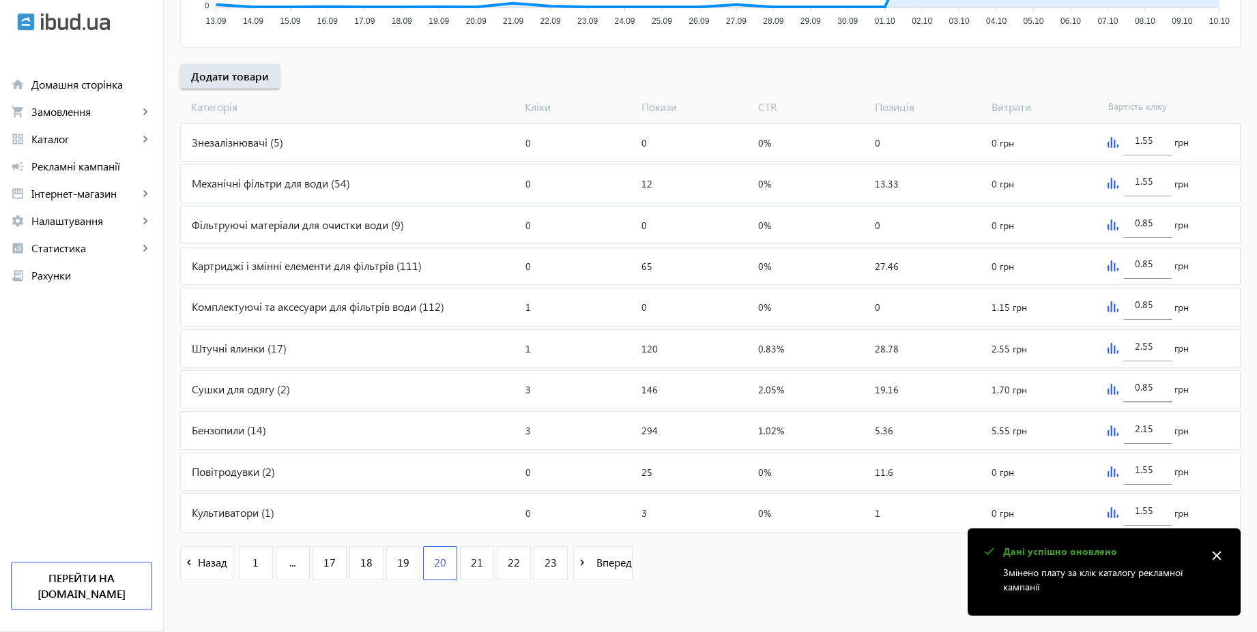
click at [1163, 384] on div "0.85" at bounding box center [1148, 383] width 48 height 38
paste
type input "1.55"
click at [845, 626] on mat-sidenav-content "arrow_back Рекламні кампанії CPC 2025 | Базовий вивід Зупинити Період: з [DATE]…" at bounding box center [710, 109] width 1093 height 1047
click at [1223, 558] on mat-icon "close" at bounding box center [1216, 556] width 20 height 20
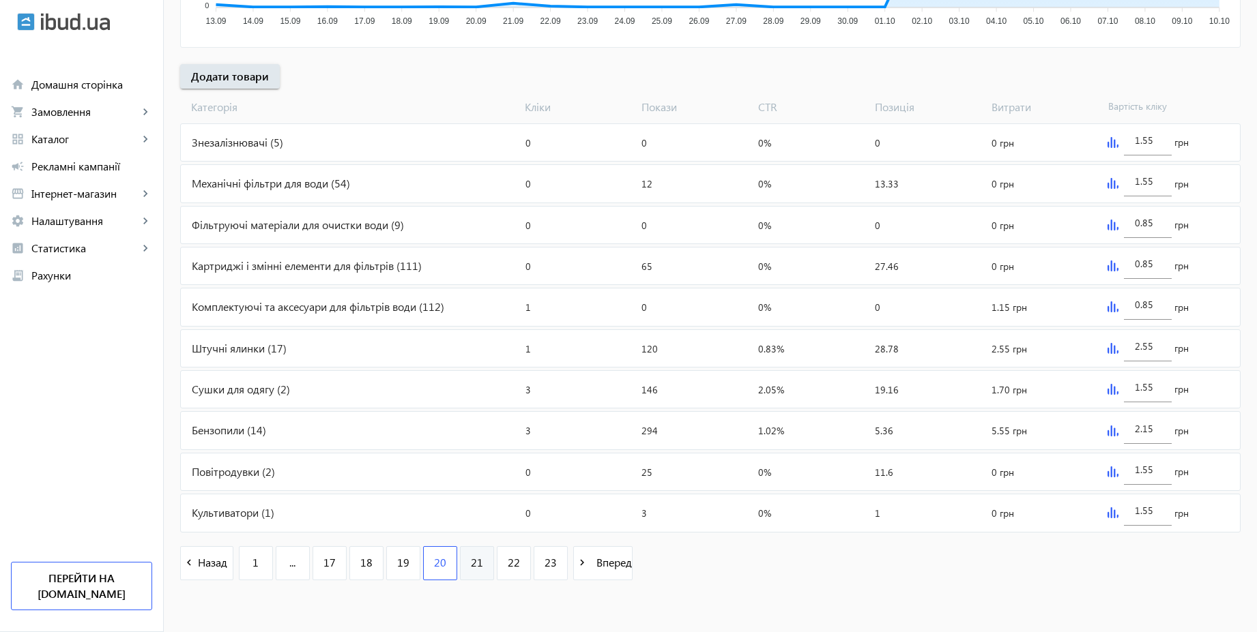
click at [461, 554] on link "21" at bounding box center [477, 563] width 34 height 34
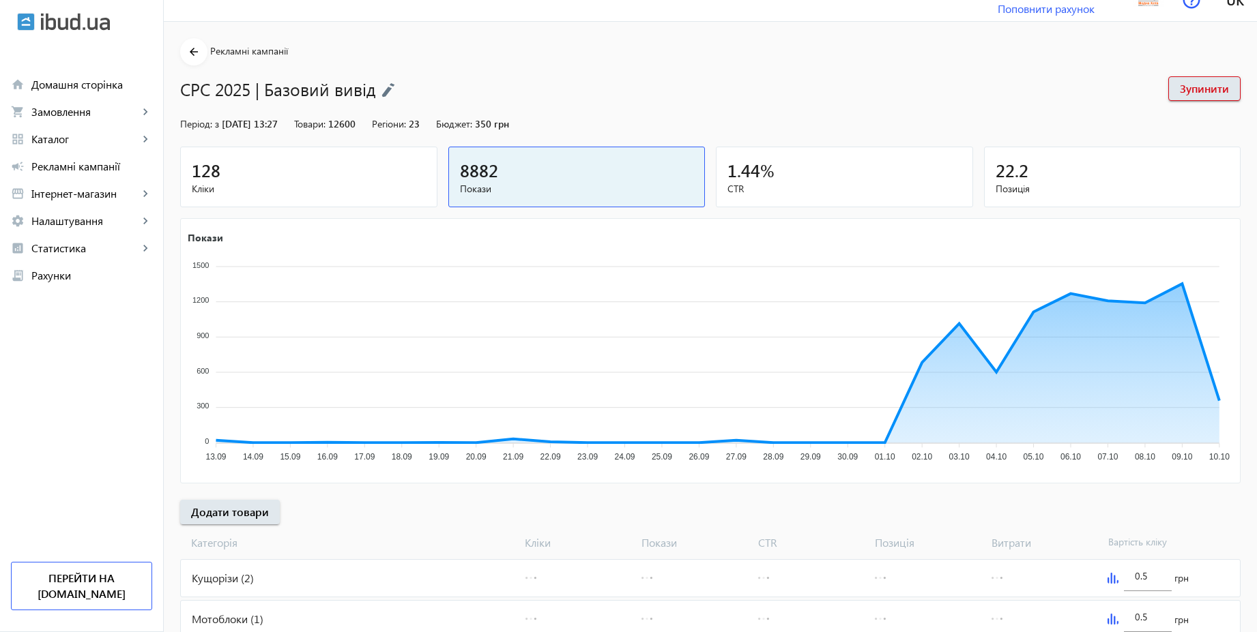
scroll to position [458, 0]
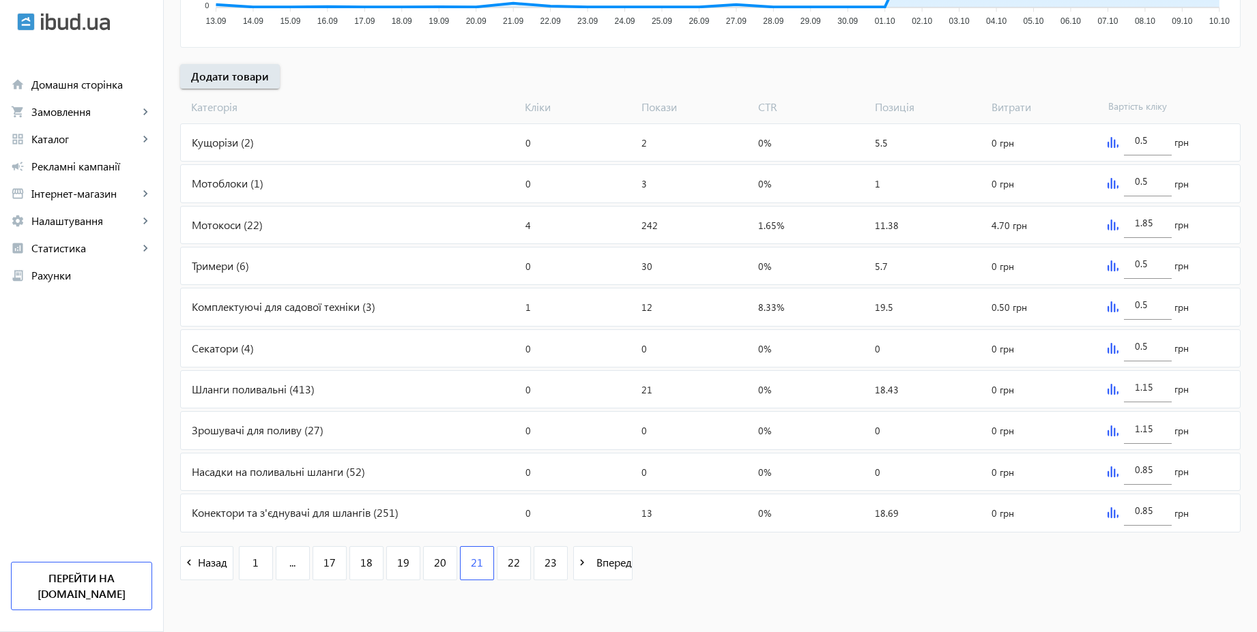
click at [1110, 185] on img at bounding box center [1112, 183] width 11 height 11
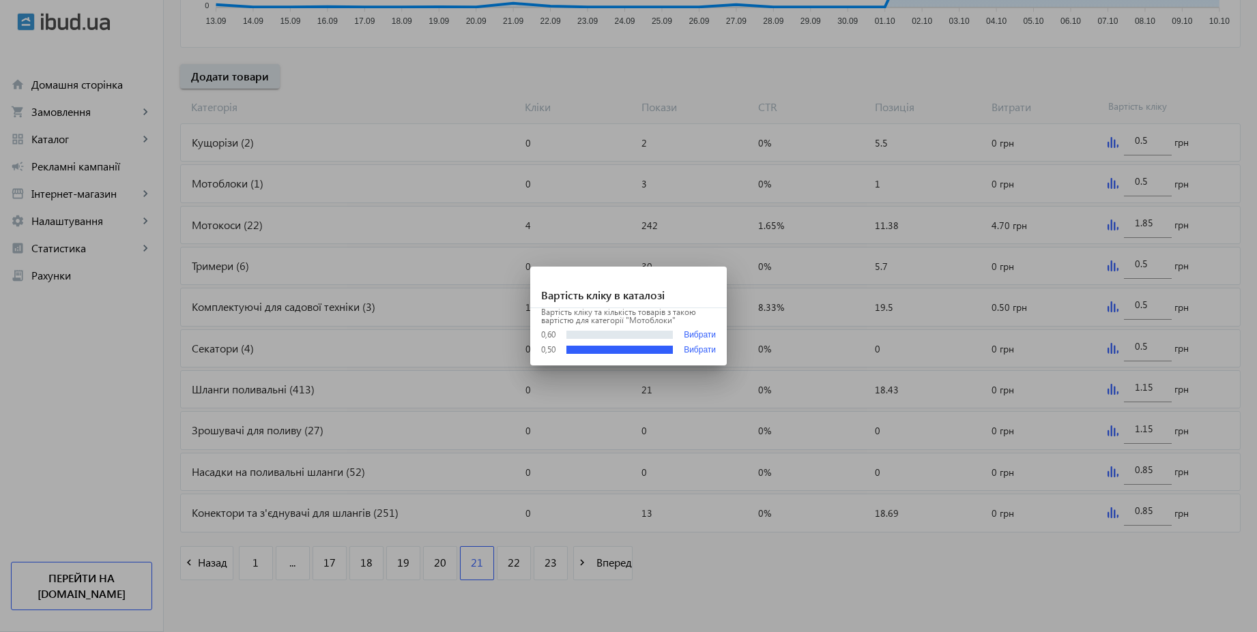
scroll to position [0, 0]
click at [1135, 184] on div at bounding box center [628, 316] width 1257 height 632
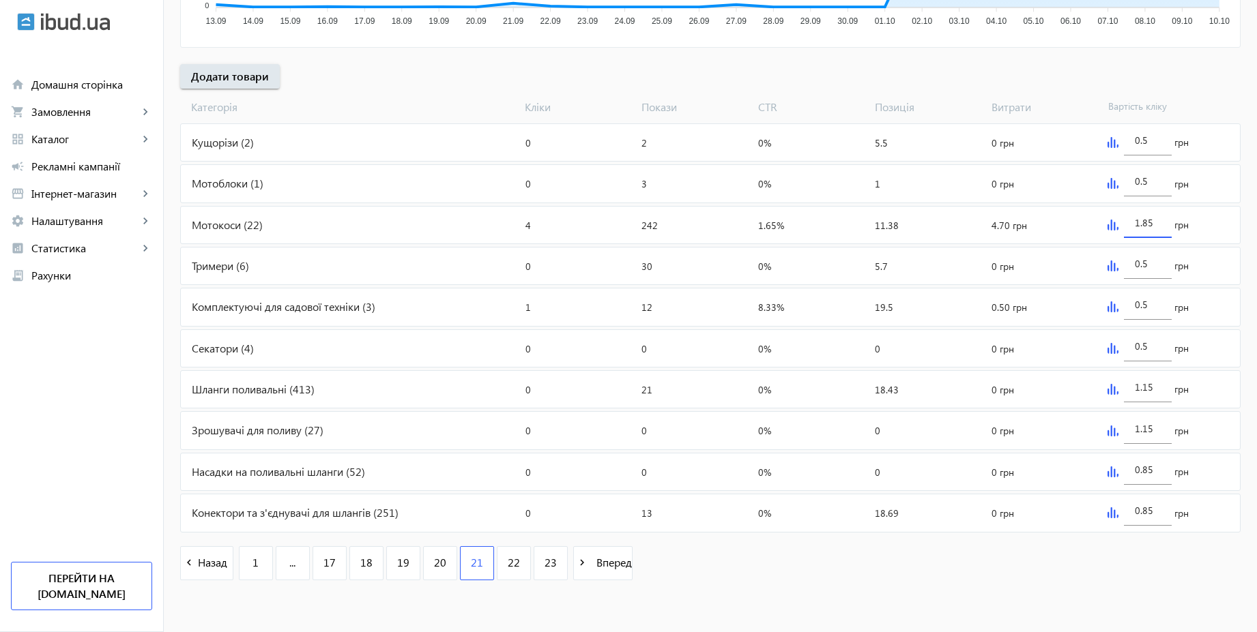
click at [1156, 221] on input "1.85" at bounding box center [1148, 222] width 26 height 13
type input "1.55"
click at [1149, 186] on input "0.5" at bounding box center [1148, 181] width 26 height 13
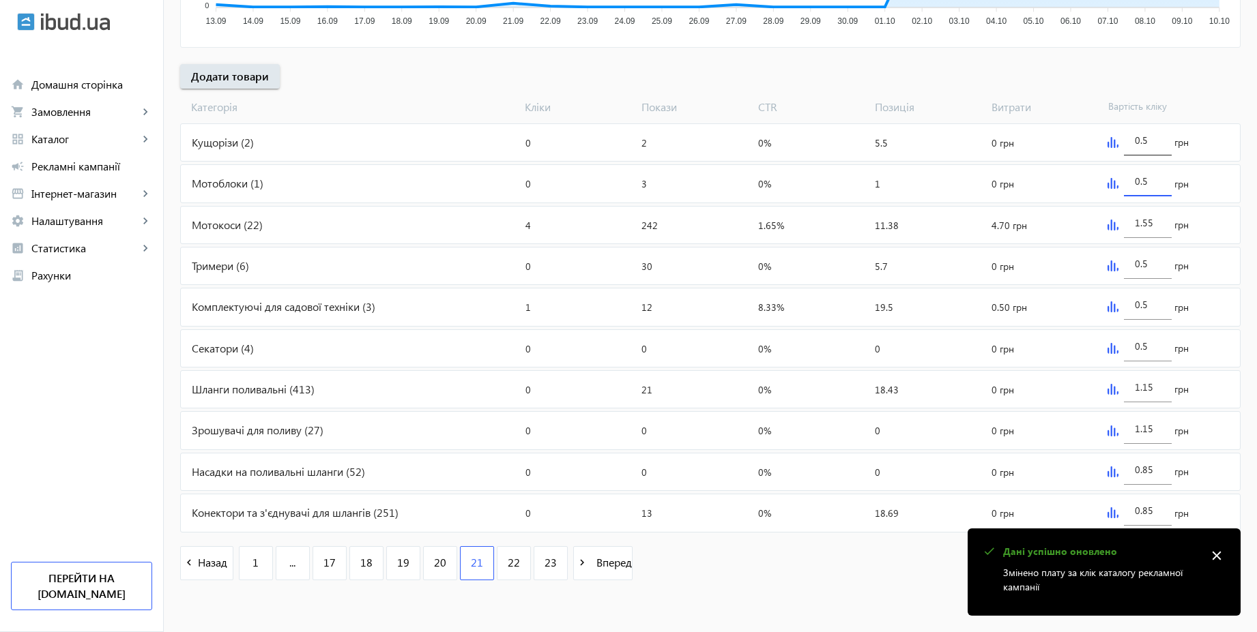
click at [1155, 136] on input "0.5" at bounding box center [1148, 140] width 26 height 13
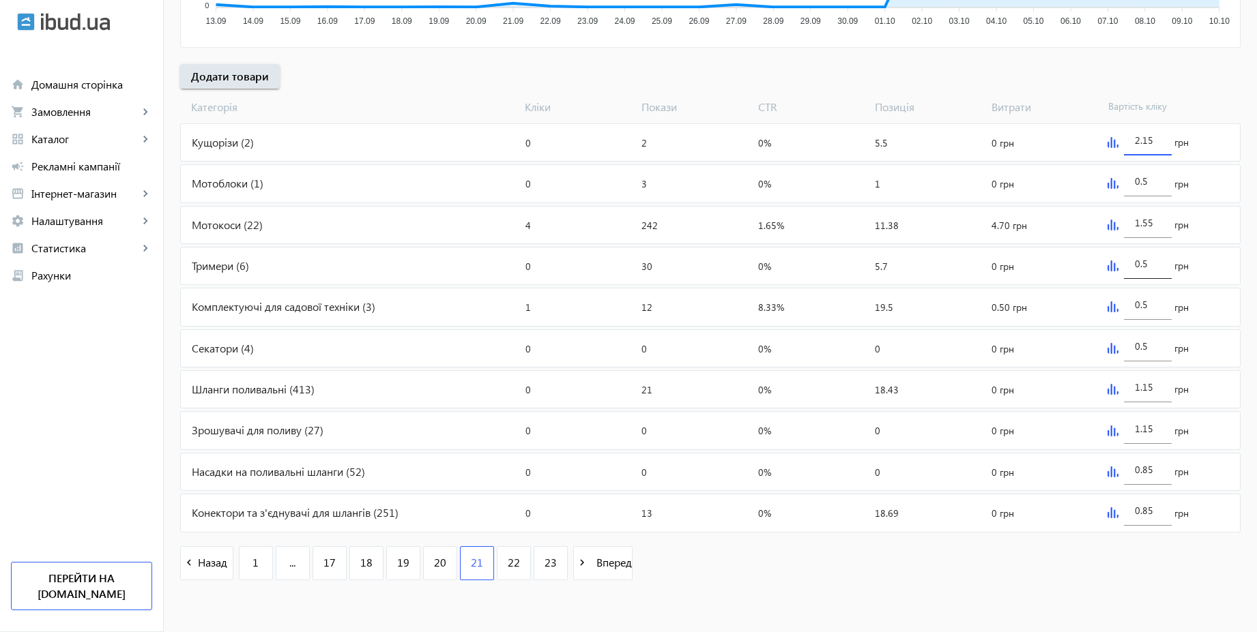
type input "2.15"
click at [1159, 265] on input "0.5" at bounding box center [1148, 263] width 26 height 13
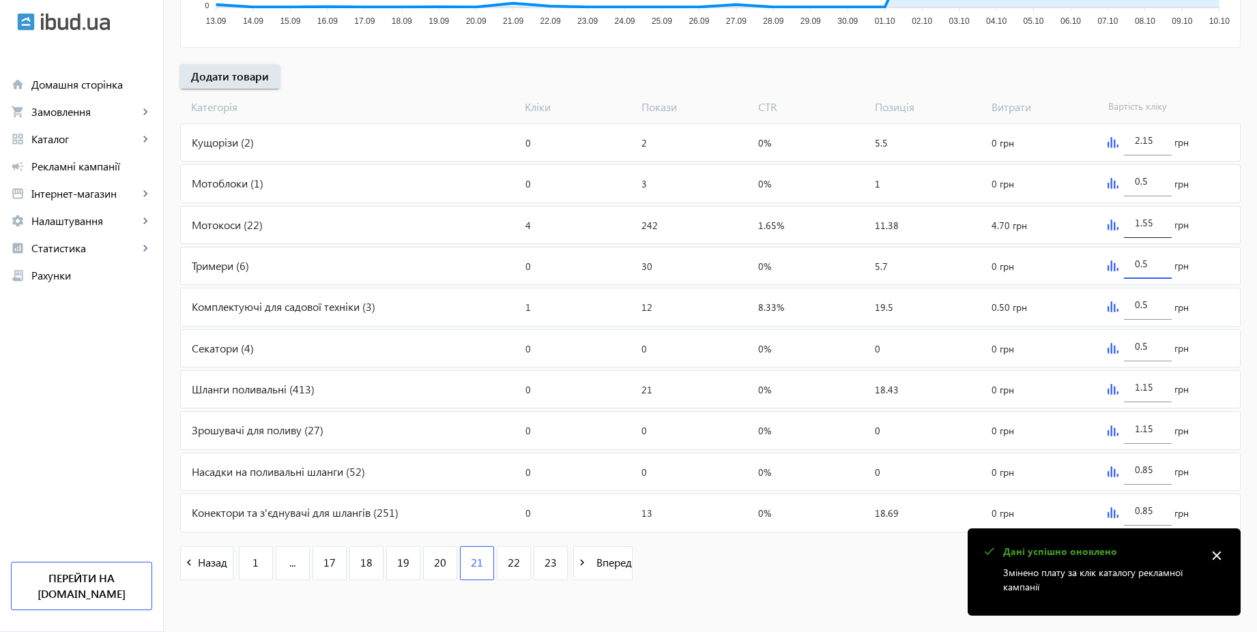
click at [1158, 225] on input "1.55" at bounding box center [1148, 222] width 26 height 13
click at [1152, 263] on input "0.5" at bounding box center [1148, 263] width 26 height 13
type input "1.55"
click at [1156, 182] on input "0.5" at bounding box center [1148, 181] width 26 height 13
type input "1.55"
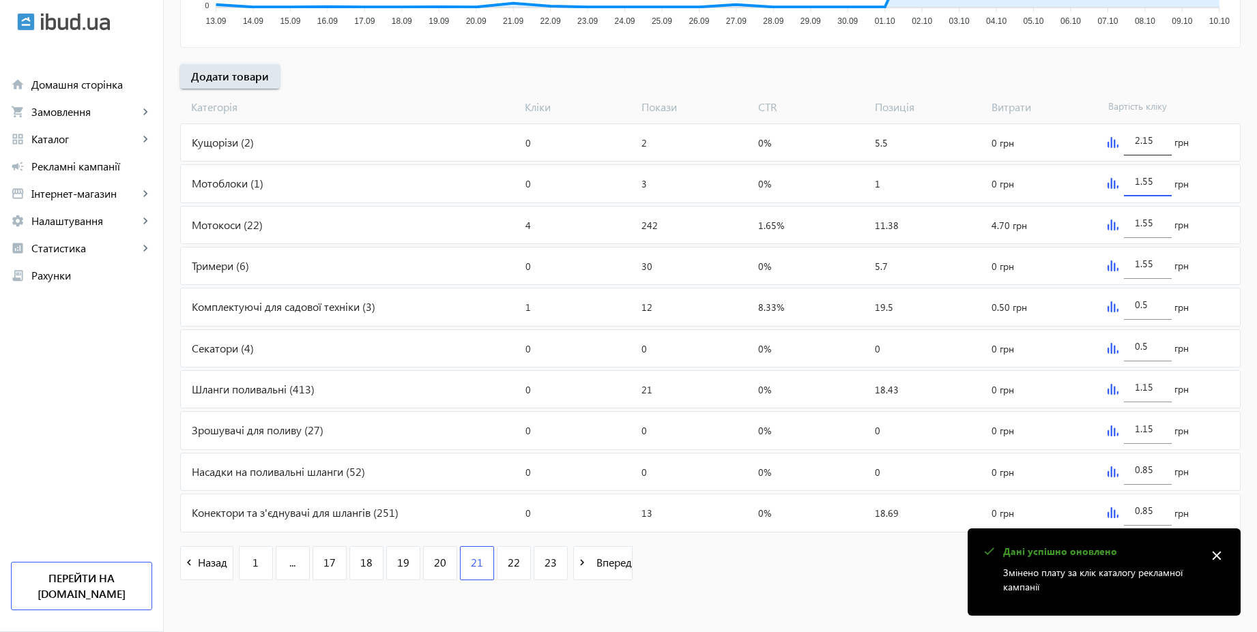
click at [1160, 138] on div "2.15" at bounding box center [1148, 136] width 48 height 38
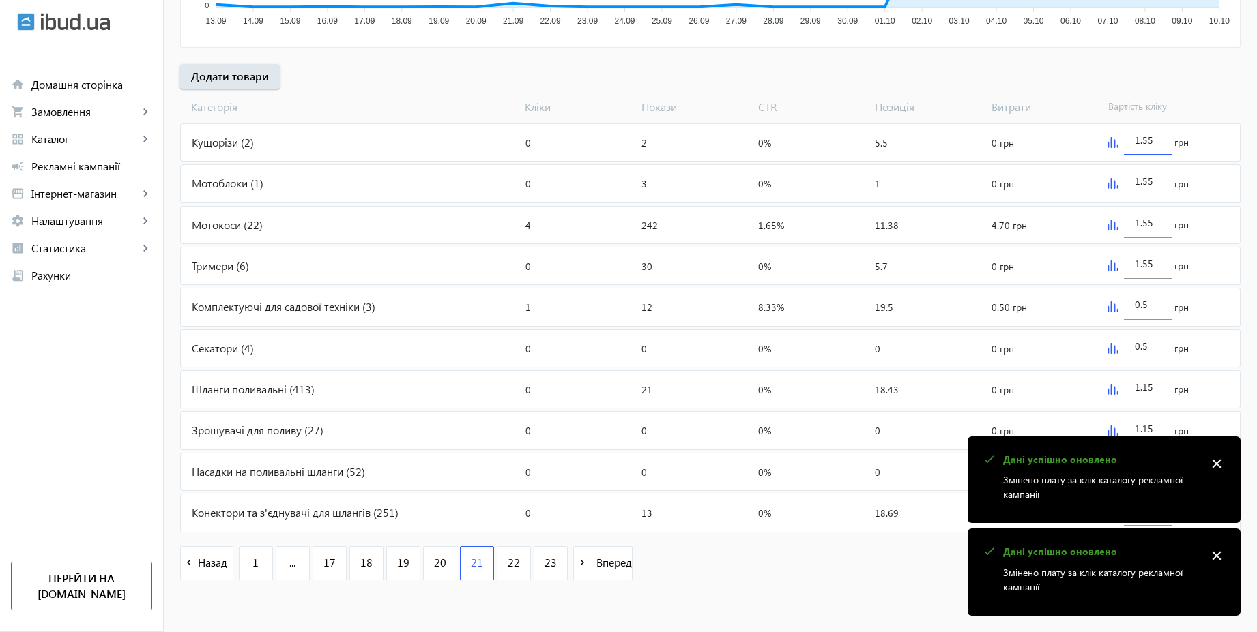
type input "1.55"
click at [1175, 89] on div "[PERSON_NAME] Покази CTR Позиція Витрати Вартість кліку" at bounding box center [710, 104] width 1060 height 31
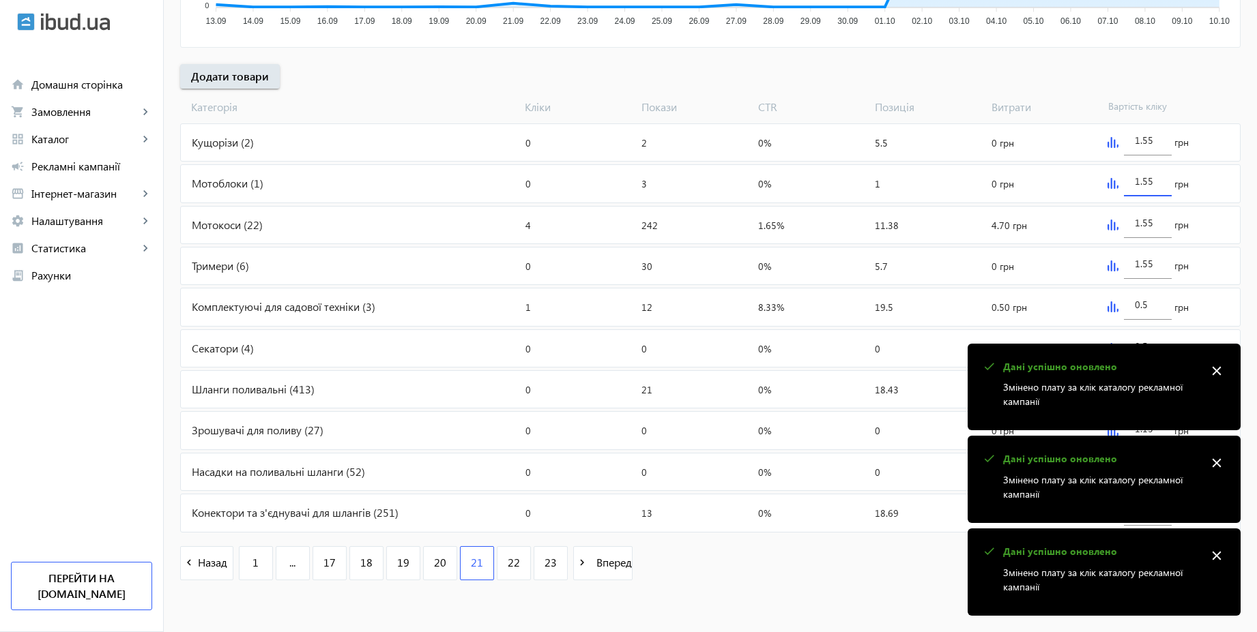
click at [1155, 185] on input "1.55" at bounding box center [1148, 181] width 26 height 13
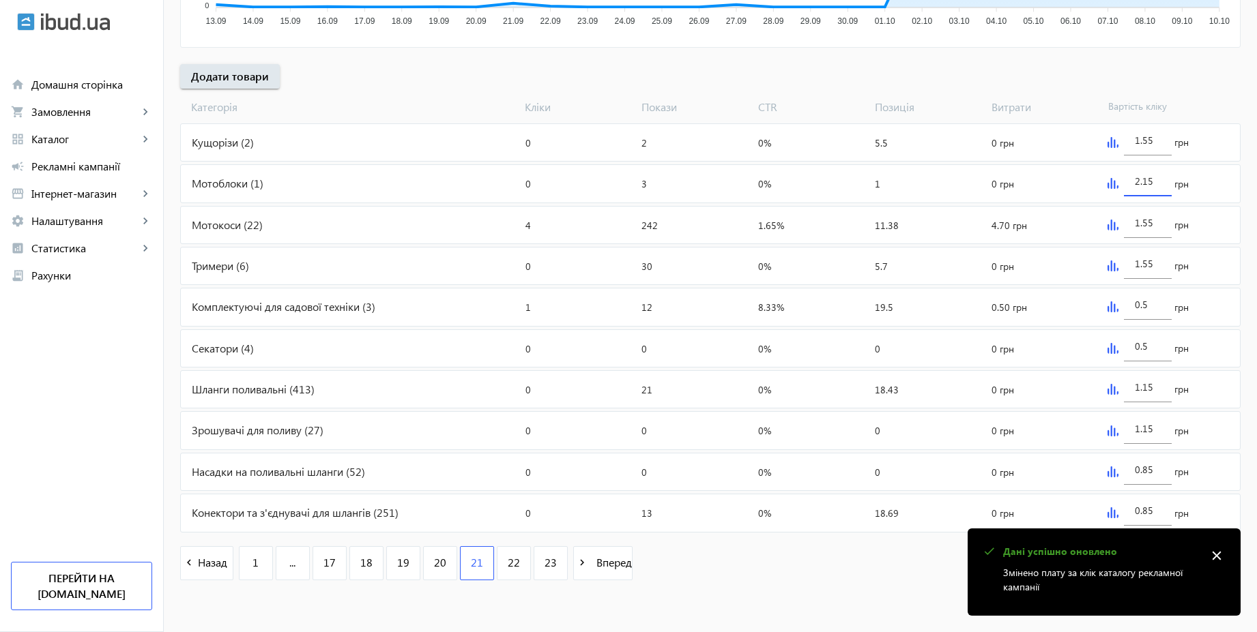
type input "2.15"
click at [1044, 91] on div "[PERSON_NAME] Покази CTR Позиція Витрати Вартість кліку" at bounding box center [710, 104] width 1060 height 31
click at [1148, 308] on input "0.5" at bounding box center [1148, 304] width 26 height 13
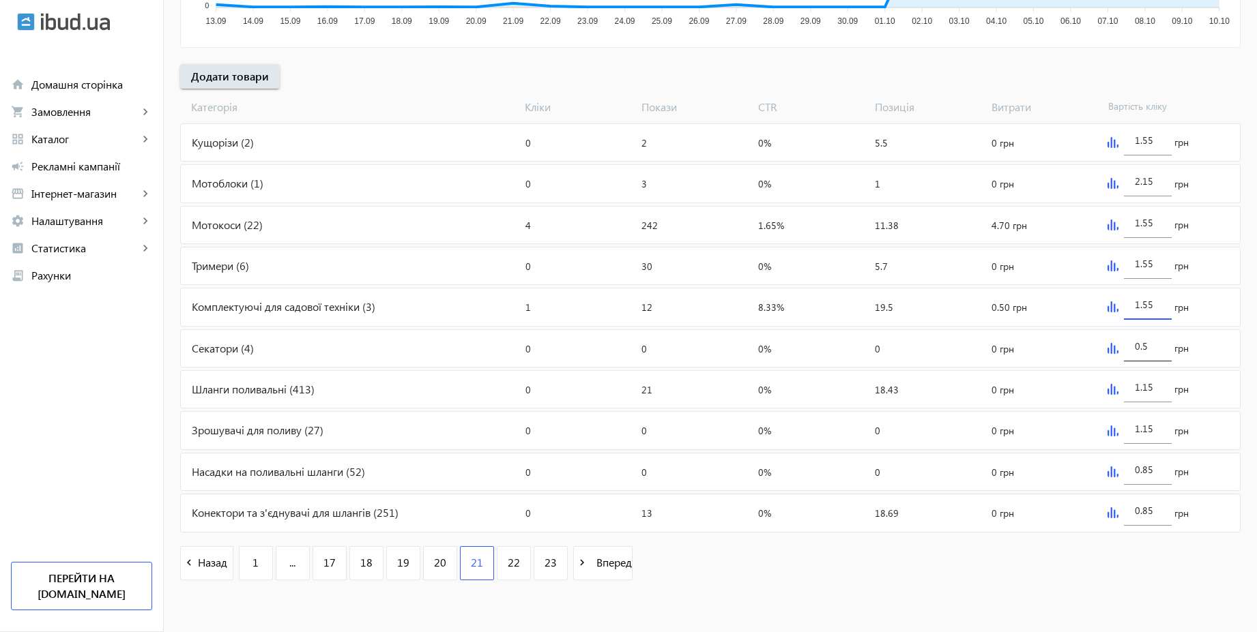
type input "1.55"
click at [1150, 345] on input "0.5" at bounding box center [1148, 346] width 26 height 13
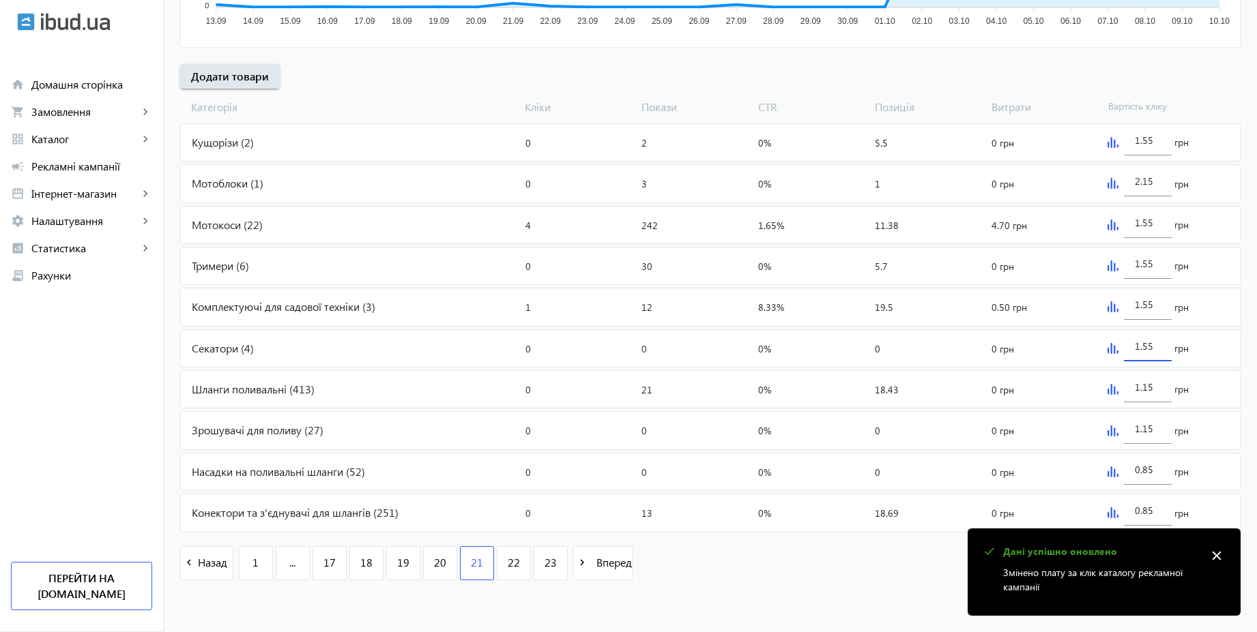
type input "1.55"
click at [1244, 312] on div "arrow_back Рекламні кампанії CPC 2025 | Базовий вивід Зупинити Період: з [DATE]…" at bounding box center [710, 98] width 1093 height 992
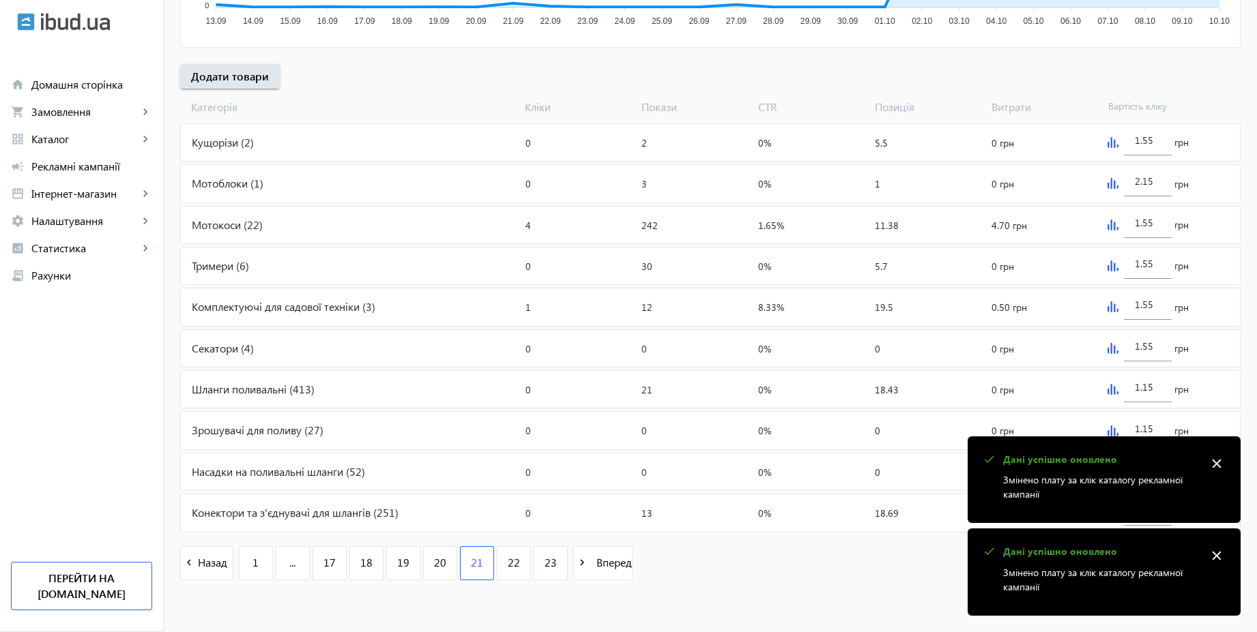
click at [1210, 467] on mat-icon "close" at bounding box center [1216, 464] width 20 height 20
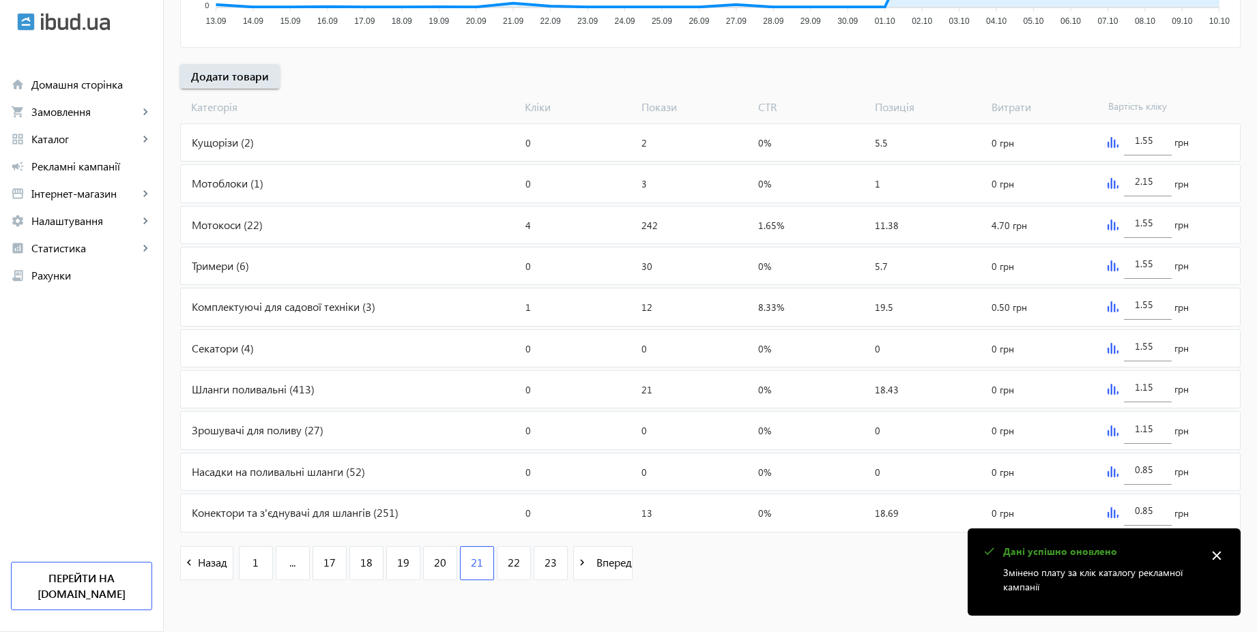
click at [1206, 563] on mat-icon "close" at bounding box center [1216, 556] width 20 height 20
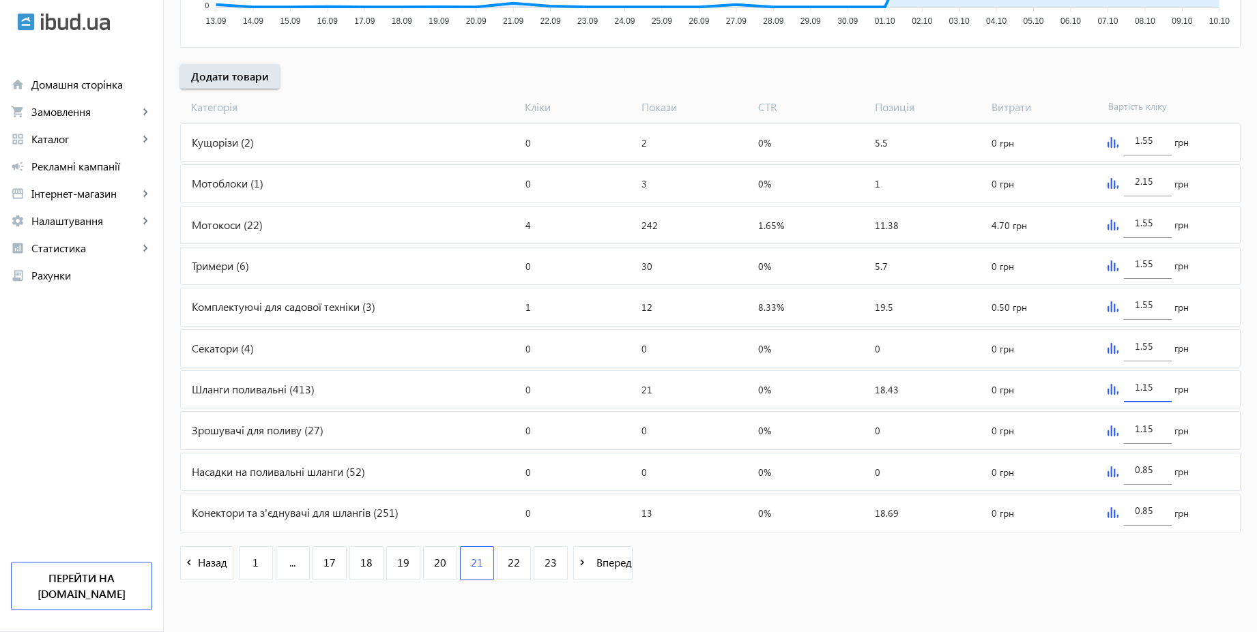
click at [1156, 385] on input "1.15" at bounding box center [1148, 387] width 26 height 13
type input "1.55"
click at [912, 600] on mat-sidenav-content "arrow_back Рекламні кампанії CPC 2025 | Базовий вивід Зупинити Період: з [DATE]…" at bounding box center [710, 109] width 1093 height 1047
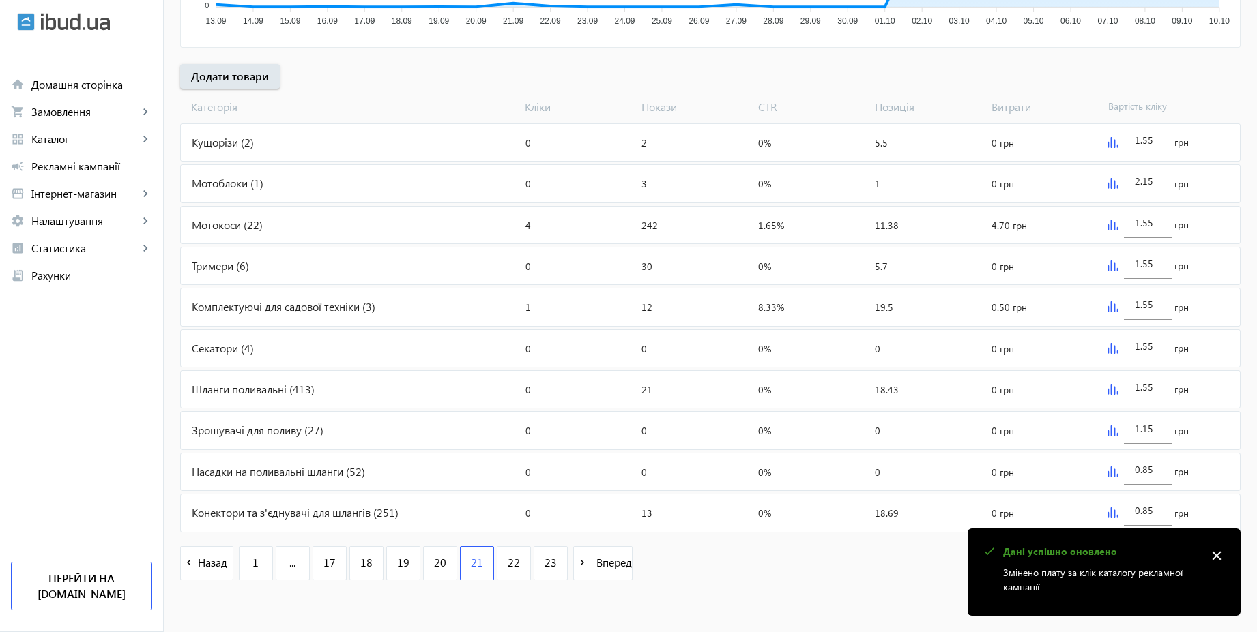
click at [1216, 555] on mat-icon "close" at bounding box center [1216, 556] width 20 height 20
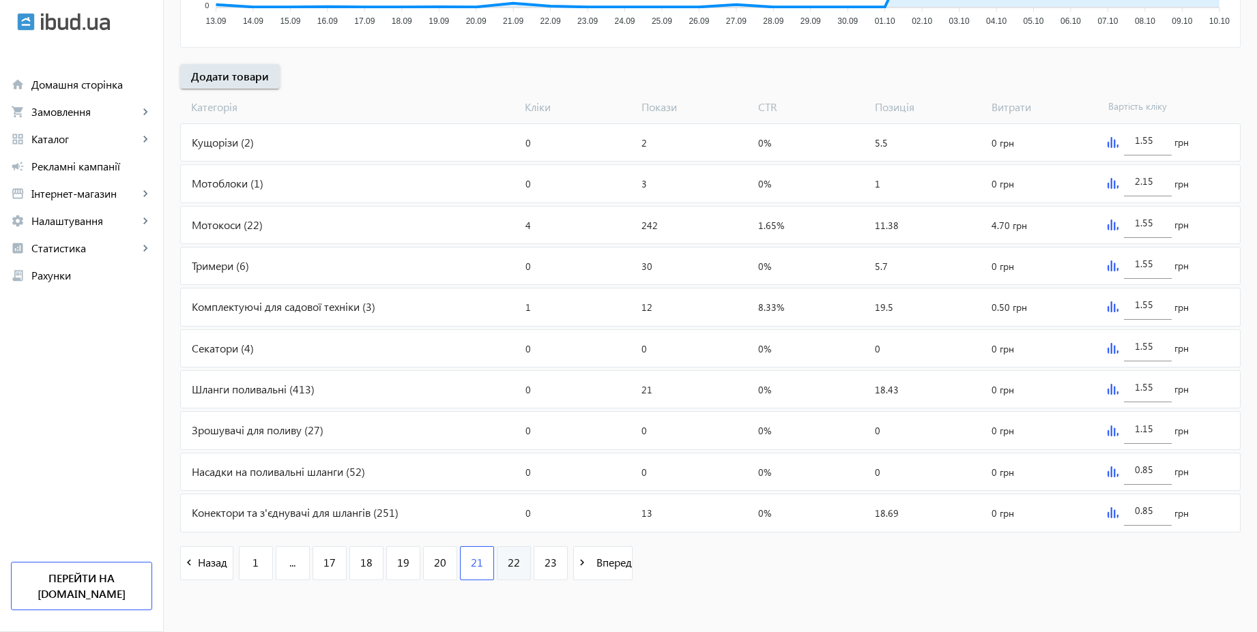
click at [508, 569] on span "22" at bounding box center [514, 562] width 12 height 15
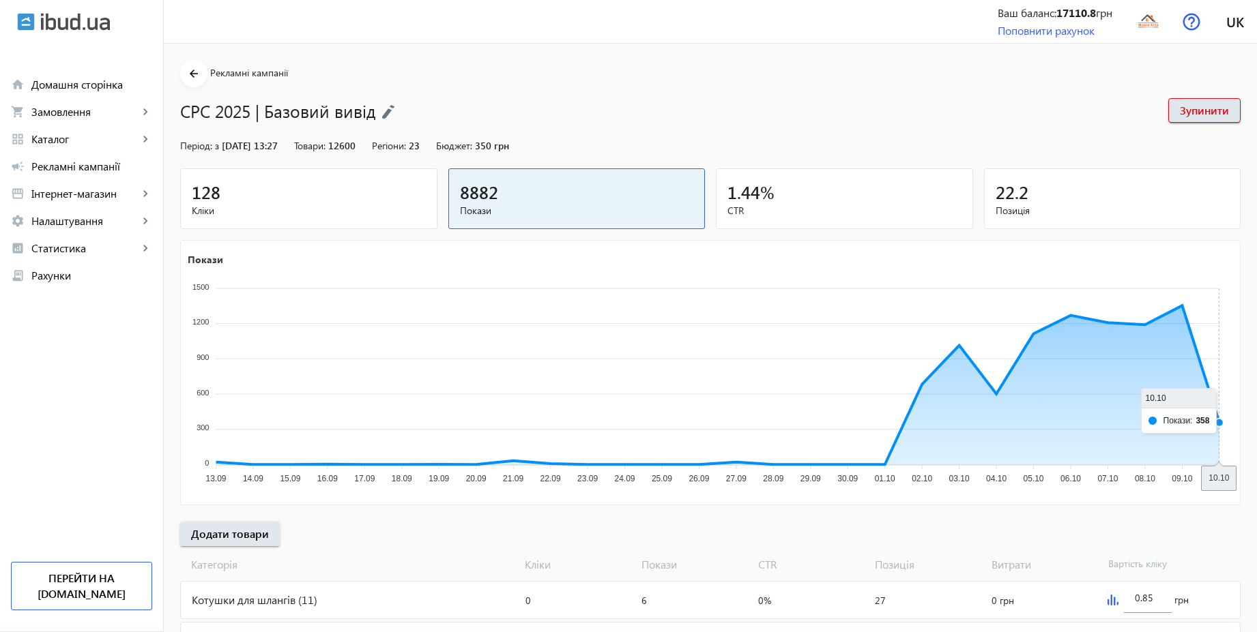
drag, startPoint x: 1264, startPoint y: 318, endPoint x: 1264, endPoint y: 404, distance: 86.0
click at [1256, 404] on html "arrow_back home Домашня сторінка shopping_cart Замовлення keyboard_arrow_right …" at bounding box center [628, 545] width 1257 height 1090
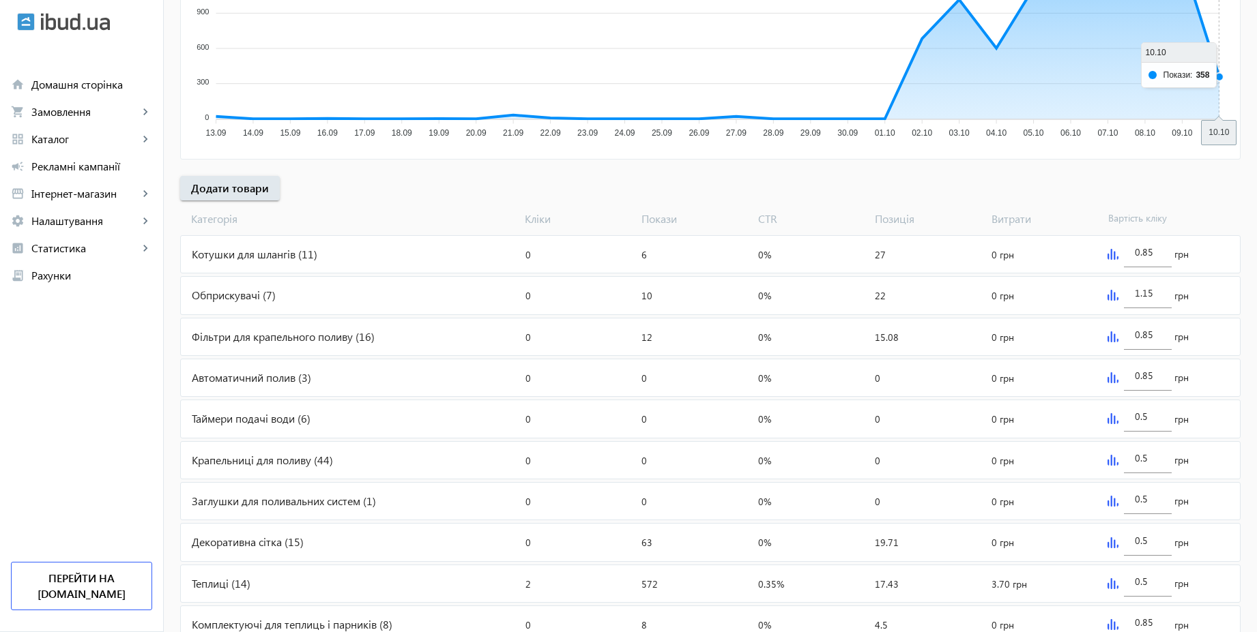
scroll to position [458, 0]
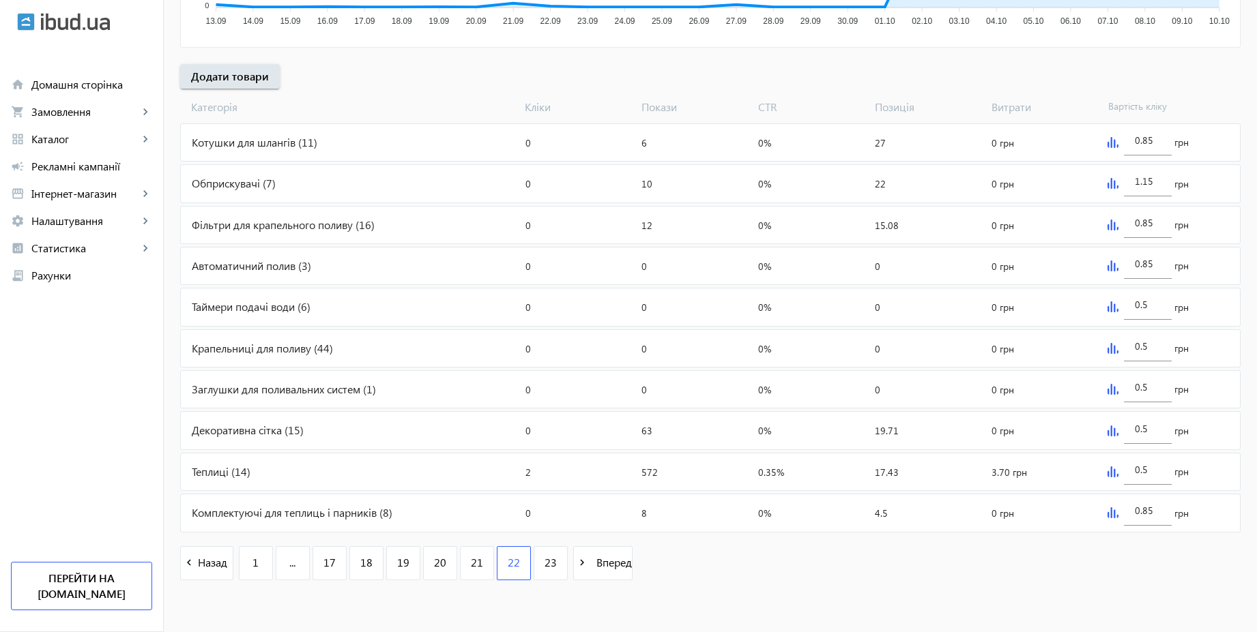
click at [1111, 475] on img at bounding box center [1112, 472] width 11 height 11
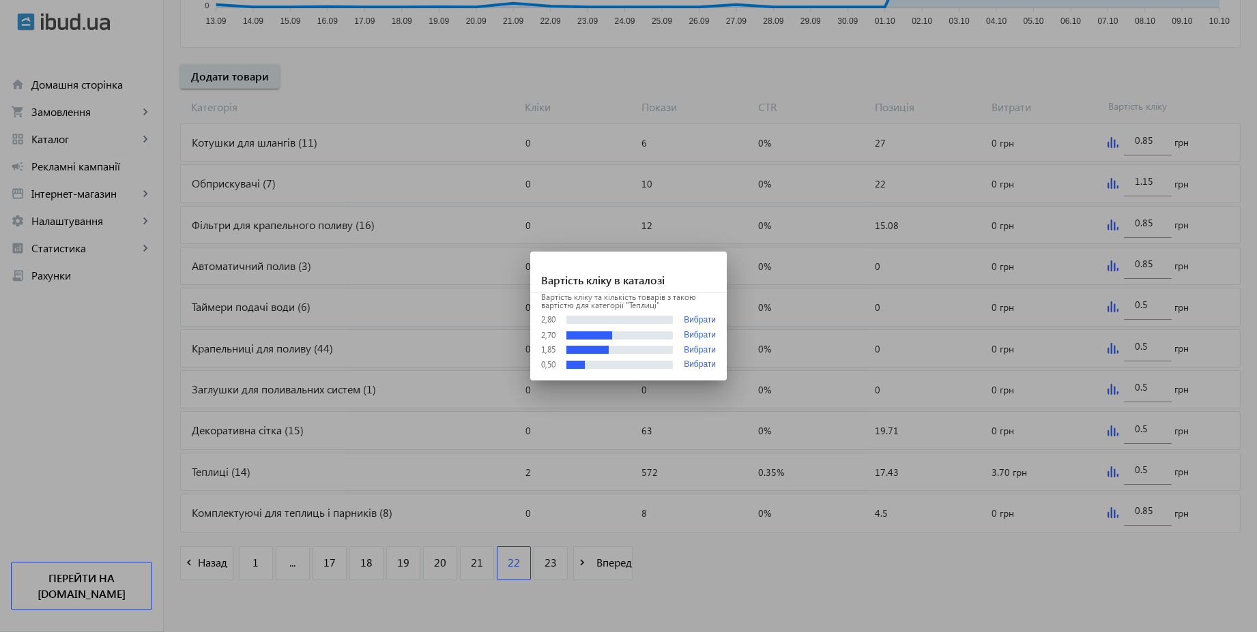
scroll to position [0, 0]
click at [1146, 473] on div at bounding box center [628, 316] width 1257 height 632
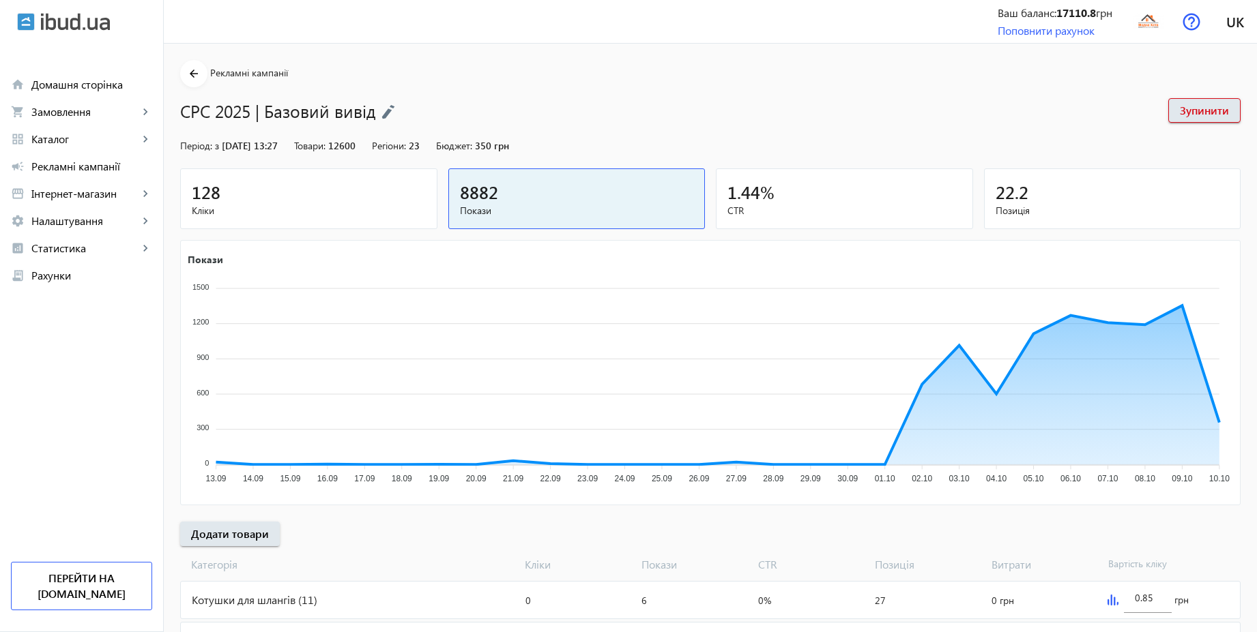
scroll to position [458, 0]
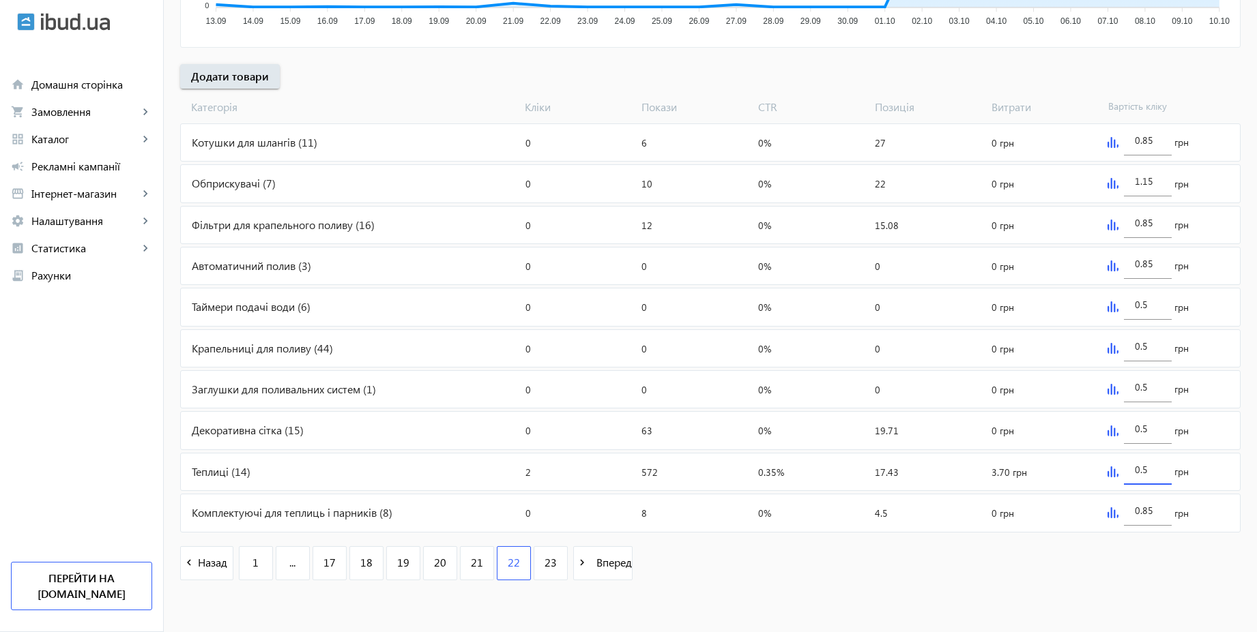
click at [1151, 471] on input "0.5" at bounding box center [1148, 469] width 26 height 13
click at [1120, 598] on mat-sidenav-content "arrow_back Рекламні кампанії CPC 2025 | Базовий вивід Зупинити Період: з [DATE]…" at bounding box center [710, 109] width 1093 height 1047
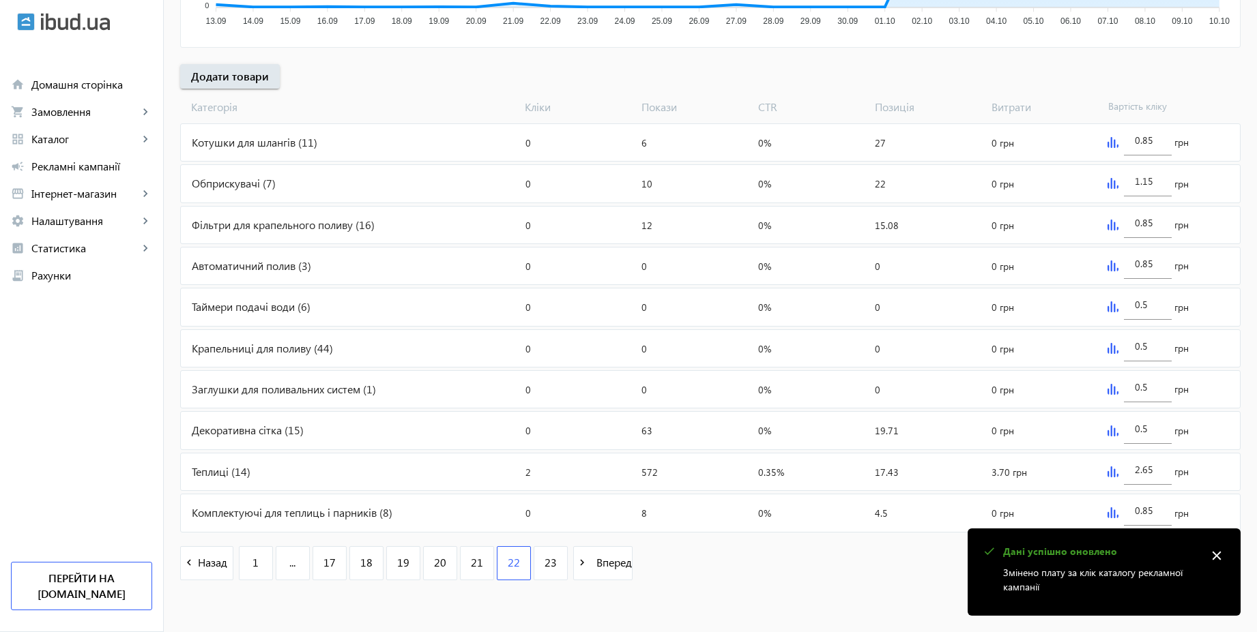
click at [1113, 469] on img at bounding box center [1112, 472] width 11 height 11
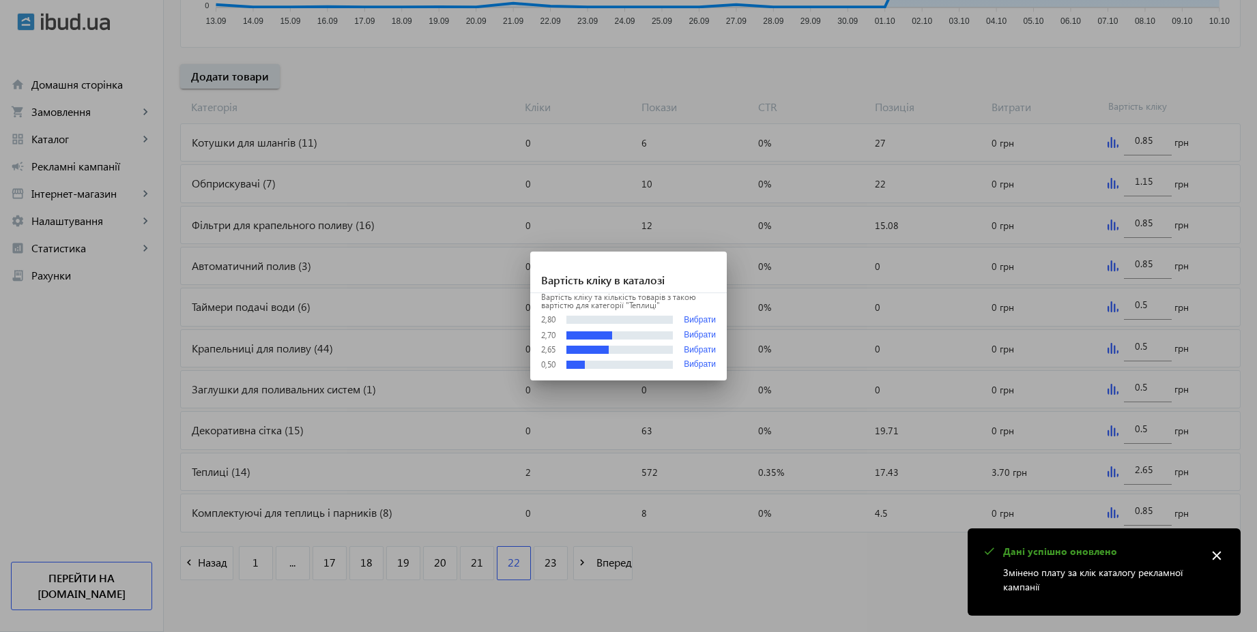
scroll to position [0, 0]
click at [707, 317] on button "Вибрати" at bounding box center [700, 320] width 32 height 10
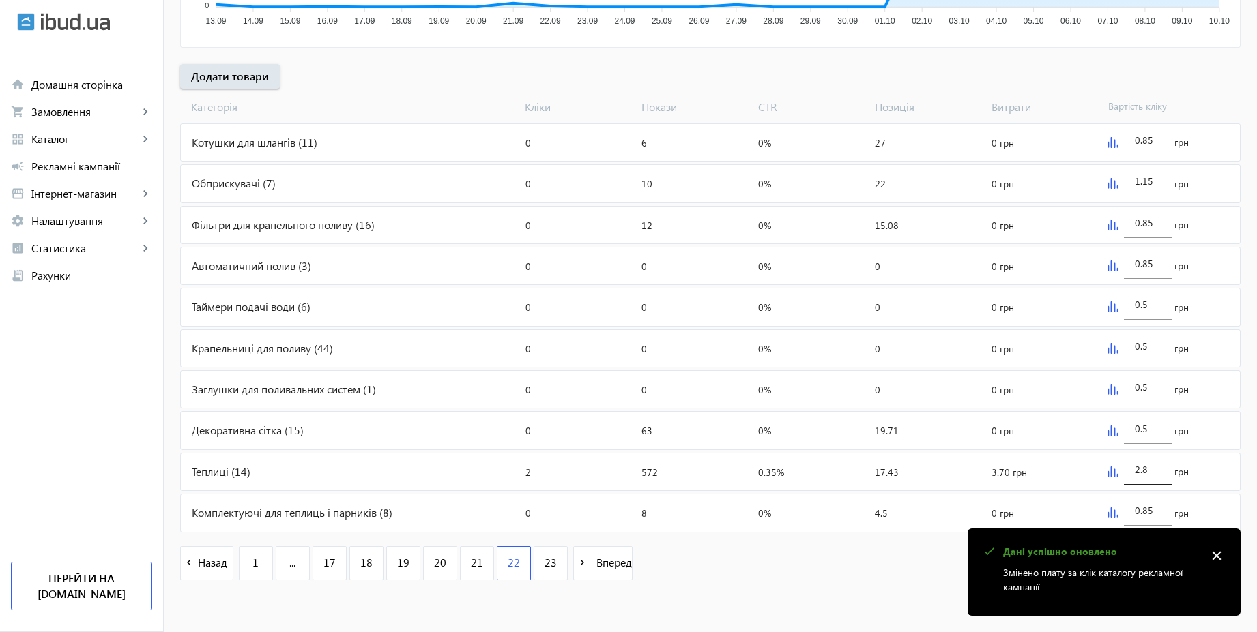
click at [1152, 467] on input "2.8" at bounding box center [1148, 469] width 26 height 13
type input "2.85"
click at [920, 574] on div "navigate_before Назад 1 ... 17 18 19 20 21 22 23 navigate_next Вперед" at bounding box center [710, 565] width 1060 height 59
click at [1217, 550] on mat-icon "close" at bounding box center [1216, 556] width 20 height 20
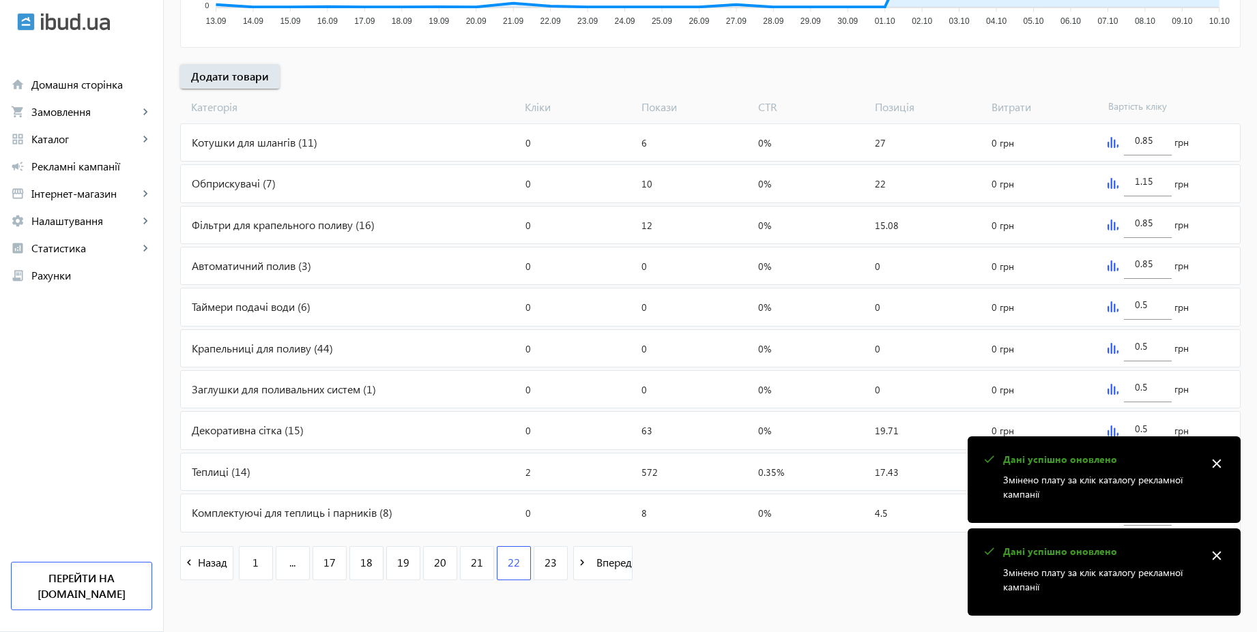
click at [1217, 551] on div "navigate_before Назад 1 ... 17 18 19 20 21 22 23 navigate_next Вперед" at bounding box center [710, 565] width 1060 height 59
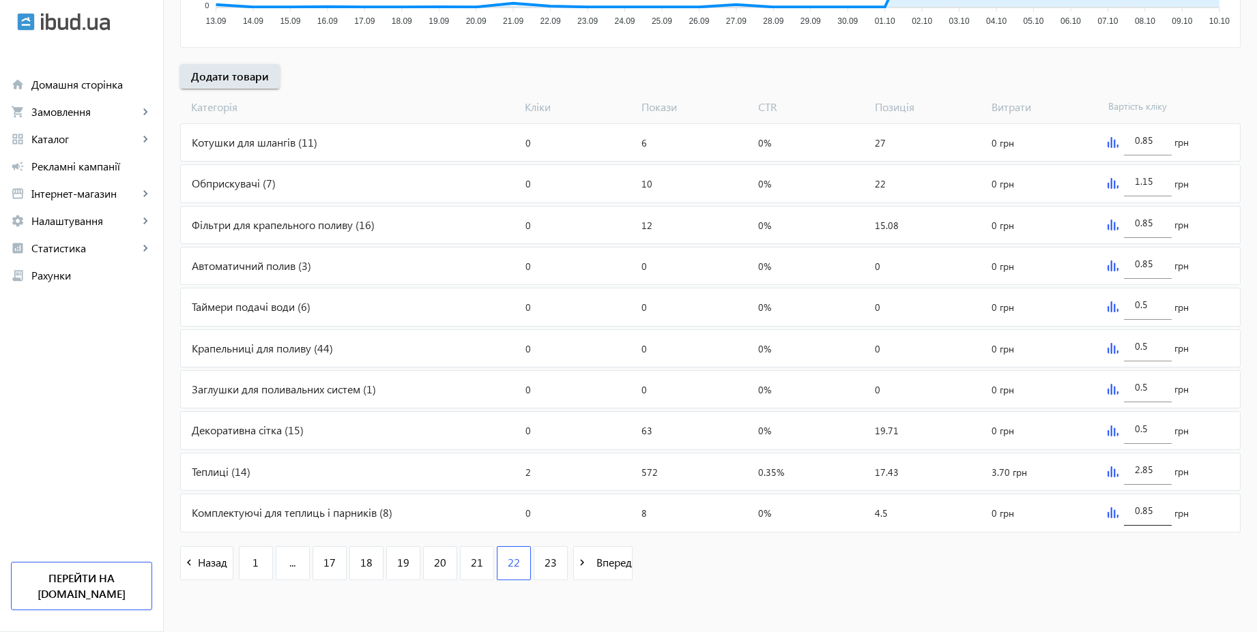
click at [1160, 514] on div "0.85" at bounding box center [1148, 507] width 48 height 38
type input "1.55"
click at [1092, 568] on div "navigate_before Назад 1 ... 17 18 19 20 21 22 23 navigate_next Вперед" at bounding box center [710, 565] width 1060 height 59
click at [1163, 177] on div "1.15" at bounding box center [1148, 177] width 48 height 38
type input "1.55"
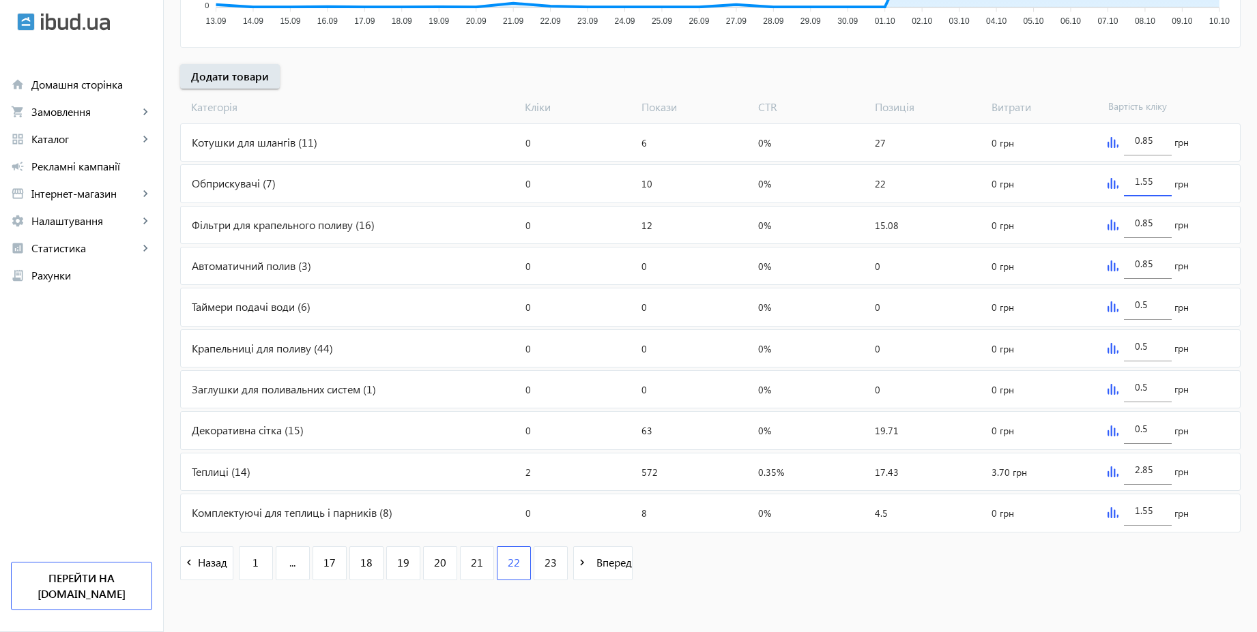
click at [1185, 91] on div "[PERSON_NAME] Покази CTR Позиція Витрати Вартість кліку" at bounding box center [710, 104] width 1060 height 31
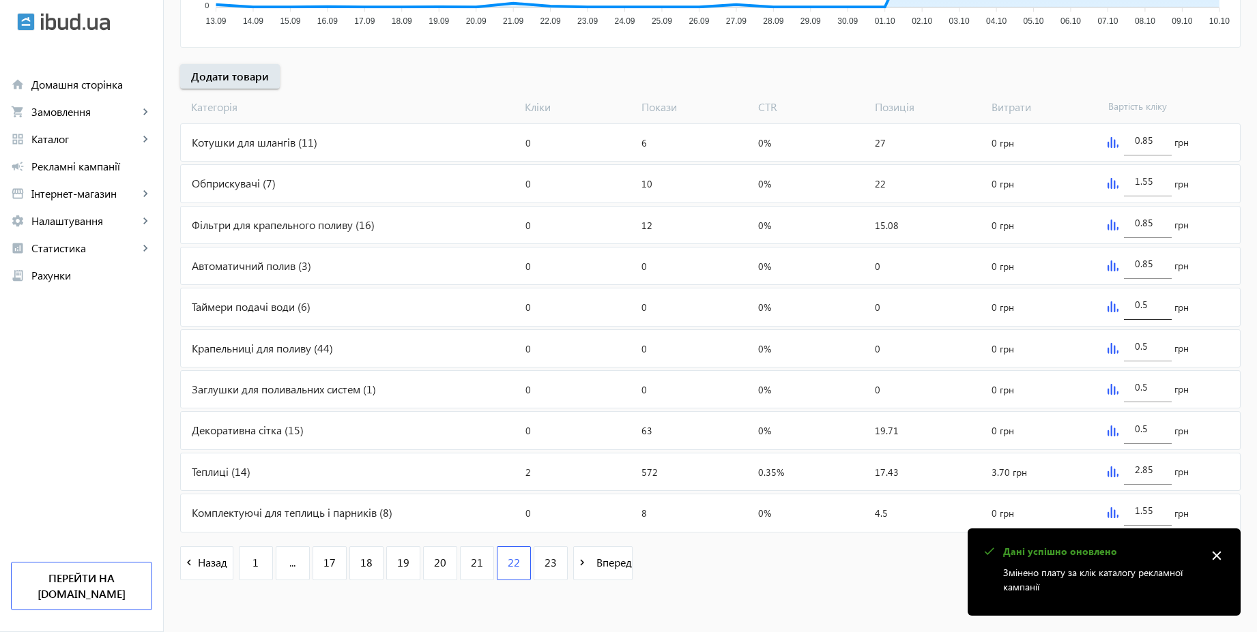
click at [1150, 305] on input "0.5" at bounding box center [1148, 304] width 26 height 13
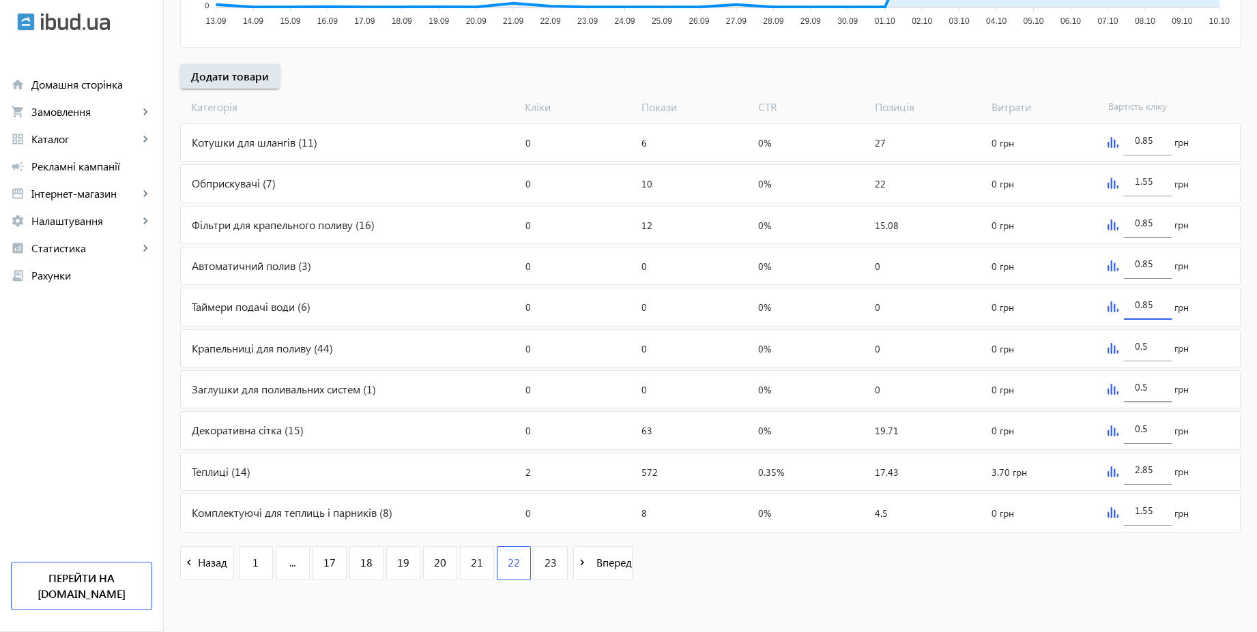
type input "0.85"
click at [1154, 392] on input "0.5" at bounding box center [1148, 387] width 26 height 13
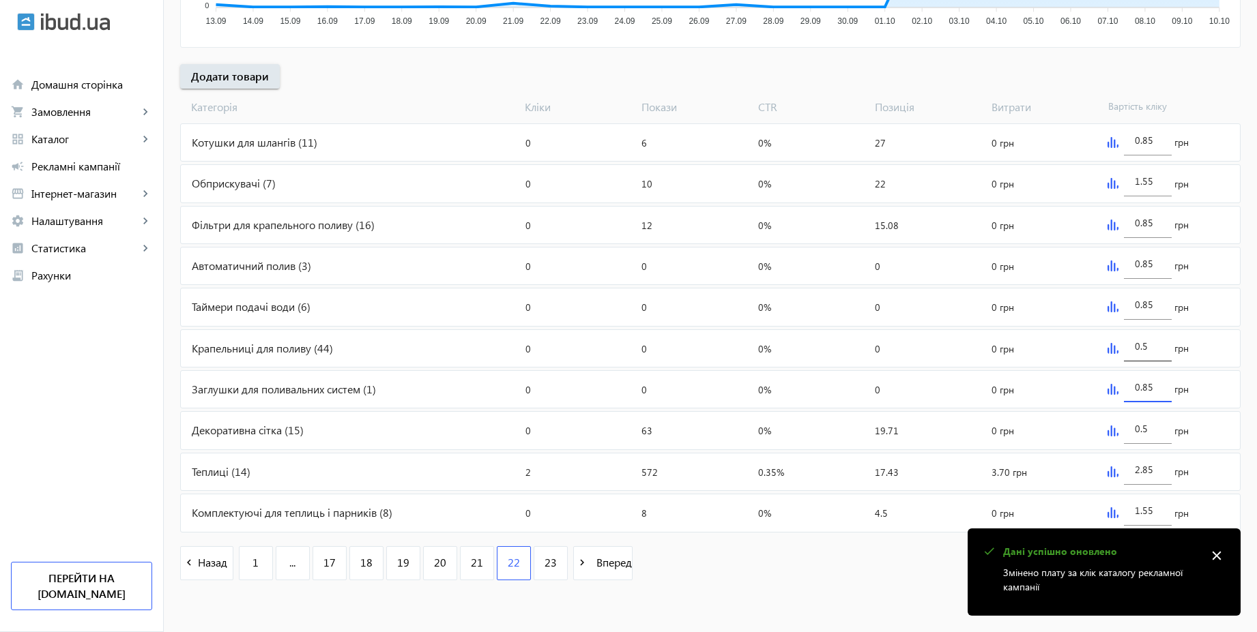
type input "0.85"
click at [1155, 345] on input "0.5" at bounding box center [1148, 346] width 26 height 13
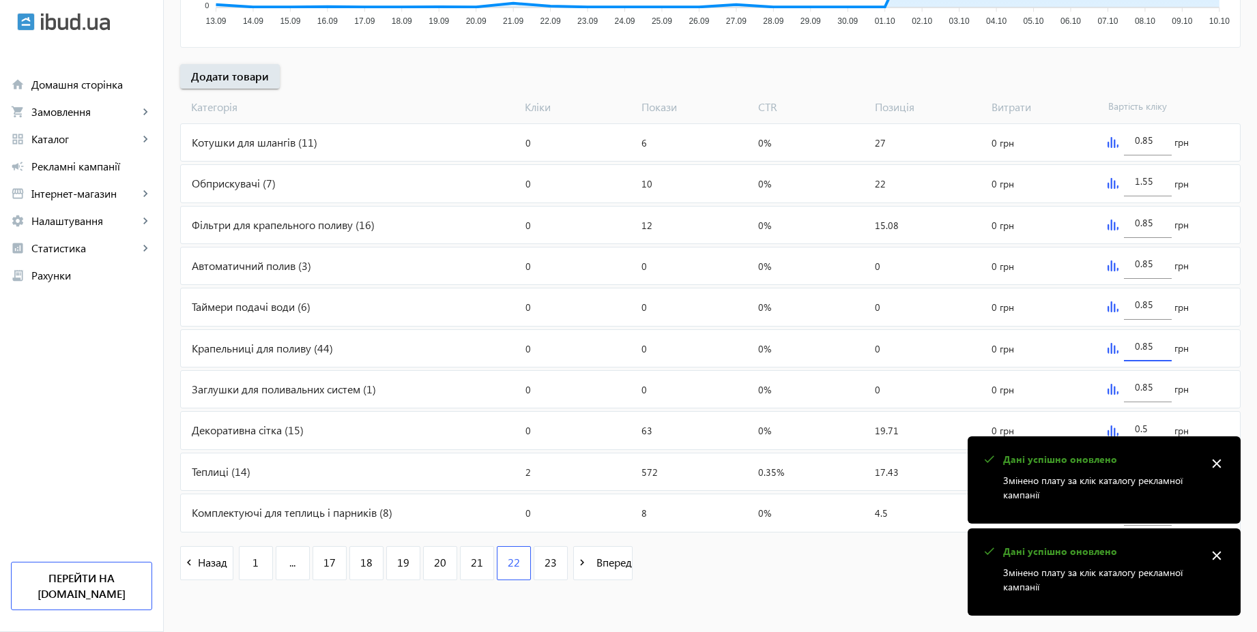
type input "0.85"
click at [1248, 302] on div "arrow_back Рекламні кампанії CPC 2025 | Базовий вивід Зупинити Період: з [DATE]…" at bounding box center [710, 98] width 1093 height 992
click at [1218, 546] on mat-icon "close" at bounding box center [1216, 556] width 20 height 20
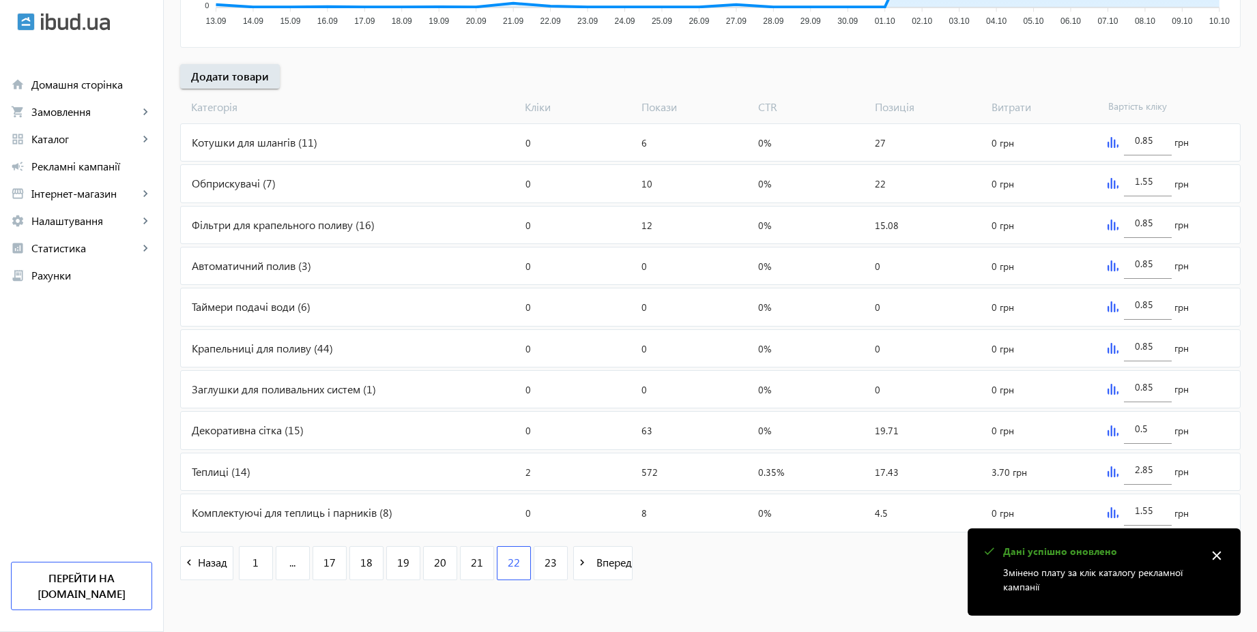
click at [1216, 553] on mat-icon "close" at bounding box center [1216, 556] width 20 height 20
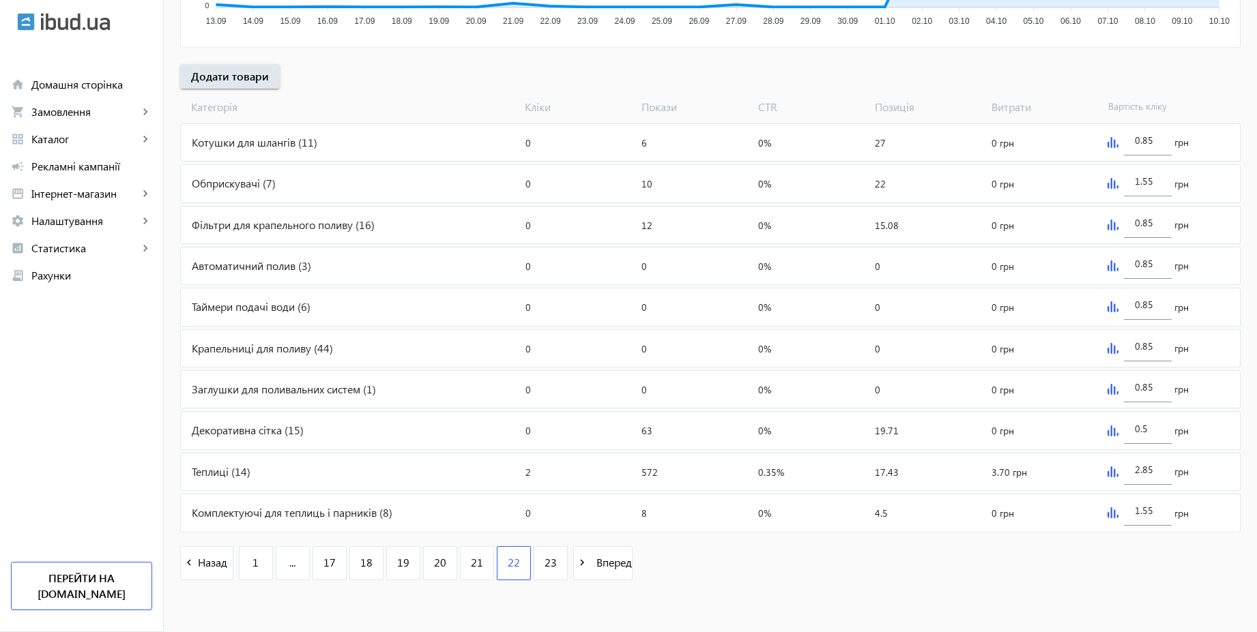
click at [1110, 429] on img at bounding box center [1112, 431] width 11 height 11
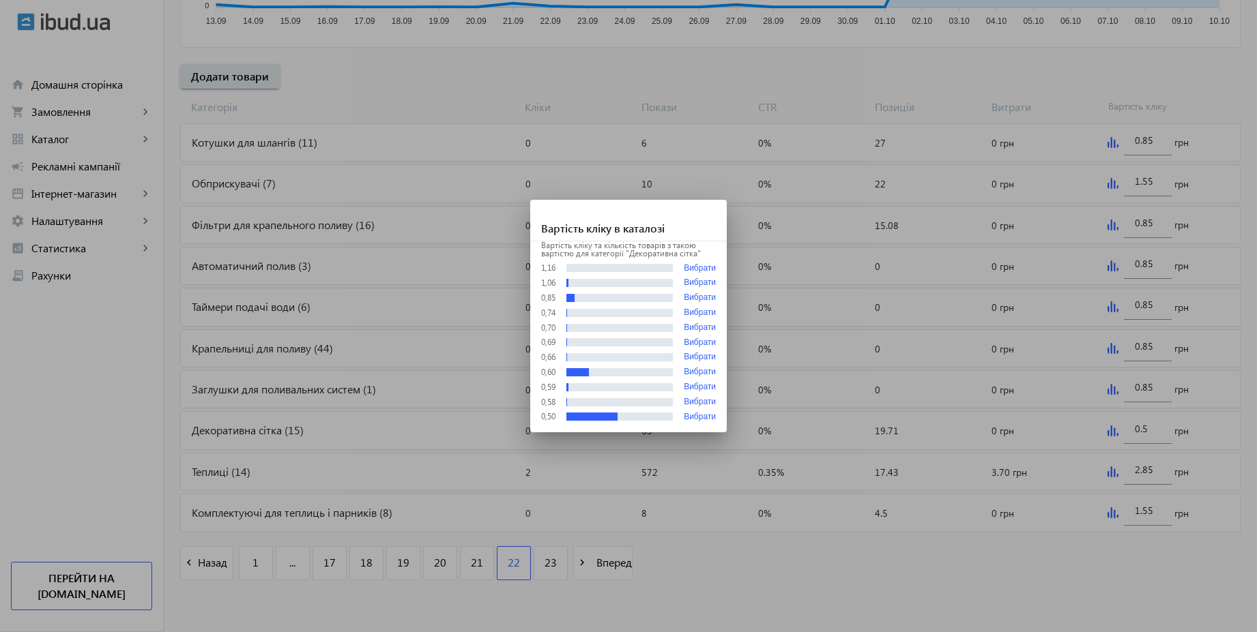
scroll to position [0, 0]
click at [976, 584] on div at bounding box center [628, 316] width 1257 height 632
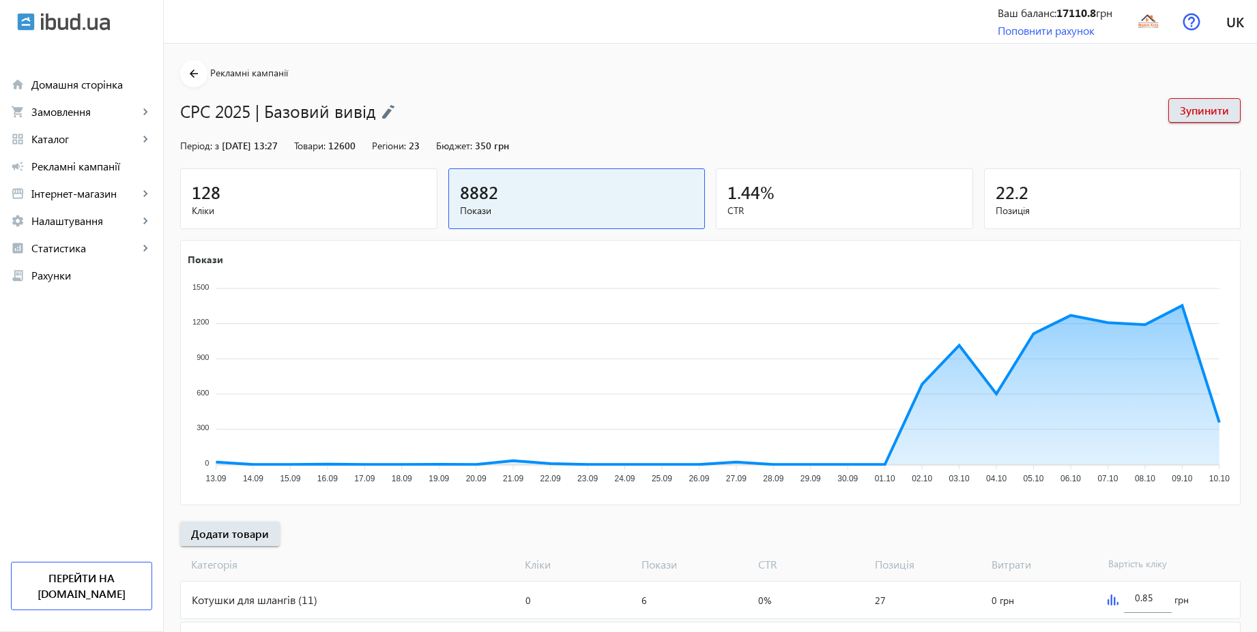
scroll to position [458, 0]
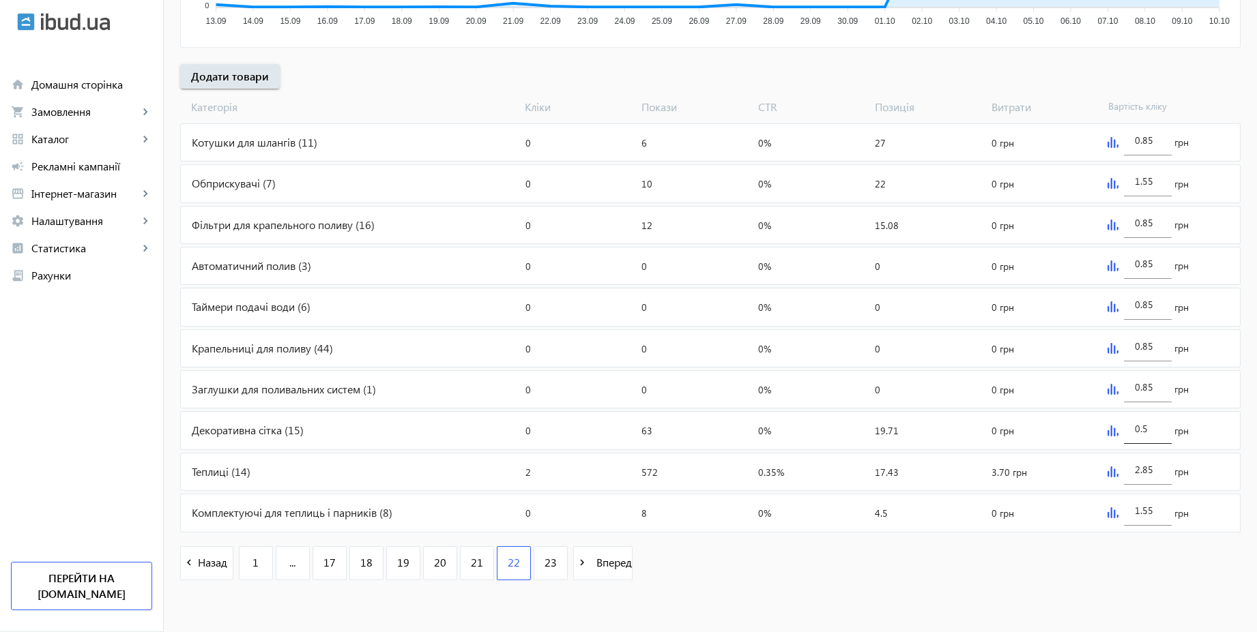
click at [1151, 431] on input "0.5" at bounding box center [1148, 428] width 26 height 13
type input "1.55"
click at [1079, 584] on div "navigate_before Назад 1 ... 17 18 19 20 21 22 23 navigate_next Вперед" at bounding box center [710, 565] width 1060 height 59
click at [544, 564] on span "23" at bounding box center [550, 562] width 12 height 15
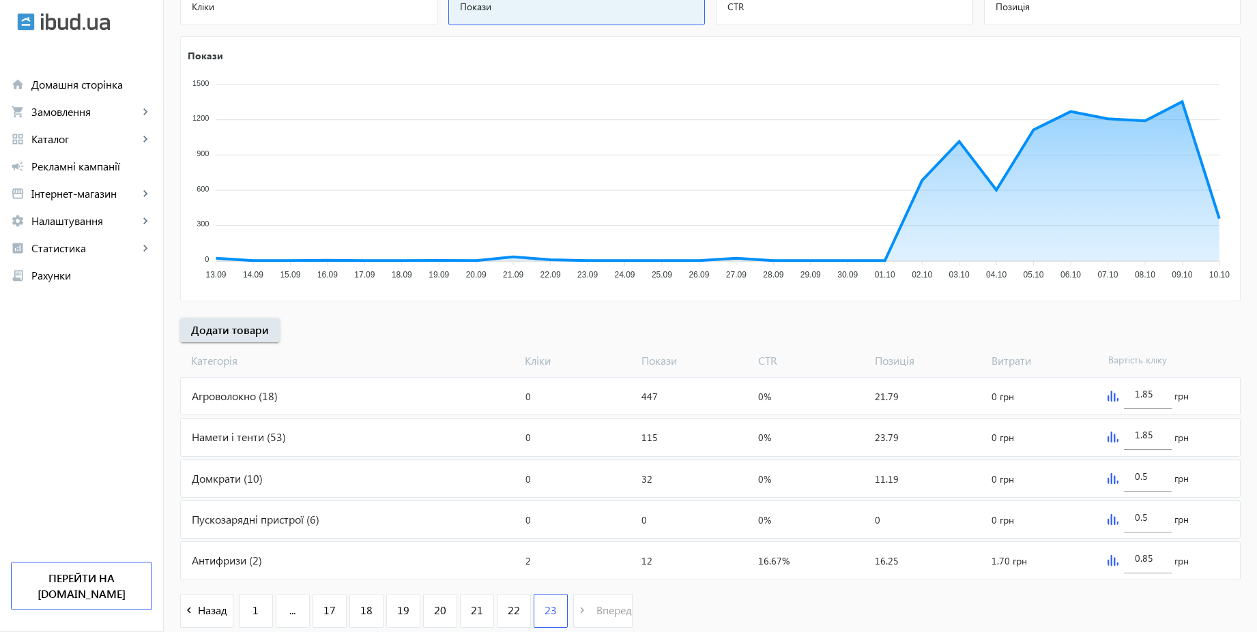
scroll to position [252, 0]
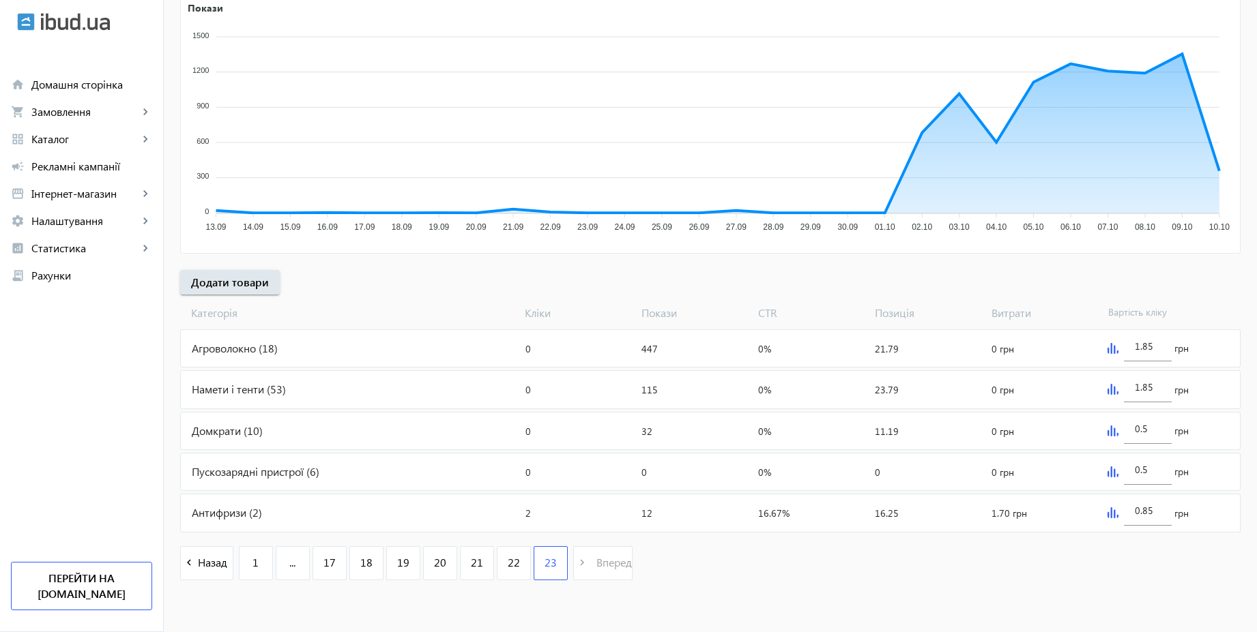
click at [1107, 347] on img at bounding box center [1112, 348] width 11 height 11
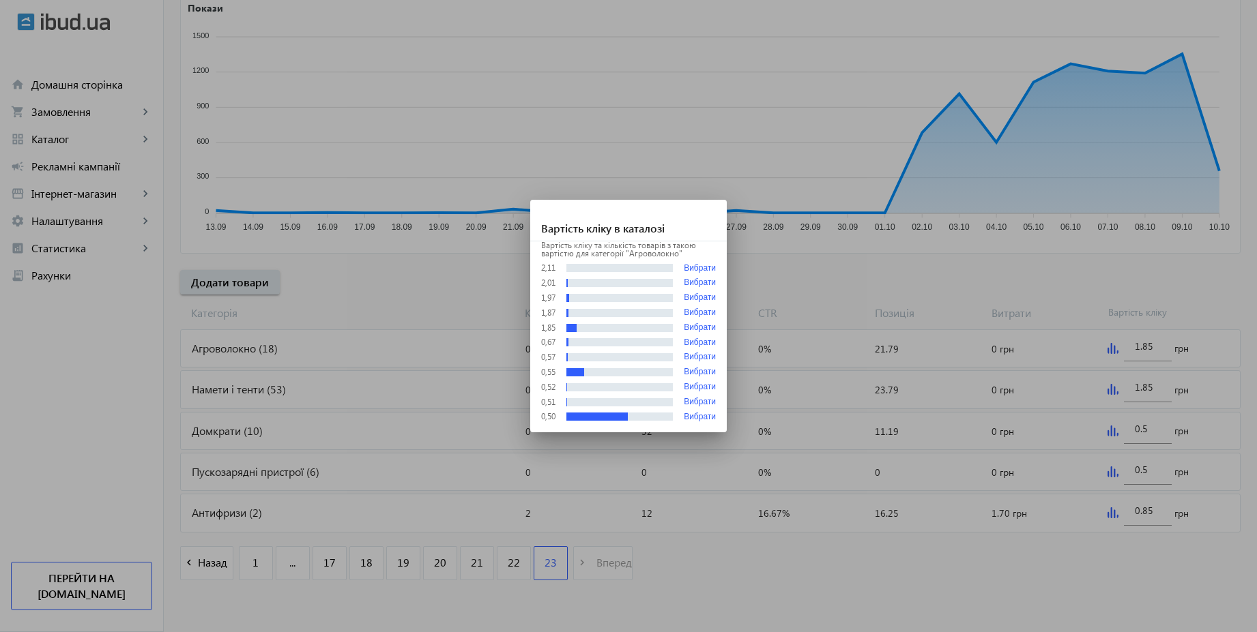
click at [1096, 280] on div at bounding box center [628, 316] width 1257 height 632
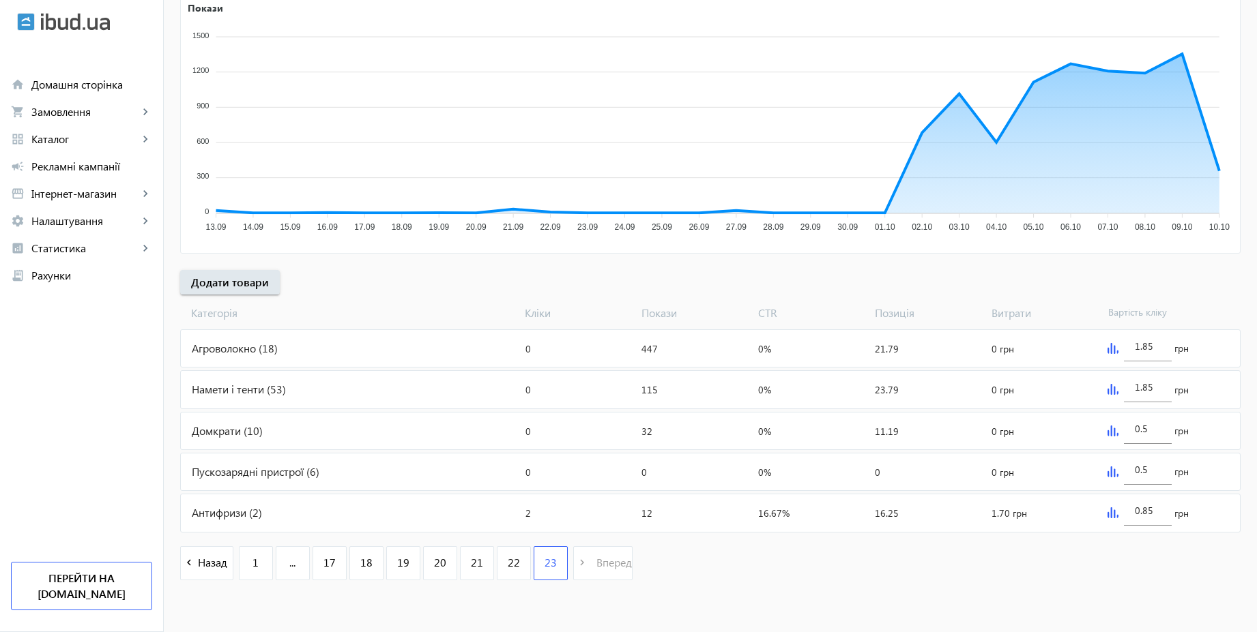
scroll to position [252, 0]
click at [1115, 430] on img at bounding box center [1112, 431] width 11 height 11
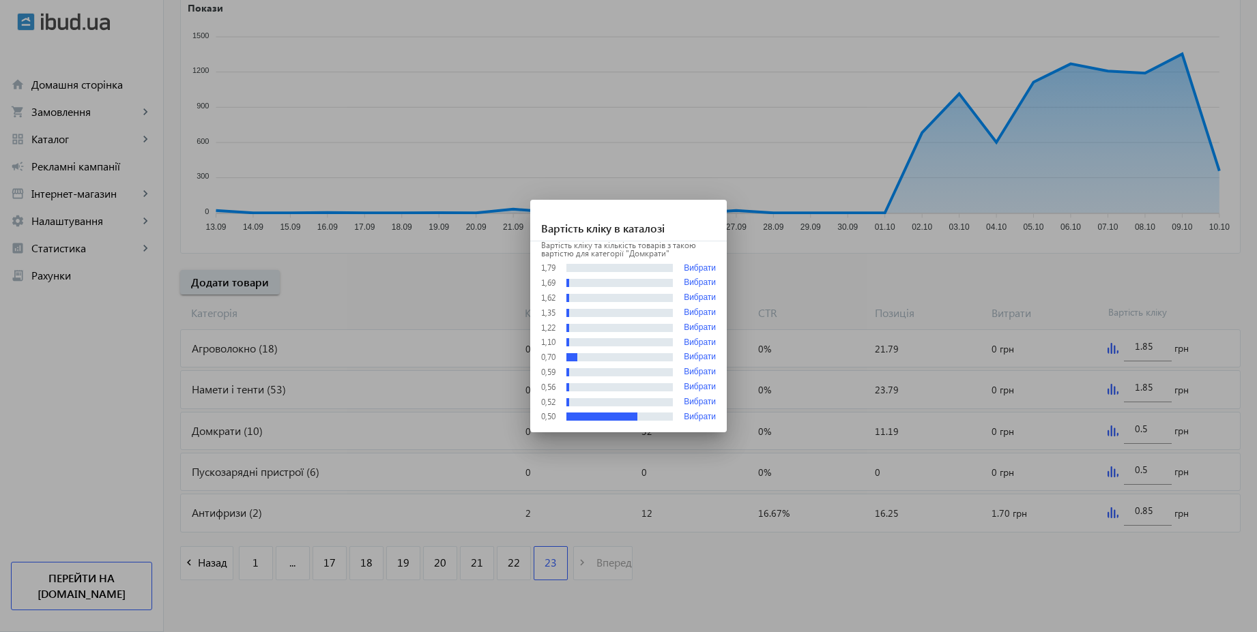
click at [1145, 395] on div at bounding box center [628, 316] width 1257 height 632
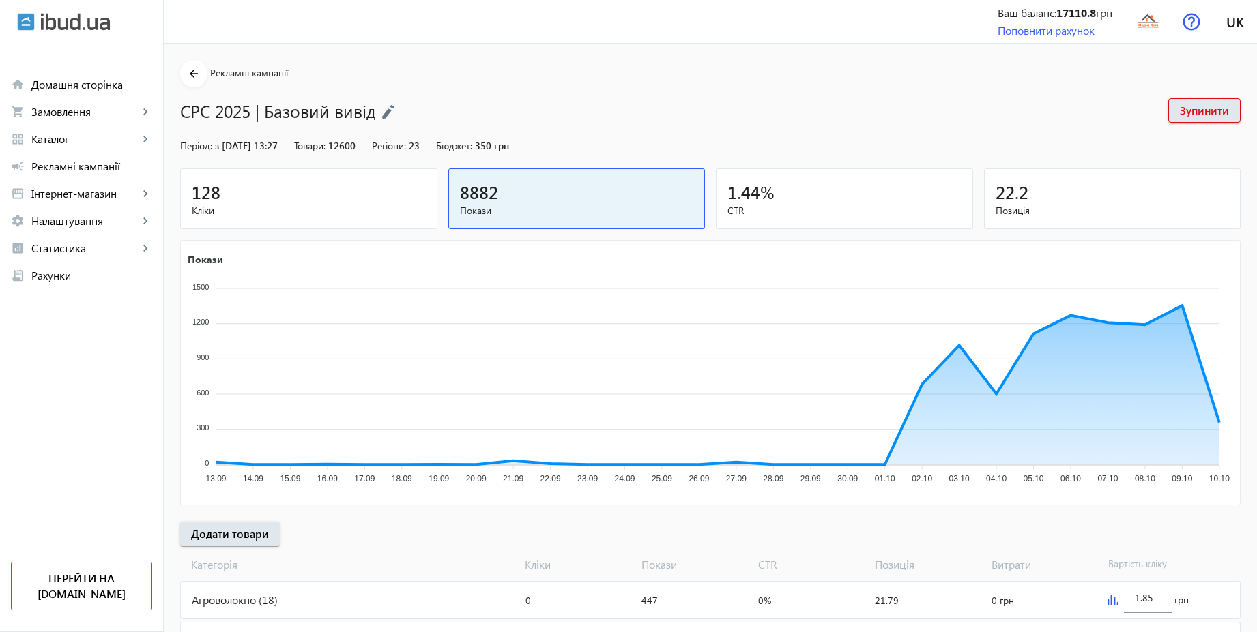
scroll to position [252, 0]
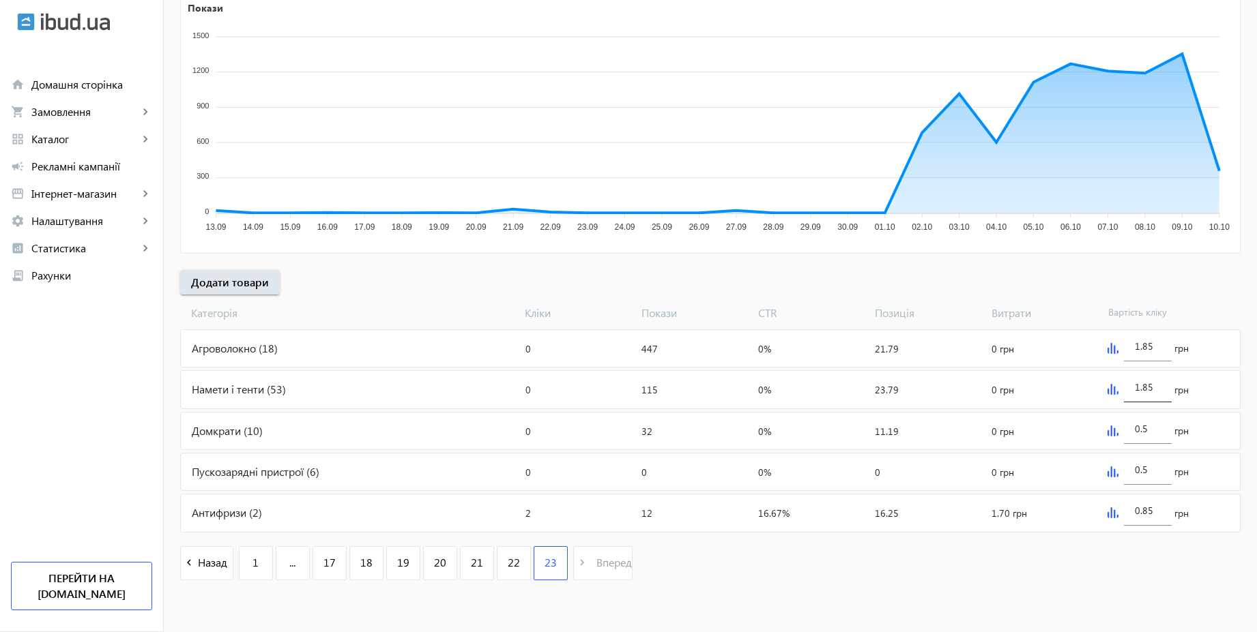
click at [1151, 389] on input "1.85" at bounding box center [1148, 387] width 26 height 13
click at [1151, 434] on input "0.5" at bounding box center [1148, 428] width 26 height 13
type input "1.85"
click at [1116, 472] on img at bounding box center [1112, 472] width 11 height 11
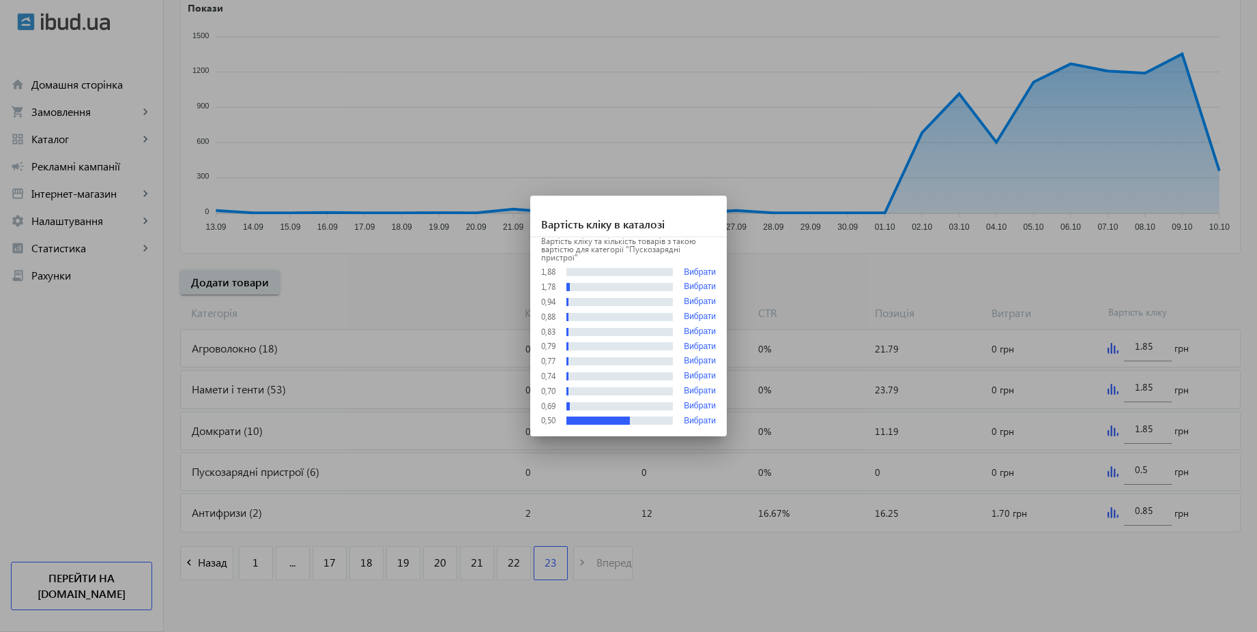
scroll to position [0, 0]
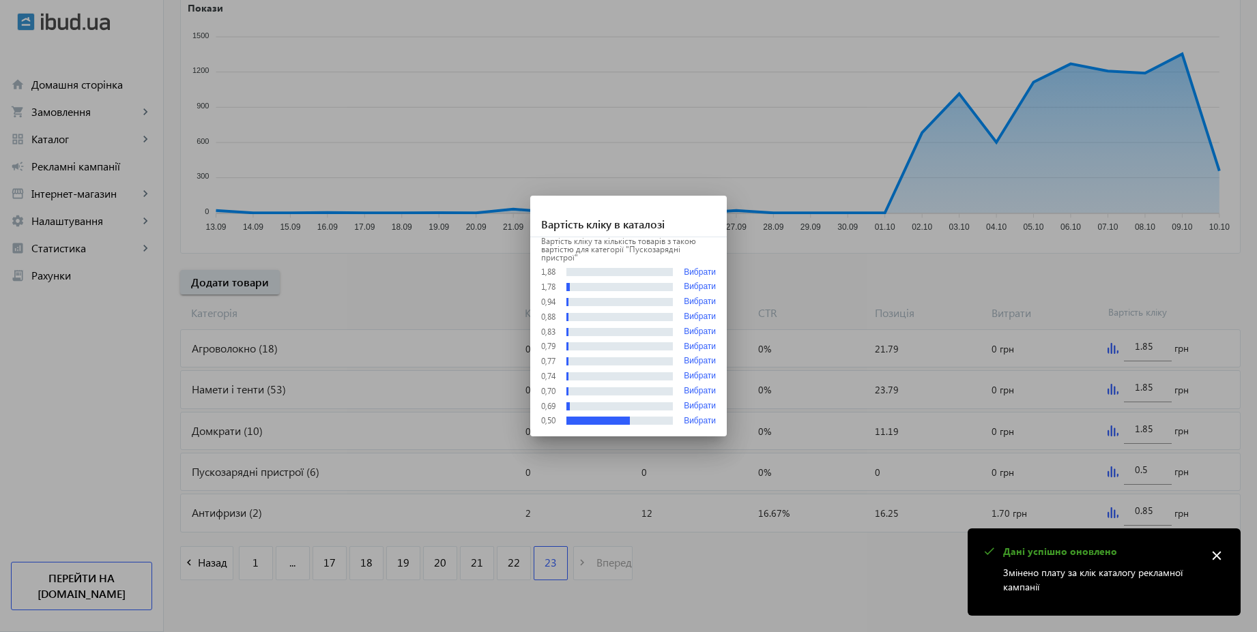
click at [1141, 467] on div at bounding box center [628, 316] width 1257 height 632
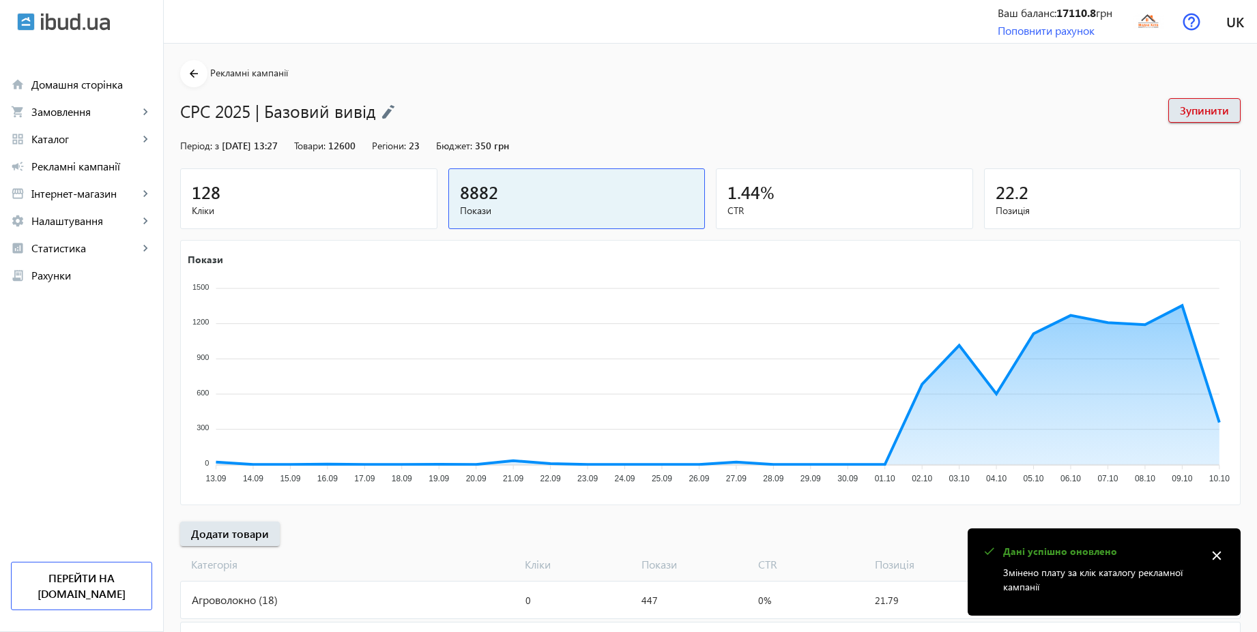
scroll to position [252, 0]
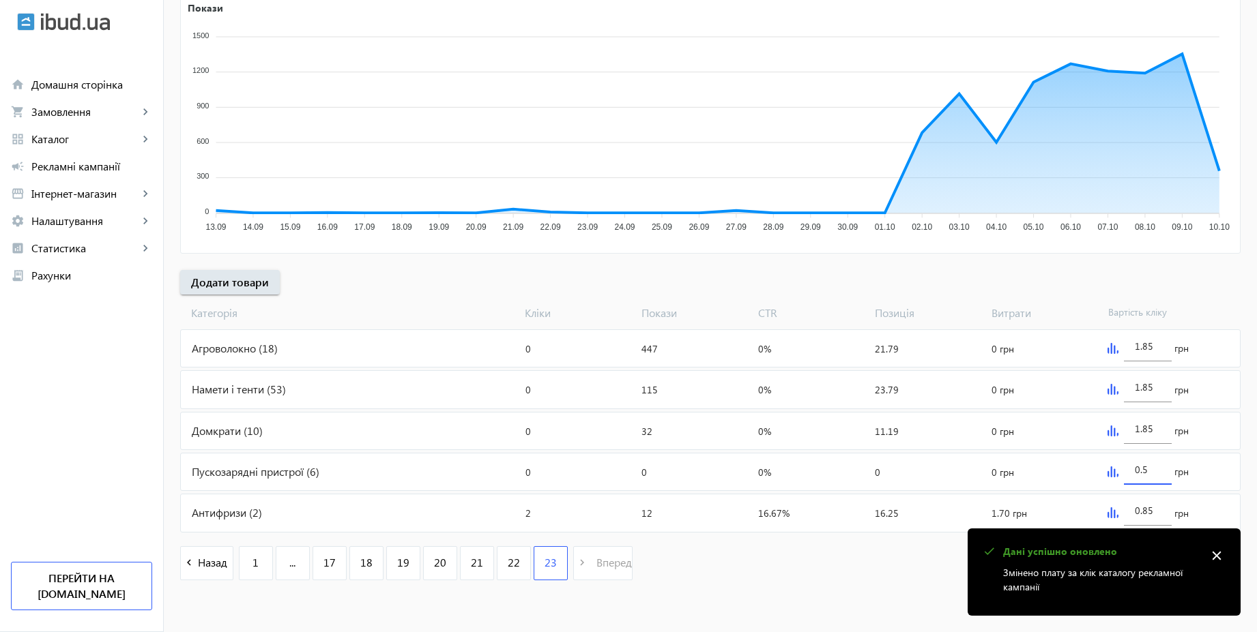
click at [1152, 467] on input "0.5" at bounding box center [1148, 469] width 26 height 13
type input "2.15"
click at [898, 603] on mat-sidenav-content "arrow_back Рекламні кампанії CPC 2025 | Базовий вивід Зупинити Період: з [DATE]…" at bounding box center [710, 212] width 1093 height 841
click at [1217, 555] on mat-icon "close" at bounding box center [1216, 556] width 20 height 20
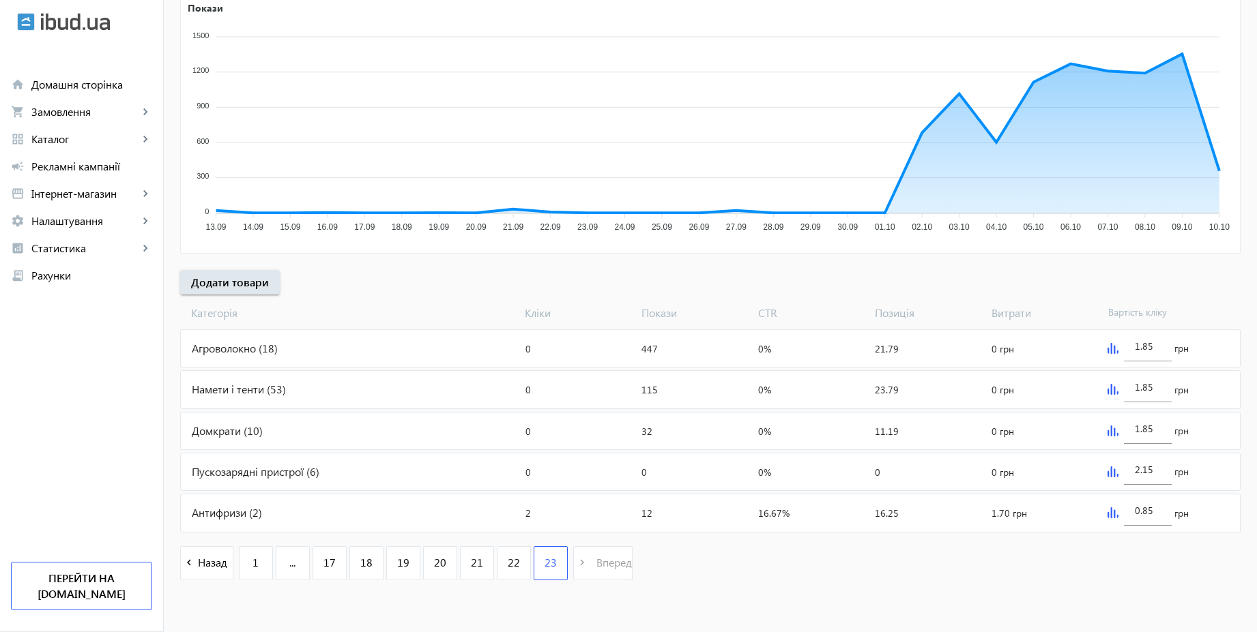
click at [322, 468] on div "Пускозарядні пристрої (6)" at bounding box center [350, 472] width 339 height 37
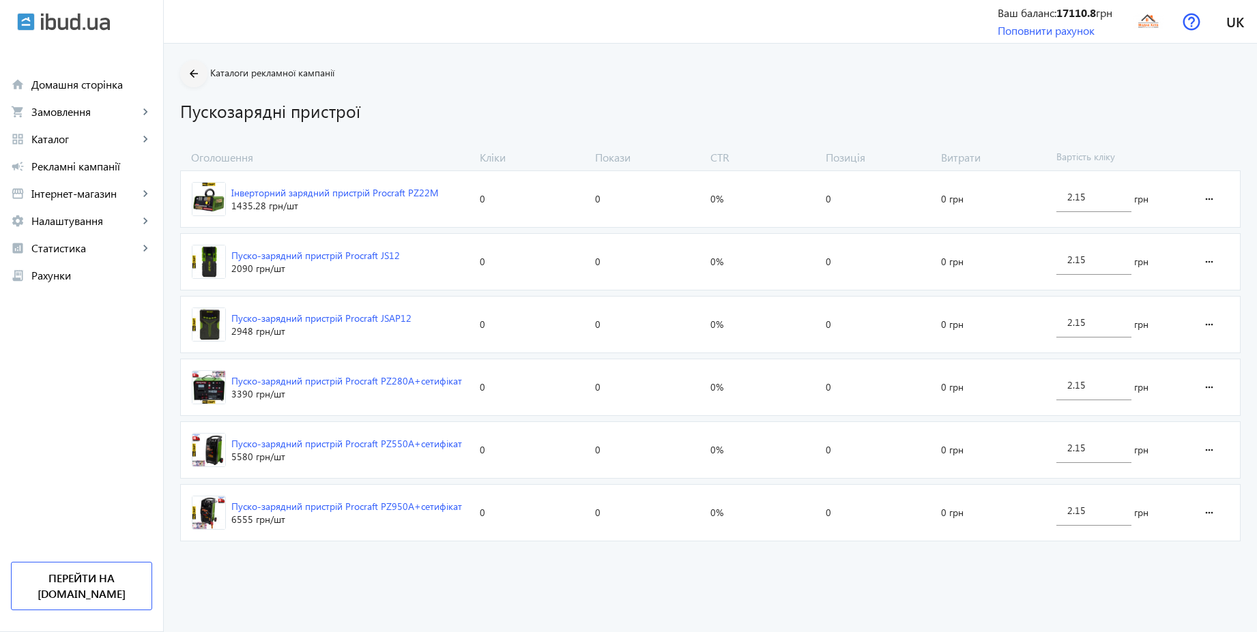
click at [188, 78] on mat-icon "arrow_back" at bounding box center [194, 73] width 17 height 17
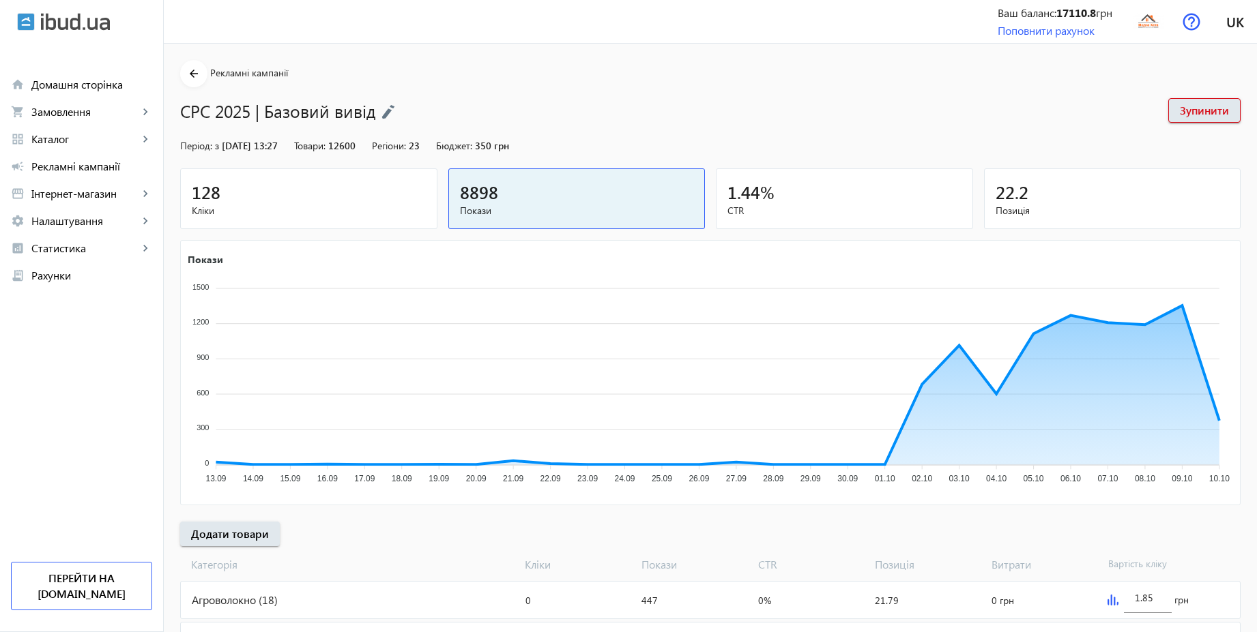
click at [347, 205] on span "Кліки" at bounding box center [309, 211] width 234 height 14
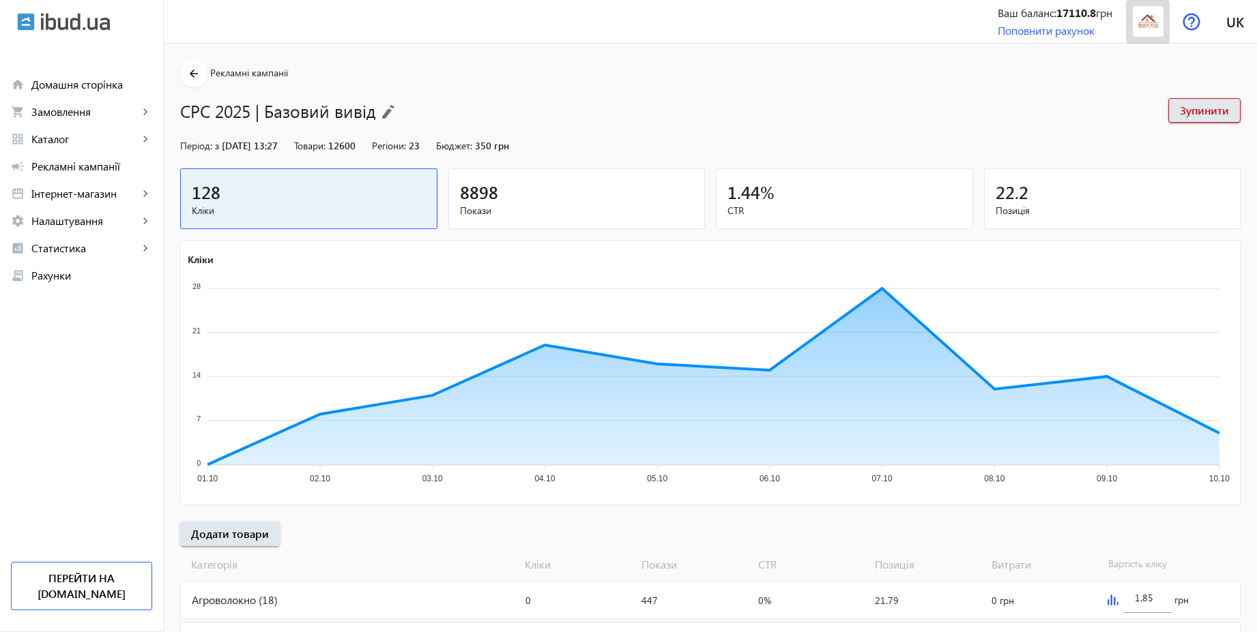
click at [1156, 25] on img at bounding box center [1148, 21] width 31 height 31
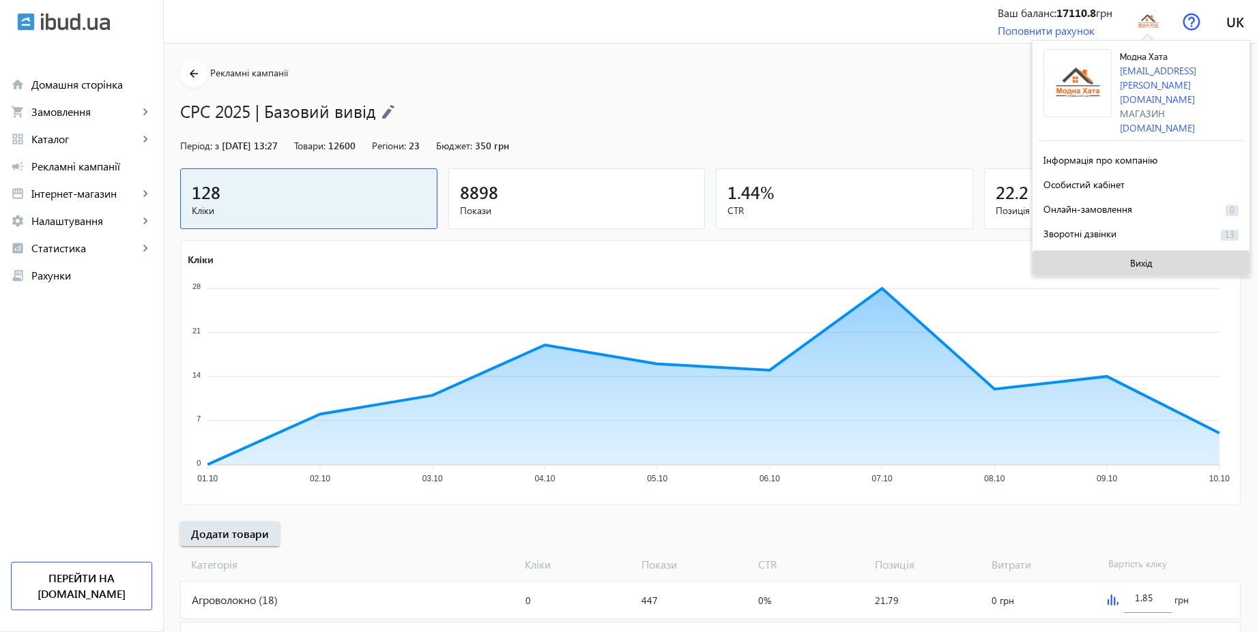
click at [1142, 258] on span "Вихід" at bounding box center [1141, 263] width 23 height 11
